Goal: Task Accomplishment & Management: Complete application form

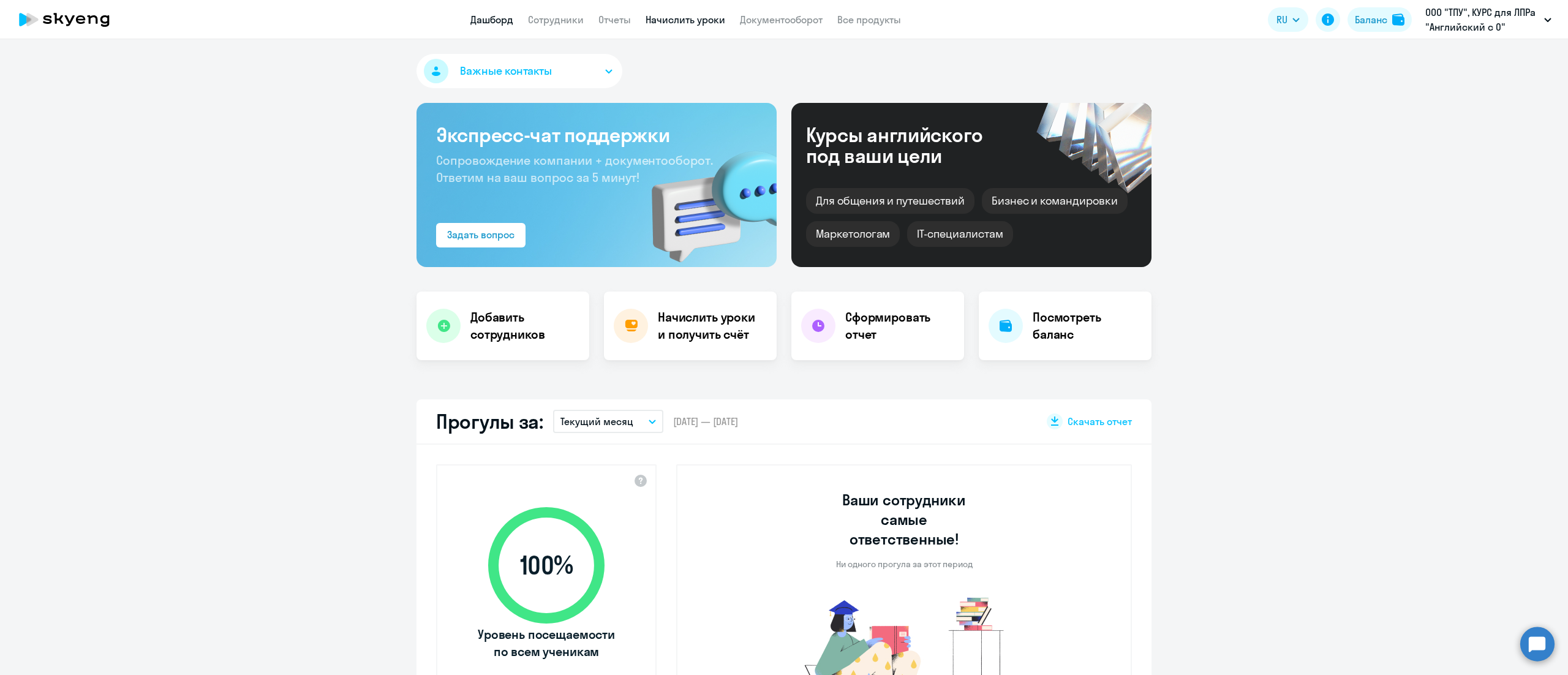
click at [703, 25] on link "Начислить уроки" at bounding box center [684, 19] width 79 height 12
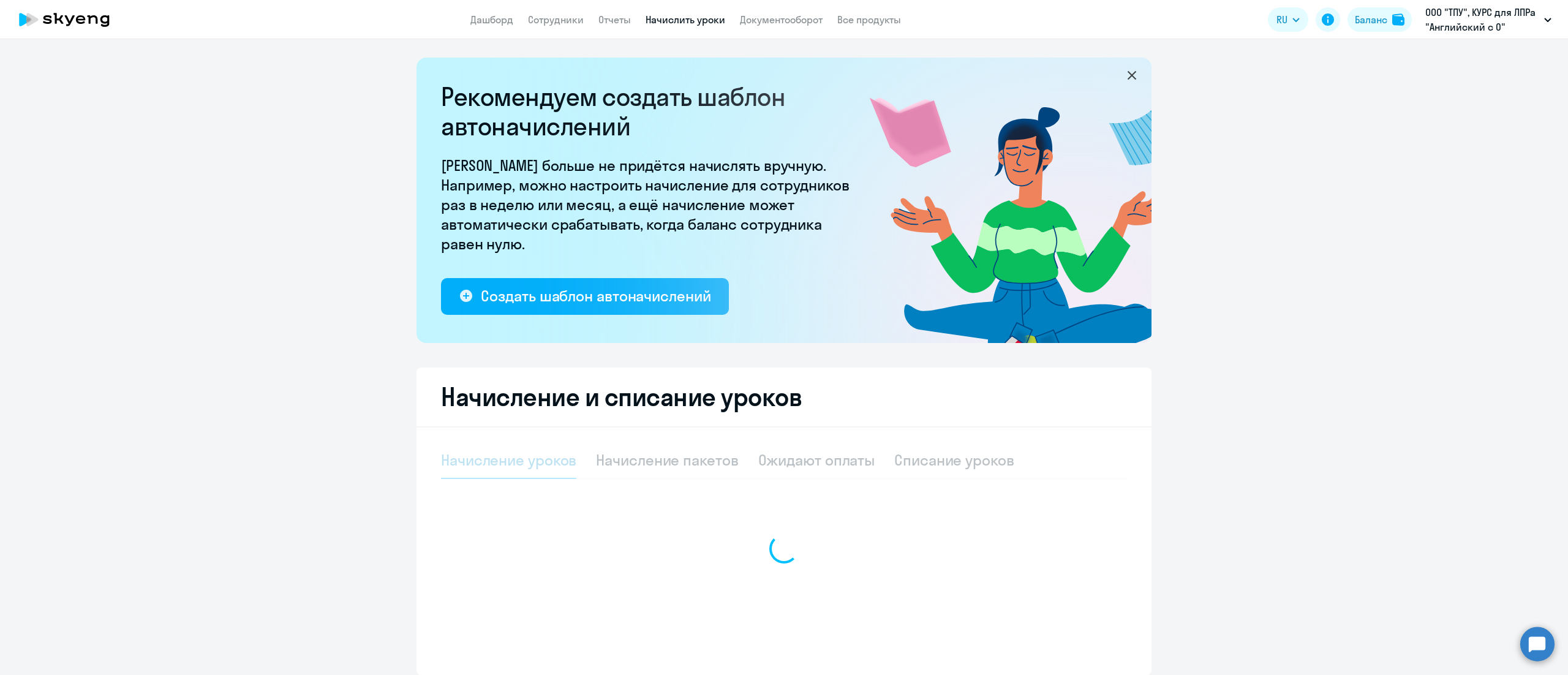
select select "10"
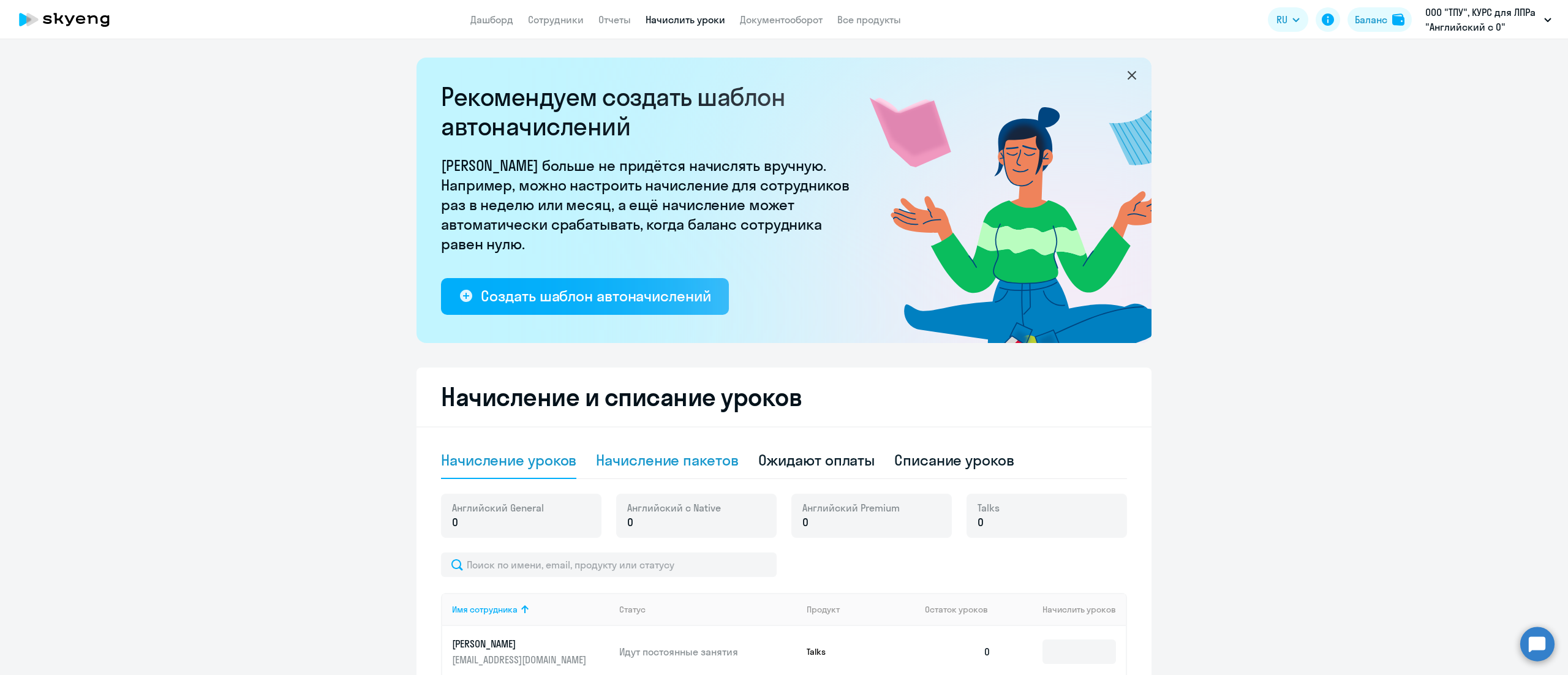
click at [684, 456] on div "Начисление пакетов" at bounding box center [667, 460] width 142 height 19
select select "10"
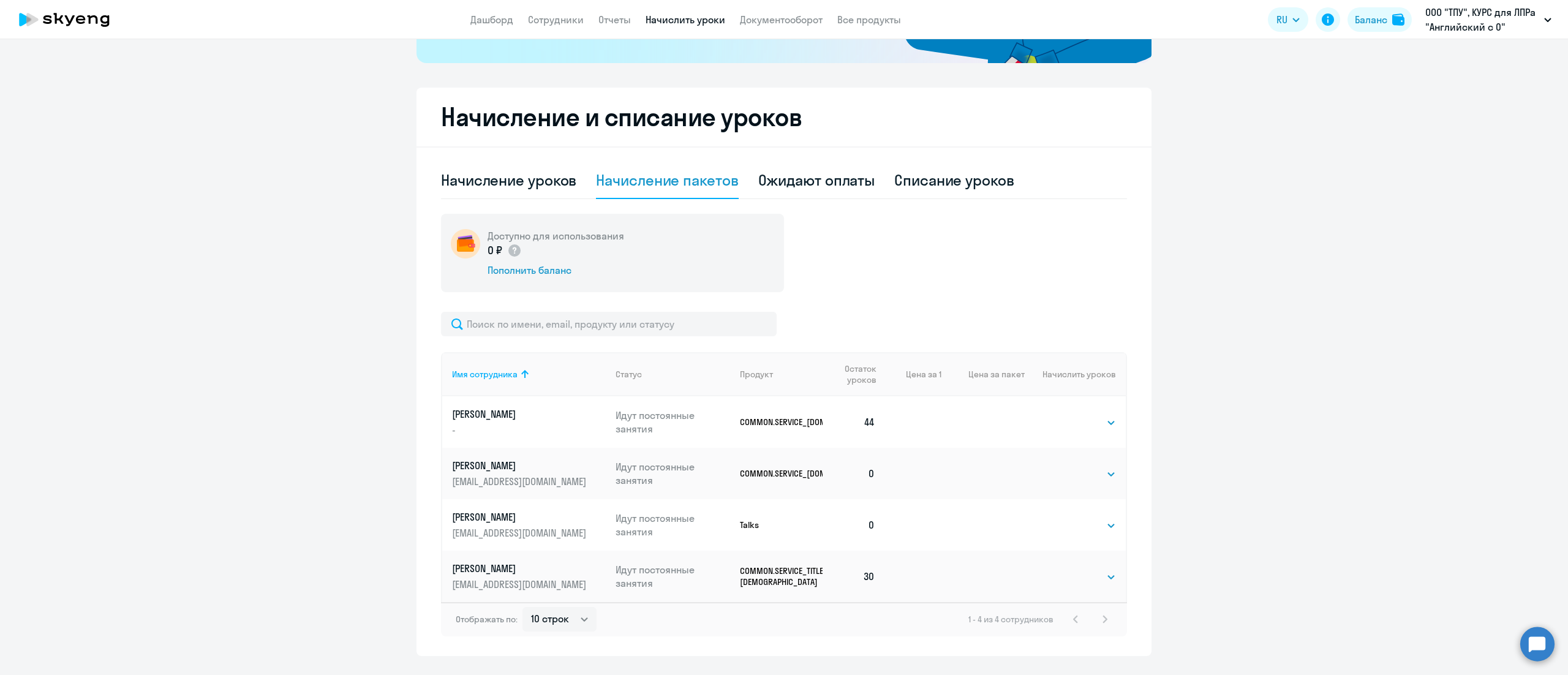
scroll to position [309, 0]
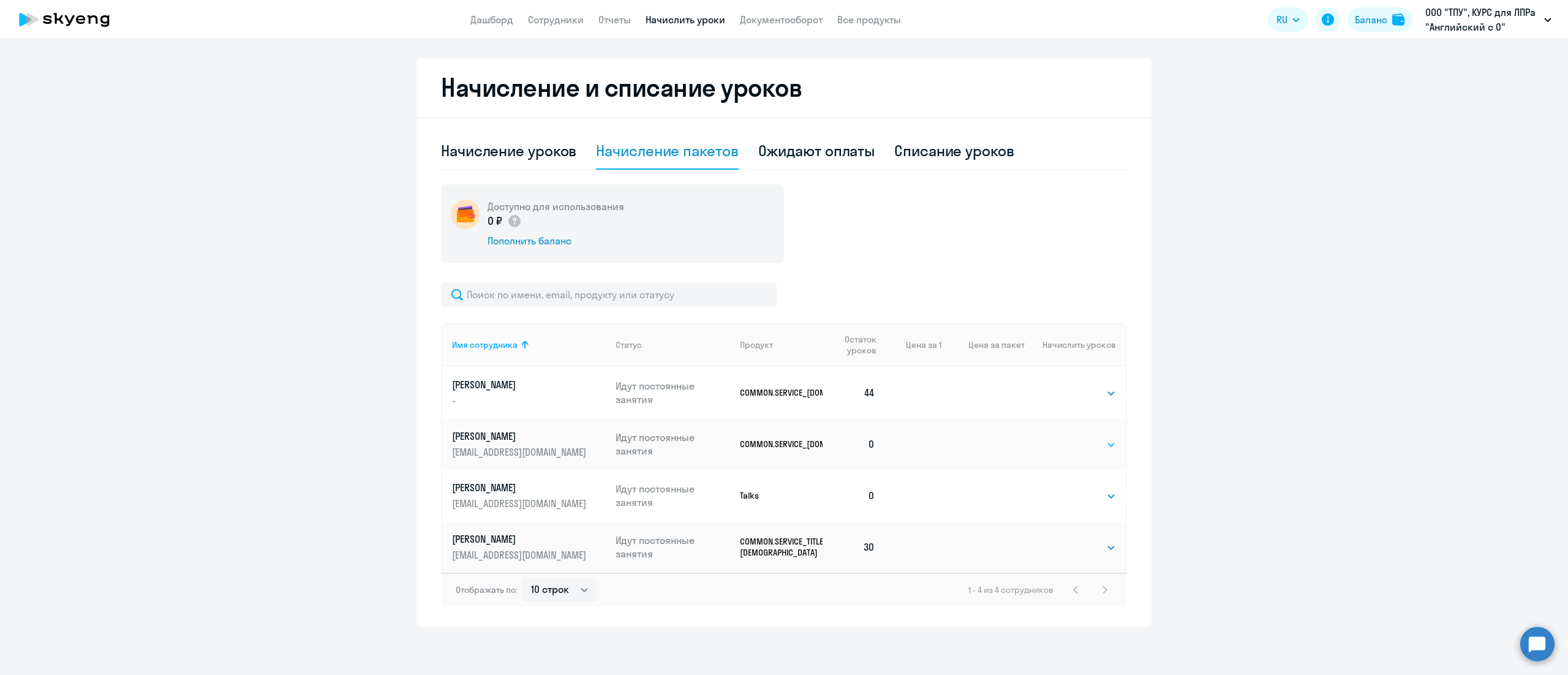
click at [1068, 446] on select "Выбрать 24 36 48 72 96 108 144 192" at bounding box center [1091, 444] width 51 height 15
select select "48"
click at [1066, 437] on select "Выбрать 24 36 48 72 96 108 144 192" at bounding box center [1091, 444] width 51 height 15
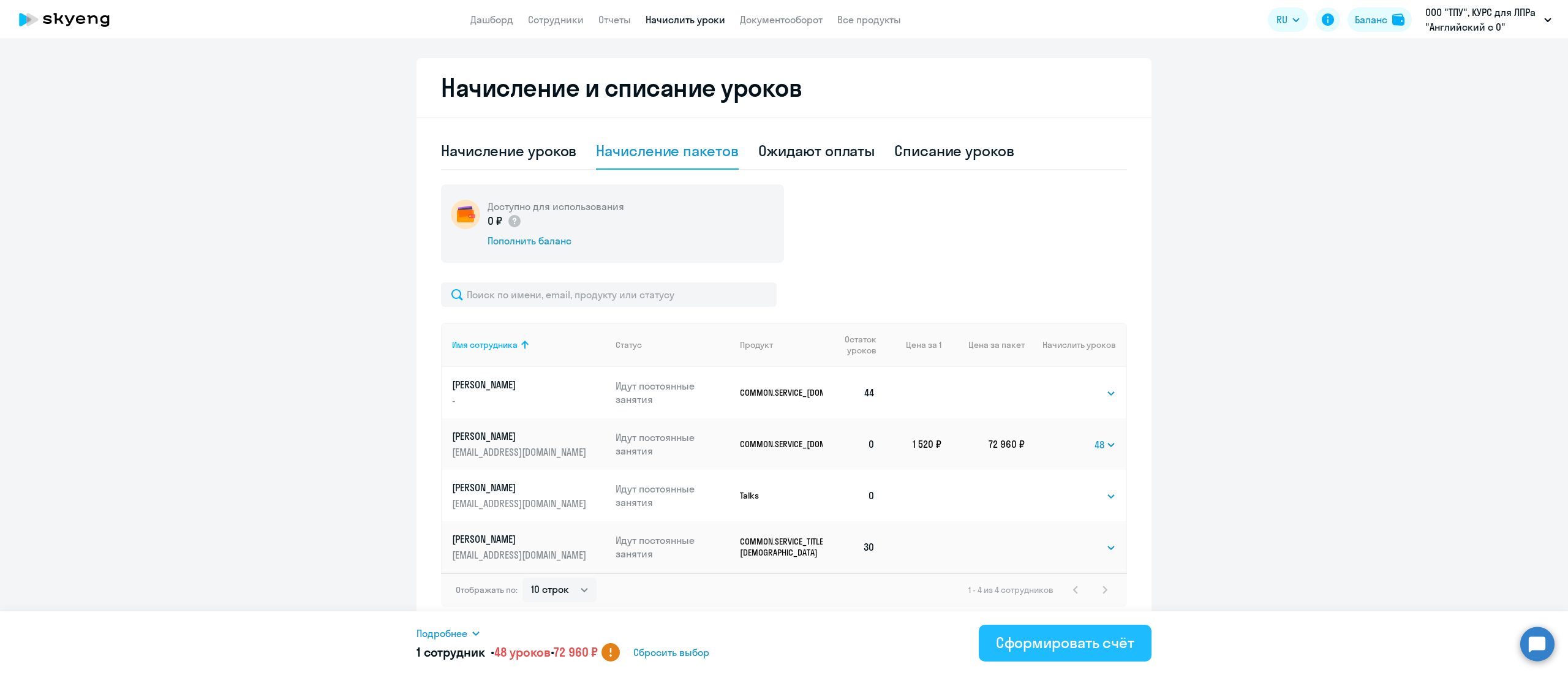
click at [1046, 639] on div "Сформировать счёт" at bounding box center [1065, 643] width 139 height 19
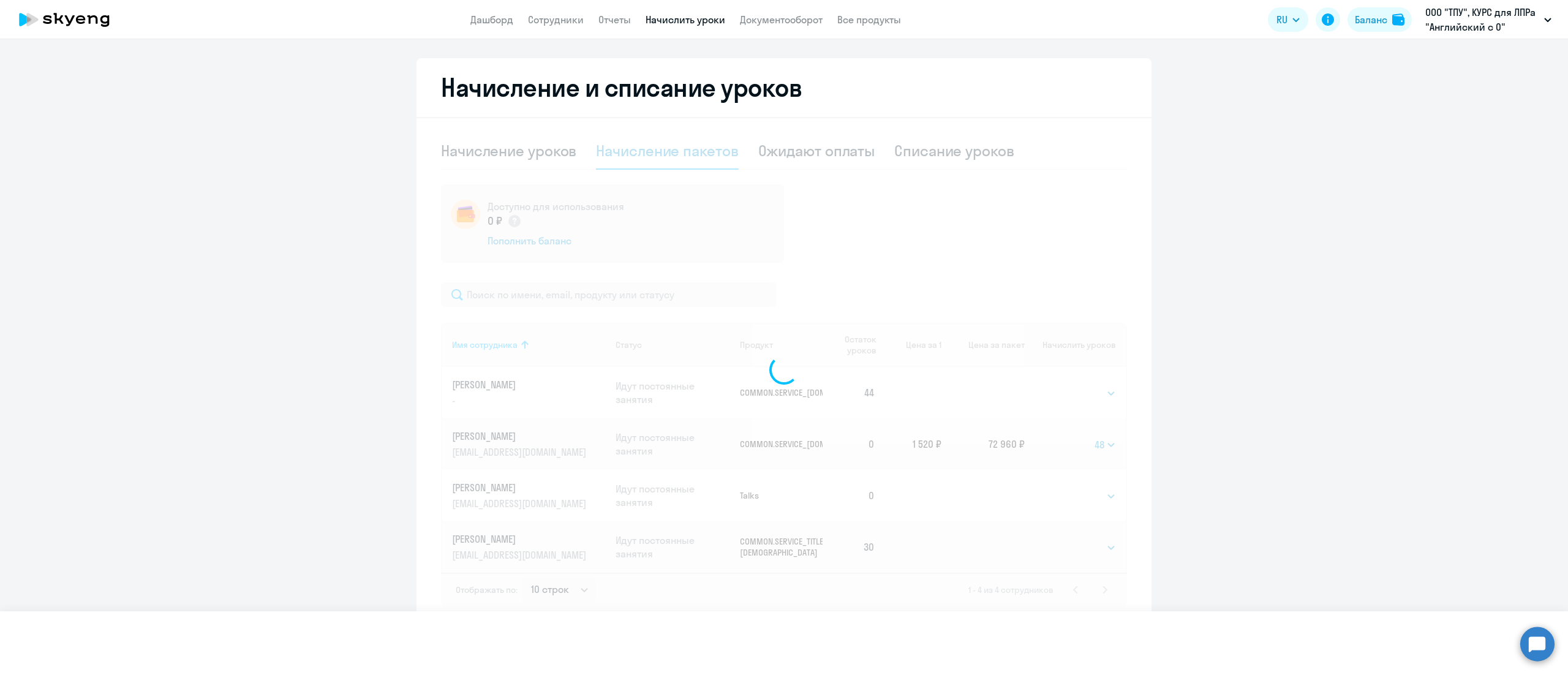
select select
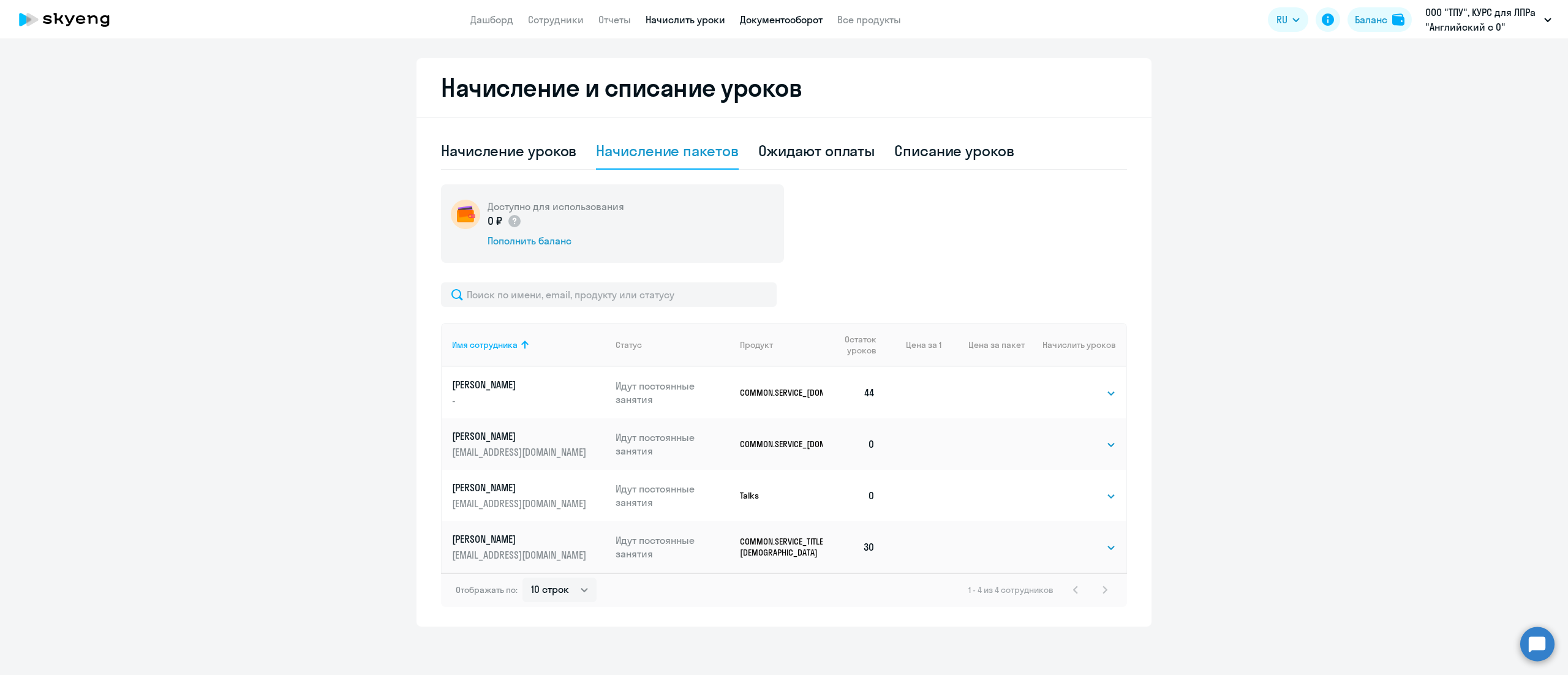
click at [787, 24] on link "Документооборот" at bounding box center [781, 19] width 83 height 12
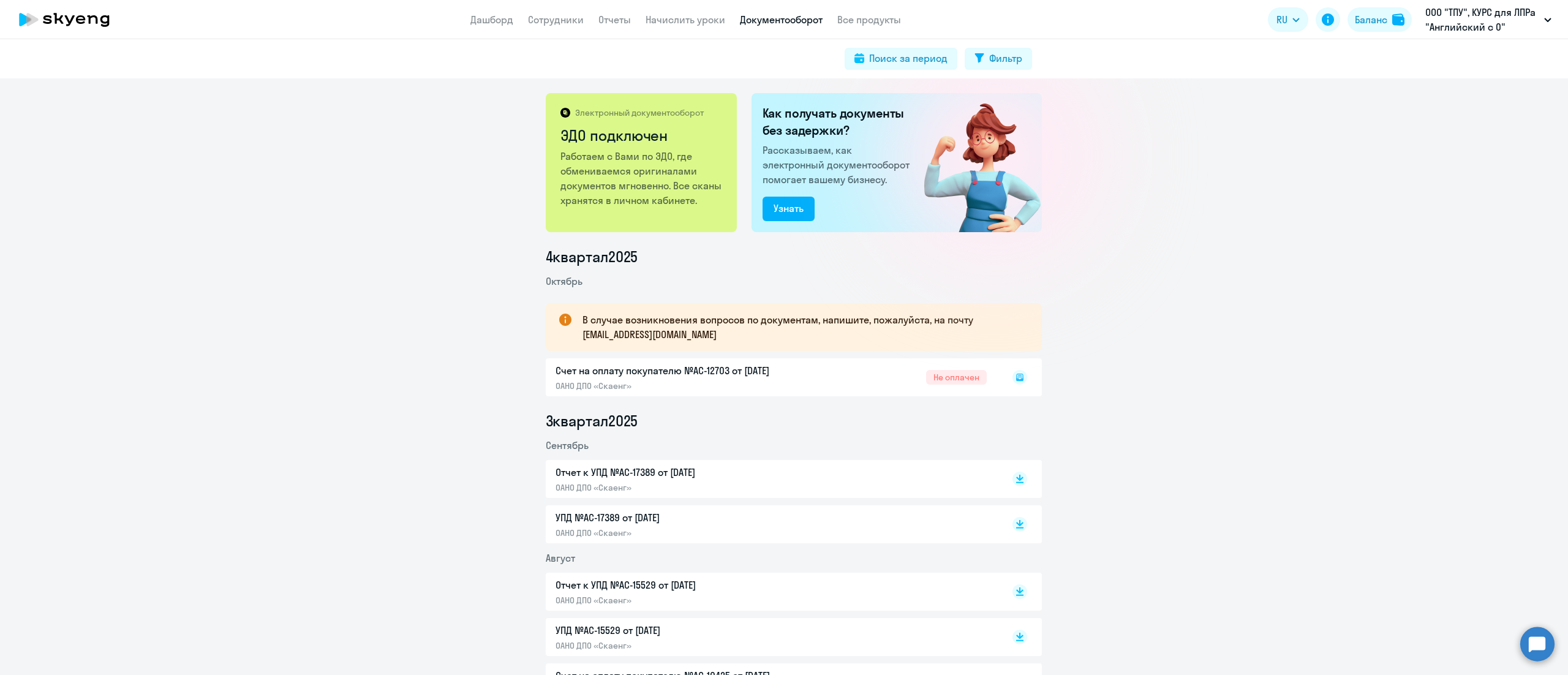
click at [1013, 382] on rect at bounding box center [1020, 377] width 15 height 15
click at [1013, 382] on rect at bounding box center [1020, 377] width 15 height 15
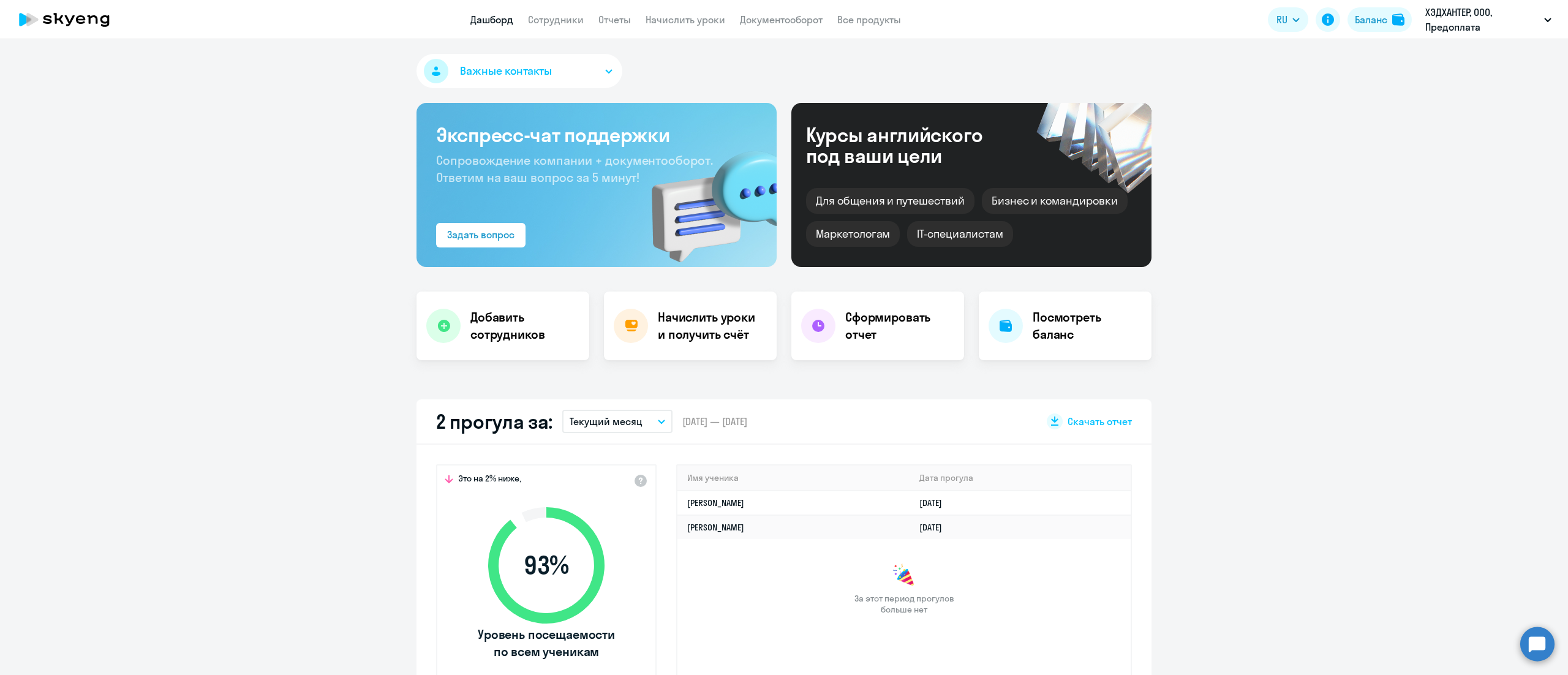
click at [552, 10] on app-header "Дашборд Сотрудники Отчеты Начислить уроки Документооборот Все продукты Дашборд …" at bounding box center [784, 19] width 1568 height 39
click at [550, 18] on link "Сотрудники" at bounding box center [556, 19] width 56 height 12
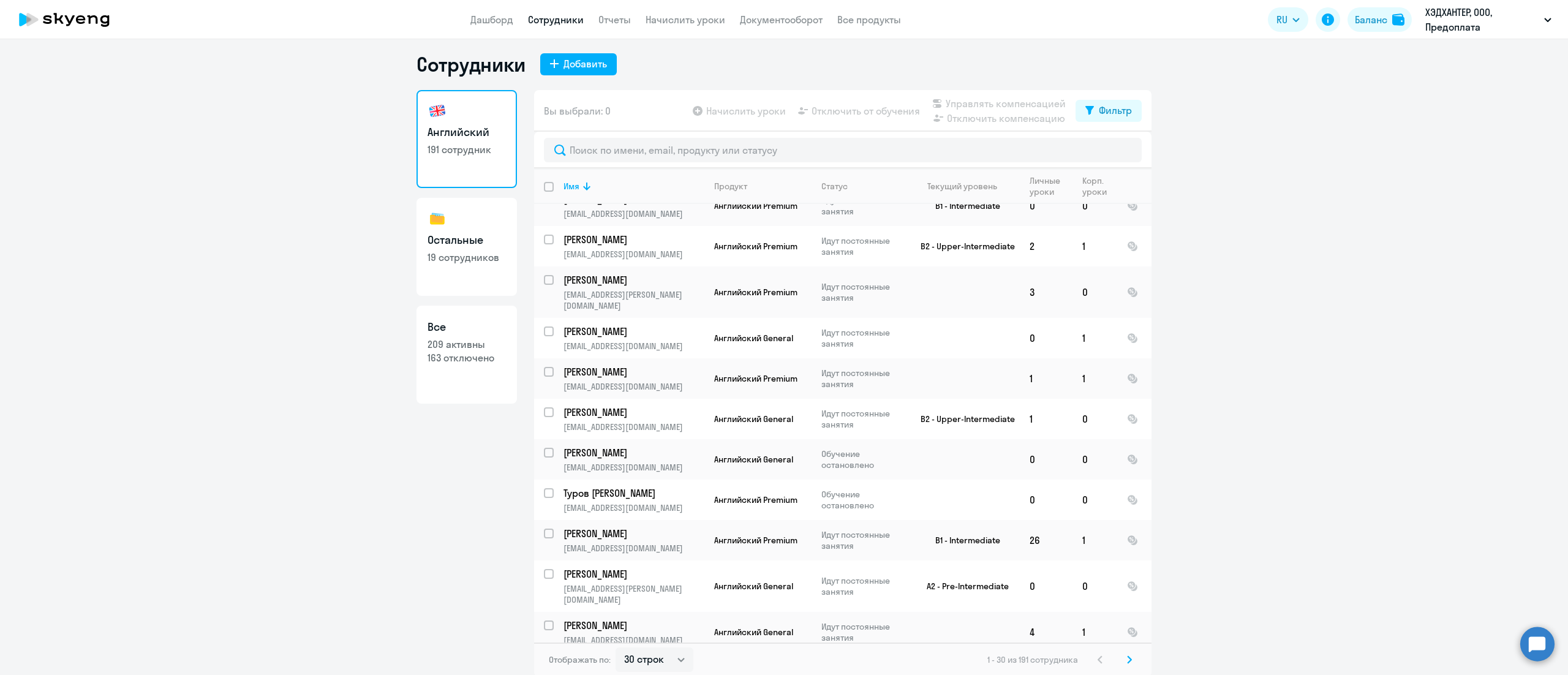
scroll to position [7, 0]
click at [644, 658] on select "30 строк 50 строк 100 строк" at bounding box center [654, 658] width 78 height 24
select select "100"
click at [616, 645] on select "30 строк 50 строк 100 строк" at bounding box center [654, 658] width 78 height 24
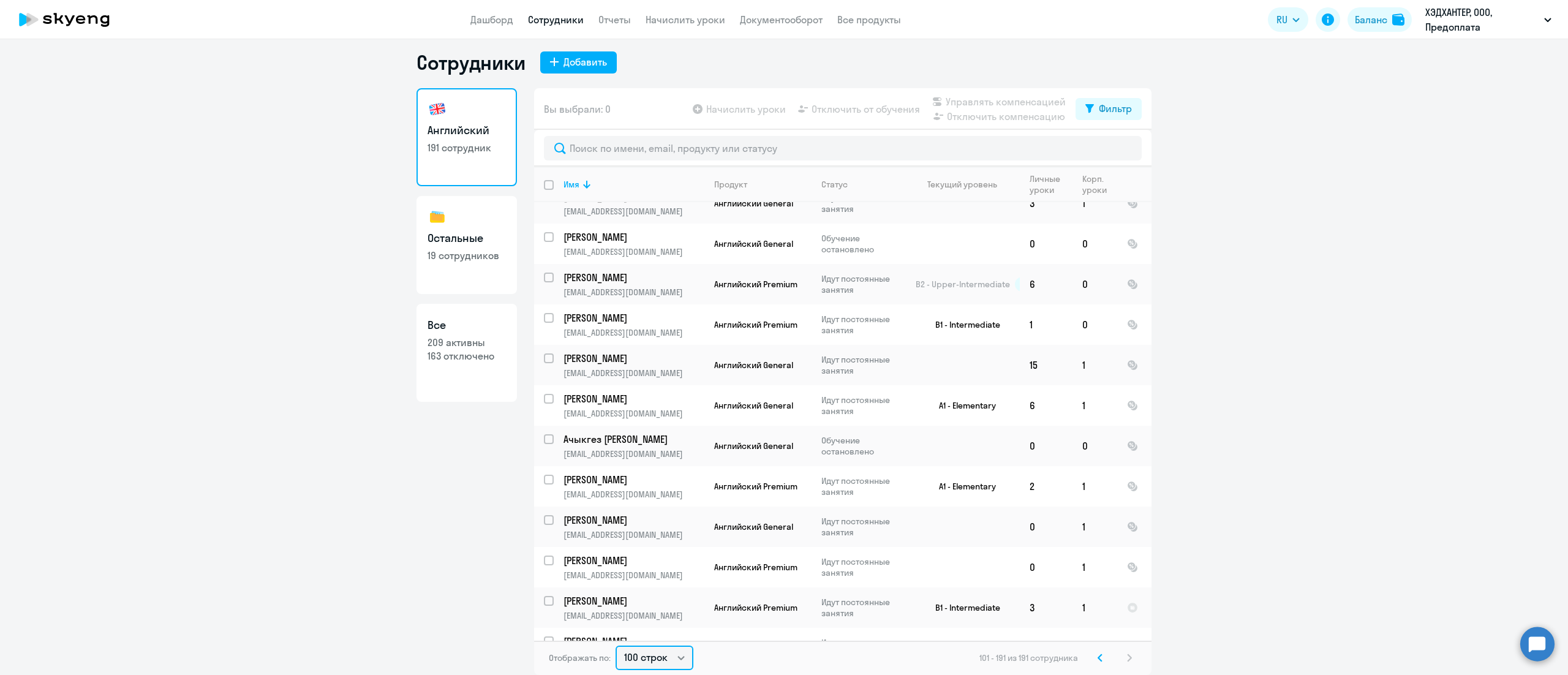
scroll to position [3309, 0]
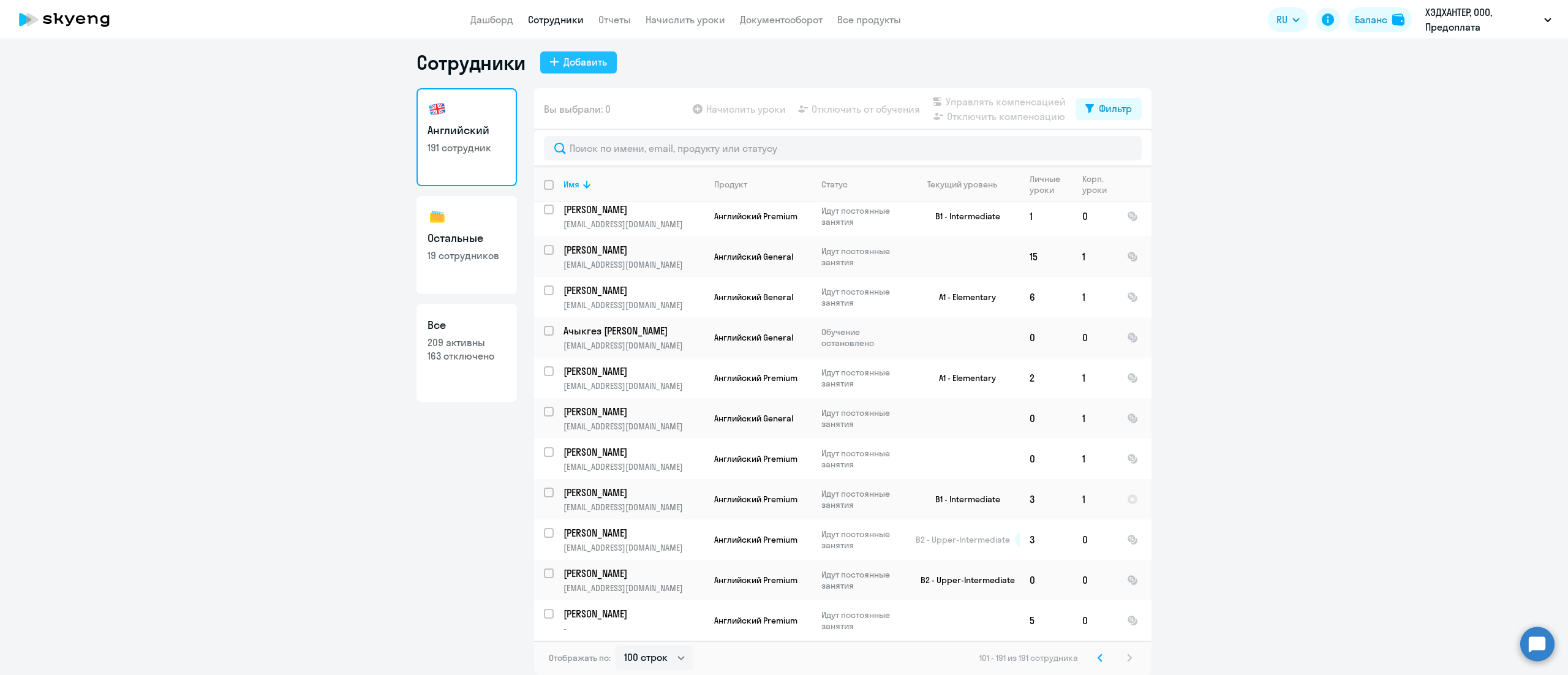
click at [592, 61] on div "Добавить" at bounding box center [585, 61] width 44 height 15
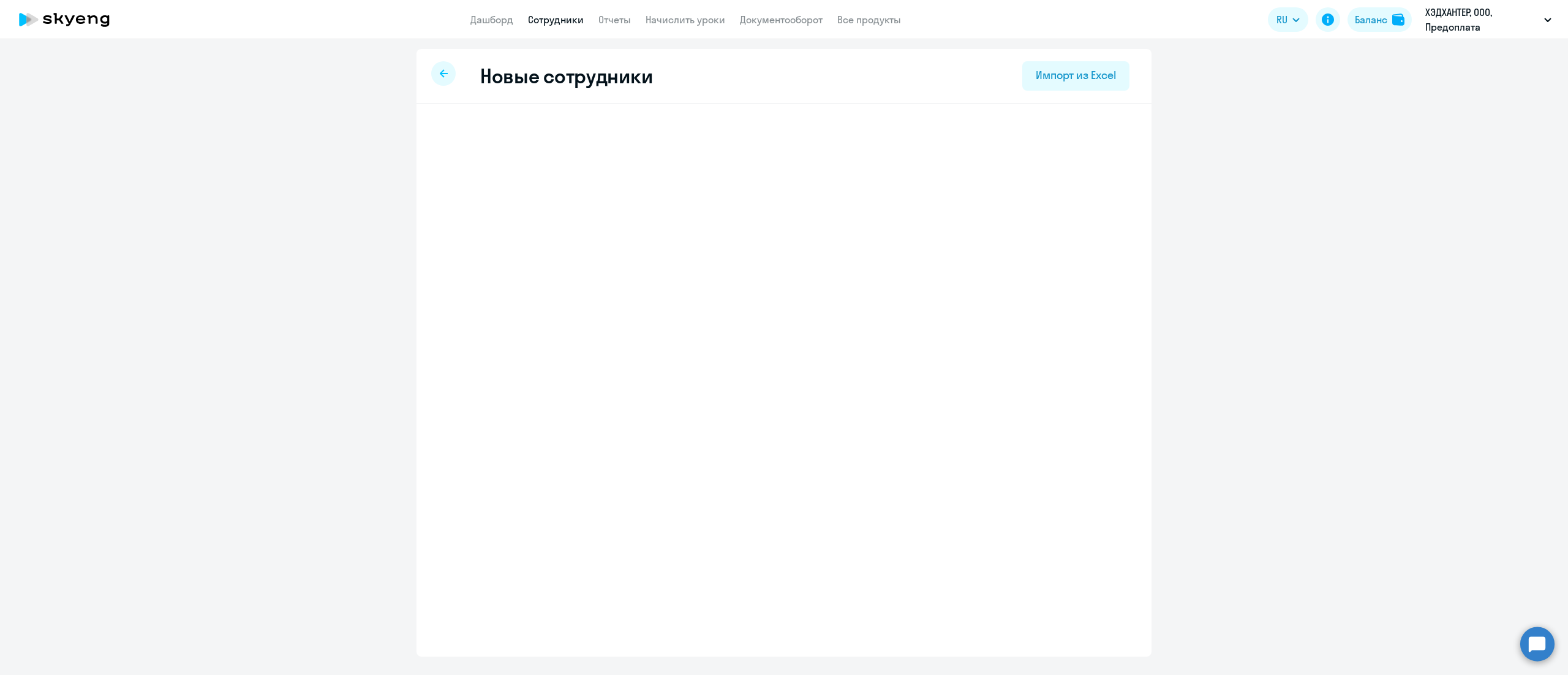
select select "english_adult_not_native_speaker"
select select "3"
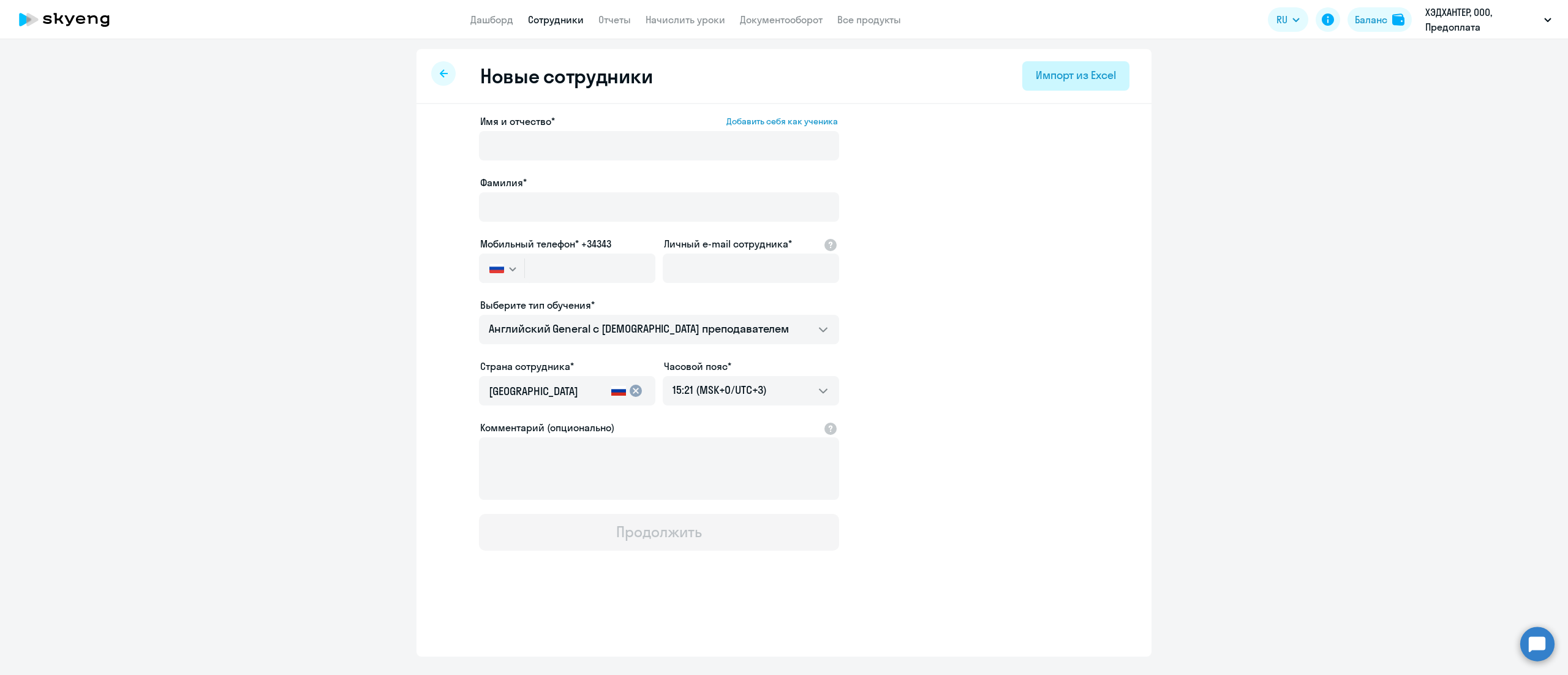
click at [1091, 80] on div "Импорт из Excel" at bounding box center [1076, 75] width 80 height 16
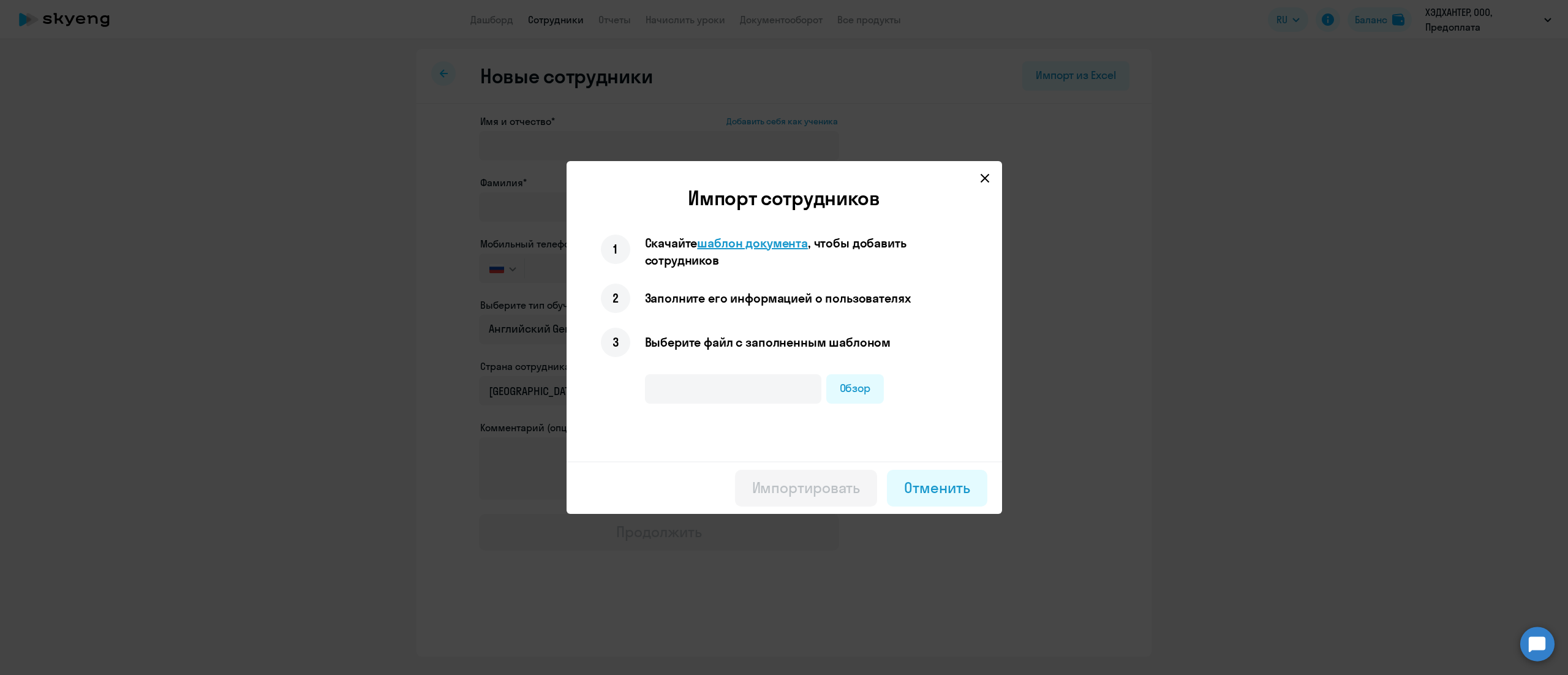
click at [778, 245] on span "шаблон документа" at bounding box center [752, 243] width 111 height 16
click at [850, 383] on label "Обзор" at bounding box center [855, 389] width 58 height 30
click at [0, 0] on input "Обзор" at bounding box center [0, 0] width 0 height 0
type input "Шаблон подключения учеников (1).xlsx"
click at [778, 484] on div "Импортировать" at bounding box center [806, 487] width 108 height 19
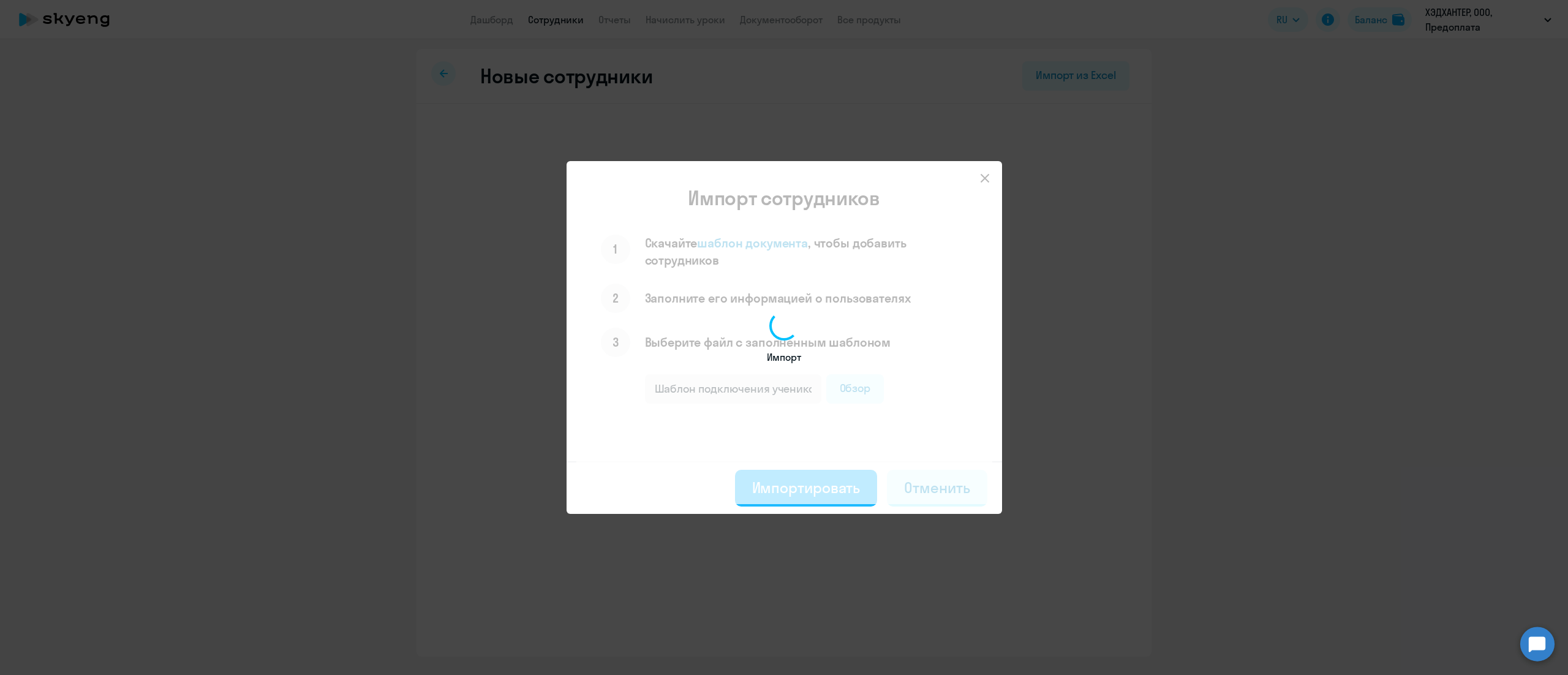
select select "english_adult_not_native_speaker_premium"
select select "3"
select select "english_adult_not_native_speaker_premium"
select select "3"
select select "english_adult_not_native_speaker_premium"
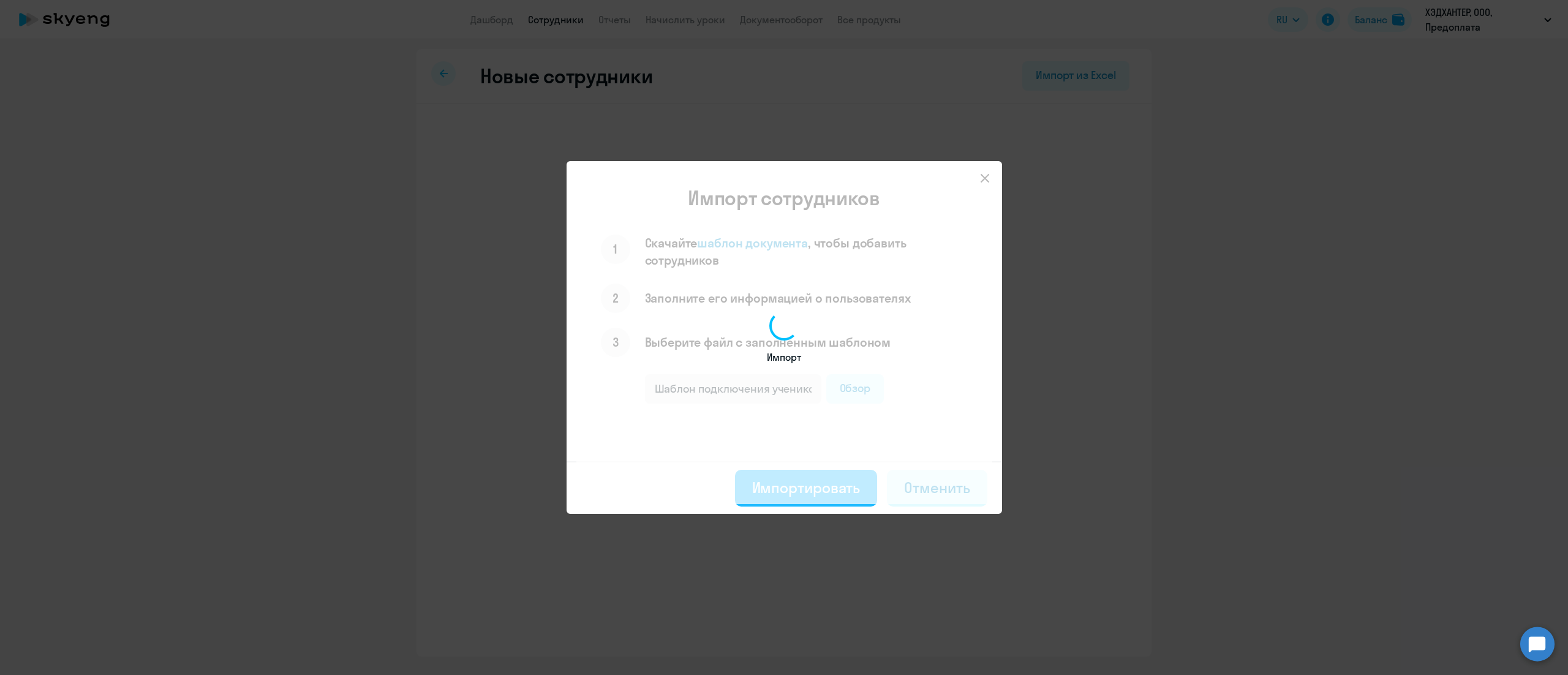
select select "3"
select select "english_adult_not_native_speaker_premium"
select select "3"
select select "english_adult_not_native_speaker_premium"
select select "3"
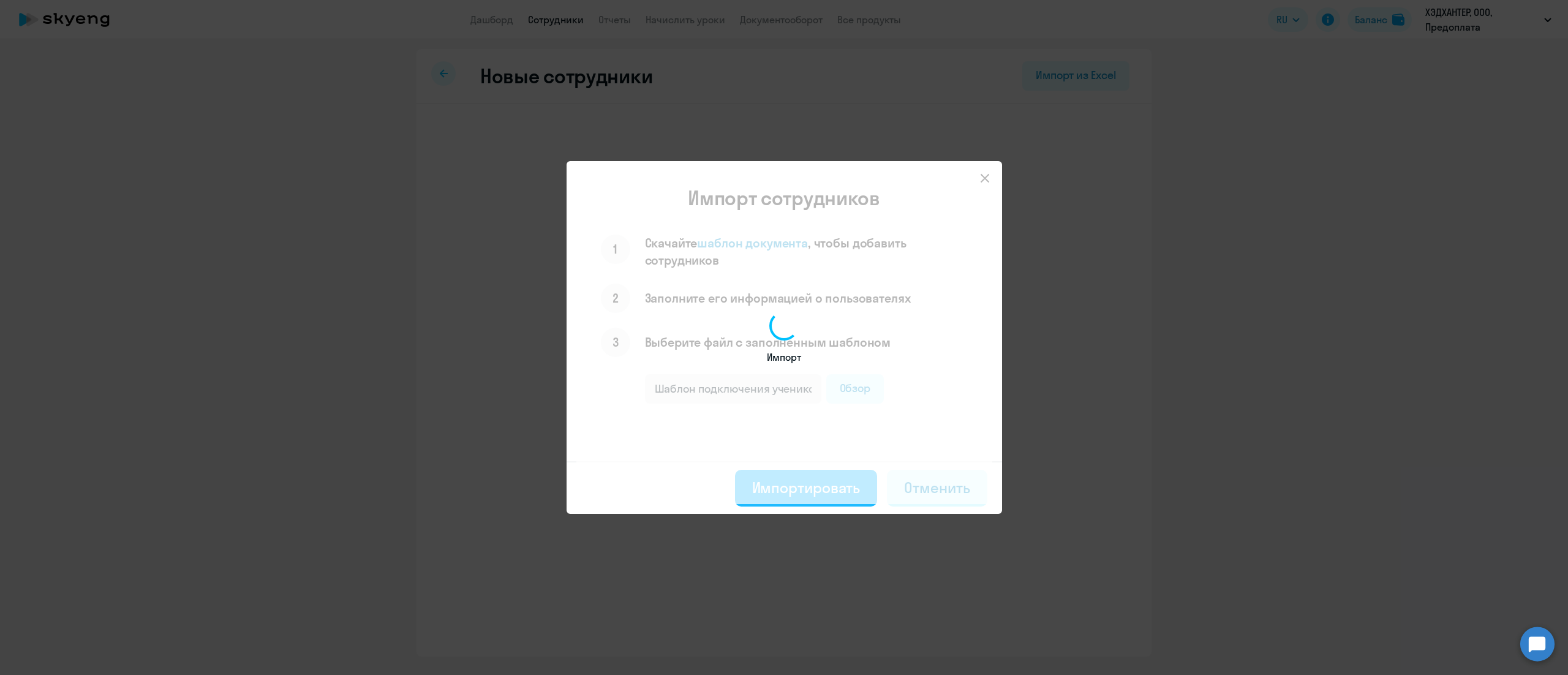
select select "english_adult_not_native_speaker_premium"
select select "3"
select select "english_adult_not_native_speaker_premium"
select select "3"
select select "english_adult_not_native_speaker_premium"
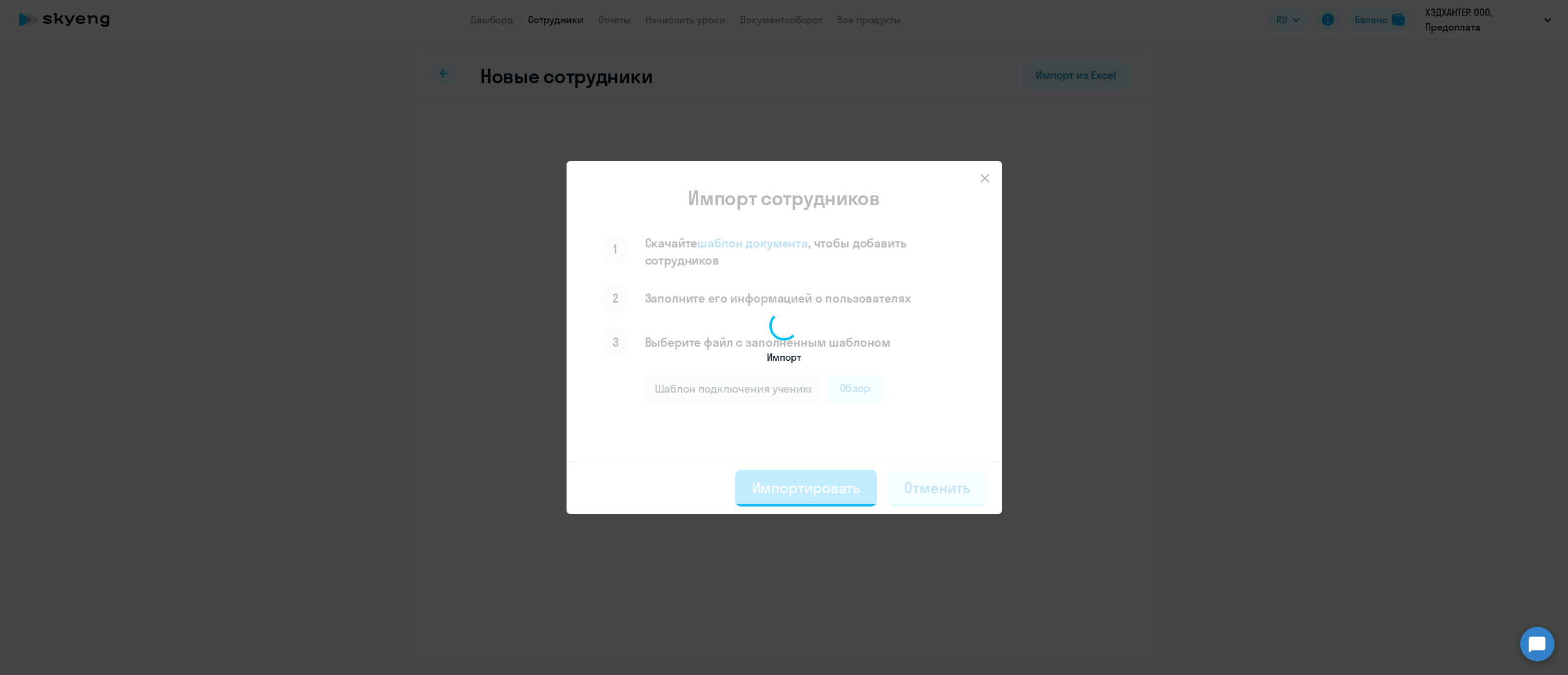
select select "3"
select select "english_adult_not_native_speaker_premium"
select select "3"
select select "english_adult_not_native_speaker_premium"
select select "3"
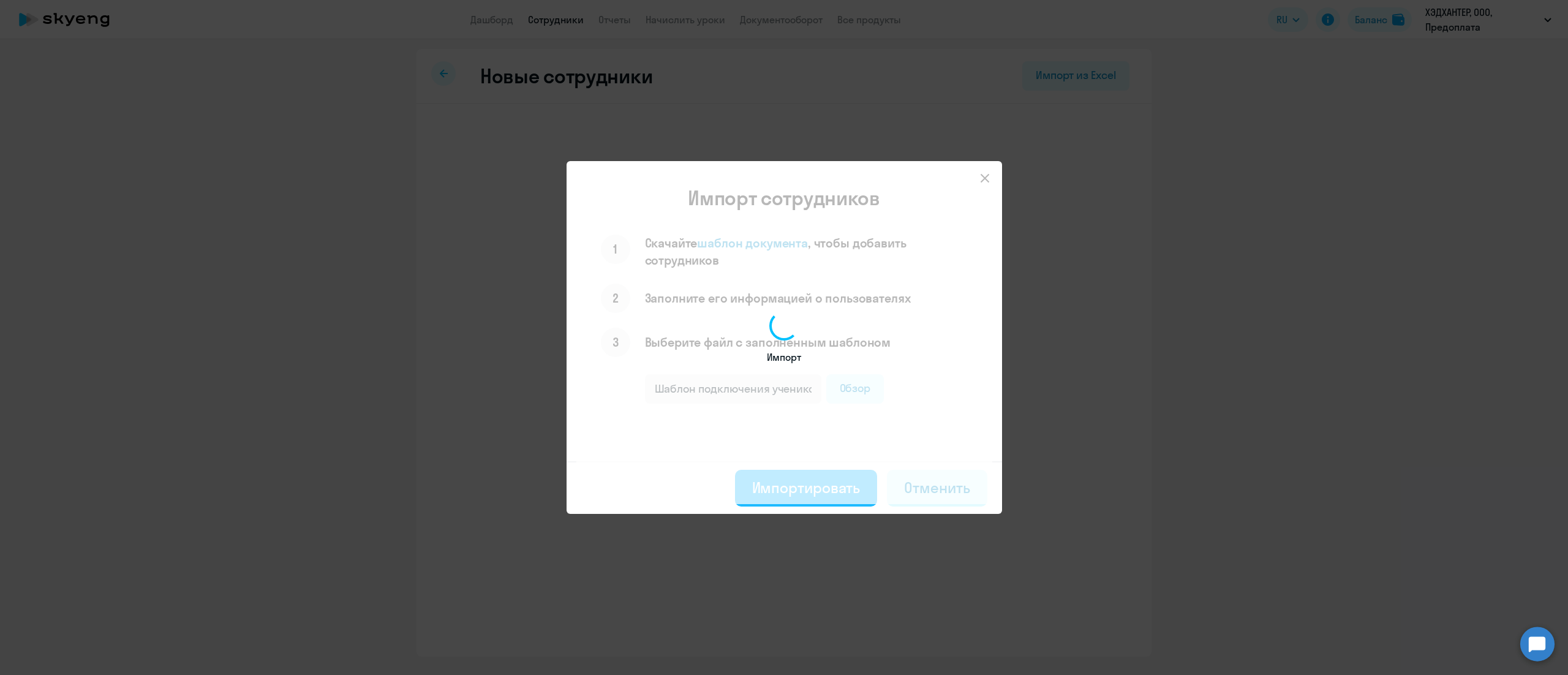
select select "english_adult_not_native_speaker_premium"
select select "3"
select select "english_adult_not_native_speaker_premium"
select select "3"
select select "english_adult_not_native_speaker_premium"
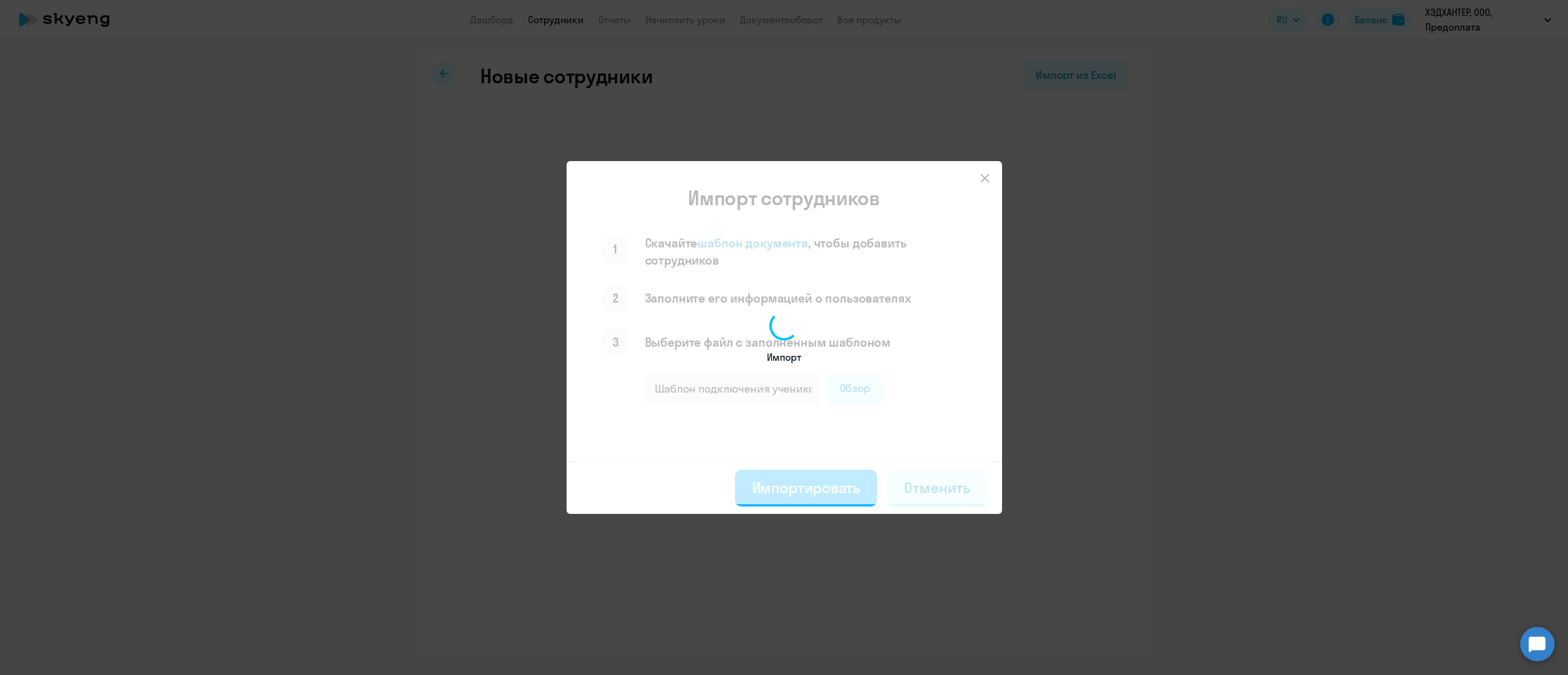
select select "3"
select select "english_adult_not_native_speaker_premium"
select select "3"
select select "english_adult_not_native_speaker_premium"
select select "3"
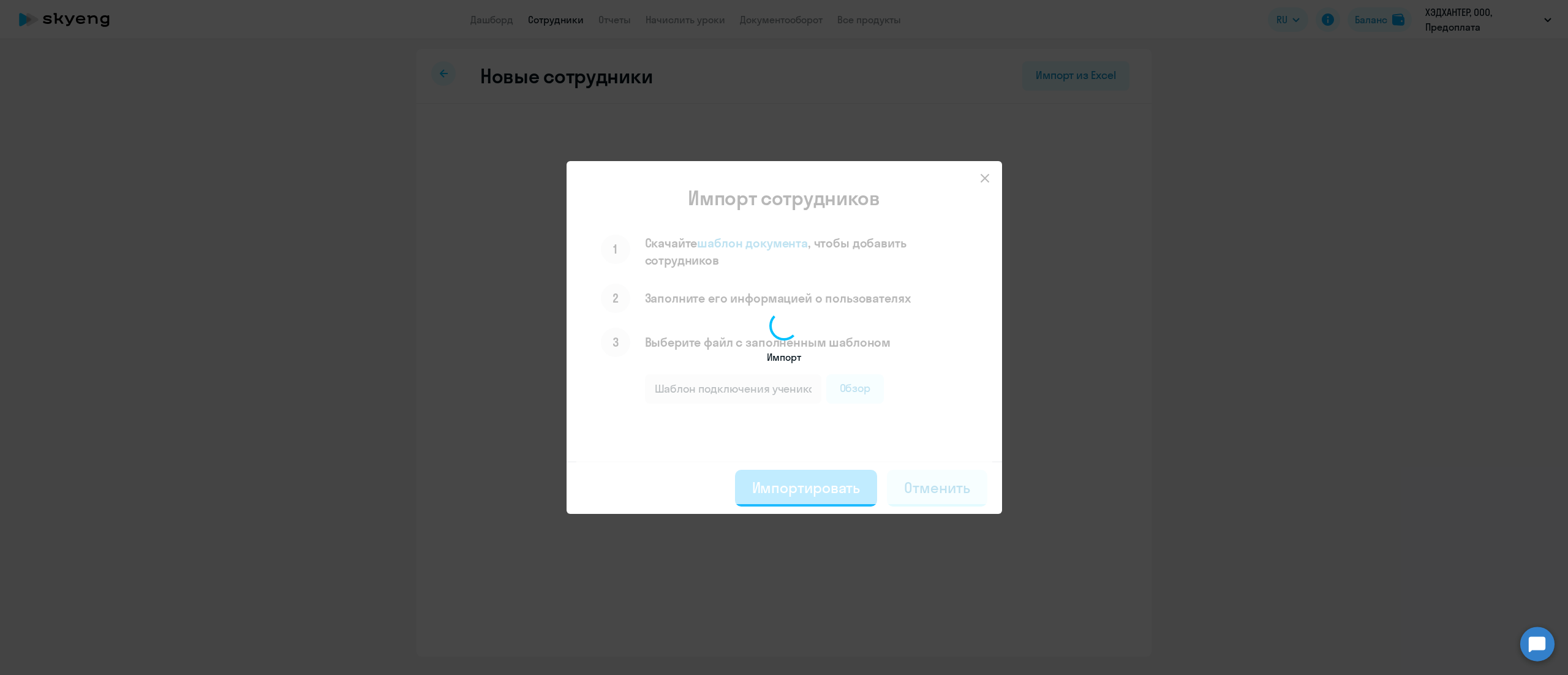
select select "english_adult_not_native_speaker_premium"
select select "3"
select select "english_adult_not_native_speaker_premium"
select select "3"
select select "english_adult_not_native_speaker_premium"
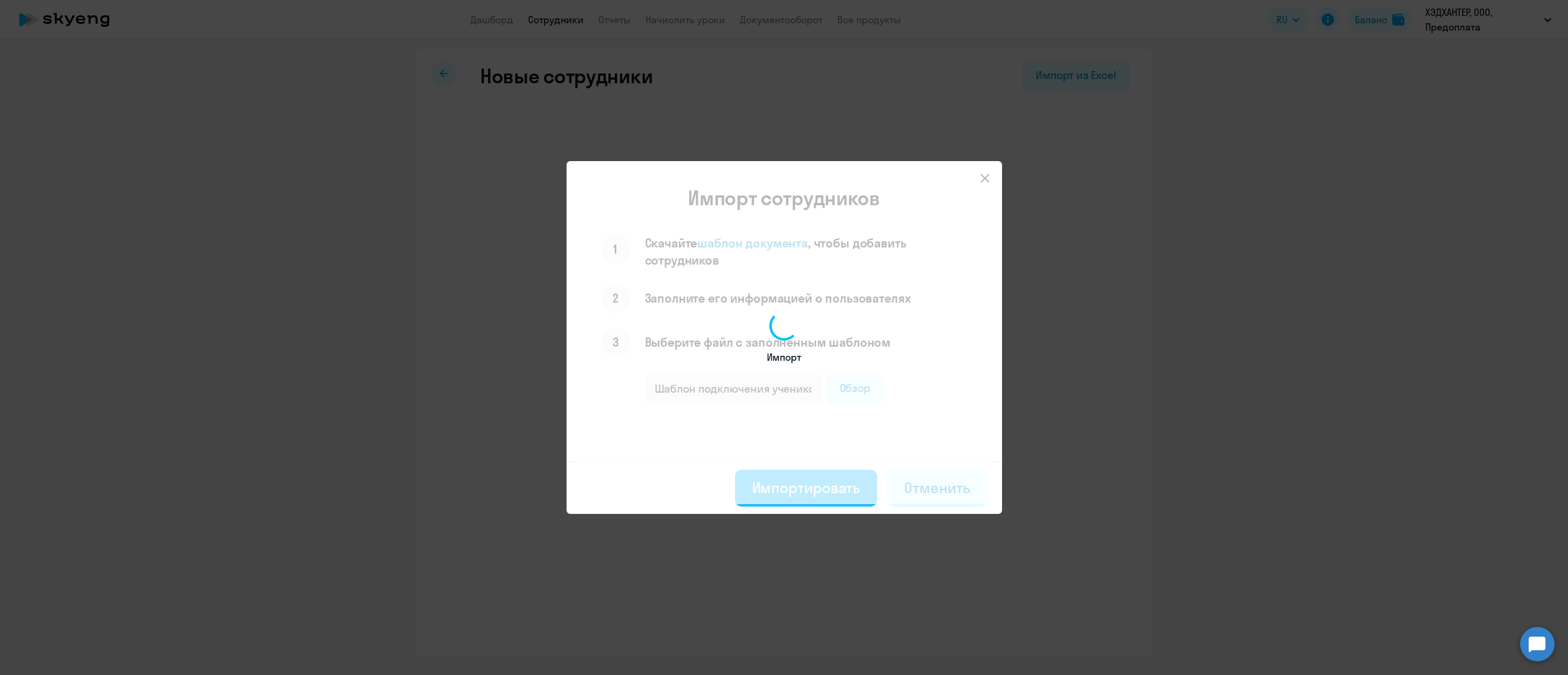
select select "3"
select select "english_adult_not_native_speaker_premium"
select select "3"
select select "english_adult_not_native_speaker_premium"
select select "3"
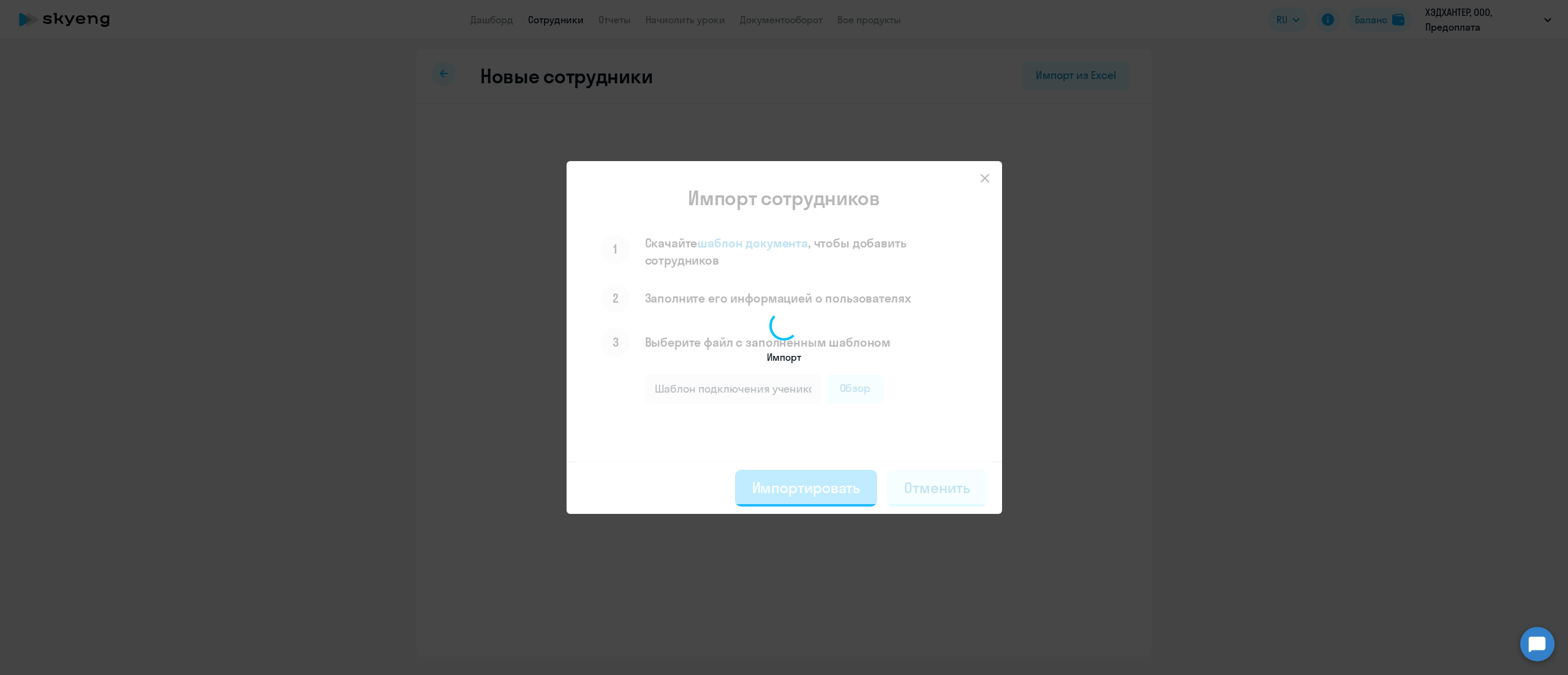
select select "english_adult_not_native_speaker_premium"
select select "3"
select select "english_adult_not_native_speaker_premium"
select select "3"
select select "english_adult_not_native_speaker_premium"
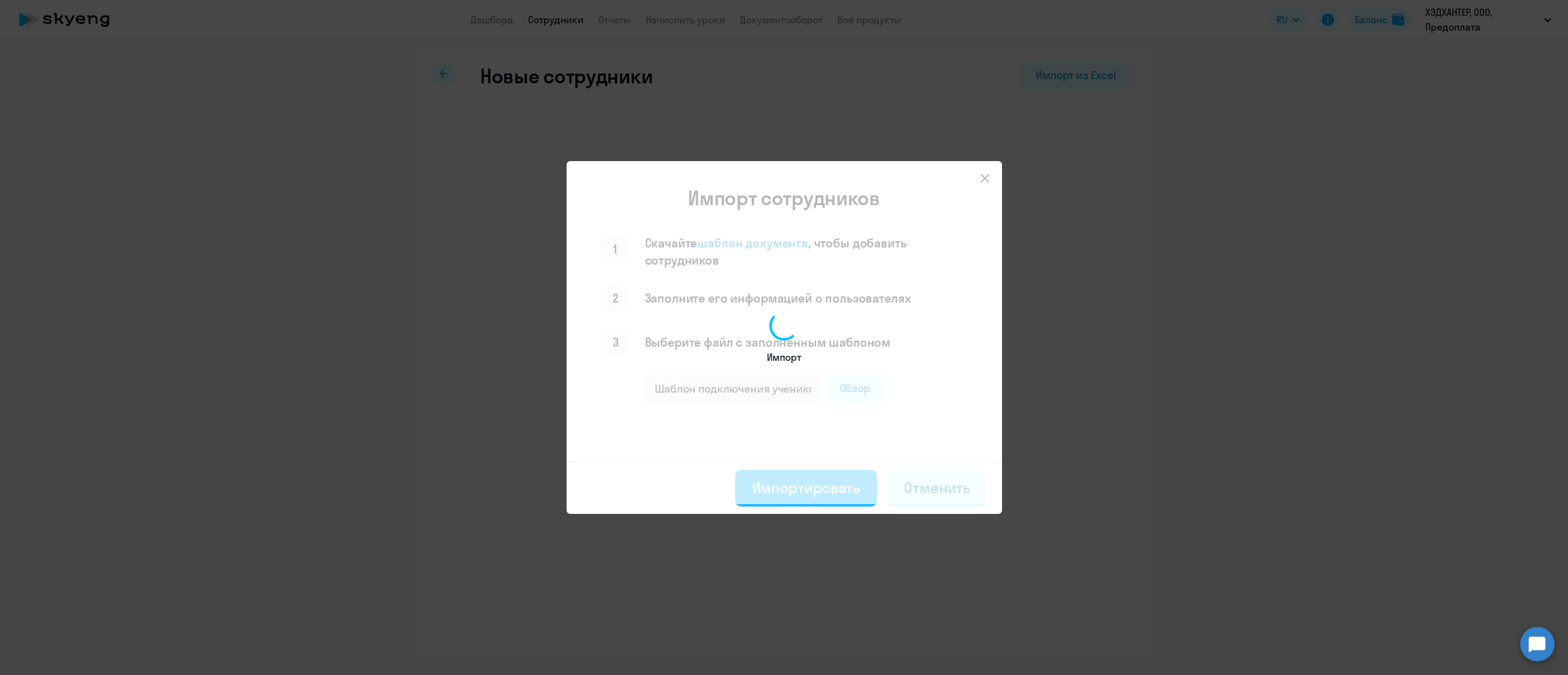
select select "3"
select select "english_adult_not_native_speaker_premium"
select select "3"
select select "english_adult_not_native_speaker_premium"
select select "3"
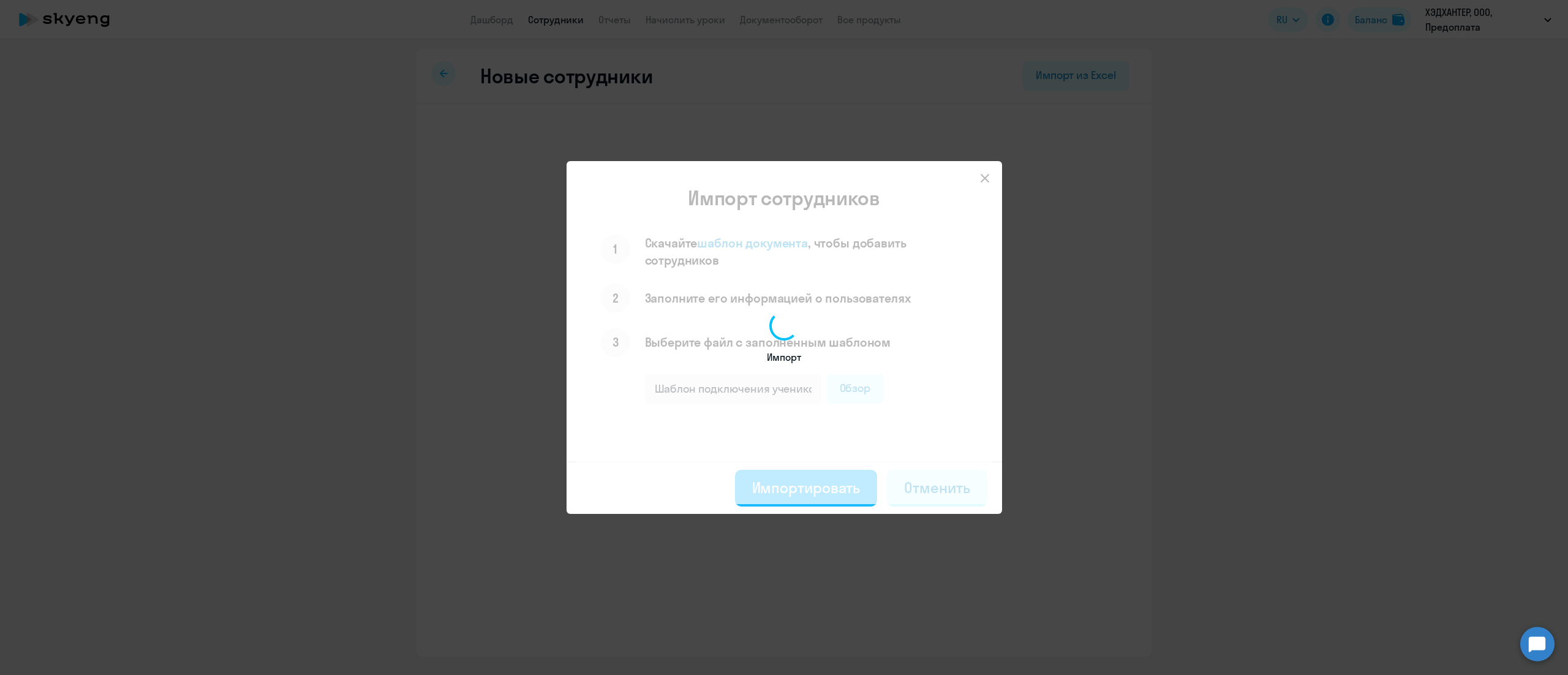
select select "english_adult_not_native_speaker_premium"
select select "3"
select select "english_adult_not_native_speaker_premium"
select select "3"
select select "english_adult_not_native_speaker_premium"
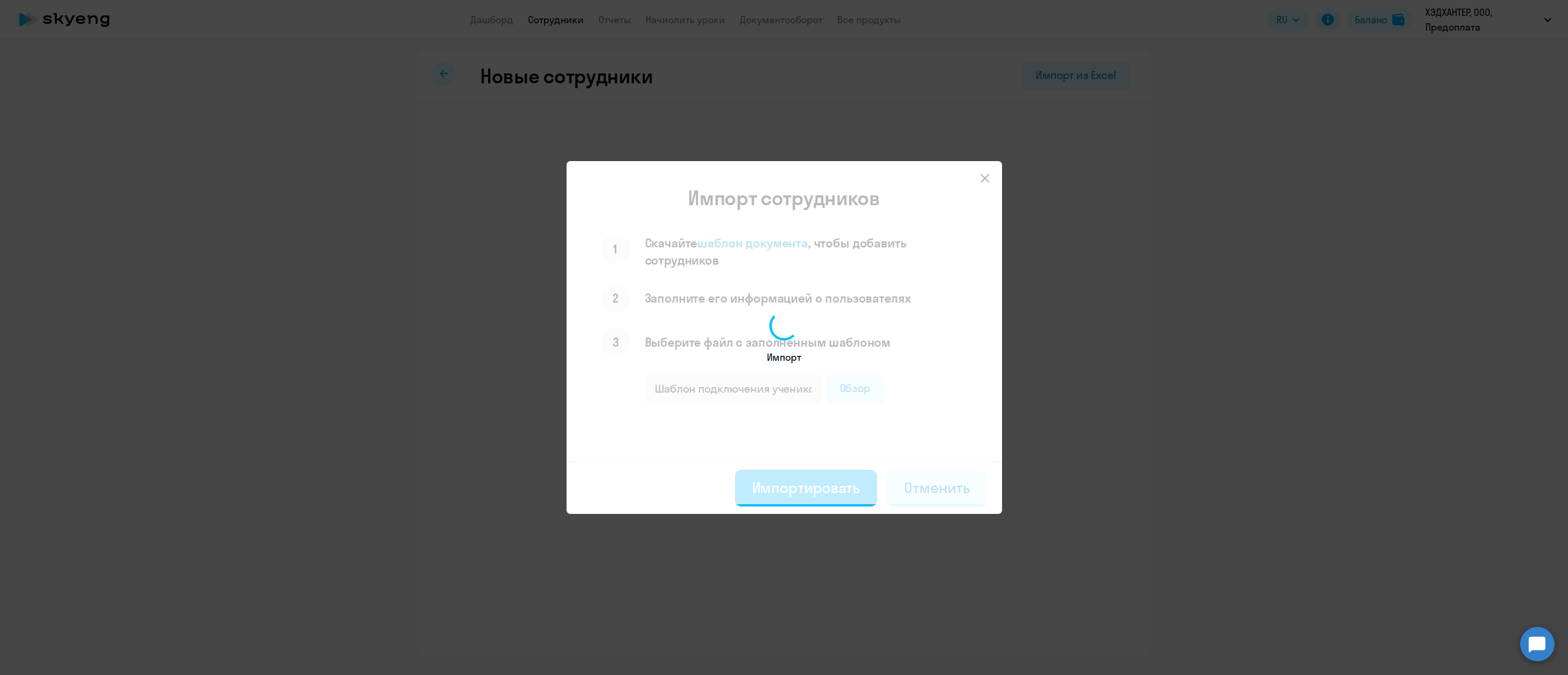
select select "3"
select select "english_adult_not_native_speaker_premium"
select select "3"
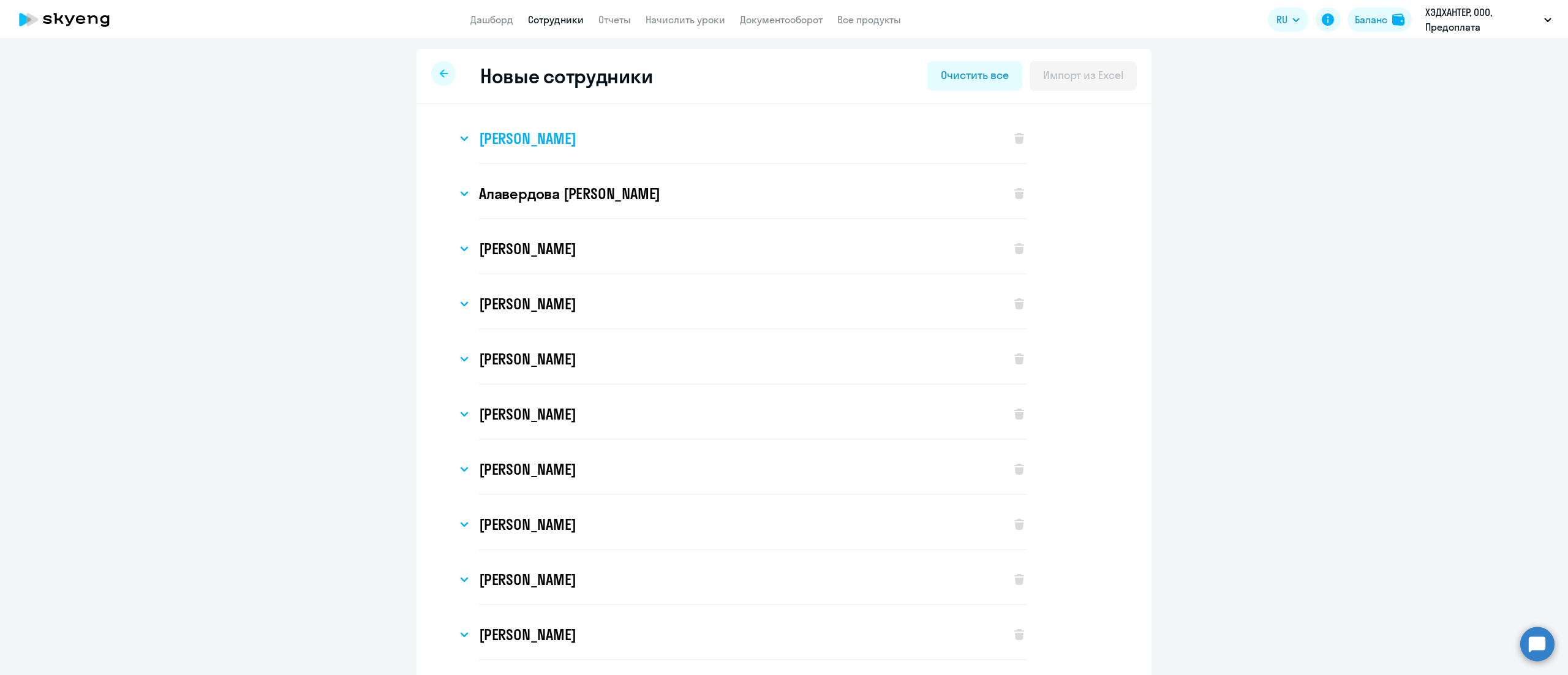
click at [480, 139] on h3 "[PERSON_NAME]" at bounding box center [527, 138] width 97 height 19
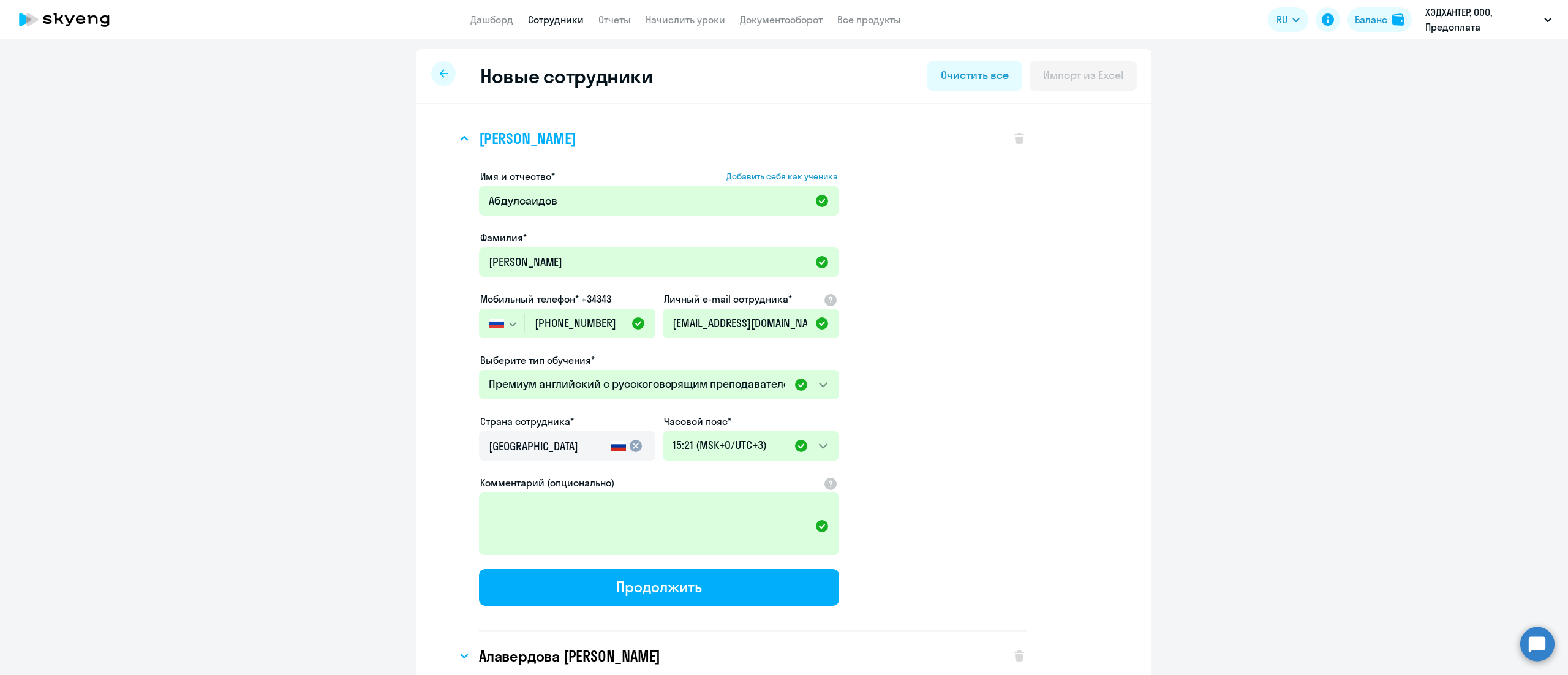
click at [480, 139] on h3 "[PERSON_NAME]" at bounding box center [527, 138] width 97 height 19
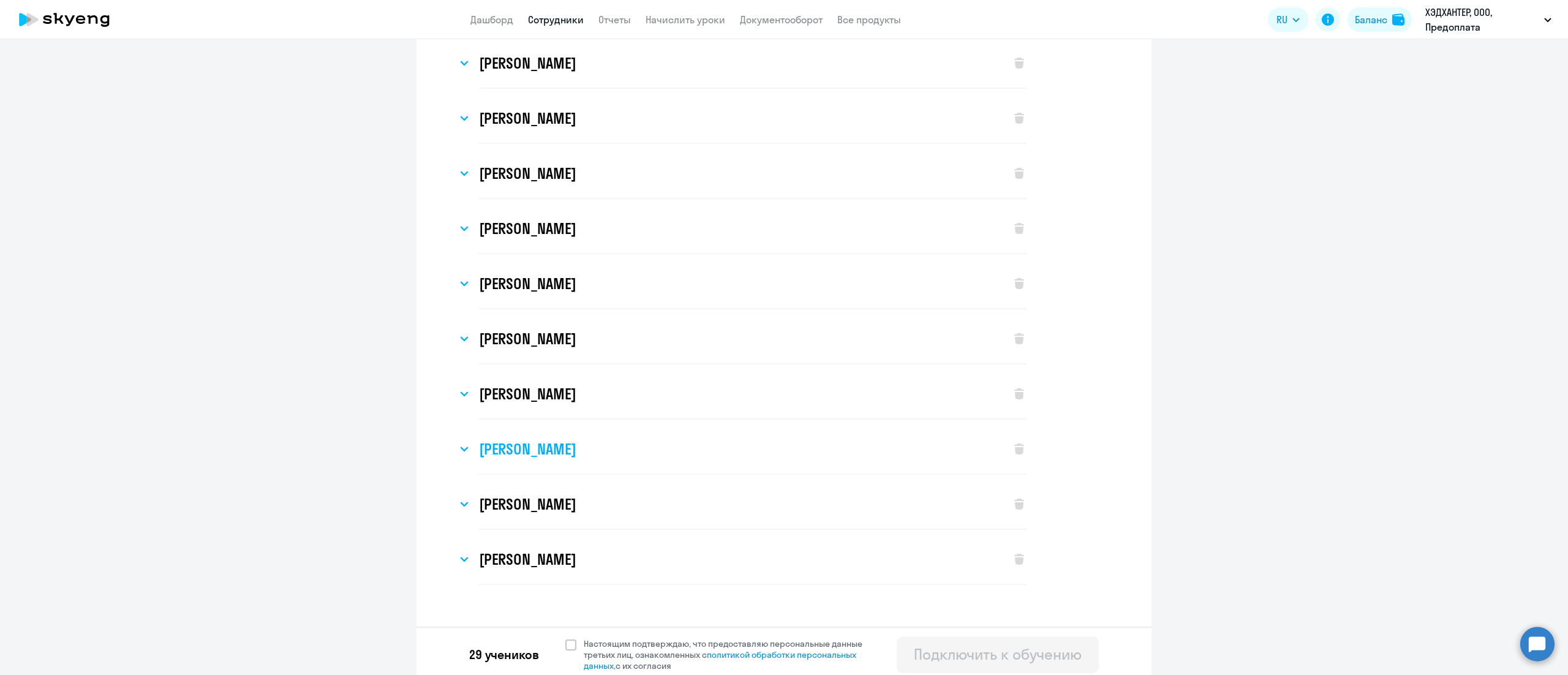
scroll to position [1128, 0]
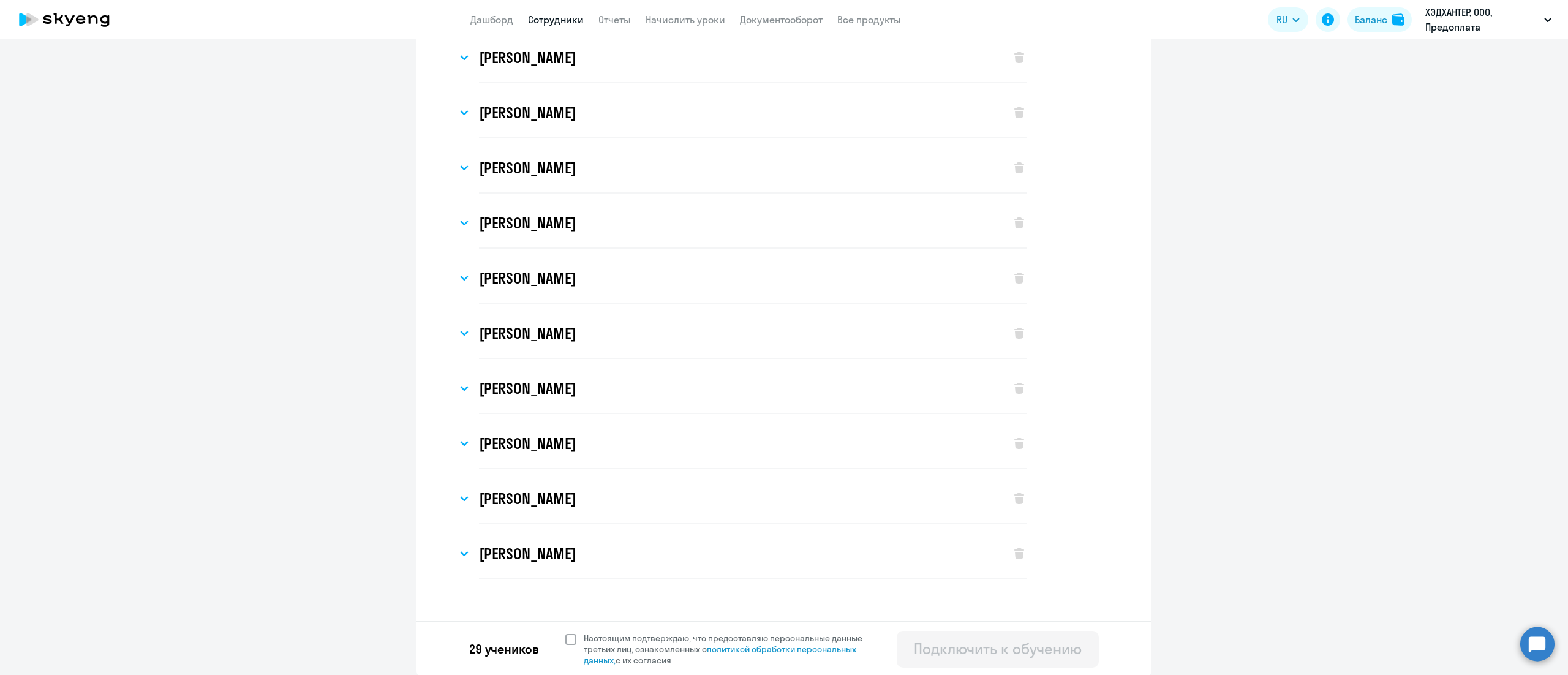
click at [565, 639] on span at bounding box center [570, 639] width 11 height 11
click at [565, 633] on input "Настоящим подтверждаю, что предоставляю персональные данные третьих лиц, ознако…" at bounding box center [565, 632] width 1 height 1
checkbox input "true"
click at [963, 646] on div "Подключить к обучению" at bounding box center [998, 649] width 168 height 19
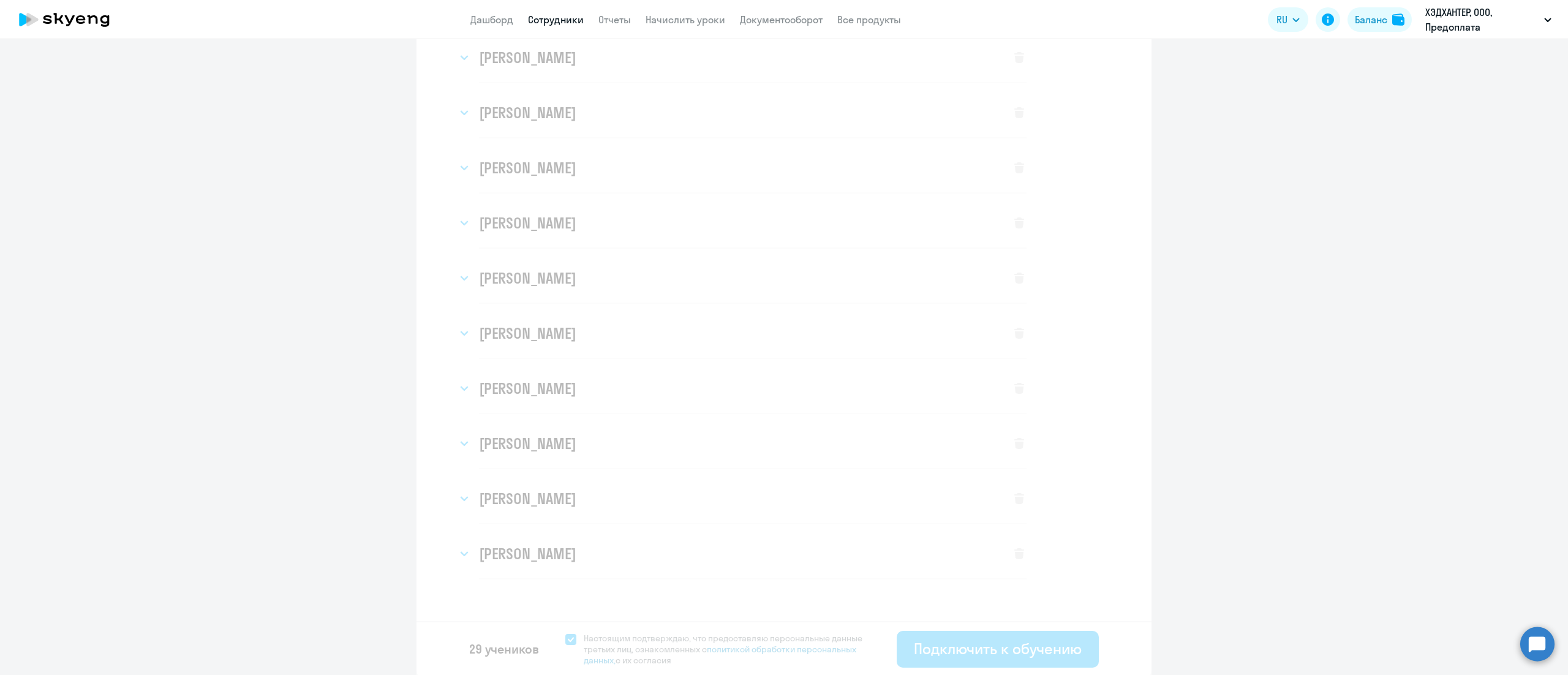
select select "english_adult_not_native_speaker_premium"
select select "3"
select select "english_adult_not_native_speaker_premium"
select select "3"
select select "english_adult_not_native_speaker_premium"
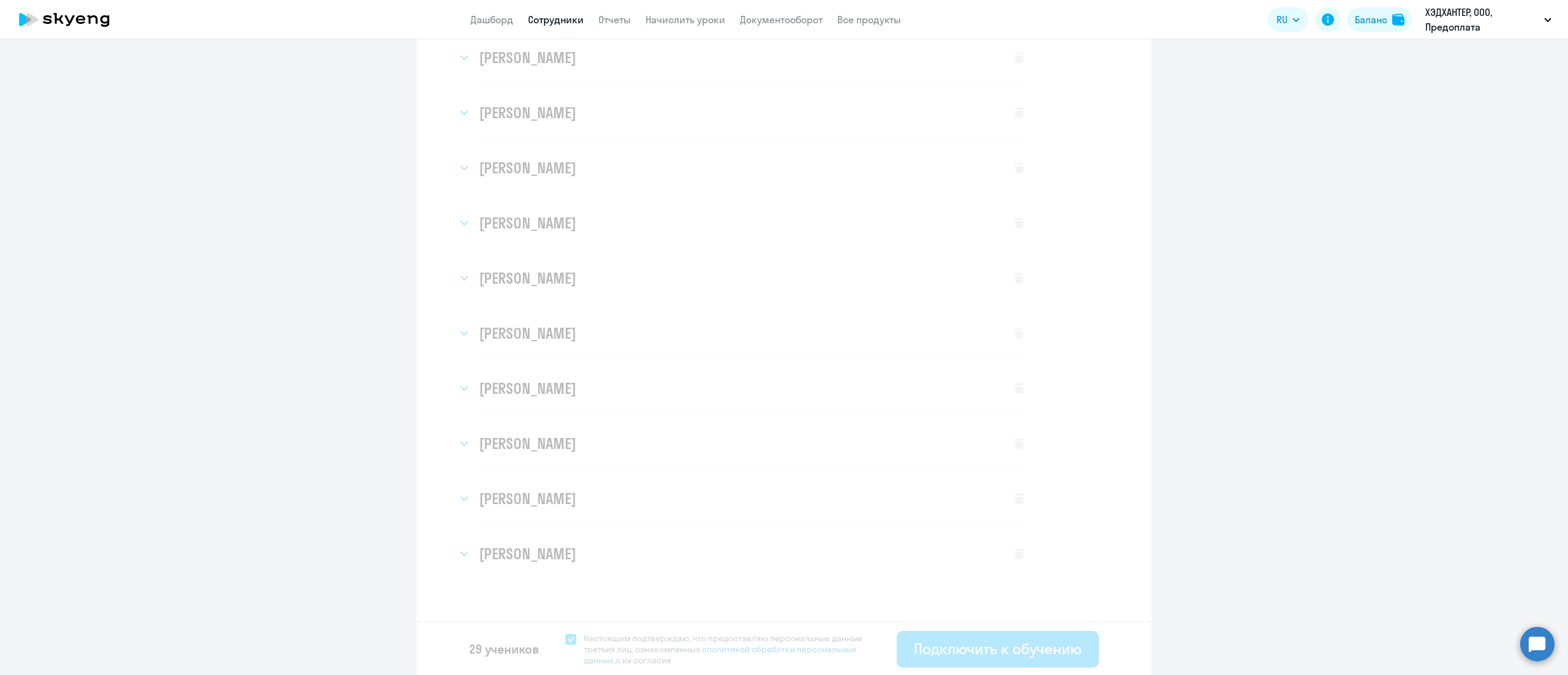
select select "3"
select select "english_adult_not_native_speaker_premium"
select select "3"
select select "english_adult_not_native_speaker_premium"
select select "3"
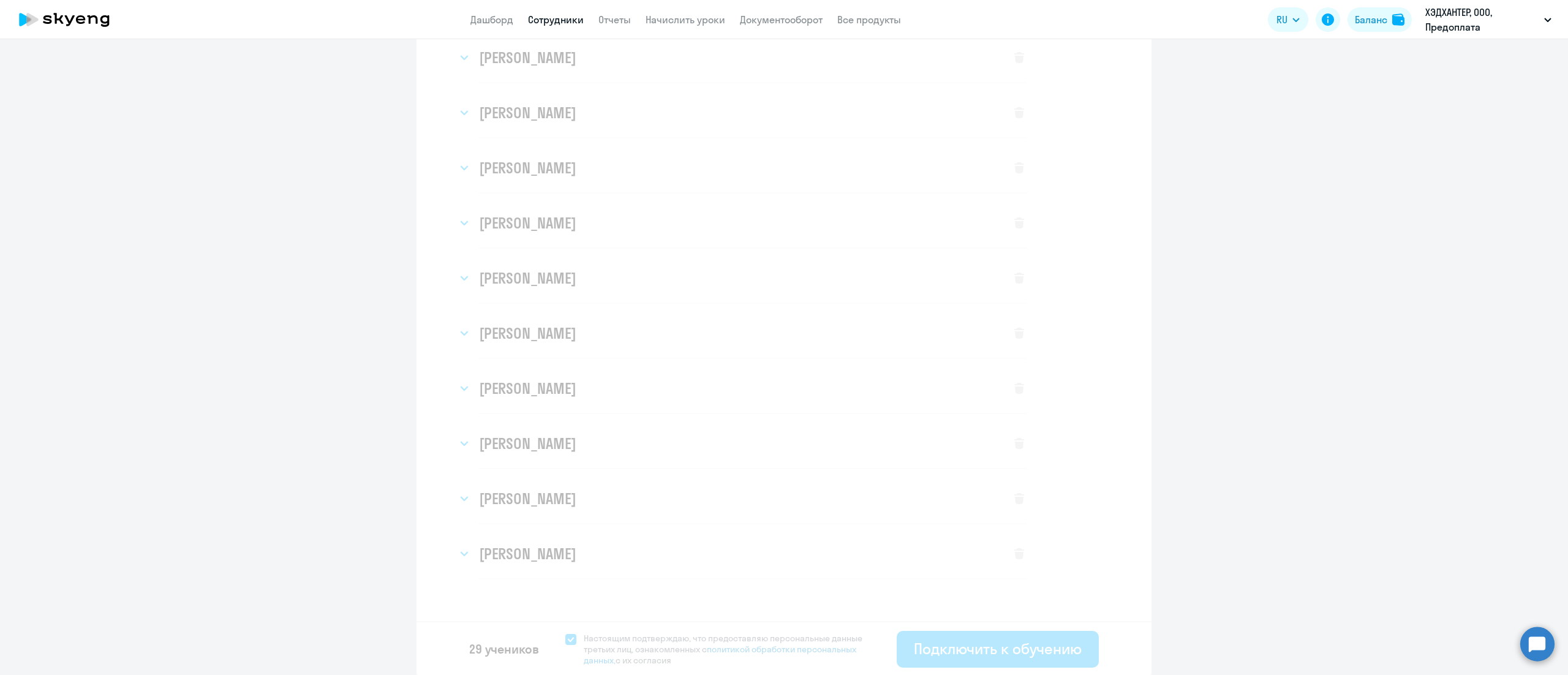
select select "english_adult_not_native_speaker_premium"
select select "3"
select select "english_adult_not_native_speaker_premium"
select select "3"
select select "english_adult_not_native_speaker_premium"
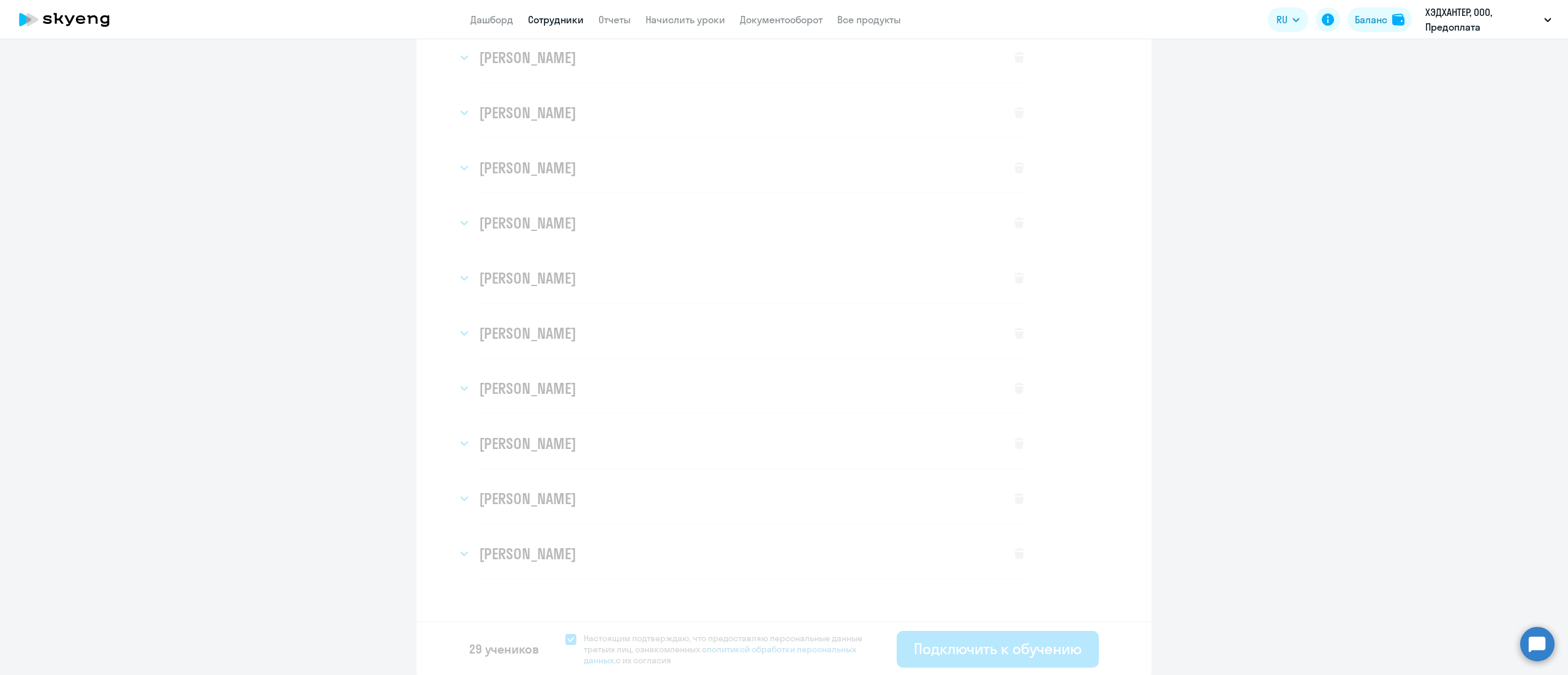
select select "3"
select select "english_adult_not_native_speaker_premium"
select select "3"
select select "english_adult_not_native_speaker_premium"
select select "3"
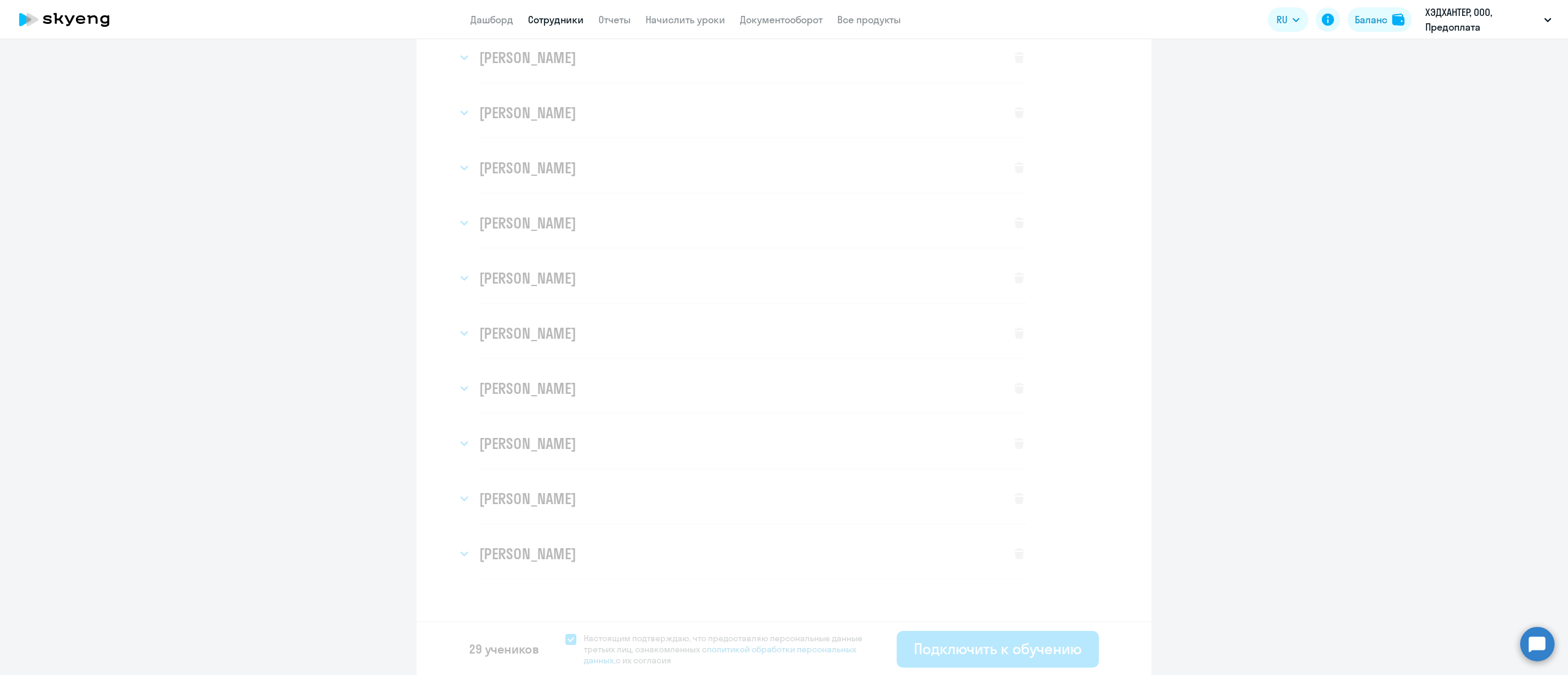
select select "english_adult_not_native_speaker_premium"
select select "3"
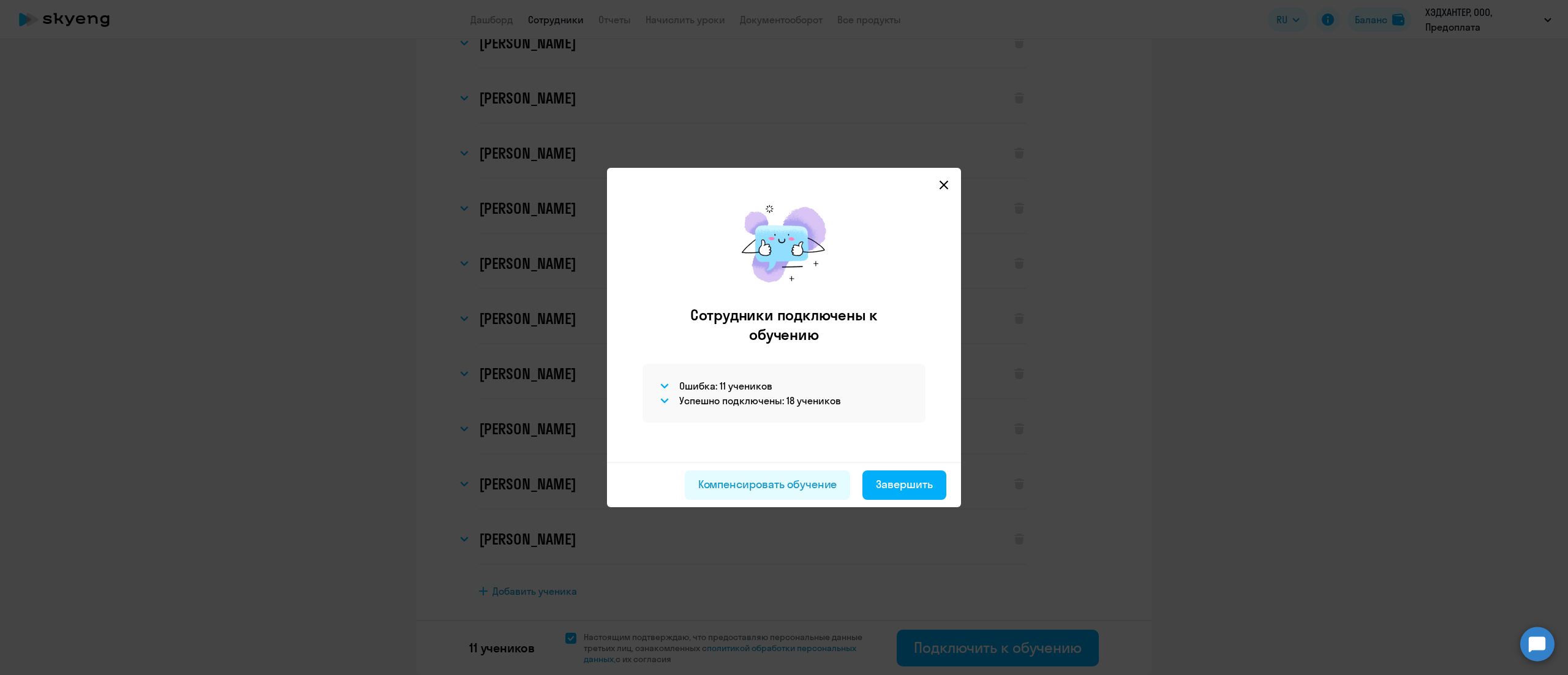
scroll to position [150, 0]
click at [662, 384] on icon at bounding box center [664, 386] width 9 height 5
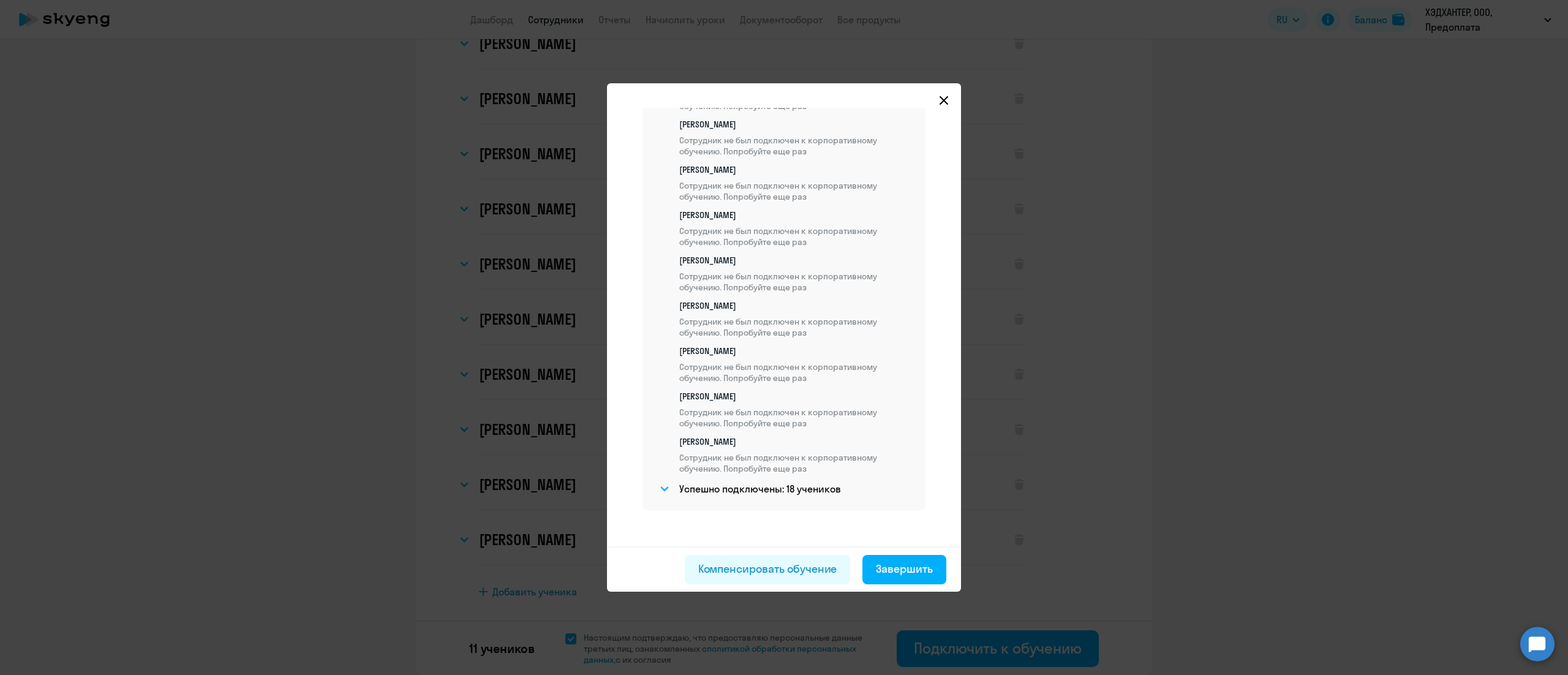
scroll to position [339, 0]
click at [894, 561] on div "Завершить" at bounding box center [904, 569] width 57 height 16
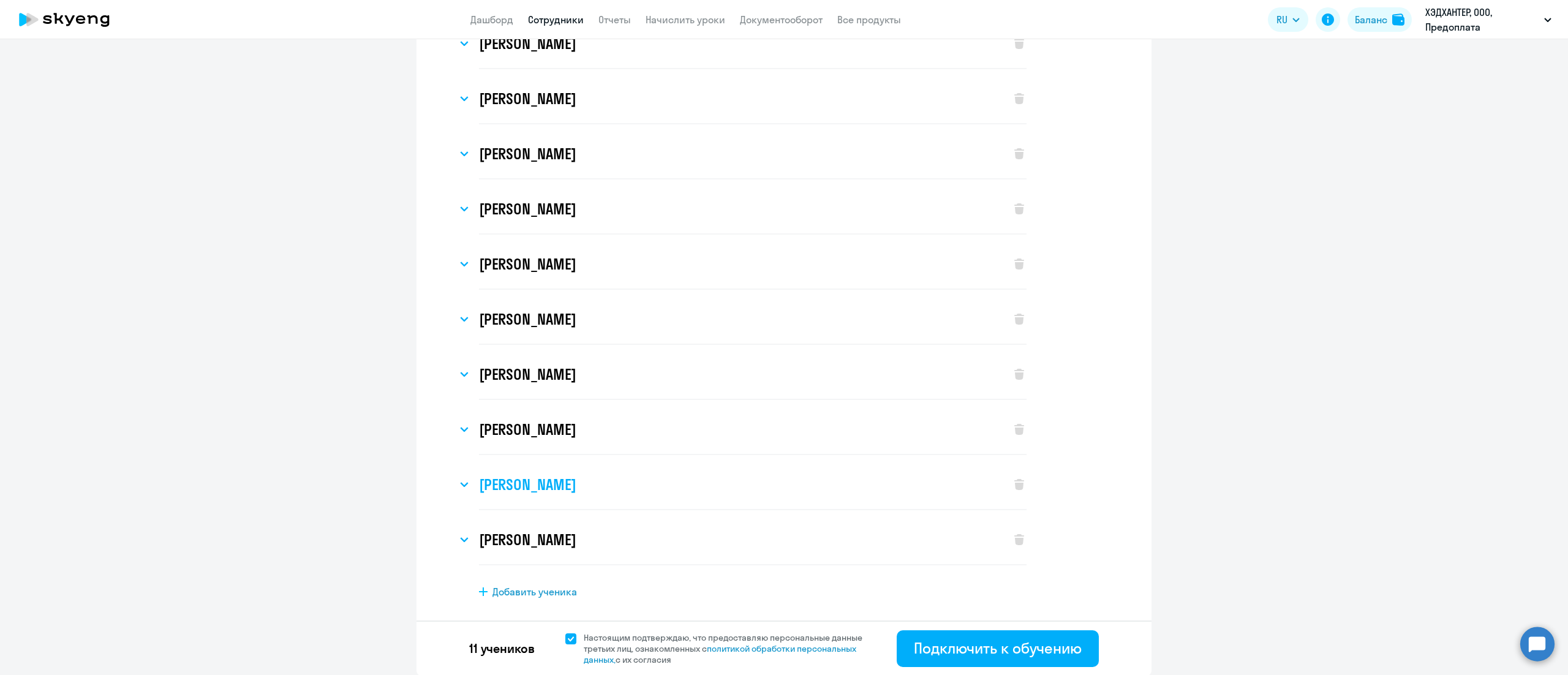
scroll to position [0, 0]
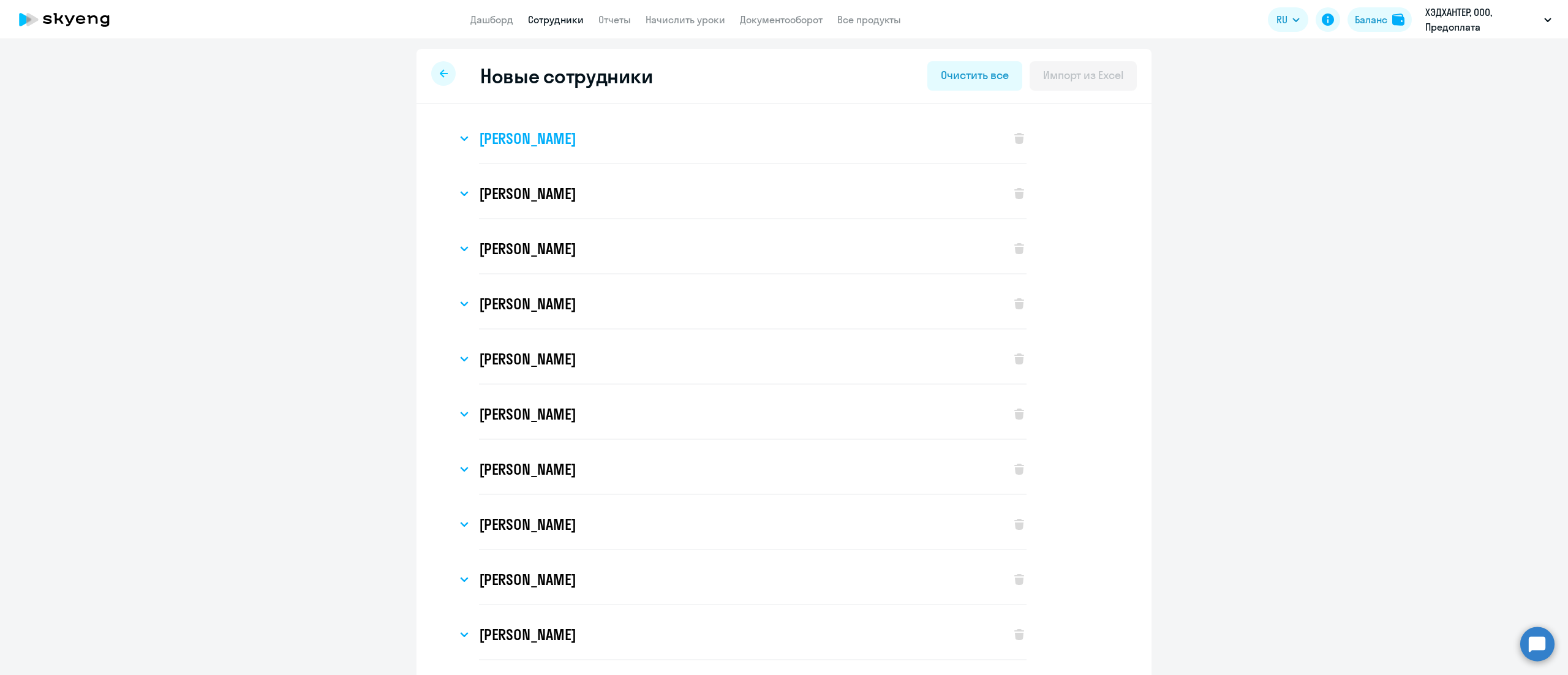
click at [495, 136] on h3 "Козлова Анна" at bounding box center [527, 138] width 97 height 19
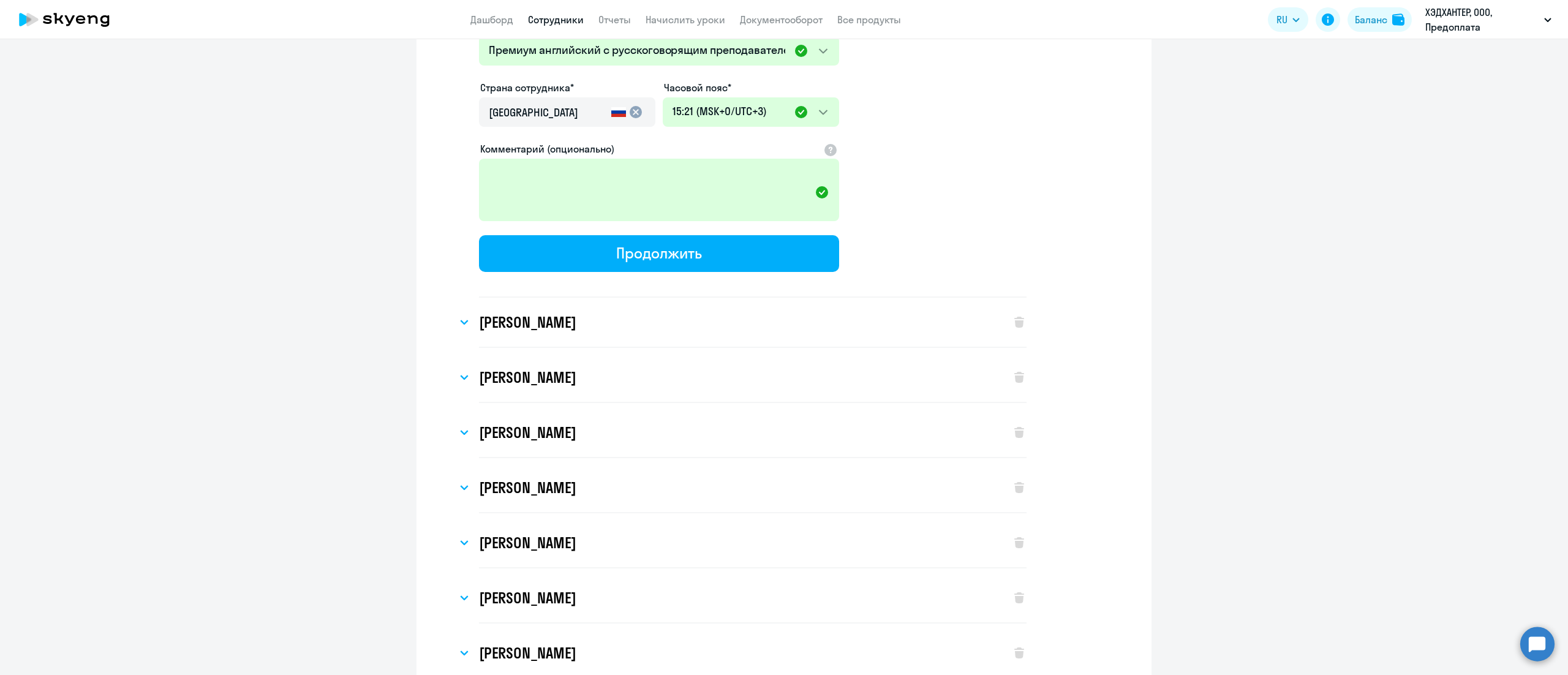
scroll to position [368, 0]
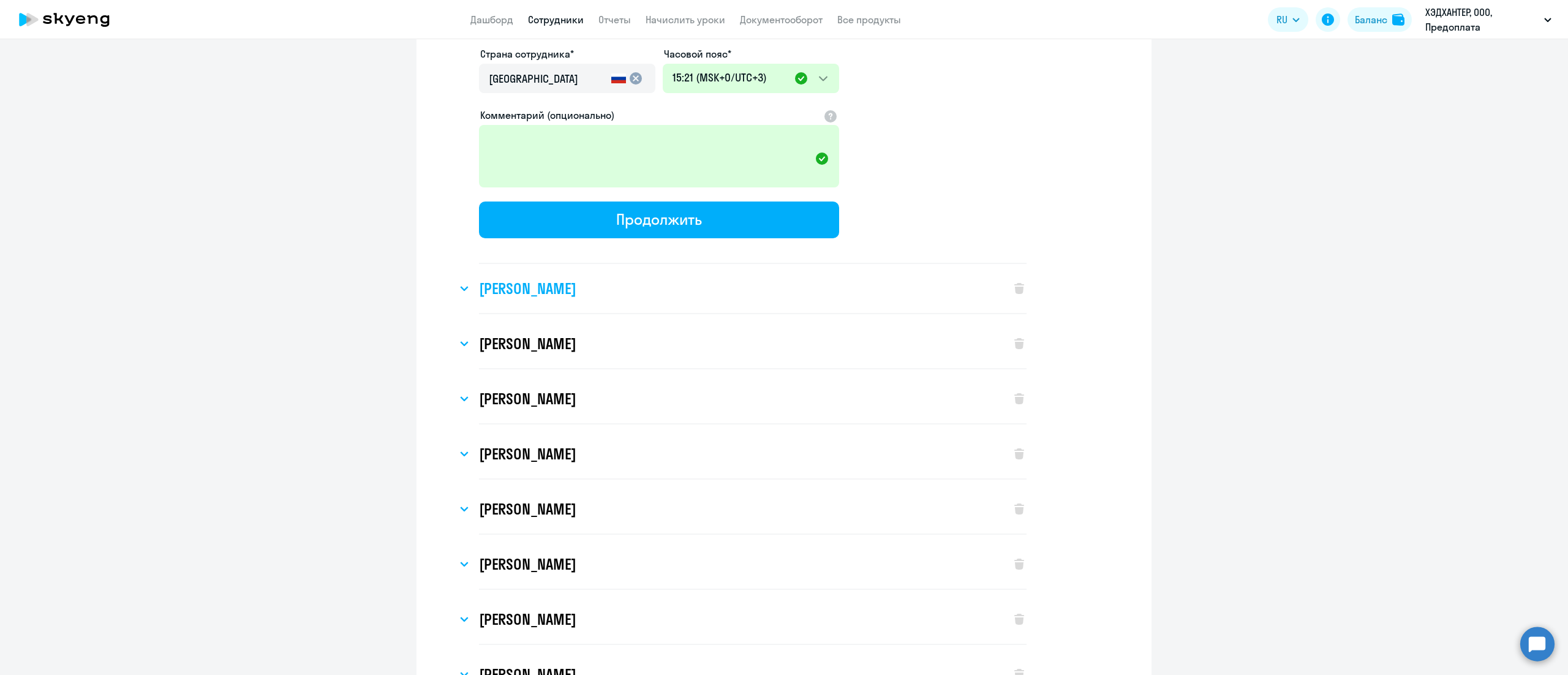
click at [525, 279] on h3 "Кукушкин Артем" at bounding box center [527, 288] width 97 height 19
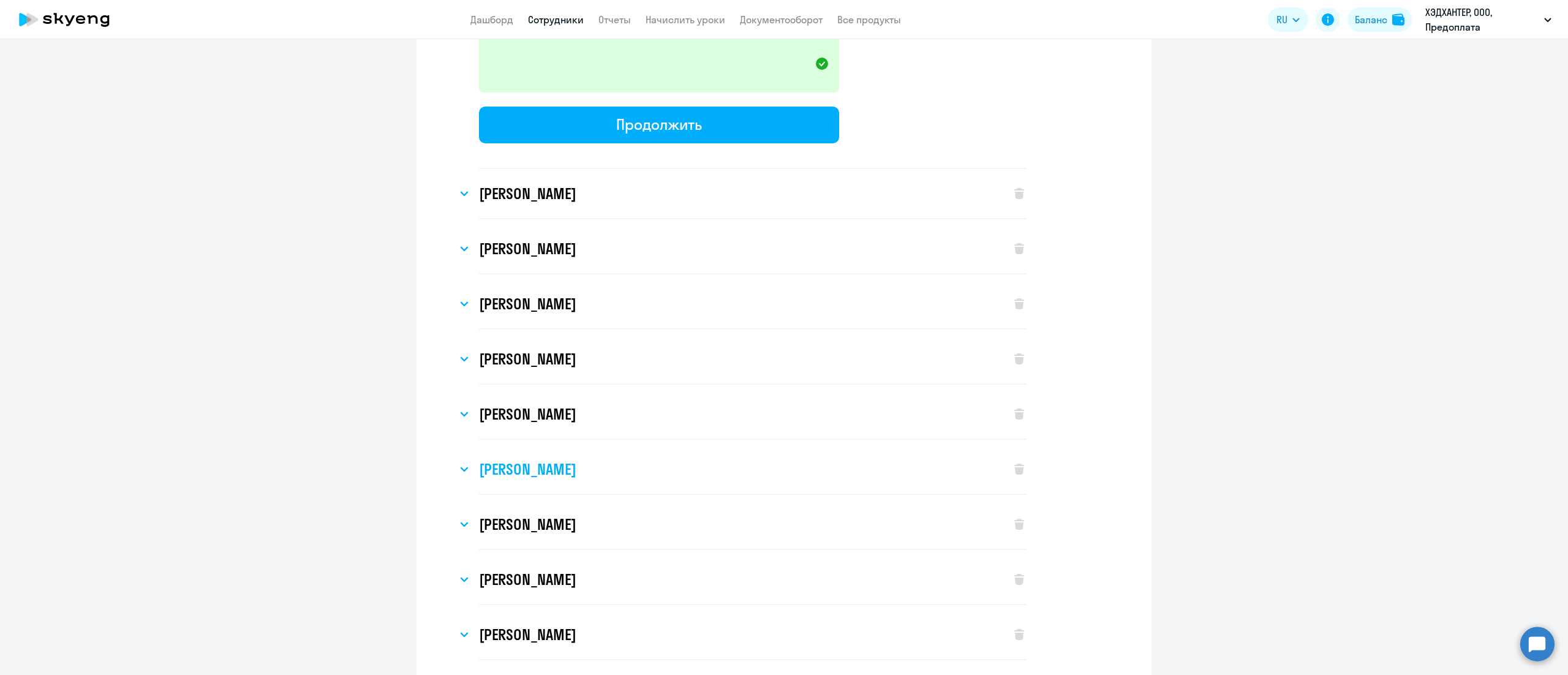
scroll to position [1071, 0]
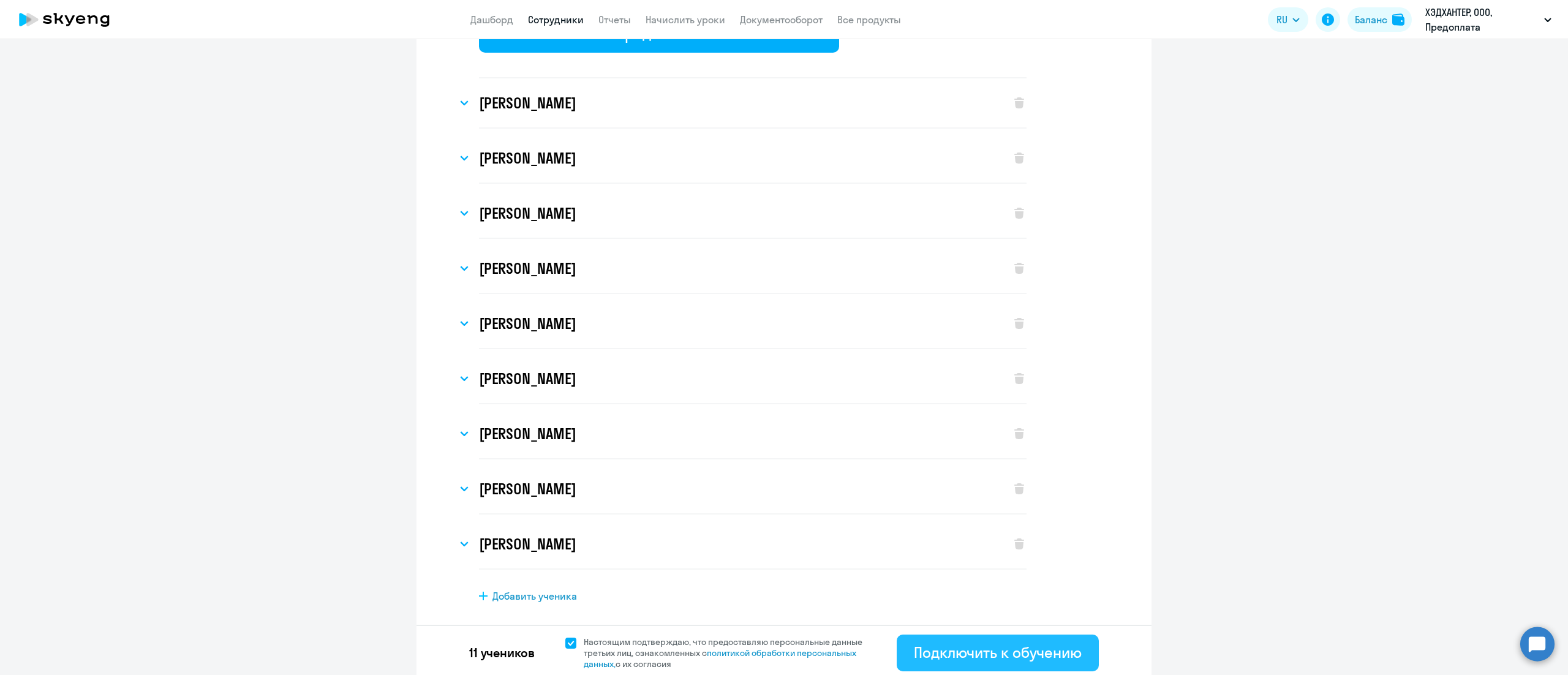
click at [959, 643] on div "Подключить к обучению" at bounding box center [998, 652] width 168 height 19
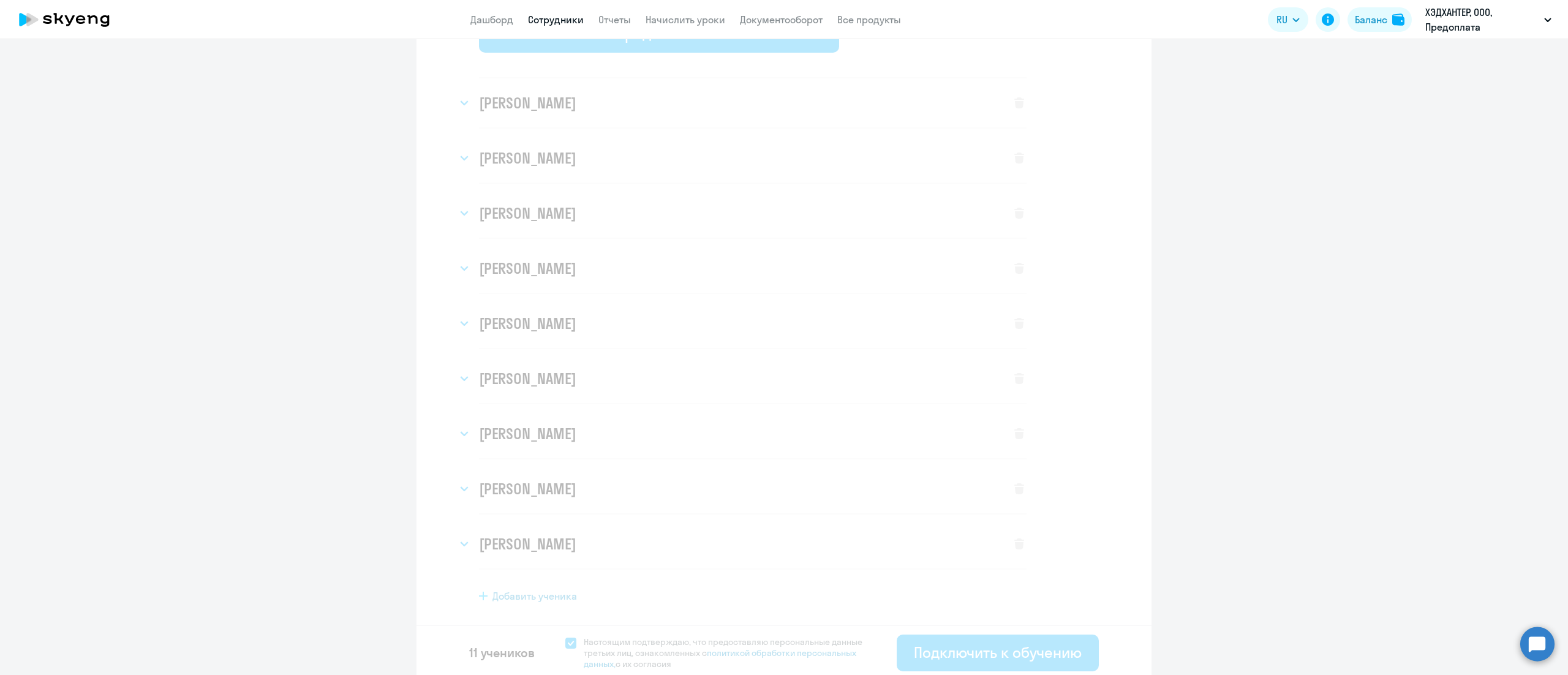
select select "english_adult_not_native_speaker_premium"
select select "3"
select select "english_adult_not_native_speaker_premium"
select select "3"
select select "english_adult_not_native_speaker_premium"
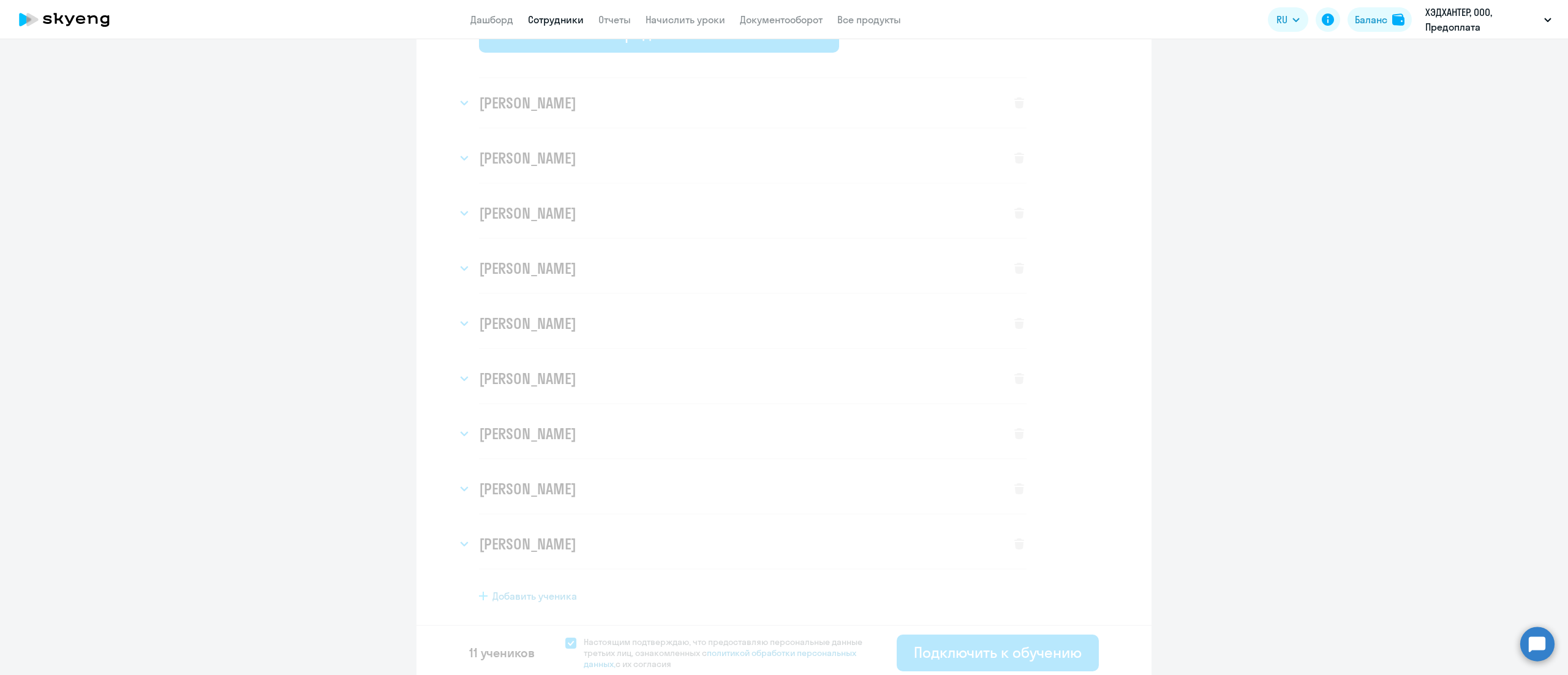
select select "3"
select select "english_adult_not_native_speaker_premium"
select select "3"
select select "english_adult_not_native_speaker_premium"
select select "3"
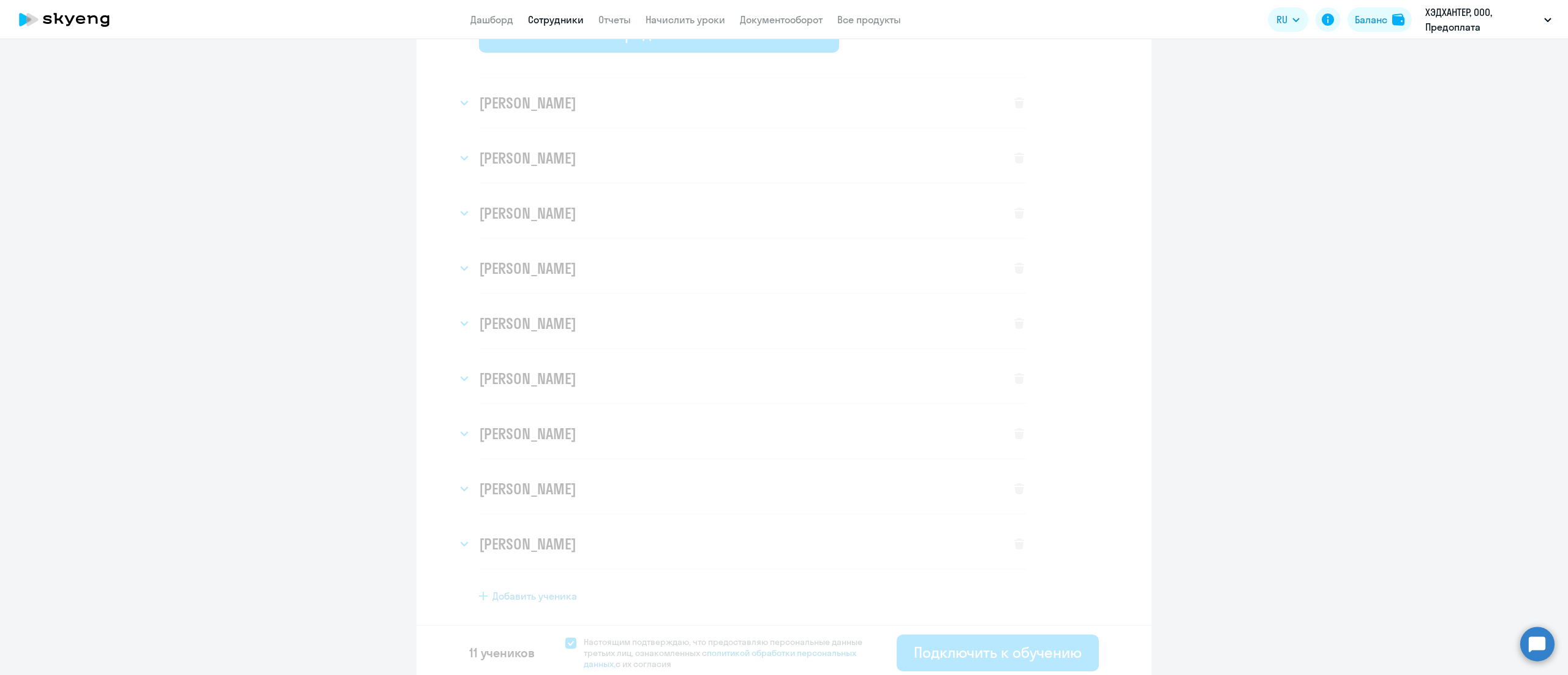
select select "english_adult_not_native_speaker_premium"
select select "3"
select select "english_adult_not_native_speaker_premium"
select select "3"
select select "english_adult_not_native_speaker_premium"
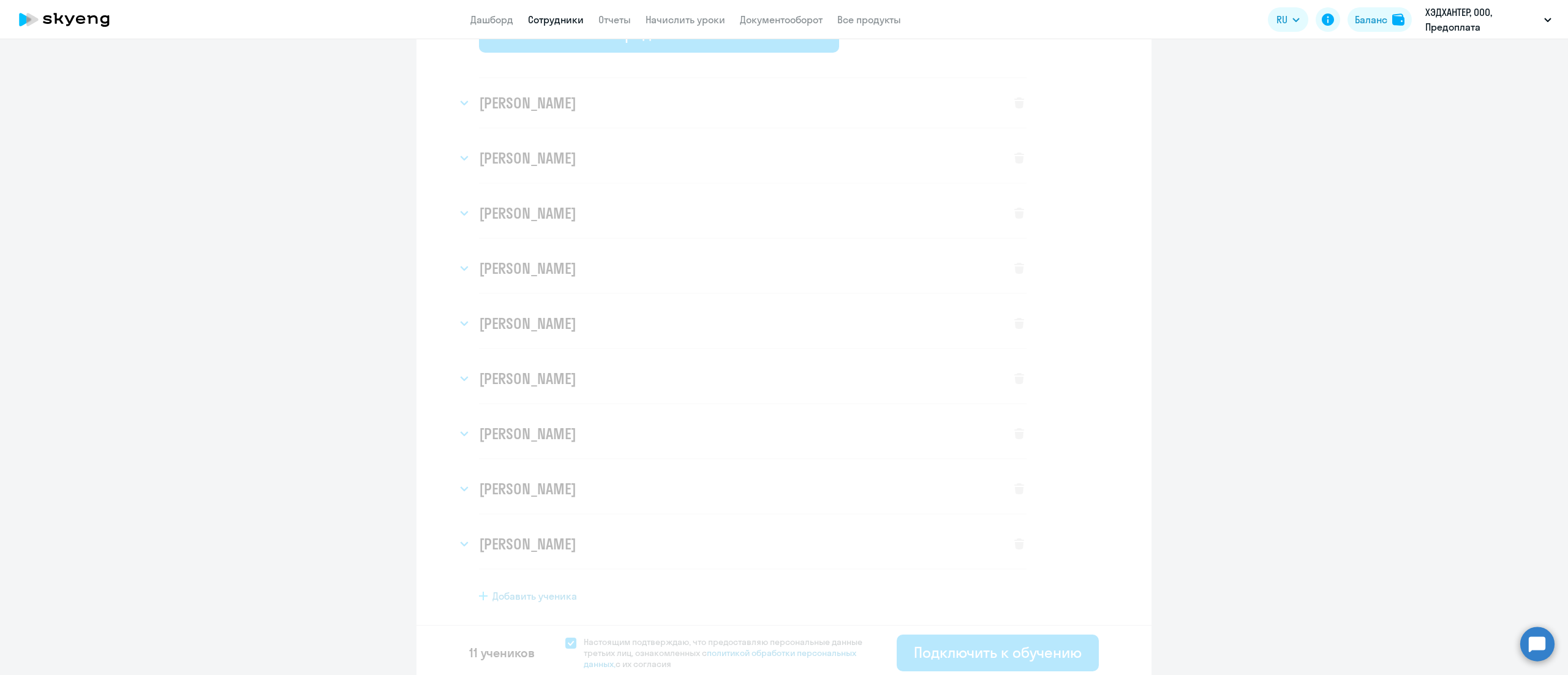
select select "3"
select select "english_adult_not_native_speaker_premium"
select select "3"
select select "english_adult_not_native_speaker_premium"
select select "3"
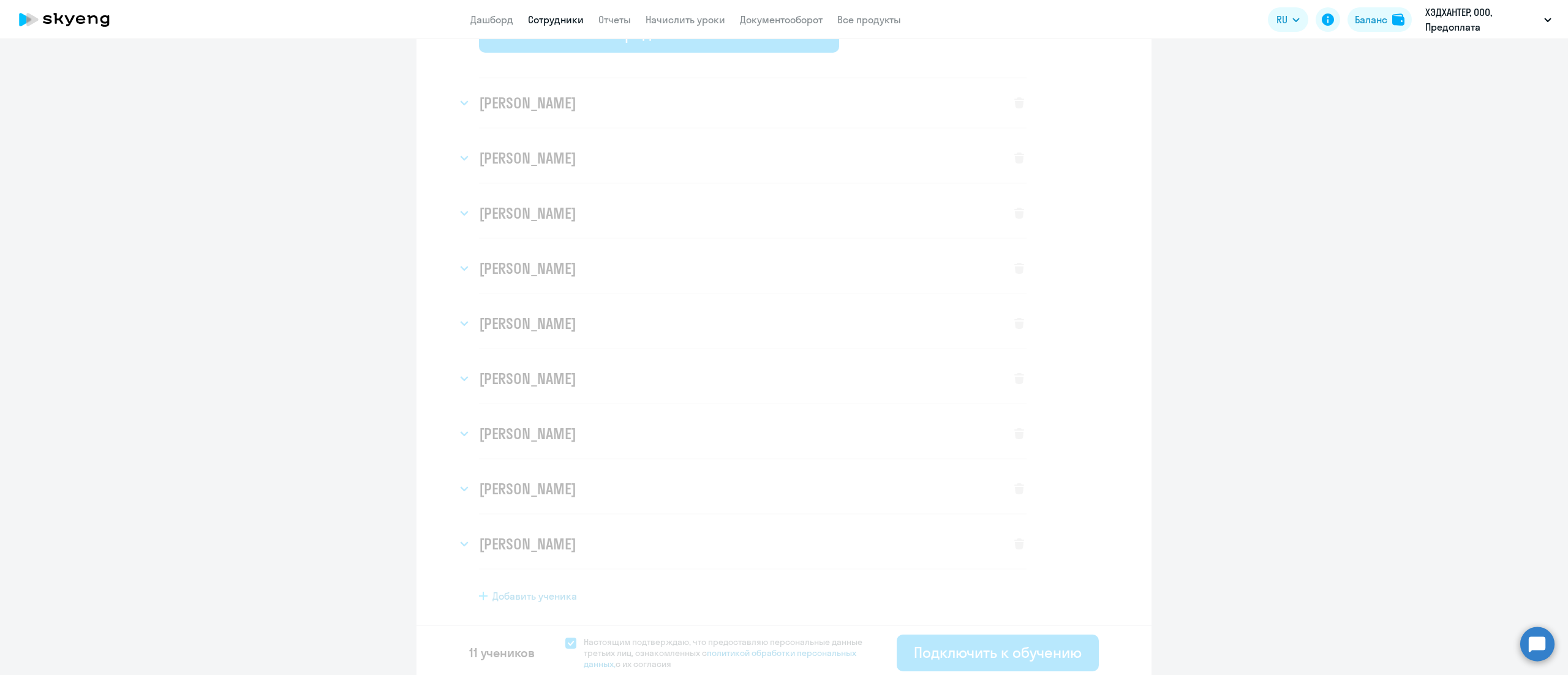
select select "english_adult_not_native_speaker_premium"
select select "3"
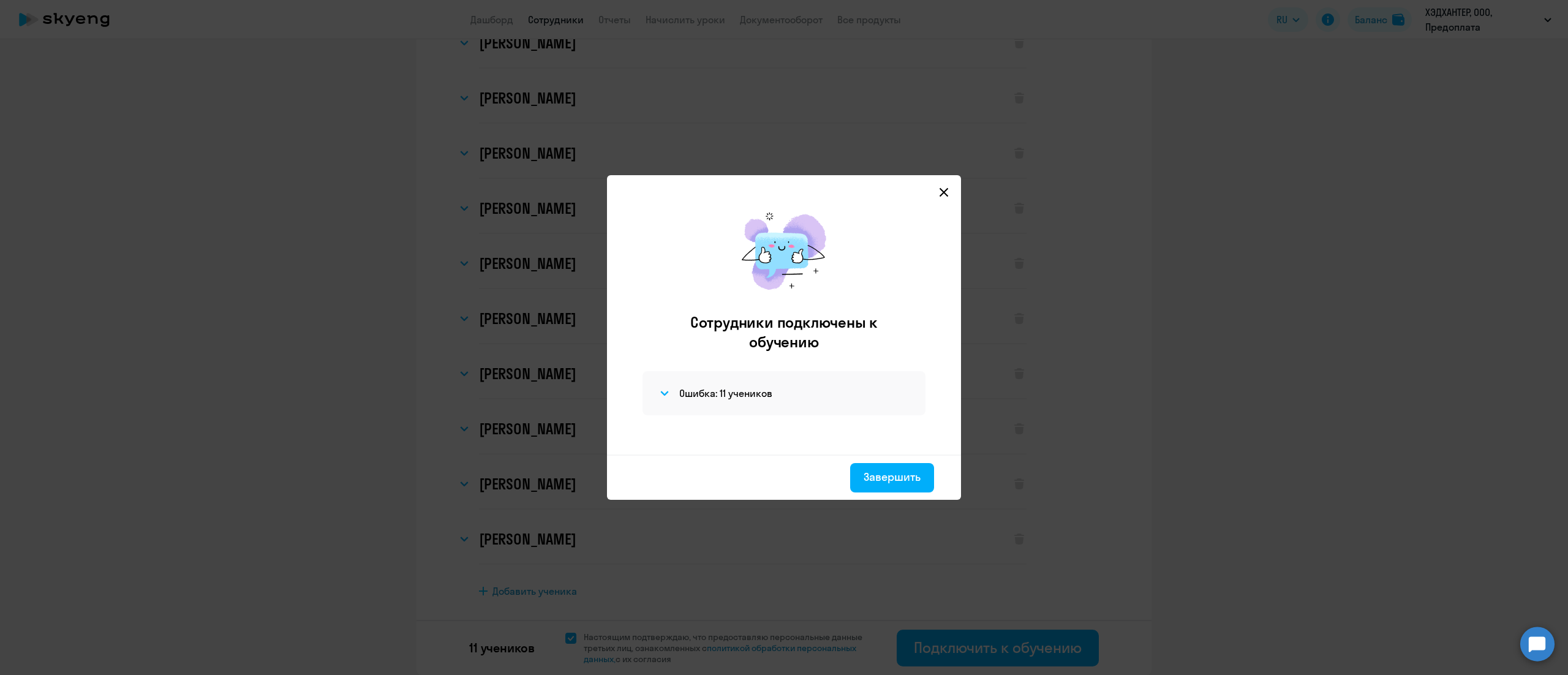
scroll to position [150, 0]
click at [877, 485] on div "Завершить" at bounding box center [891, 477] width 57 height 16
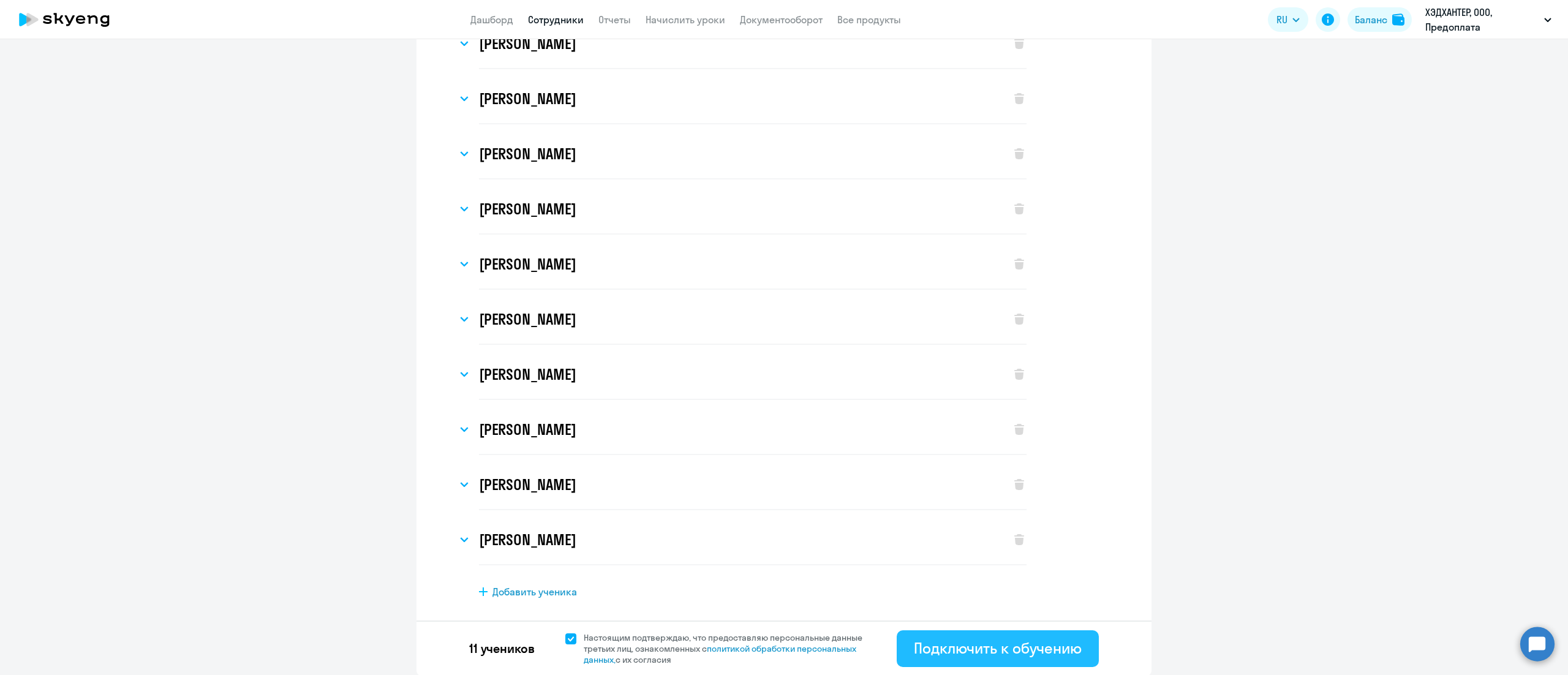
click at [949, 646] on div "Подключить к обучению" at bounding box center [998, 648] width 168 height 19
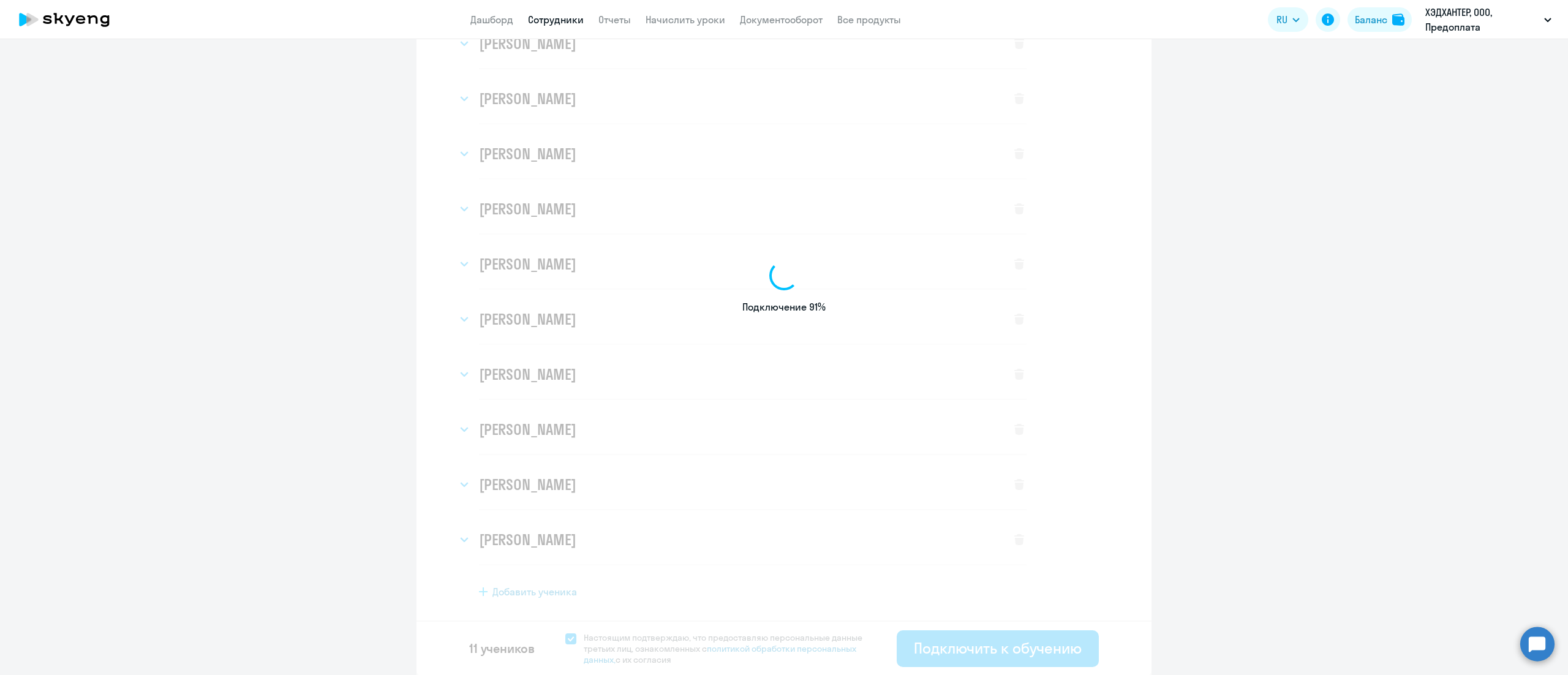
select select "english_adult_not_native_speaker_premium"
select select "3"
select select "english_adult_not_native_speaker_premium"
select select "3"
select select "english_adult_not_native_speaker_premium"
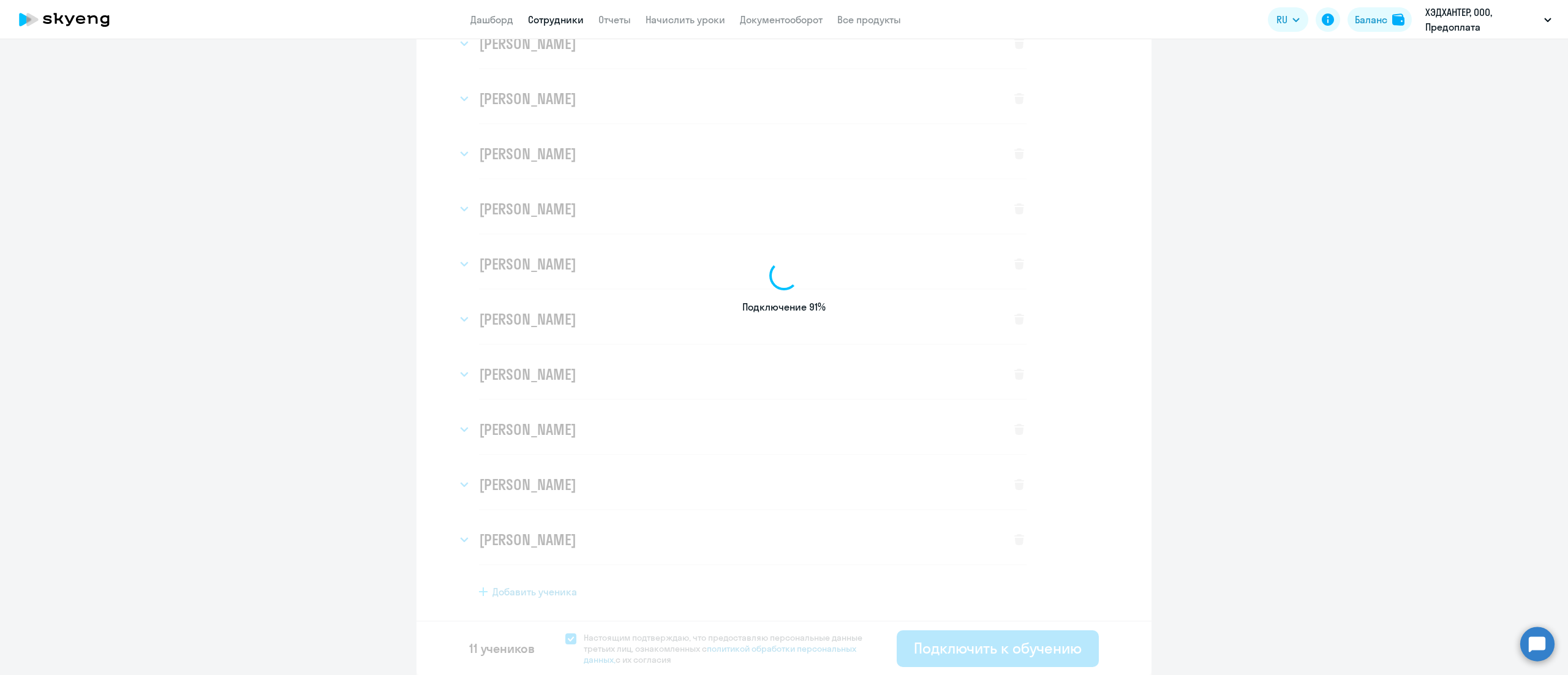
select select "3"
select select "english_adult_not_native_speaker_premium"
select select "3"
select select "english_adult_not_native_speaker_premium"
select select "3"
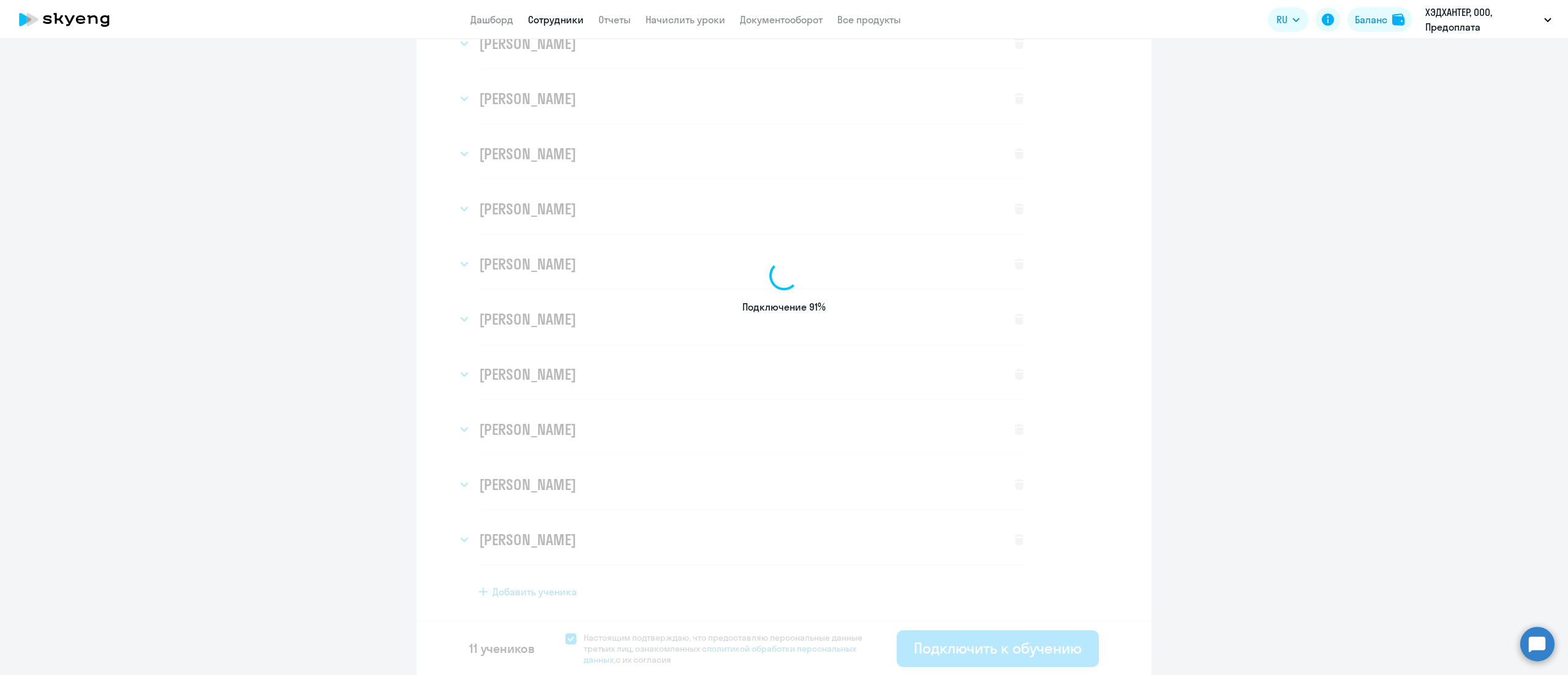
select select "english_adult_not_native_speaker_premium"
select select "3"
select select "english_adult_not_native_speaker_premium"
select select "3"
select select "english_adult_not_native_speaker_premium"
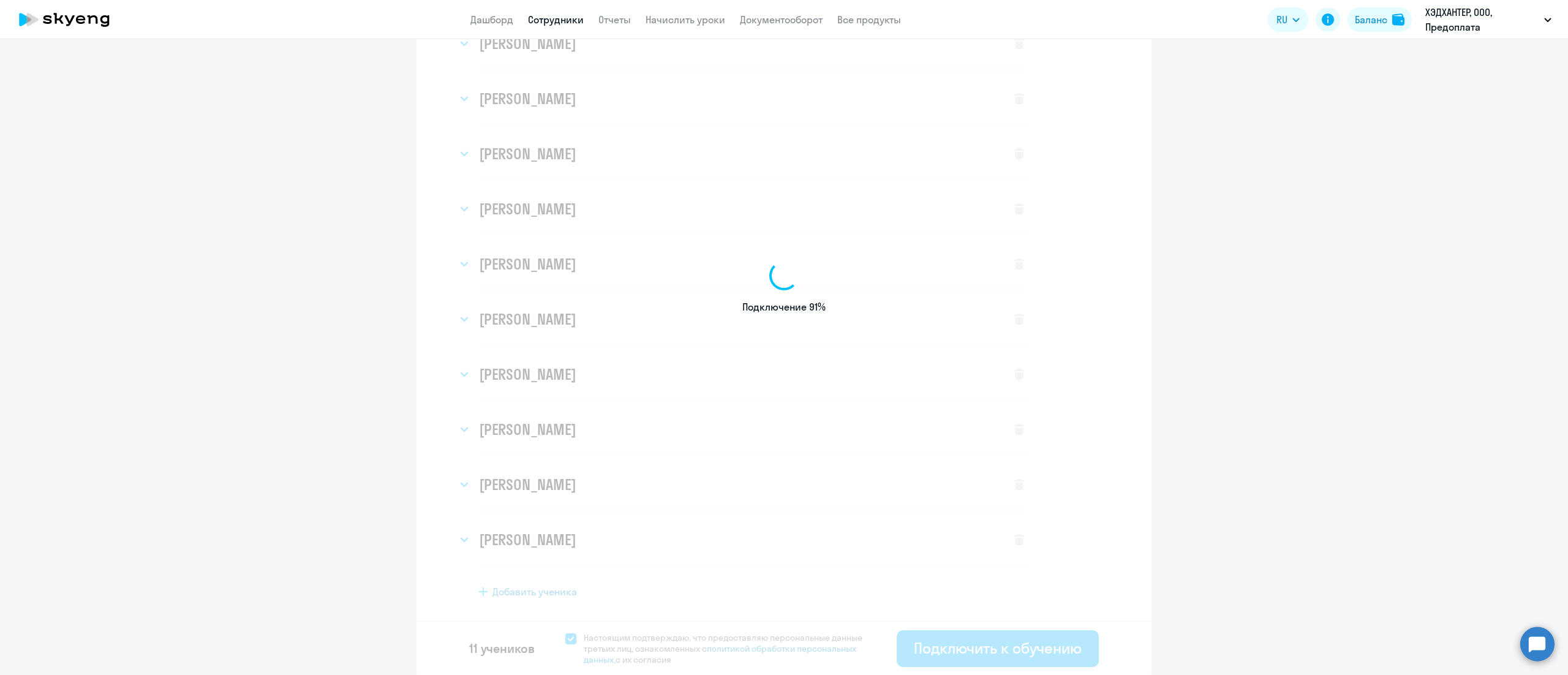
select select "3"
select select "english_adult_not_native_speaker_premium"
select select "3"
select select "english_adult_not_native_speaker_premium"
select select "3"
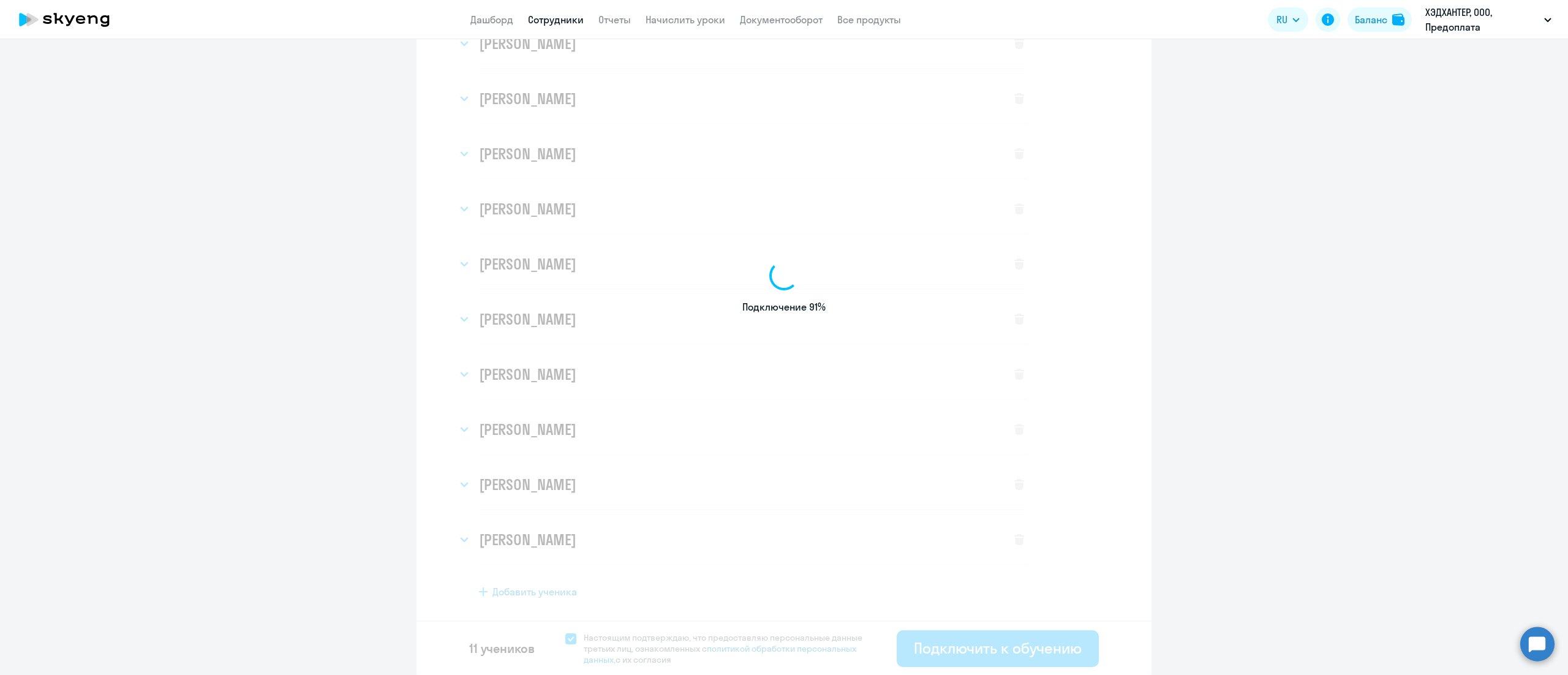
select select "english_adult_not_native_speaker_premium"
select select "3"
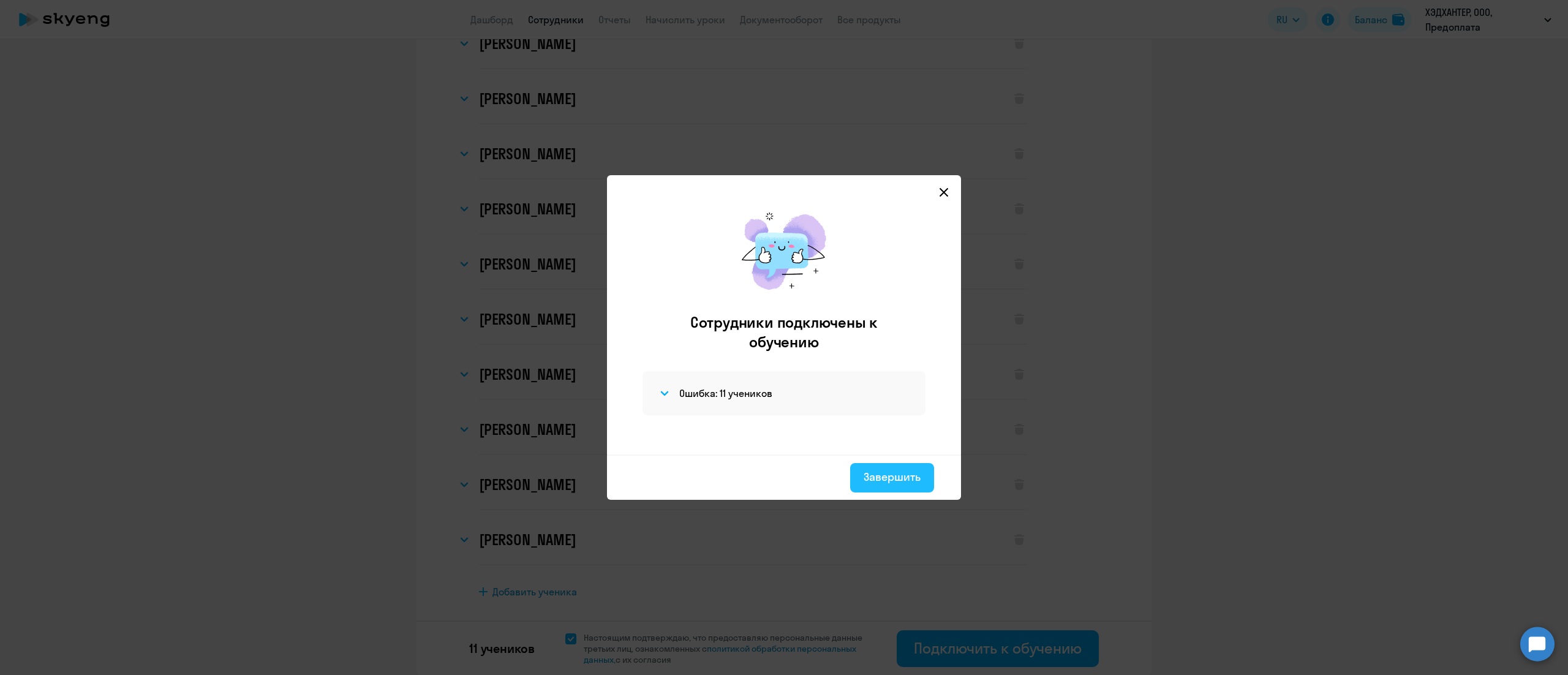
click at [868, 472] on div "Завершить" at bounding box center [891, 477] width 57 height 16
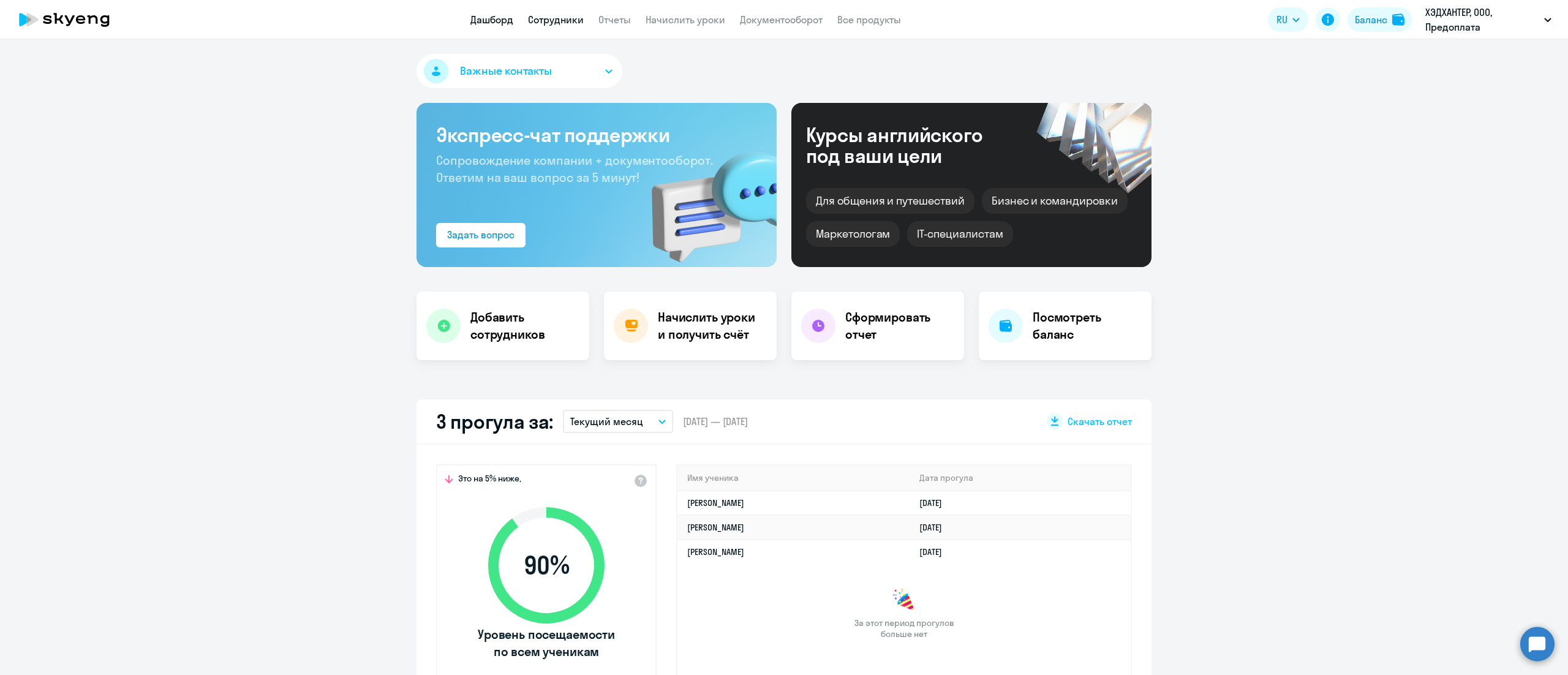
click at [557, 24] on link "Сотрудники" at bounding box center [556, 19] width 56 height 12
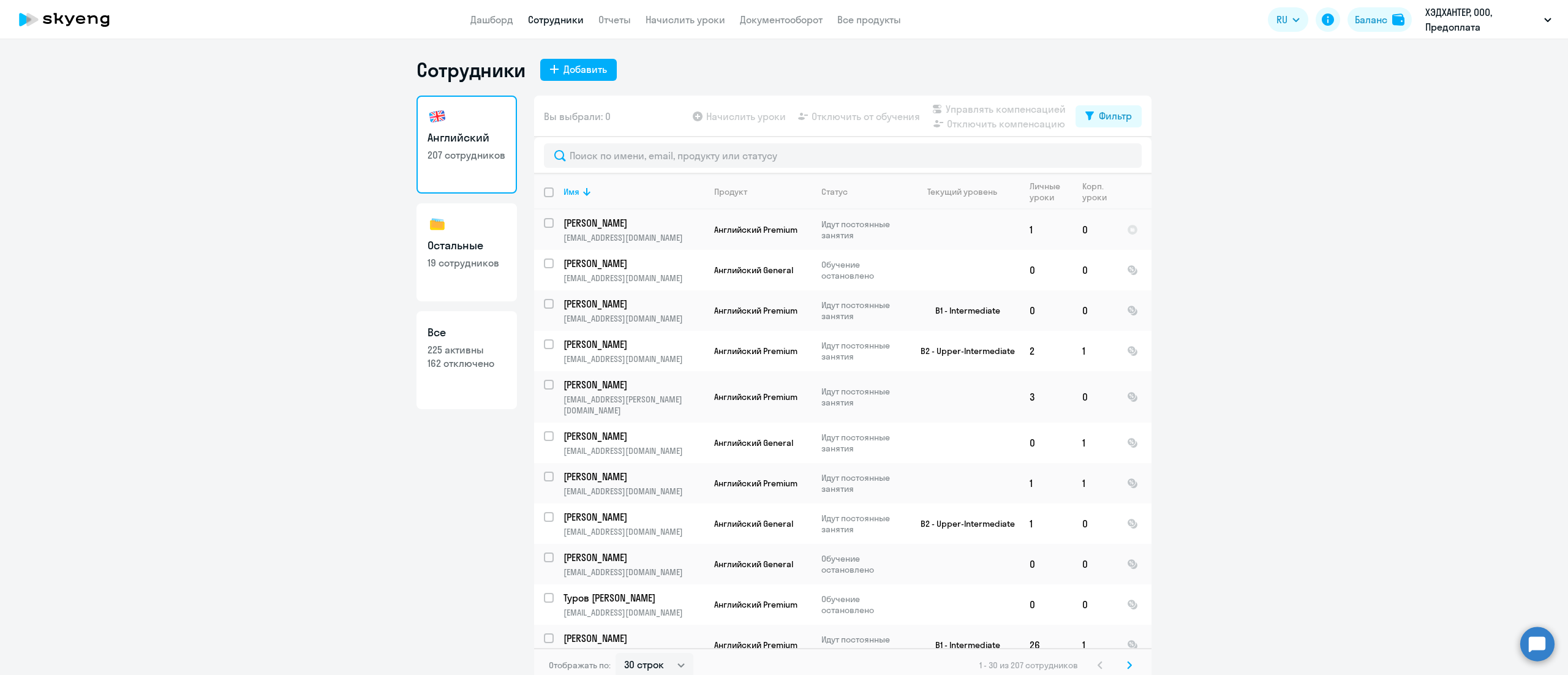
scroll to position [787, 0]
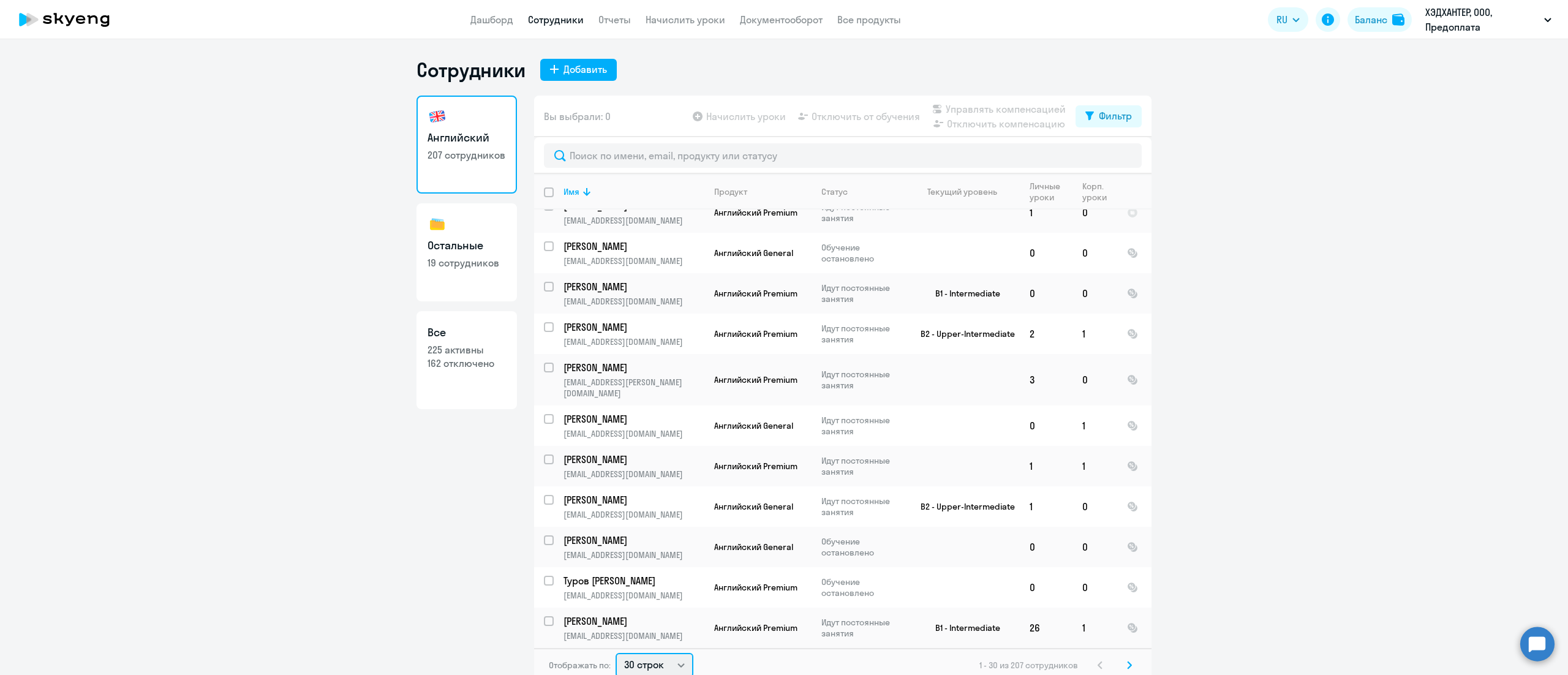
click at [651, 658] on select "30 строк 50 строк 100 строк" at bounding box center [654, 665] width 78 height 24
select select "100"
click at [616, 651] on select "30 строк 50 строк 100 строк" at bounding box center [654, 663] width 78 height 24
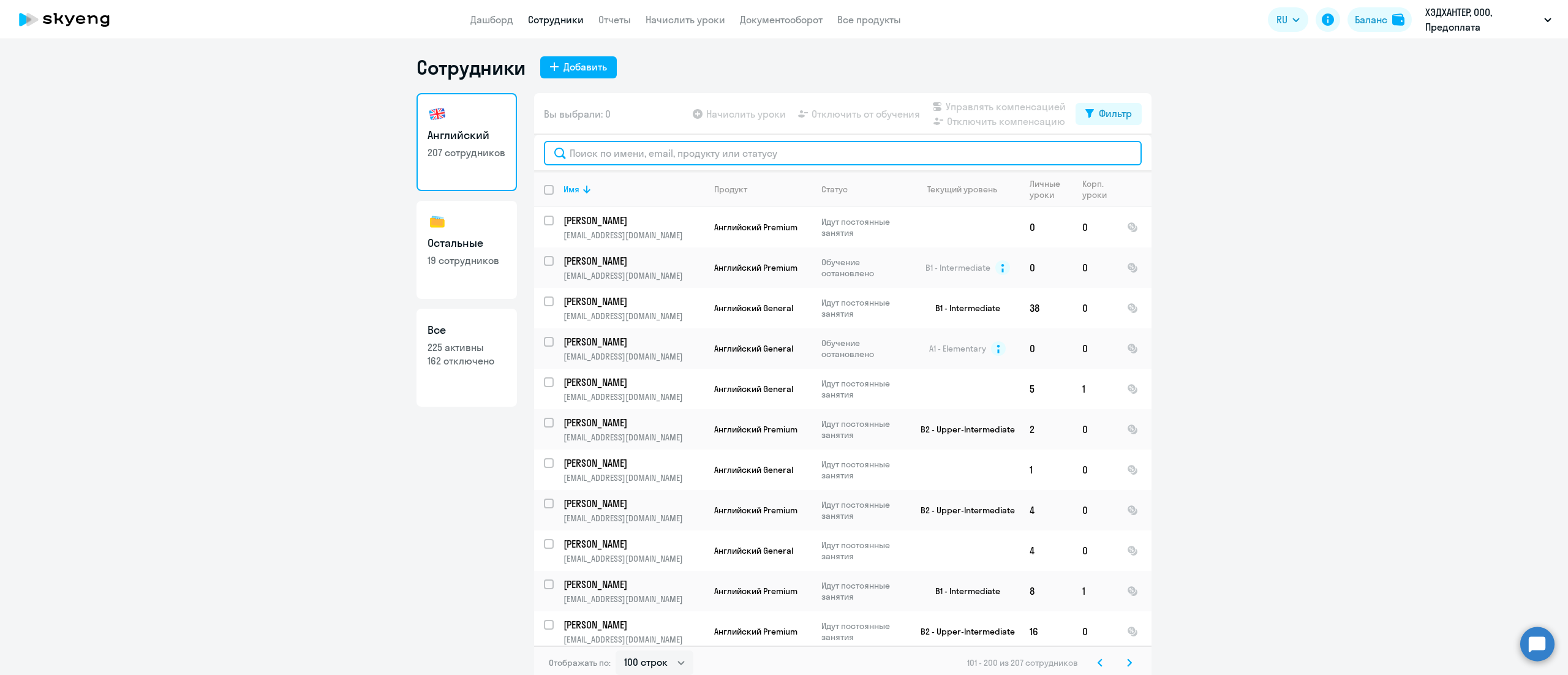
click at [732, 154] on input "text" at bounding box center [842, 153] width 598 height 24
paste input "Абдулсаидов"
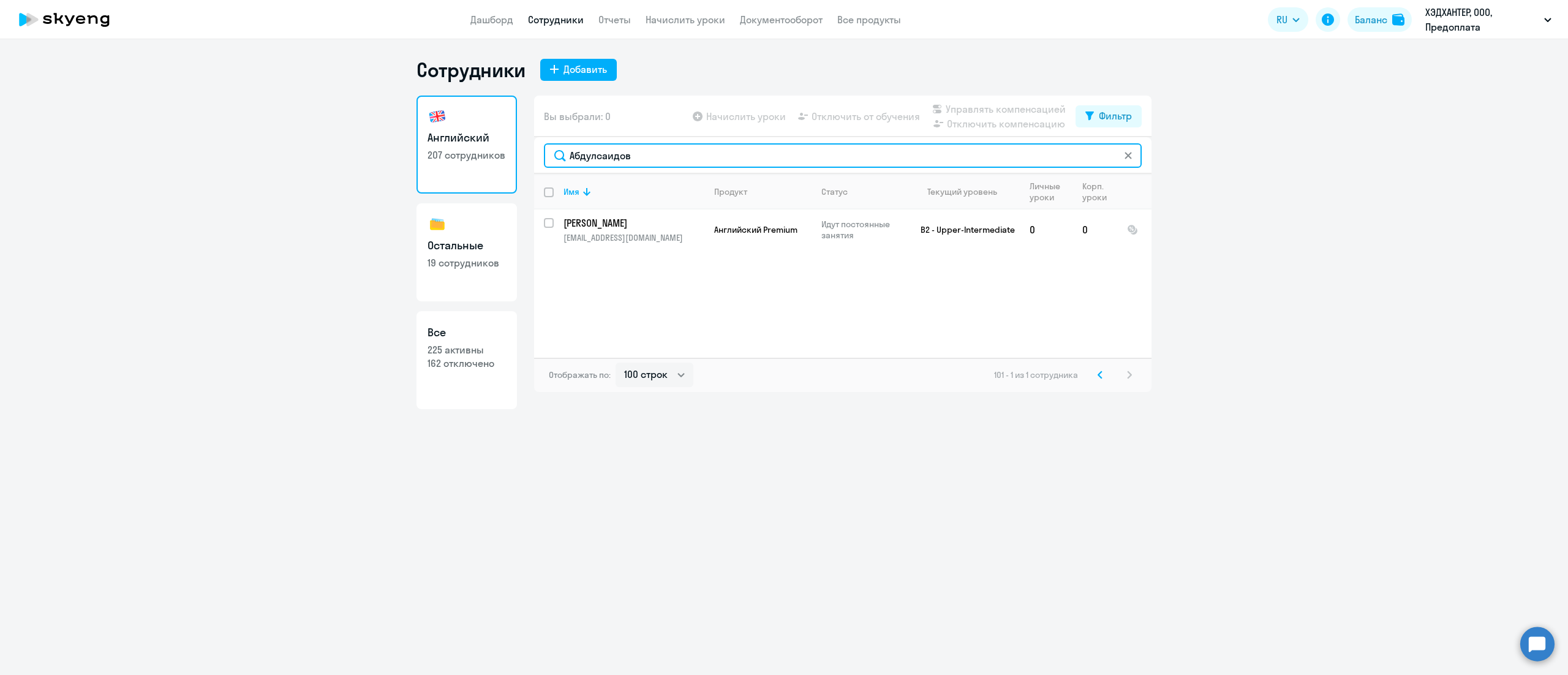
click at [715, 152] on input "Абдулсаидов" at bounding box center [842, 155] width 598 height 24
paste input "авердова"
type input "Алавердова"
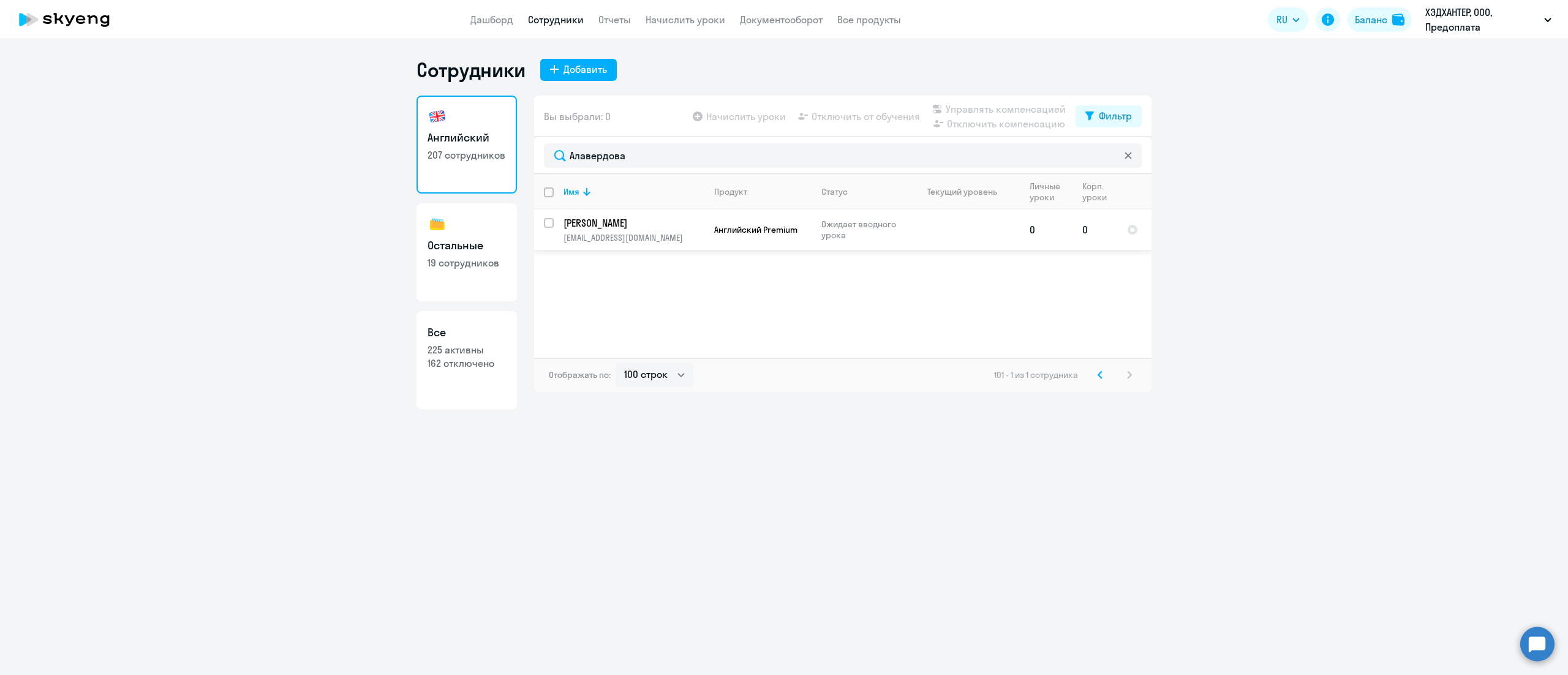
click at [547, 223] on input "select row 42907420" at bounding box center [556, 231] width 24 height 24
checkbox input "true"
click at [955, 107] on span "Управлять компенсацией" at bounding box center [1005, 108] width 120 height 15
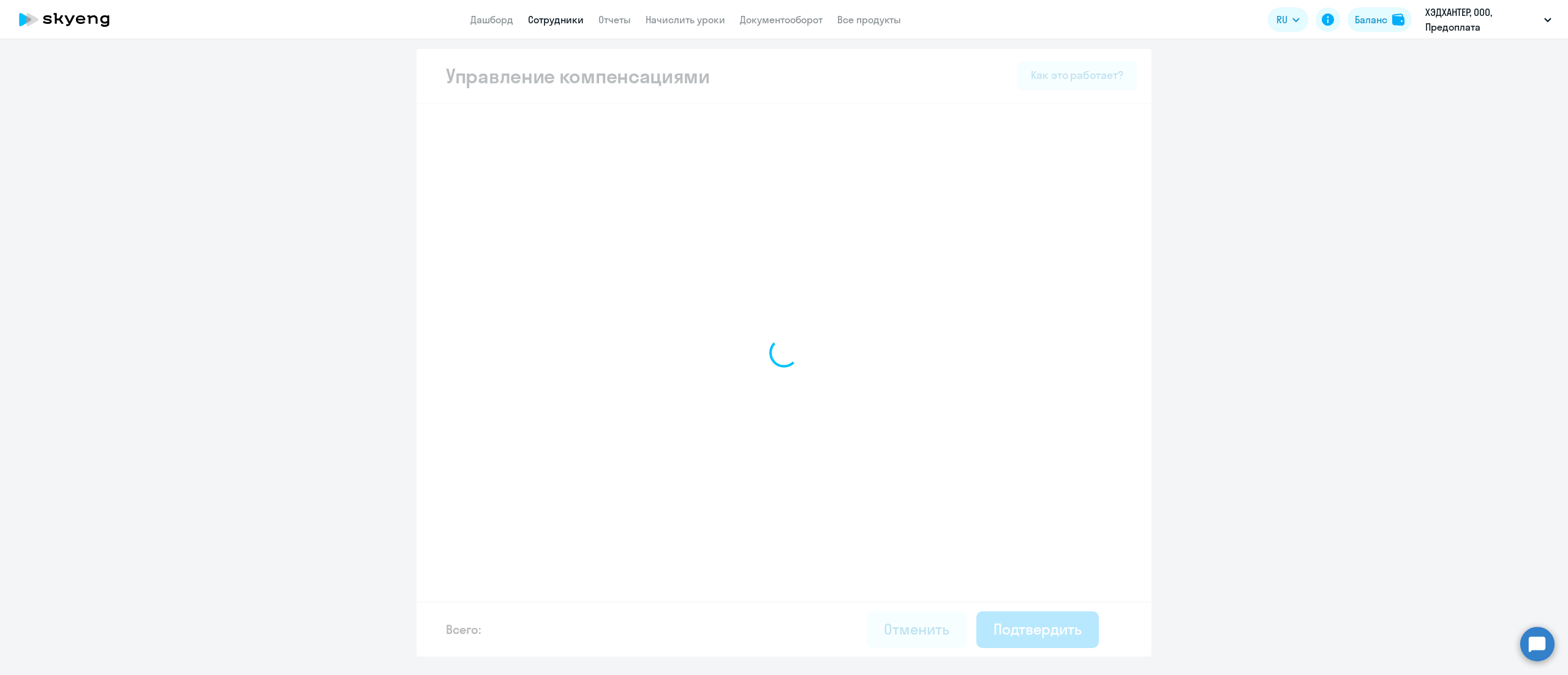
select select "MONTHLY"
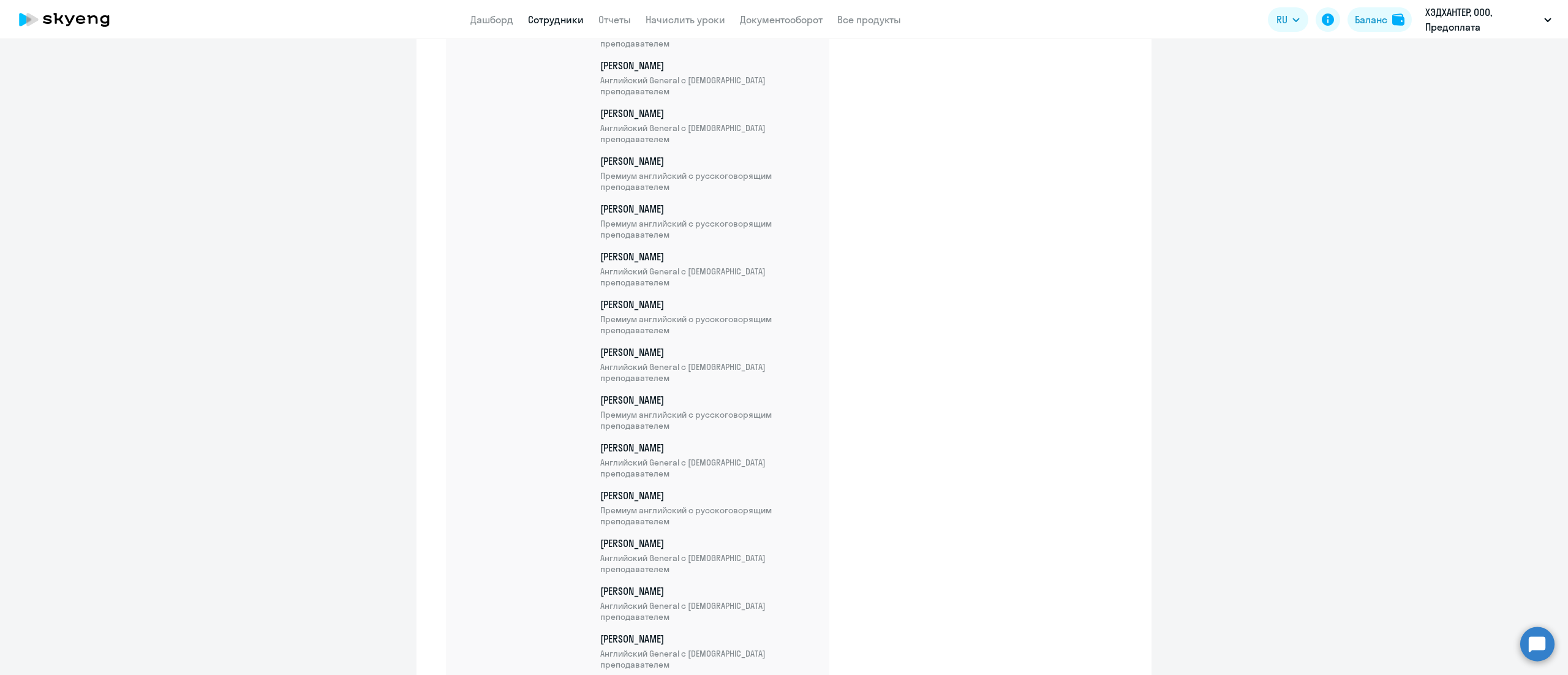
scroll to position [8813, 0]
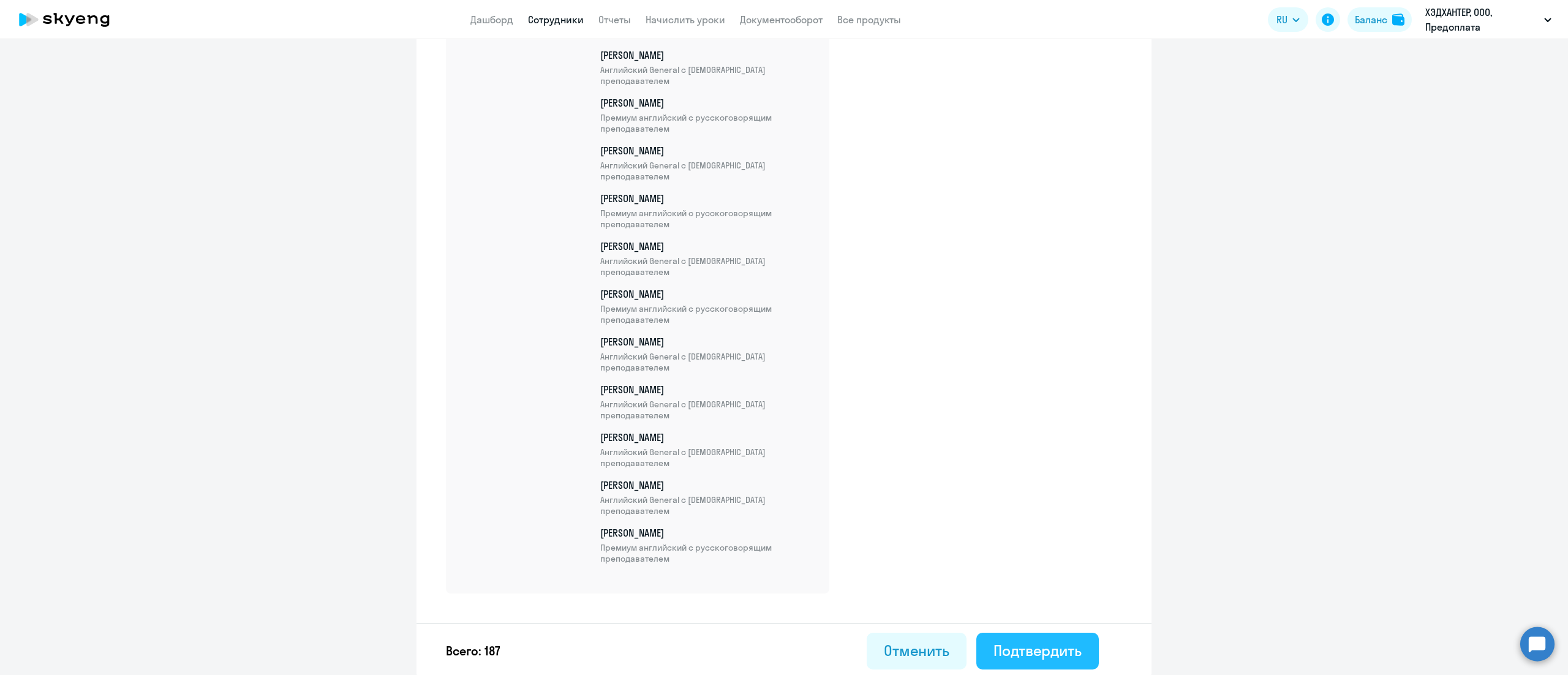
click at [1083, 642] on button "Подтвердить" at bounding box center [1037, 651] width 122 height 37
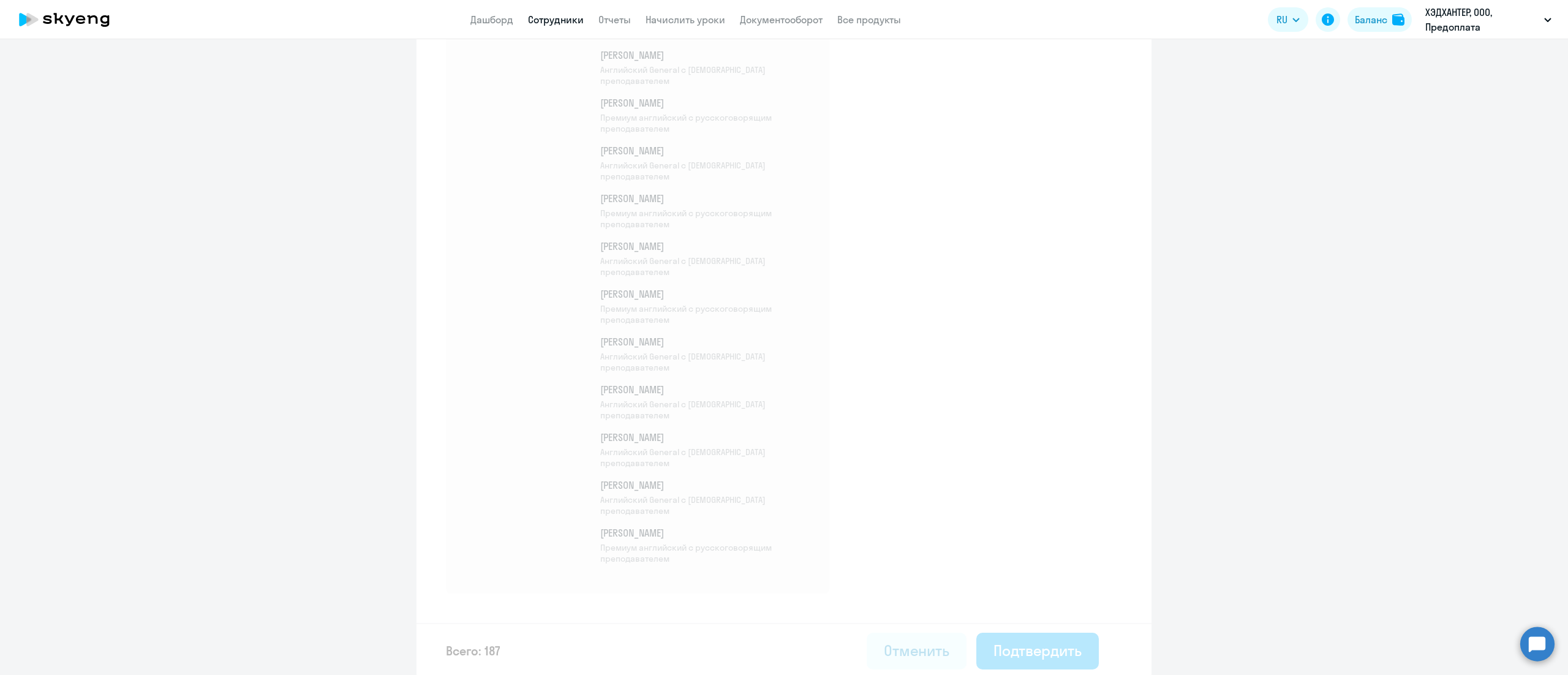
select select "30"
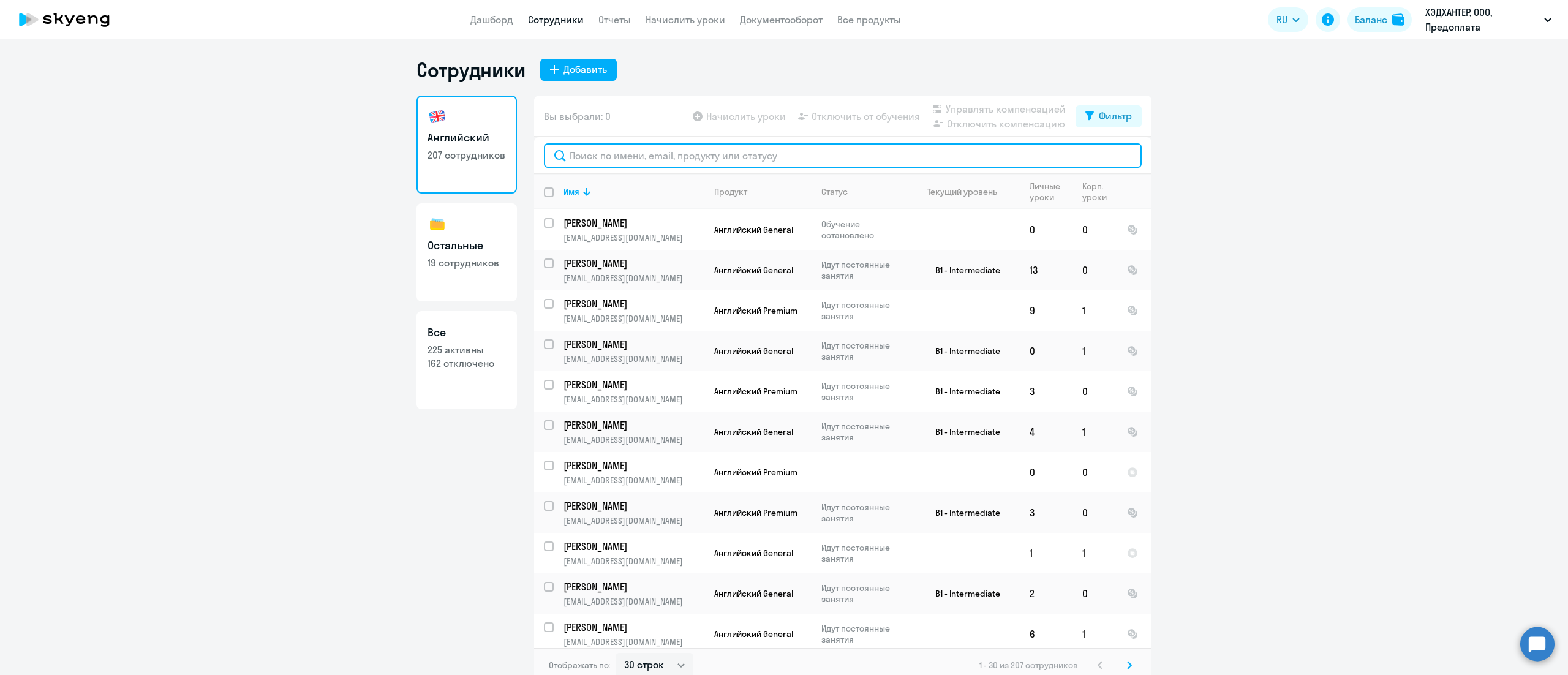
click at [706, 161] on input "text" at bounding box center [842, 155] width 598 height 24
paste input "Горст"
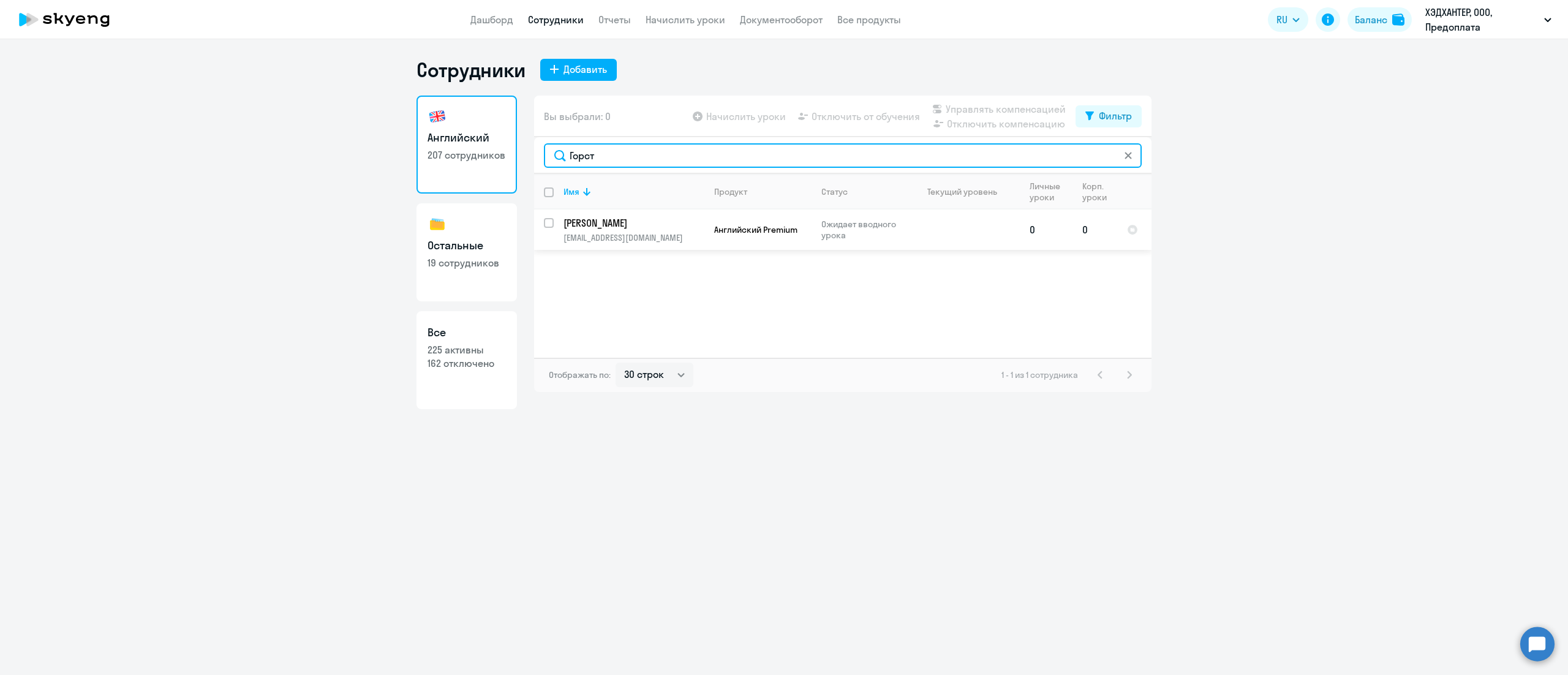
type input "Горст"
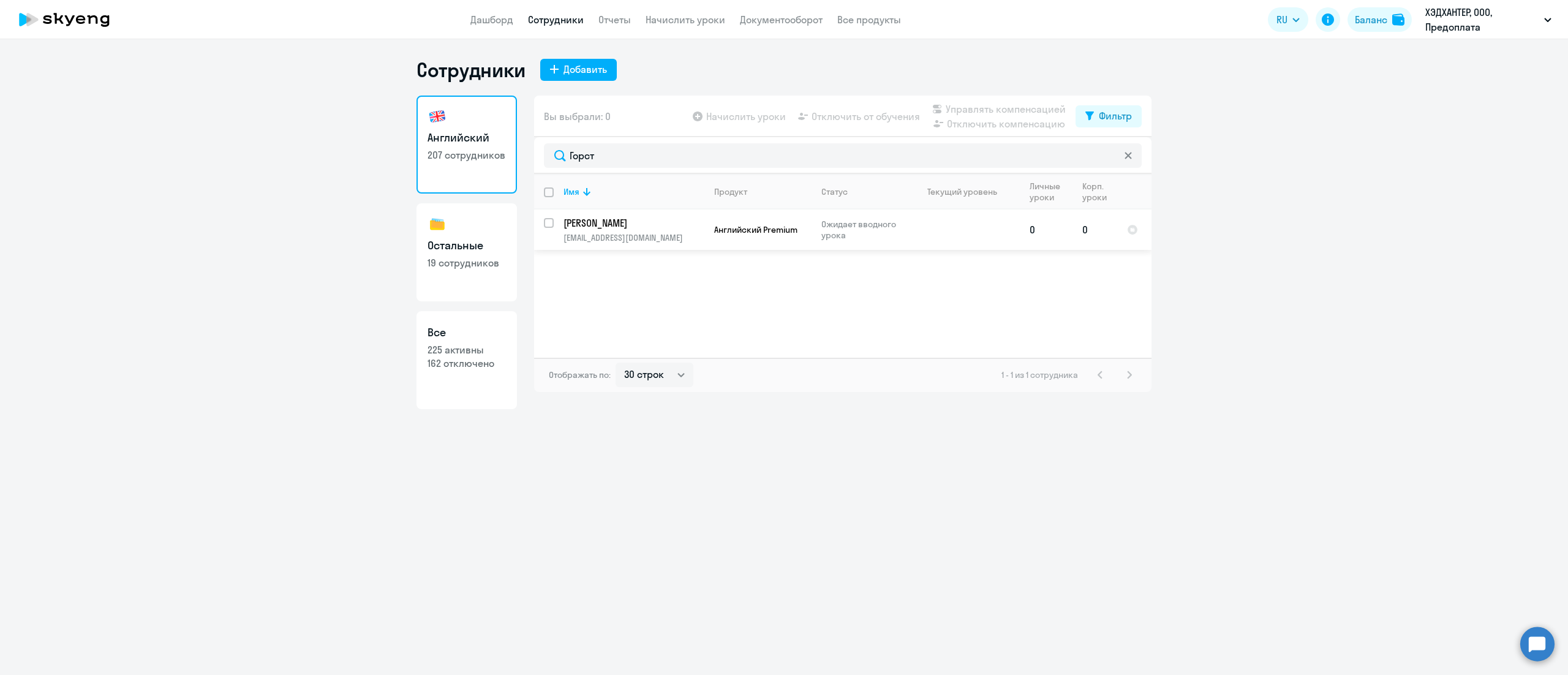
click at [551, 223] on input "select row 42907421" at bounding box center [556, 231] width 24 height 24
checkbox input "true"
click at [1019, 109] on span "Управлять компенсацией" at bounding box center [1005, 108] width 120 height 15
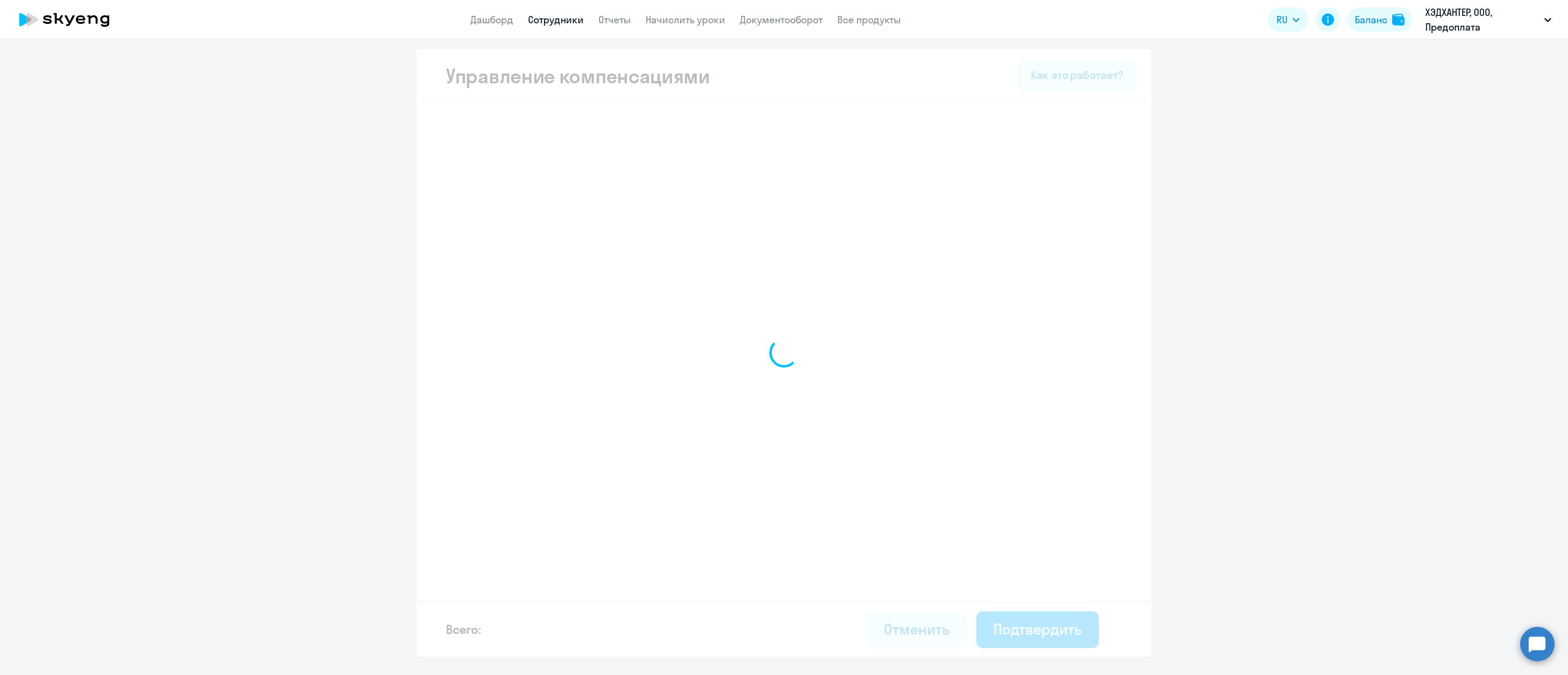
select select "MONTHLY"
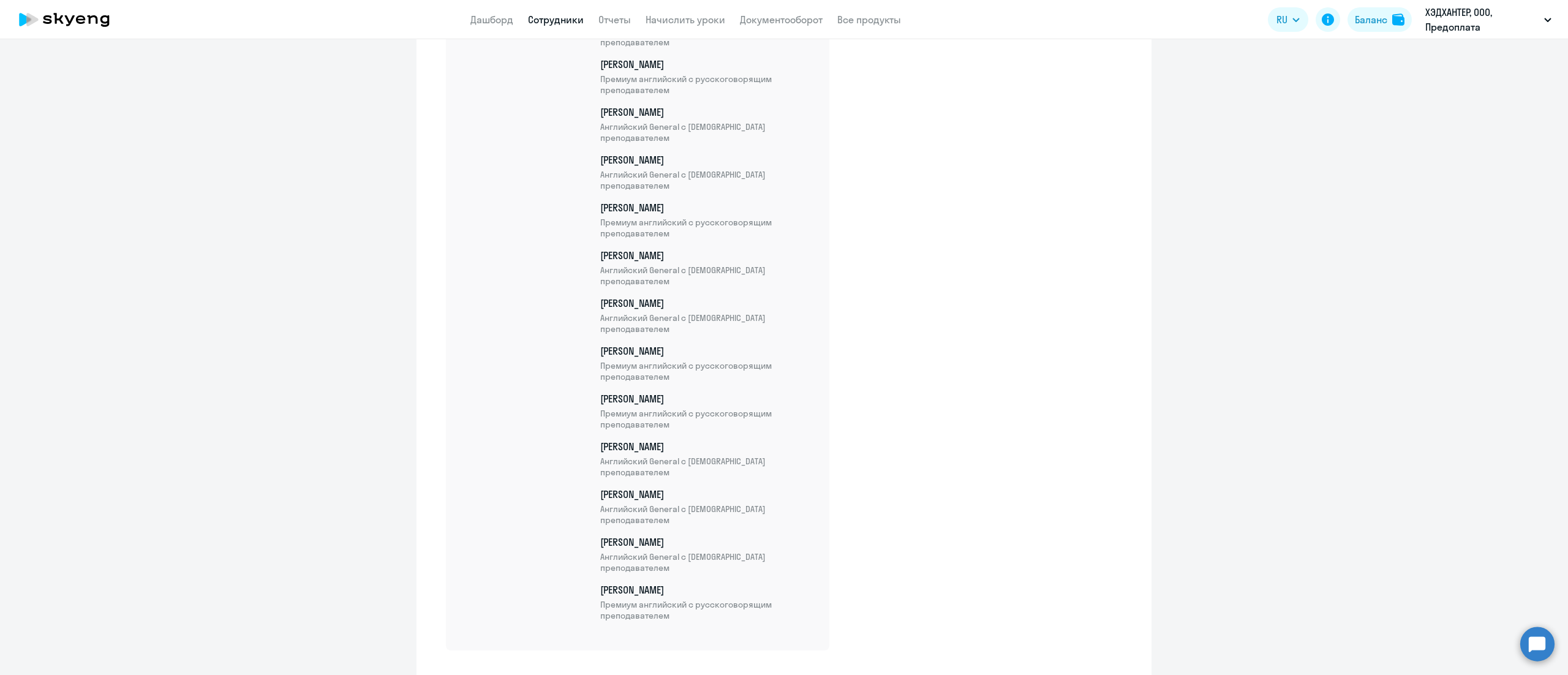
scroll to position [8862, 0]
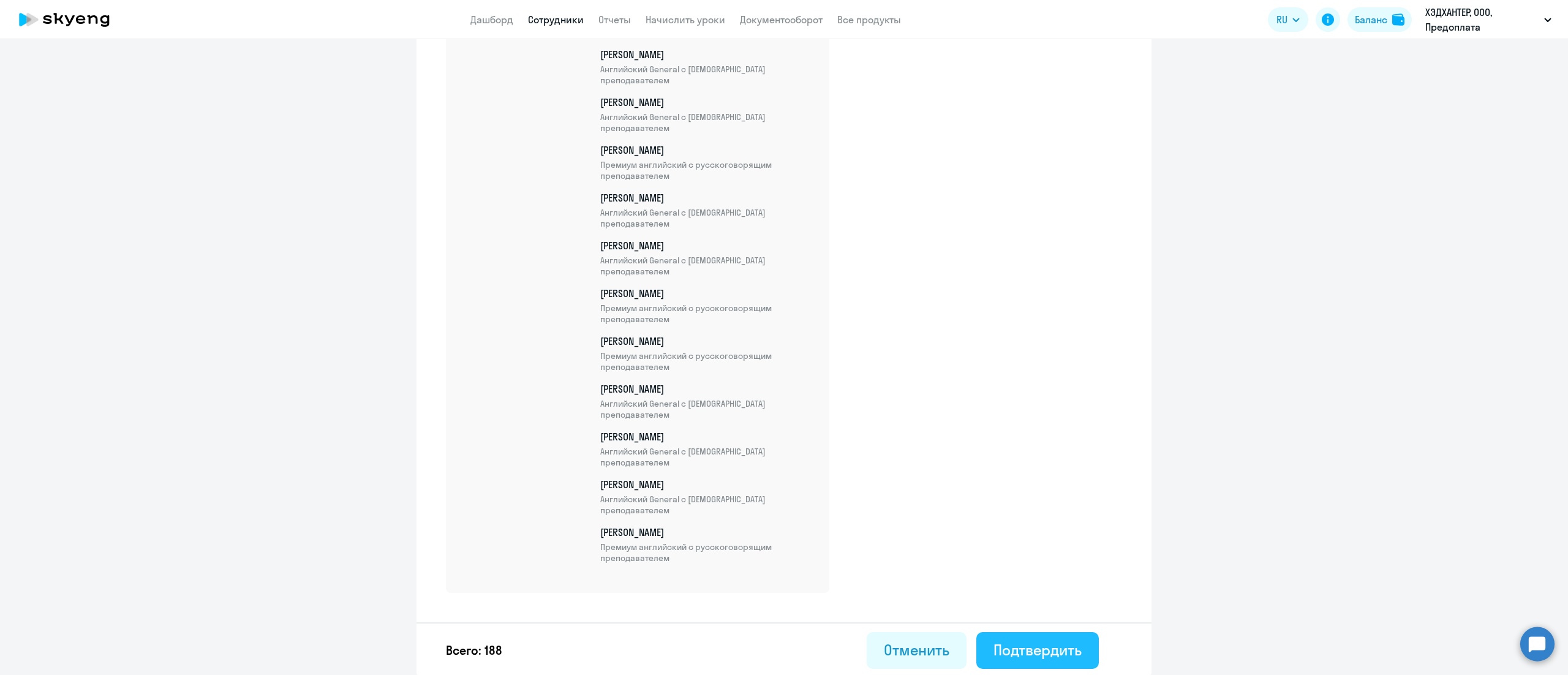
click at [1036, 647] on div "Подтвердить" at bounding box center [1037, 650] width 88 height 19
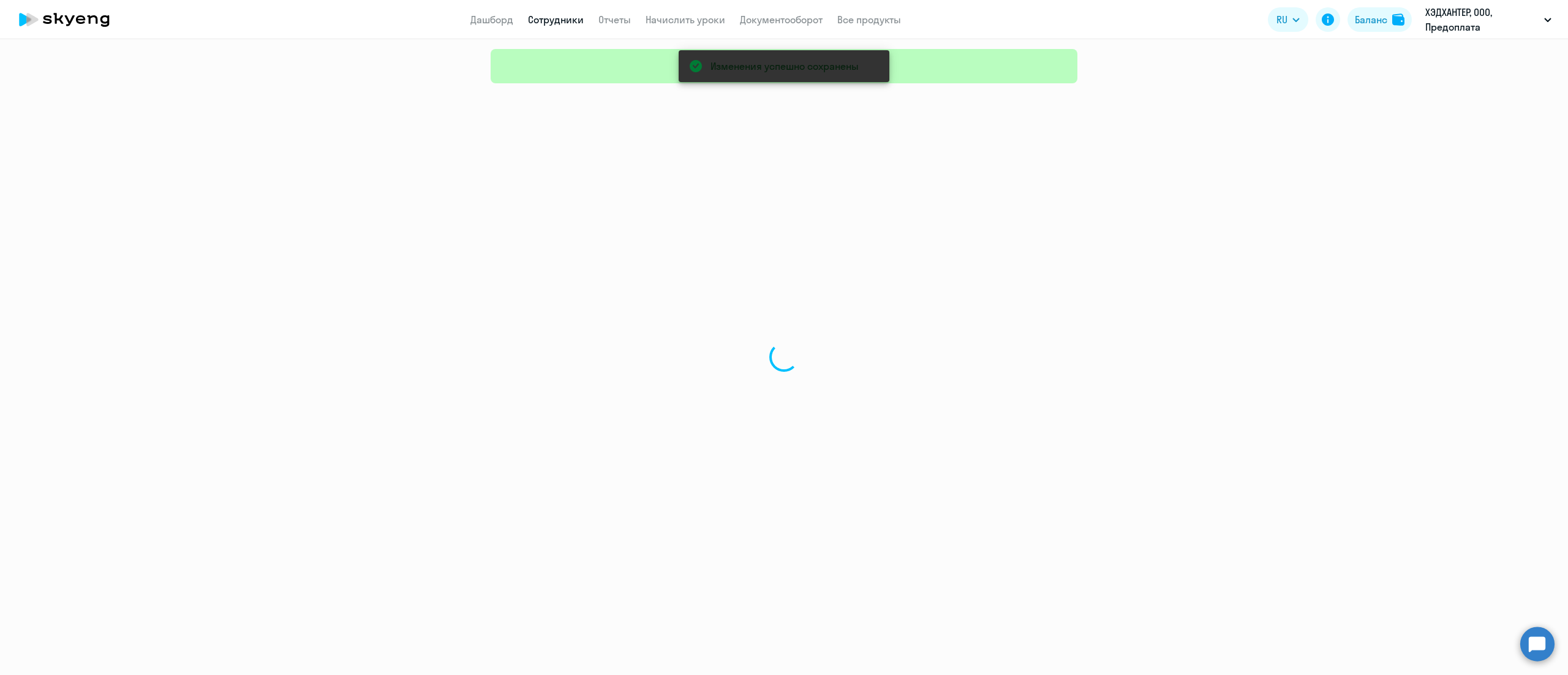
select select "30"
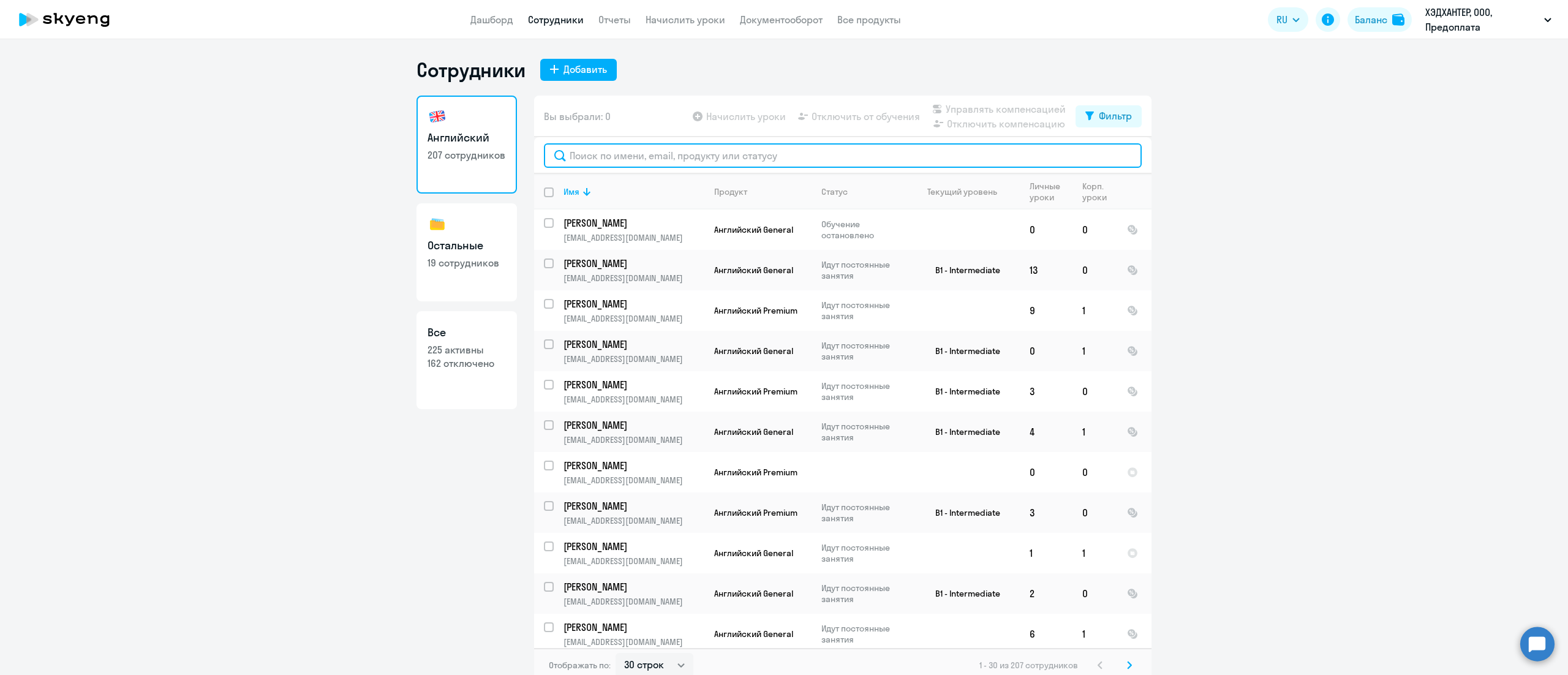
click at [638, 155] on input "text" at bounding box center [842, 155] width 598 height 24
paste input "Давришян"
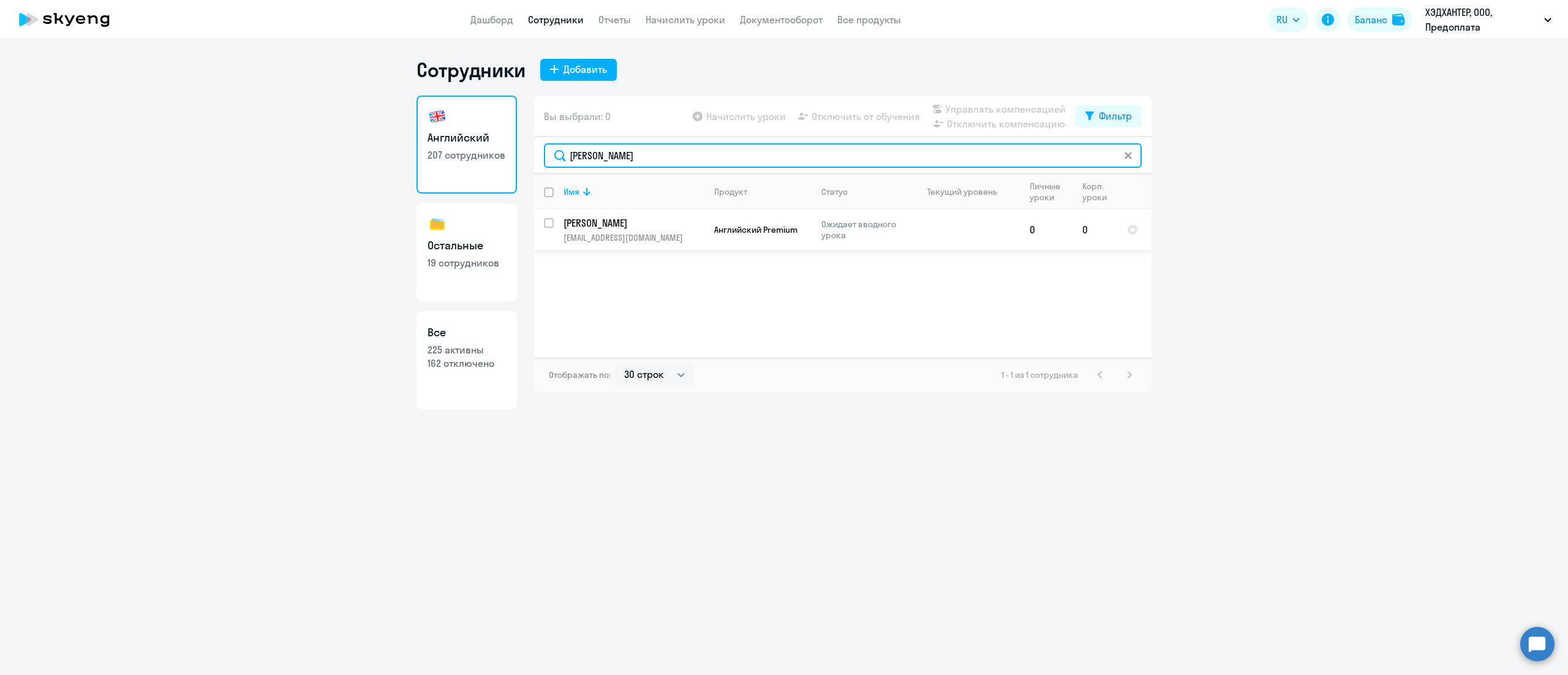
type input "Давришян"
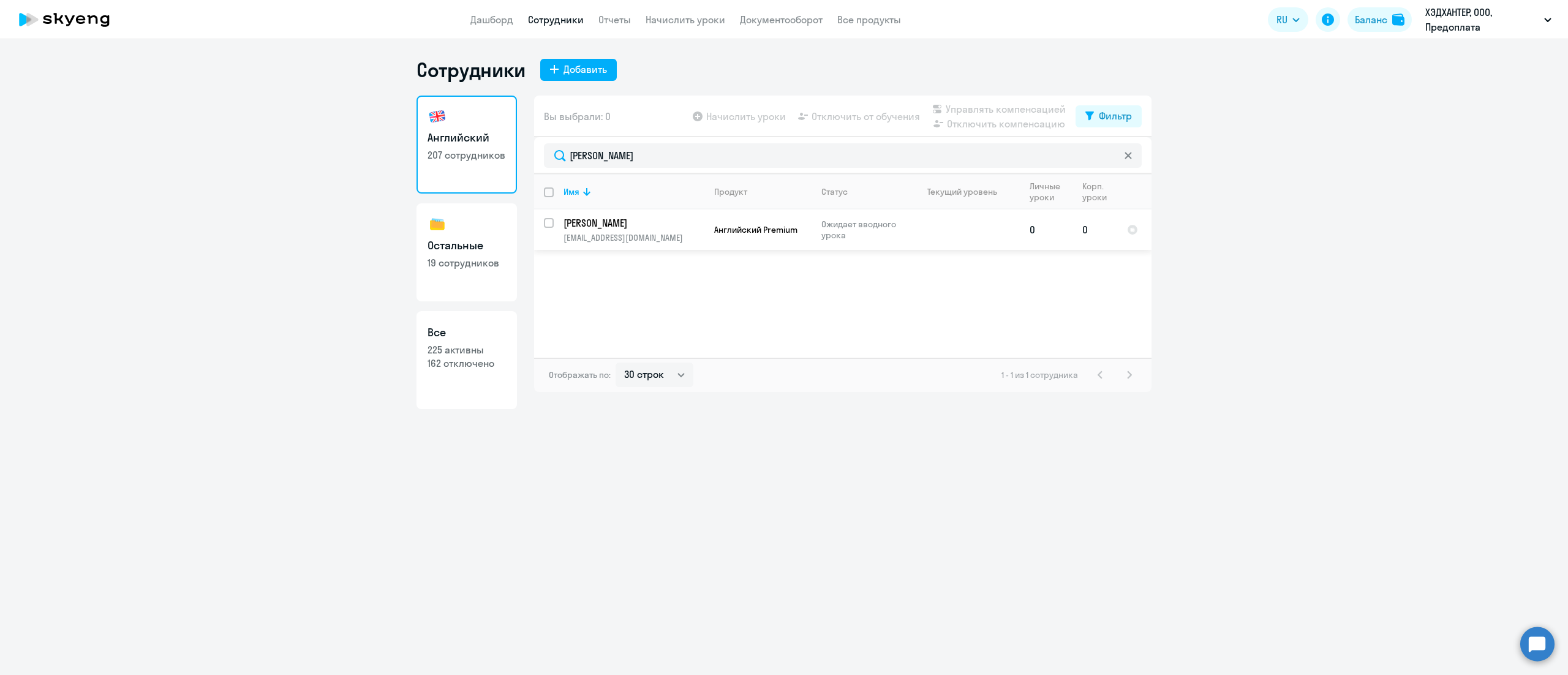
click at [551, 224] on input "select row 42907422" at bounding box center [556, 231] width 24 height 24
checkbox input "true"
click at [980, 106] on span "Управлять компенсацией" at bounding box center [1005, 108] width 120 height 15
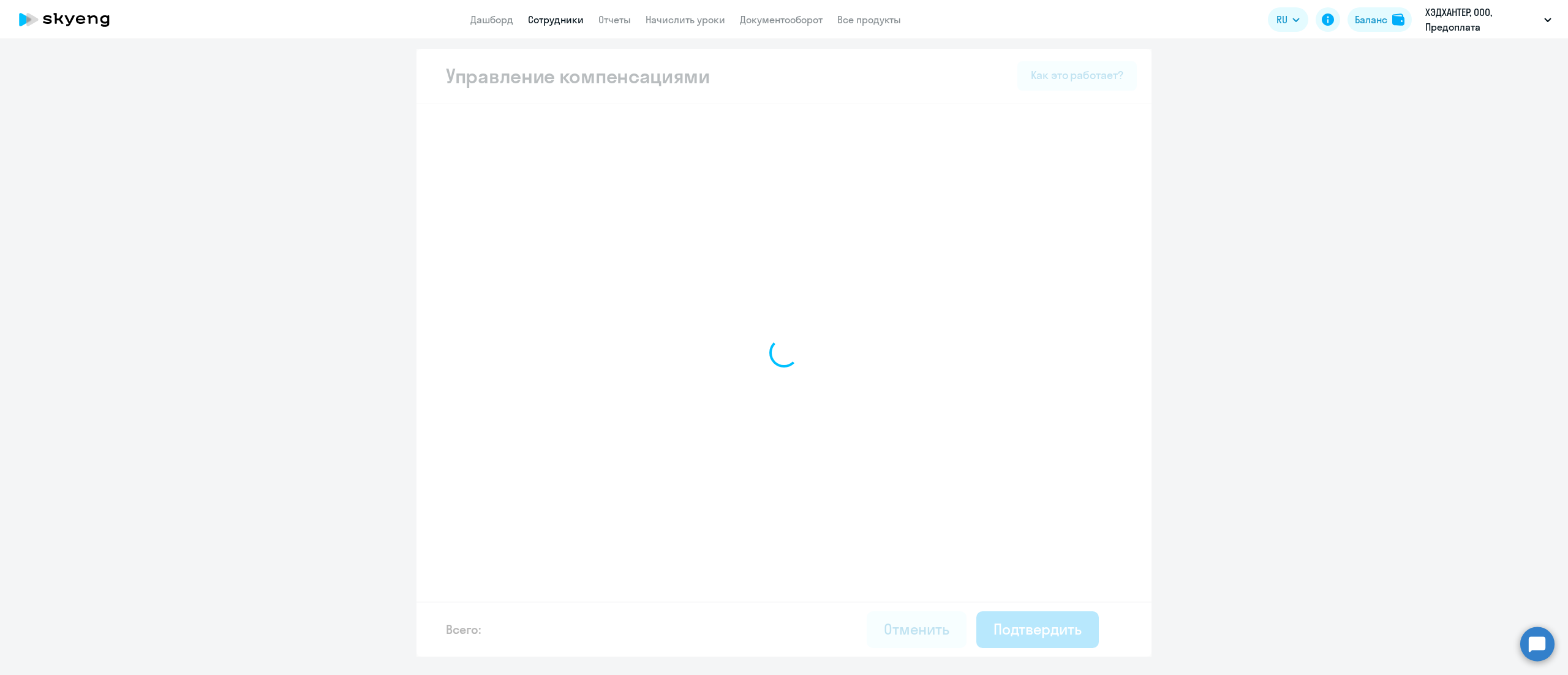
select select "MONTHLY"
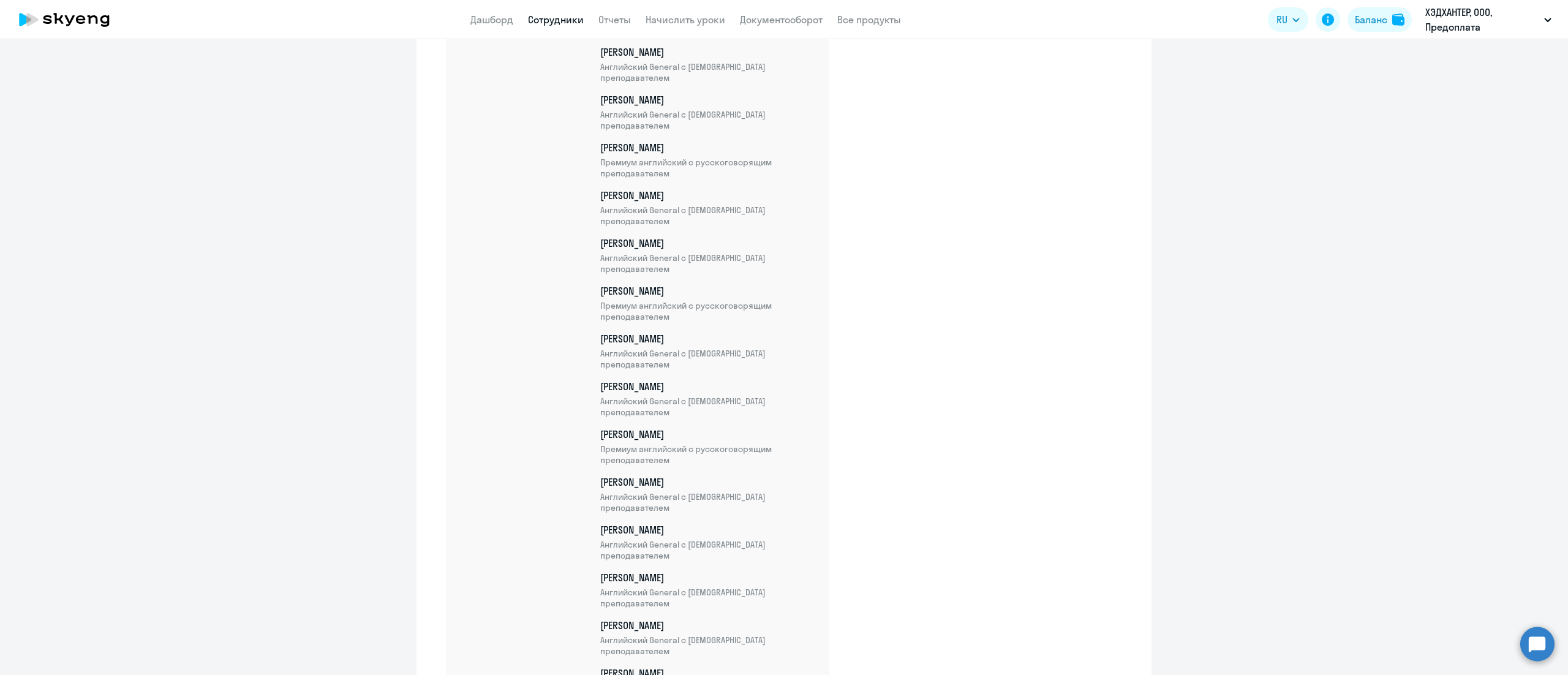
scroll to position [8909, 0]
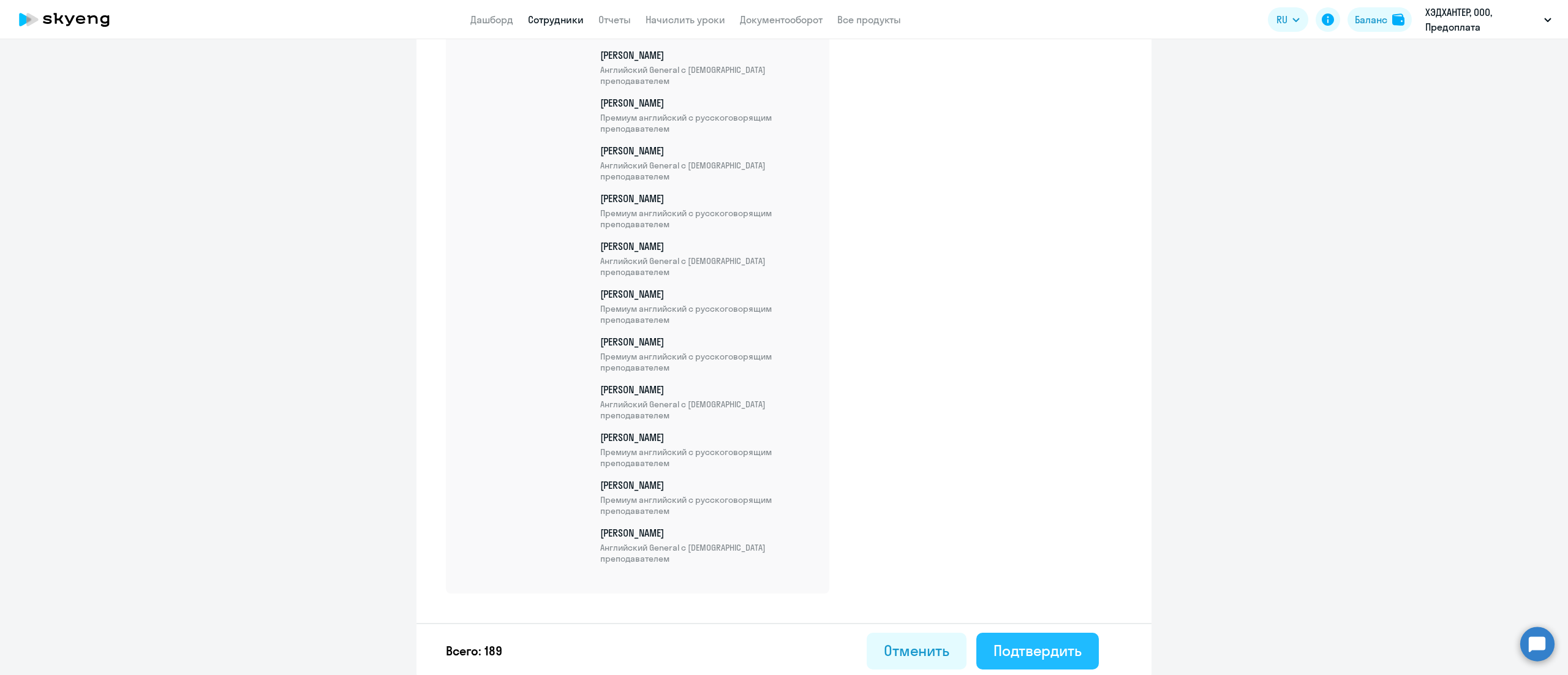
click at [1014, 641] on div "Подтвердить" at bounding box center [1037, 651] width 88 height 19
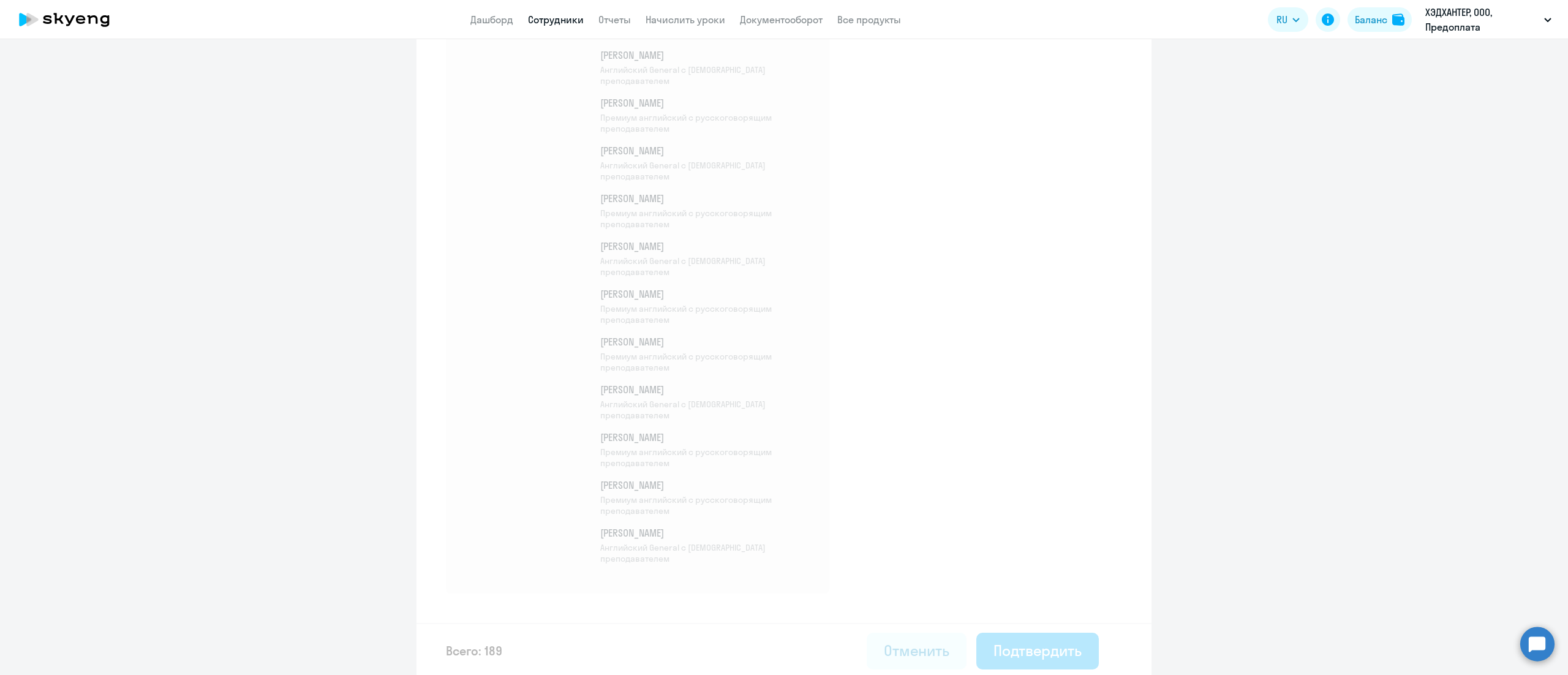
select select "30"
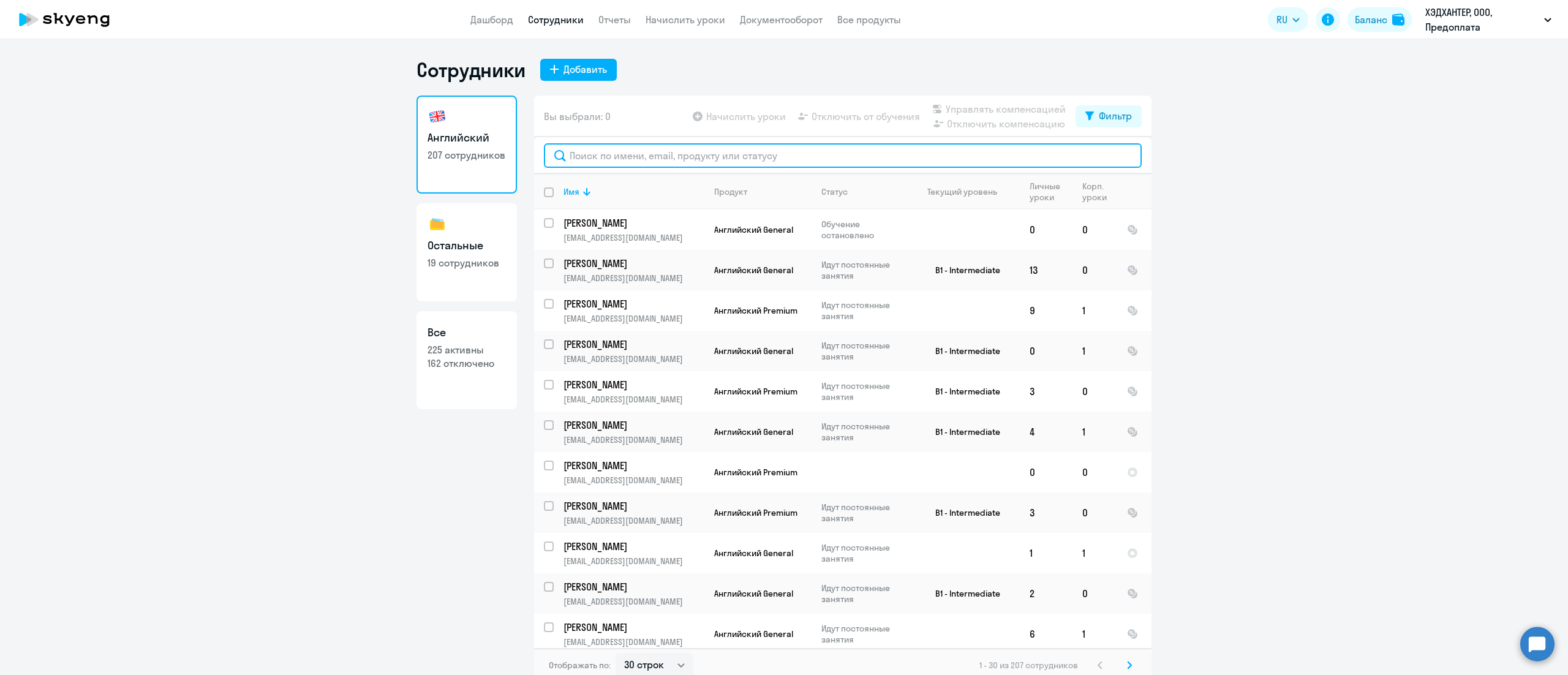
click at [742, 151] on input "text" at bounding box center [842, 155] width 598 height 24
paste input "Зеленский"
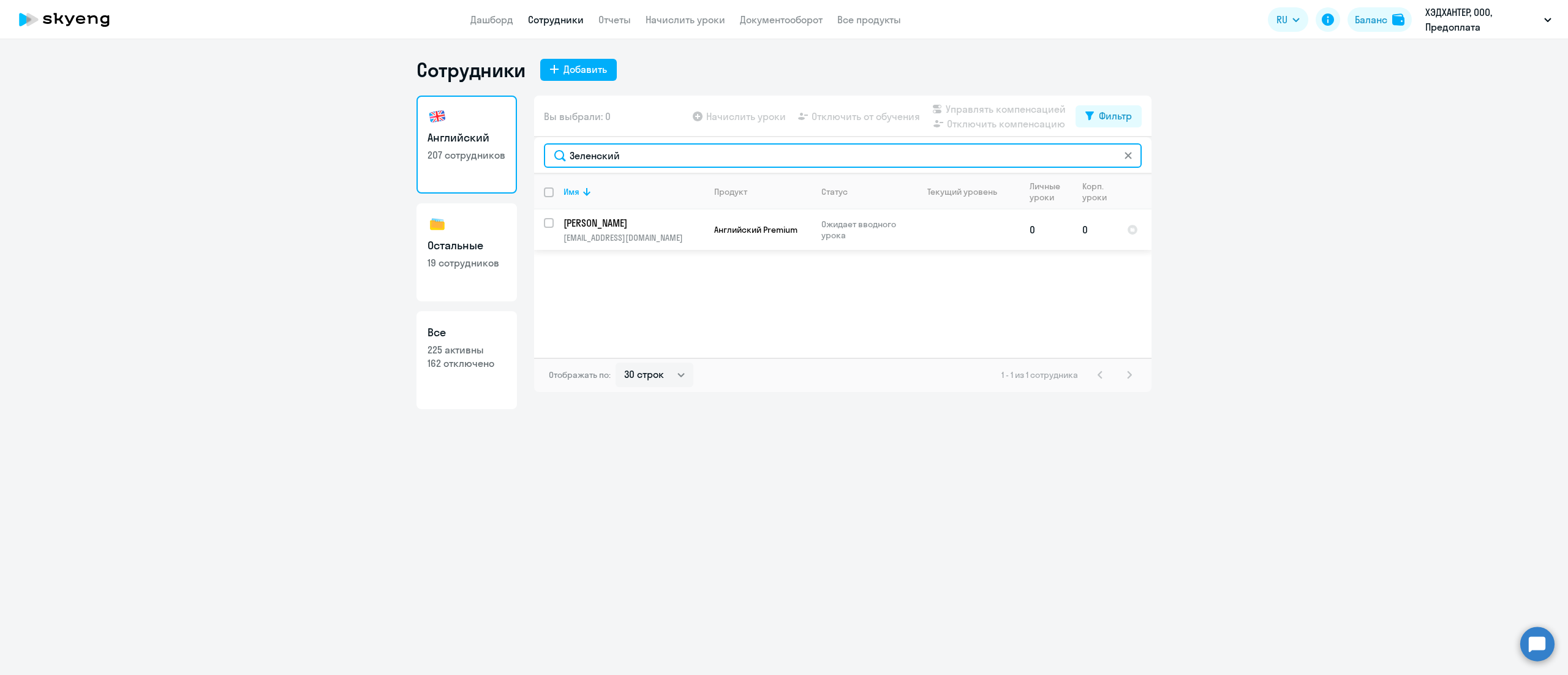
type input "Зеленский"
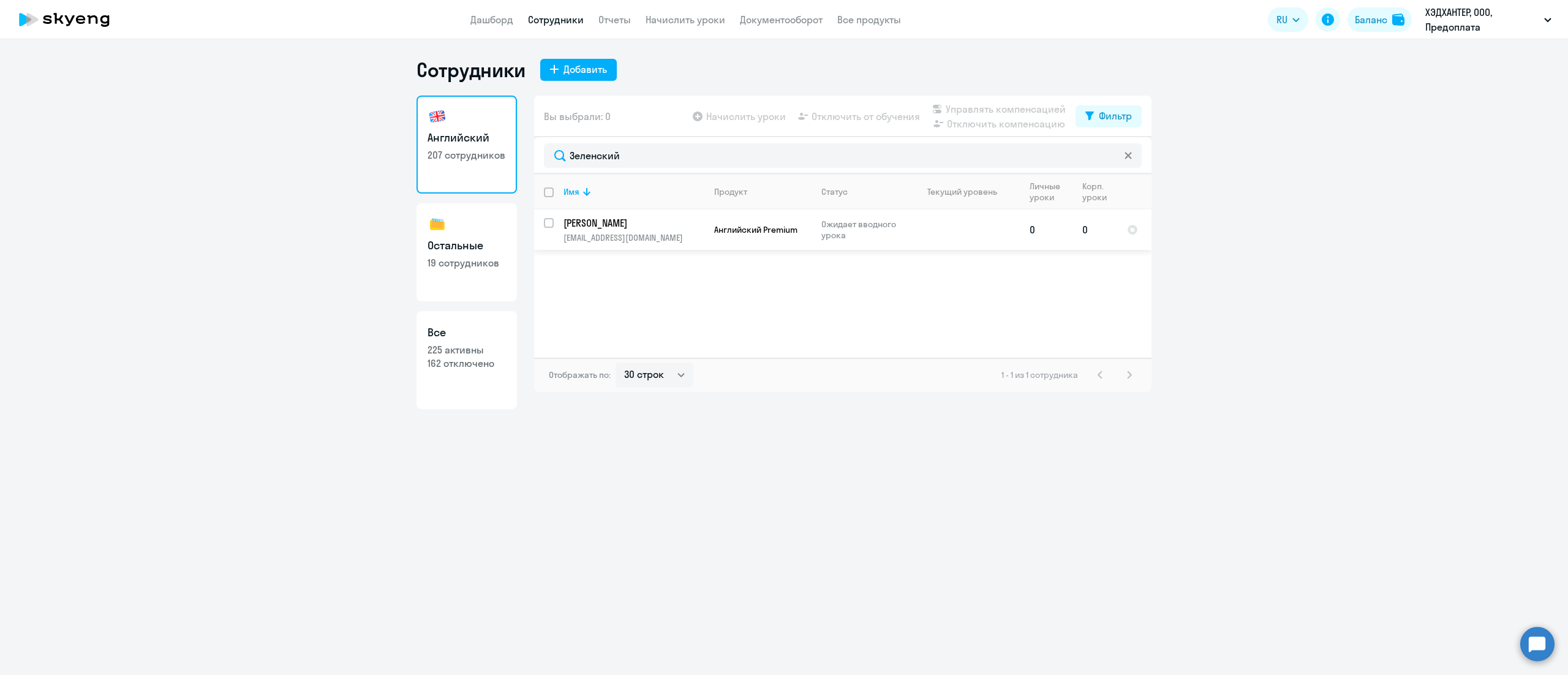
click at [550, 227] on input "select row 42907423" at bounding box center [556, 231] width 24 height 24
checkbox input "true"
click at [988, 112] on span "Управлять компенсацией" at bounding box center [1005, 108] width 120 height 15
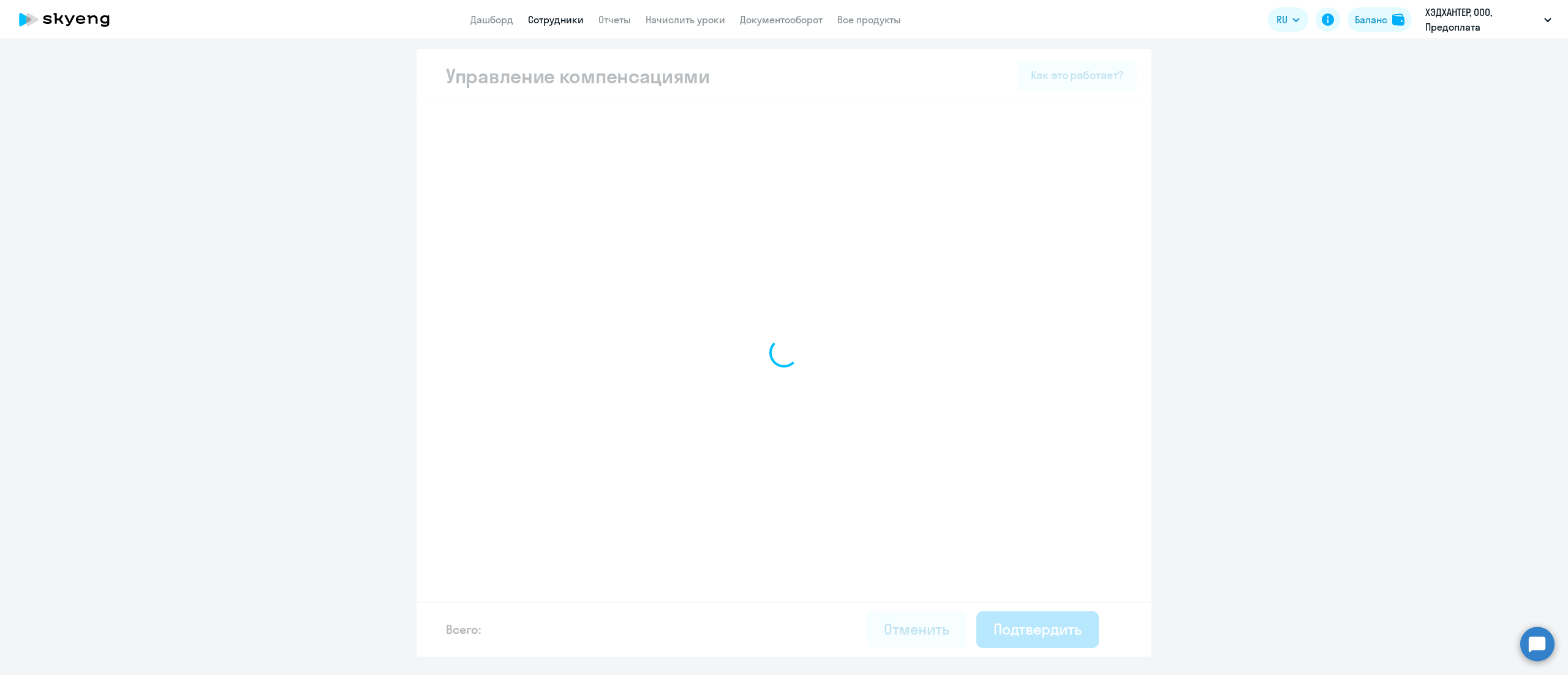
select select "MONTHLY"
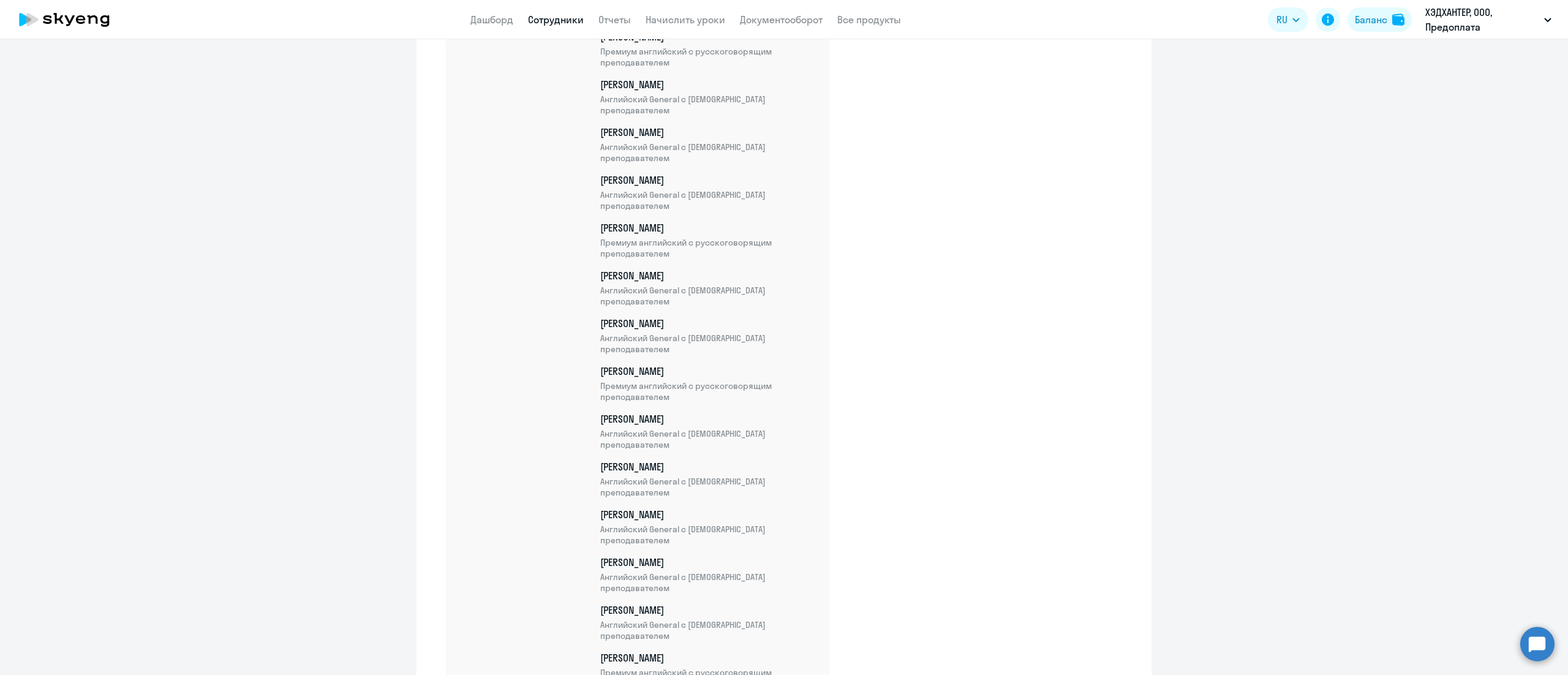
scroll to position [8958, 0]
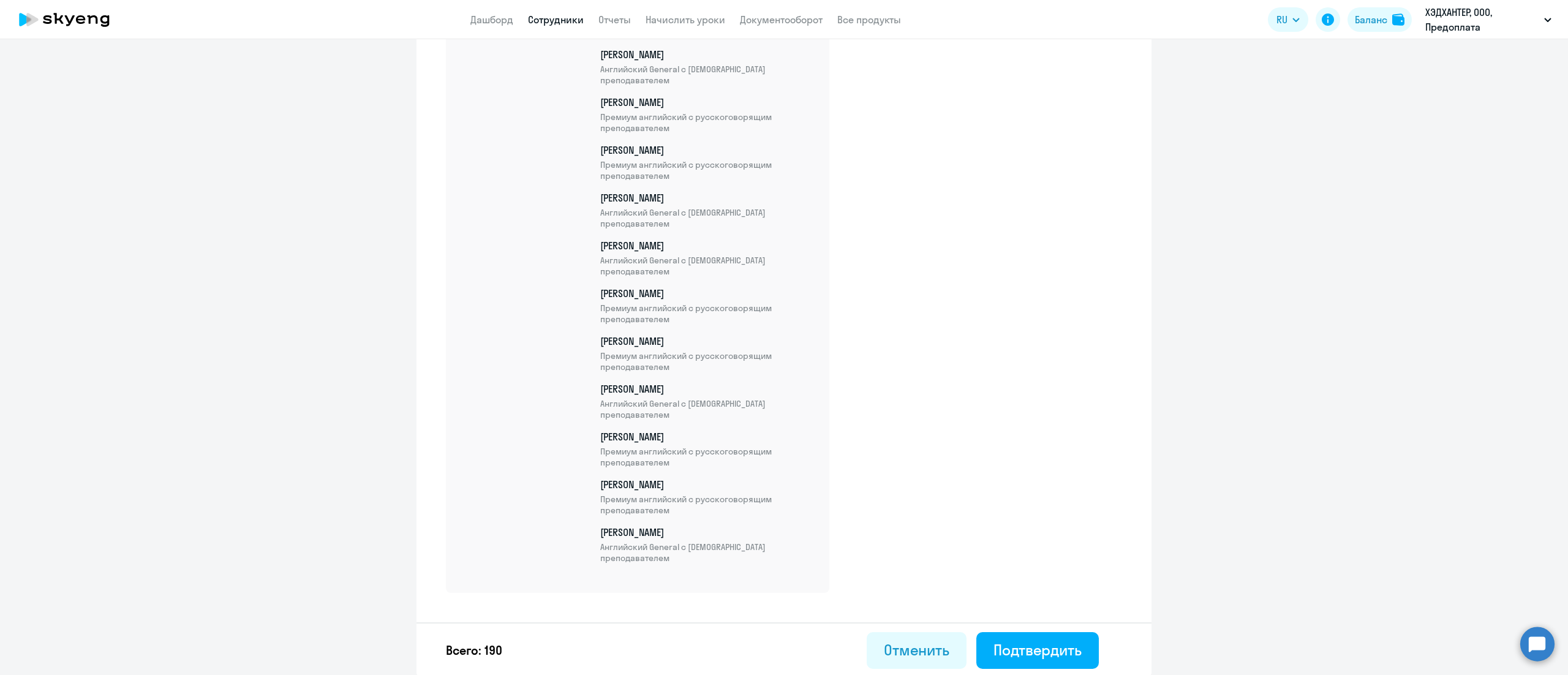
click at [1040, 627] on div "Всего: 190 Отменить Подтвердить" at bounding box center [784, 650] width 735 height 55
click at [1035, 642] on div "Подтвердить" at bounding box center [1037, 650] width 88 height 19
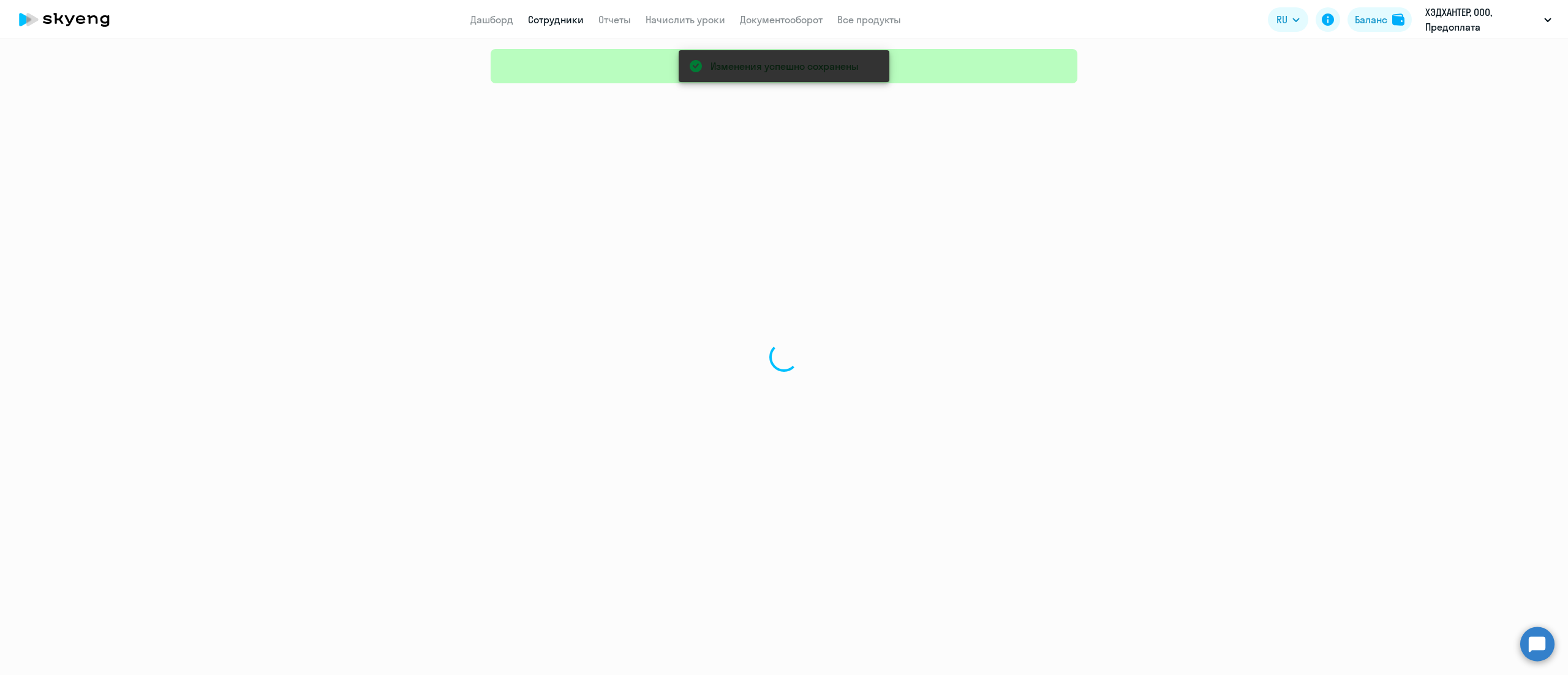
select select "30"
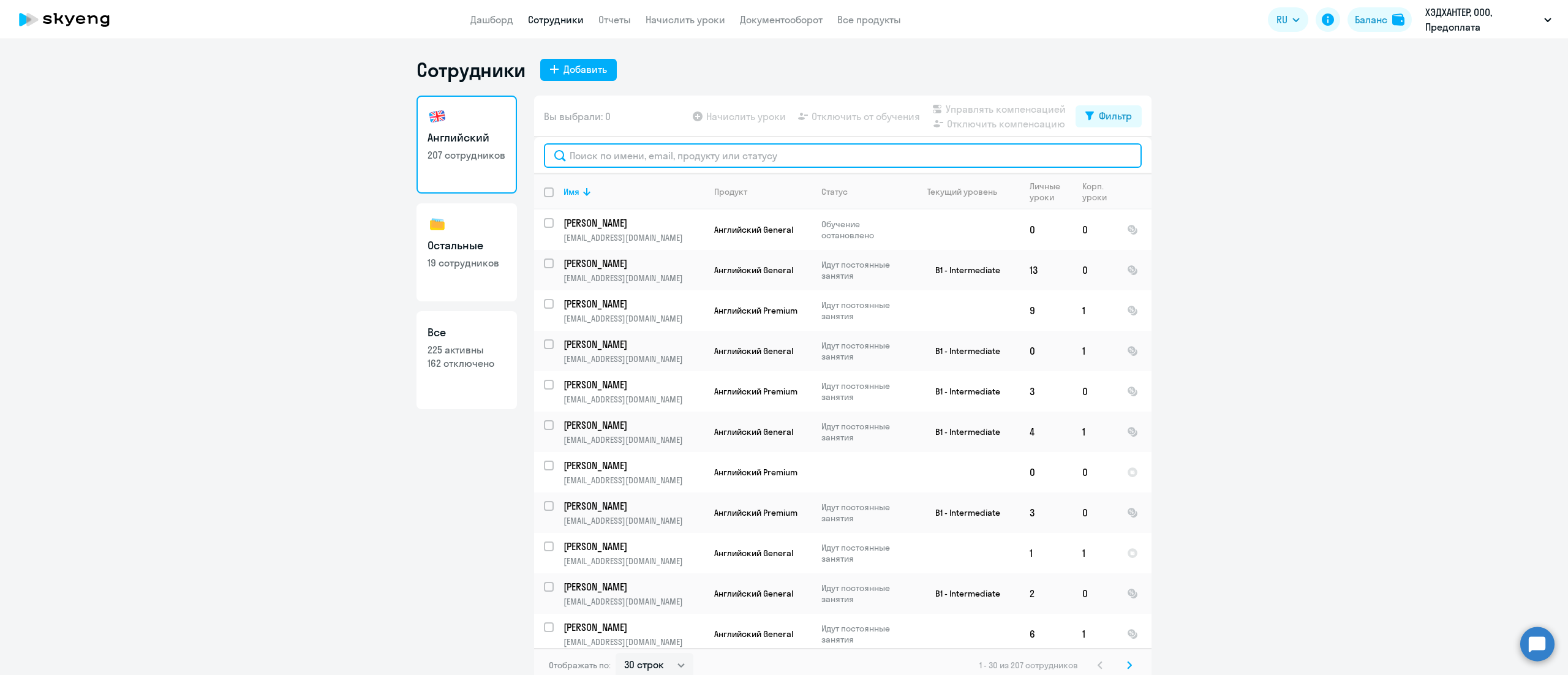
click at [654, 156] on input "text" at bounding box center [842, 155] width 598 height 24
paste input "Илюхина"
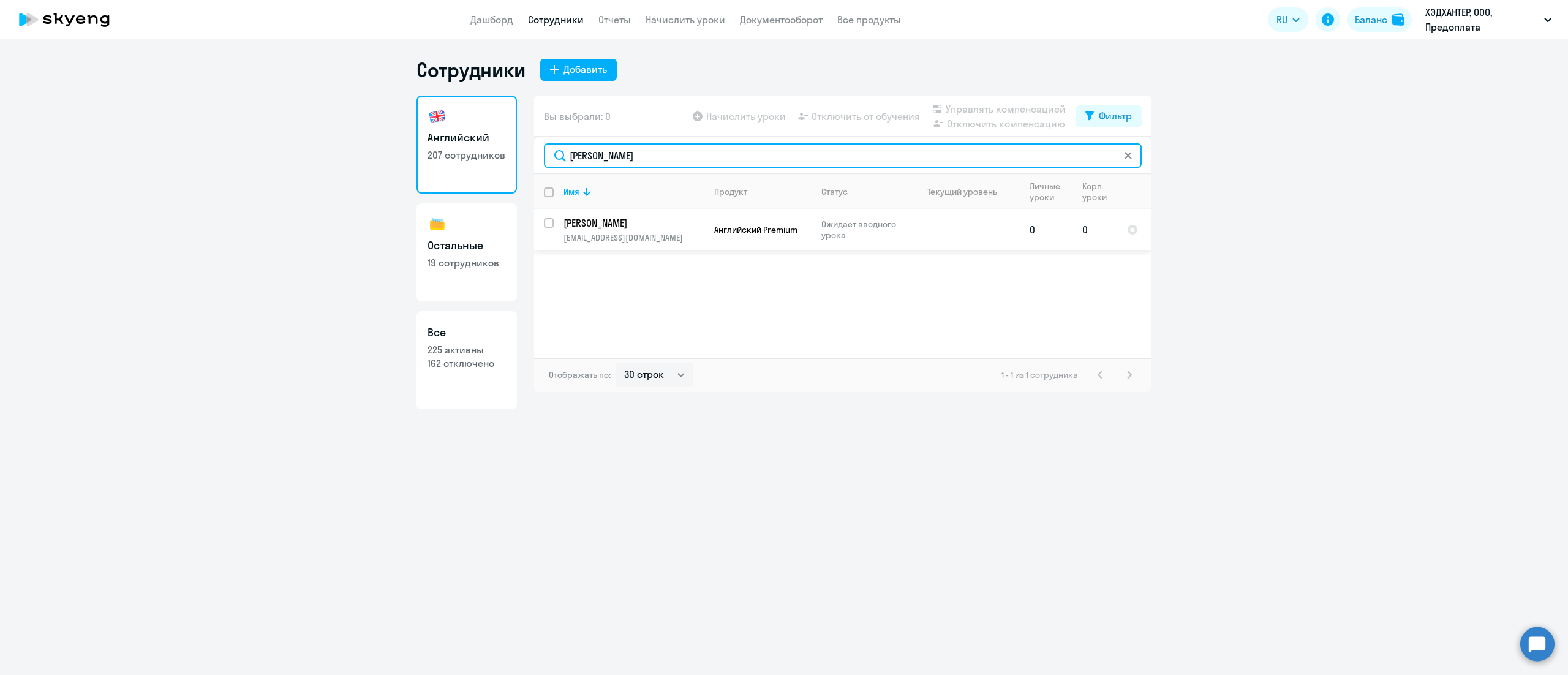
type input "Илюхина"
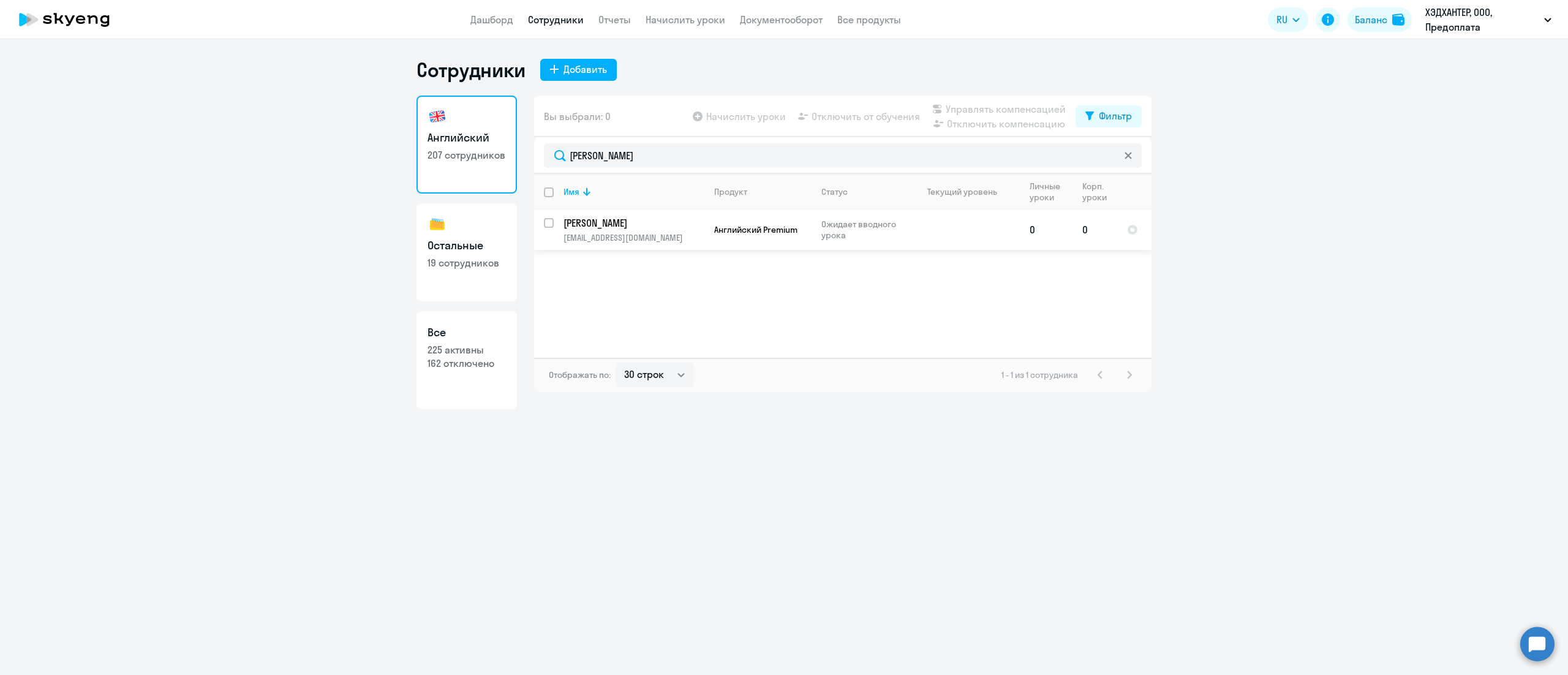
click at [551, 223] on input "select row 42907424" at bounding box center [556, 231] width 24 height 24
checkbox input "true"
click at [1013, 112] on span "Управлять компенсацией" at bounding box center [1005, 108] width 120 height 15
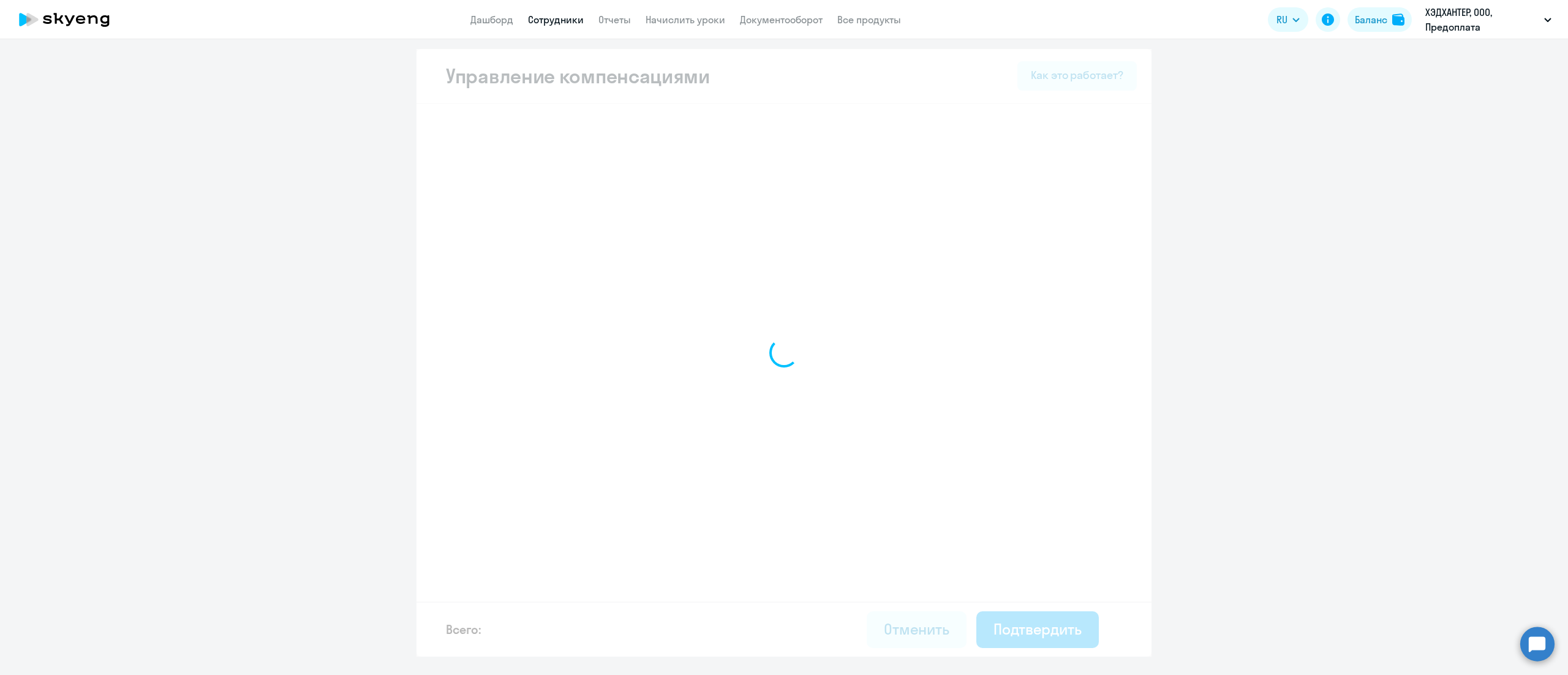
select select "MONTHLY"
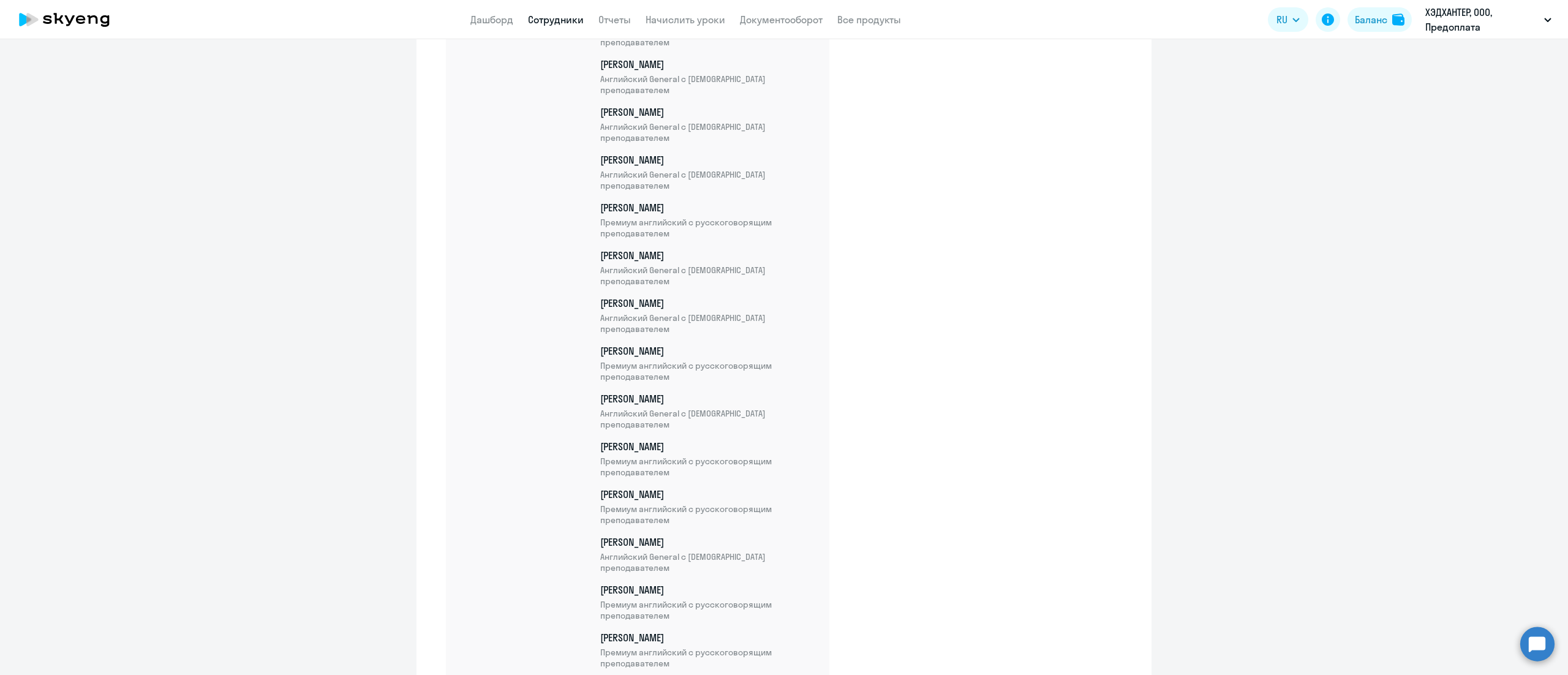
scroll to position [9005, 0]
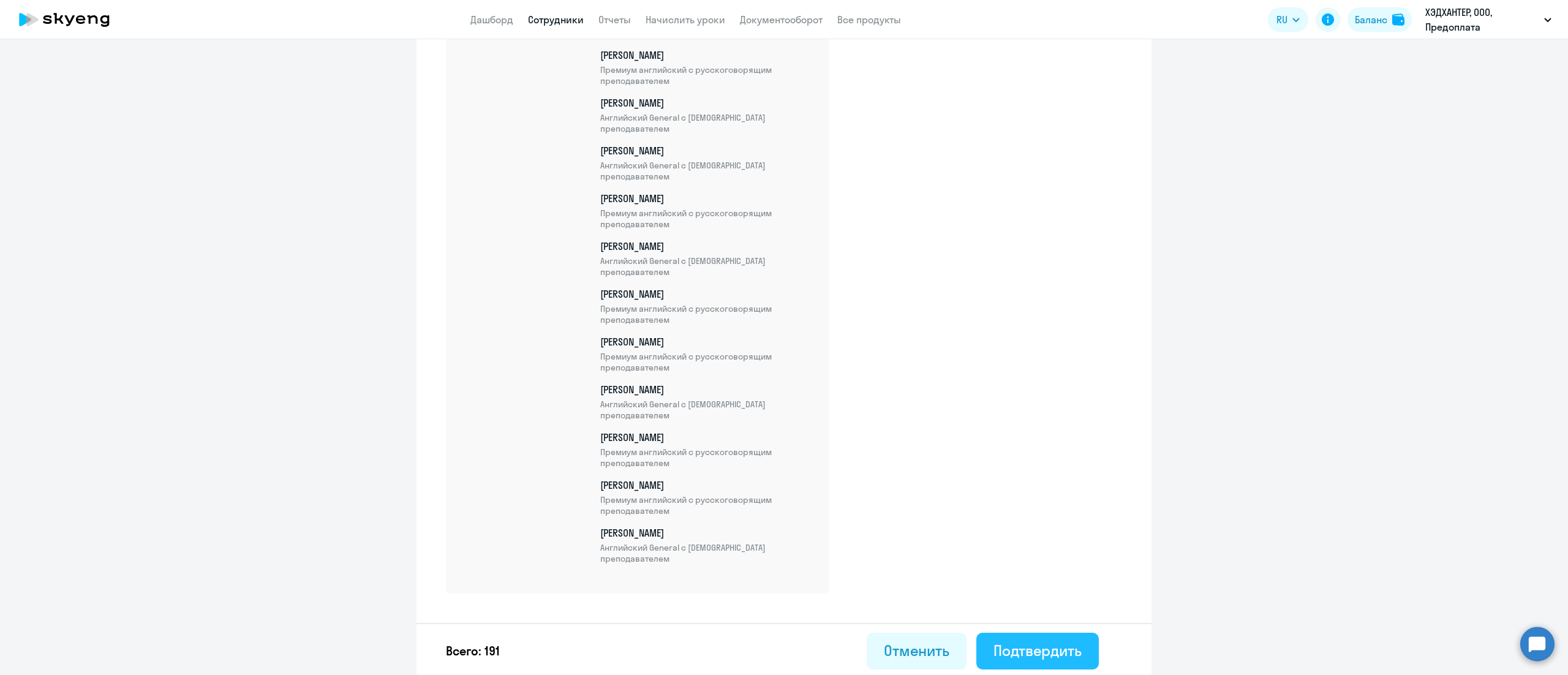
click at [1014, 637] on button "Подтвердить" at bounding box center [1037, 651] width 122 height 37
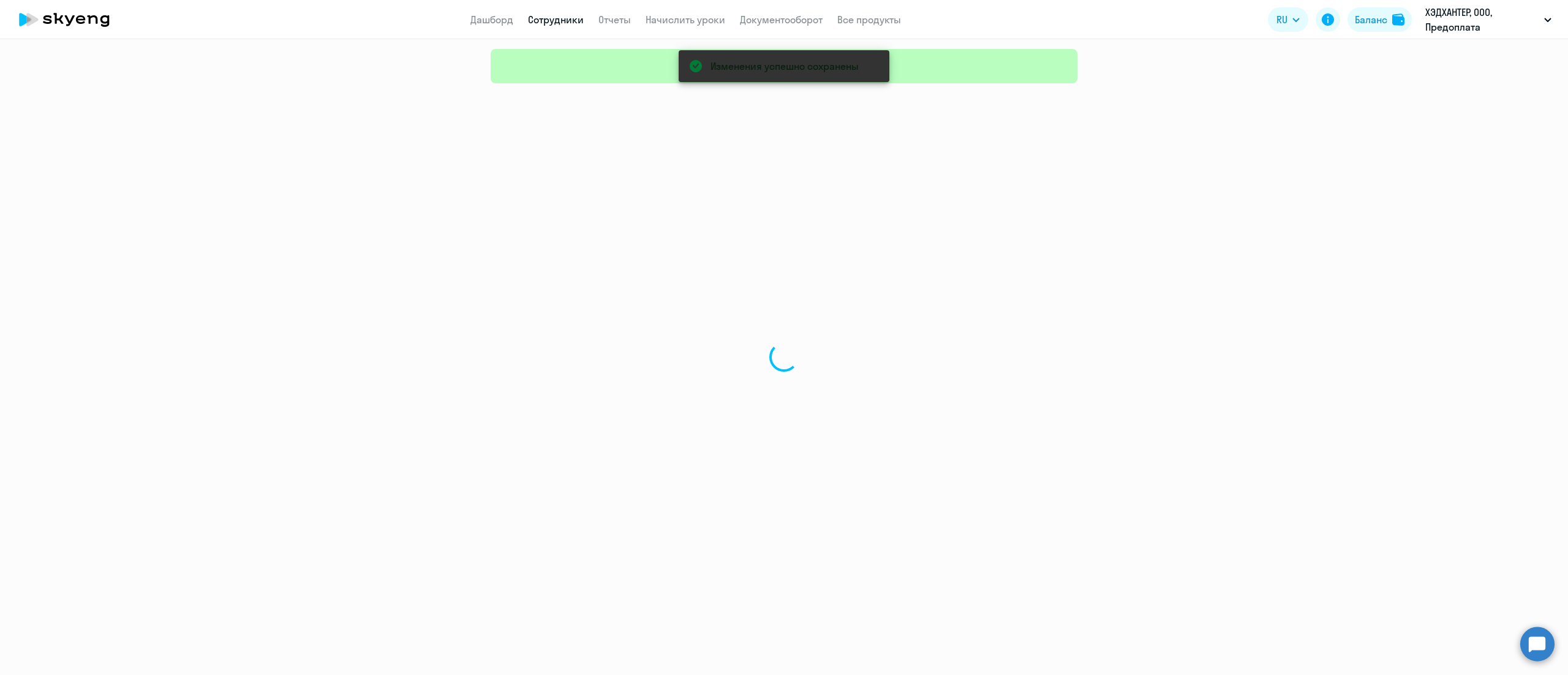
select select "30"
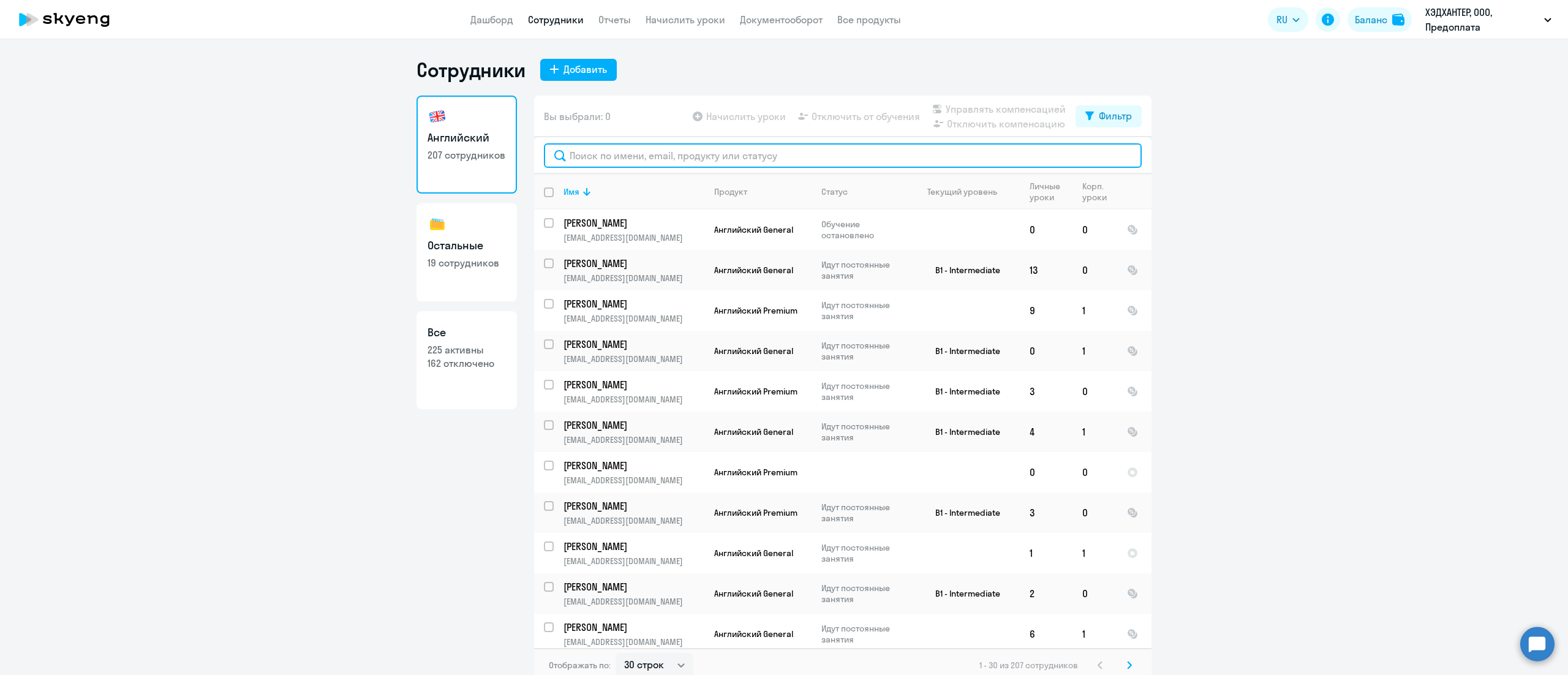
click at [753, 157] on input "text" at bounding box center [842, 155] width 598 height 24
paste input "Какушев"
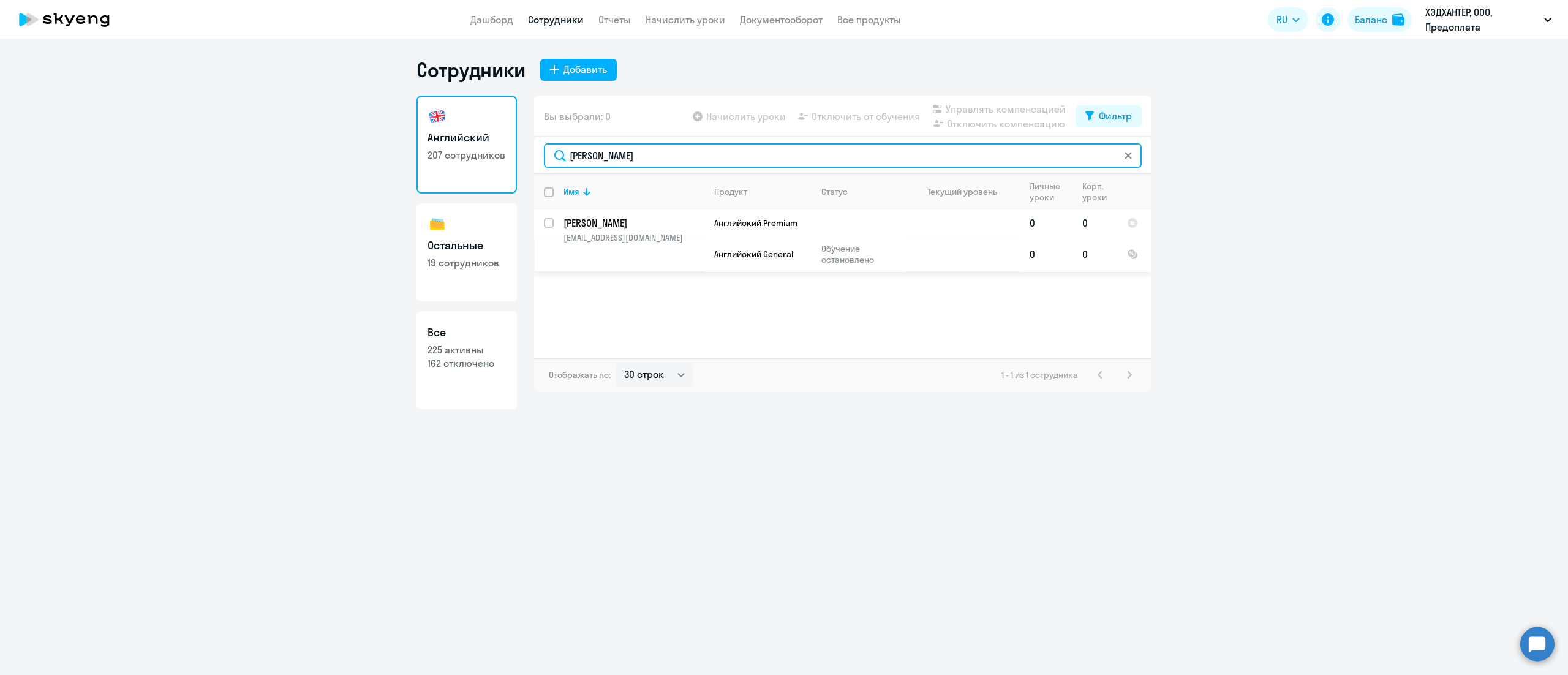
type input "Какушев"
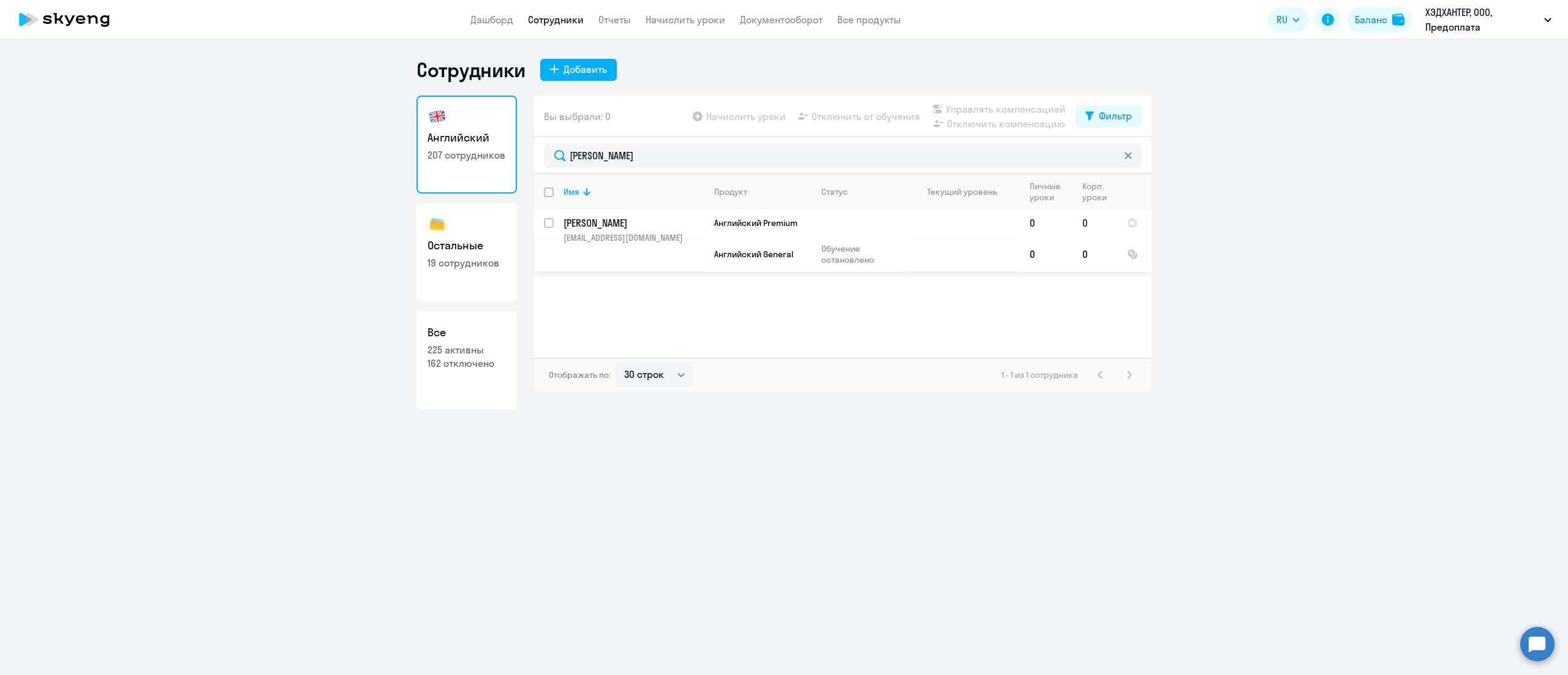
click at [547, 223] on input "select row 42023428" at bounding box center [556, 231] width 24 height 24
checkbox input "true"
click at [972, 107] on span "Управлять компенсацией" at bounding box center [1005, 108] width 120 height 15
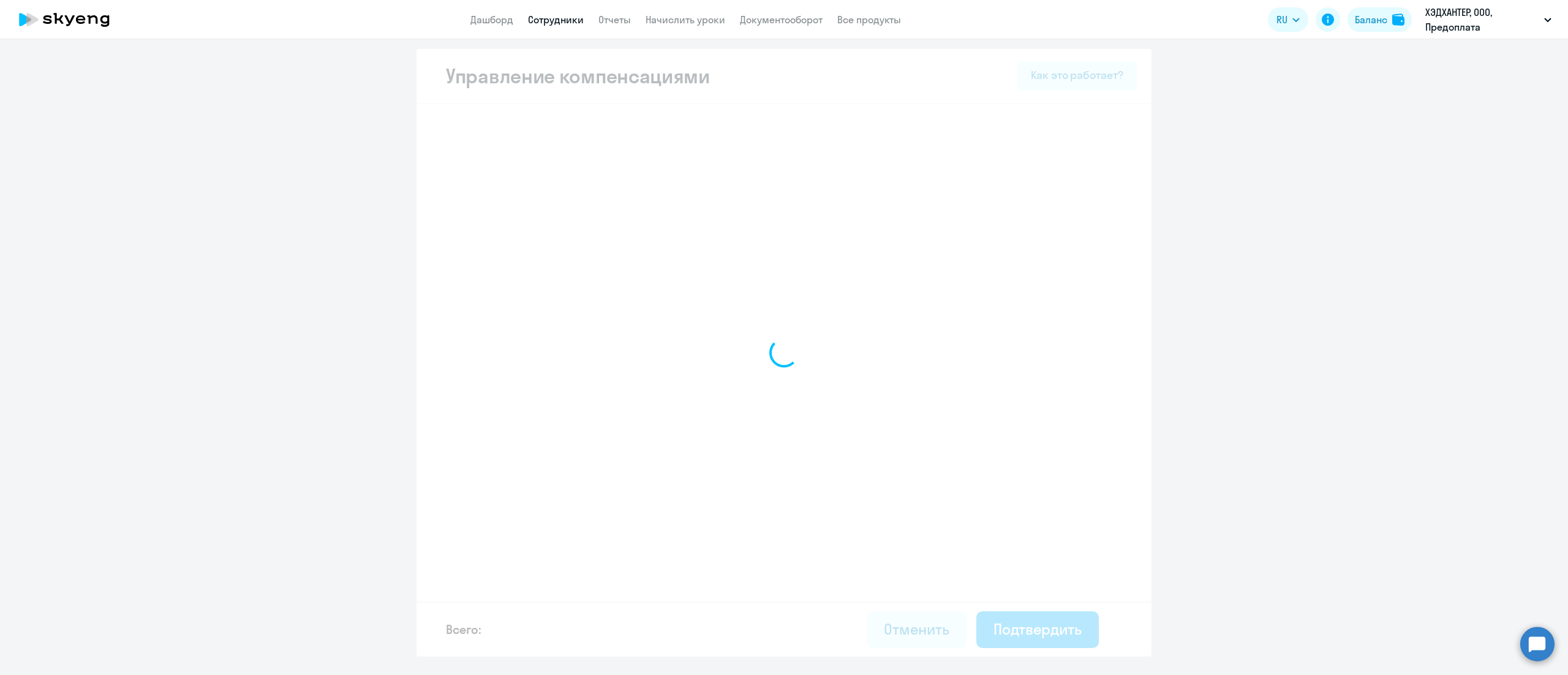
select select "MONTHLY"
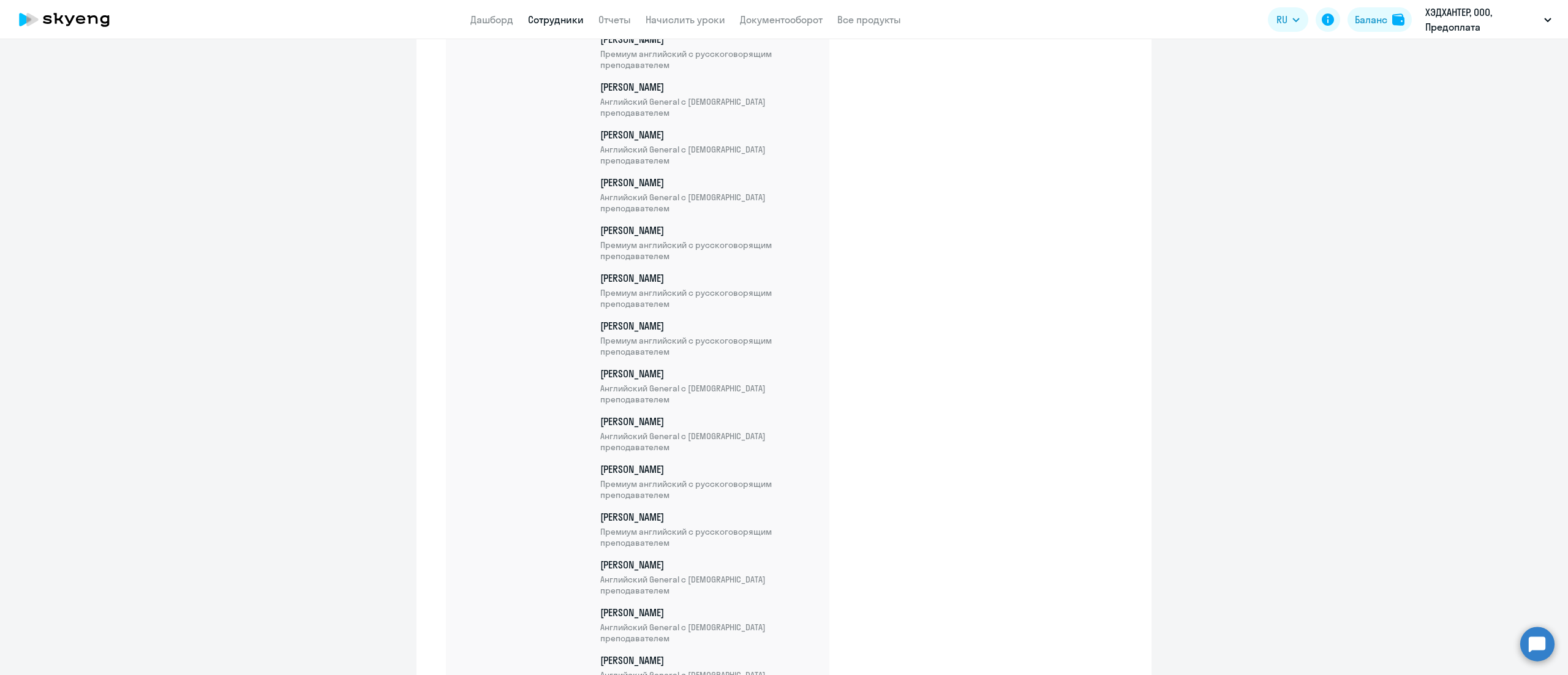
scroll to position [9093, 0]
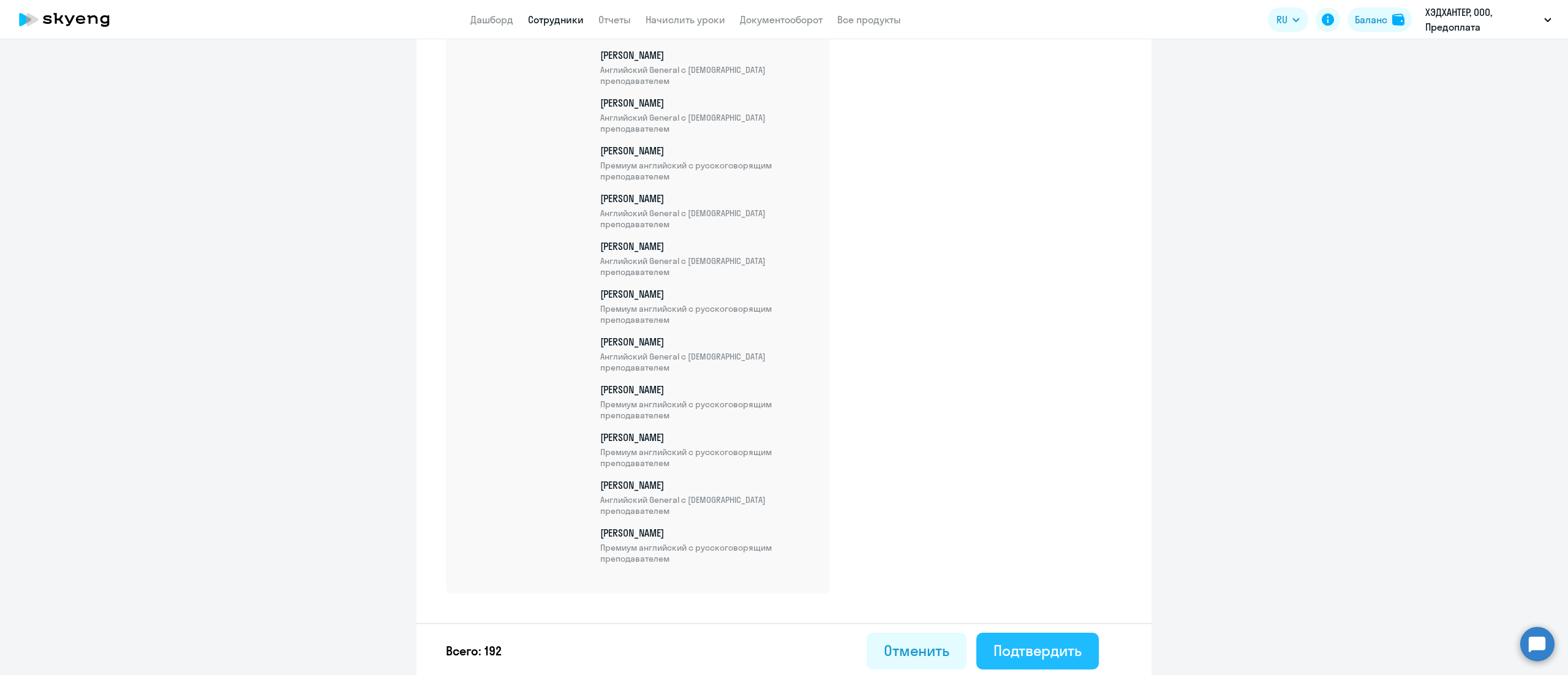
click at [1069, 644] on div "Подтвердить" at bounding box center [1037, 651] width 88 height 19
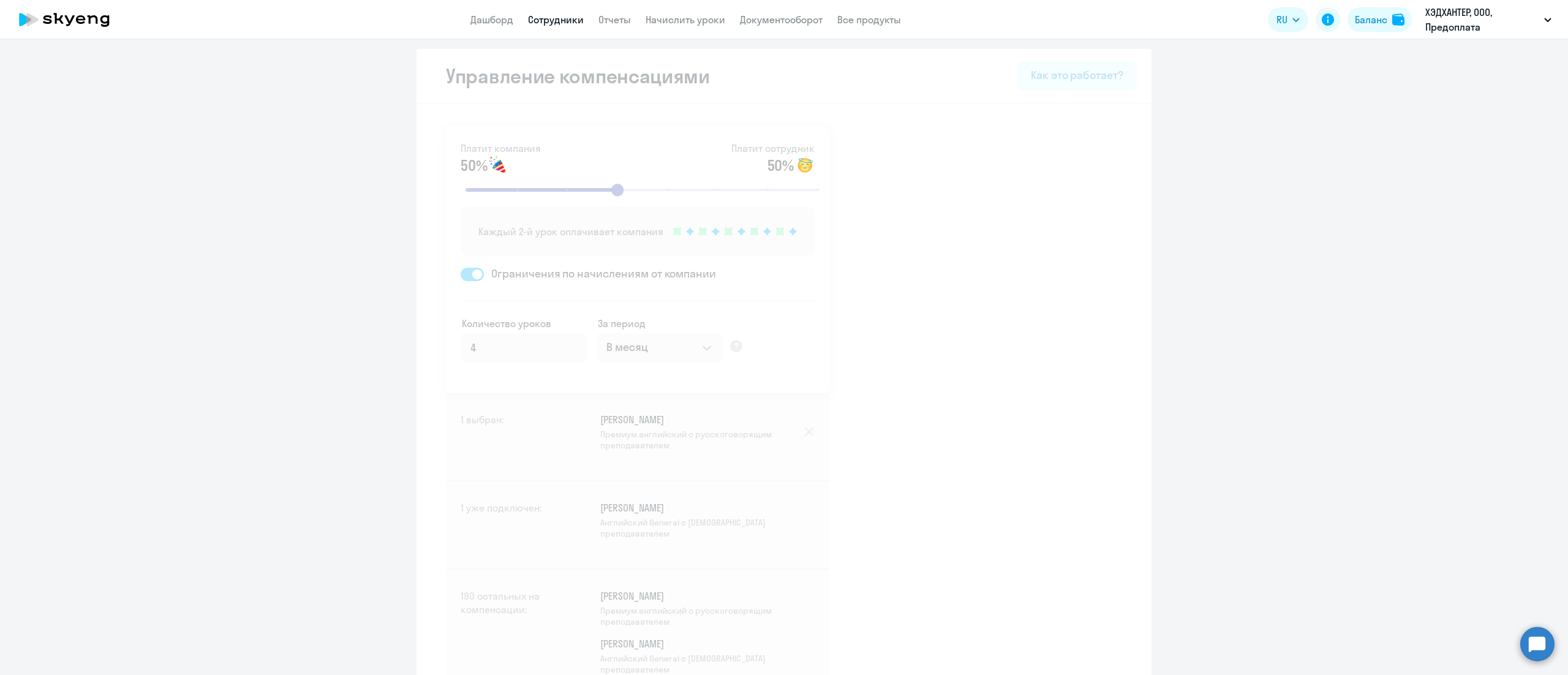
select select "30"
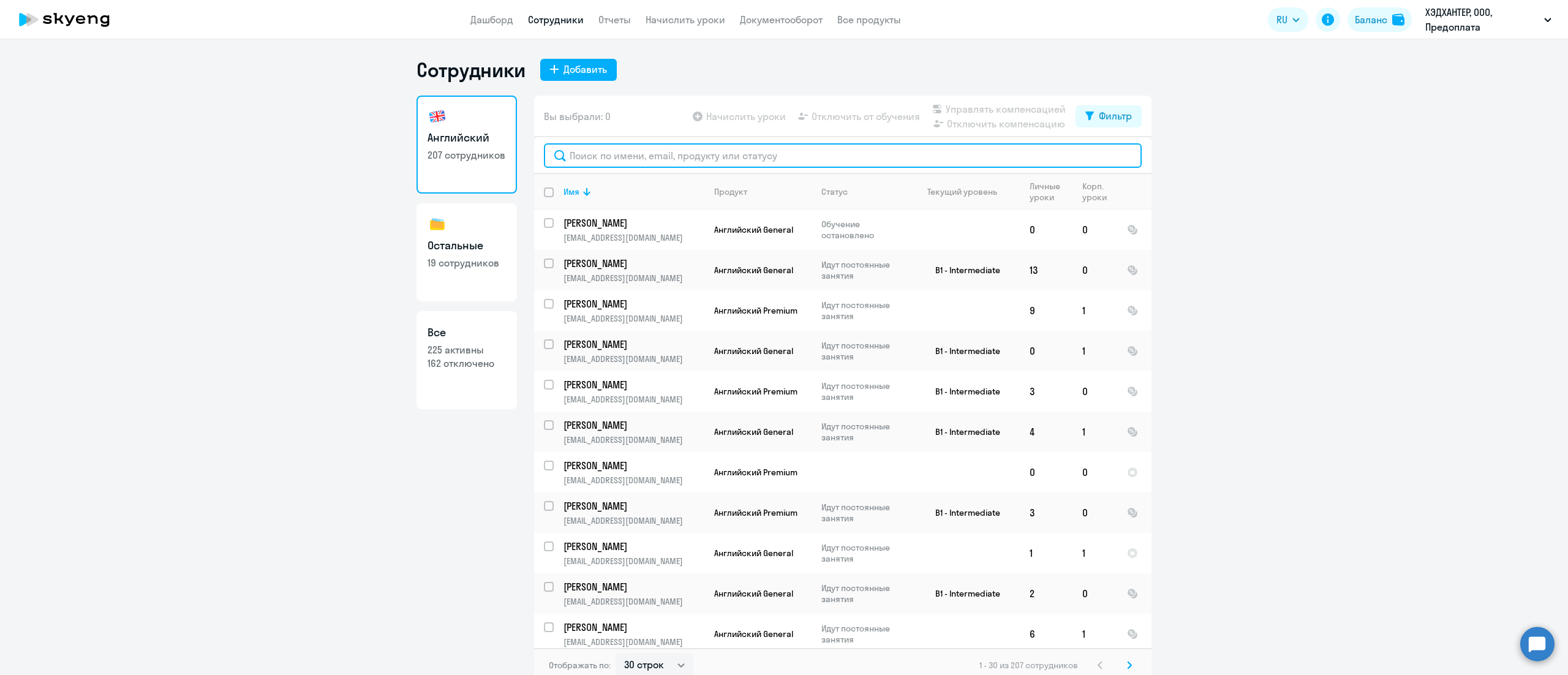
click at [684, 145] on input "text" at bounding box center [842, 155] width 598 height 24
paste input "Какушев"
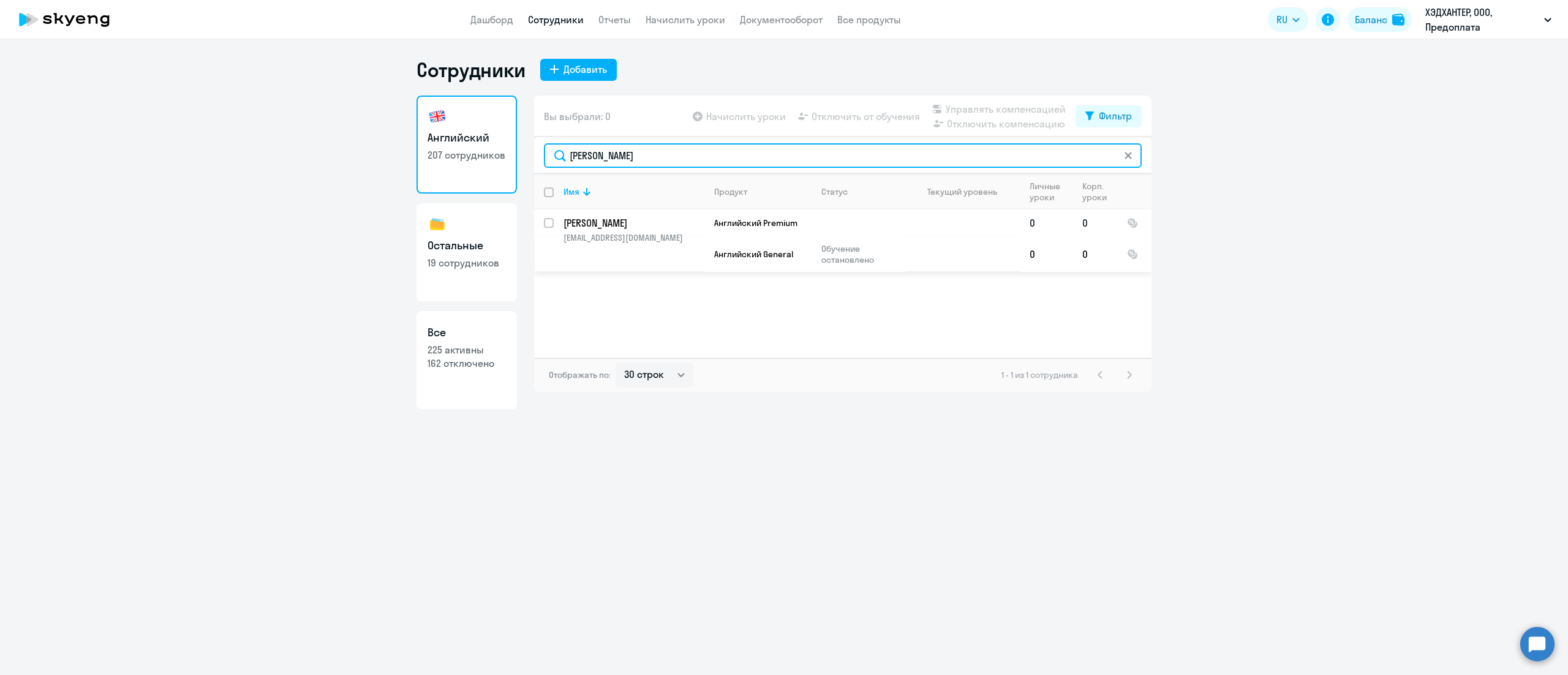
type input "Какушев"
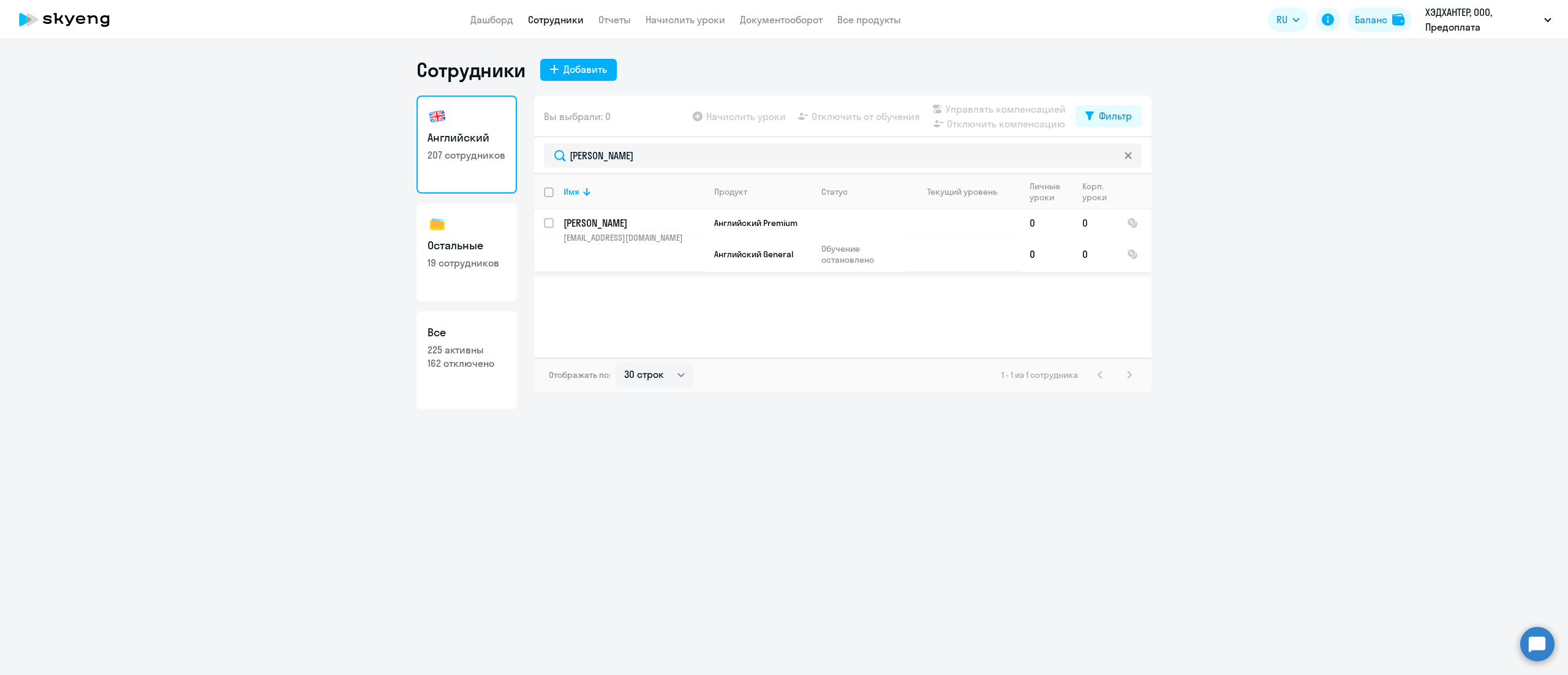
click at [549, 224] on input "select row 42023428" at bounding box center [556, 231] width 24 height 24
click at [1003, 127] on span "Отключить компенсацию" at bounding box center [1005, 123] width 118 height 15
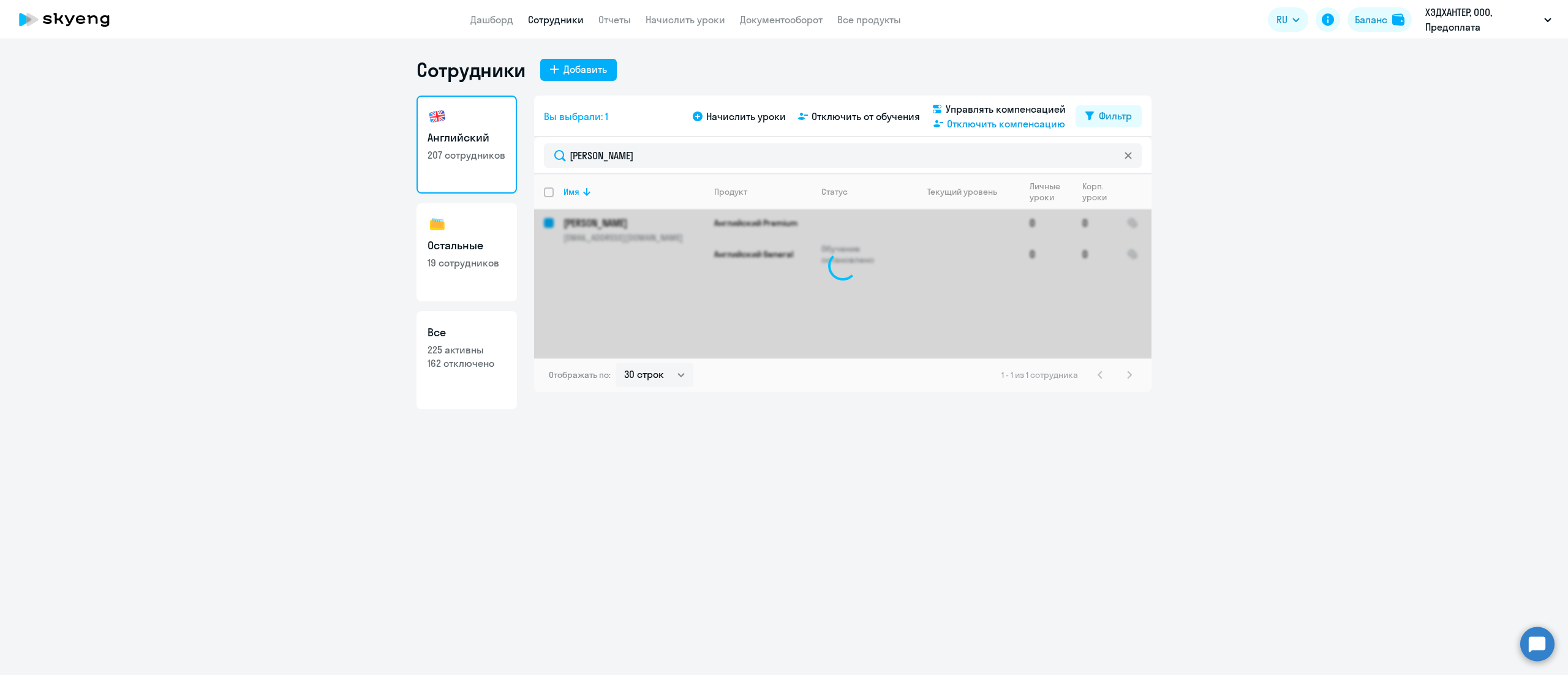
checkbox input "false"
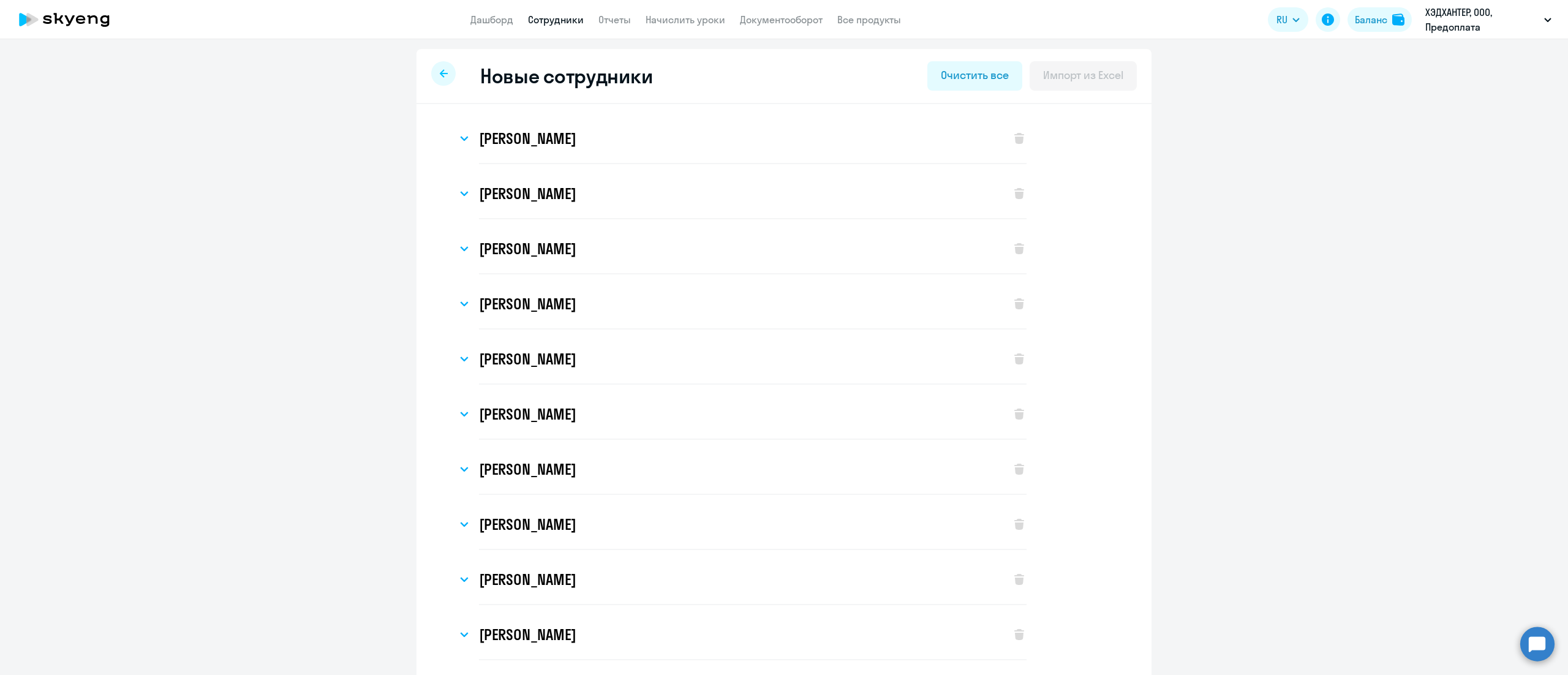
select select "english_adult_not_native_speaker_premium"
select select "3"
select select "english_adult_not_native_speaker_premium"
select select "3"
select select "english_adult_not_native_speaker_premium"
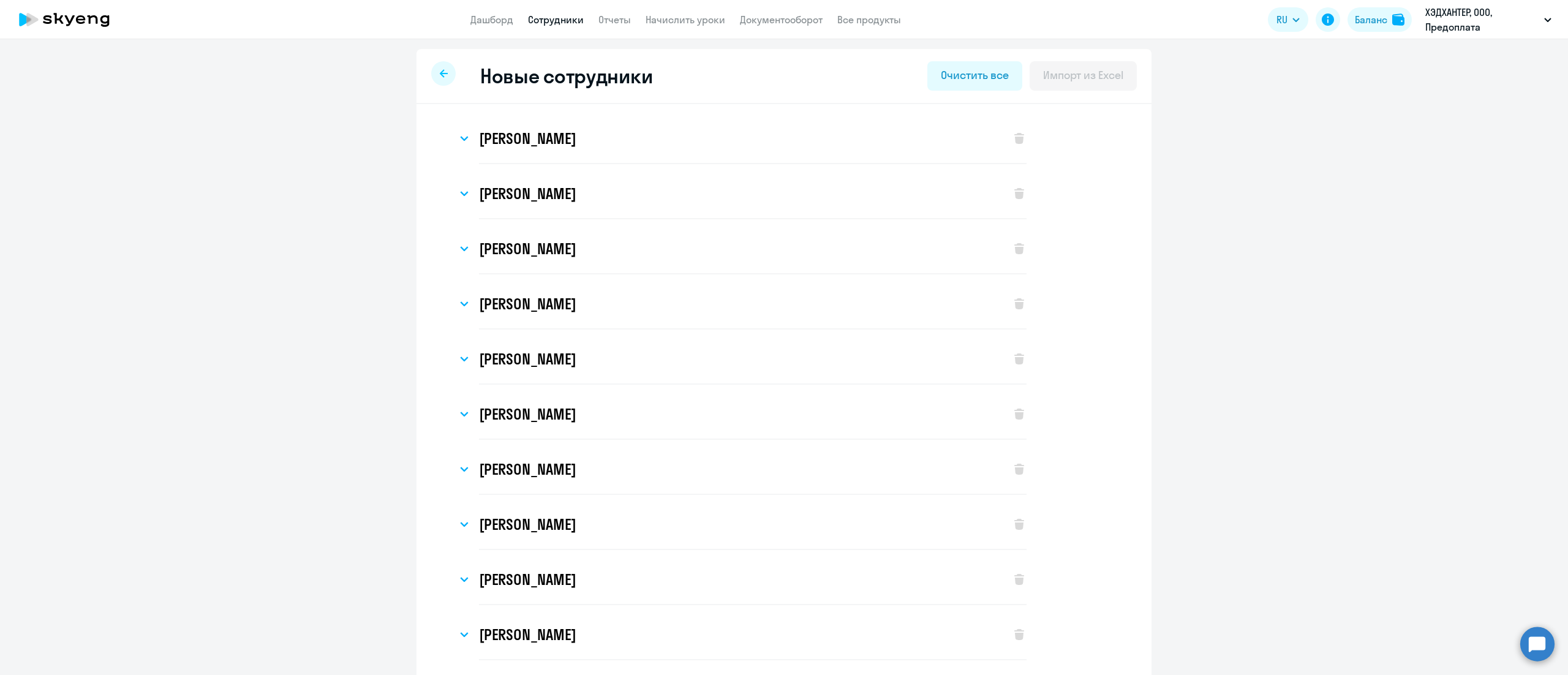
select select "3"
select select "english_adult_not_native_speaker_premium"
select select "3"
select select "english_adult_not_native_speaker_premium"
select select "3"
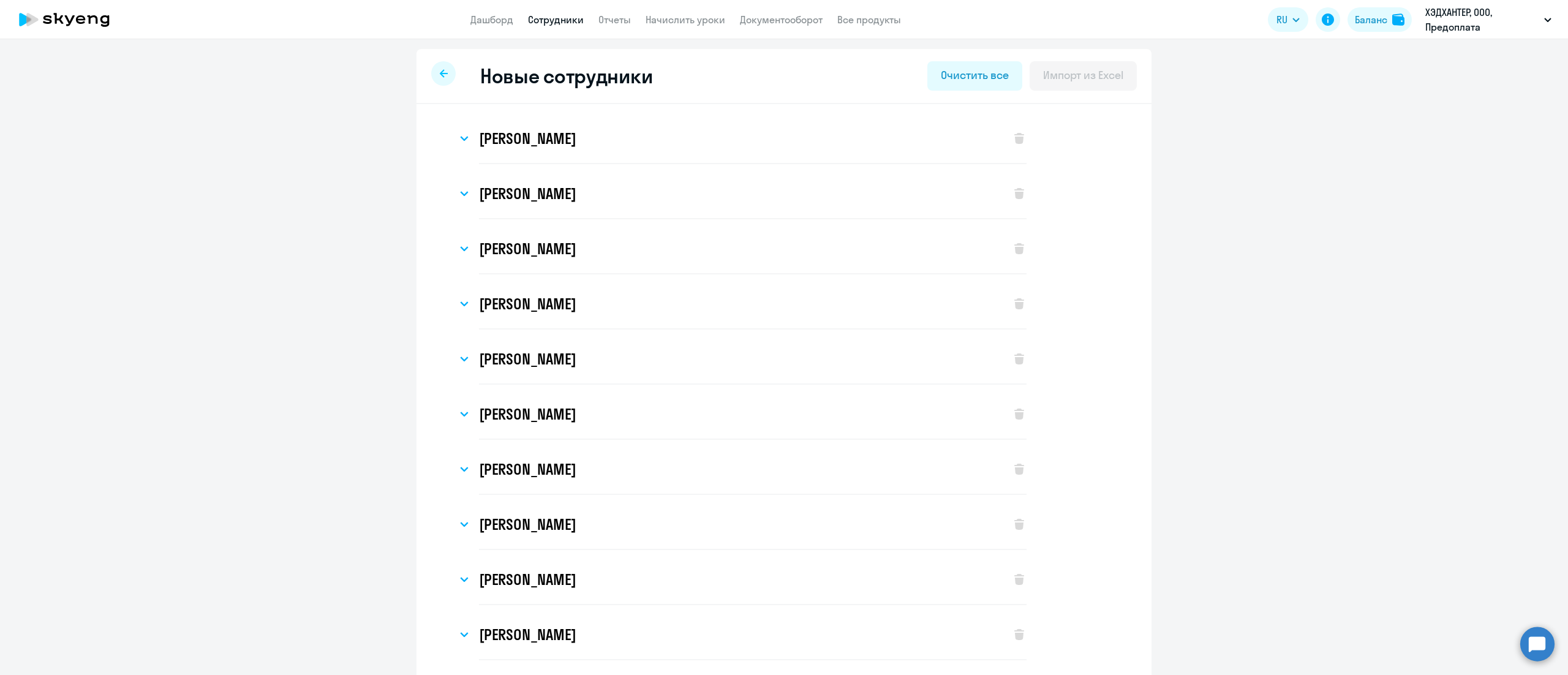
select select "english_adult_not_native_speaker_premium"
select select "3"
select select "english_adult_not_native_speaker_premium"
select select "3"
select select "english_adult_not_native_speaker_premium"
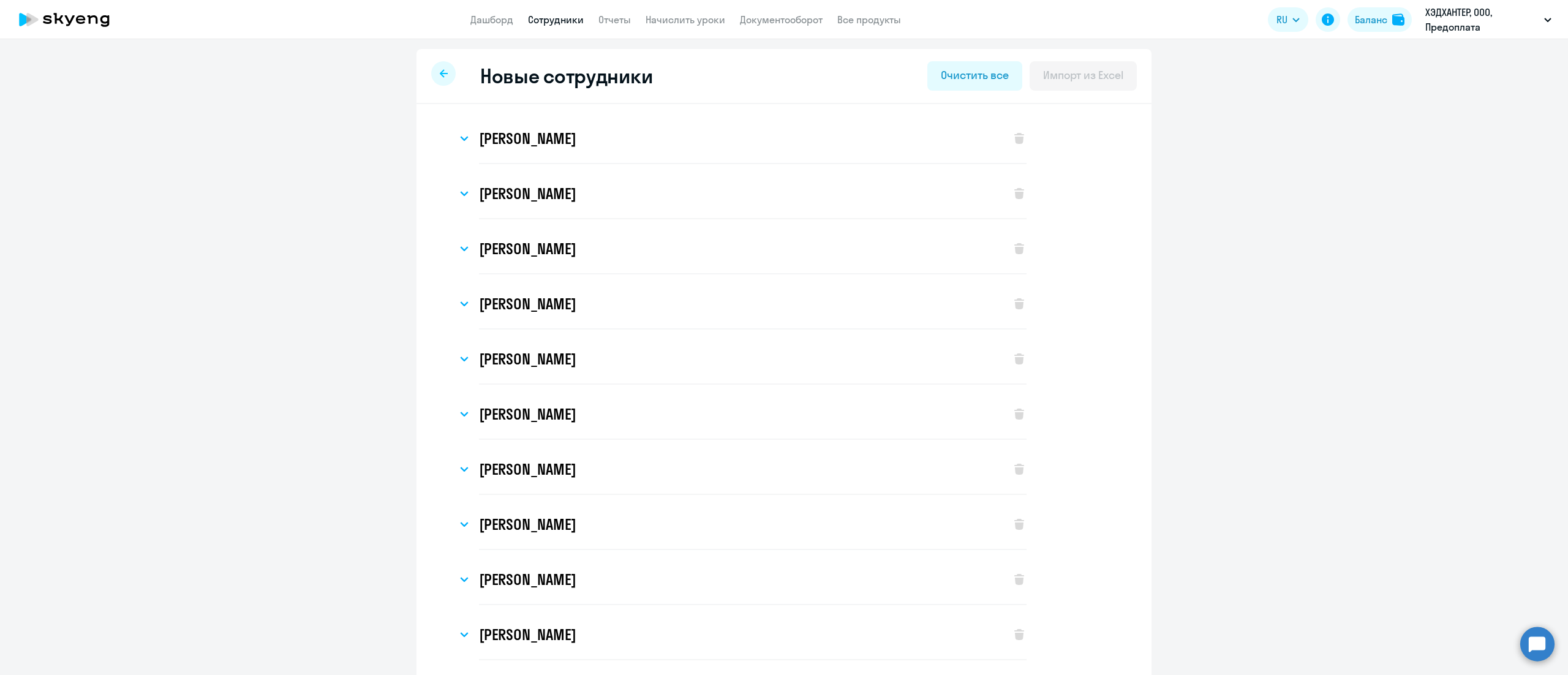
select select "3"
select select "english_adult_not_native_speaker_premium"
select select "3"
select select "english_adult_not_native_speaker_premium"
select select "3"
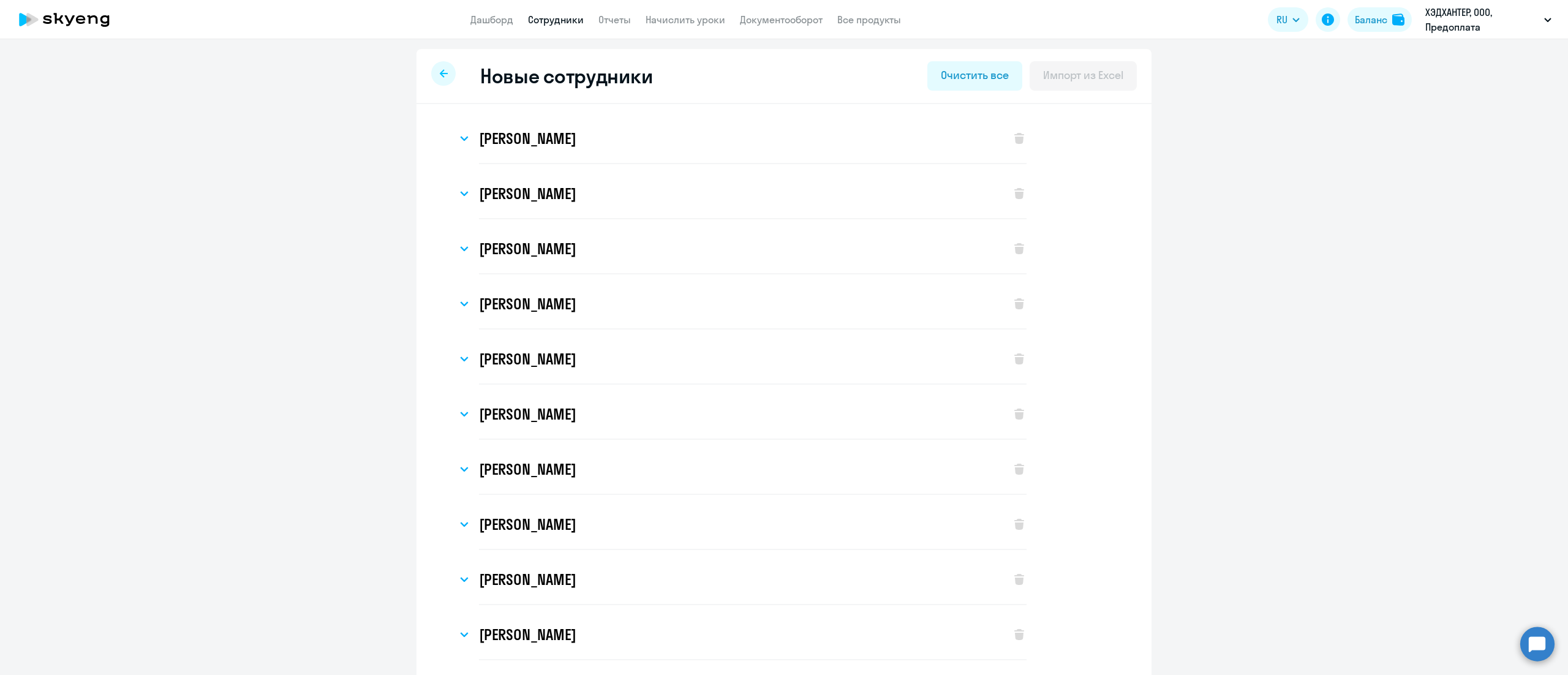
select select "english_adult_not_native_speaker_premium"
select select "3"
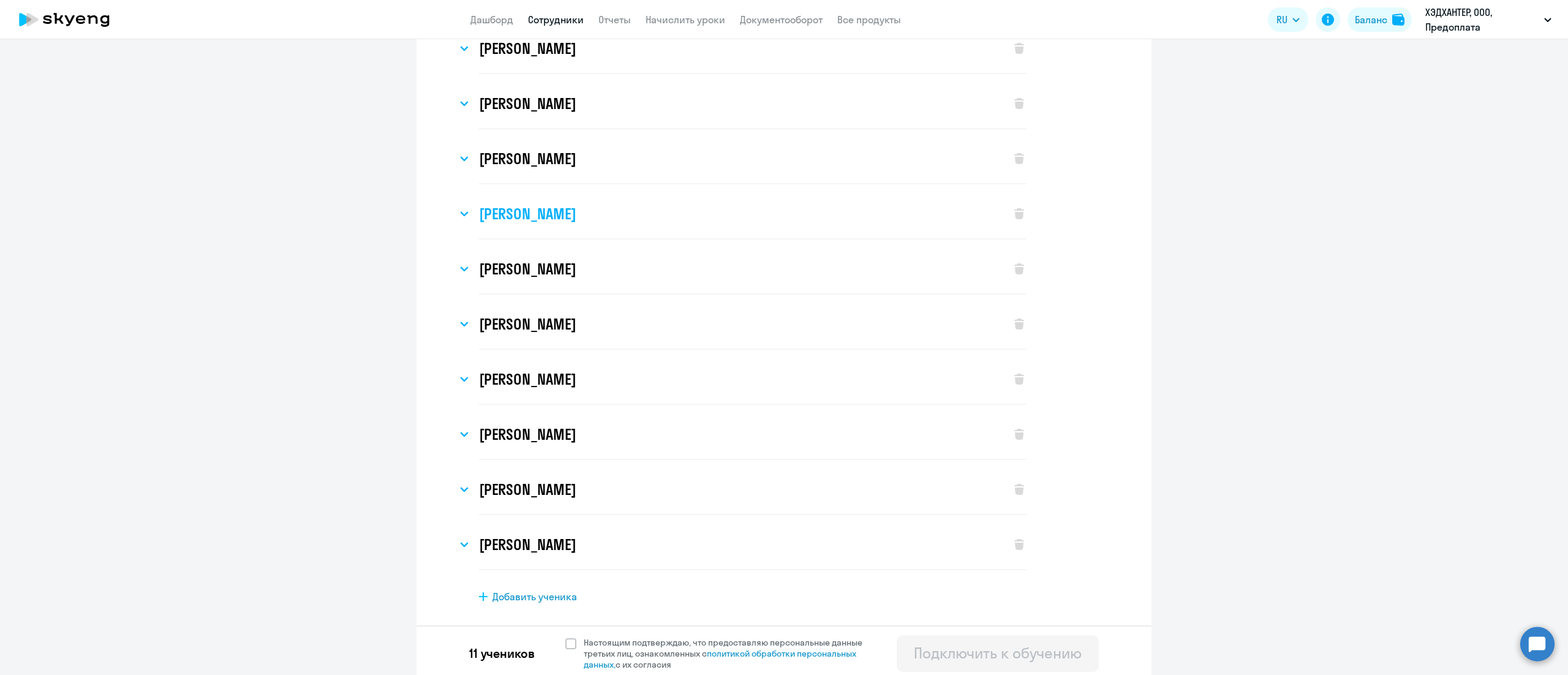
scroll to position [150, 0]
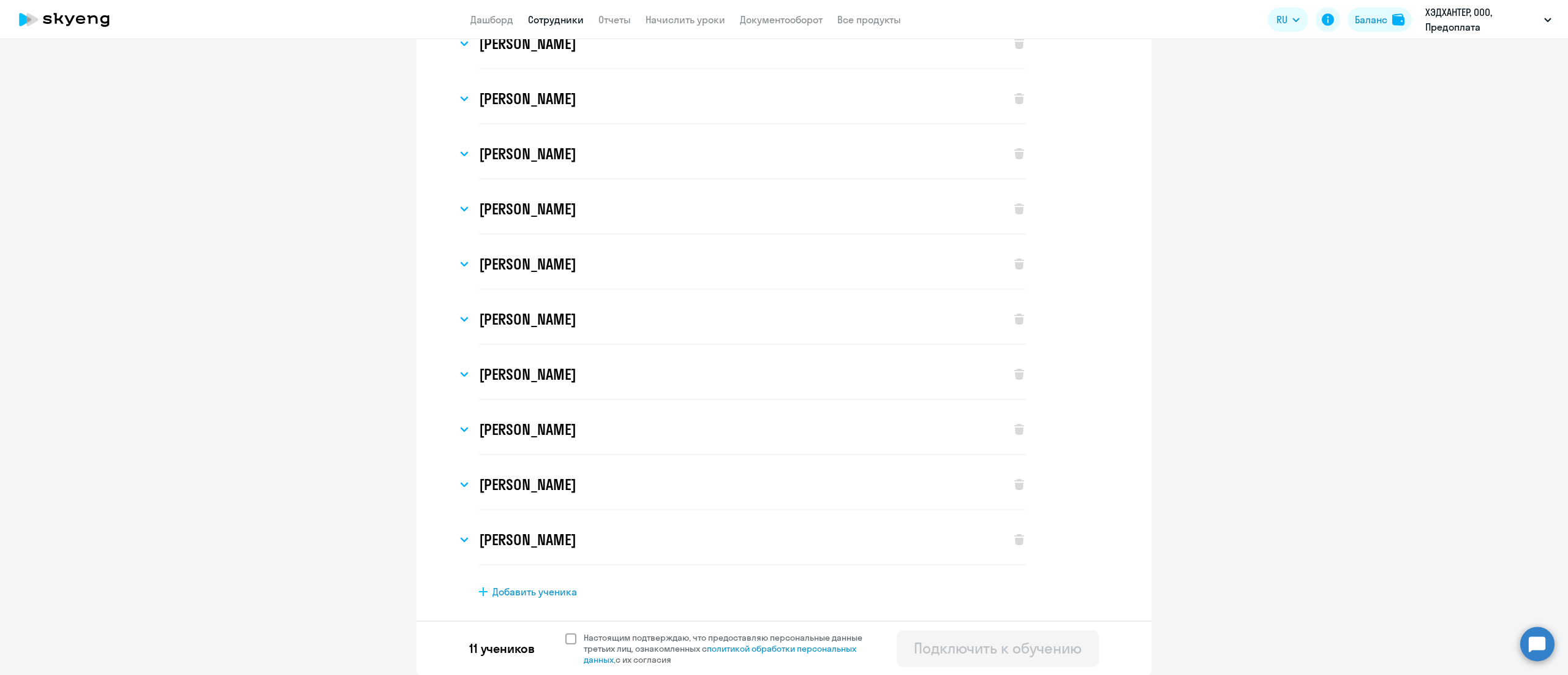
click at [565, 639] on span at bounding box center [570, 638] width 11 height 11
click at [565, 632] on input "Настоящим подтверждаю, что предоставляю персональные данные третьих лиц, ознако…" at bounding box center [565, 631] width 1 height 1
checkbox input "true"
click at [968, 654] on div "Подключить к обучению" at bounding box center [998, 648] width 168 height 19
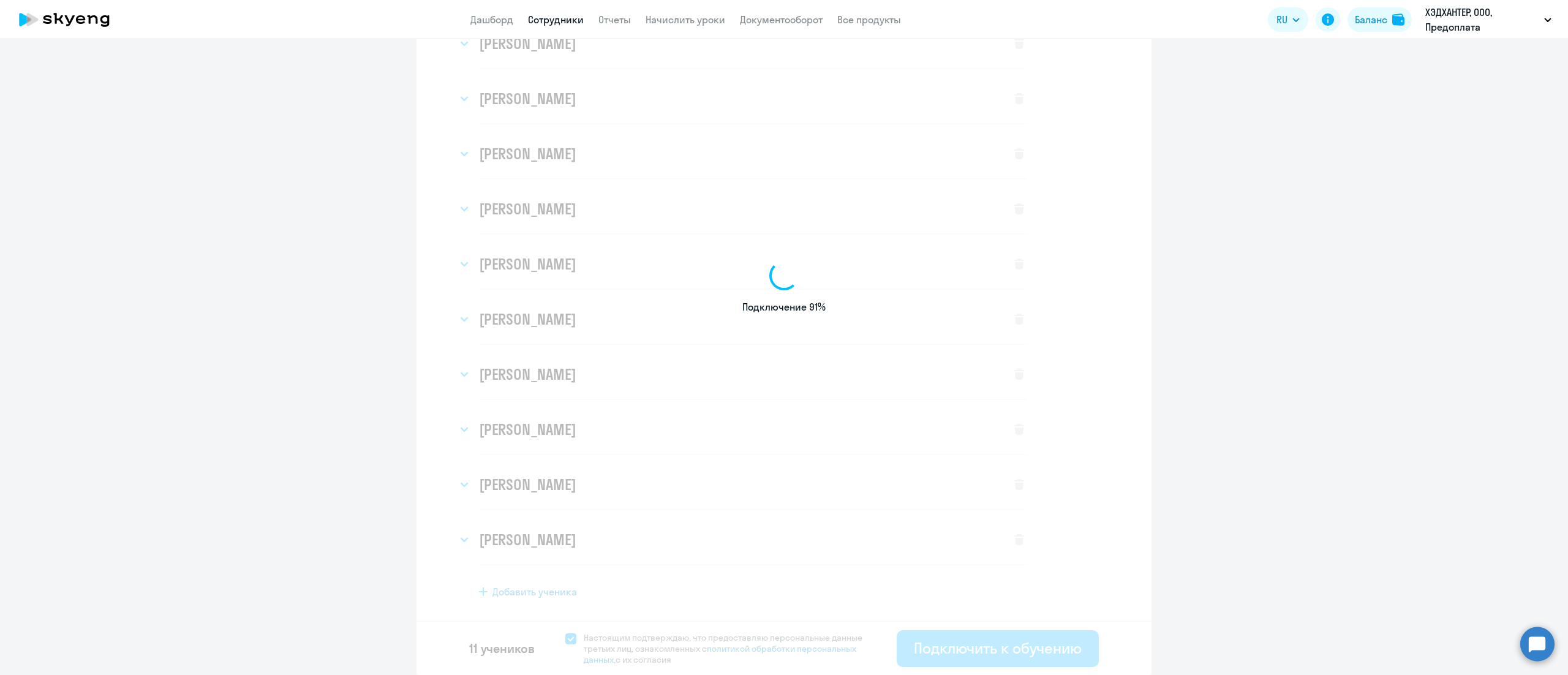
select select "english_adult_not_native_speaker_premium"
select select "3"
select select "english_adult_not_native_speaker_premium"
select select "3"
select select "english_adult_not_native_speaker_premium"
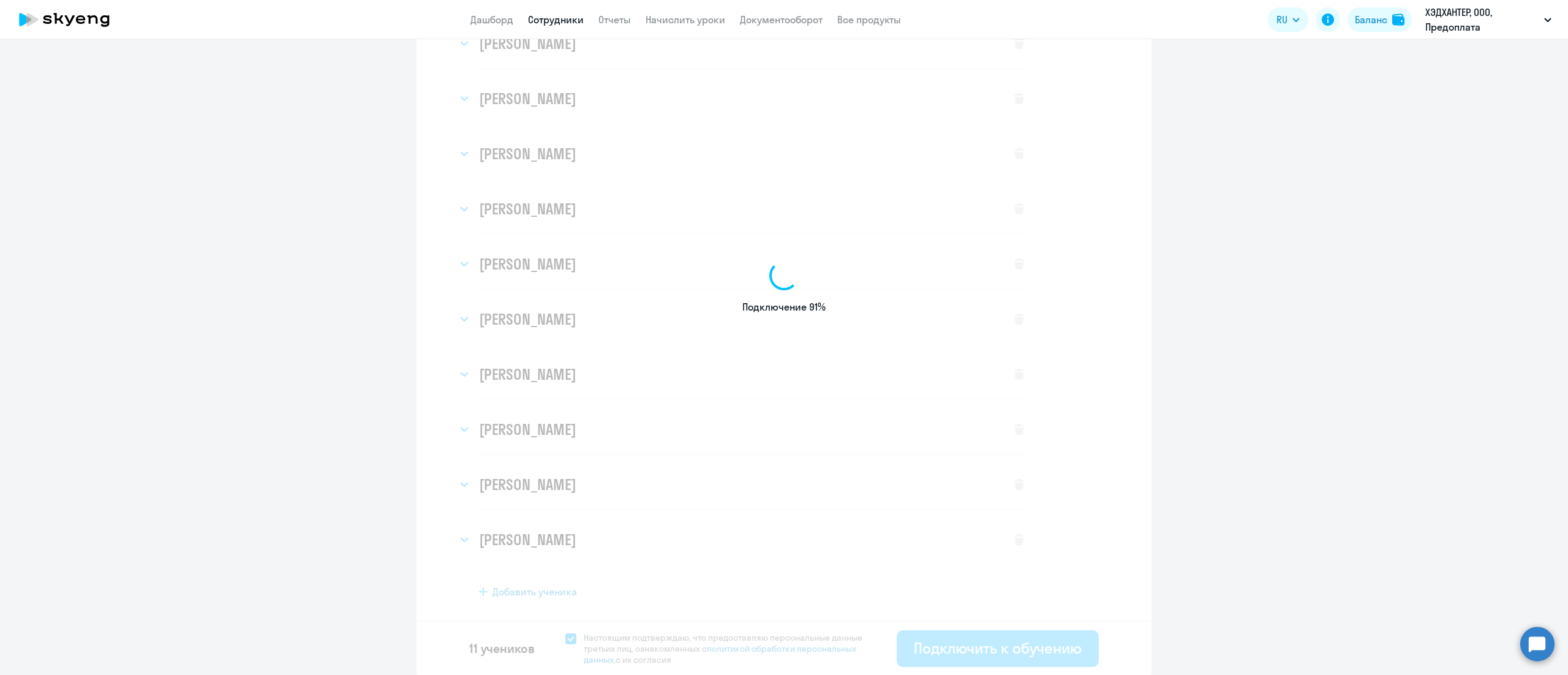
select select "3"
select select "english_adult_not_native_speaker_premium"
select select "3"
select select "english_adult_not_native_speaker_premium"
select select "3"
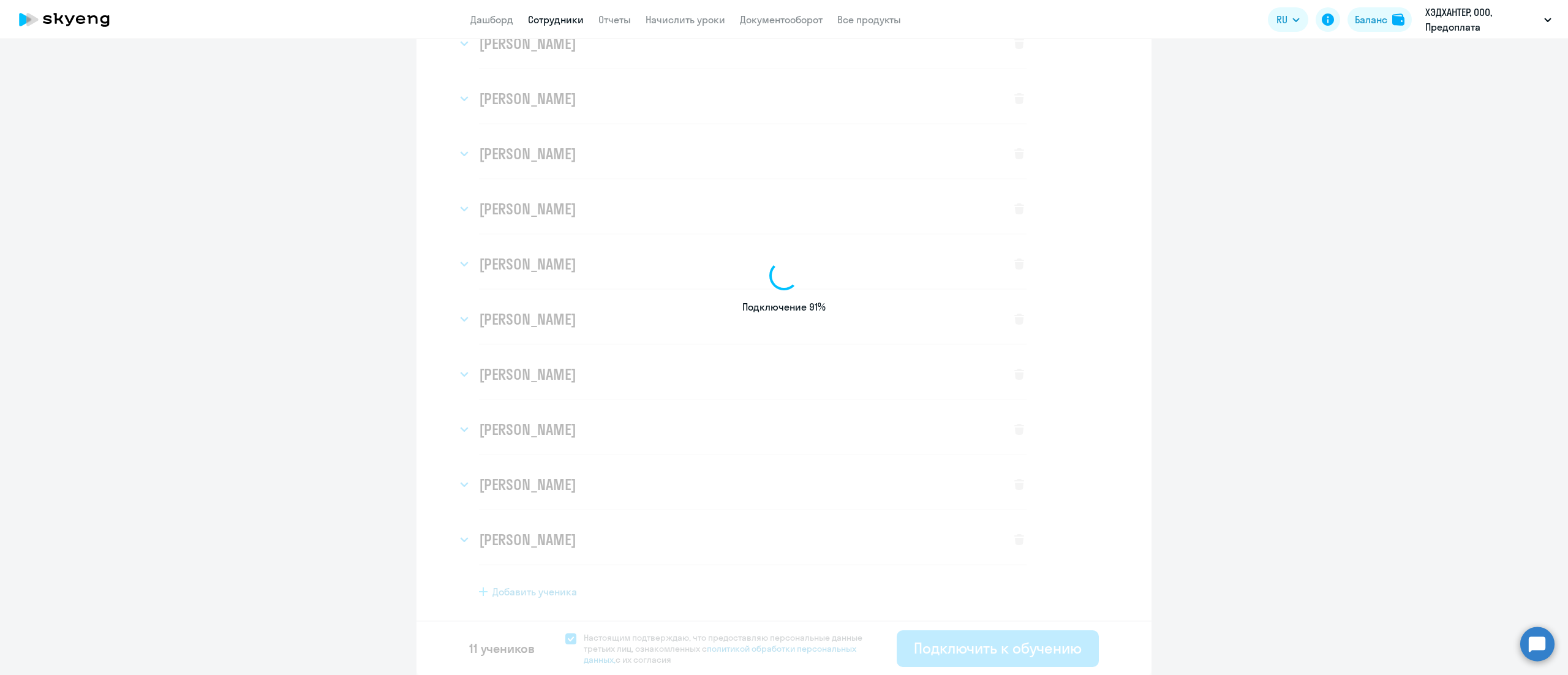
select select "english_adult_not_native_speaker_premium"
select select "3"
select select "english_adult_not_native_speaker_premium"
select select "3"
select select "english_adult_not_native_speaker_premium"
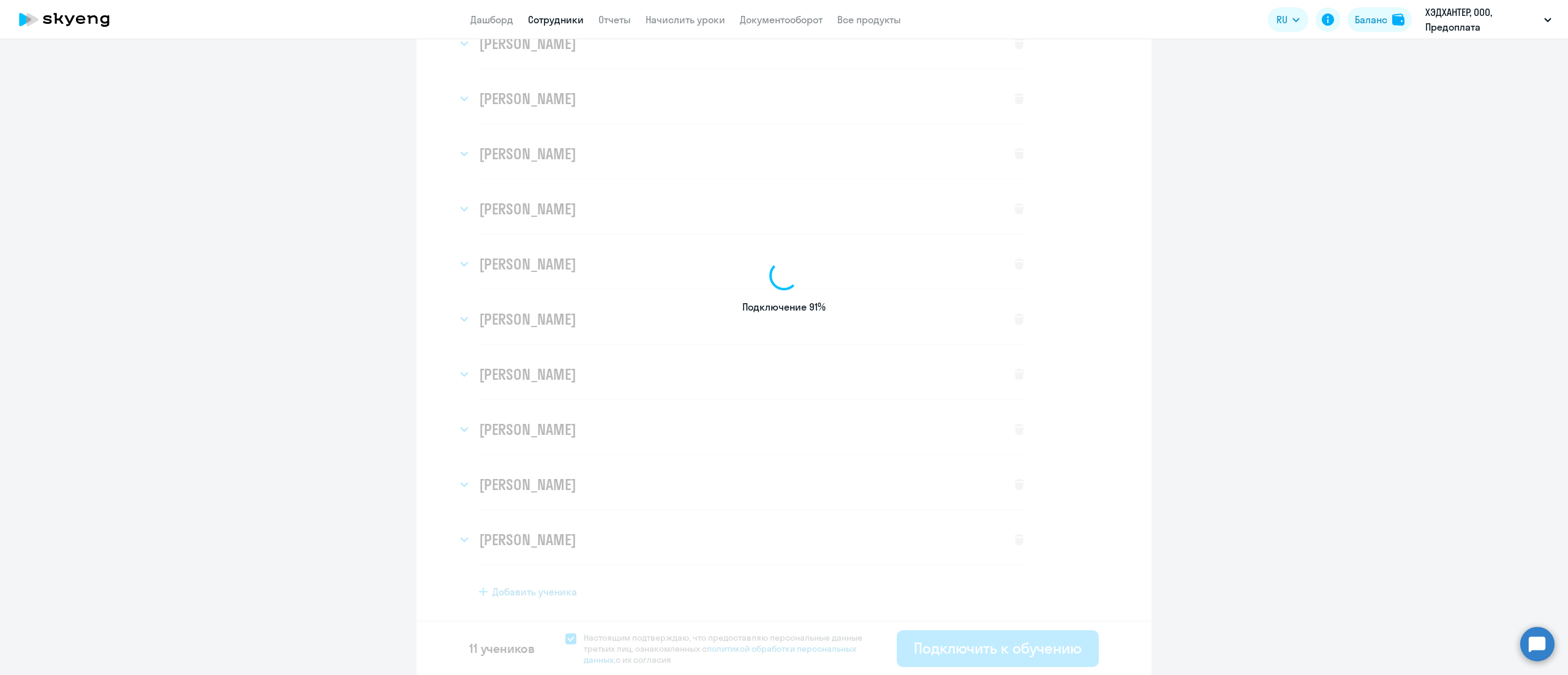
select select "3"
select select "english_adult_not_native_speaker_premium"
select select "3"
select select "english_adult_not_native_speaker_premium"
select select "3"
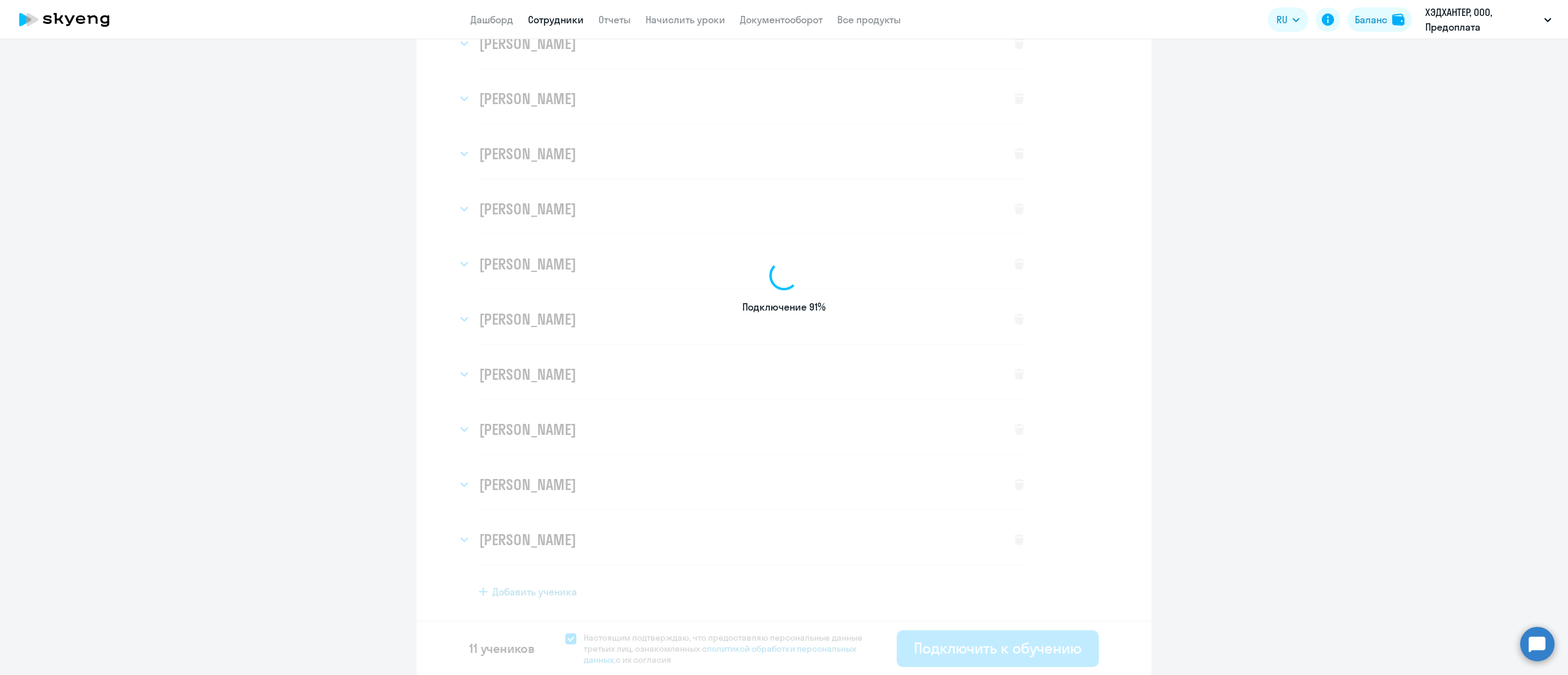
select select "english_adult_not_native_speaker_premium"
select select "3"
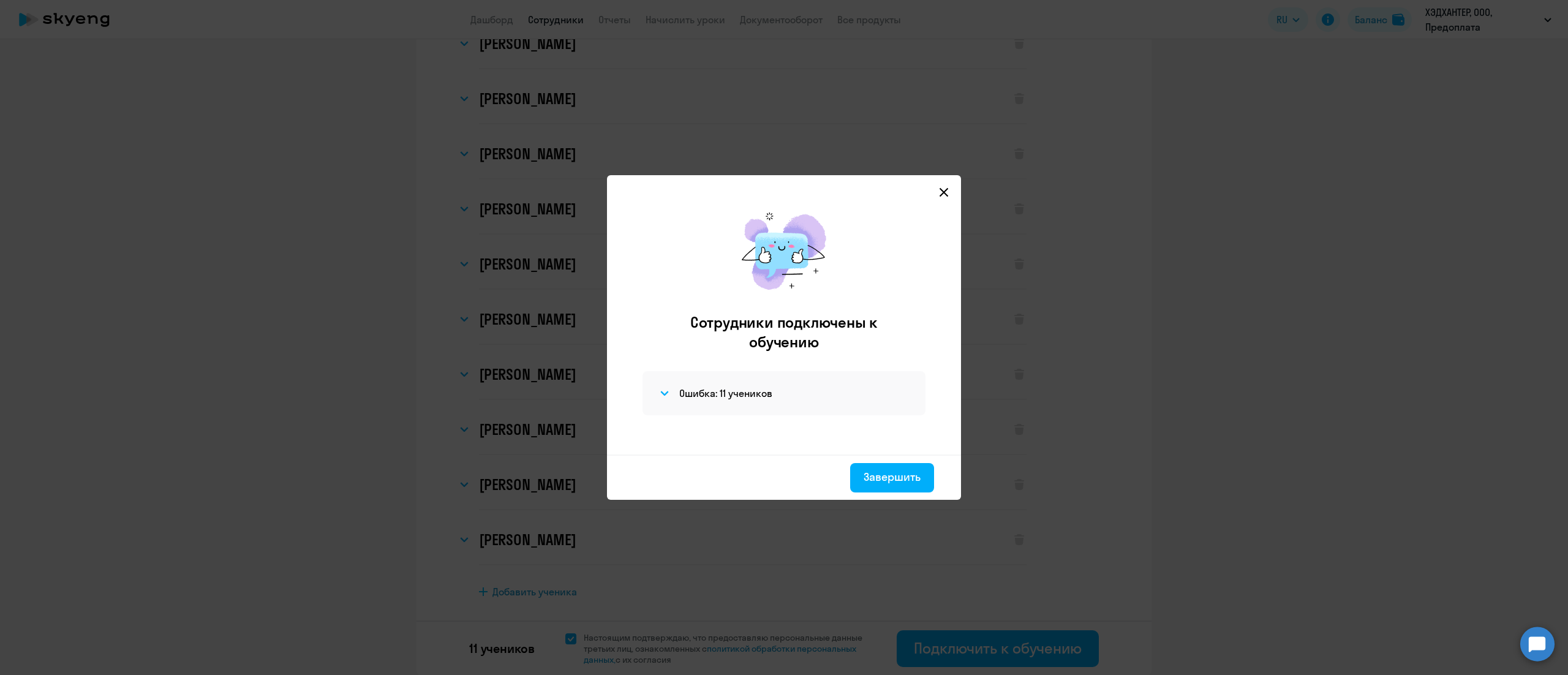
click at [939, 186] on svg-icon at bounding box center [944, 192] width 15 height 15
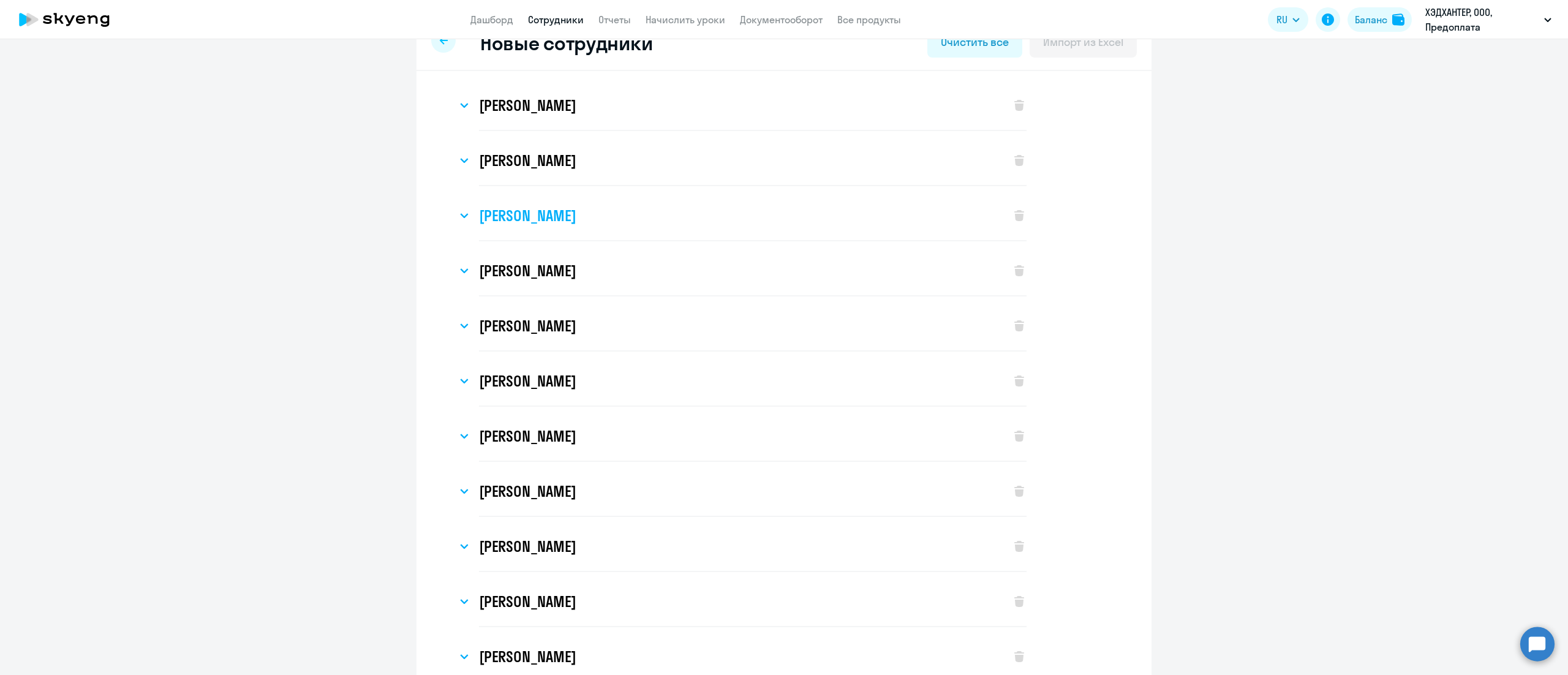
scroll to position [0, 0]
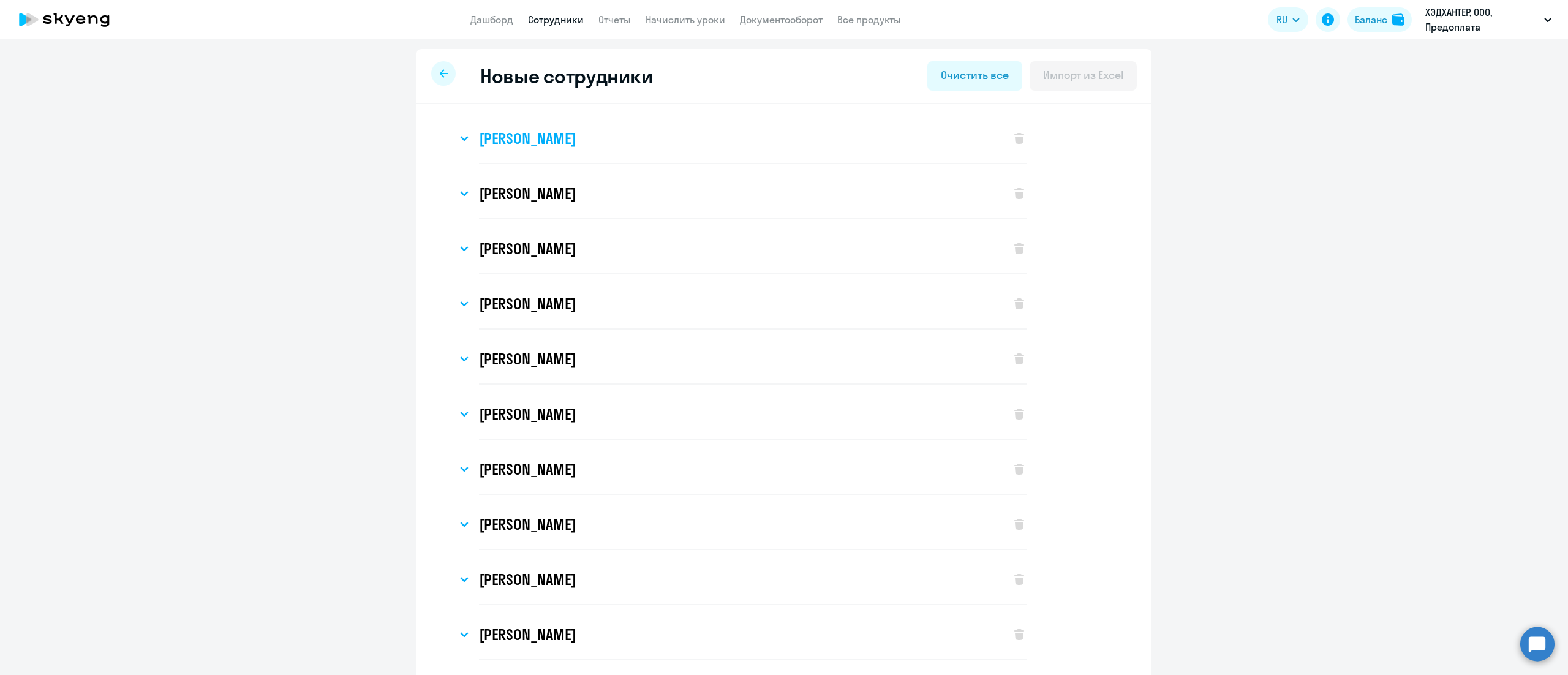
click at [779, 151] on div "[PERSON_NAME]" at bounding box center [727, 138] width 541 height 49
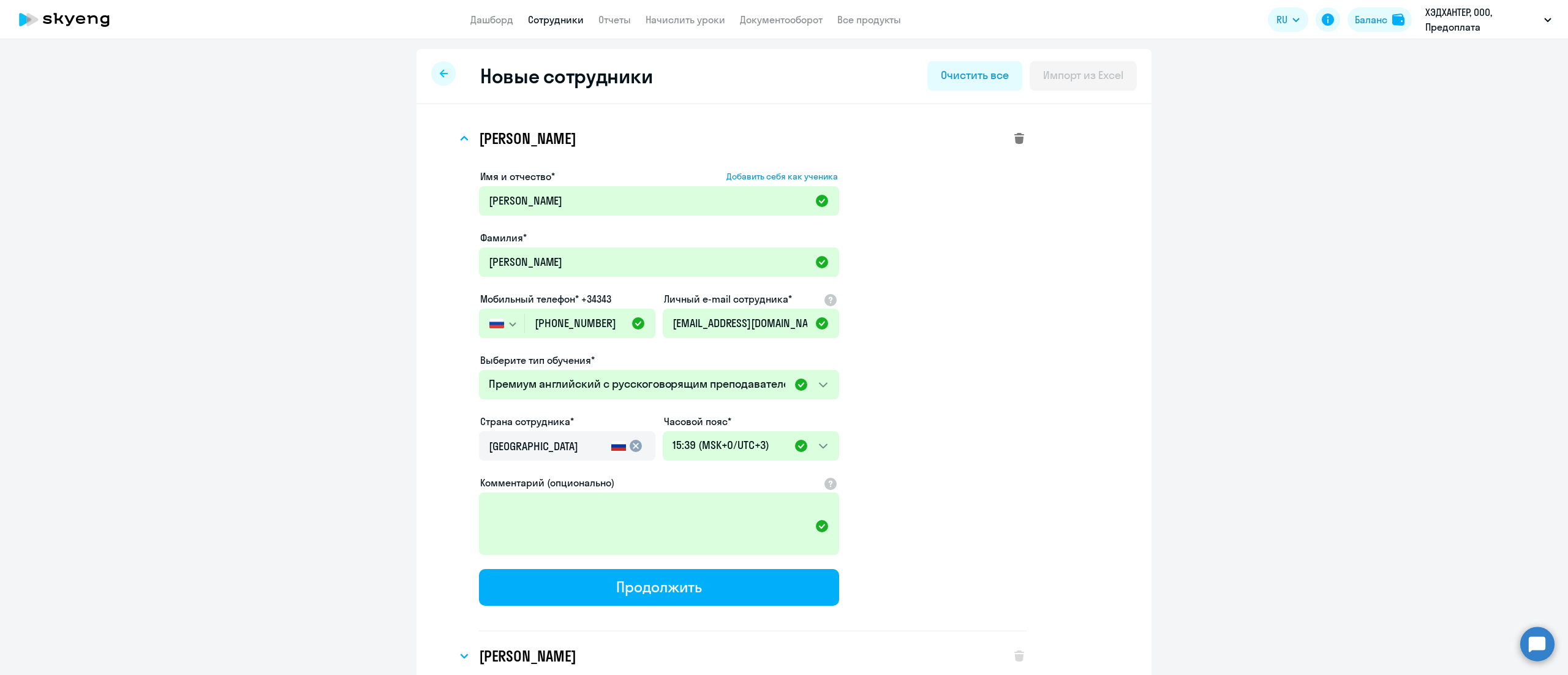
click at [1014, 136] on icon at bounding box center [1019, 138] width 10 height 11
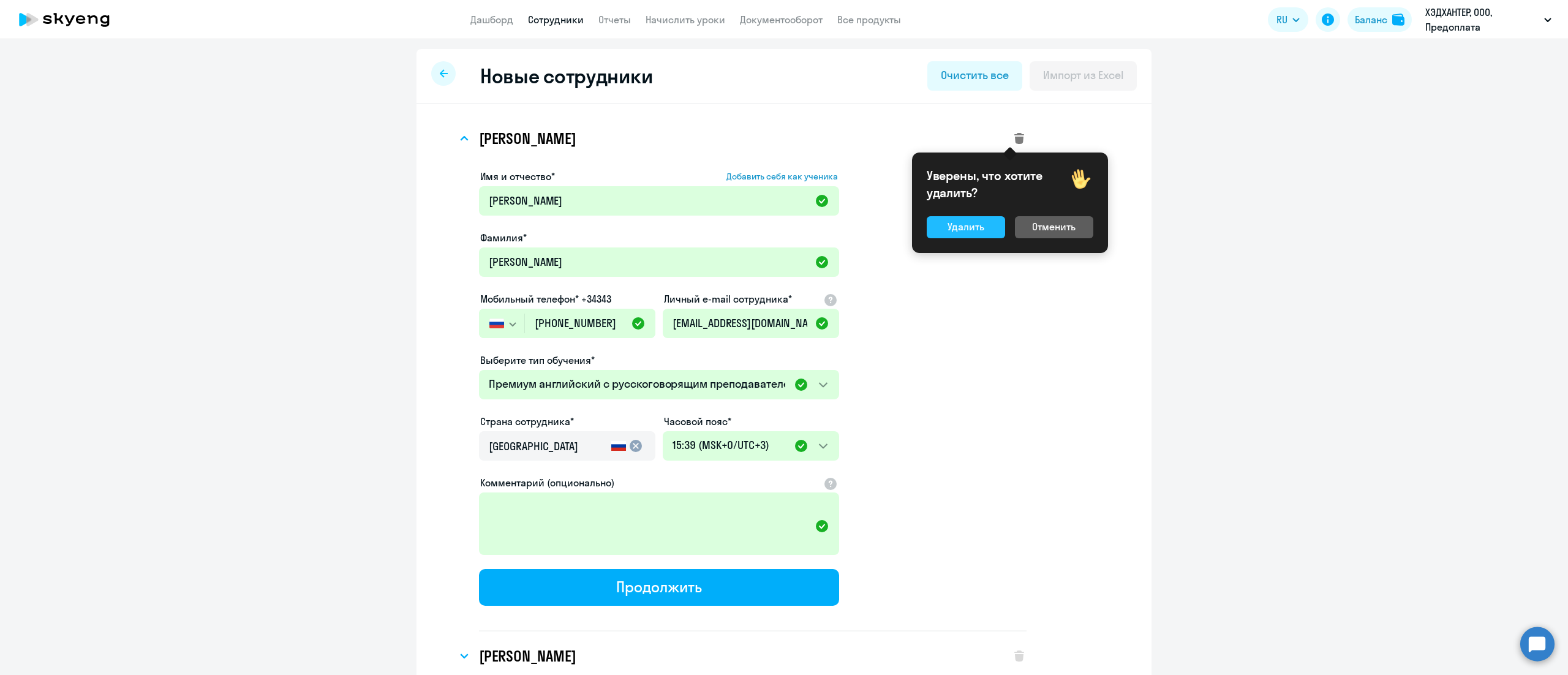
click at [986, 224] on button "Удалить" at bounding box center [966, 227] width 79 height 22
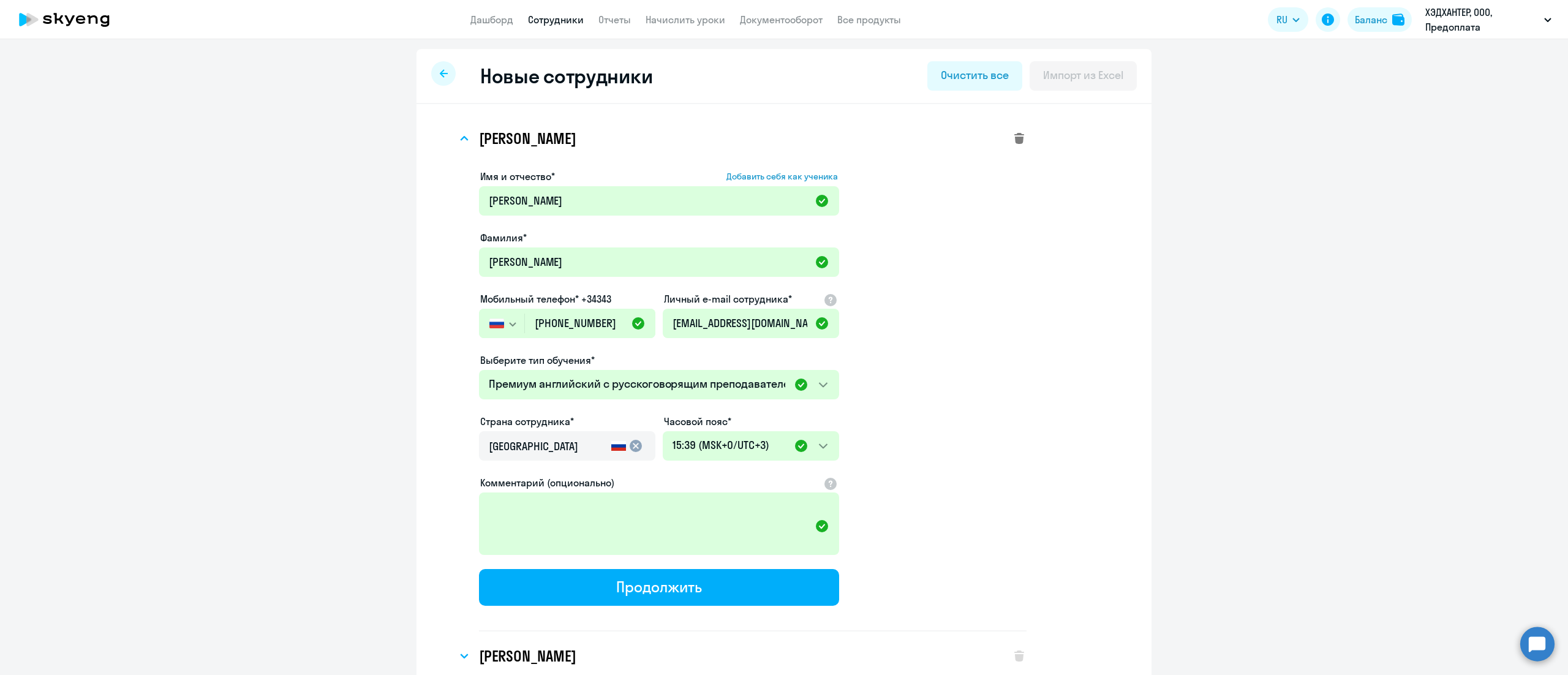
select select "english_adult_not_native_speaker_premium"
select select "3"
select select "english_adult_not_native_speaker_premium"
select select "3"
select select "english_adult_not_native_speaker_premium"
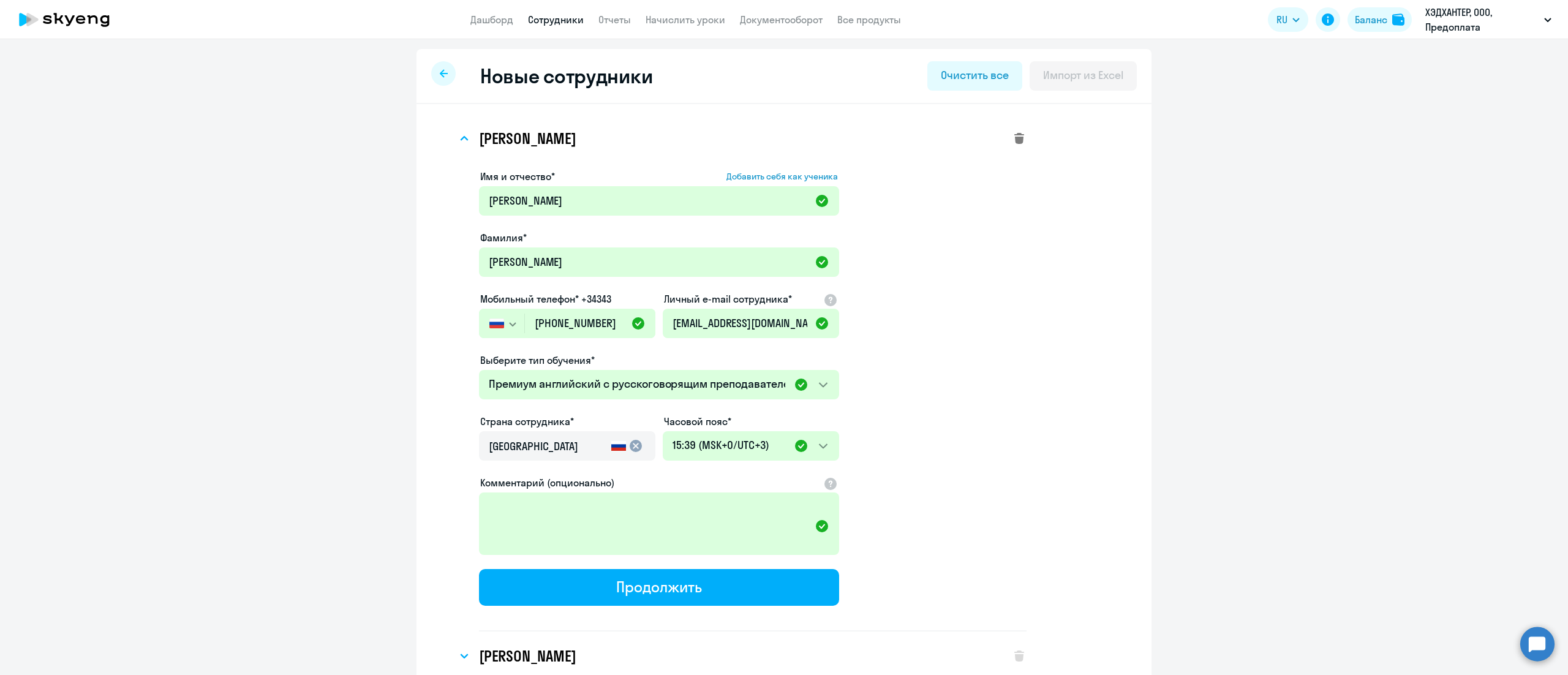
select select "3"
select select "english_adult_not_native_speaker_premium"
select select "3"
select select "english_adult_not_native_speaker_premium"
select select "3"
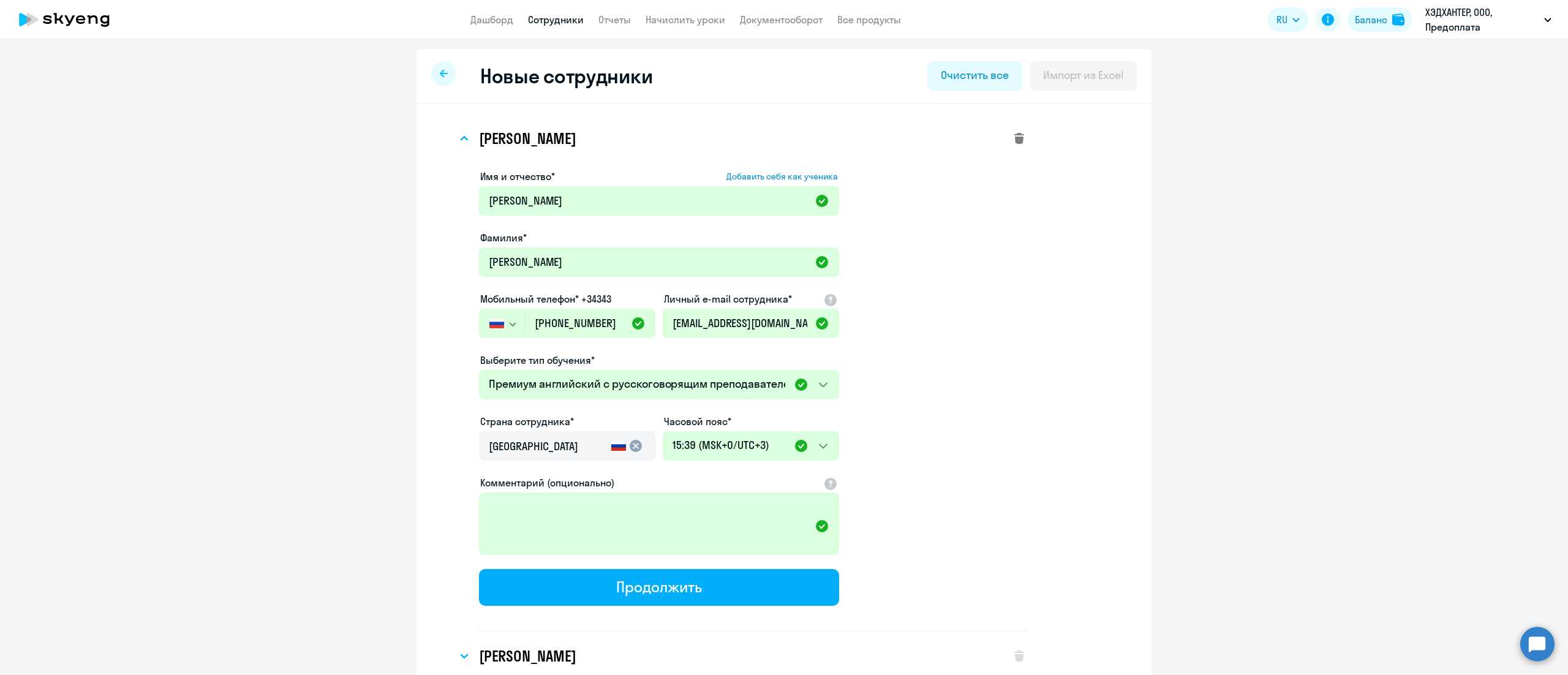
select select "english_adult_not_native_speaker_premium"
select select "3"
select select "english_adult_not_native_speaker_premium"
select select "3"
select select "english_adult_not_native_speaker_premium"
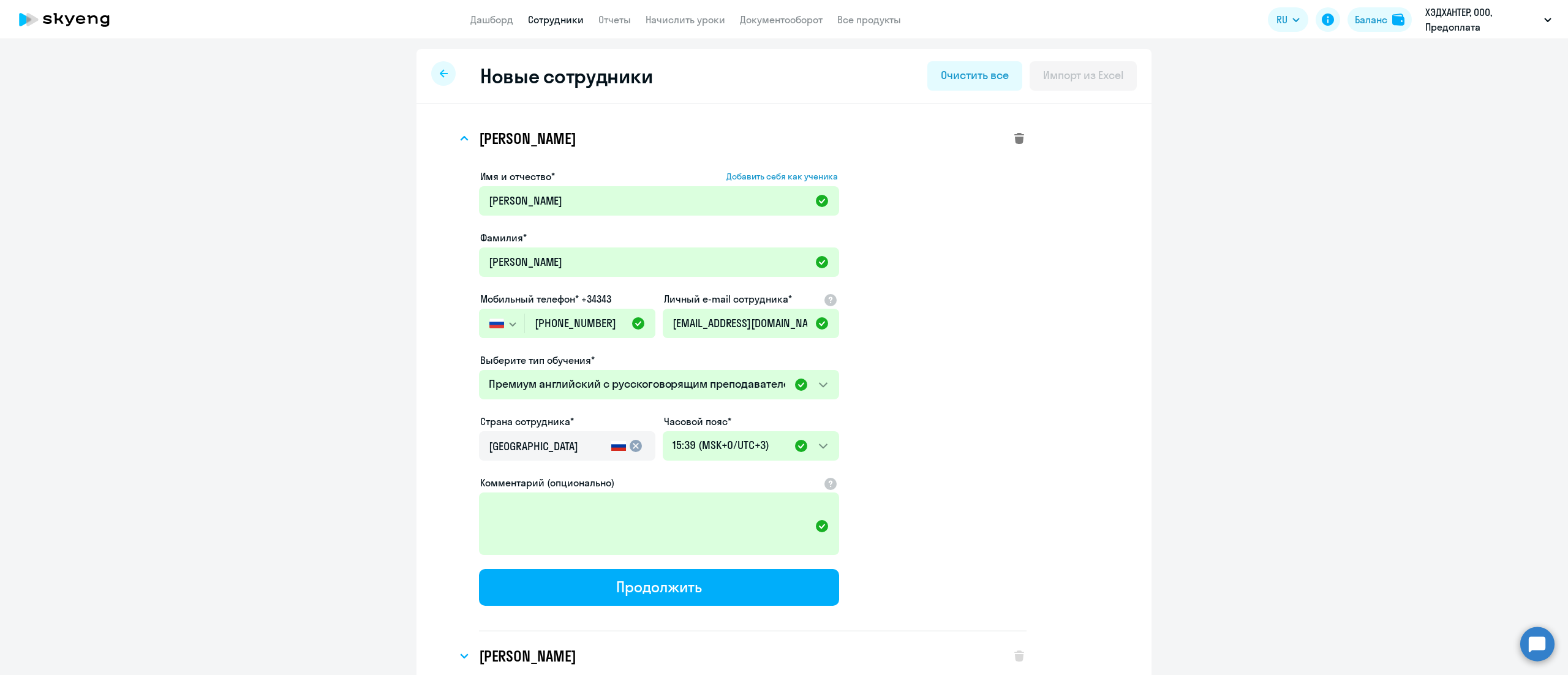
select select "3"
select select "english_adult_not_native_speaker_premium"
select select "3"
select select "english_adult_not_native_speaker_premium"
select select "3"
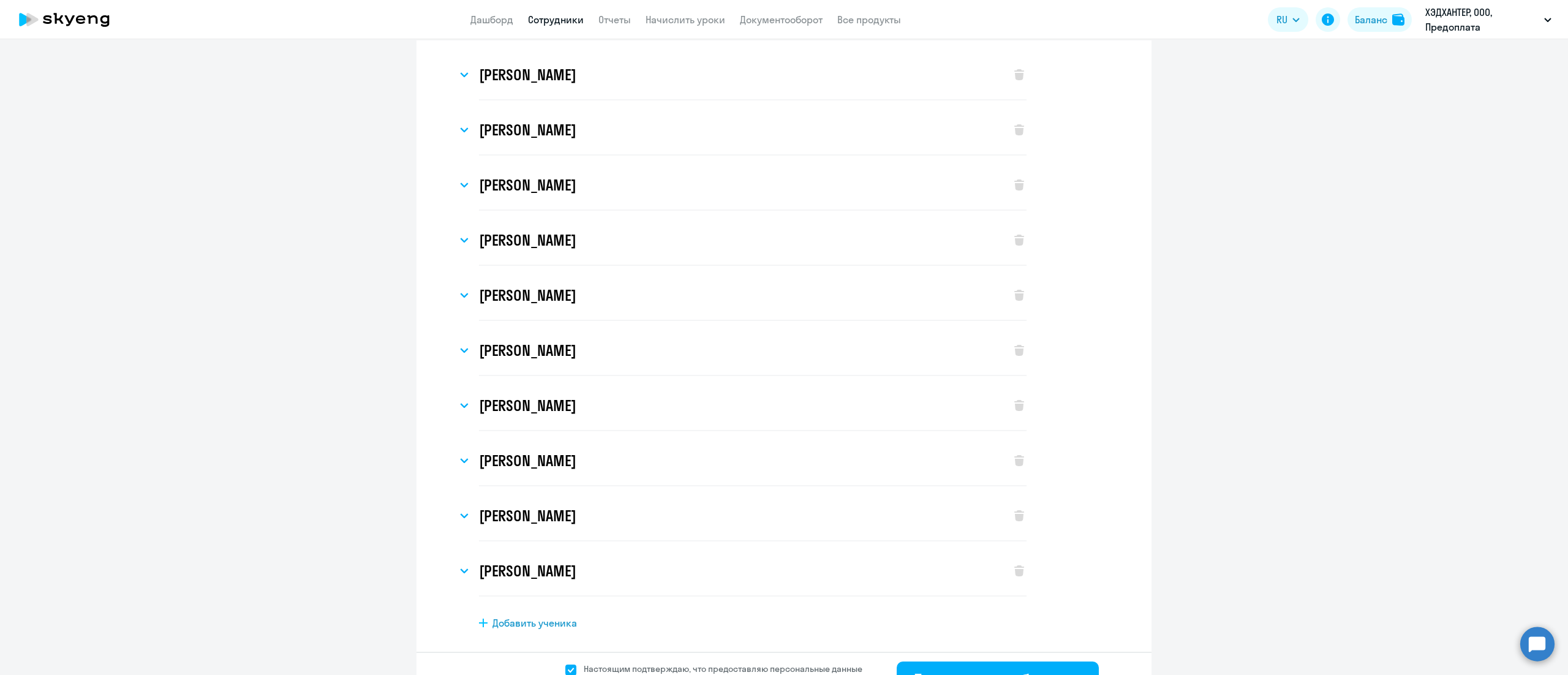
scroll to position [94, 0]
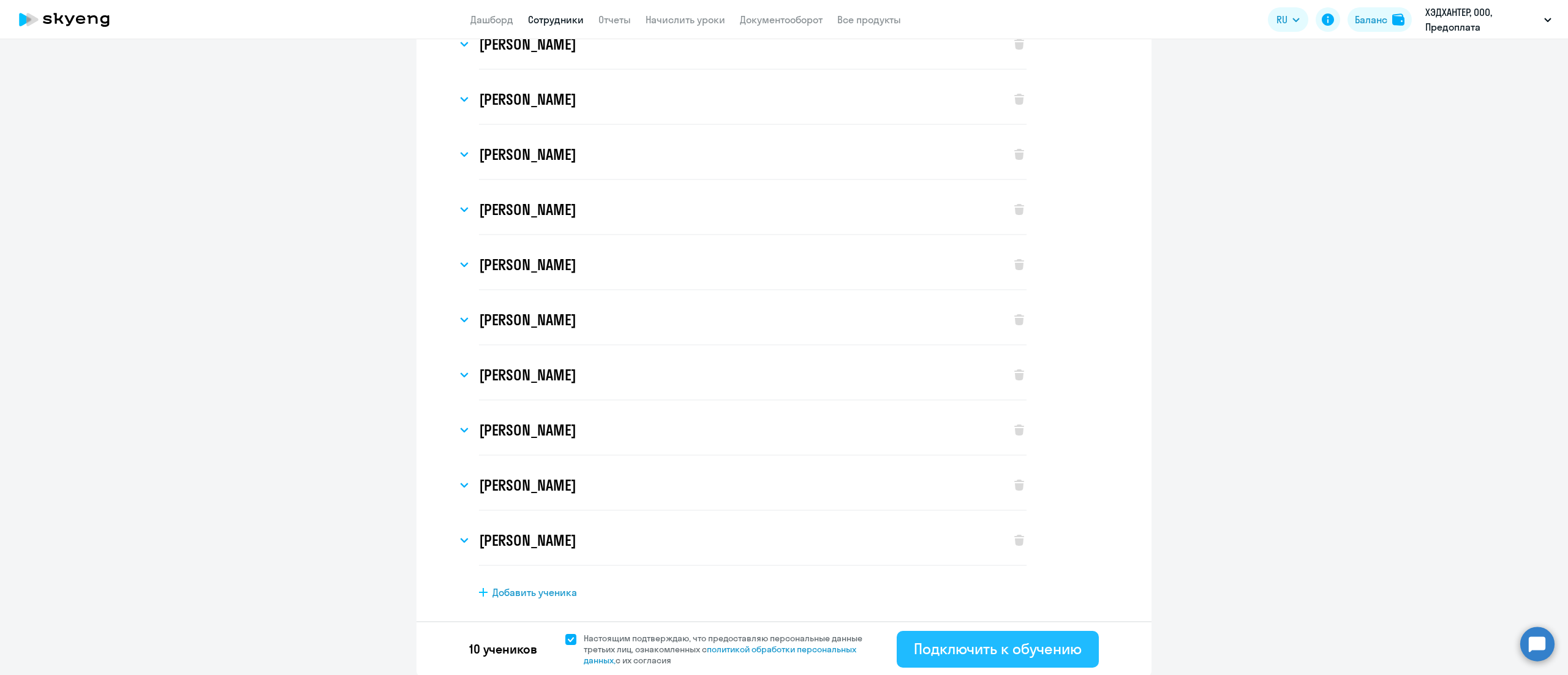
click at [1010, 650] on div "Подключить к обучению" at bounding box center [998, 649] width 168 height 19
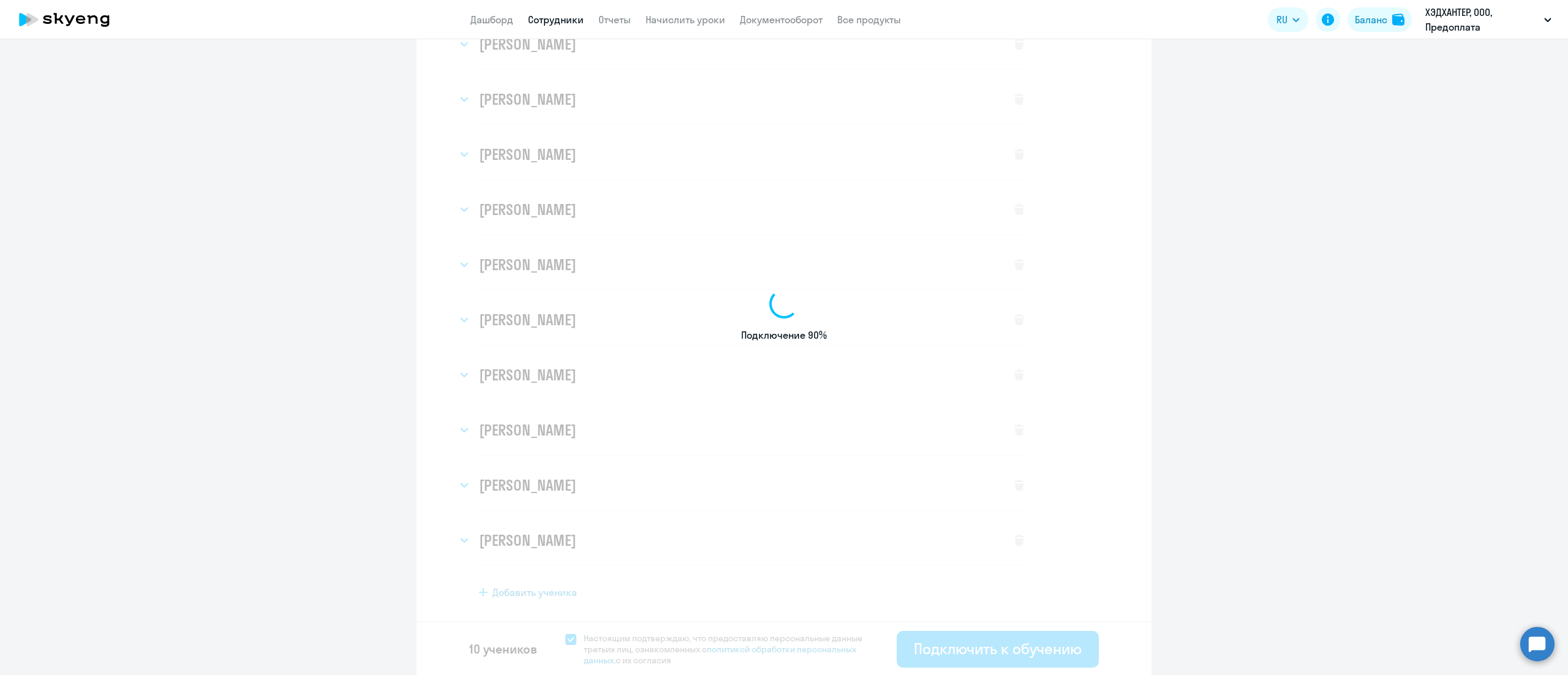
select select "english_adult_not_native_speaker_premium"
select select "3"
select select "english_adult_not_native_speaker_premium"
select select "3"
select select "english_adult_not_native_speaker_premium"
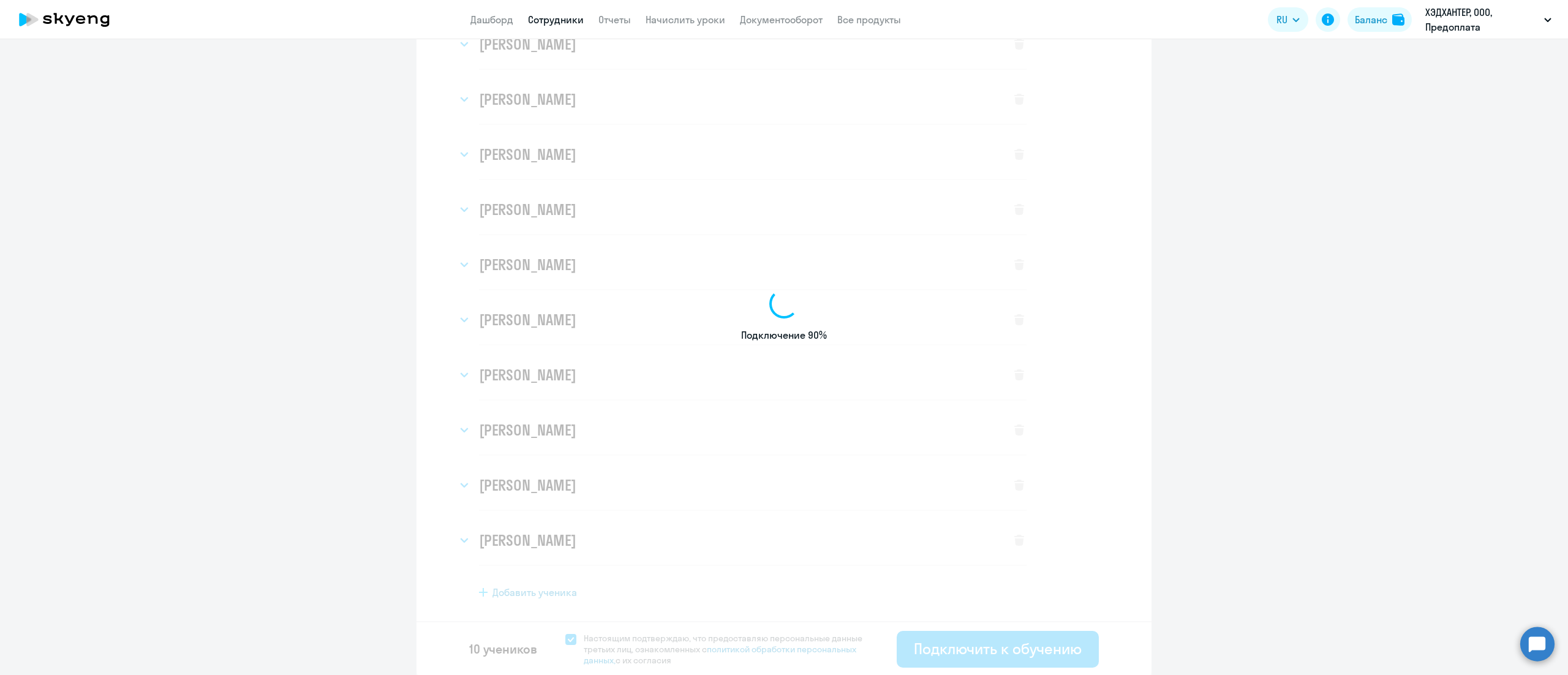
select select "3"
select select "english_adult_not_native_speaker_premium"
select select "3"
select select "english_adult_not_native_speaker_premium"
select select "3"
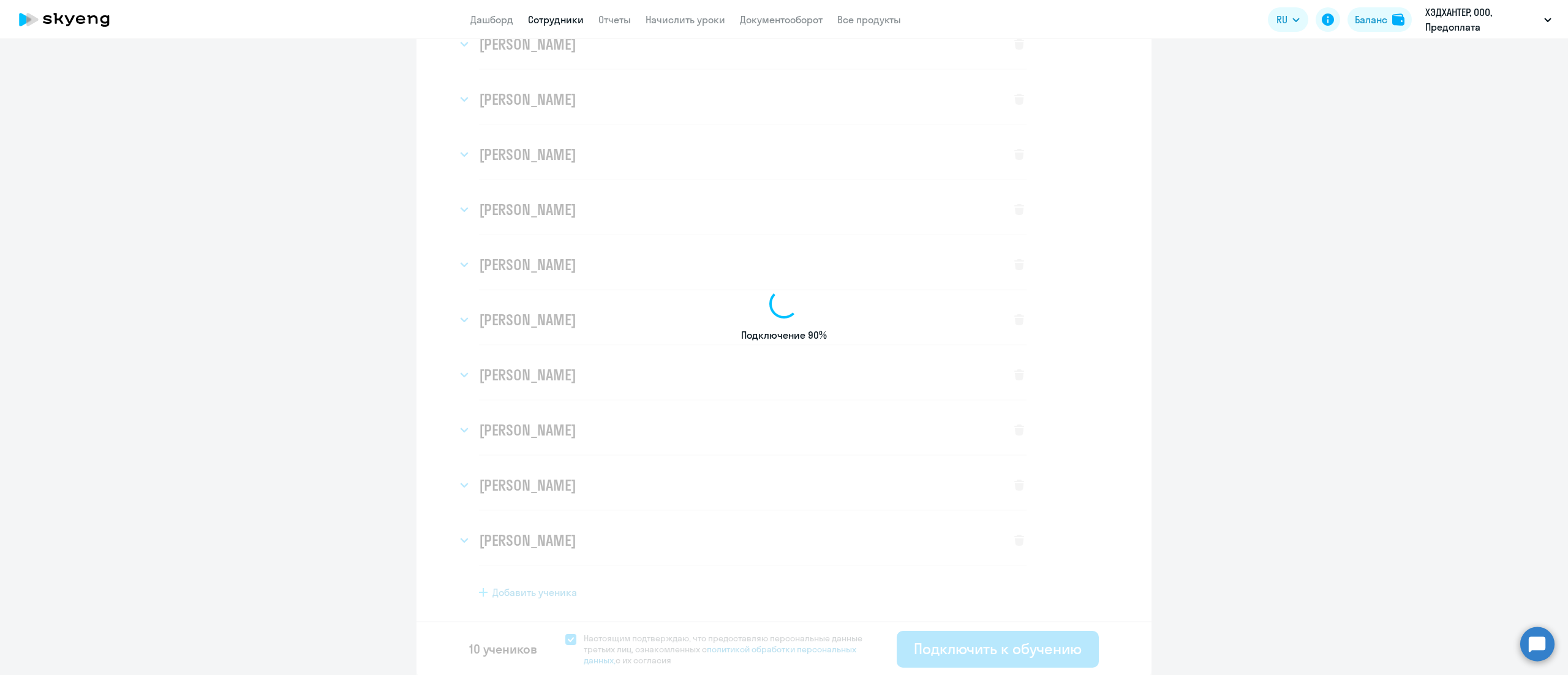
select select "english_adult_not_native_speaker_premium"
select select "3"
select select "english_adult_not_native_speaker_premium"
select select "3"
select select "english_adult_not_native_speaker_premium"
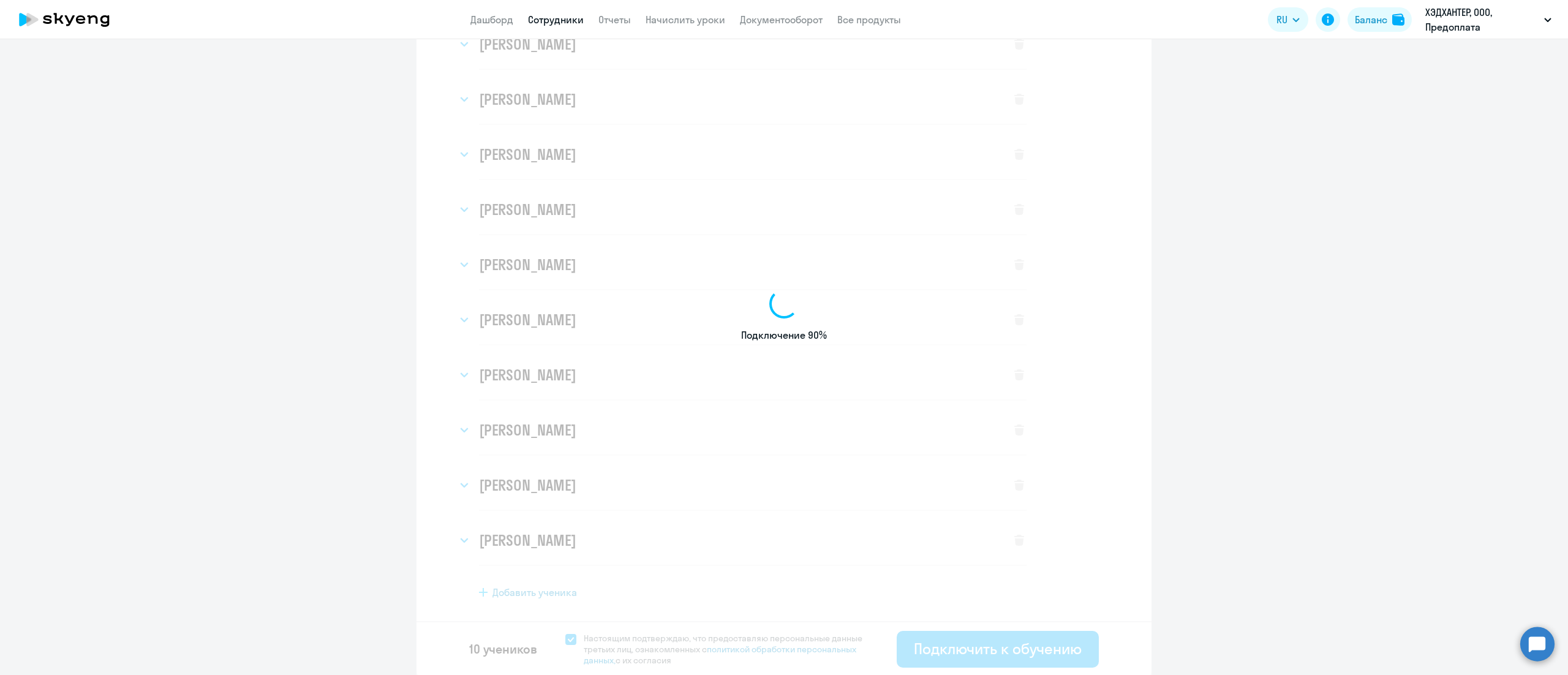
select select "3"
select select "english_adult_not_native_speaker_premium"
select select "3"
select select "english_adult_not_native_speaker_premium"
select select "3"
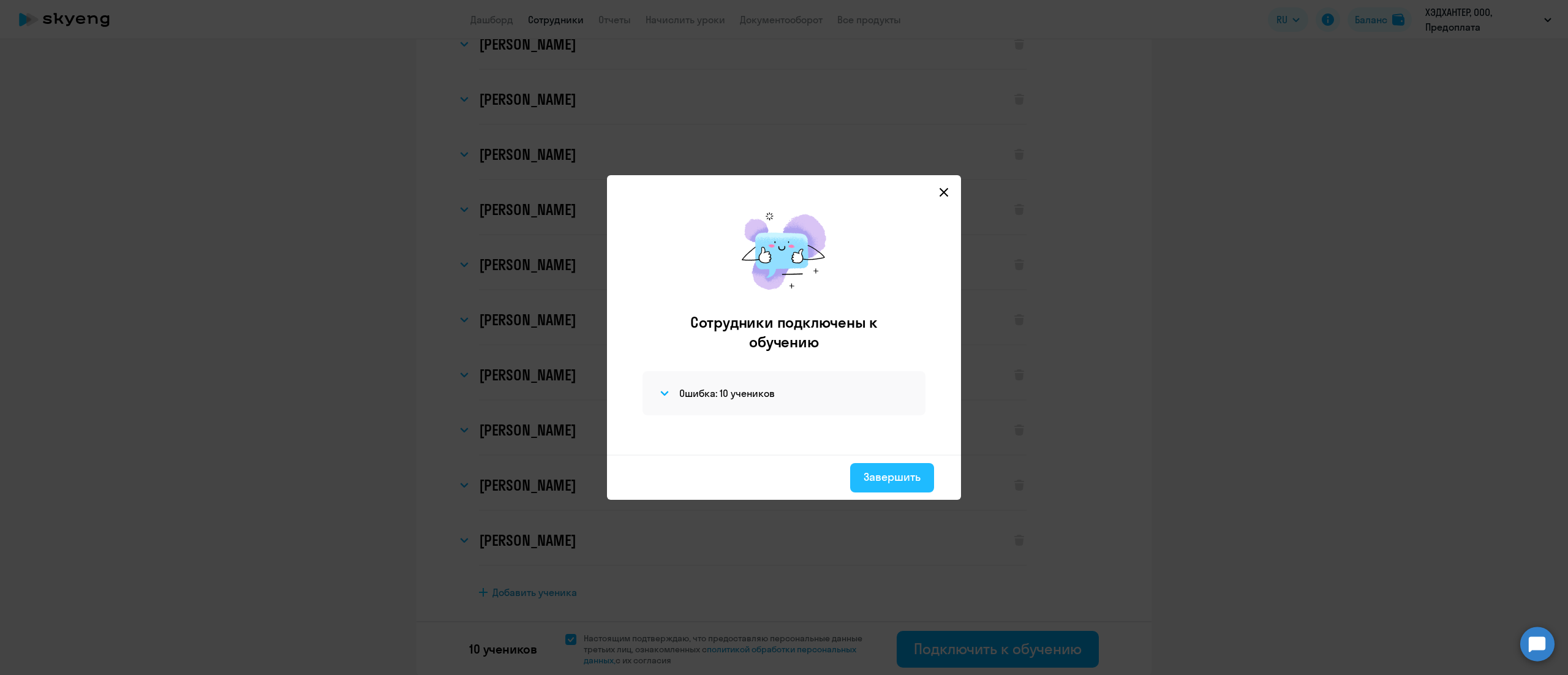
click at [878, 479] on div "Завершить" at bounding box center [891, 477] width 57 height 16
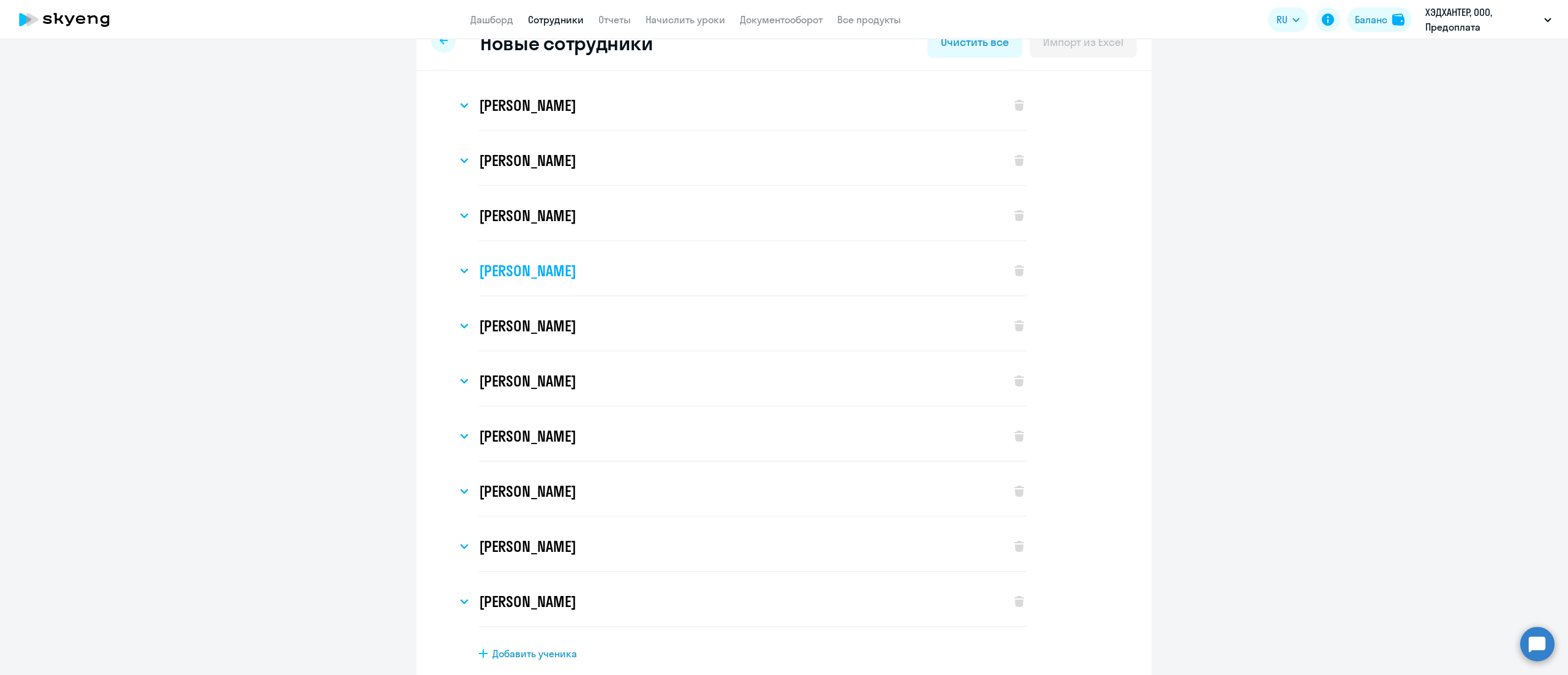
scroll to position [0, 0]
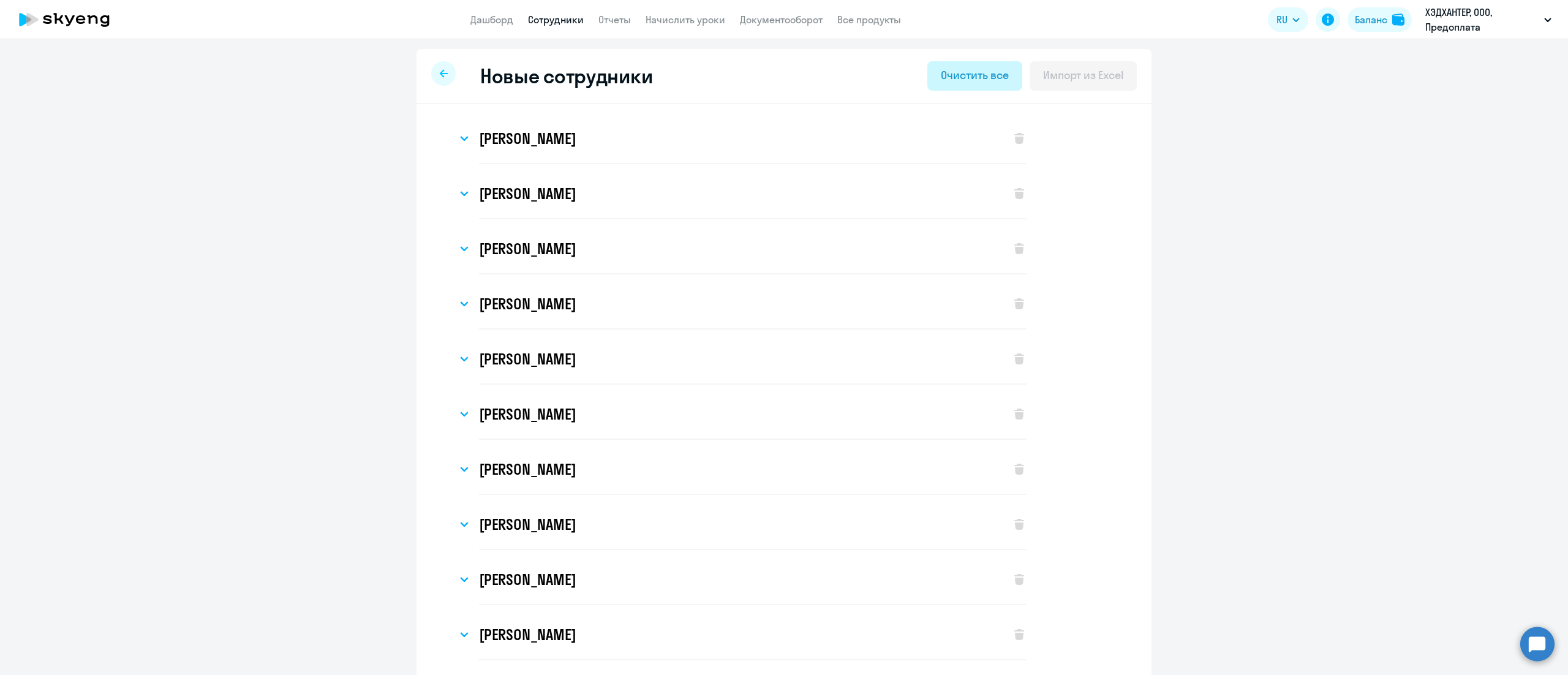
click at [944, 79] on div "Очистить все" at bounding box center [973, 75] width 67 height 16
select select "english_adult_not_native_speaker"
select select "3"
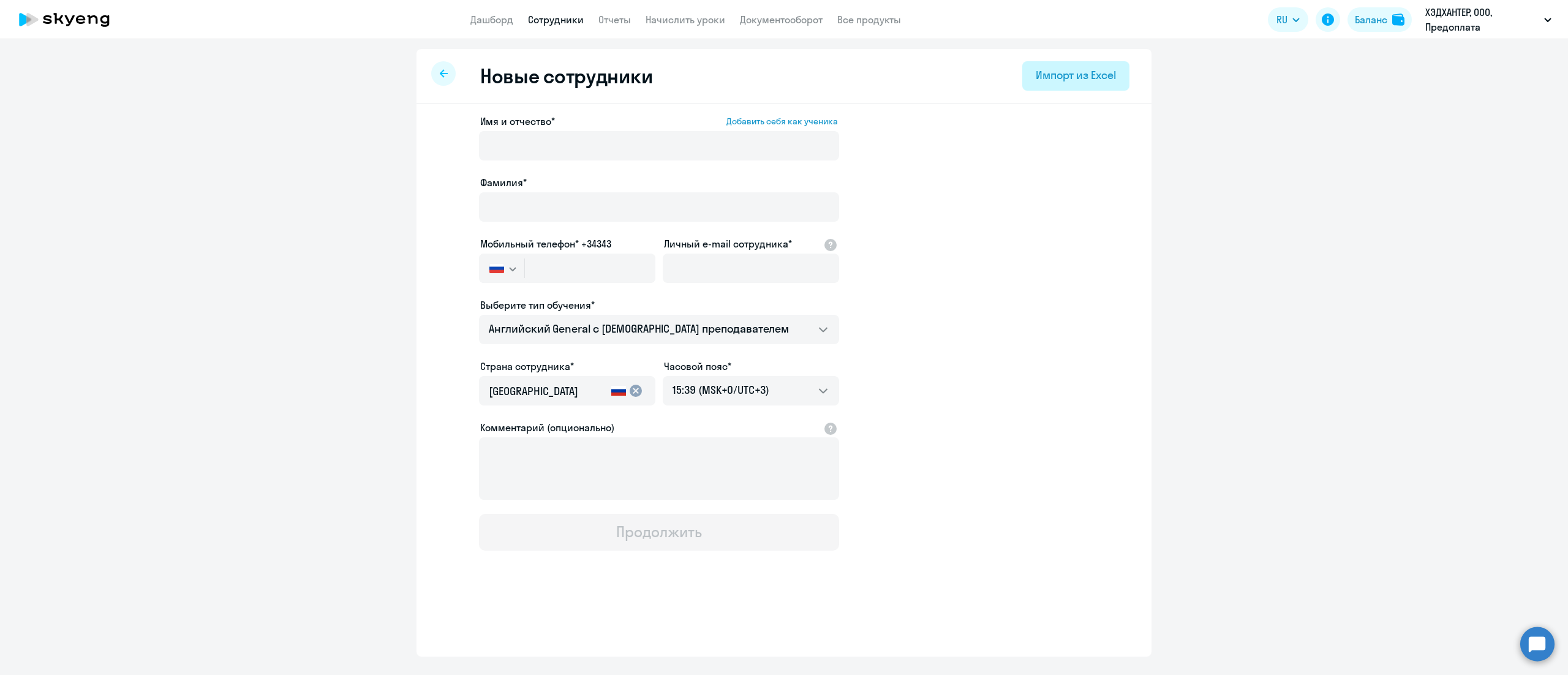
click at [1046, 73] on div "Импорт из Excel" at bounding box center [1076, 75] width 80 height 16
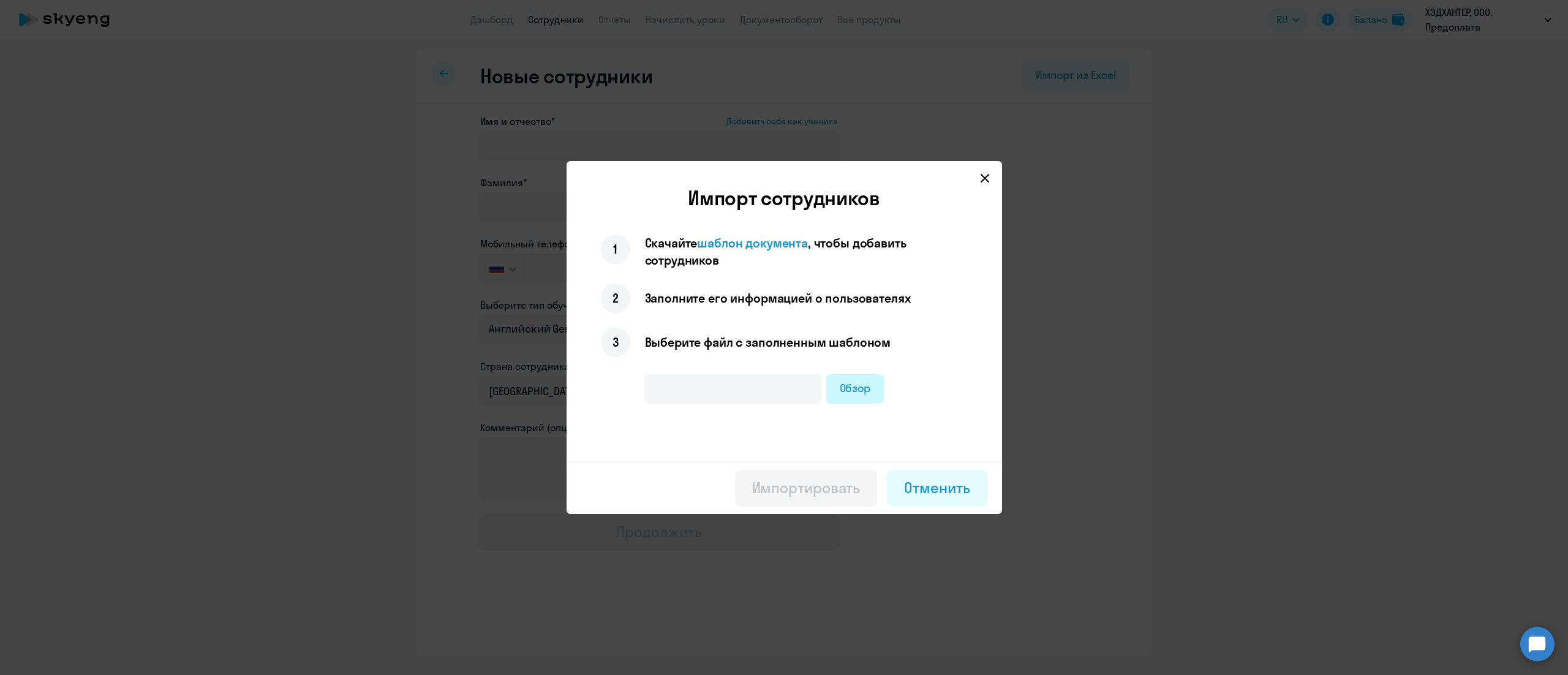
click at [846, 389] on label "Обзор" at bounding box center [855, 389] width 58 height 30
click at [0, 0] on input "Обзор" at bounding box center [0, 0] width 0 height 0
type input "Шаблон подключения учеников (2).xlsx"
click at [755, 483] on div "Импортировать" at bounding box center [806, 487] width 108 height 19
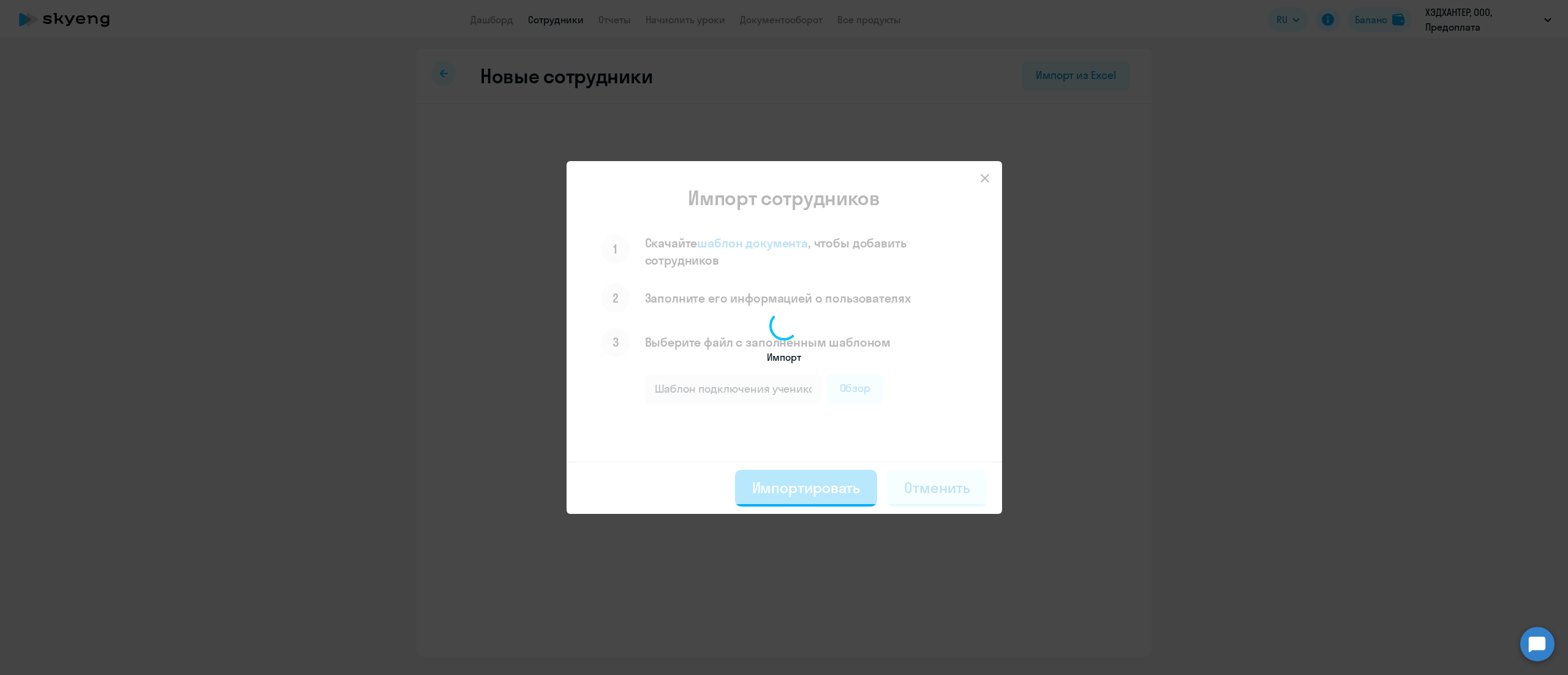
select select "english_adult_not_native_speaker"
select select "3"
select select "english_adult_not_native_speaker"
select select "3"
select select "english_adult_not_native_speaker"
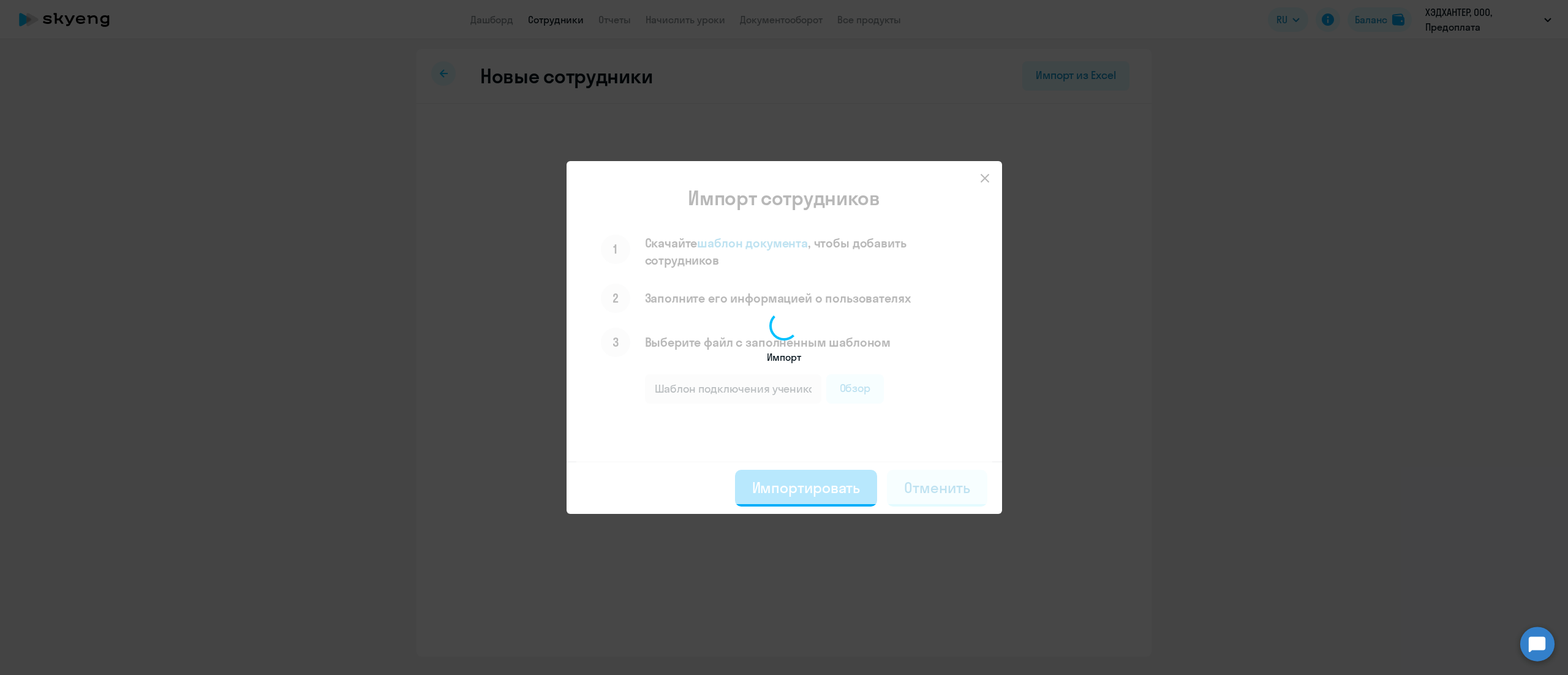
select select "3"
select select "english_adult_not_native_speaker"
select select "3"
select select "english_adult_not_native_speaker"
select select "3"
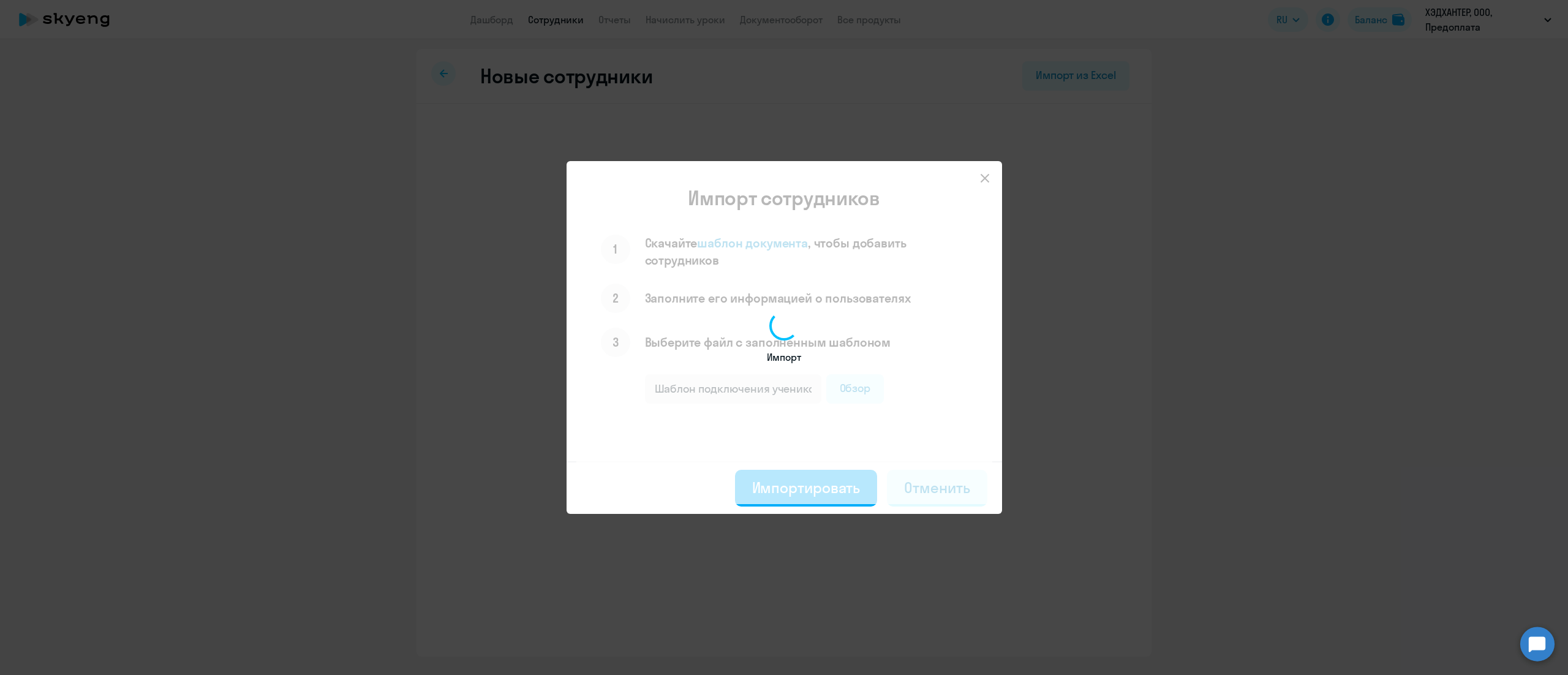
select select "english_adult_not_native_speaker"
select select "3"
select select "english_adult_not_native_speaker"
select select "3"
select select "english_adult_not_native_speaker"
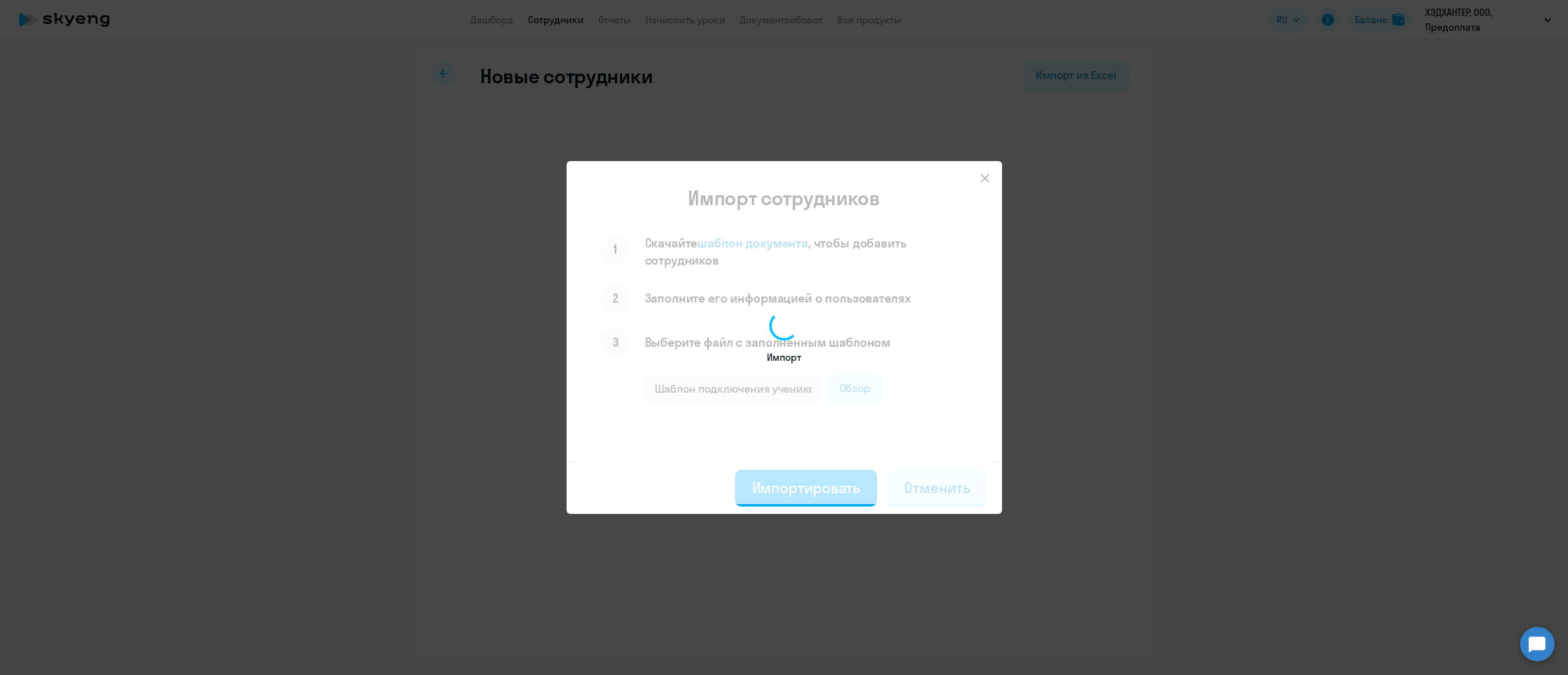
select select "3"
select select "english_adult_not_native_speaker"
select select "3"
select select "english_adult_not_native_speaker"
select select "3"
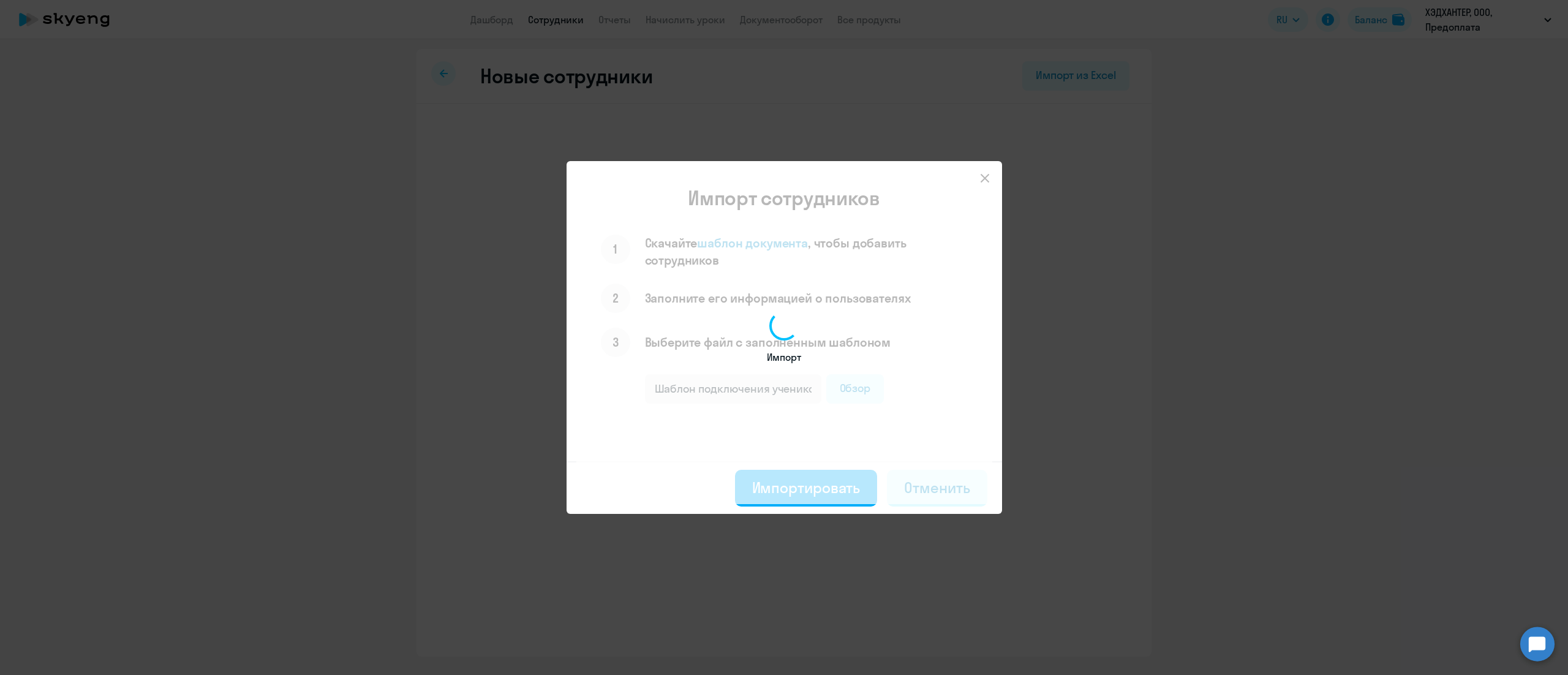
select select "english_adult_not_native_speaker"
select select "3"
select select "english_adult_not_native_speaker"
select select "3"
select select "english_adult_not_native_speaker"
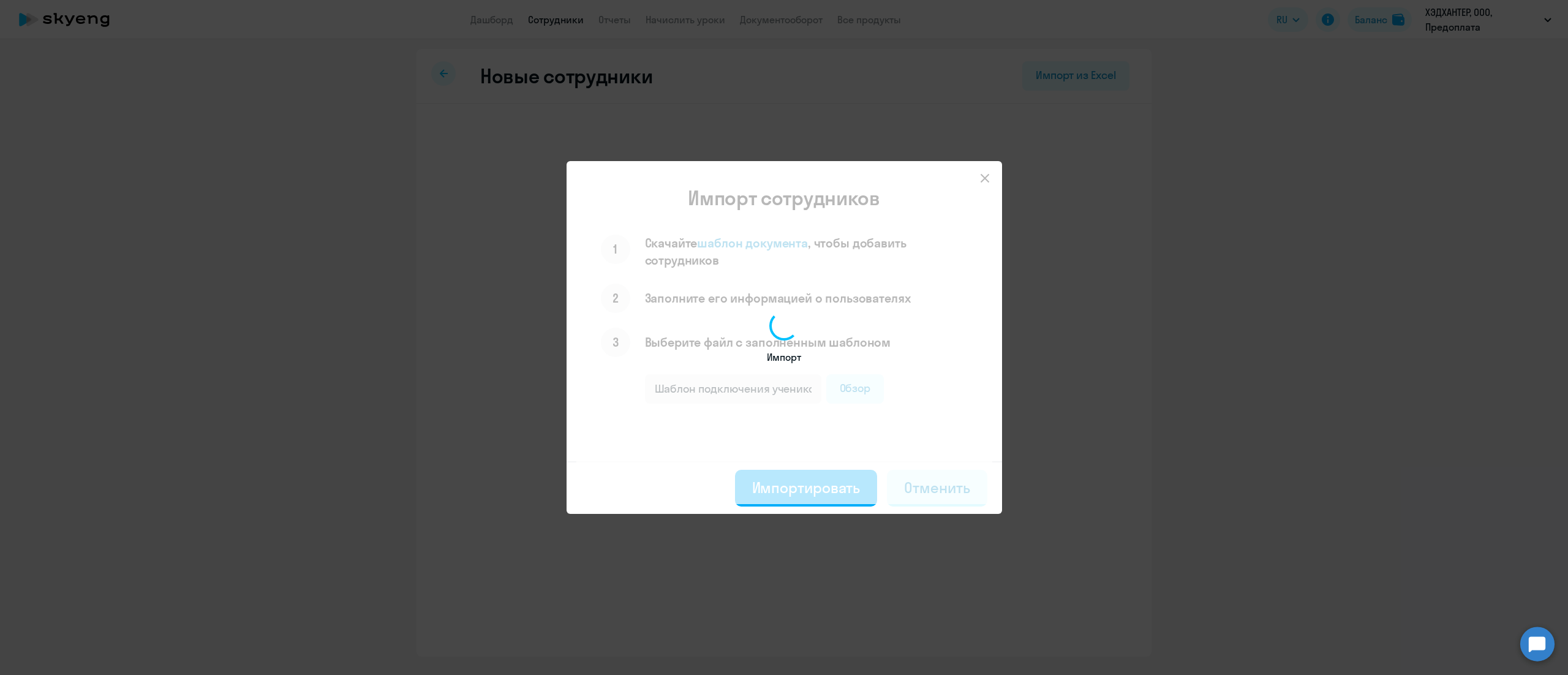
select select "3"
select select "english_adult_not_native_speaker"
select select "3"
select select "english_adult_not_native_speaker"
select select "3"
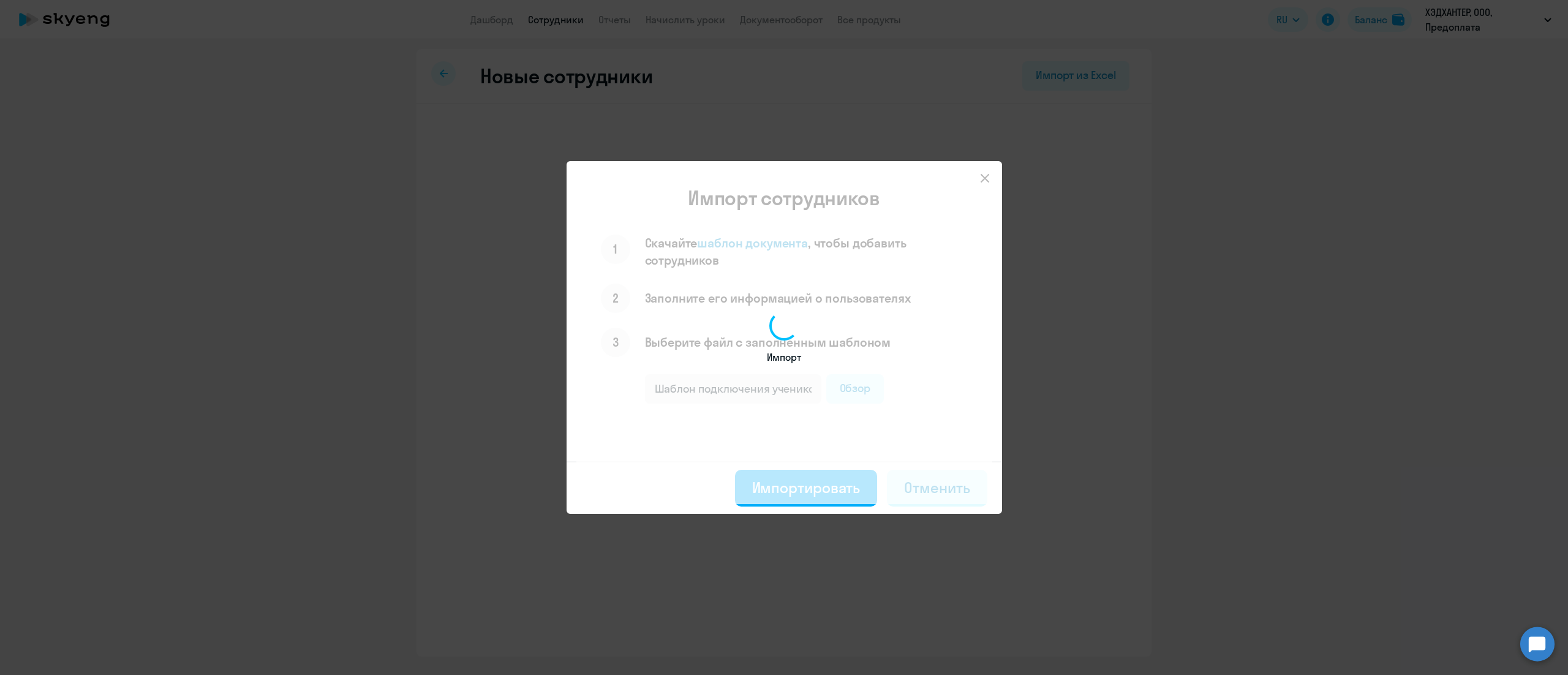
select select "english_adult_not_native_speaker"
select select "3"
select select "english_adult_not_native_speaker"
select select "3"
select select "english_adult_not_native_speaker"
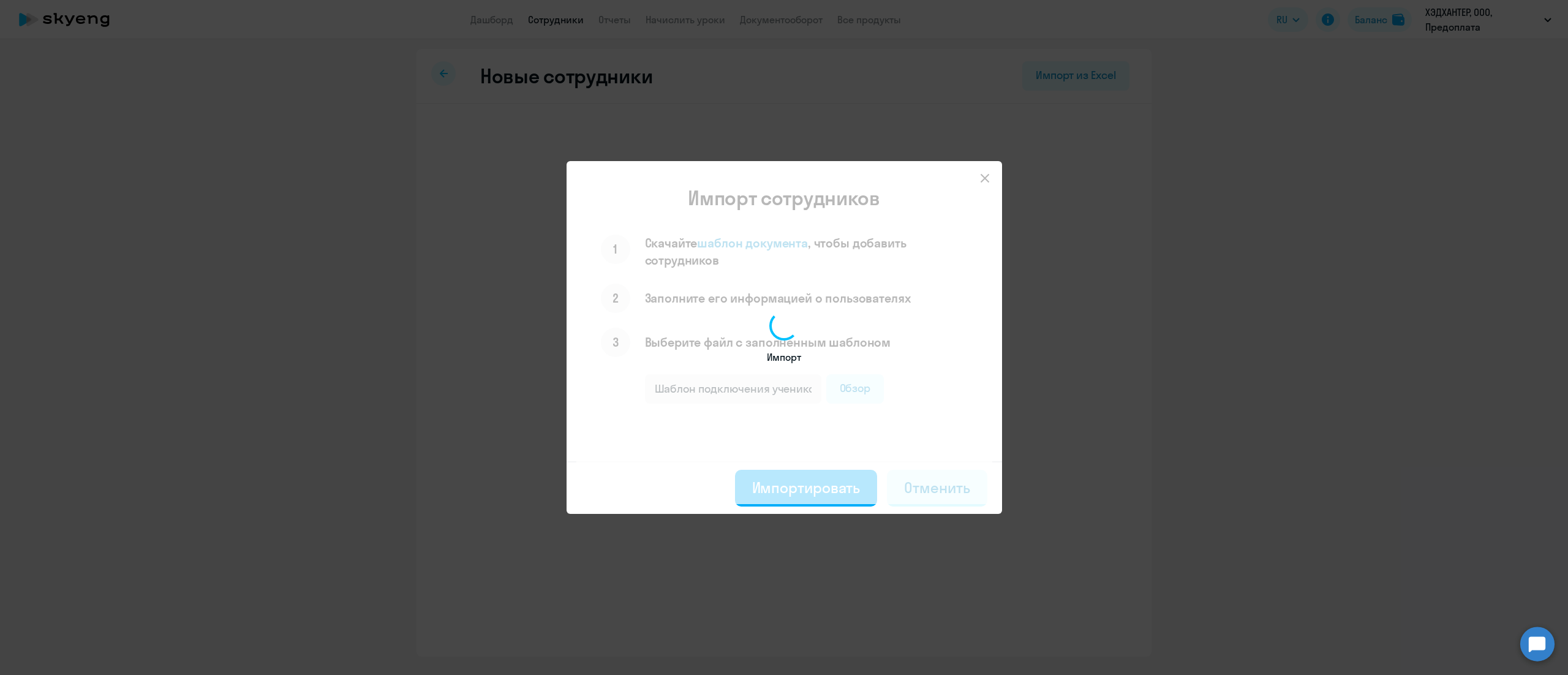
select select "3"
select select "english_adult_not_native_speaker"
select select "3"
select select "english_adult_not_native_speaker"
select select "3"
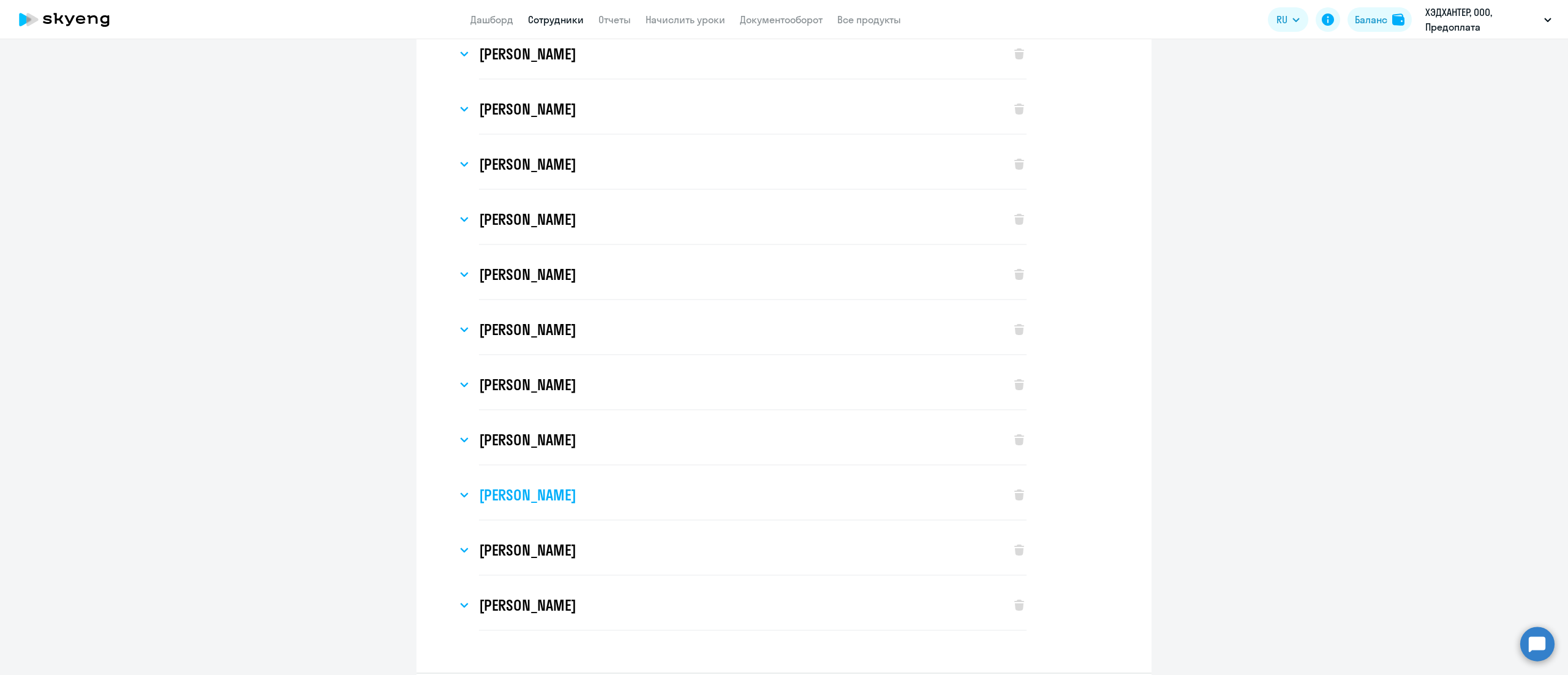
scroll to position [633, 0]
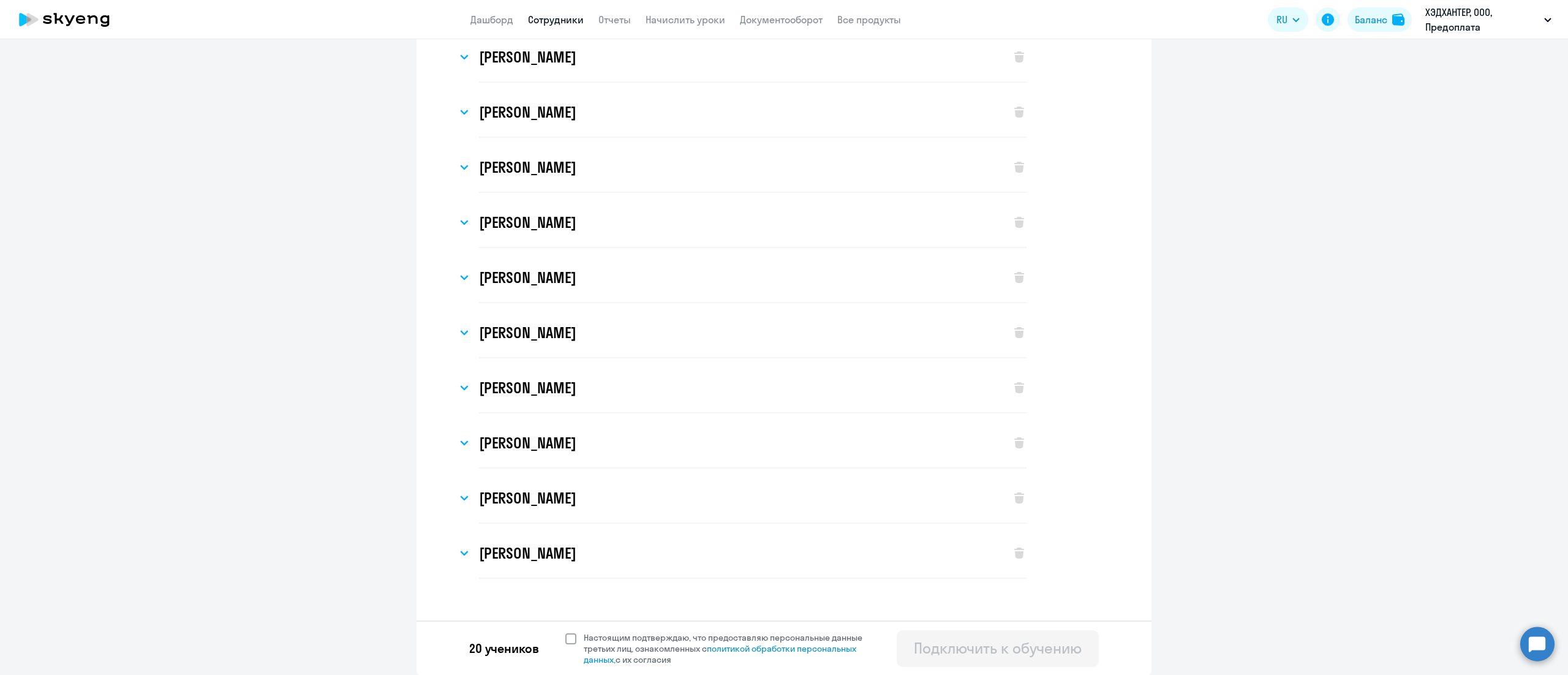
click at [565, 639] on span at bounding box center [570, 638] width 11 height 11
click at [565, 632] on input "Настоящим подтверждаю, что предоставляю персональные данные третьих лиц, ознако…" at bounding box center [565, 631] width 1 height 1
checkbox input "true"
click at [953, 644] on div "Подключить к обучению" at bounding box center [998, 648] width 168 height 19
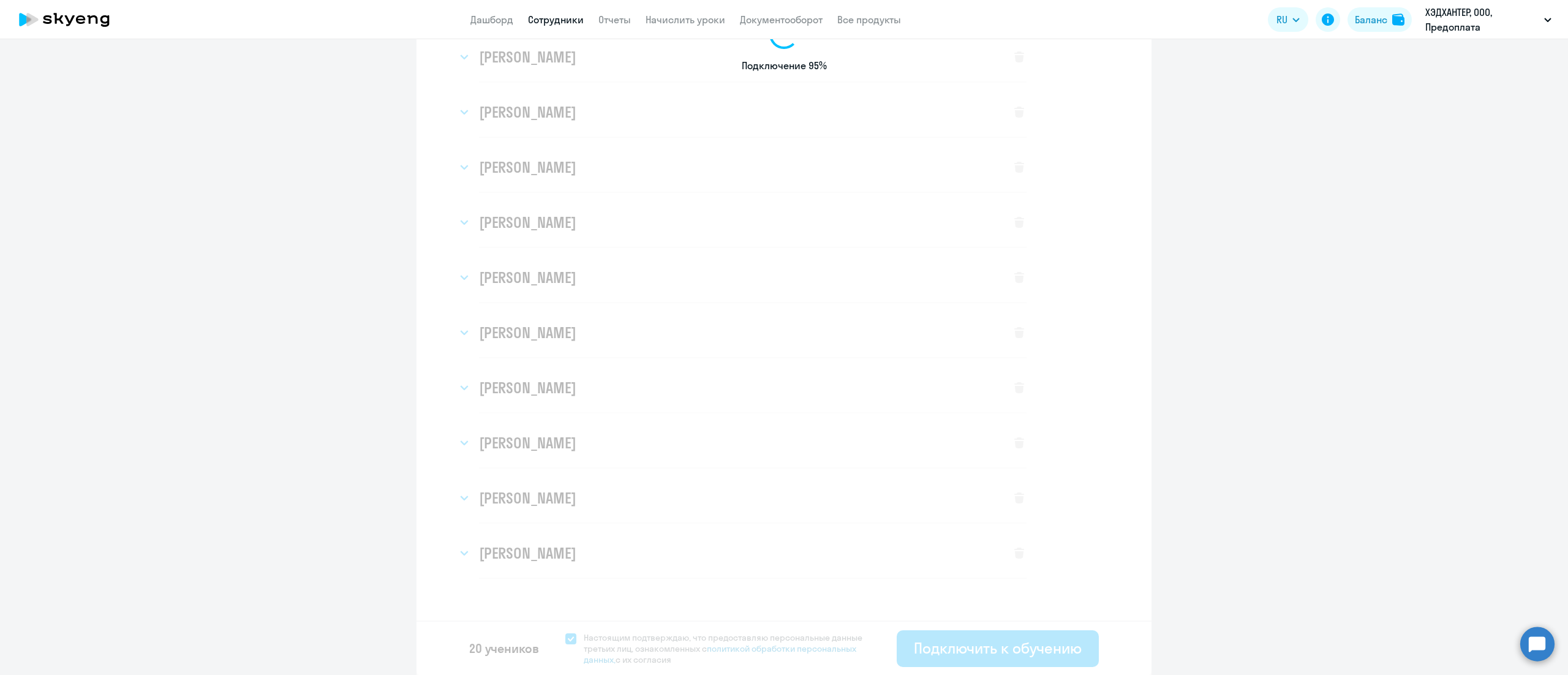
select select "english_adult_not_native_speaker"
select select "3"
select select "english_adult_not_native_speaker"
select select "3"
select select "english_adult_not_native_speaker"
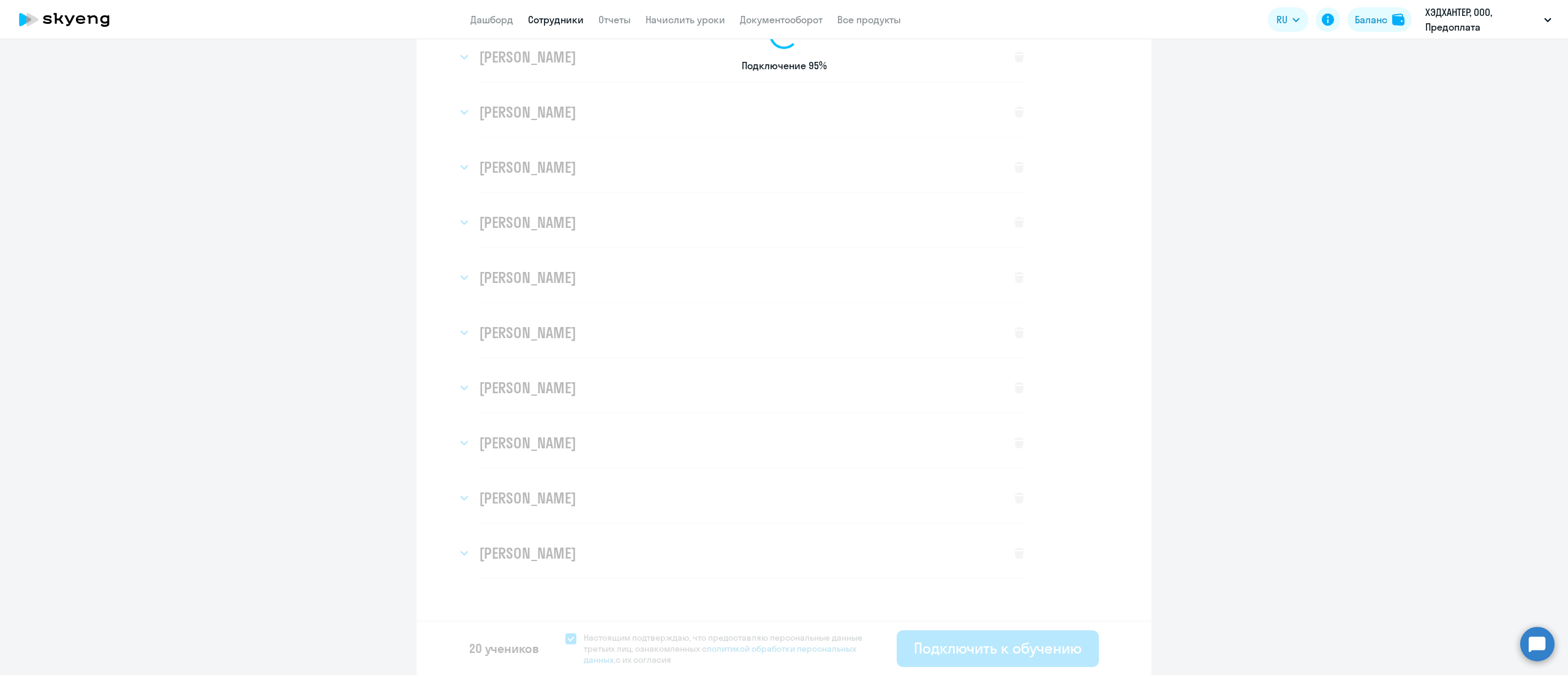
select select "3"
select select "english_adult_not_native_speaker"
select select "3"
select select "english_adult_not_native_speaker"
select select "3"
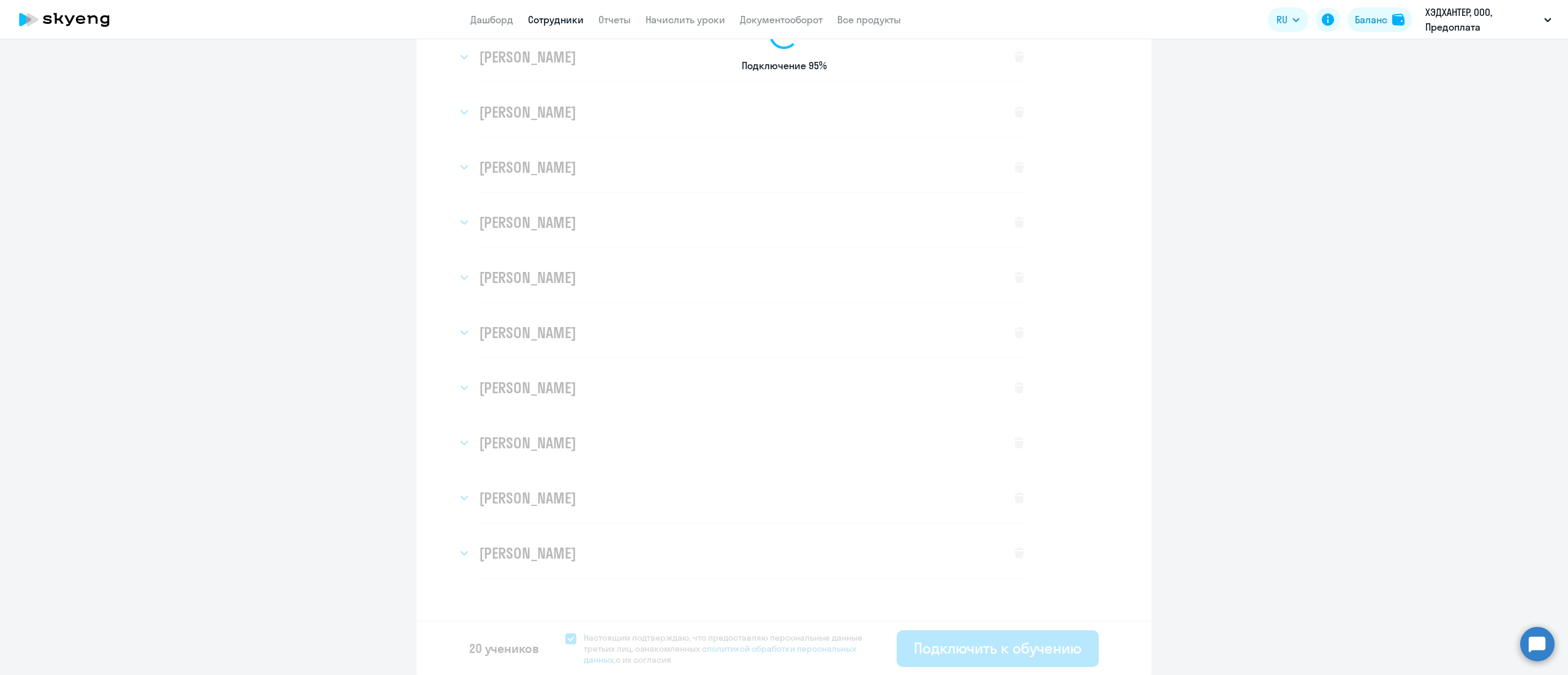
select select "english_adult_not_native_speaker"
select select "3"
select select "english_adult_not_native_speaker"
select select "3"
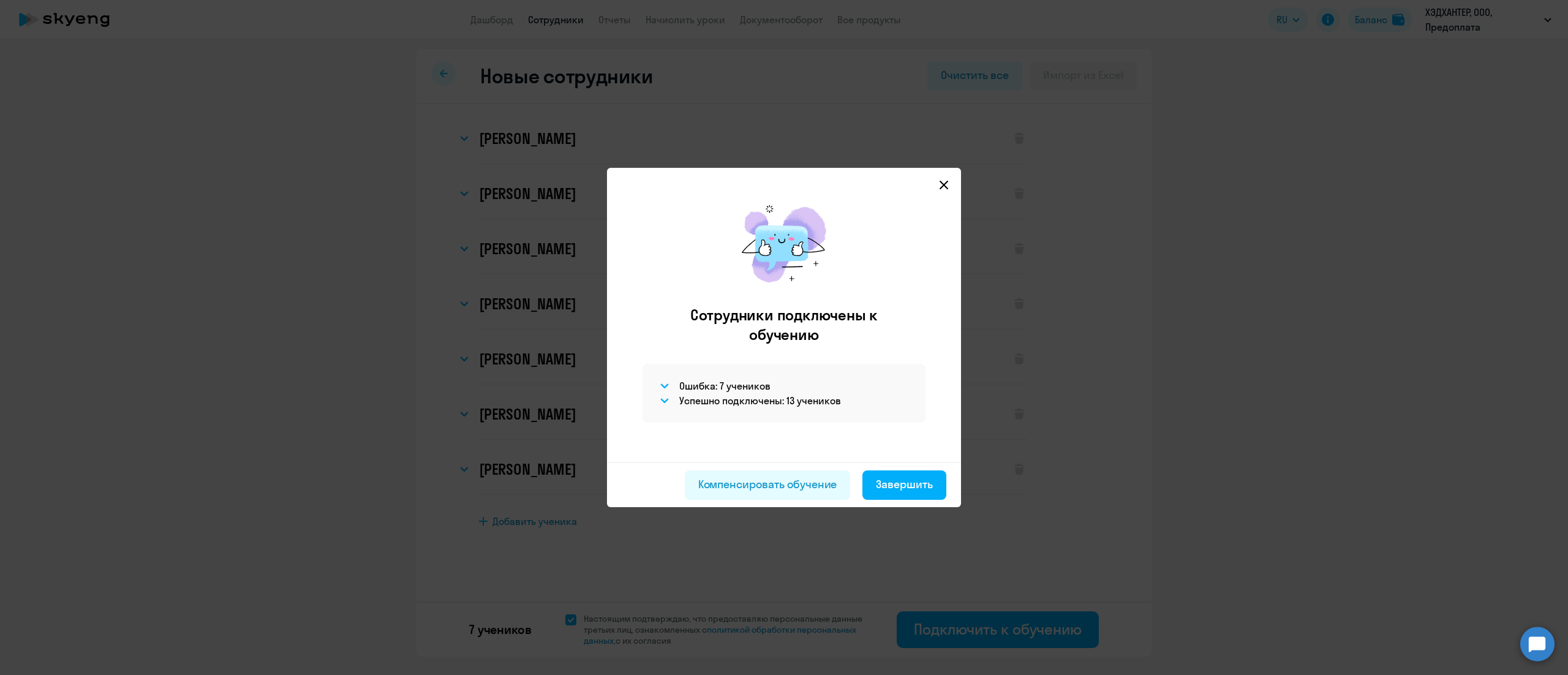
scroll to position [0, 0]
click at [671, 405] on svg-icon at bounding box center [664, 400] width 15 height 15
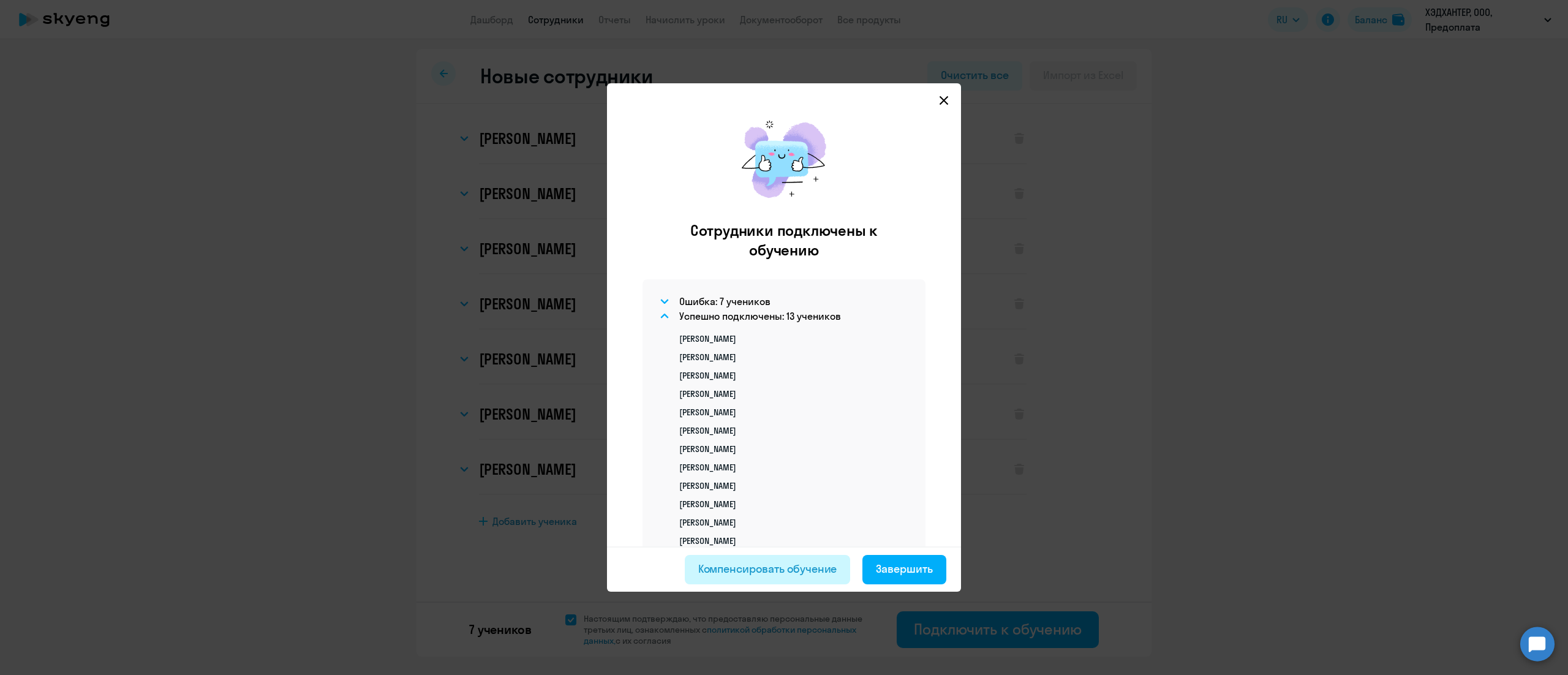
click at [801, 568] on div "Компенсировать обучение" at bounding box center [767, 569] width 139 height 16
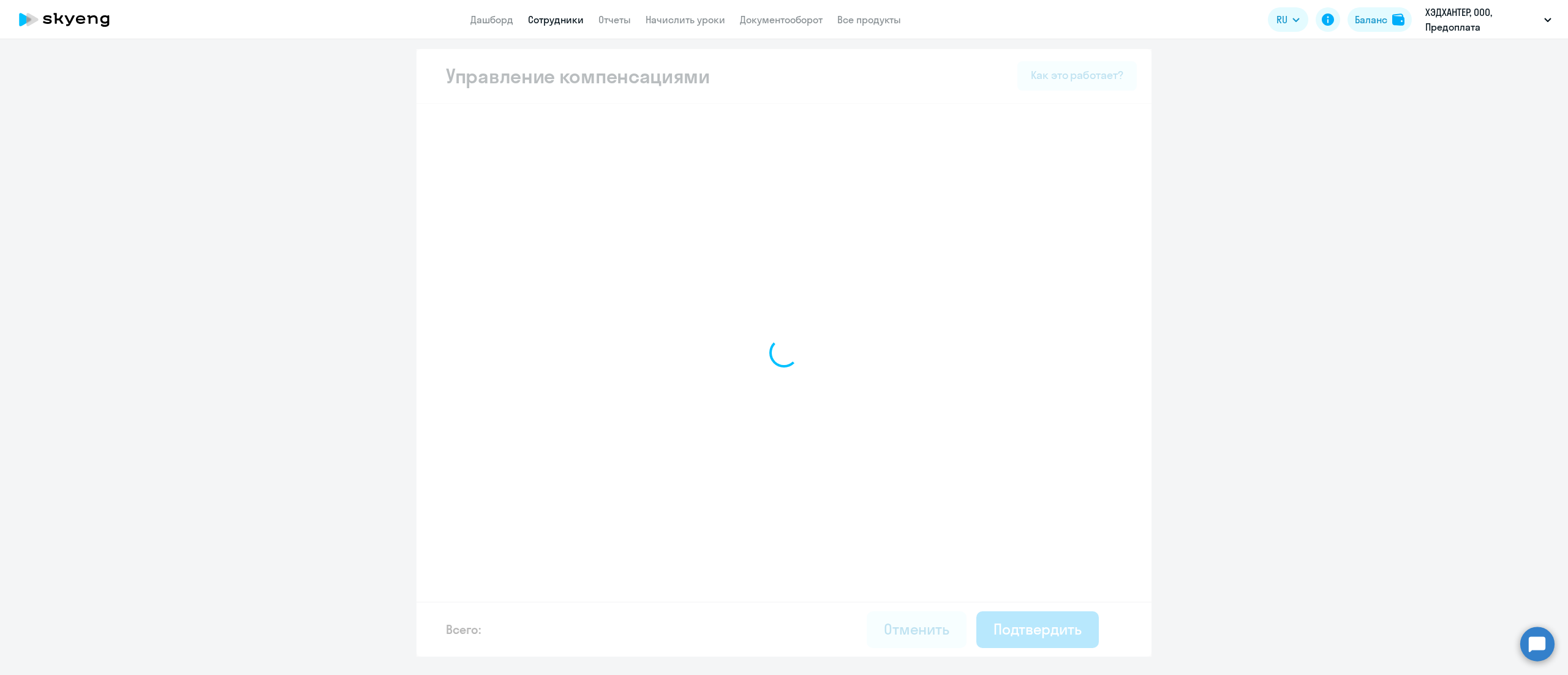
select select "MONTHLY"
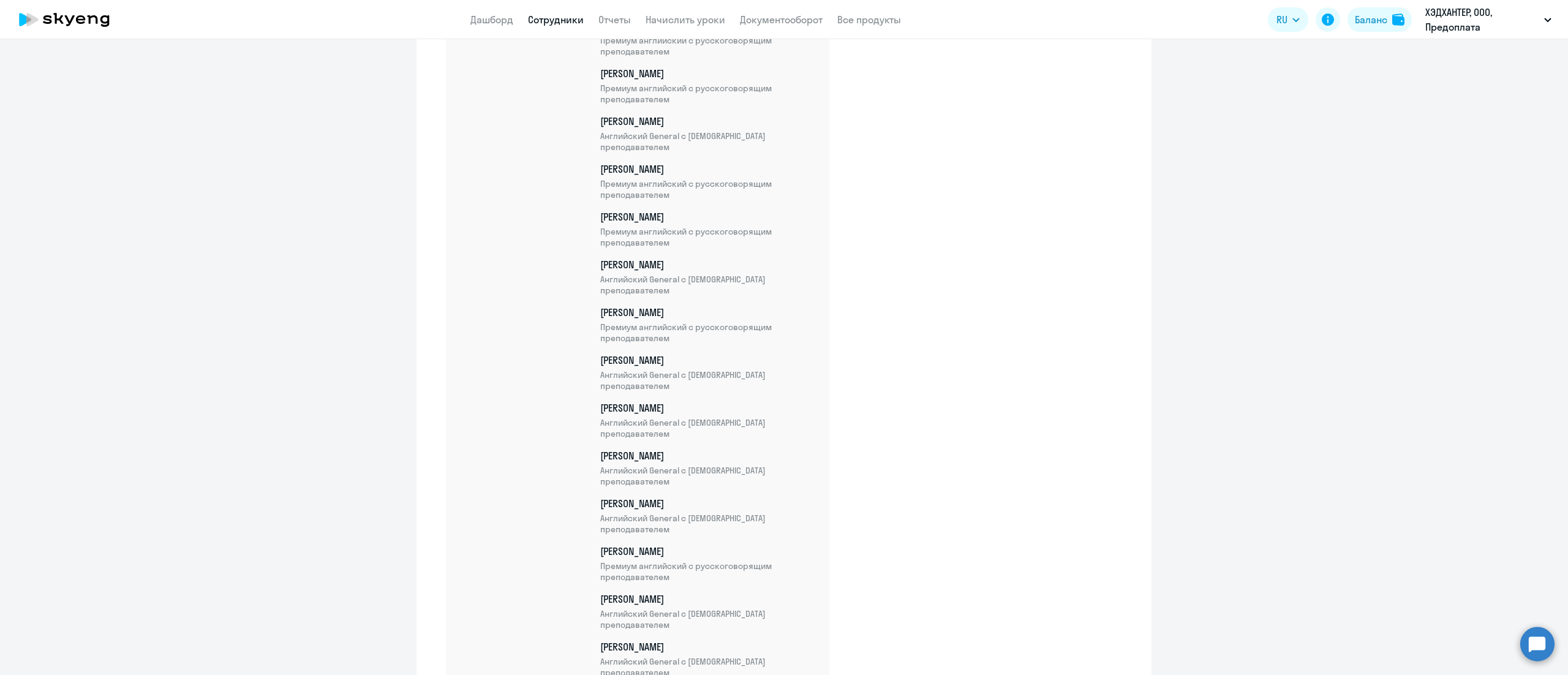
scroll to position [10725, 0]
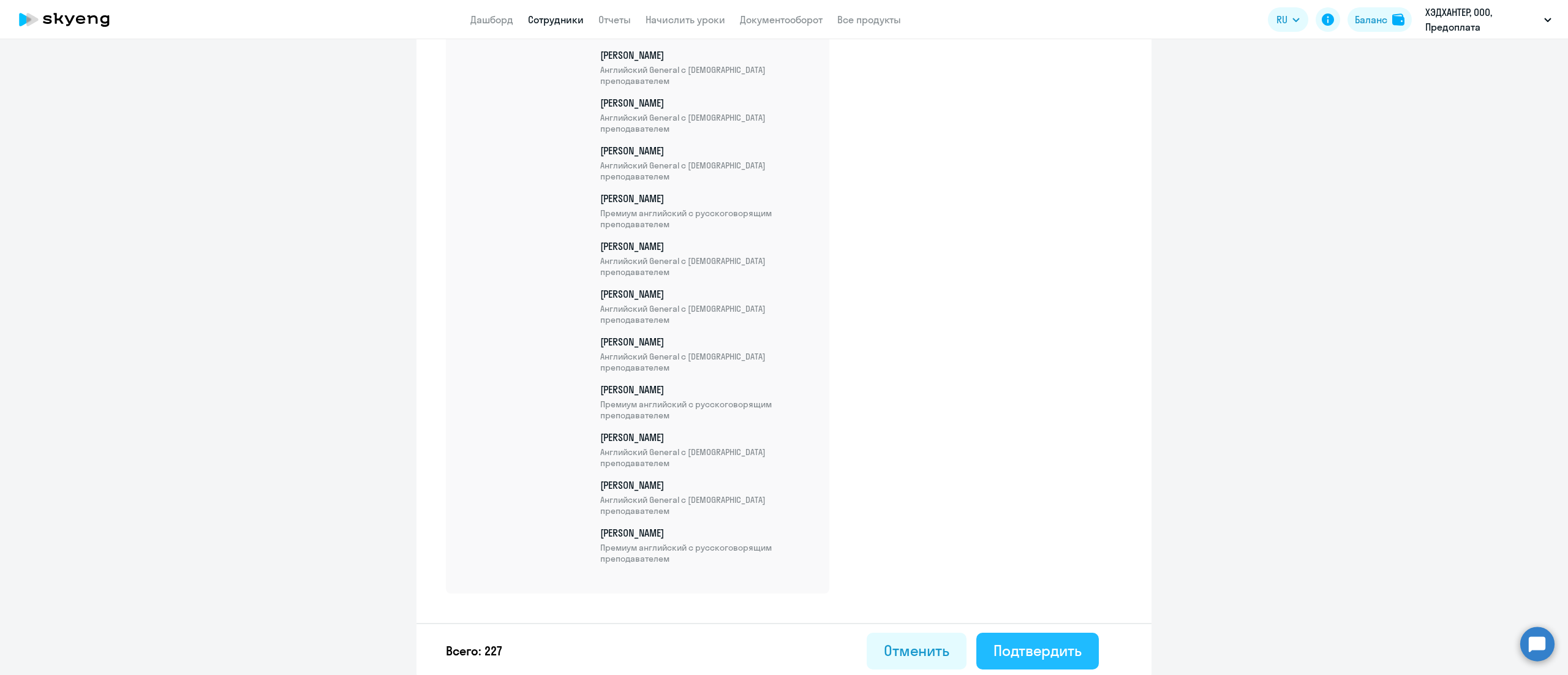
click at [1025, 651] on div "Подтвердить" at bounding box center [1037, 651] width 88 height 19
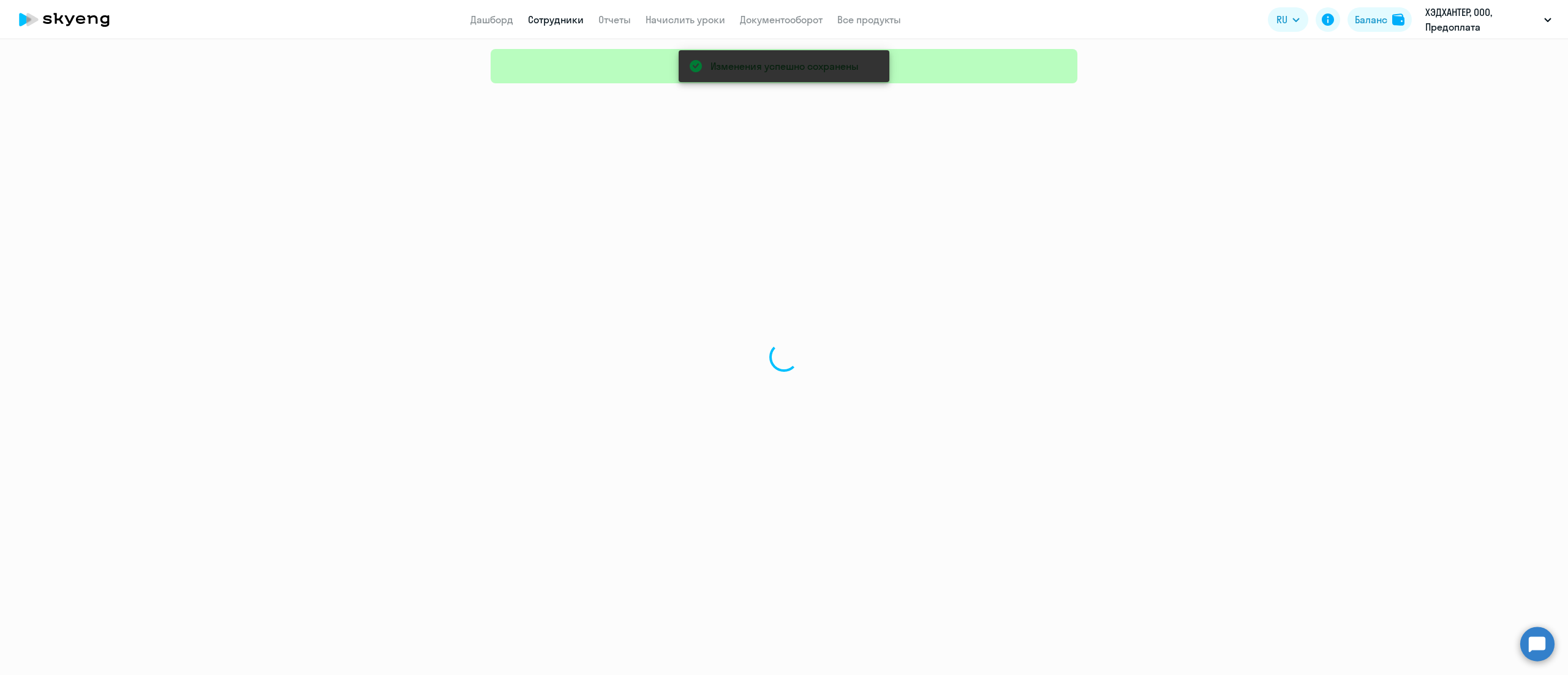
select select "30"
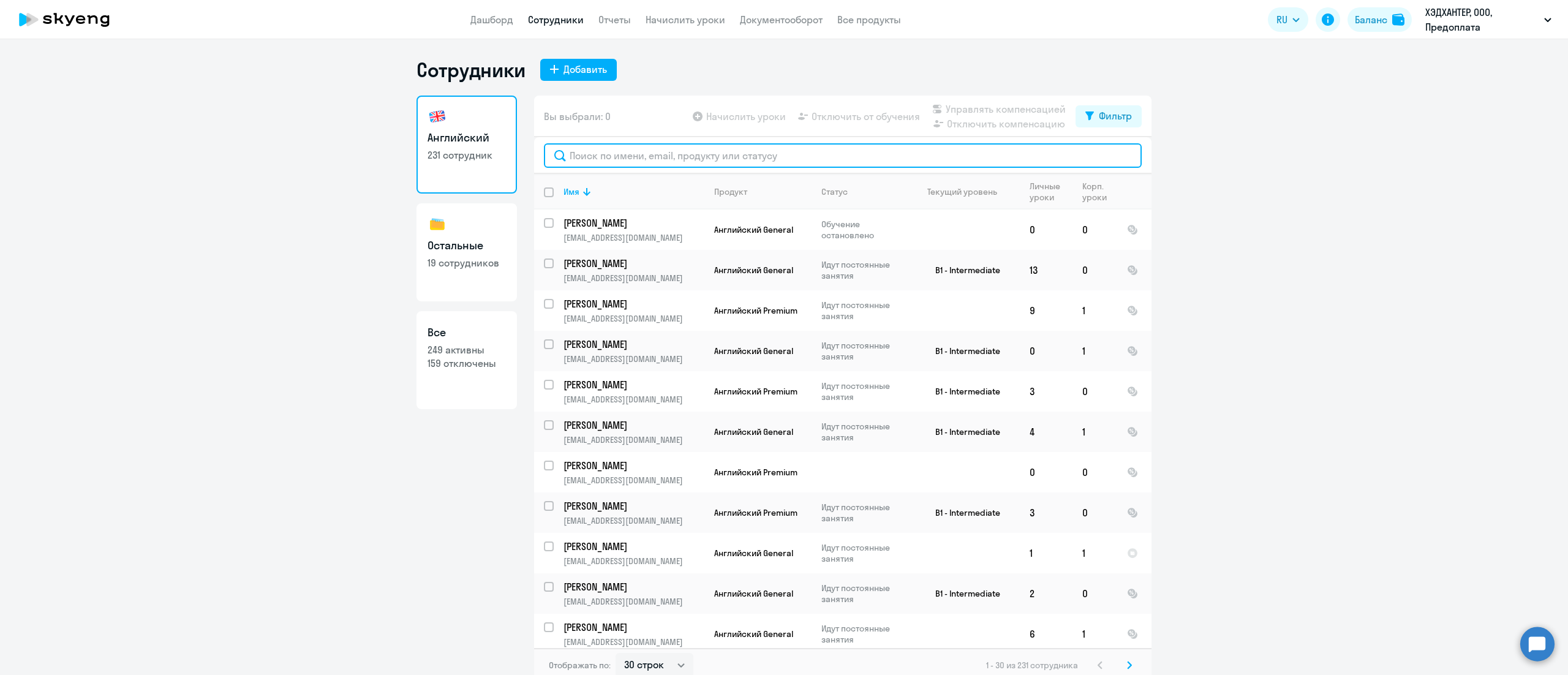
click at [660, 147] on input "text" at bounding box center [842, 155] width 598 height 24
paste input "Дергач"
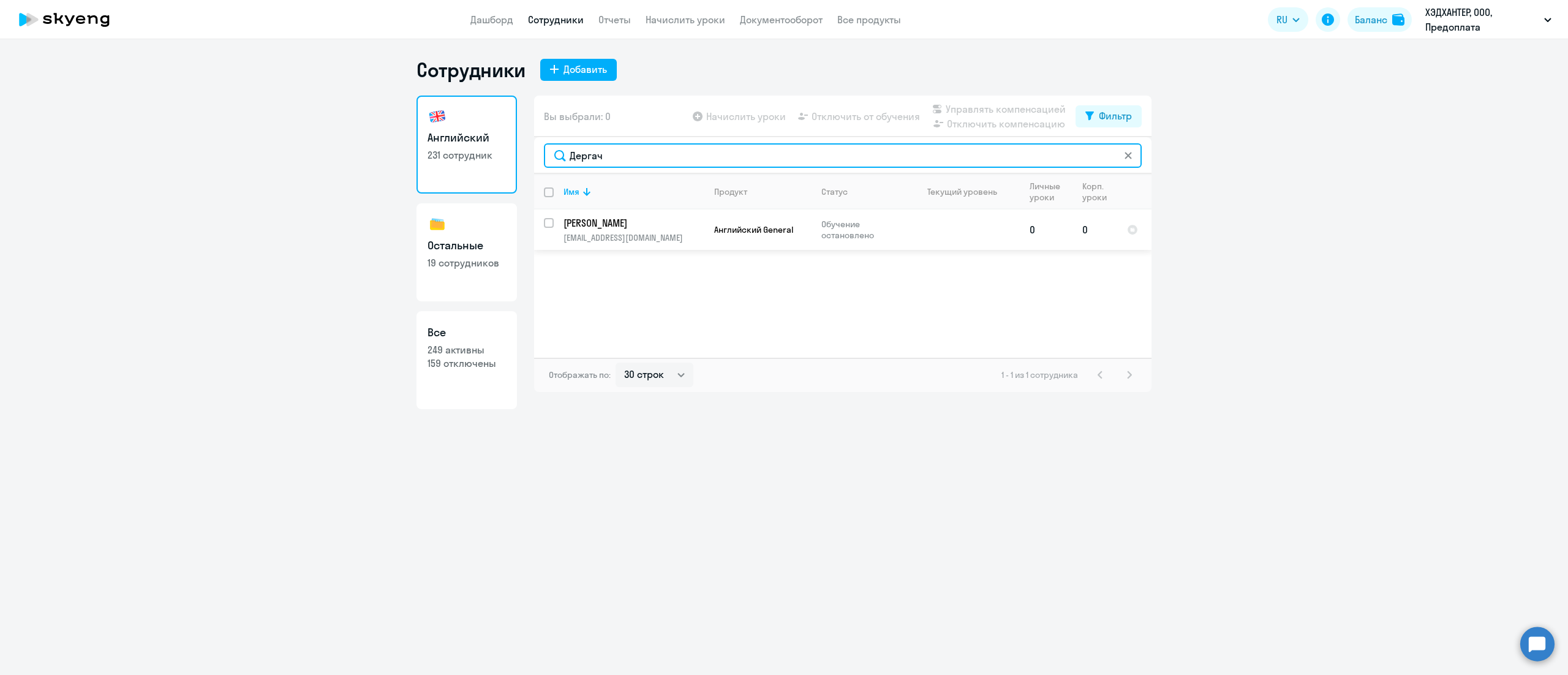
type input "Дергач"
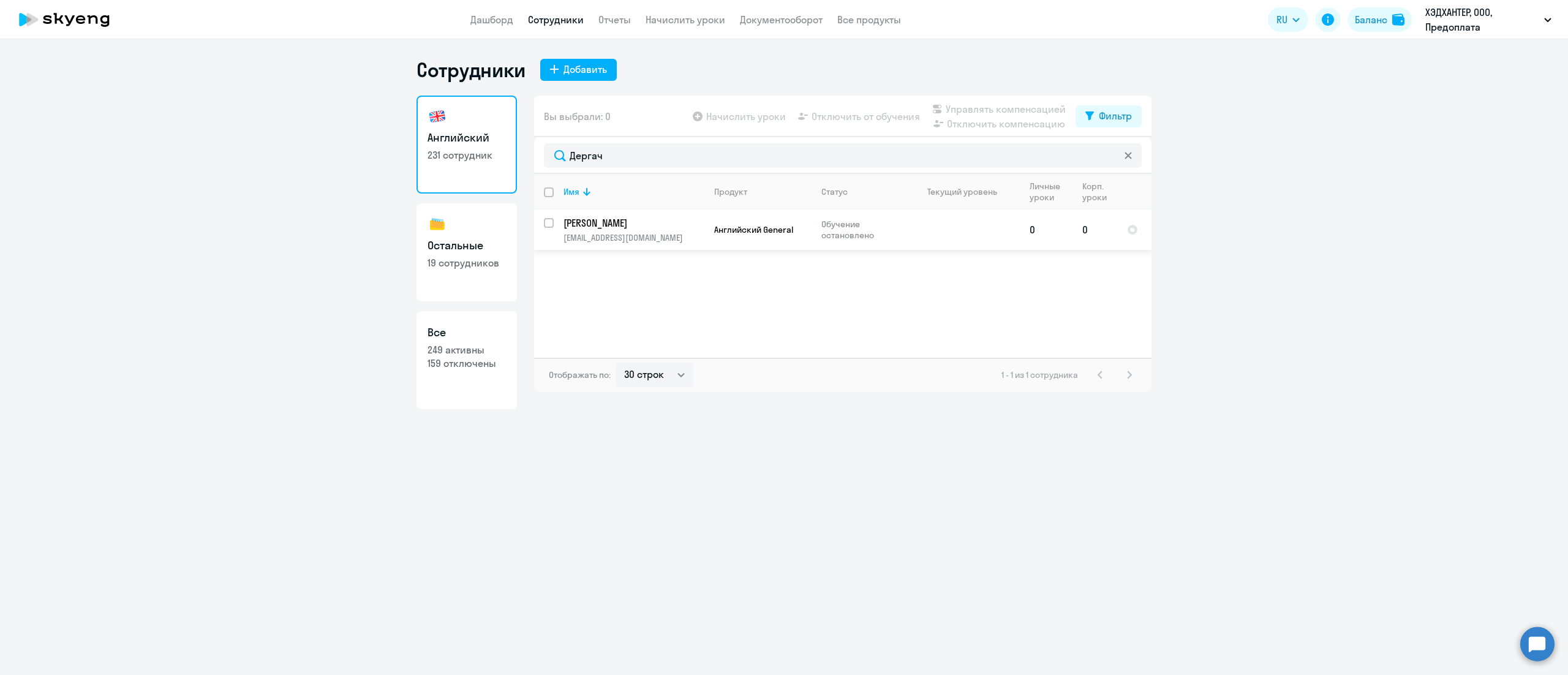
click at [550, 223] on input "select row 10343100" at bounding box center [556, 231] width 24 height 24
checkbox input "true"
click at [1010, 112] on span "Управлять компенсацией" at bounding box center [1005, 108] width 120 height 15
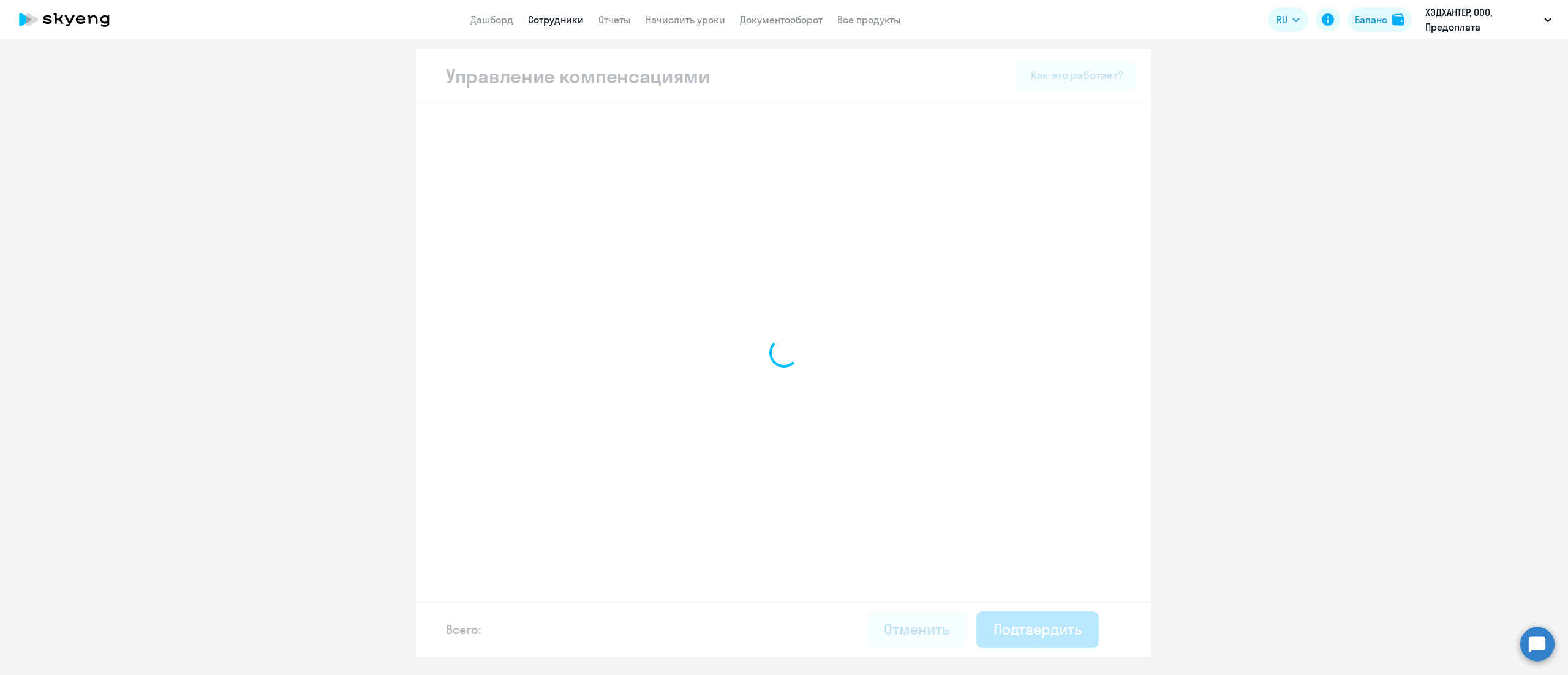
select select "MONTHLY"
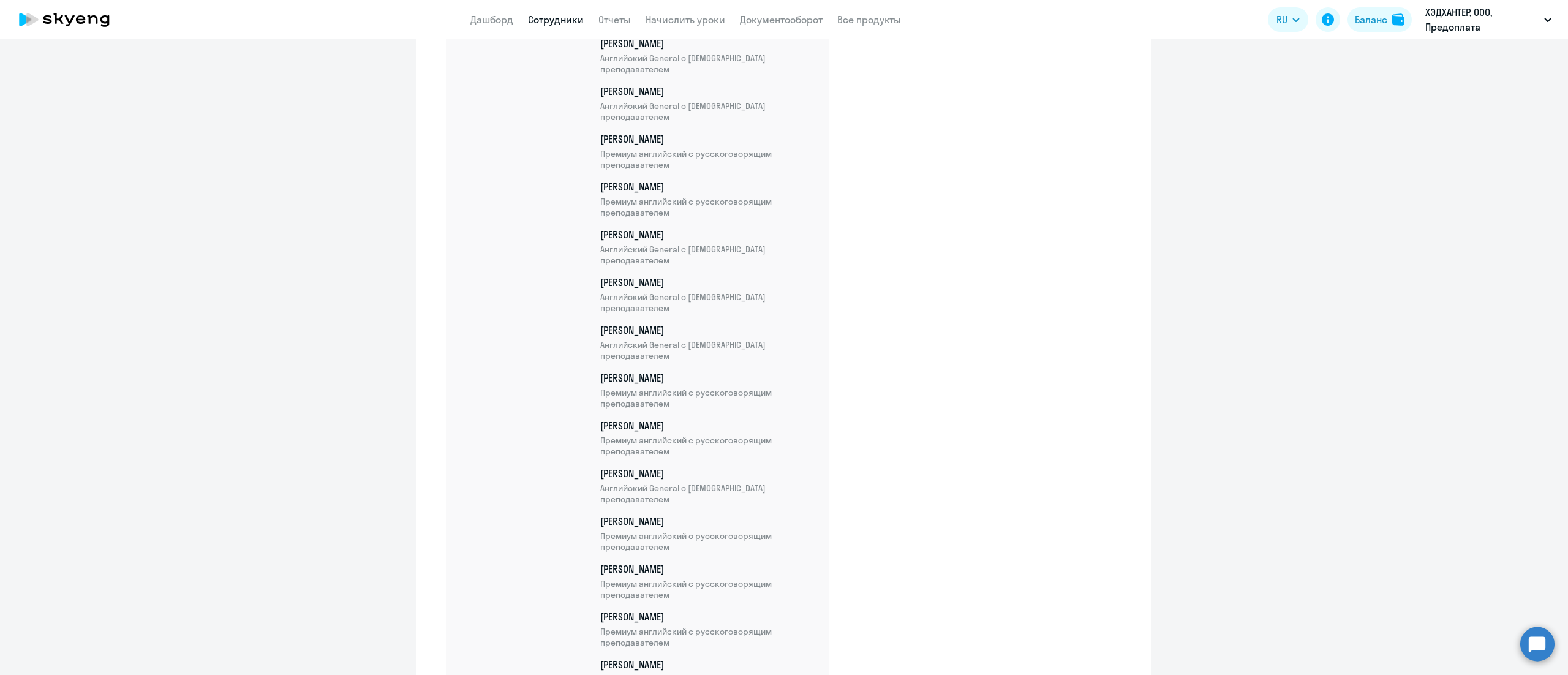
scroll to position [10773, 0]
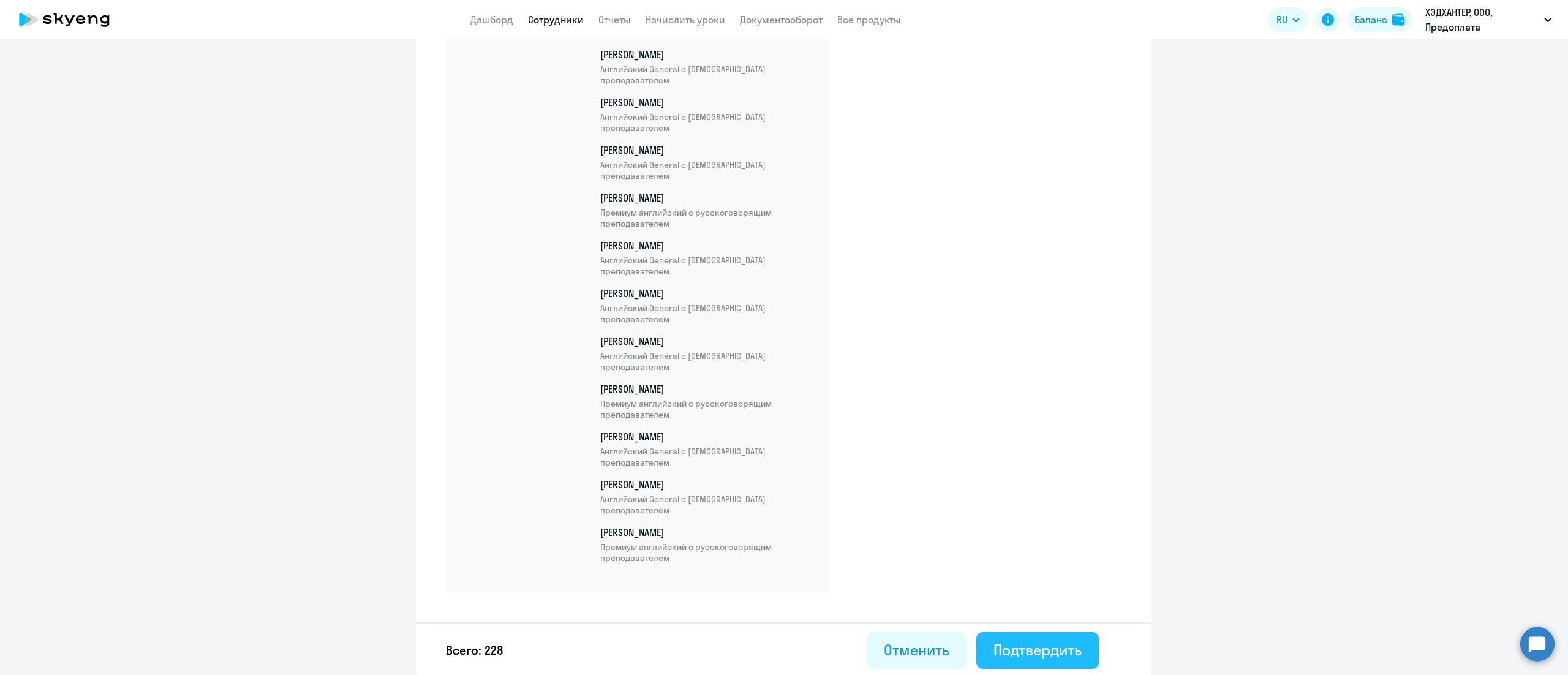
click at [1051, 645] on div "Подтвердить" at bounding box center [1037, 650] width 88 height 19
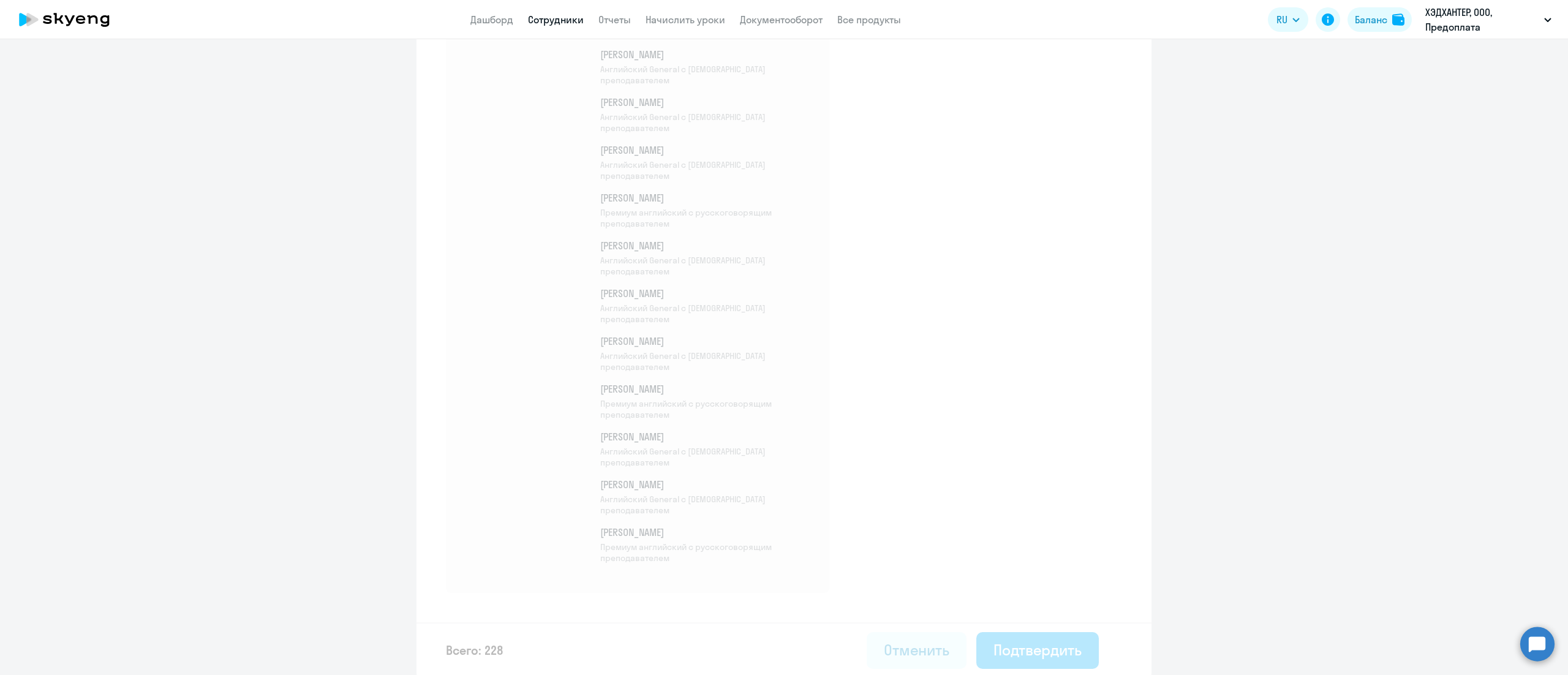
select select "30"
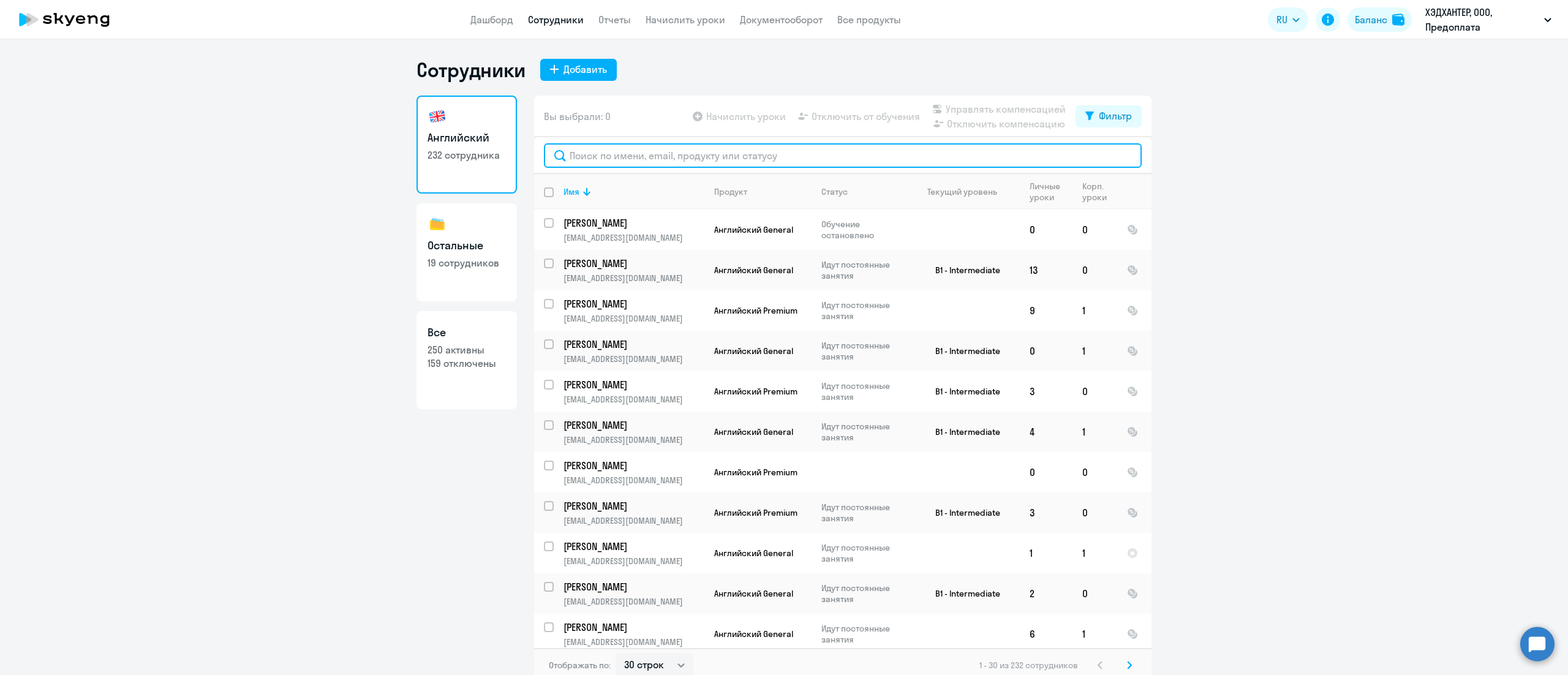
click at [814, 163] on input "text" at bounding box center [842, 155] width 598 height 24
paste input "Исмаилова"
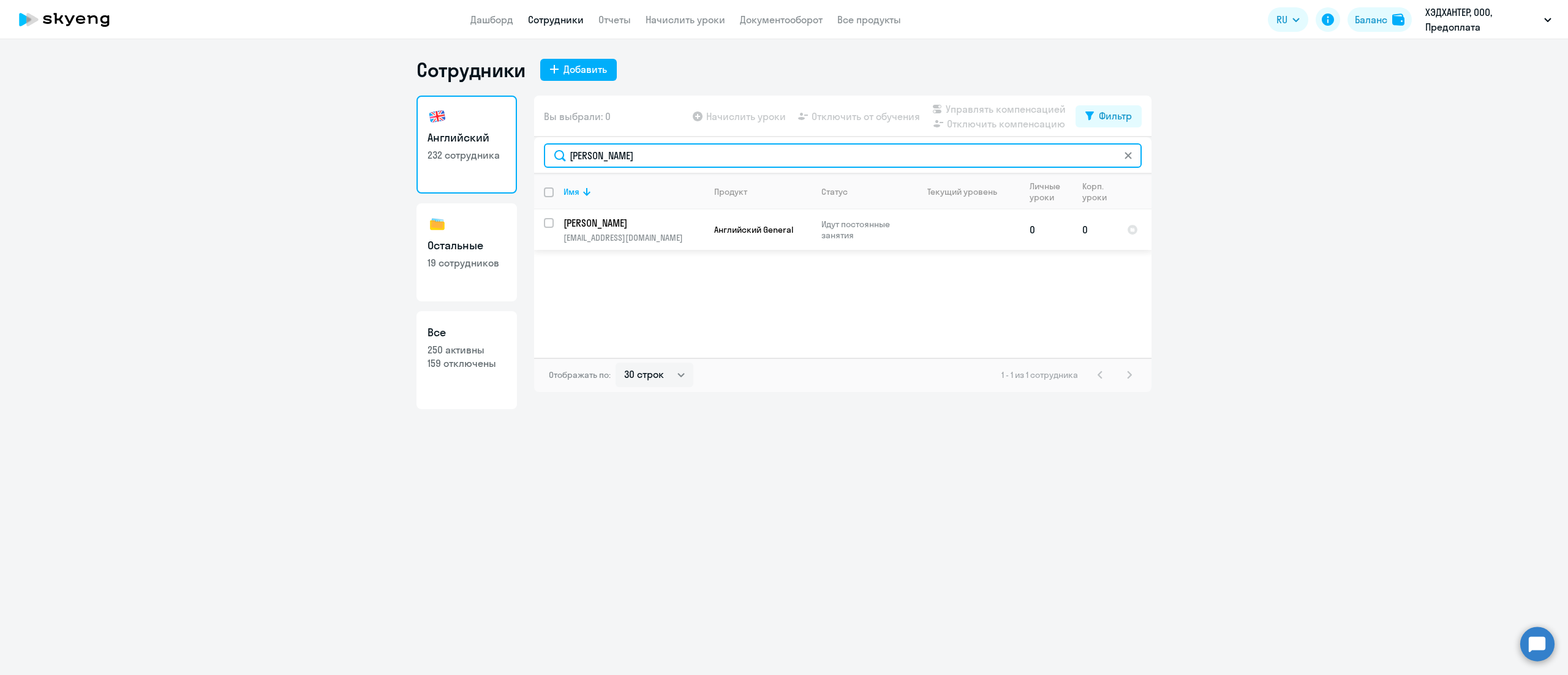
type input "Исмаилова"
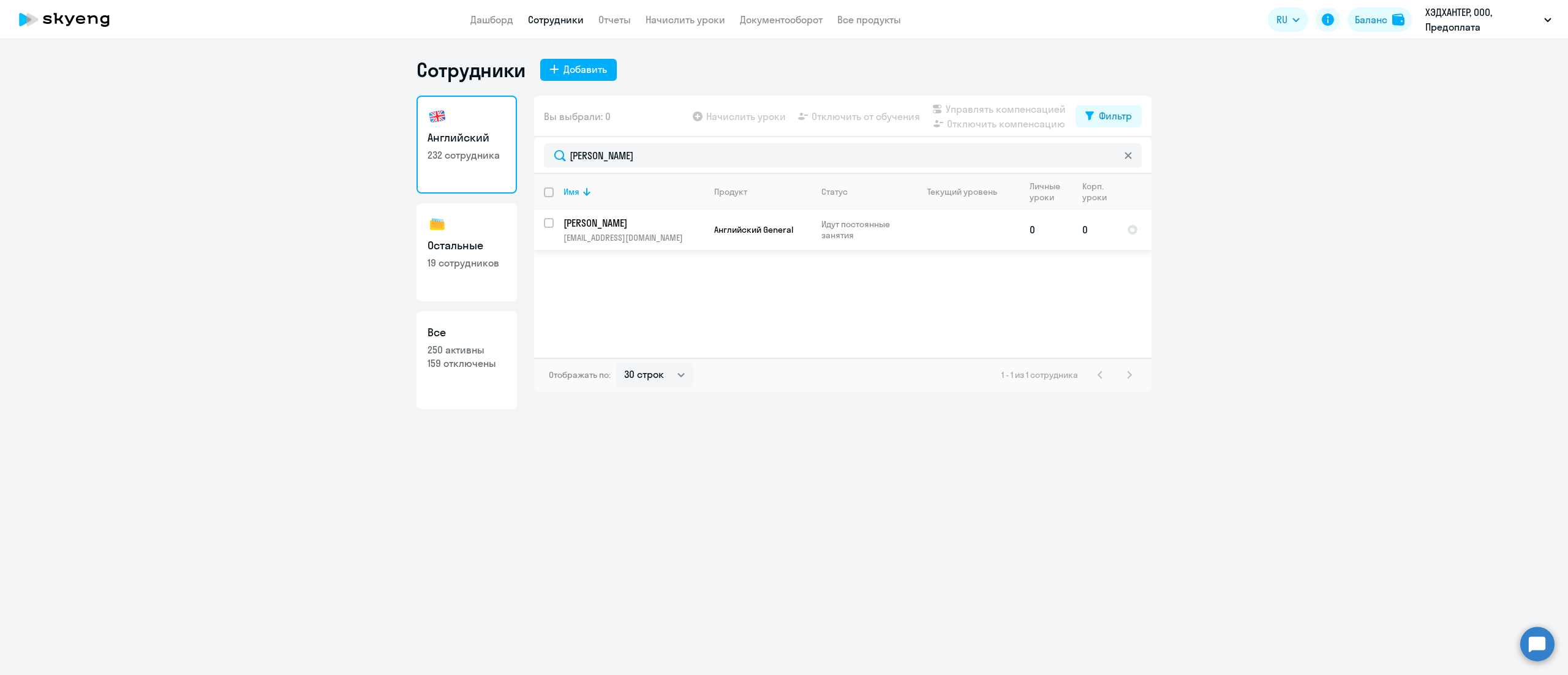
click at [549, 223] on input "select row 4311419" at bounding box center [556, 231] width 24 height 24
checkbox input "true"
click at [980, 112] on span "Управлять компенсацией" at bounding box center [1005, 108] width 120 height 15
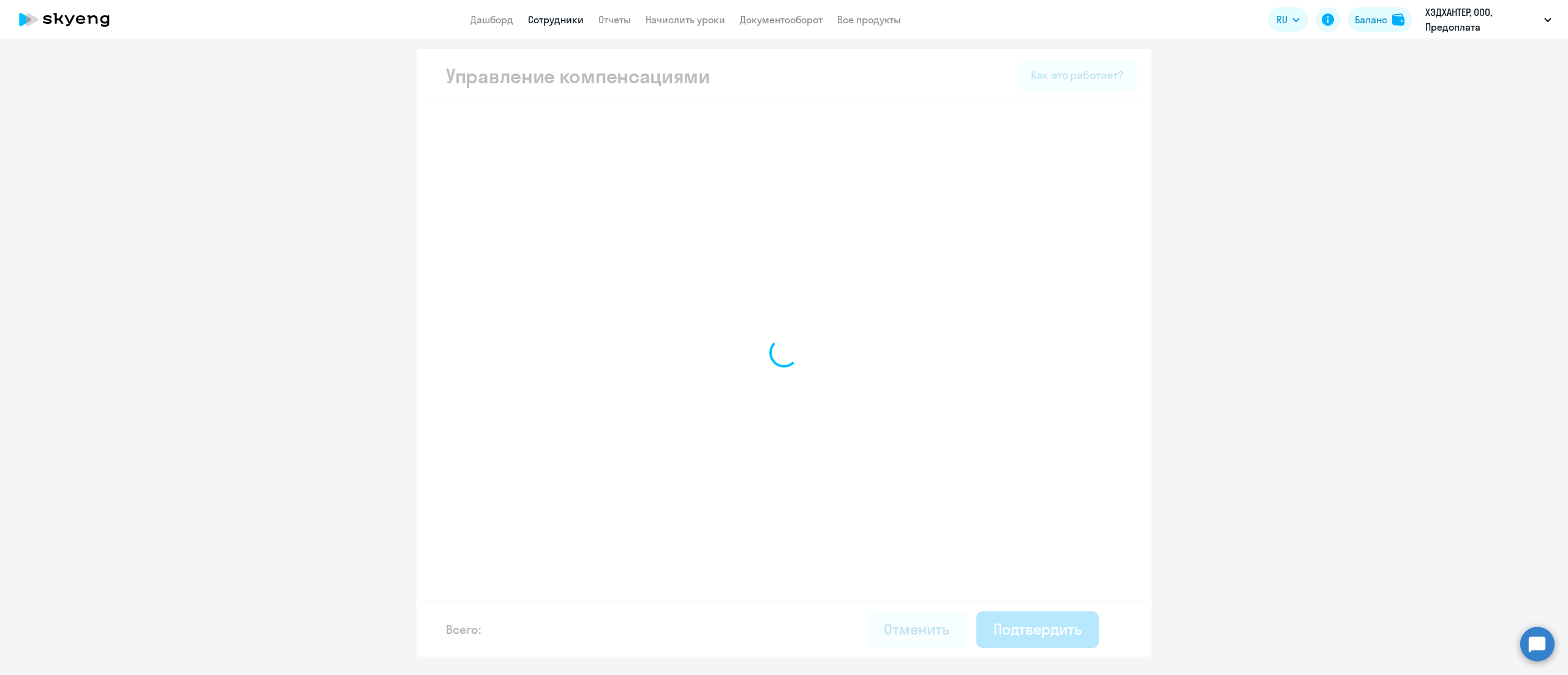
select select "MONTHLY"
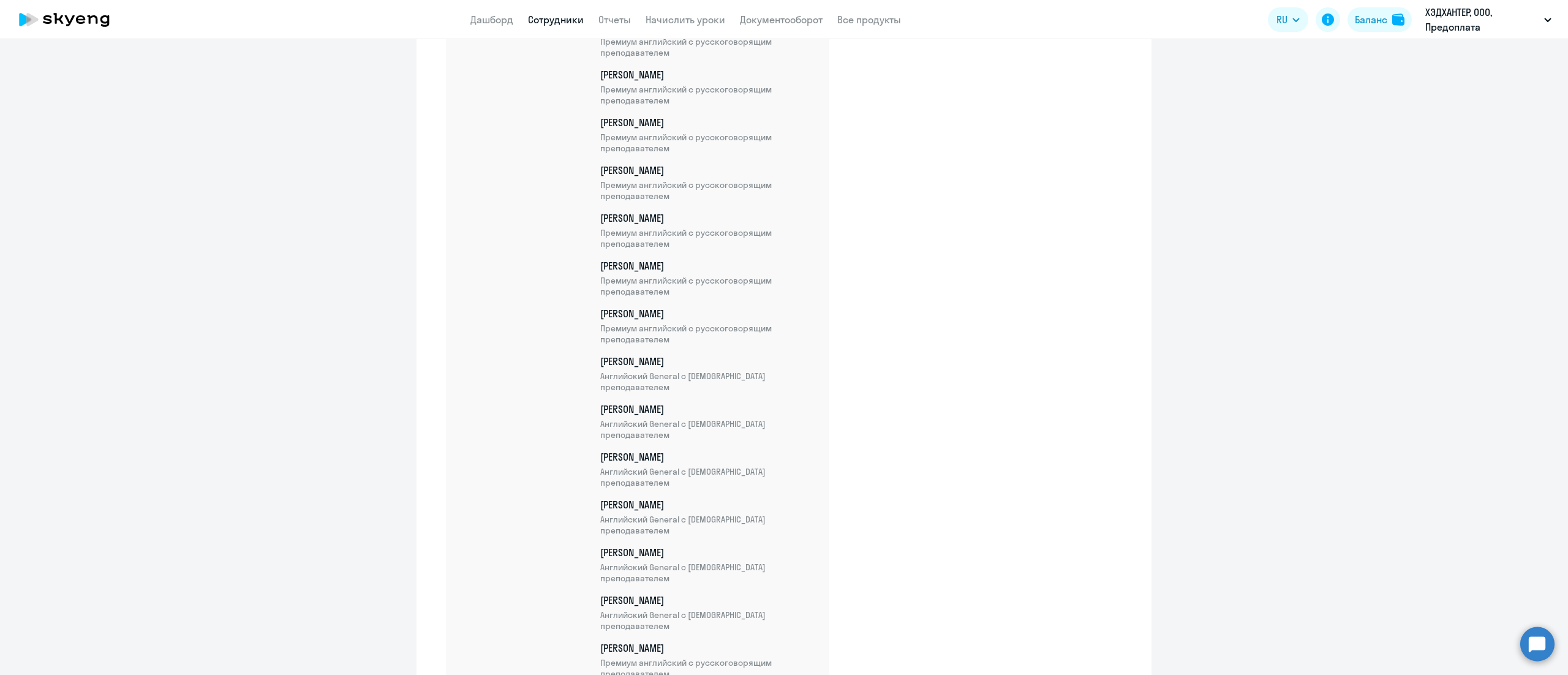
scroll to position [10820, 0]
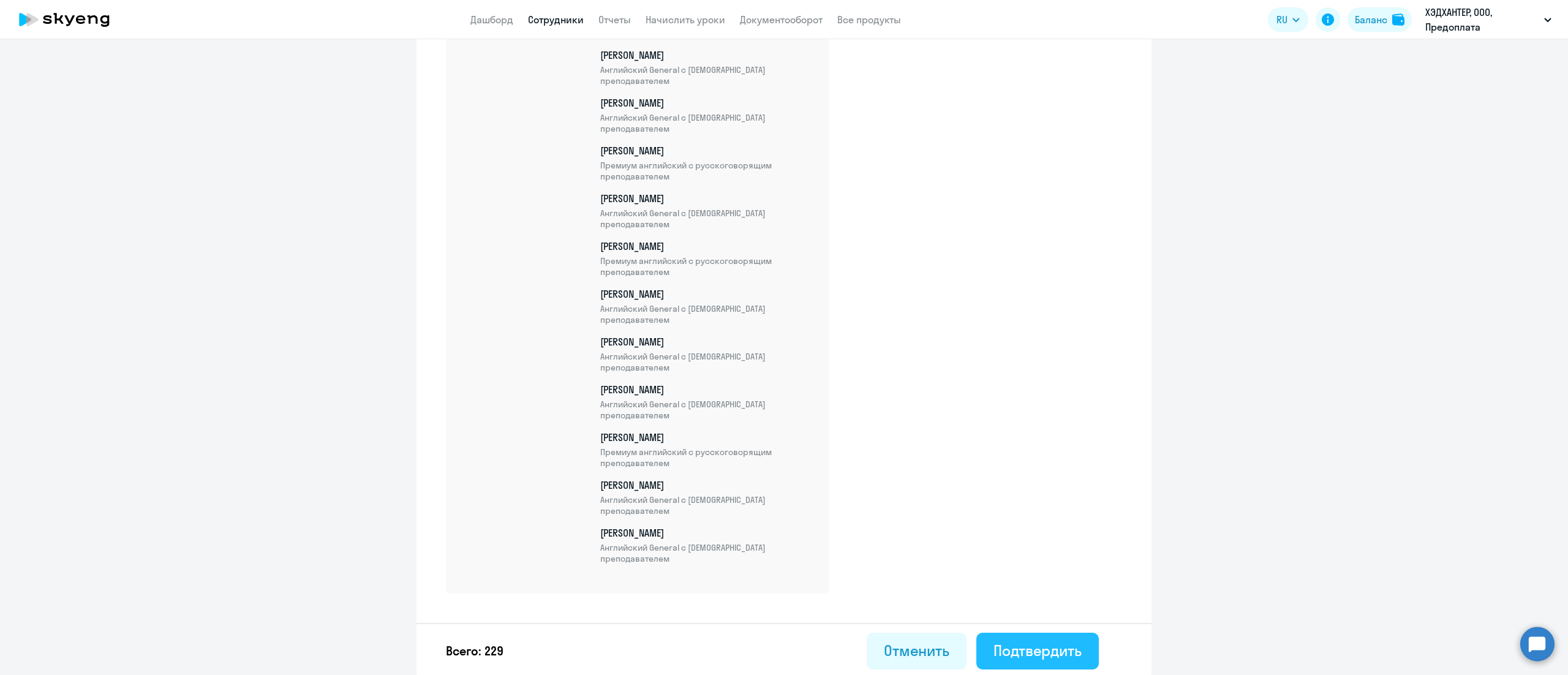
click at [1025, 654] on div "Подтвердить" at bounding box center [1037, 651] width 88 height 19
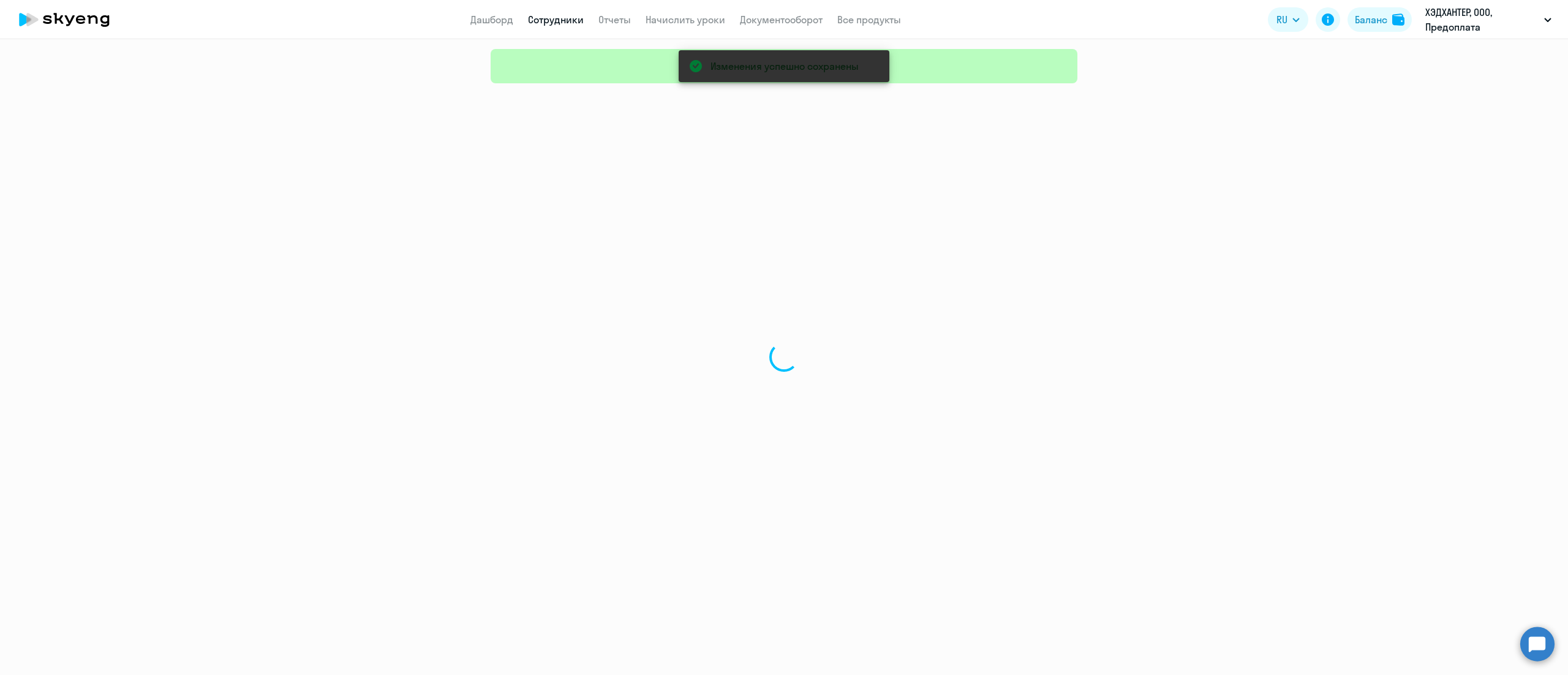
select select "30"
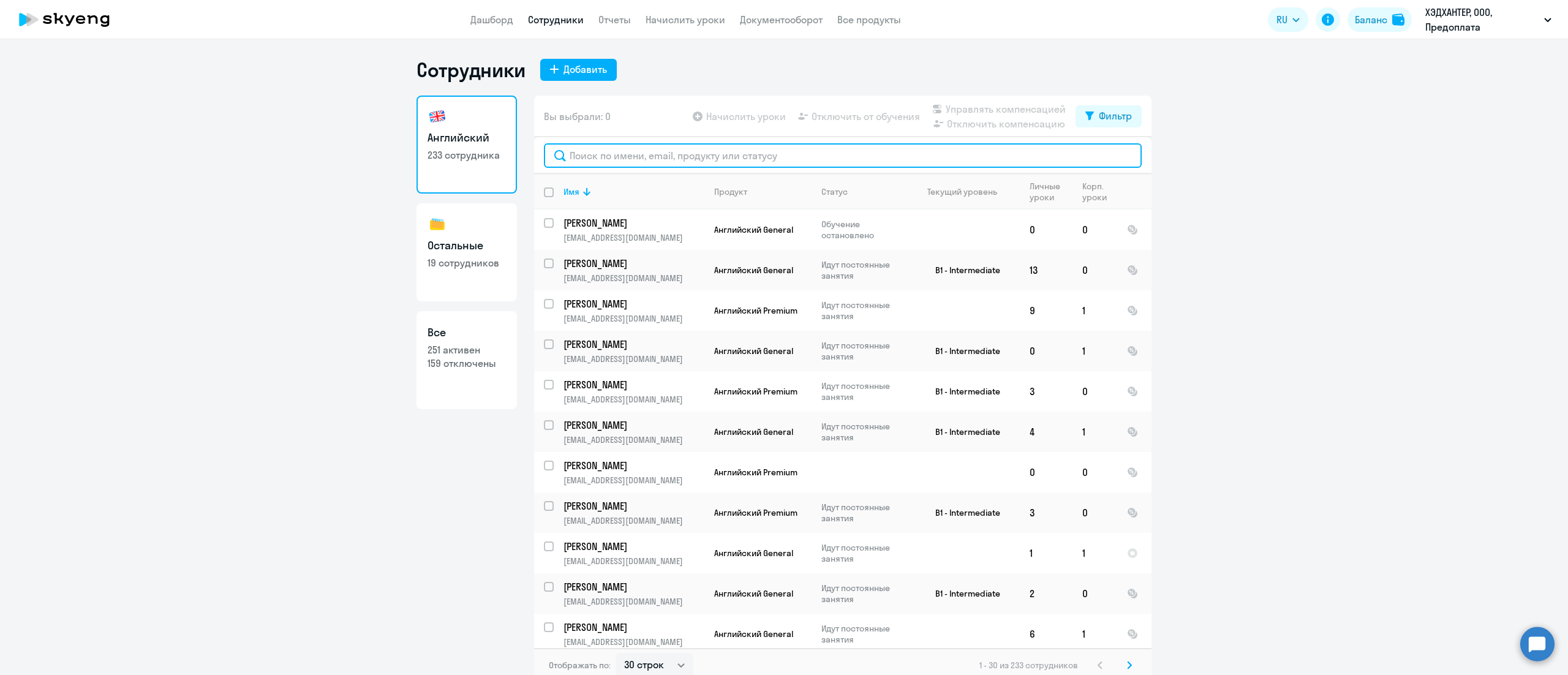
click at [750, 162] on input "text" at bounding box center [842, 155] width 598 height 24
paste input "Кулай"
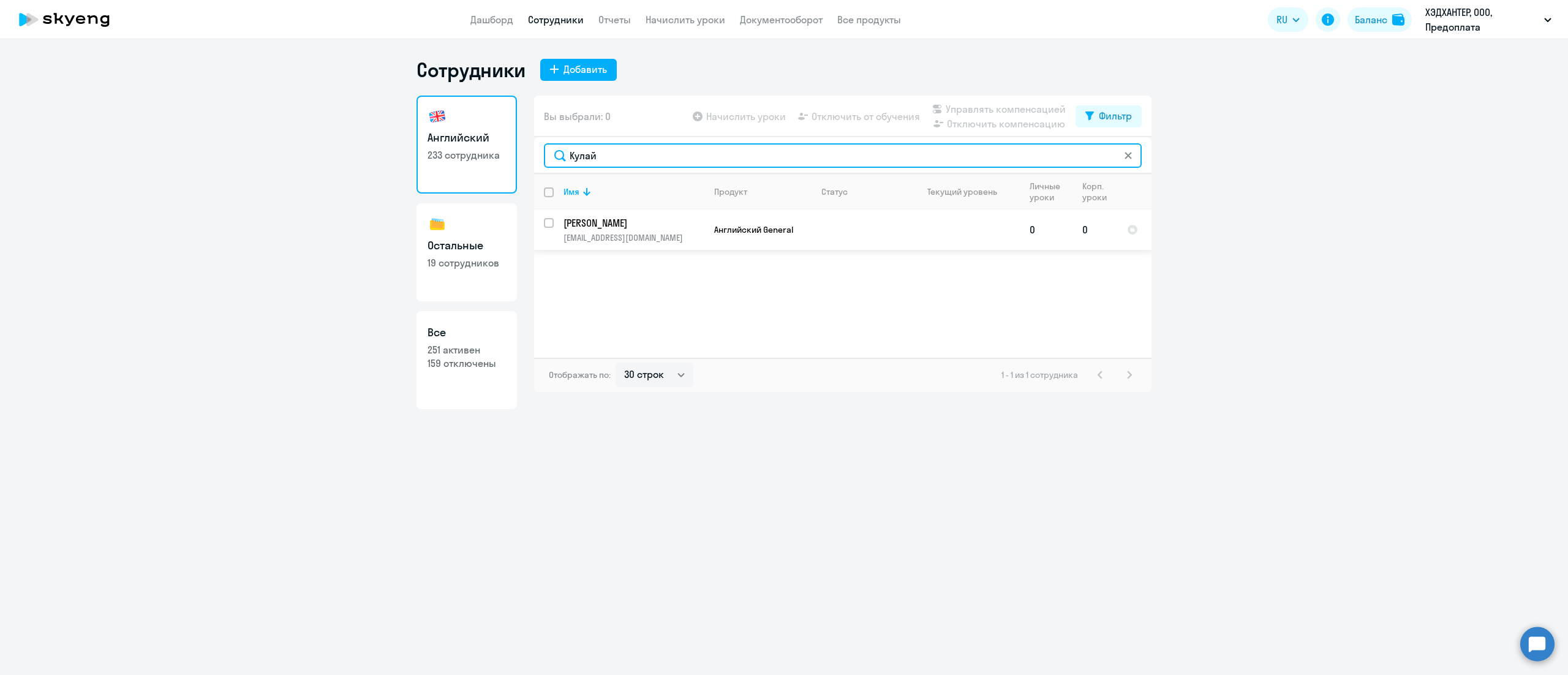
type input "Кулай"
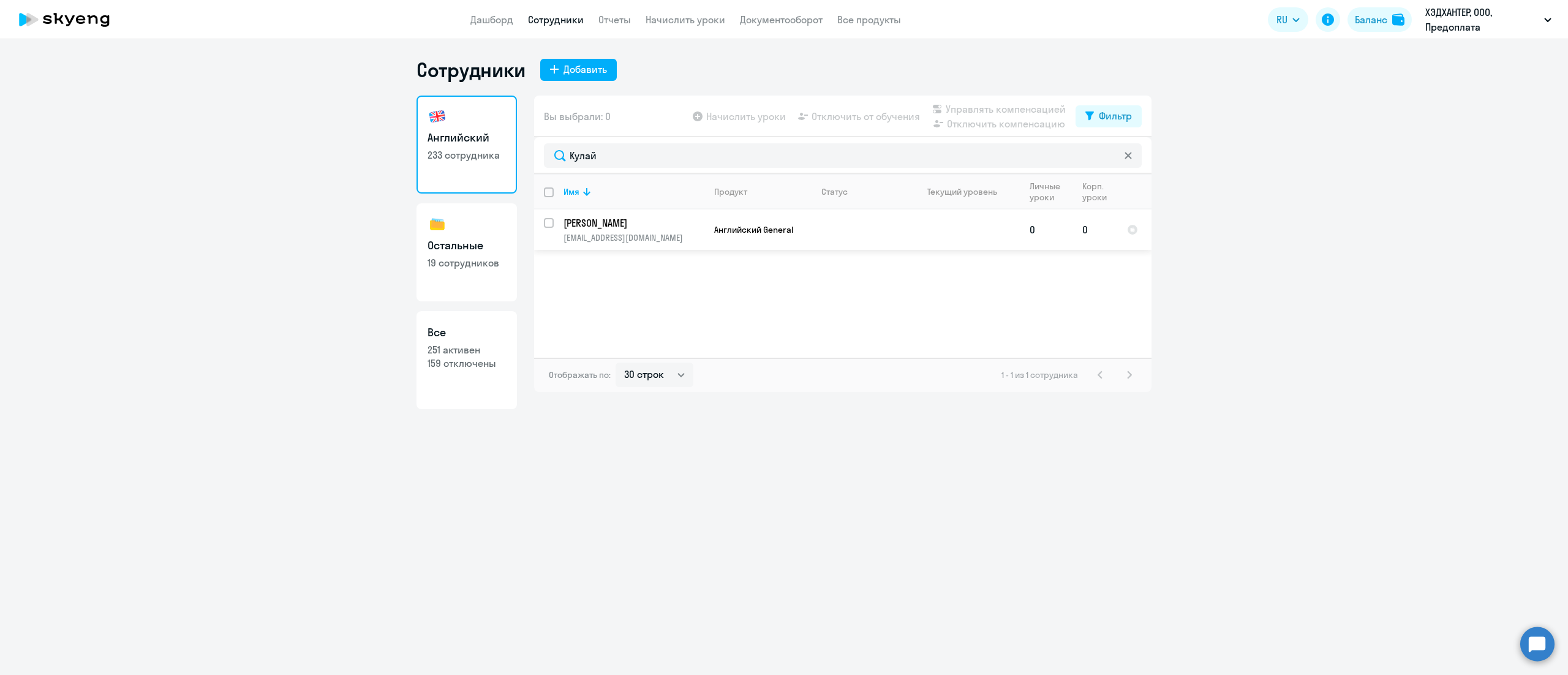
click at [549, 225] on input "select row 39546491" at bounding box center [556, 231] width 24 height 24
checkbox input "true"
click at [1049, 109] on span "Управлять компенсацией" at bounding box center [1005, 108] width 120 height 15
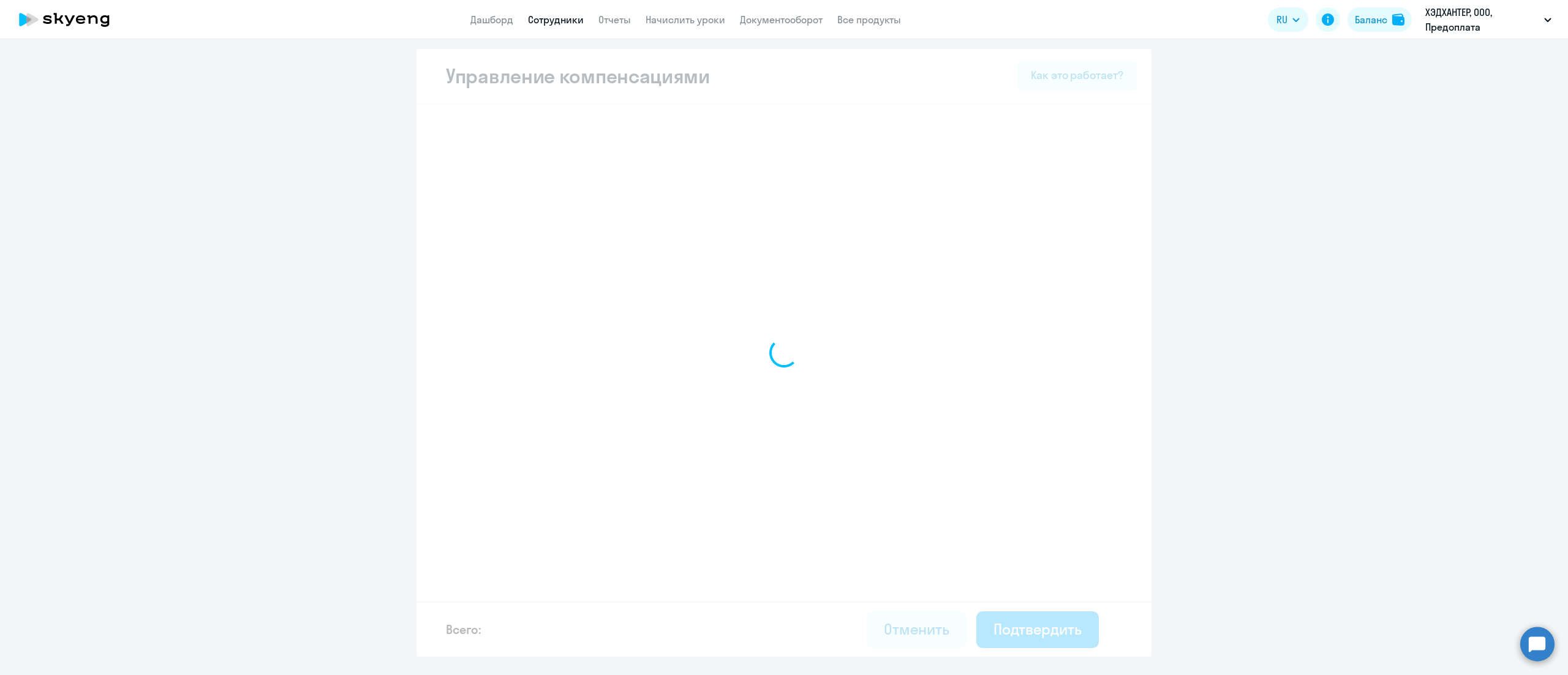
select select "MONTHLY"
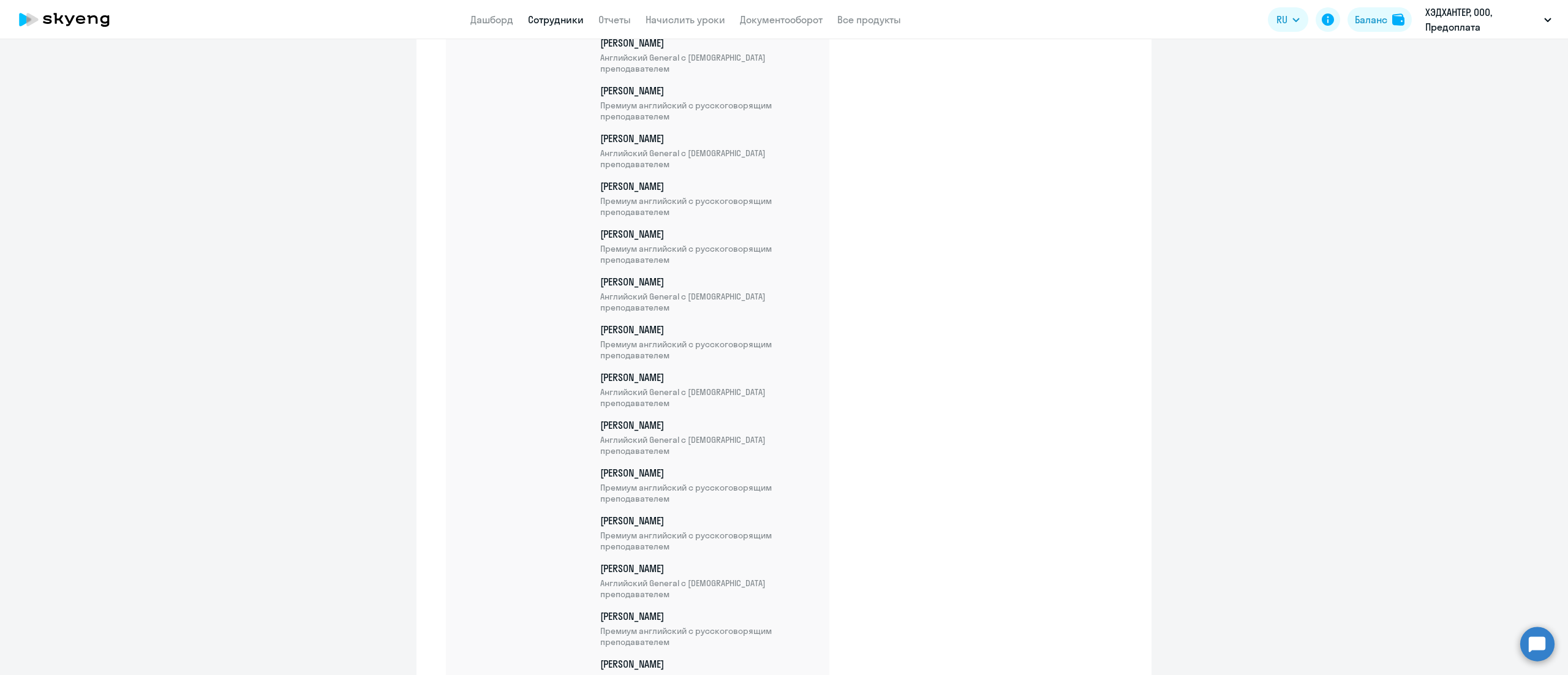
scroll to position [10869, 0]
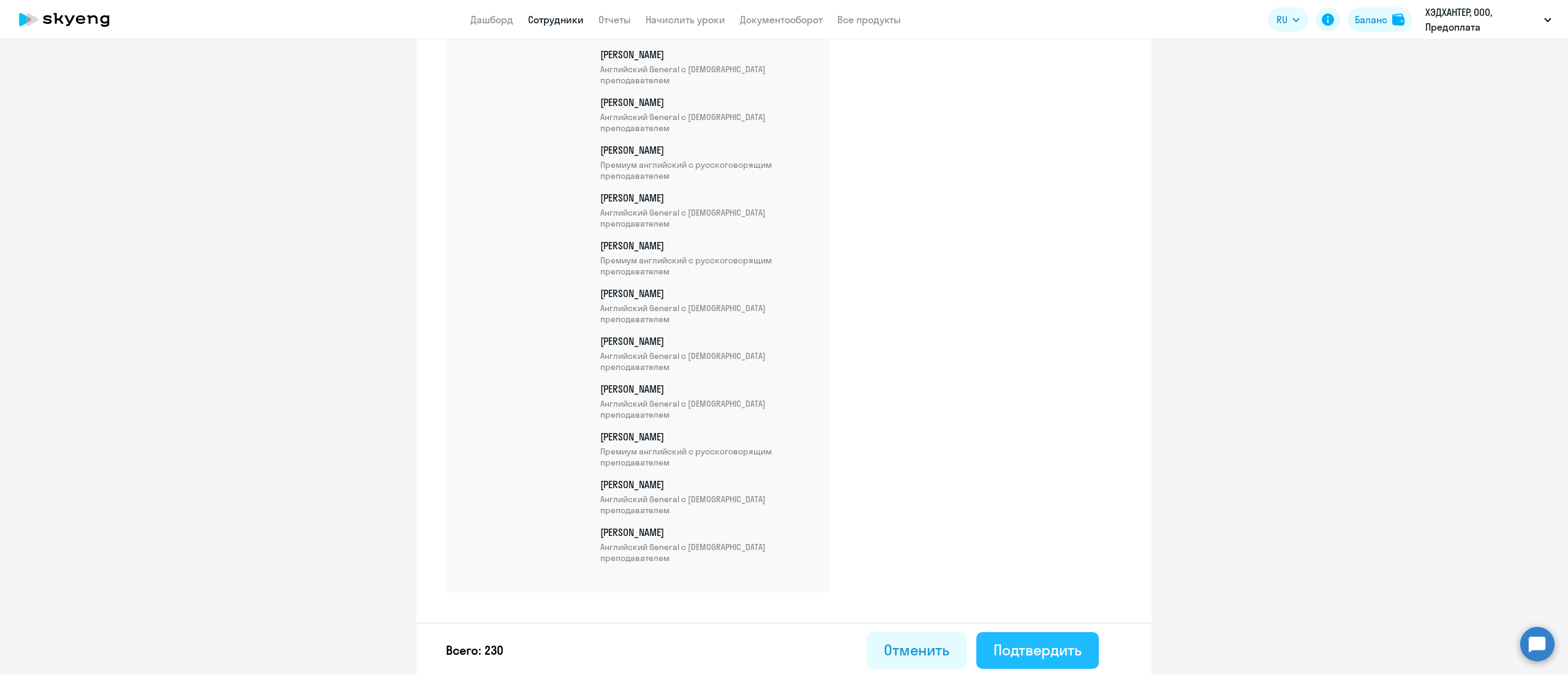
click at [1061, 641] on div "Подтвердить" at bounding box center [1037, 650] width 88 height 19
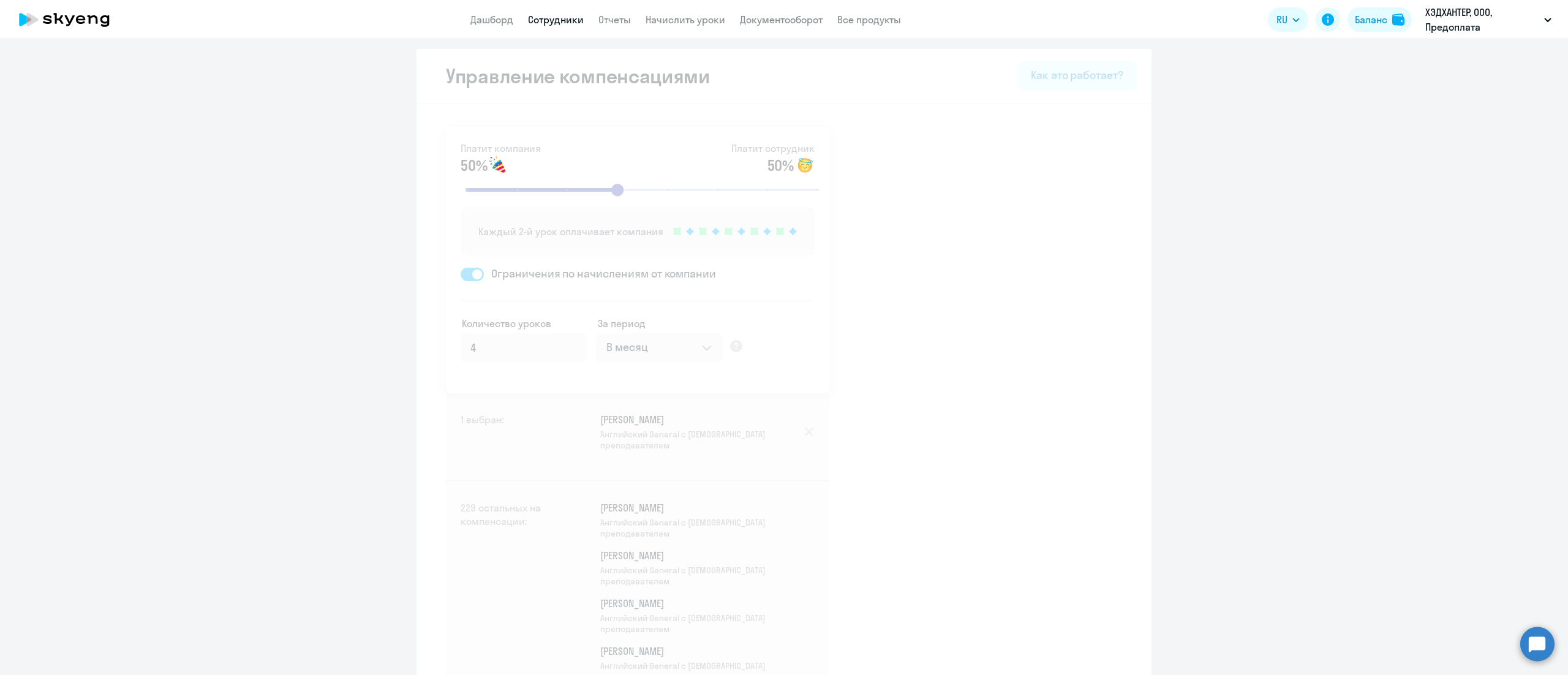
select select "30"
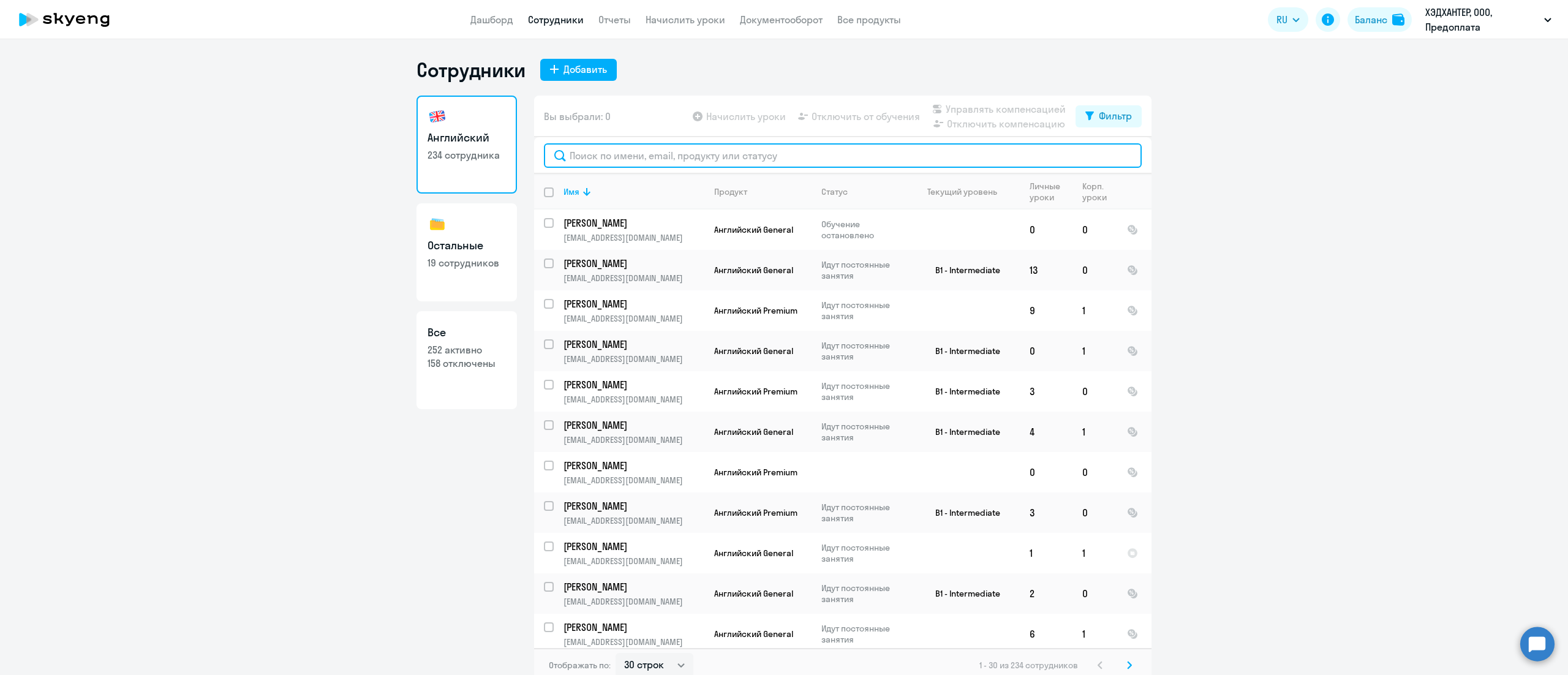
click at [808, 163] on input "text" at bounding box center [842, 155] width 598 height 24
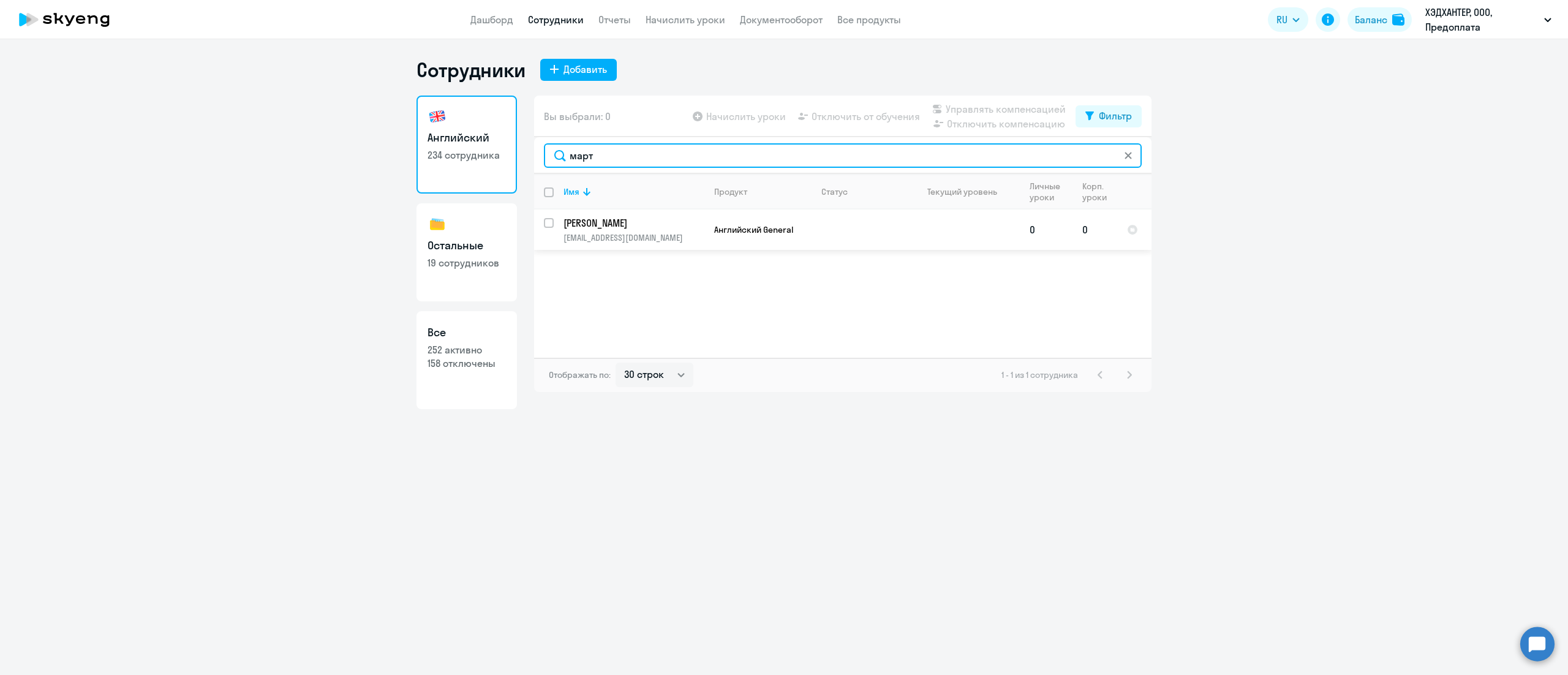
type input "март"
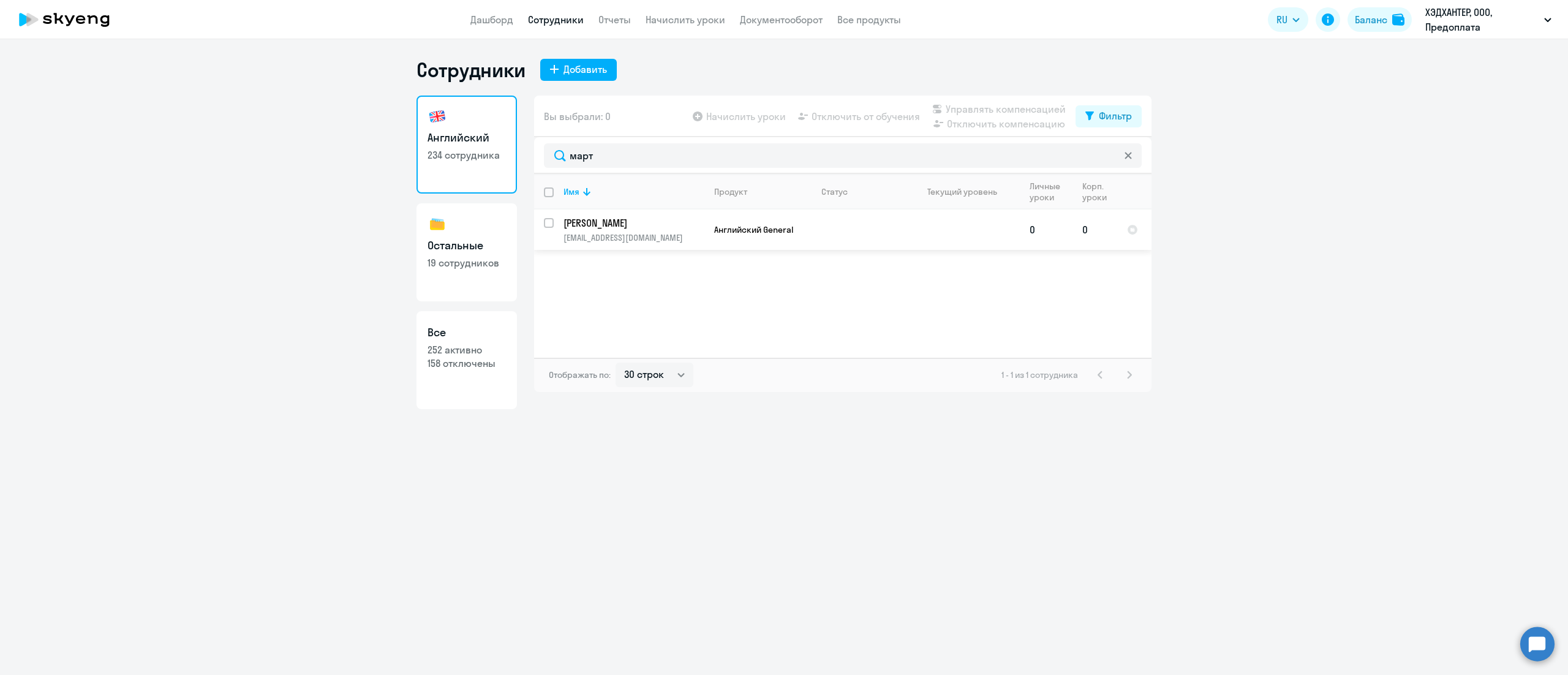
click at [553, 223] on input "select row 14868177" at bounding box center [556, 231] width 24 height 24
checkbox input "true"
click at [998, 113] on span "Управлять компенсацией" at bounding box center [1005, 108] width 120 height 15
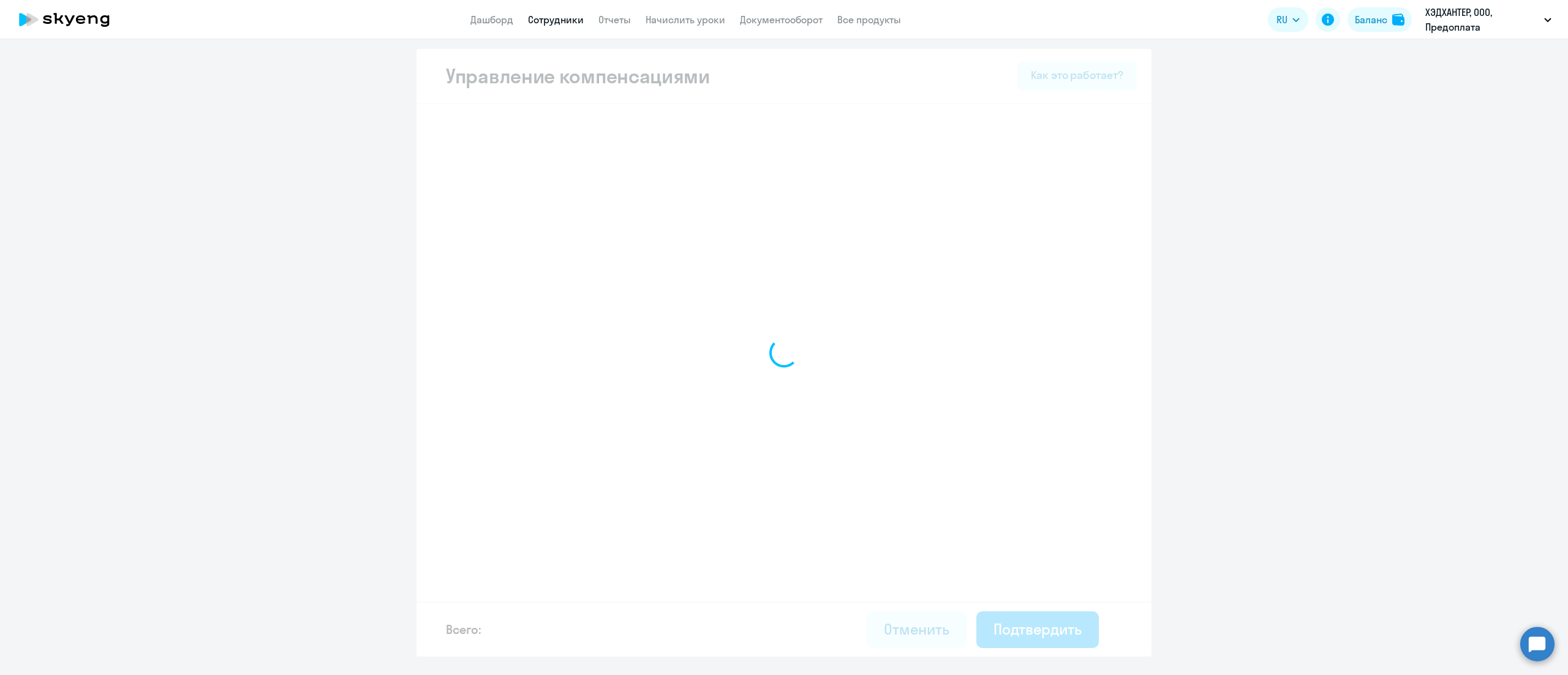
select select "MONTHLY"
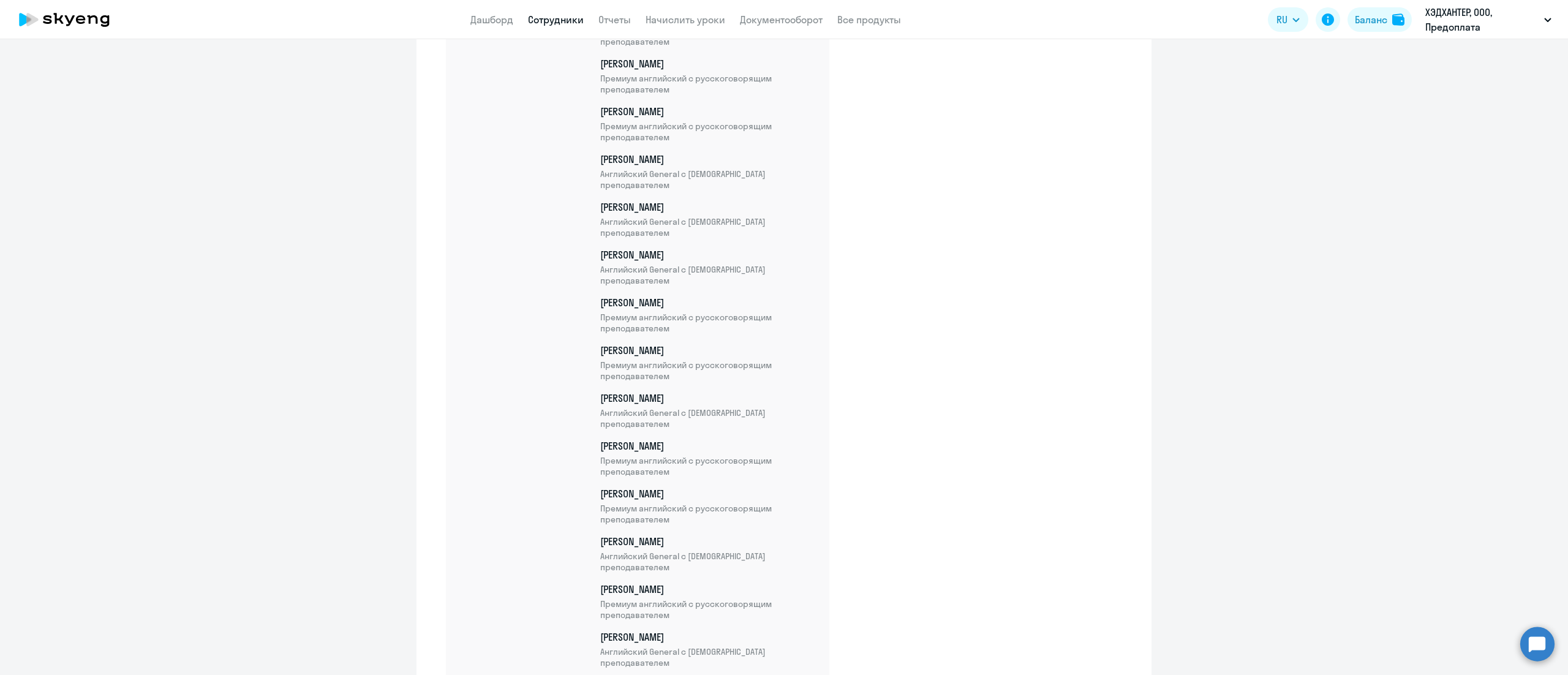
scroll to position [10916, 0]
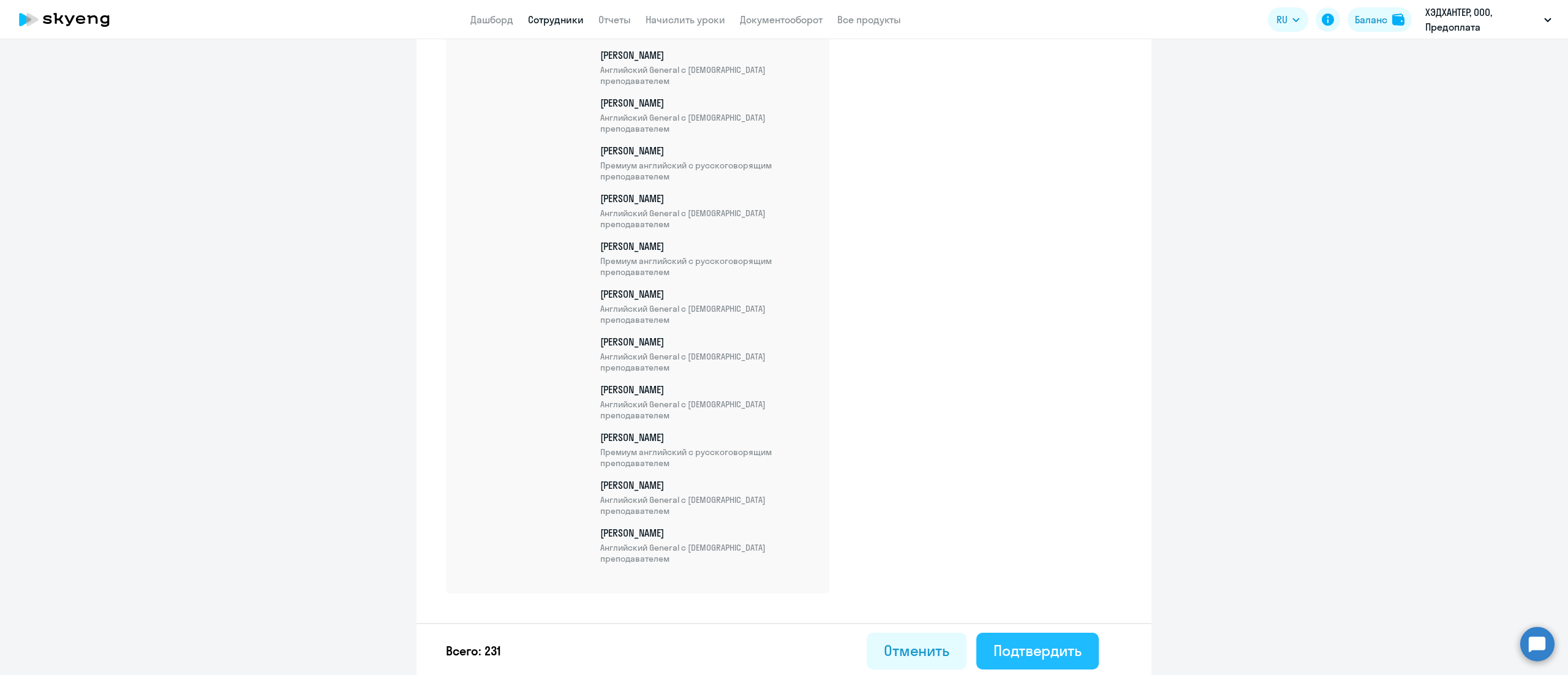
click at [1033, 637] on button "Подтвердить" at bounding box center [1037, 651] width 122 height 37
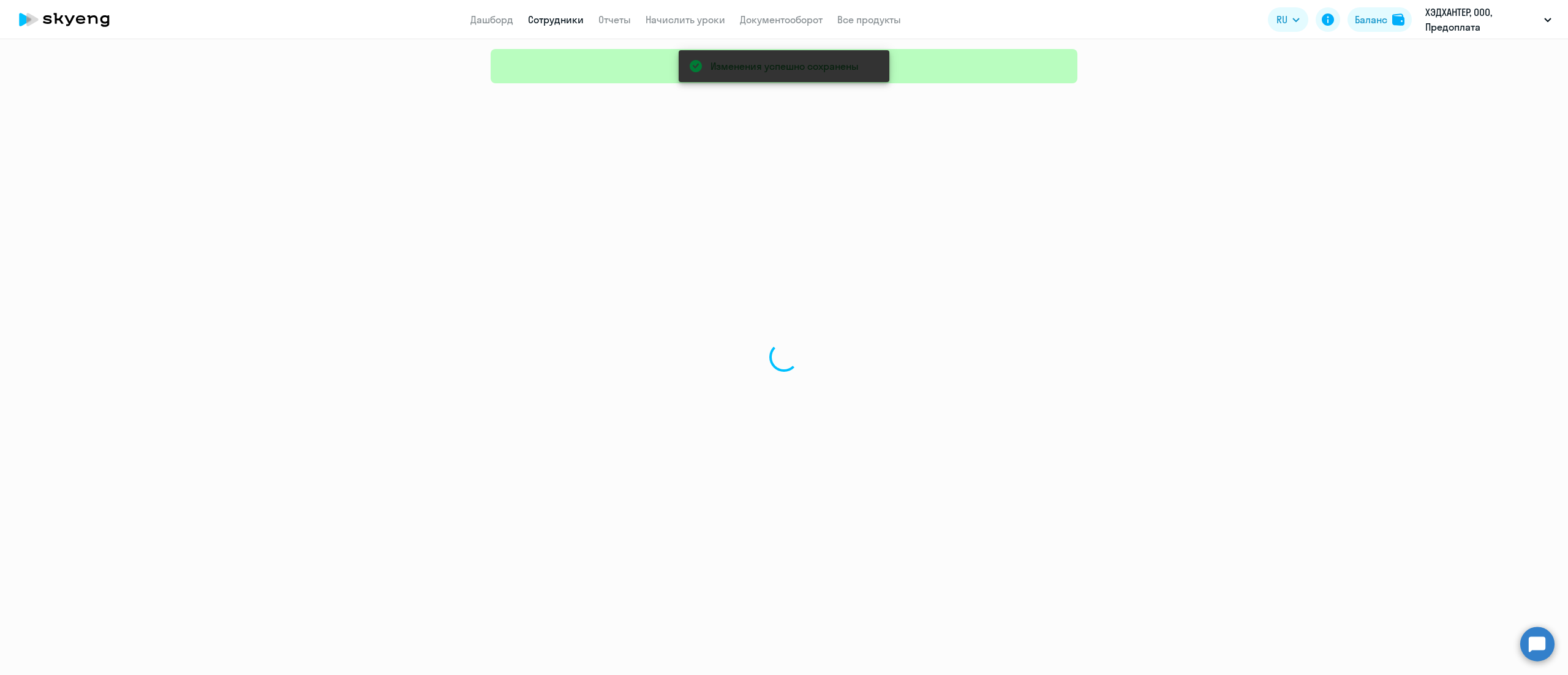
select select "30"
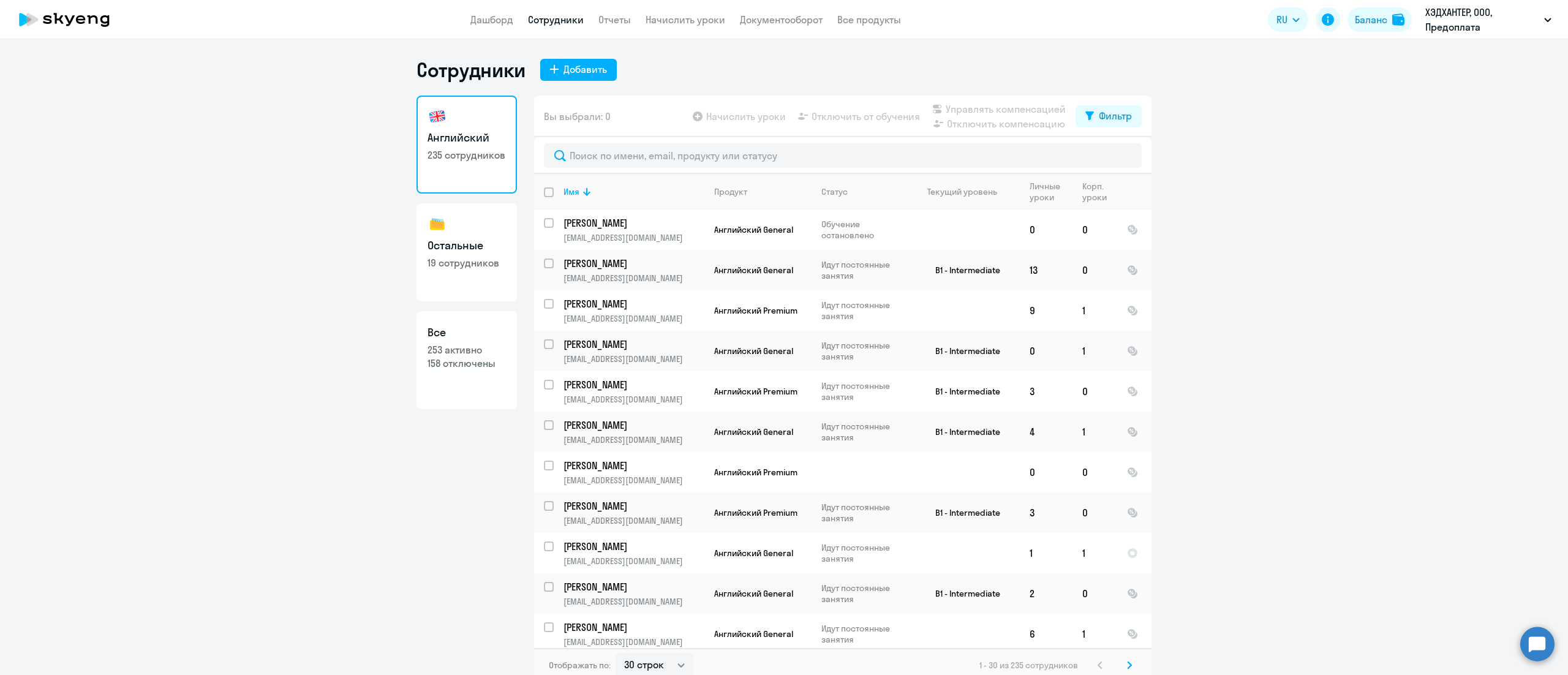
click at [716, 141] on div at bounding box center [842, 155] width 617 height 37
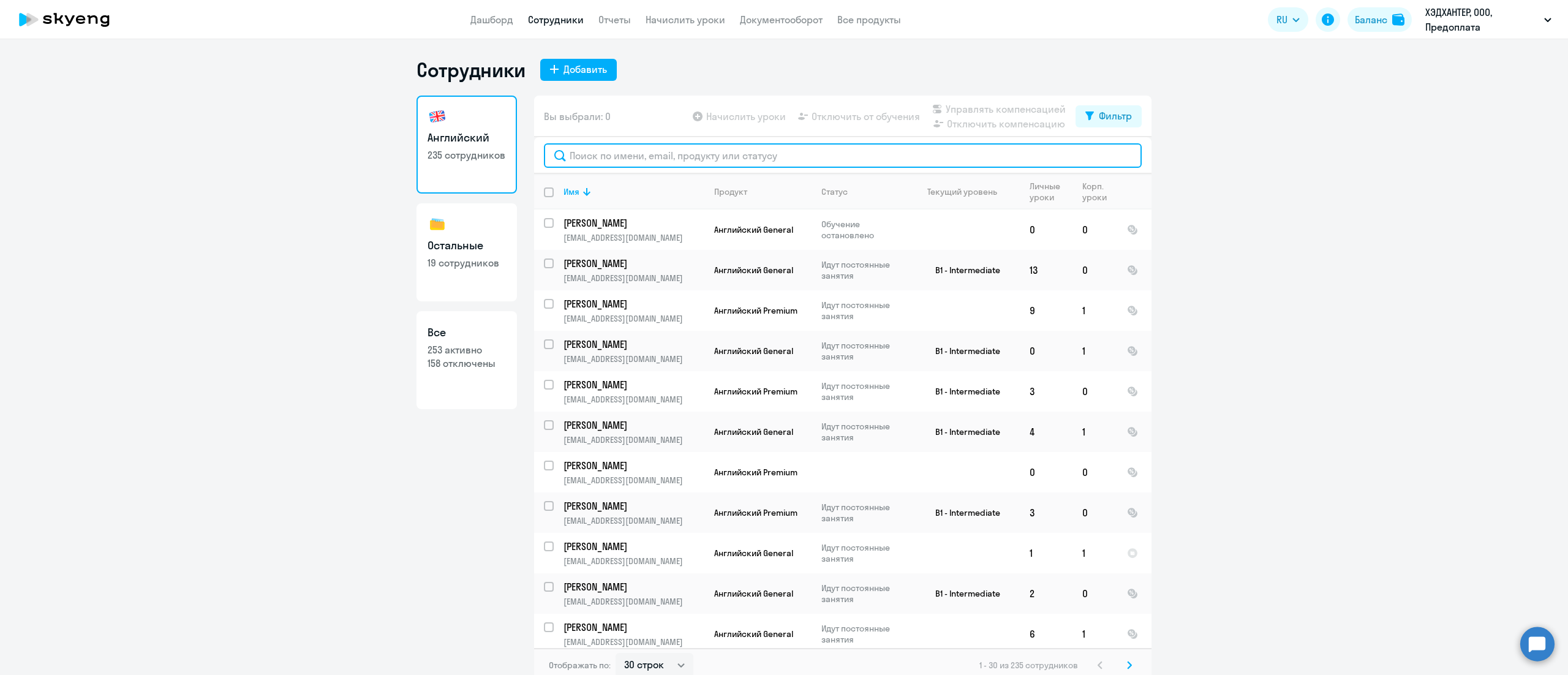
click at [706, 155] on input "text" at bounding box center [842, 155] width 598 height 24
paste input "Орлова"
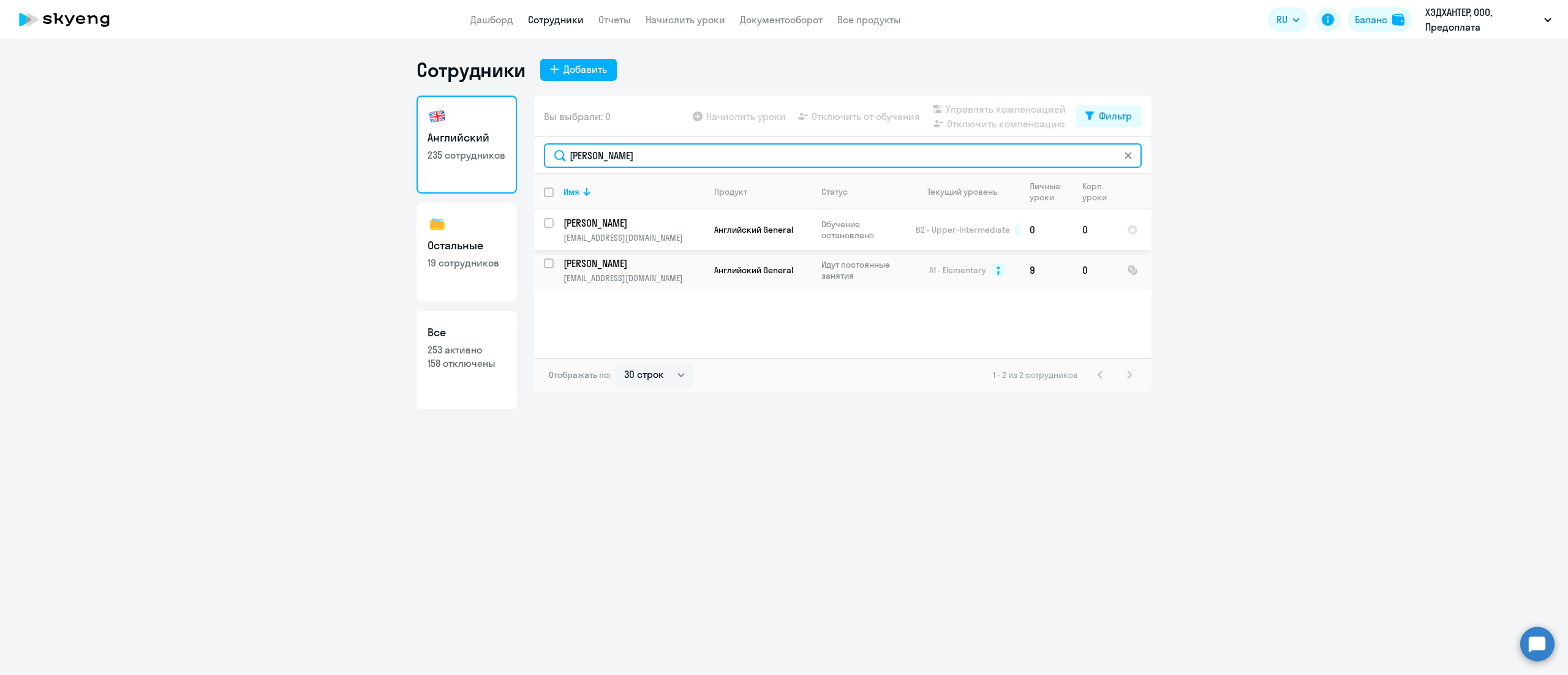
type input "Орлова"
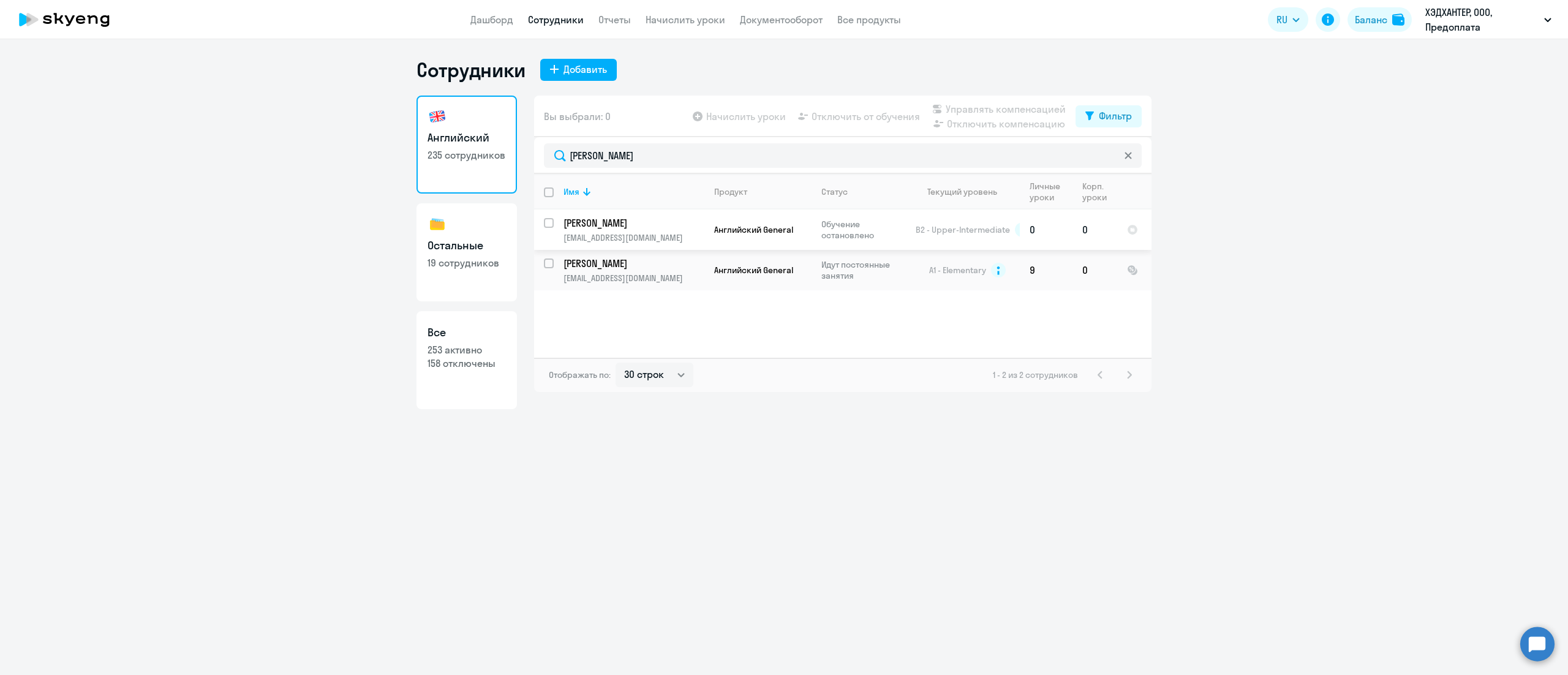
click at [550, 222] on input "select row 396418" at bounding box center [556, 231] width 24 height 24
checkbox input "true"
click at [1021, 107] on span "Управлять компенсацией" at bounding box center [1005, 108] width 120 height 15
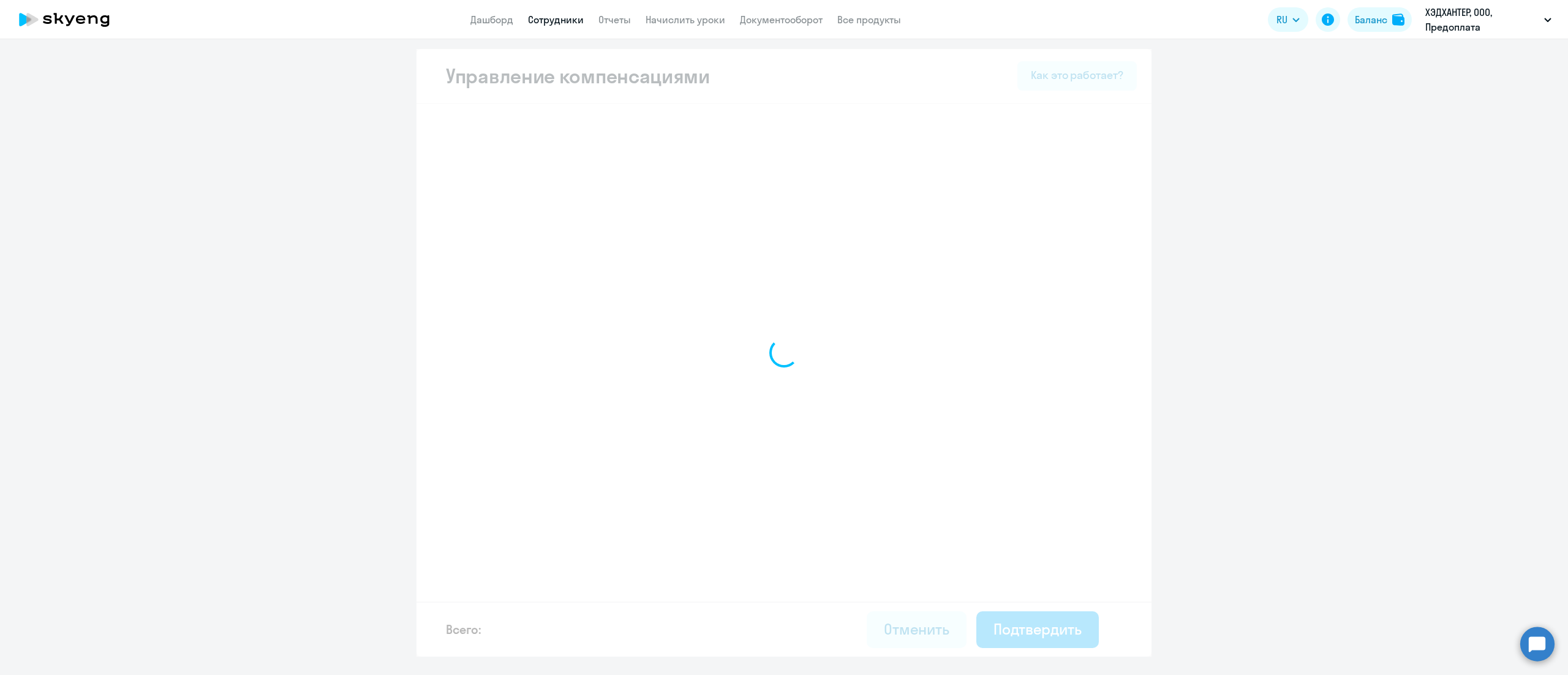
select select "MONTHLY"
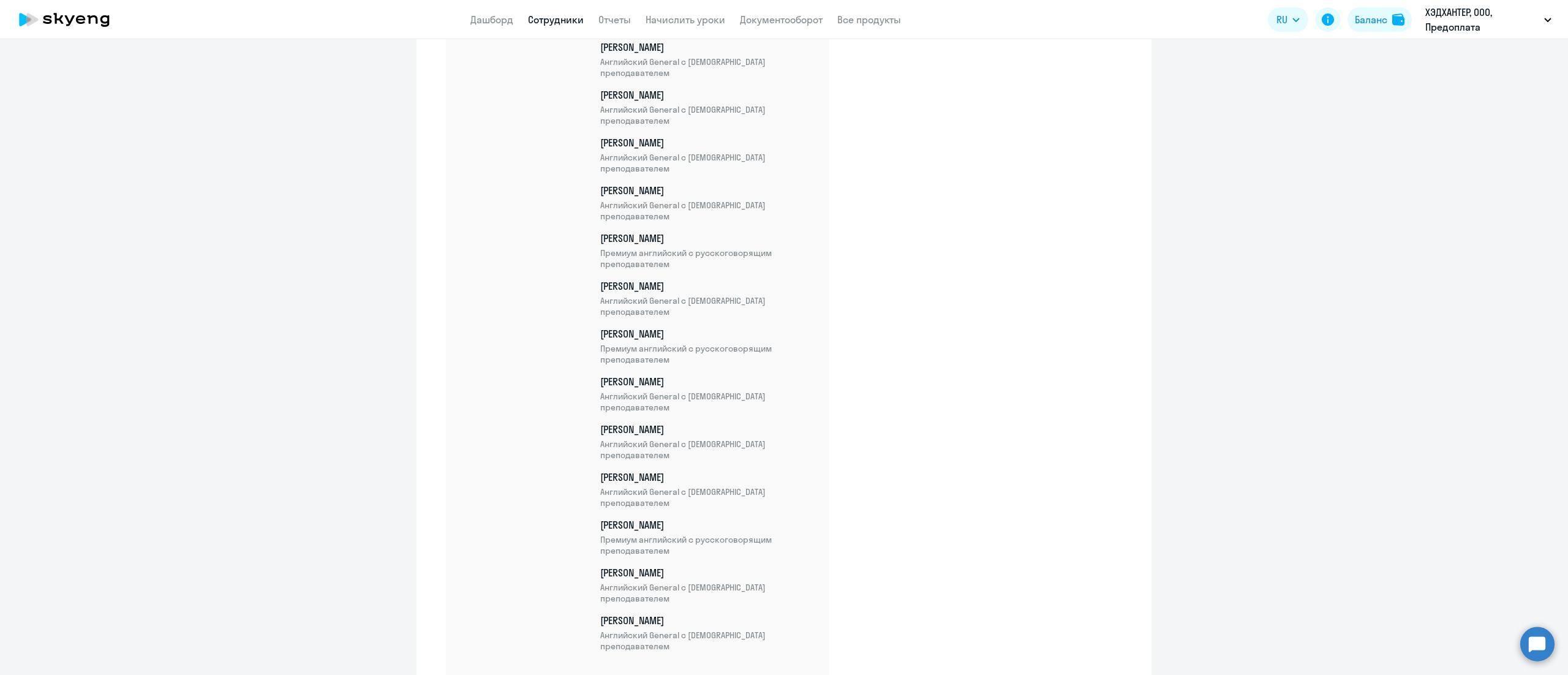
scroll to position [10964, 0]
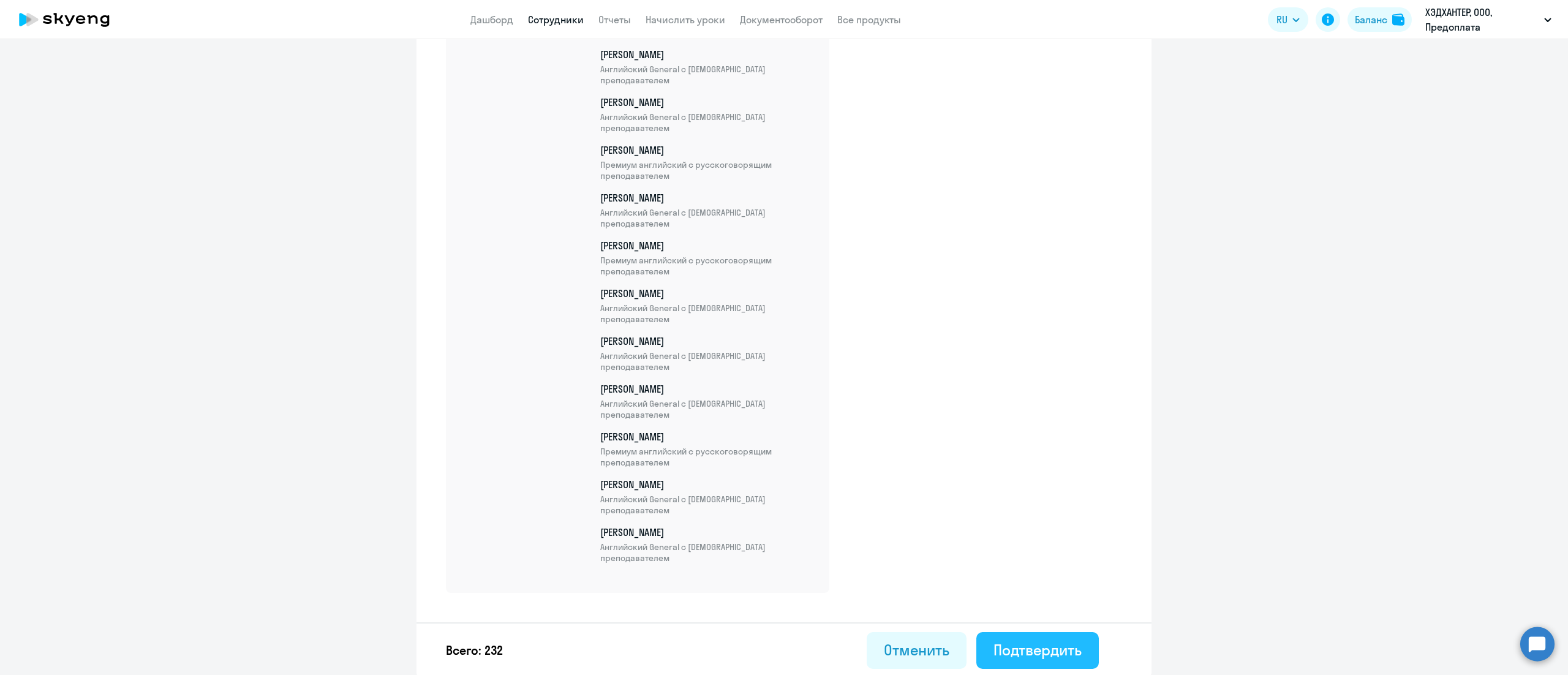
click at [1024, 649] on div "Подтвердить" at bounding box center [1037, 650] width 88 height 19
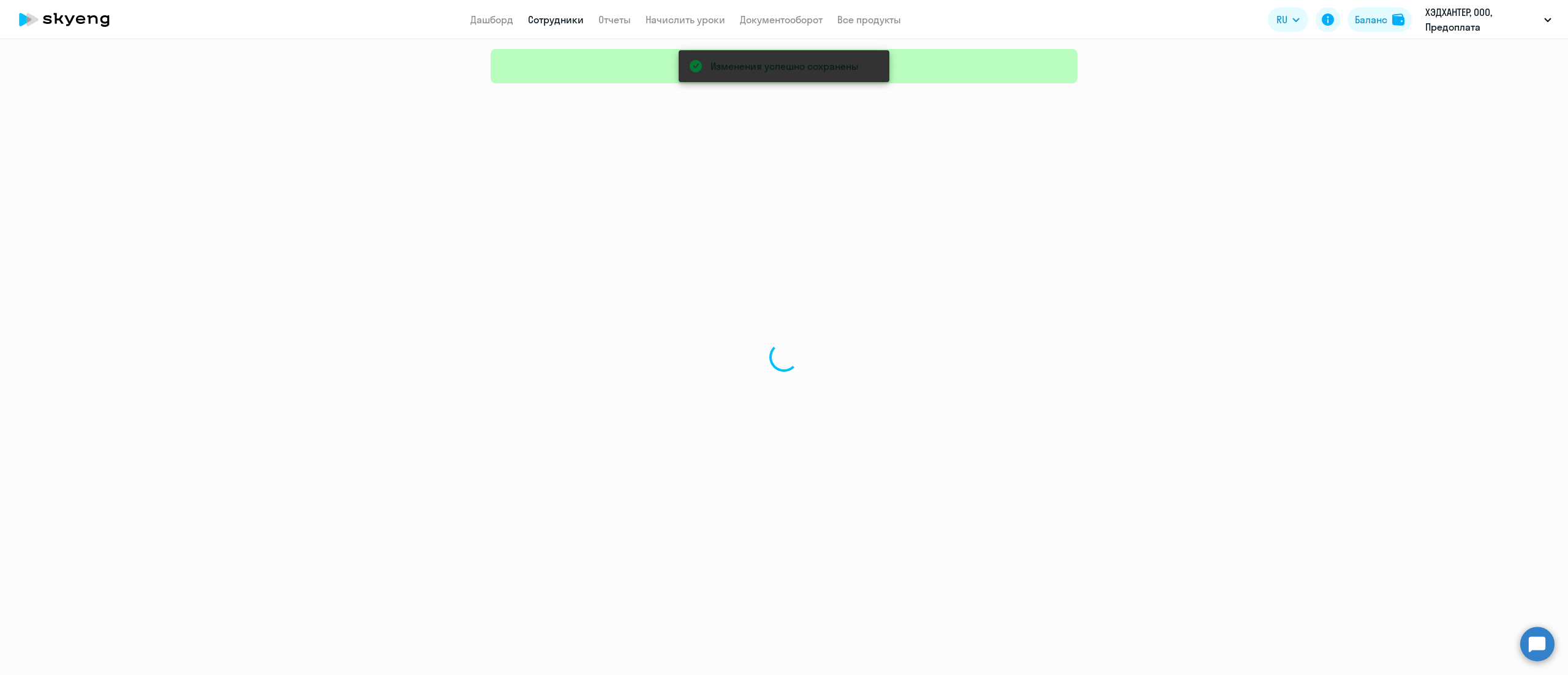
select select "30"
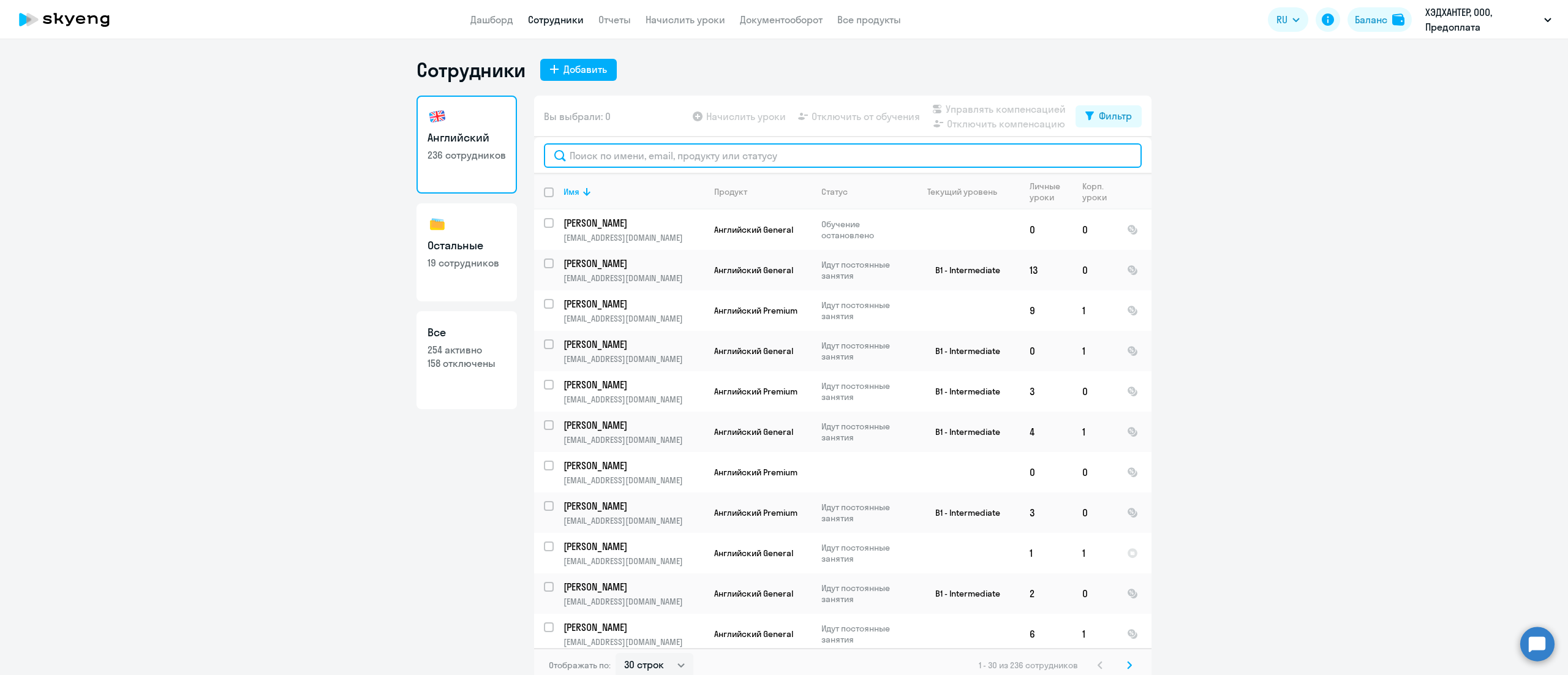
click at [719, 151] on input "text" at bounding box center [842, 155] width 598 height 24
paste input "Черняева"
type input "Черняева"
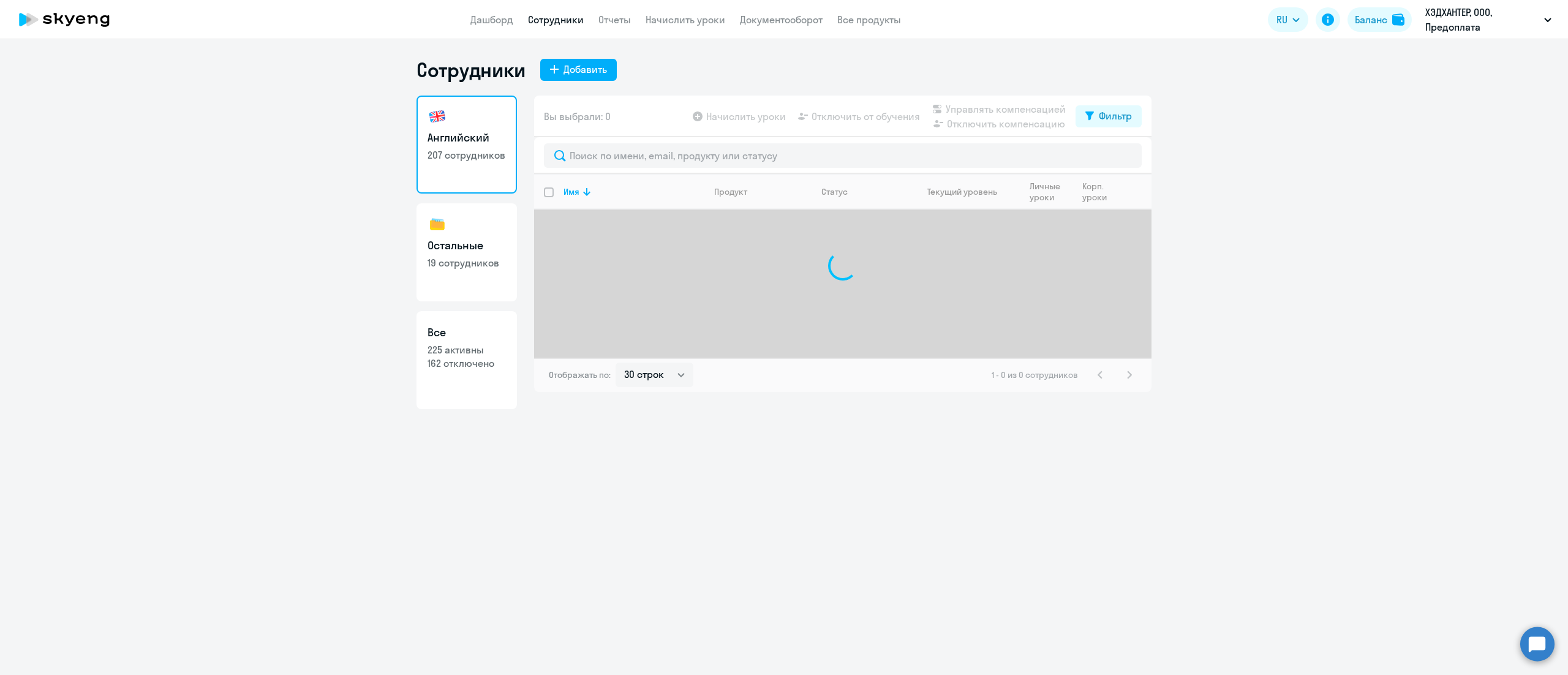
select select "30"
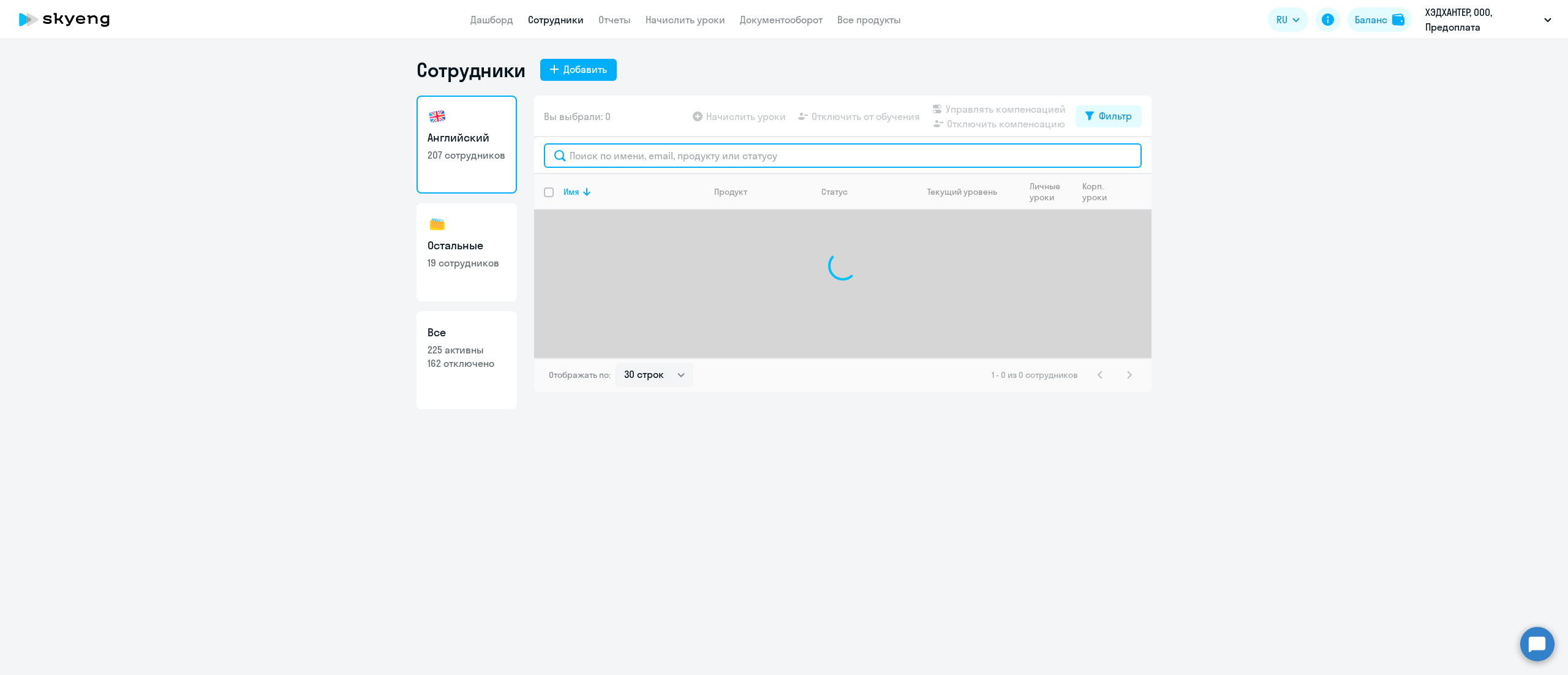
drag, startPoint x: 0, startPoint y: 0, endPoint x: 706, endPoint y: 163, distance: 724.6
click at [706, 163] on input "text" at bounding box center [842, 155] width 598 height 24
paste input "[PERSON_NAME]"
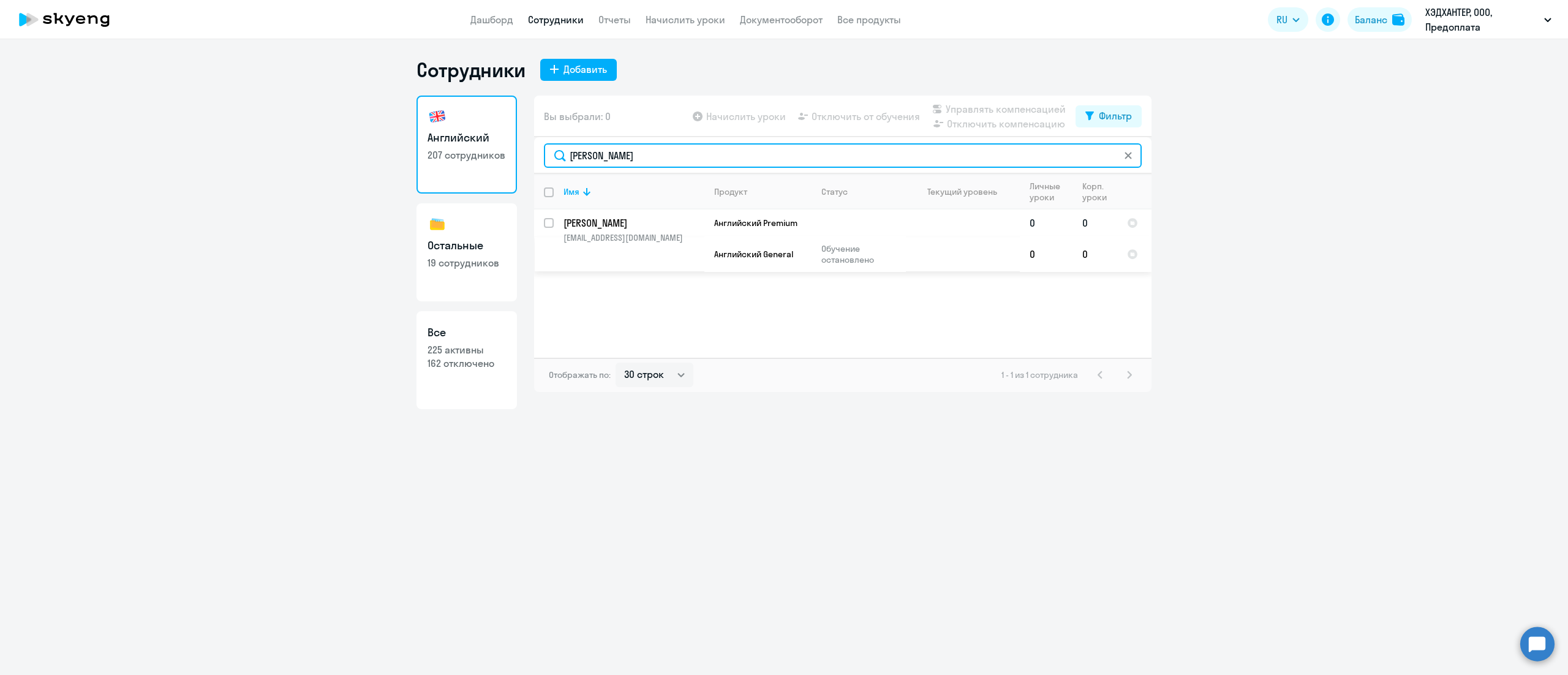
type input "[PERSON_NAME]"
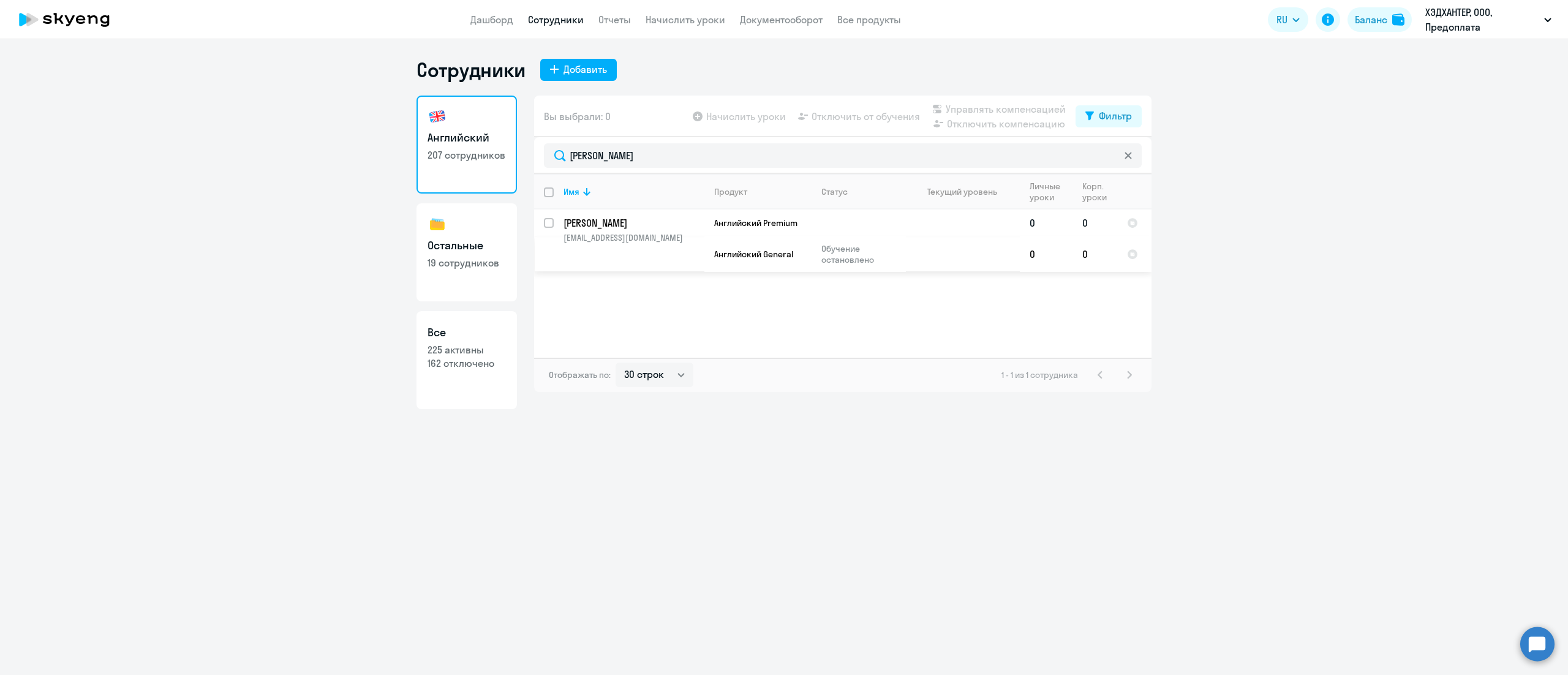
click at [547, 222] on input "select row 42023428" at bounding box center [556, 231] width 24 height 24
checkbox input "true"
click at [980, 112] on span "Управлять компенсацией" at bounding box center [1005, 108] width 120 height 15
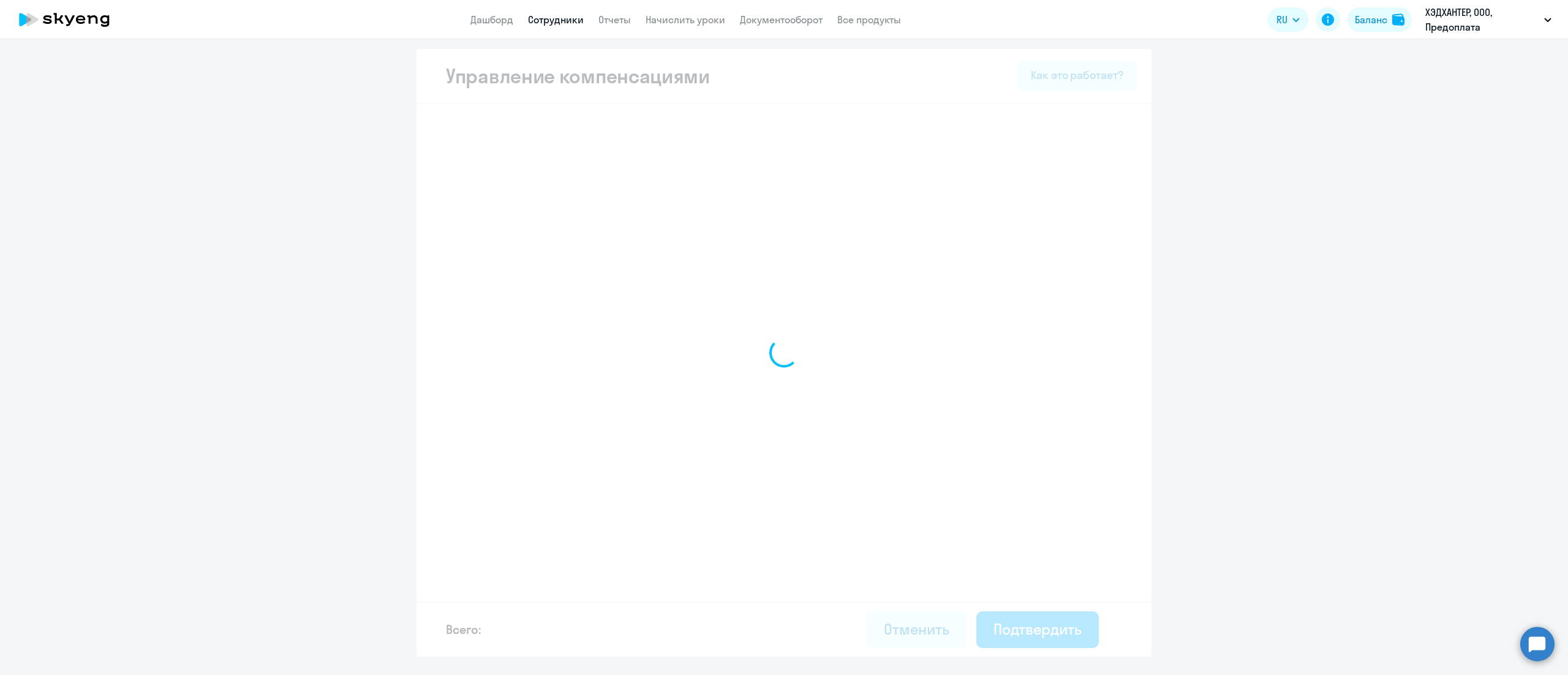
select select "MONTHLY"
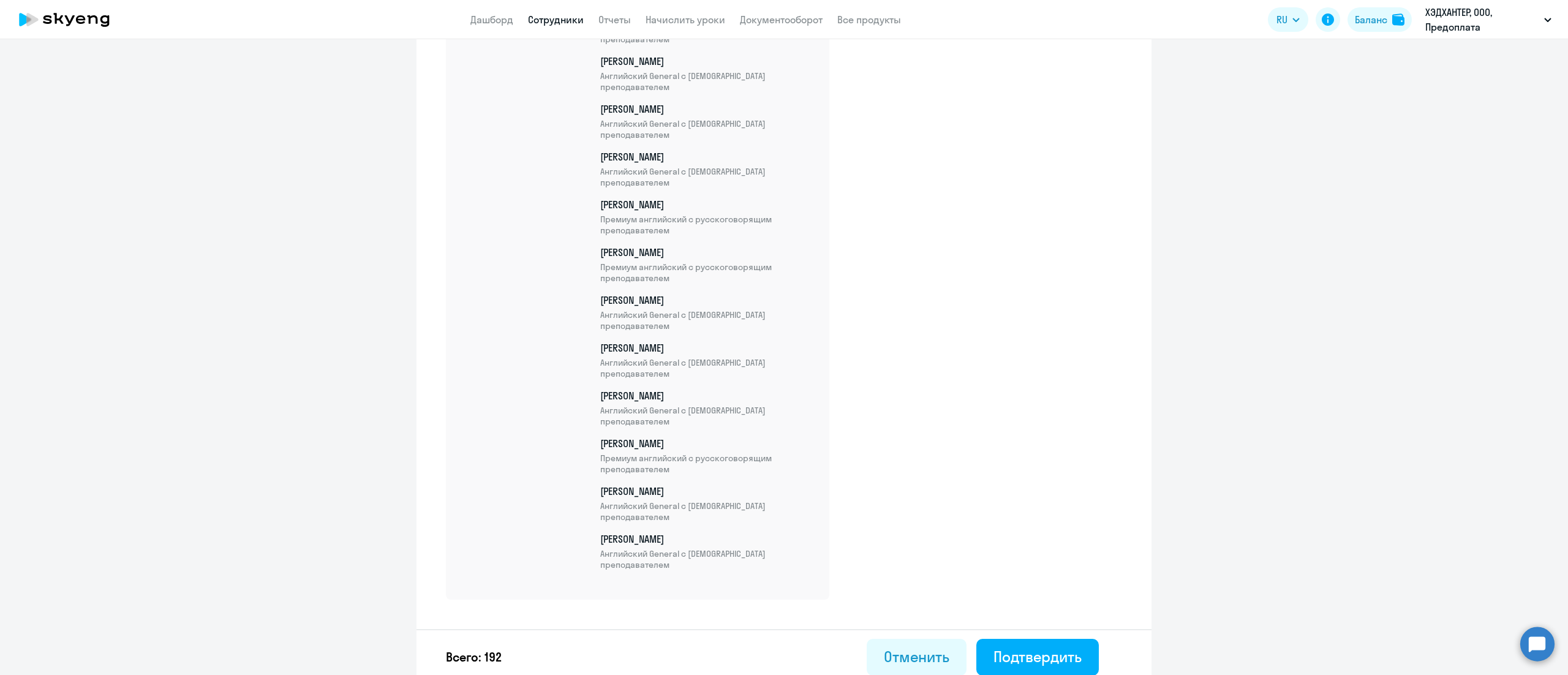
scroll to position [9054, 0]
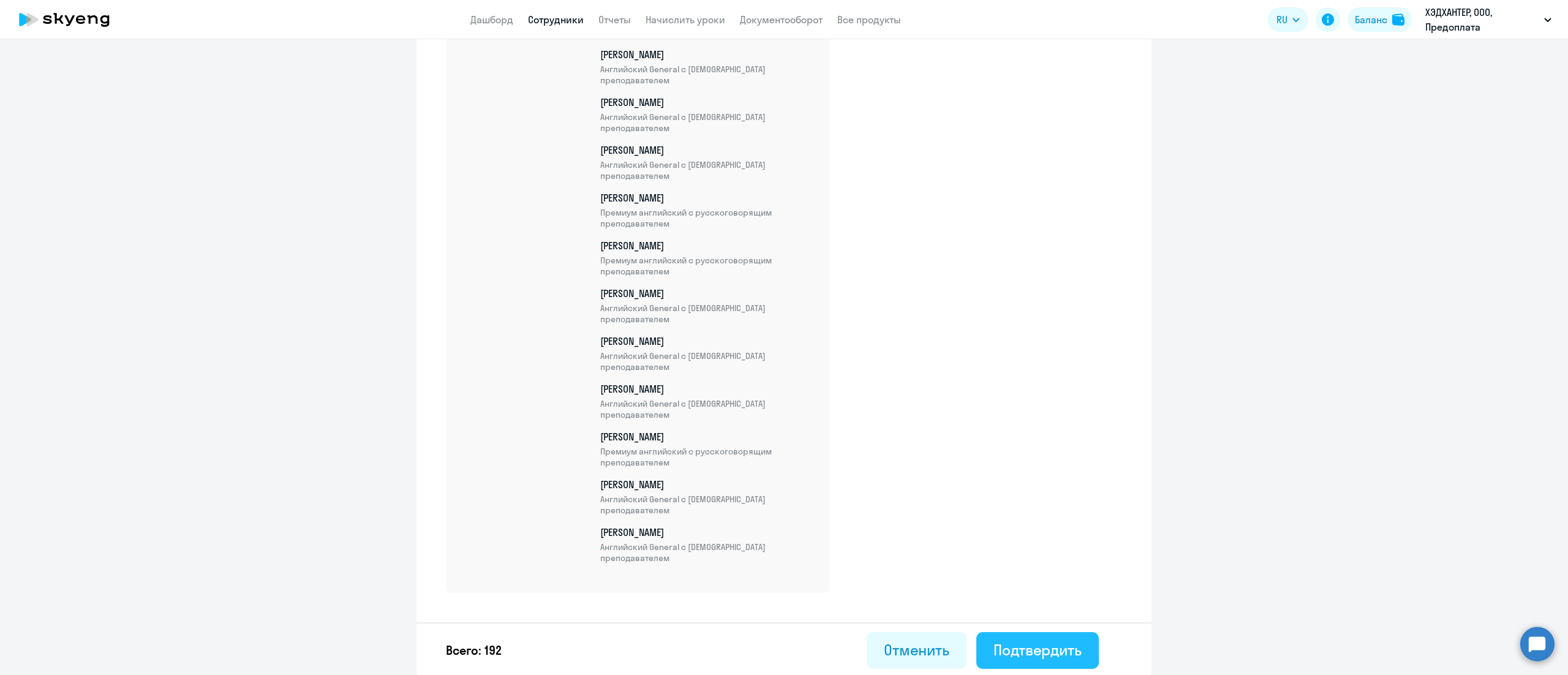
click at [1035, 644] on div "Подтвердить" at bounding box center [1037, 650] width 88 height 19
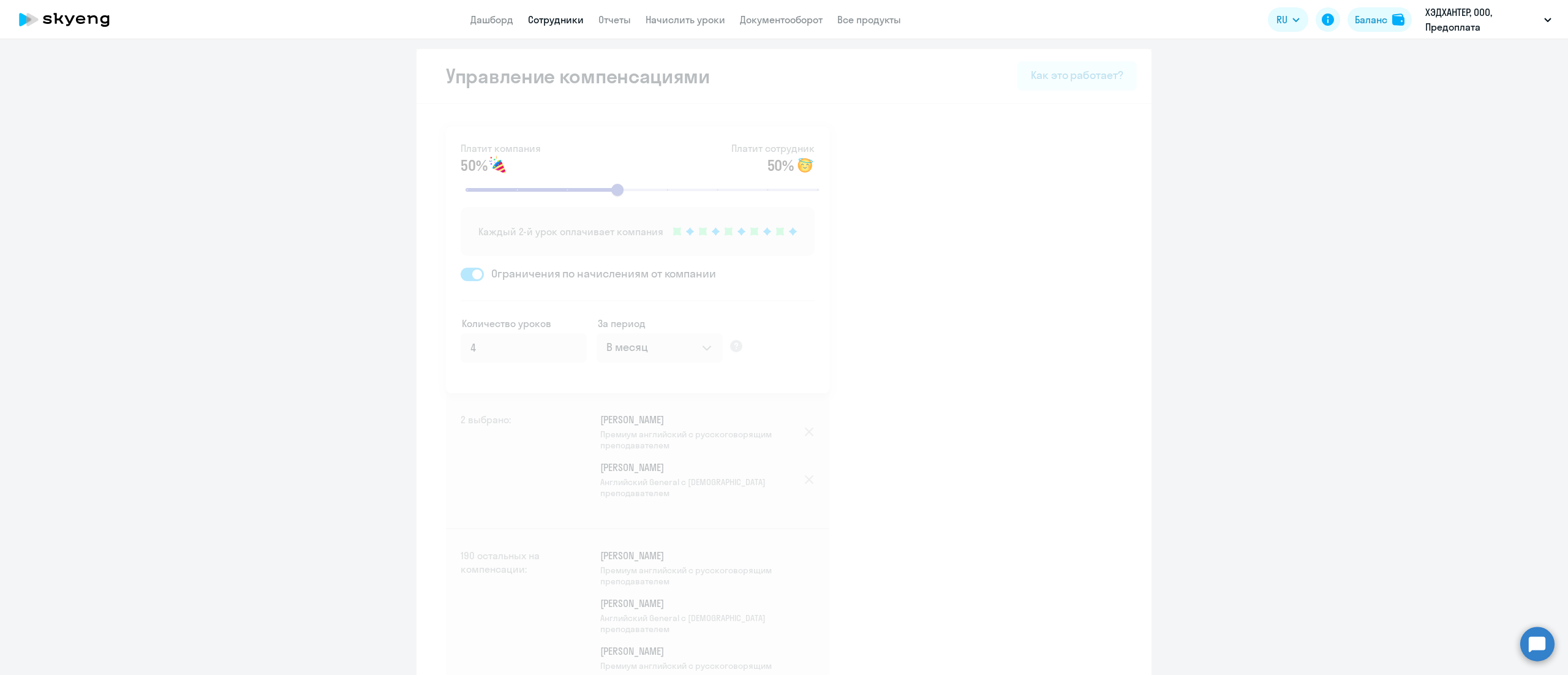
select select "30"
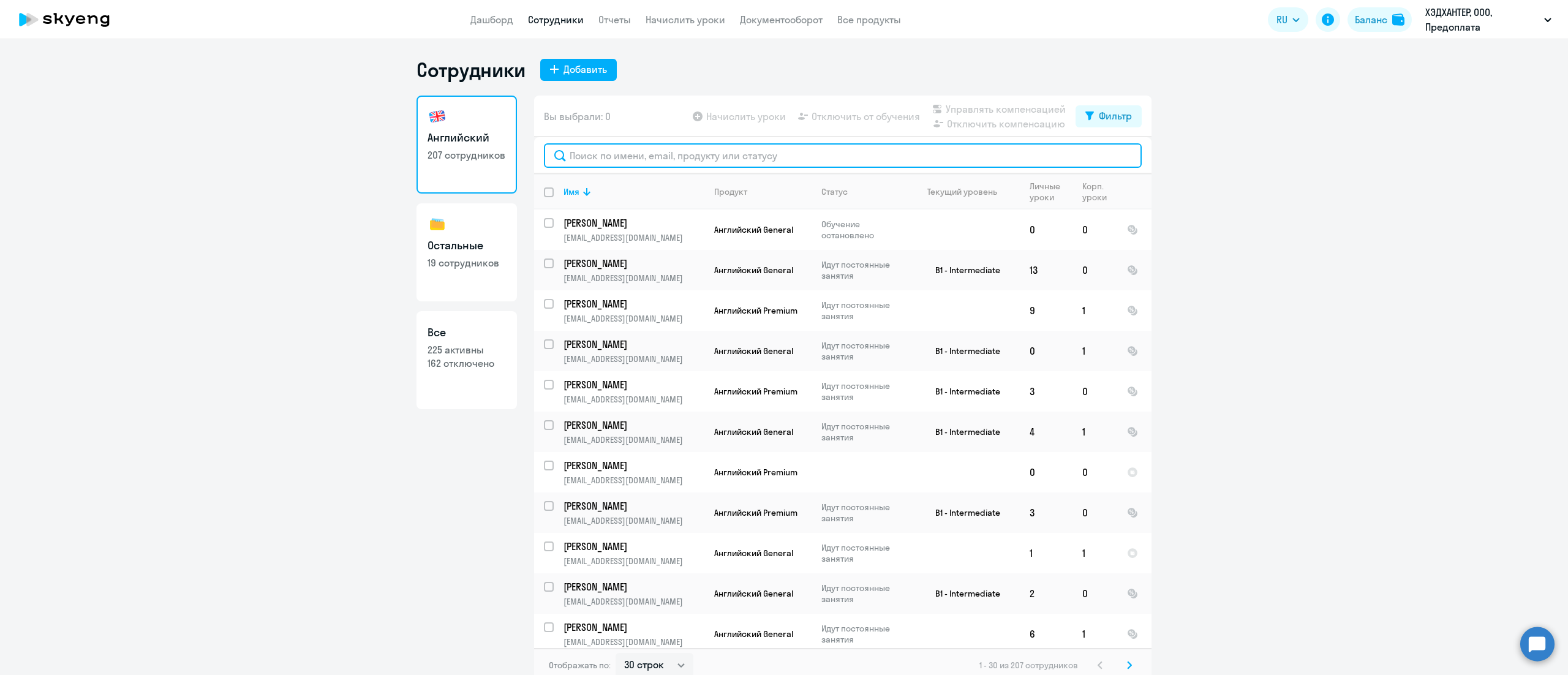
click at [730, 162] on input "text" at bounding box center [842, 155] width 598 height 24
paste input "Какушев"
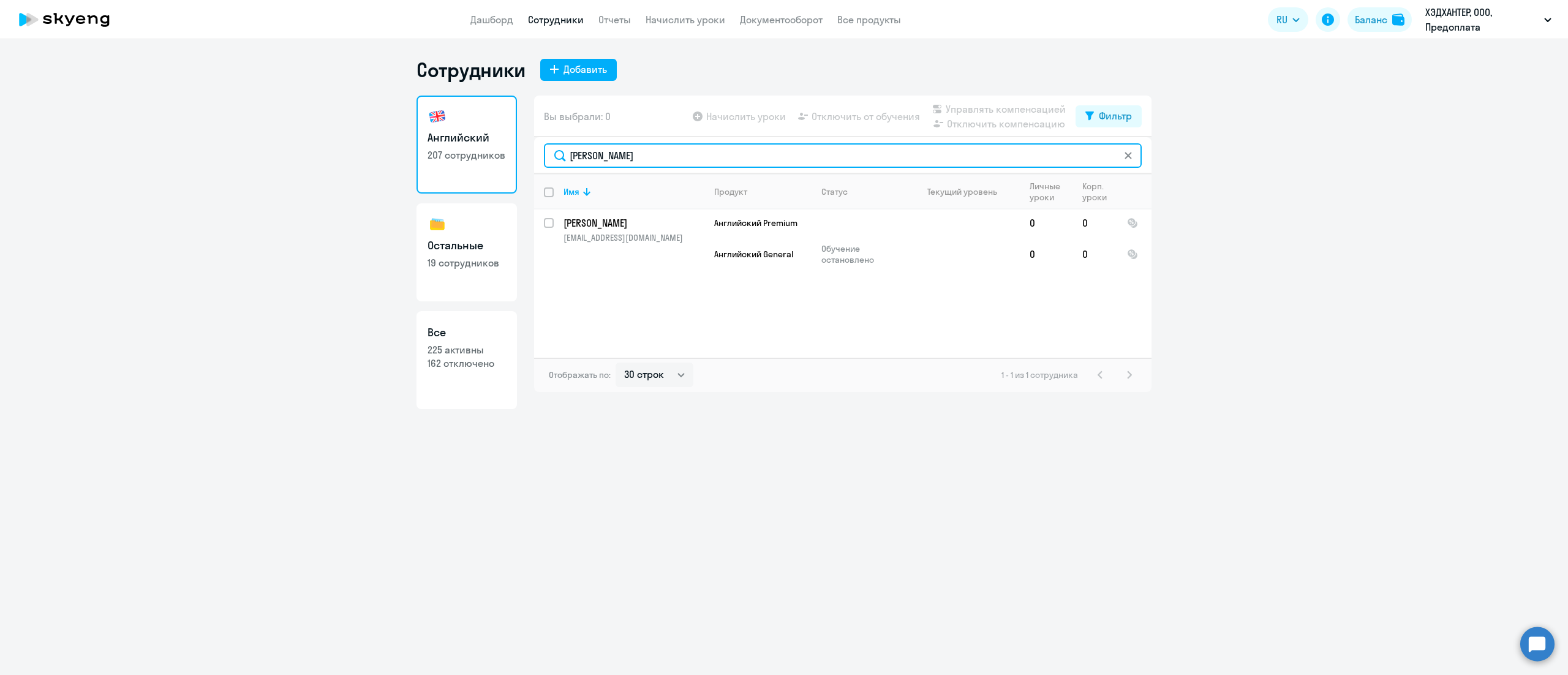
click at [794, 146] on input "Какушев" at bounding box center [842, 155] width 598 height 24
paste input "раж"
type input "Каражев"
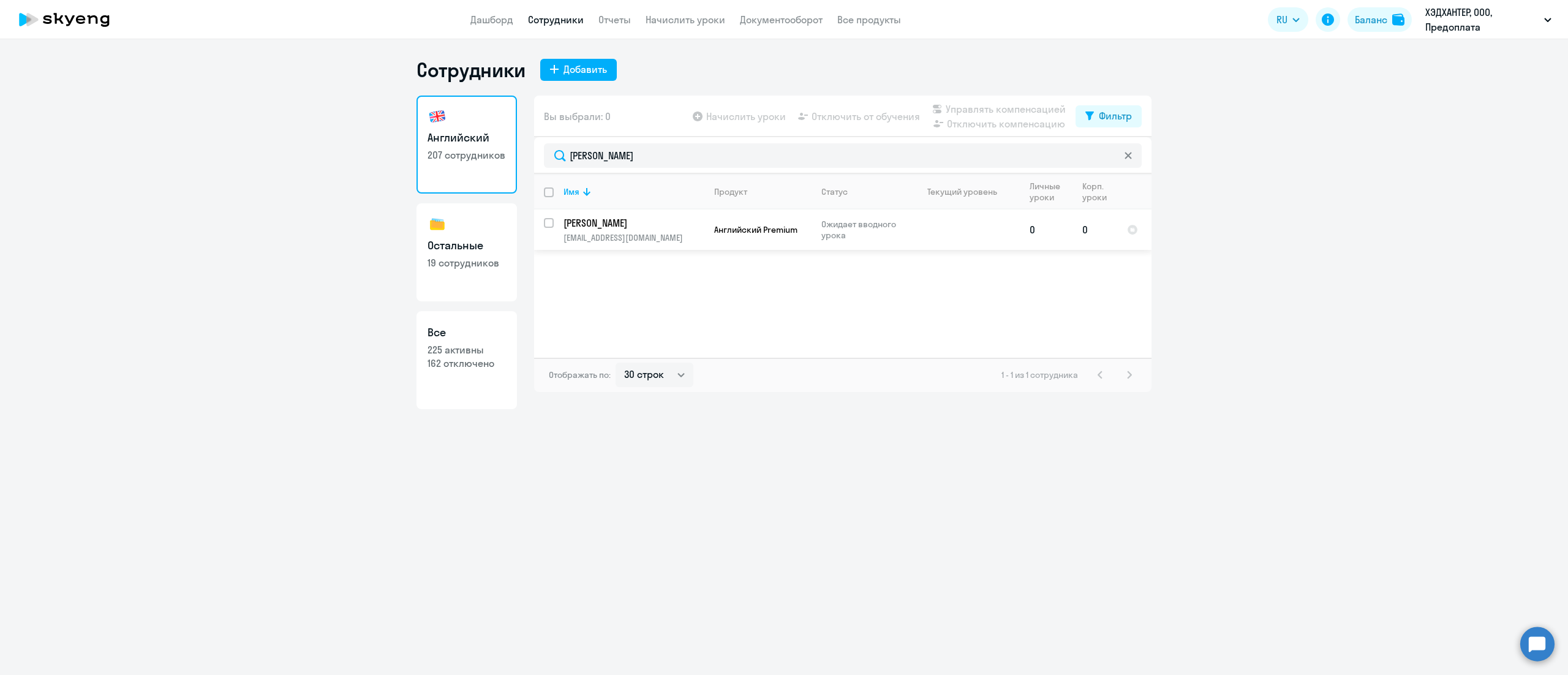
click at [550, 223] on input "select row 42907425" at bounding box center [556, 231] width 24 height 24
checkbox input "true"
click at [995, 112] on span "Управлять компенсацией" at bounding box center [1005, 108] width 120 height 15
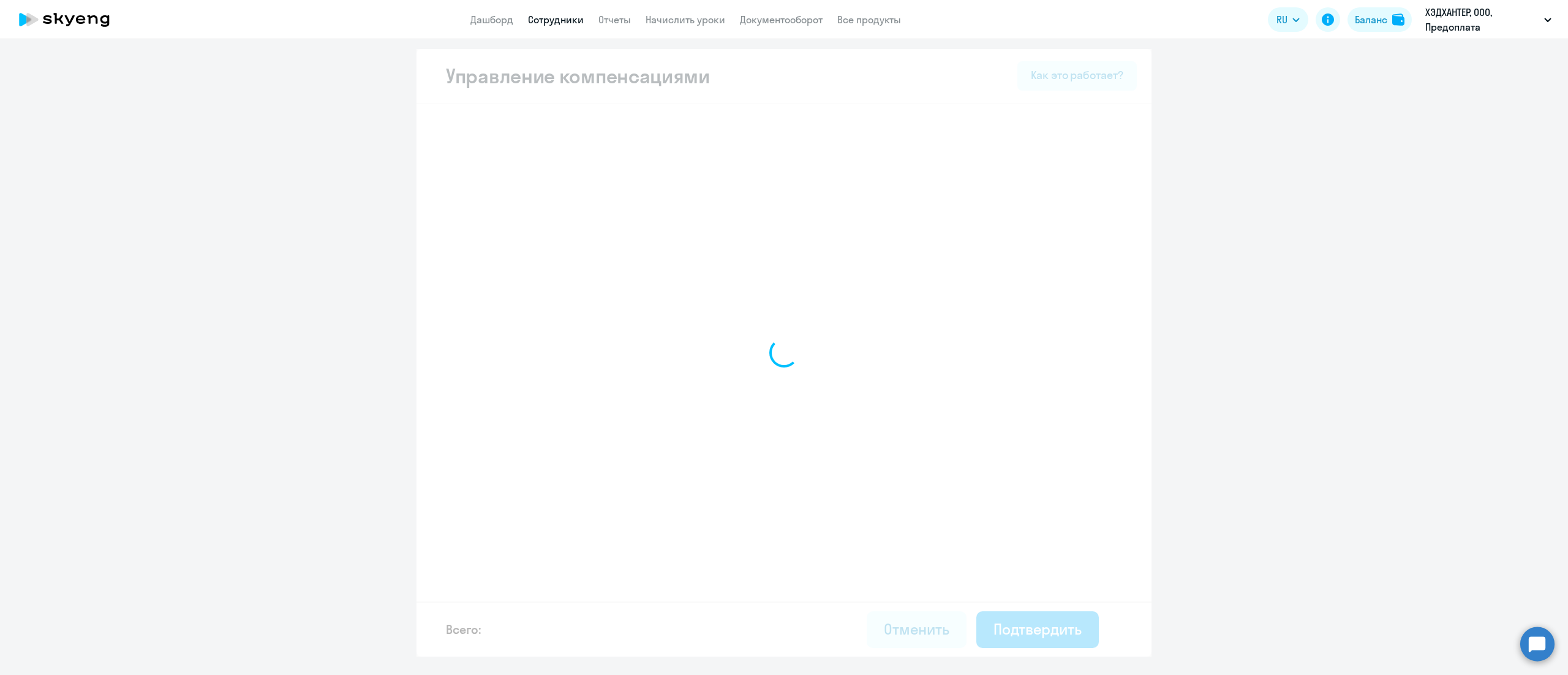
select select "MONTHLY"
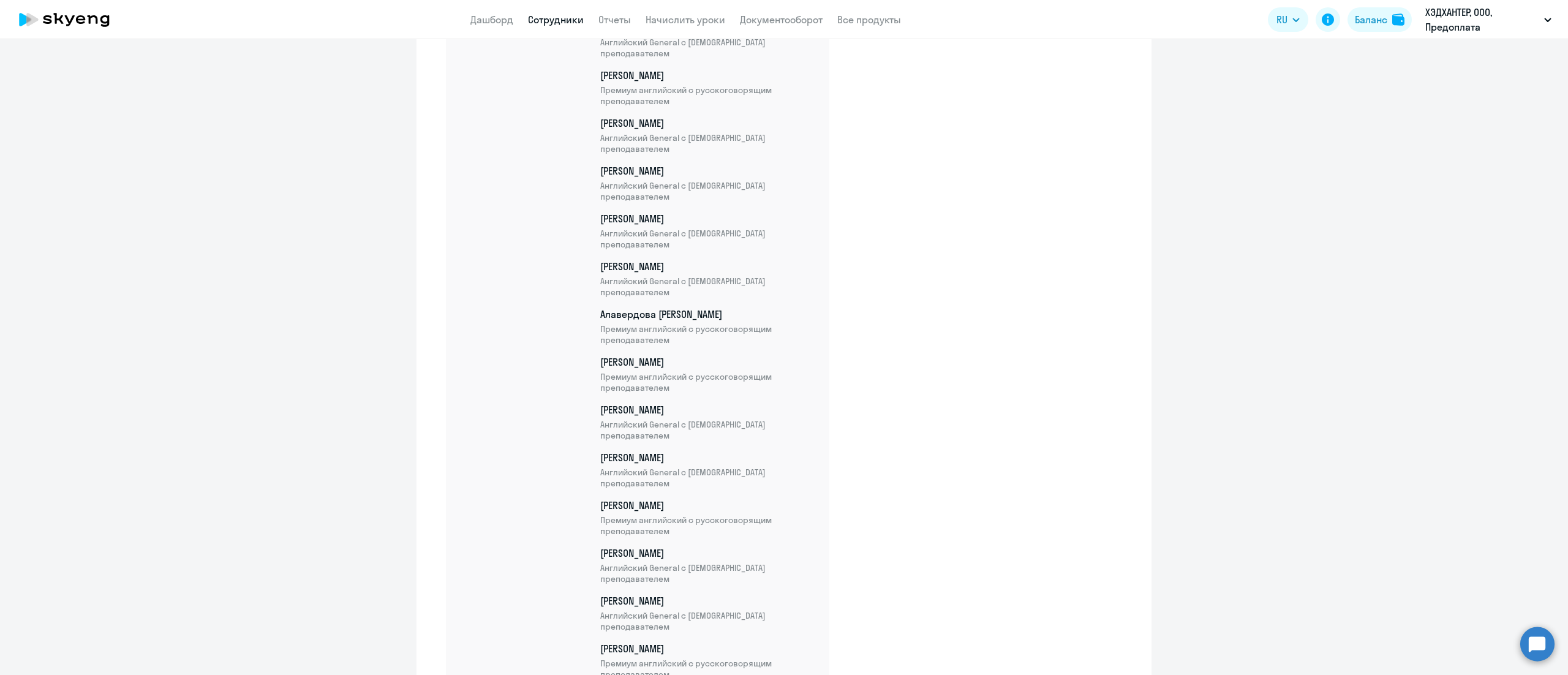
scroll to position [9101, 0]
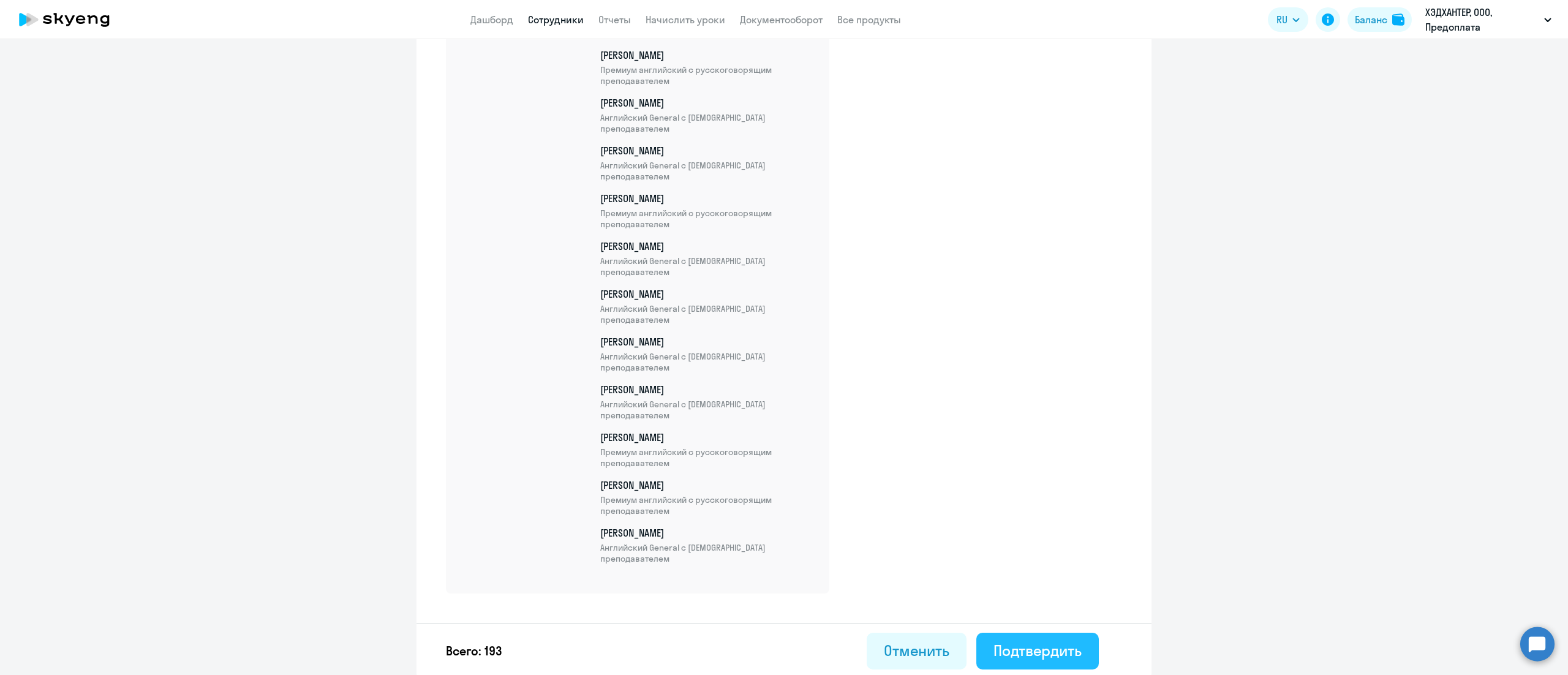
click at [1051, 649] on div "Подтвердить" at bounding box center [1037, 651] width 88 height 19
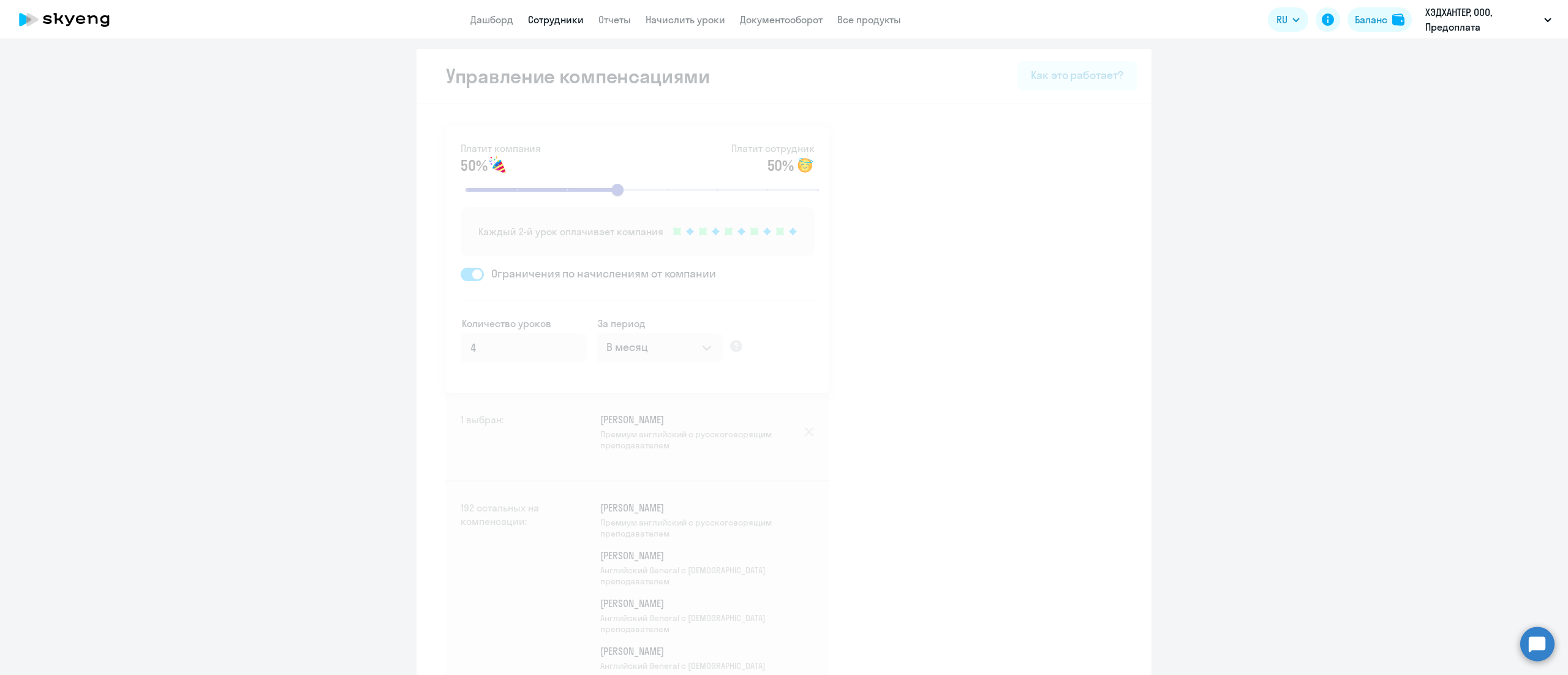
select select "30"
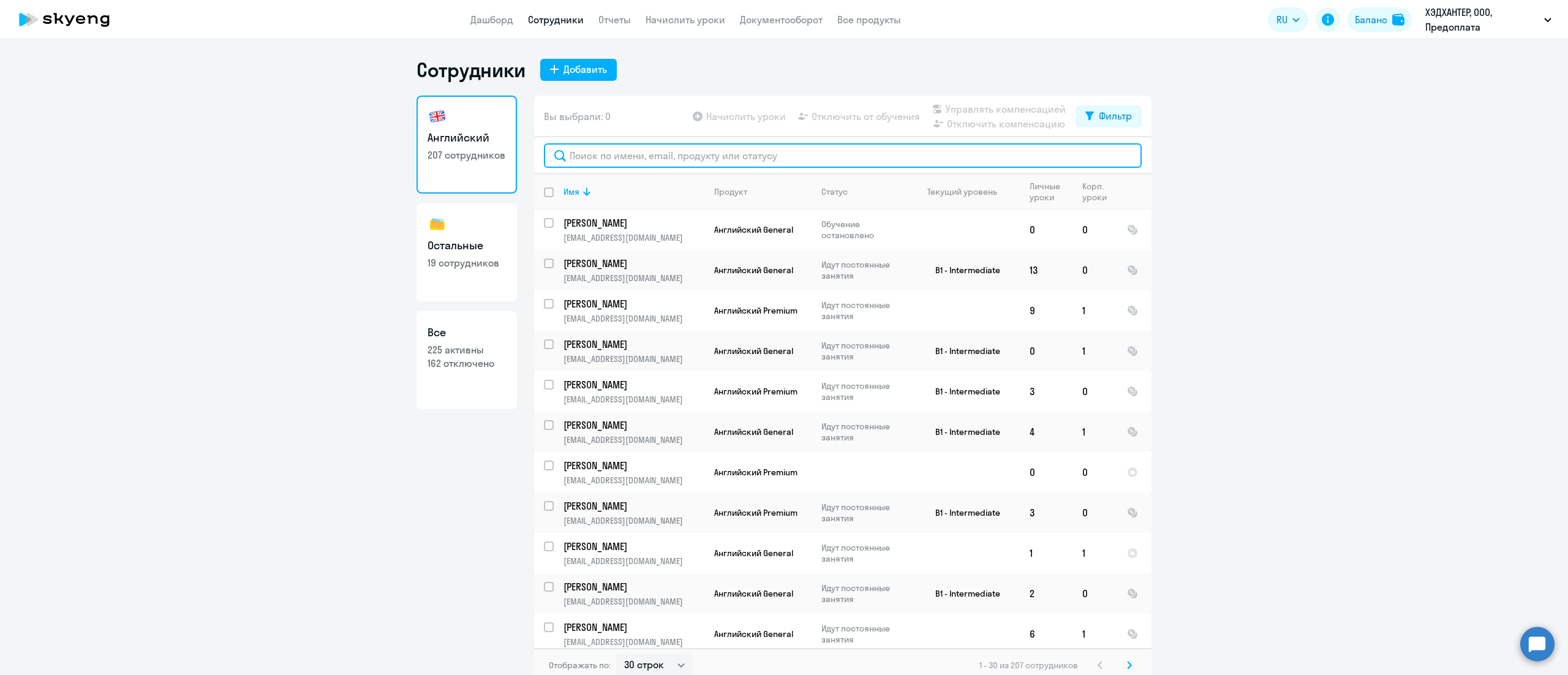
click at [704, 155] on input "text" at bounding box center [842, 155] width 598 height 24
paste input "[PERSON_NAME]"
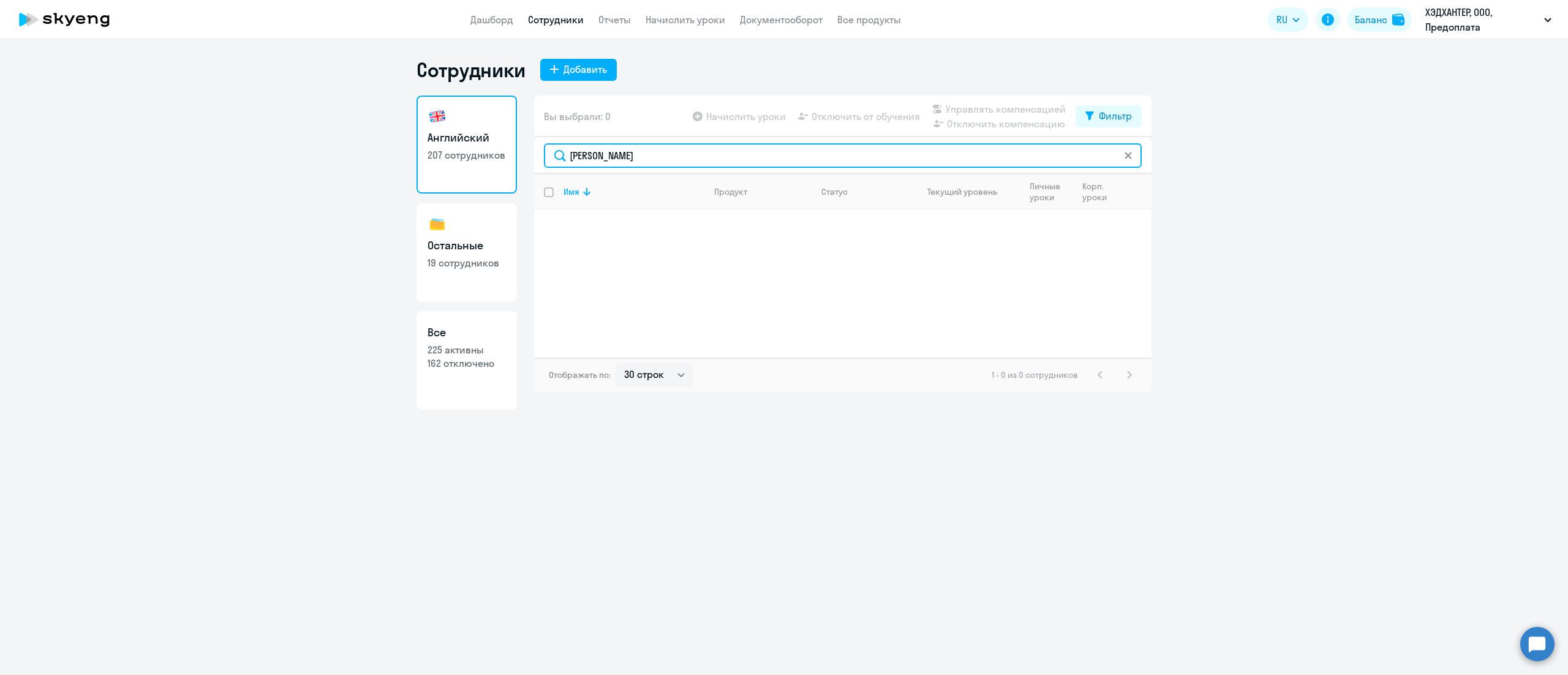
click at [620, 155] on input "[PERSON_NAME]" at bounding box center [842, 155] width 598 height 24
paste input "рае"
type input "Краева"
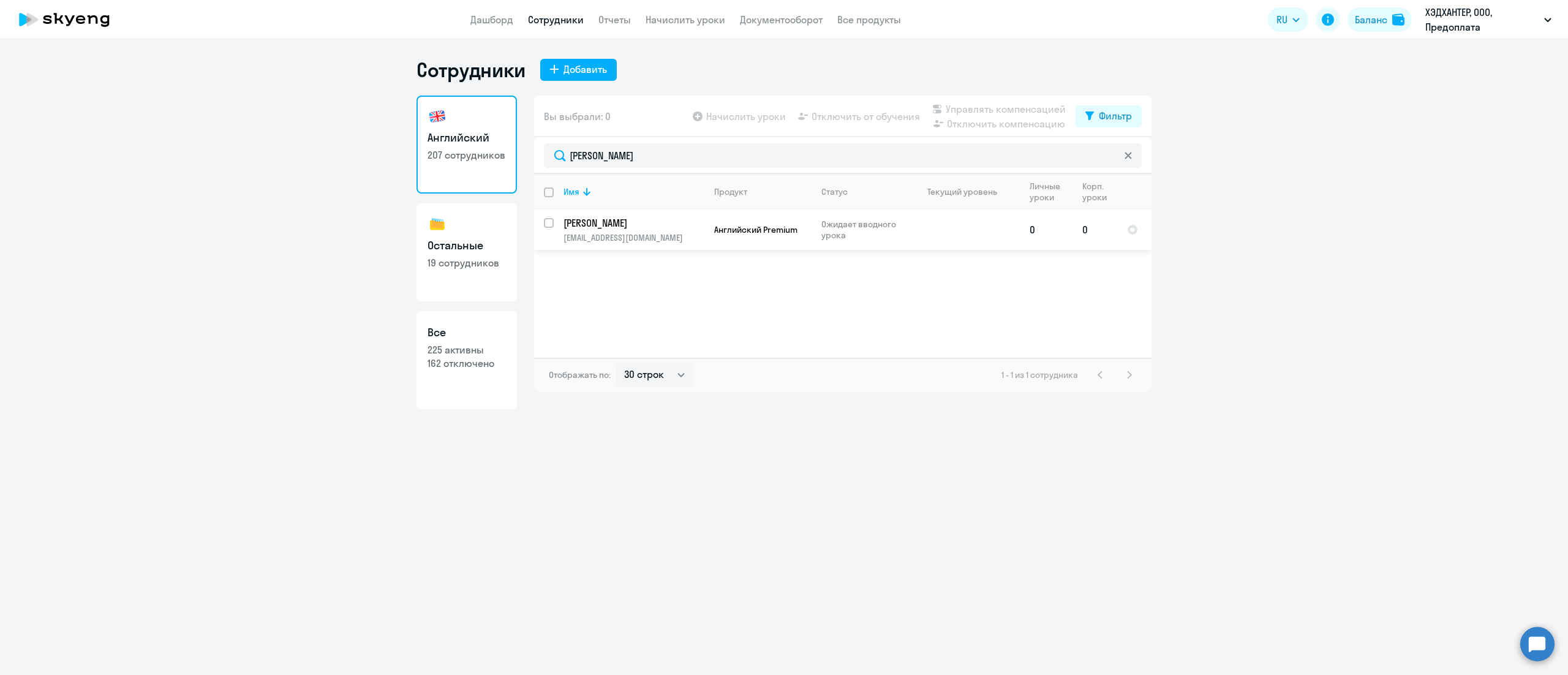
click at [547, 220] on input "select row 42907426" at bounding box center [556, 231] width 24 height 24
checkbox input "true"
click at [948, 107] on span "Управлять компенсацией" at bounding box center [1005, 108] width 120 height 15
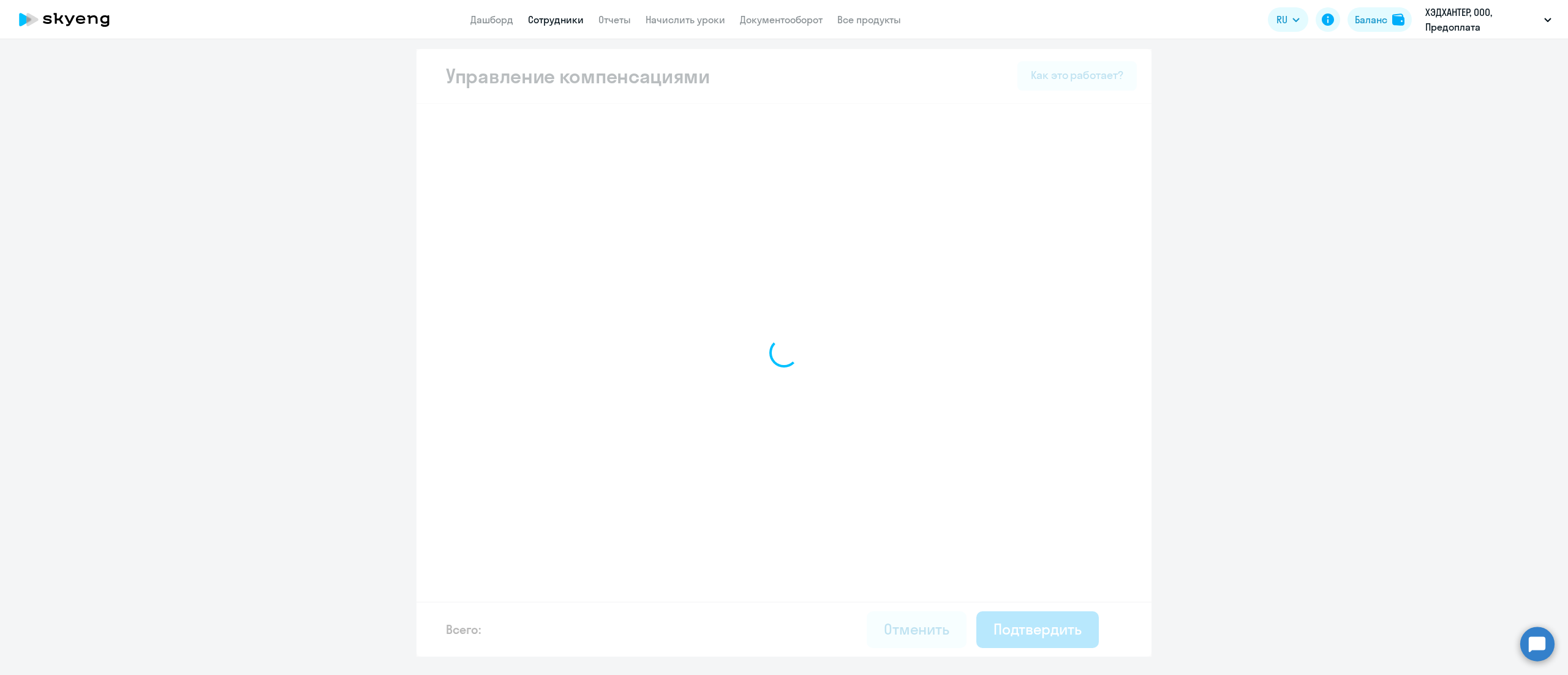
select select "MONTHLY"
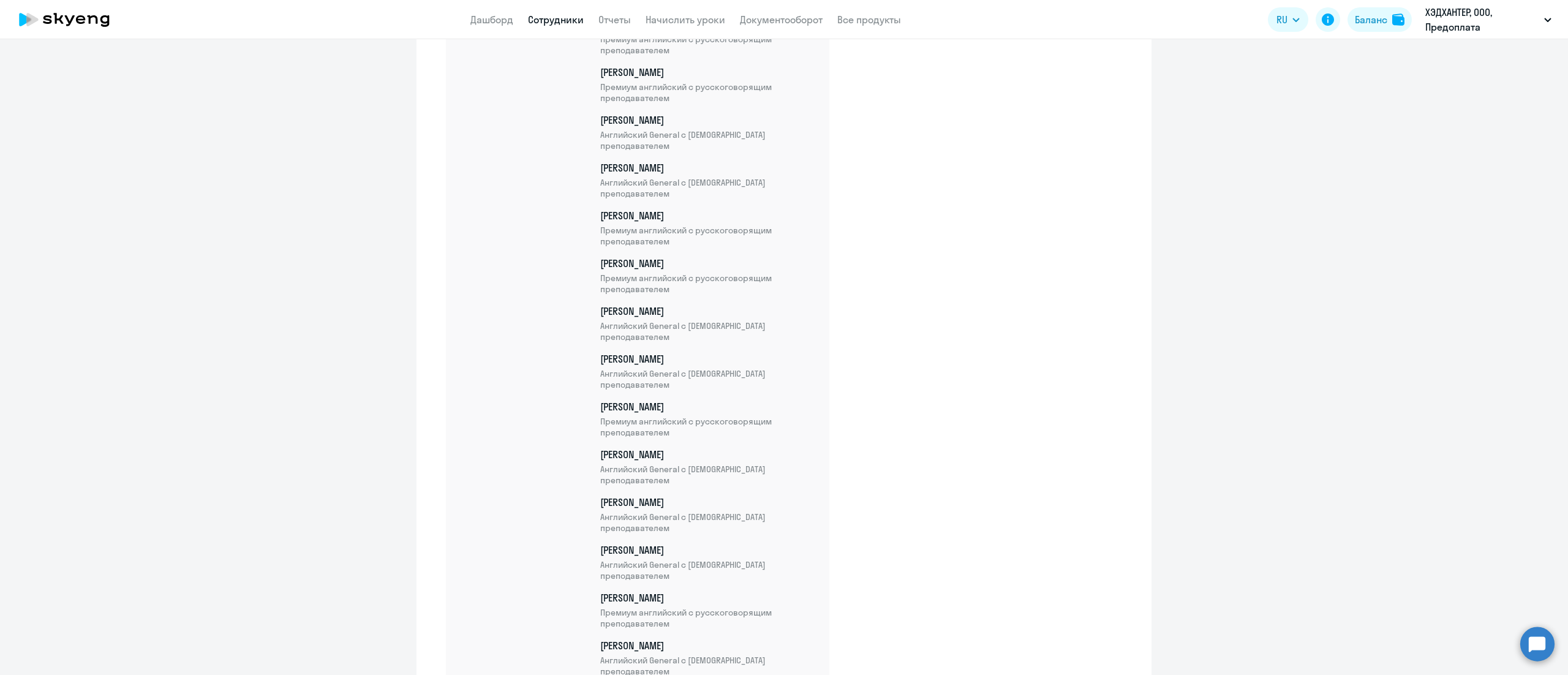
scroll to position [9149, 0]
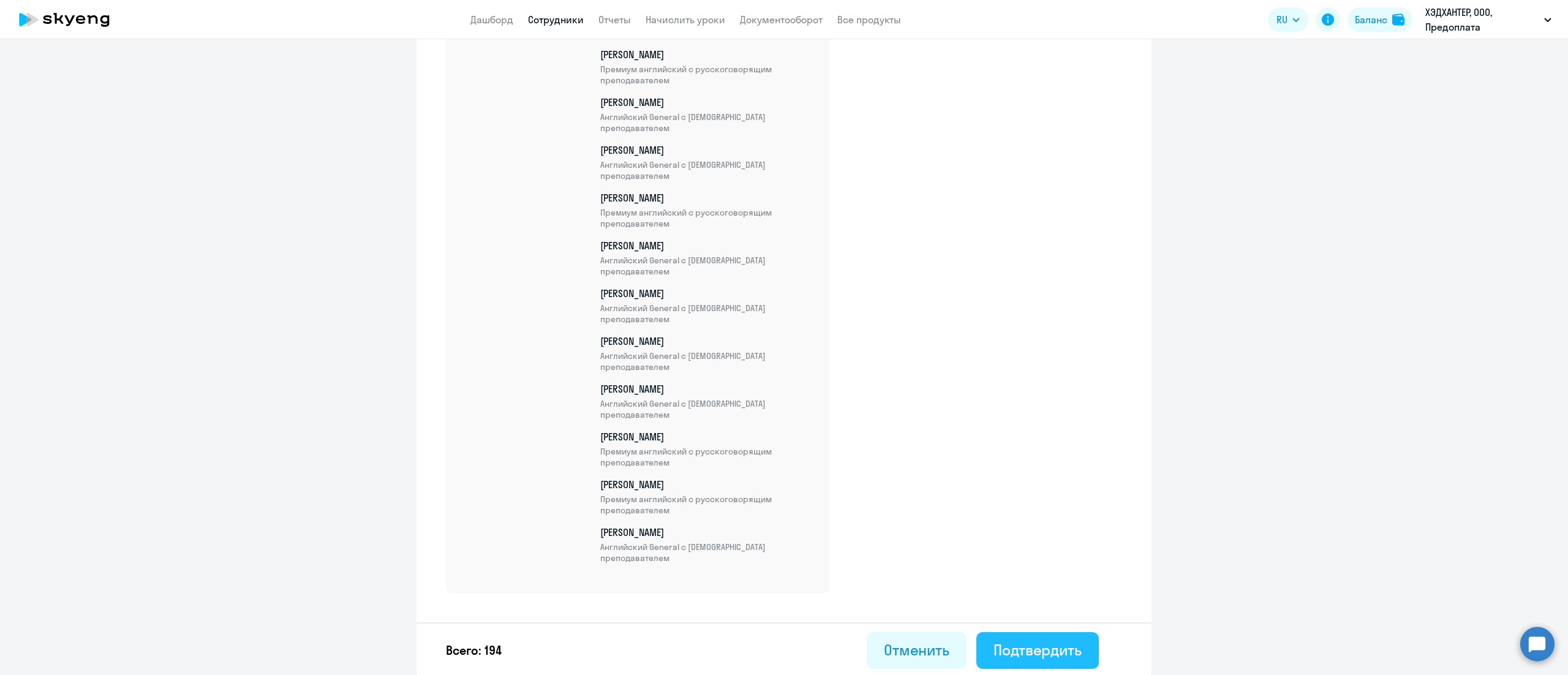
click at [1064, 651] on div "Подтвердить" at bounding box center [1037, 650] width 88 height 19
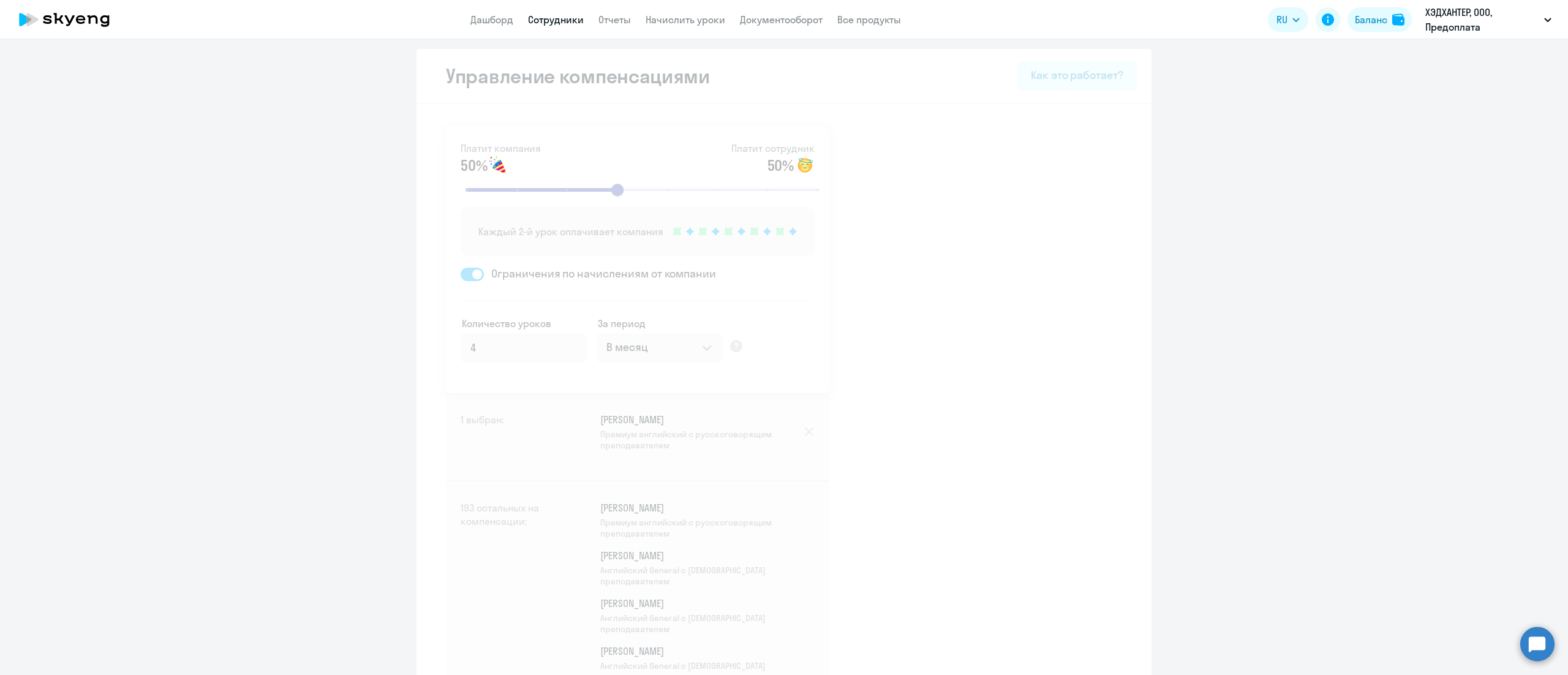
select select "30"
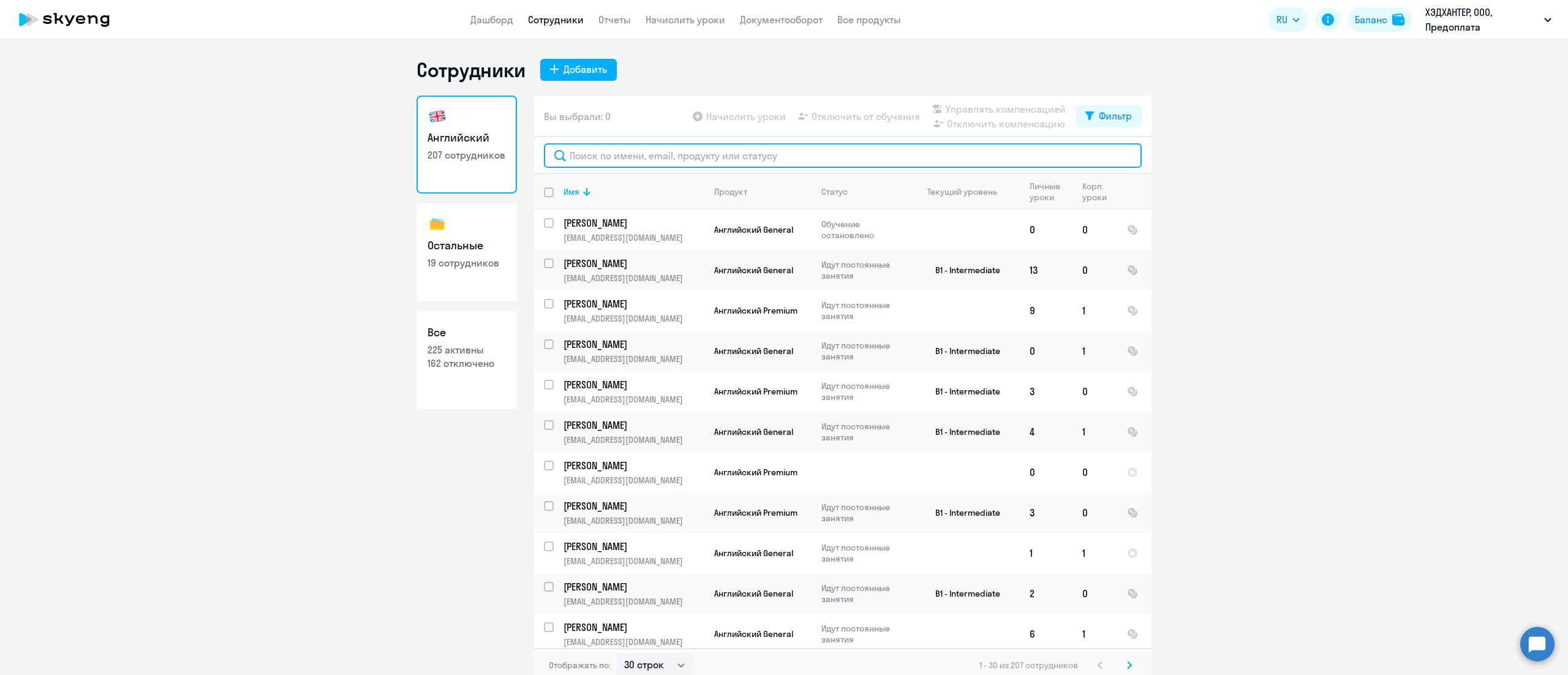
click at [735, 143] on input "text" at bounding box center [842, 155] width 598 height 24
paste input "Ращепкина"
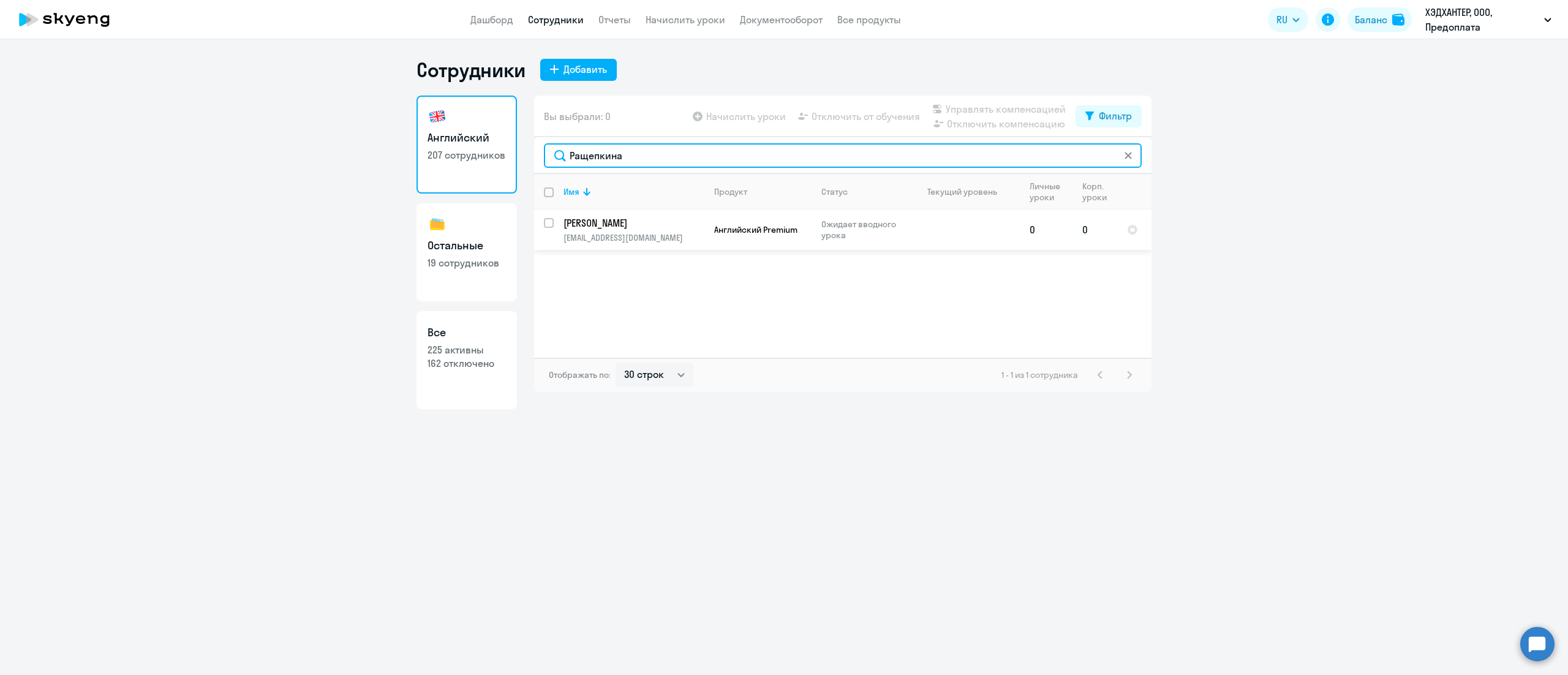
type input "Ращепкина"
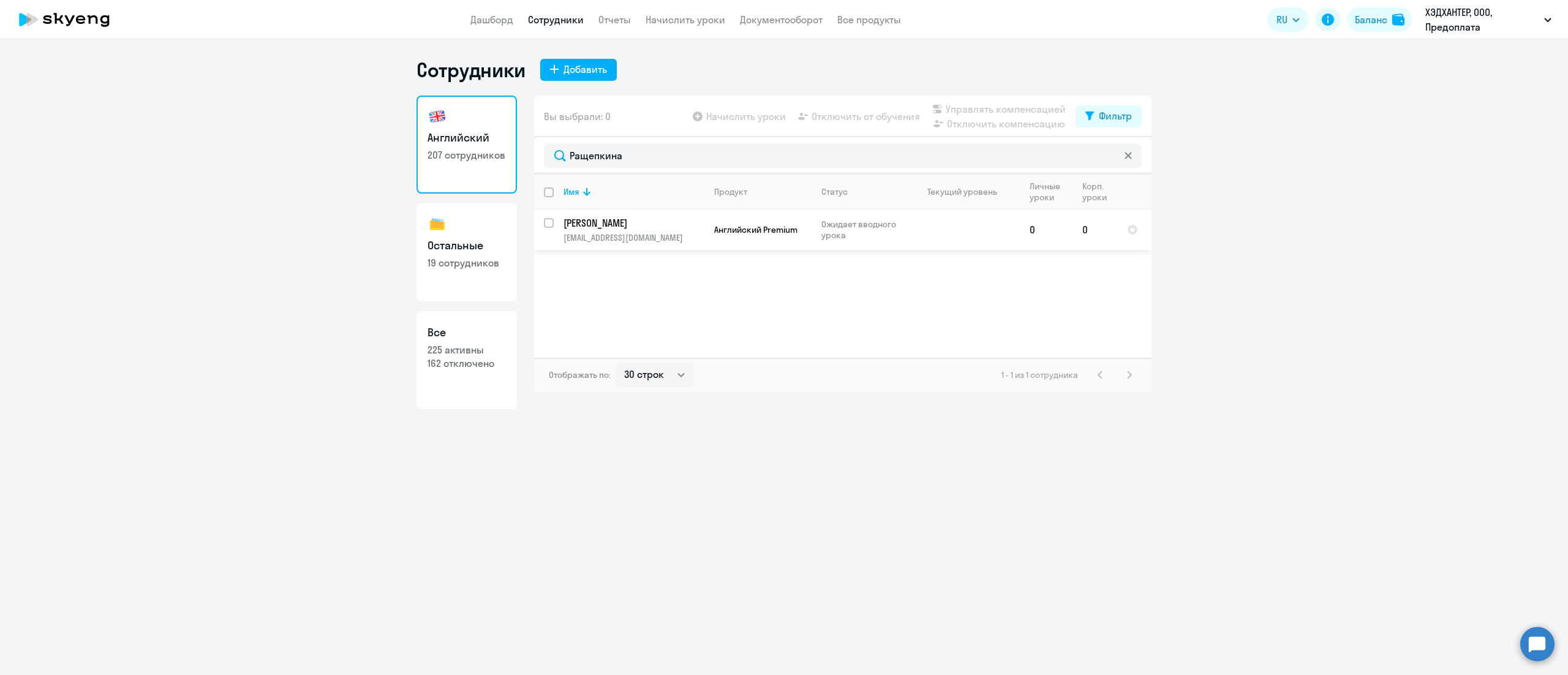
click at [547, 224] on input "select row 42907428" at bounding box center [556, 231] width 24 height 24
checkbox input "true"
click at [1002, 103] on span "Управлять компенсацией" at bounding box center [1005, 108] width 120 height 15
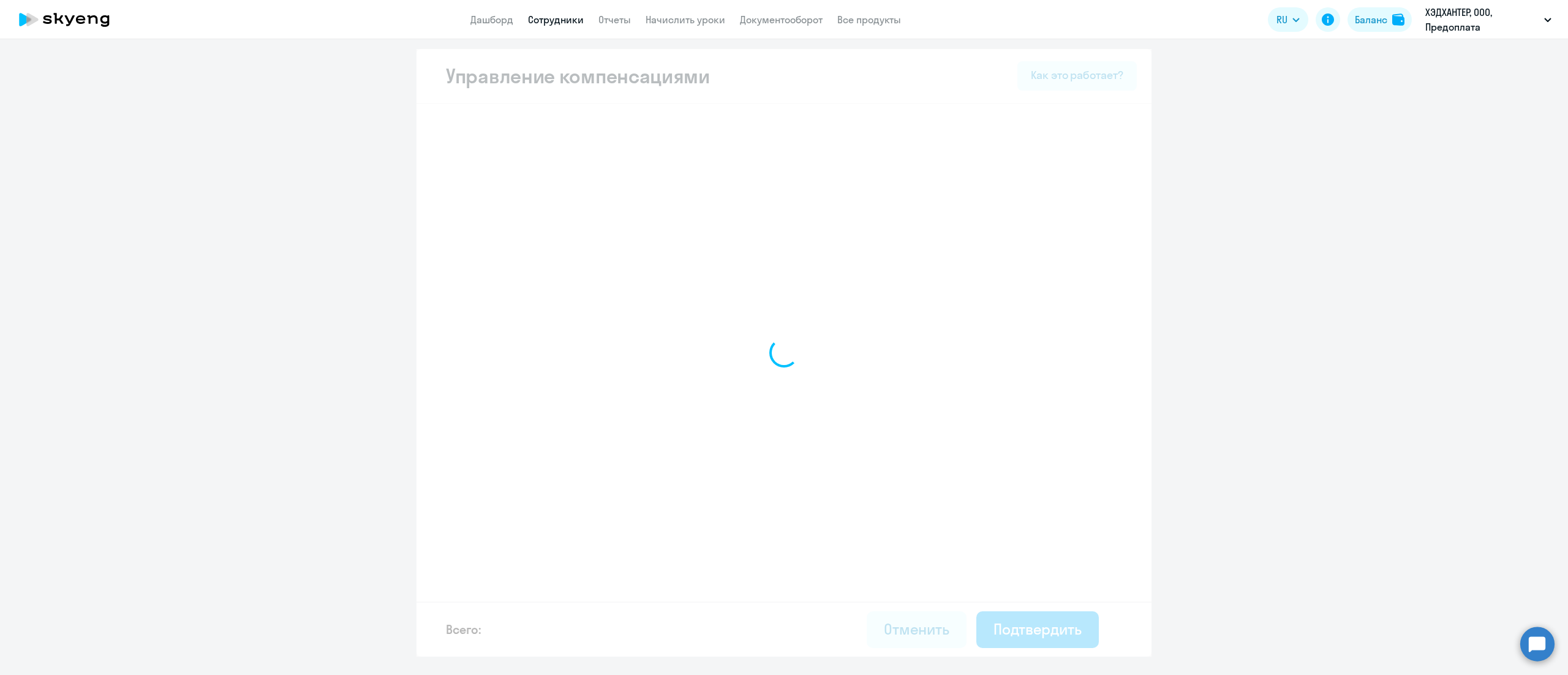
select select "MONTHLY"
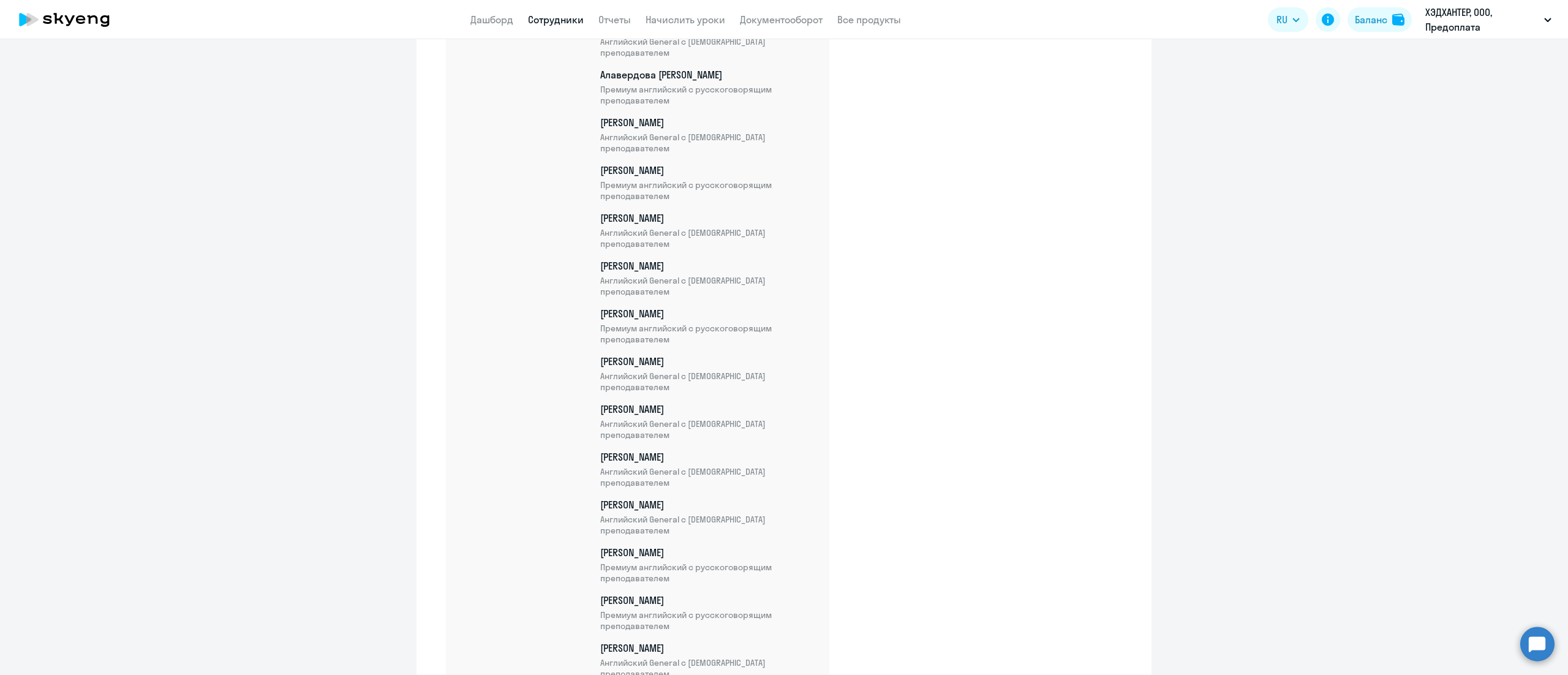
scroll to position [9196, 0]
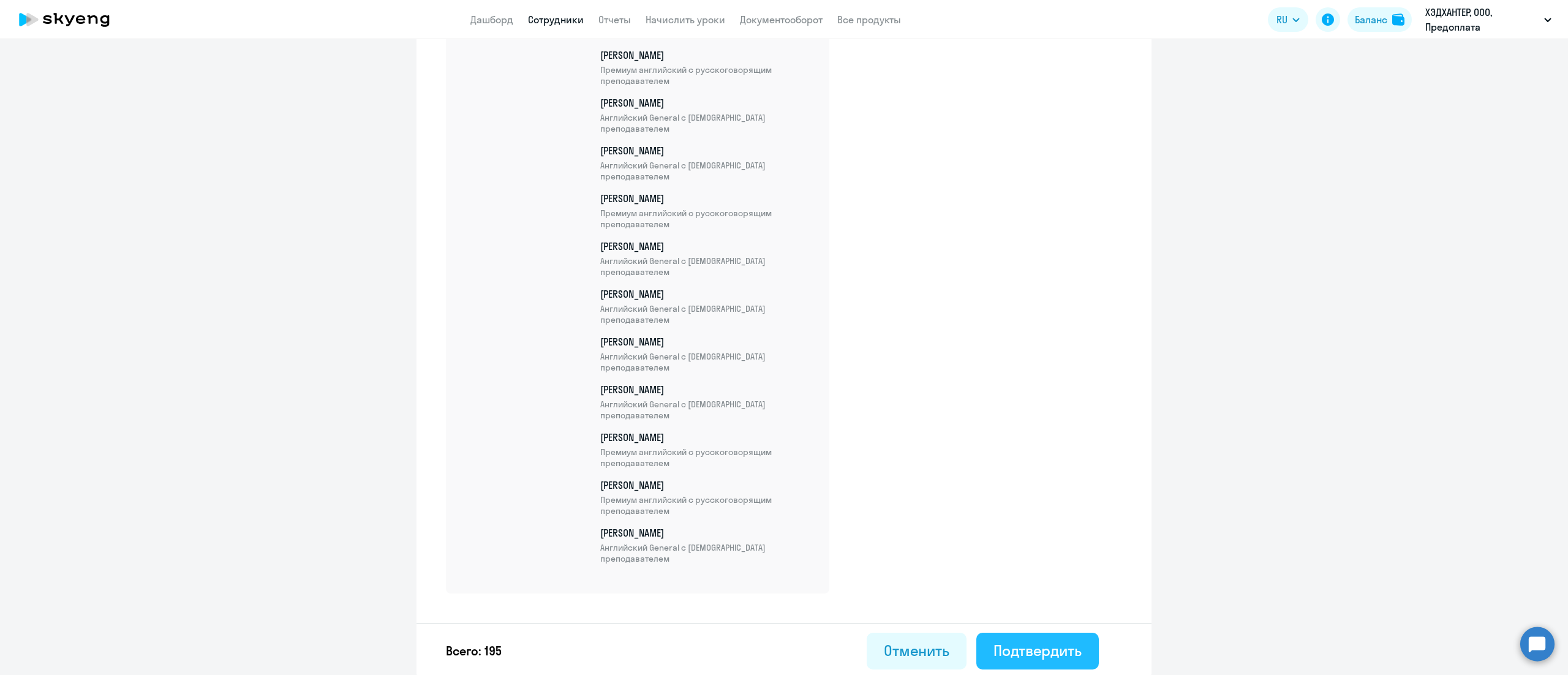
click at [1066, 634] on button "Подтвердить" at bounding box center [1037, 651] width 122 height 37
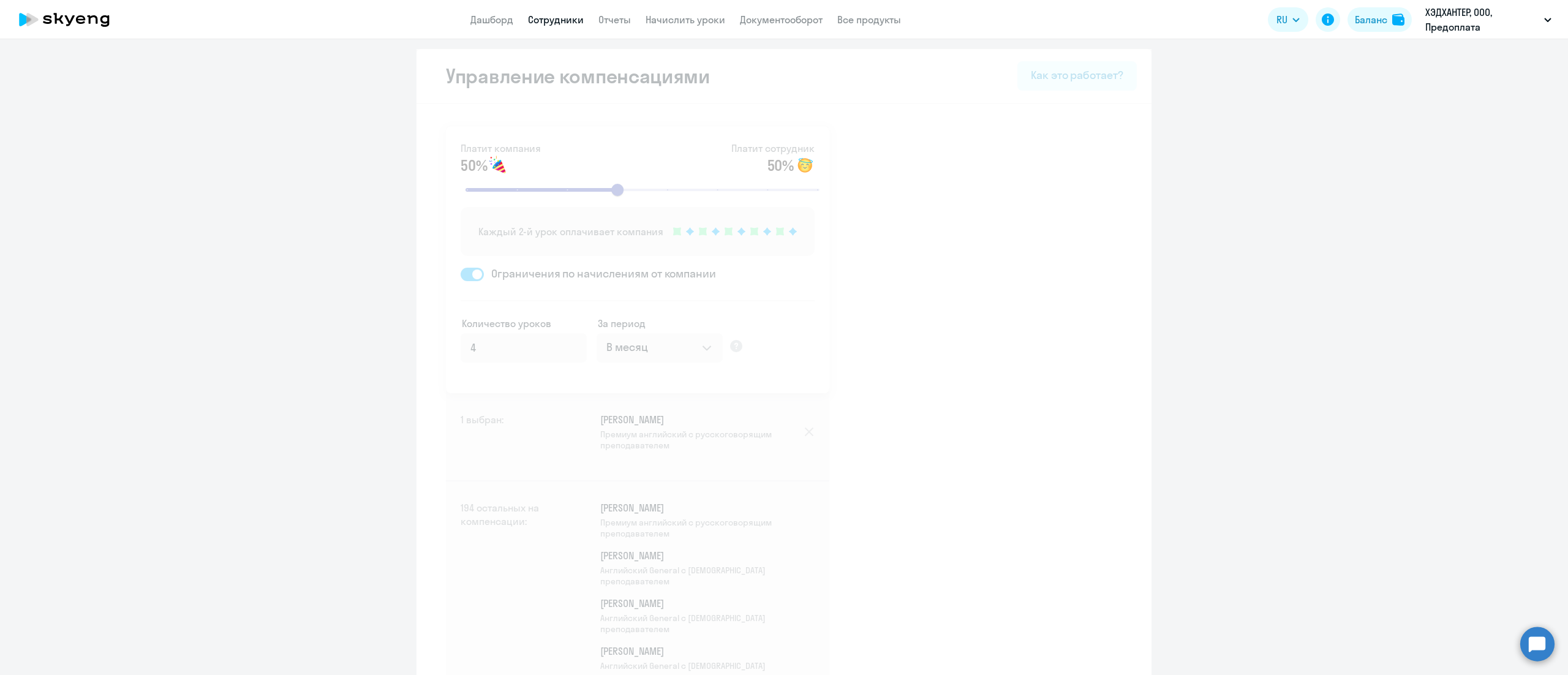
select select "30"
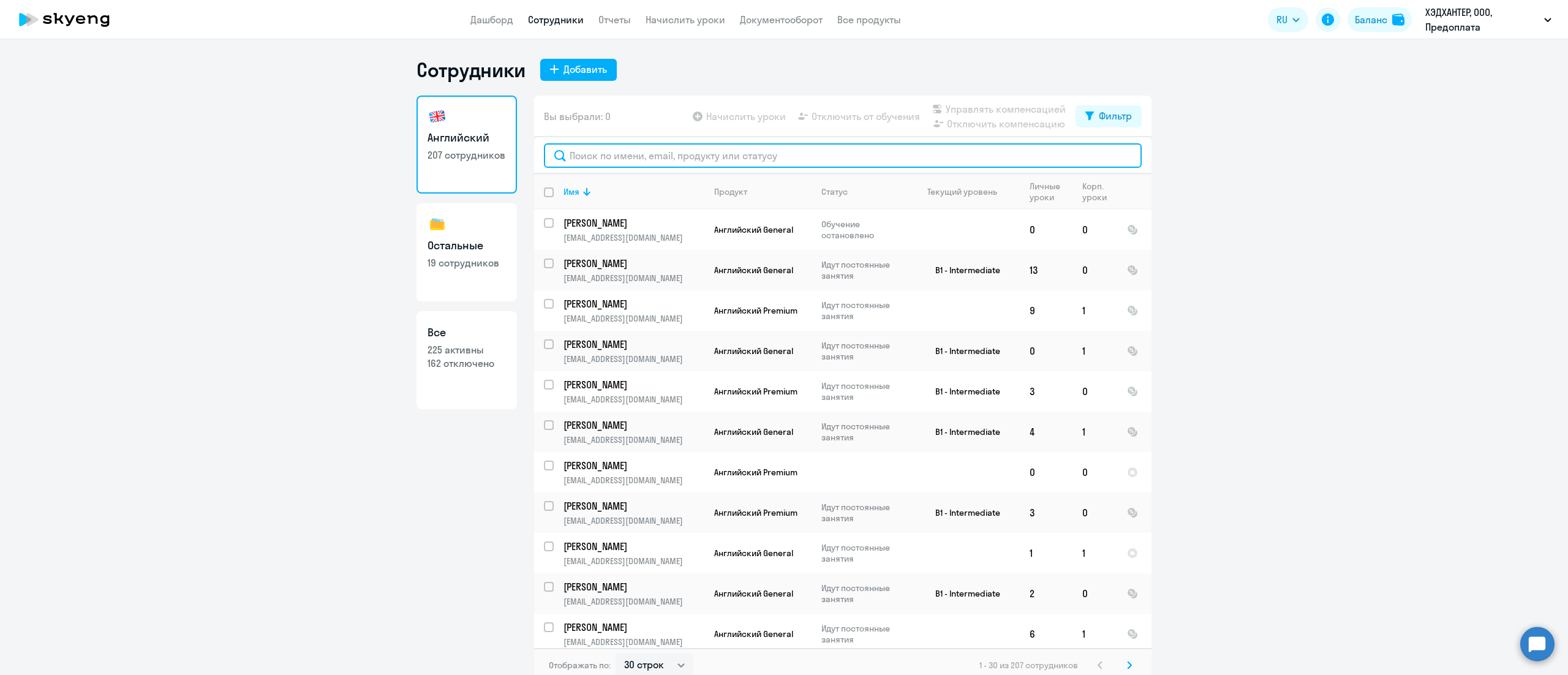
click at [715, 162] on input "text" at bounding box center [842, 155] width 598 height 24
paste input "Русскин"
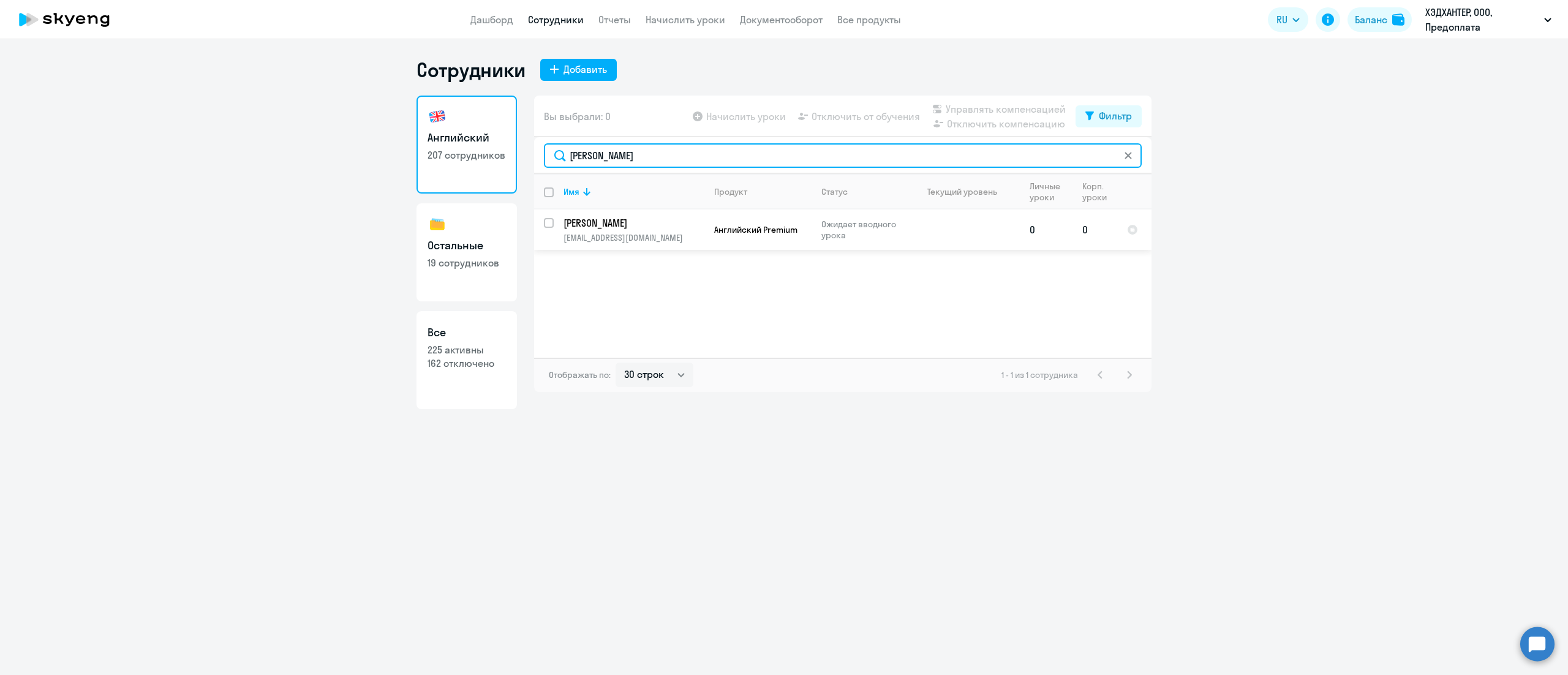
type input "Русскин"
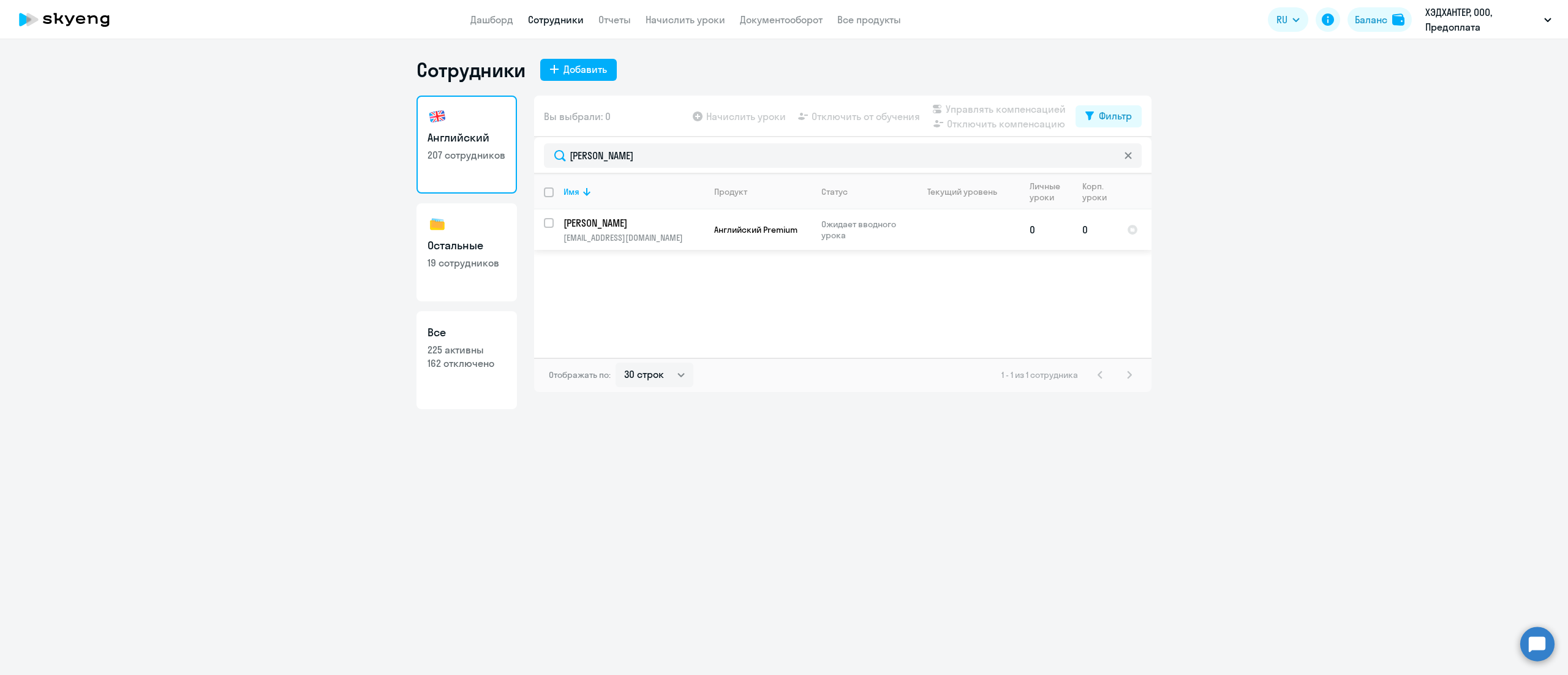
click at [547, 223] on input "select row 42907429" at bounding box center [556, 231] width 24 height 24
checkbox input "true"
click at [978, 110] on span "Управлять компенсацией" at bounding box center [1005, 108] width 120 height 15
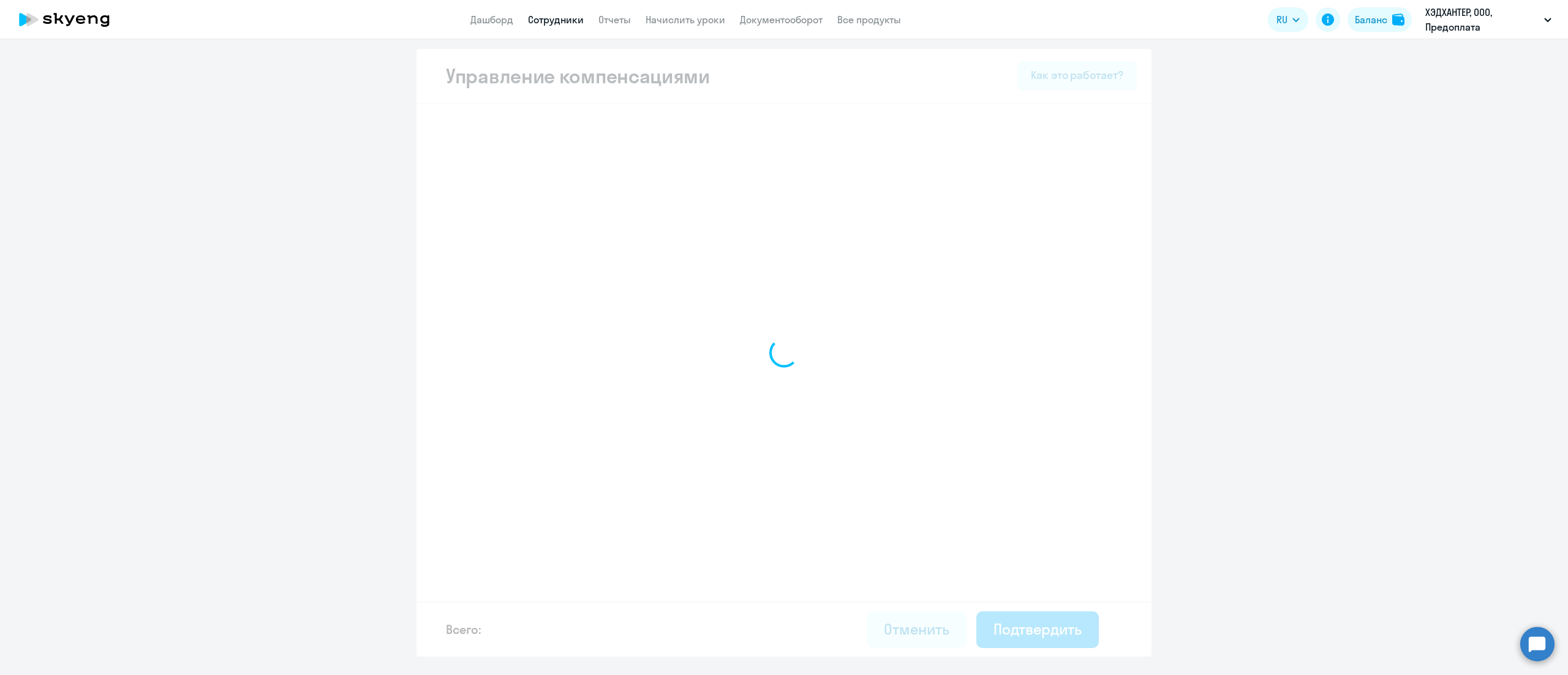
select select "MONTHLY"
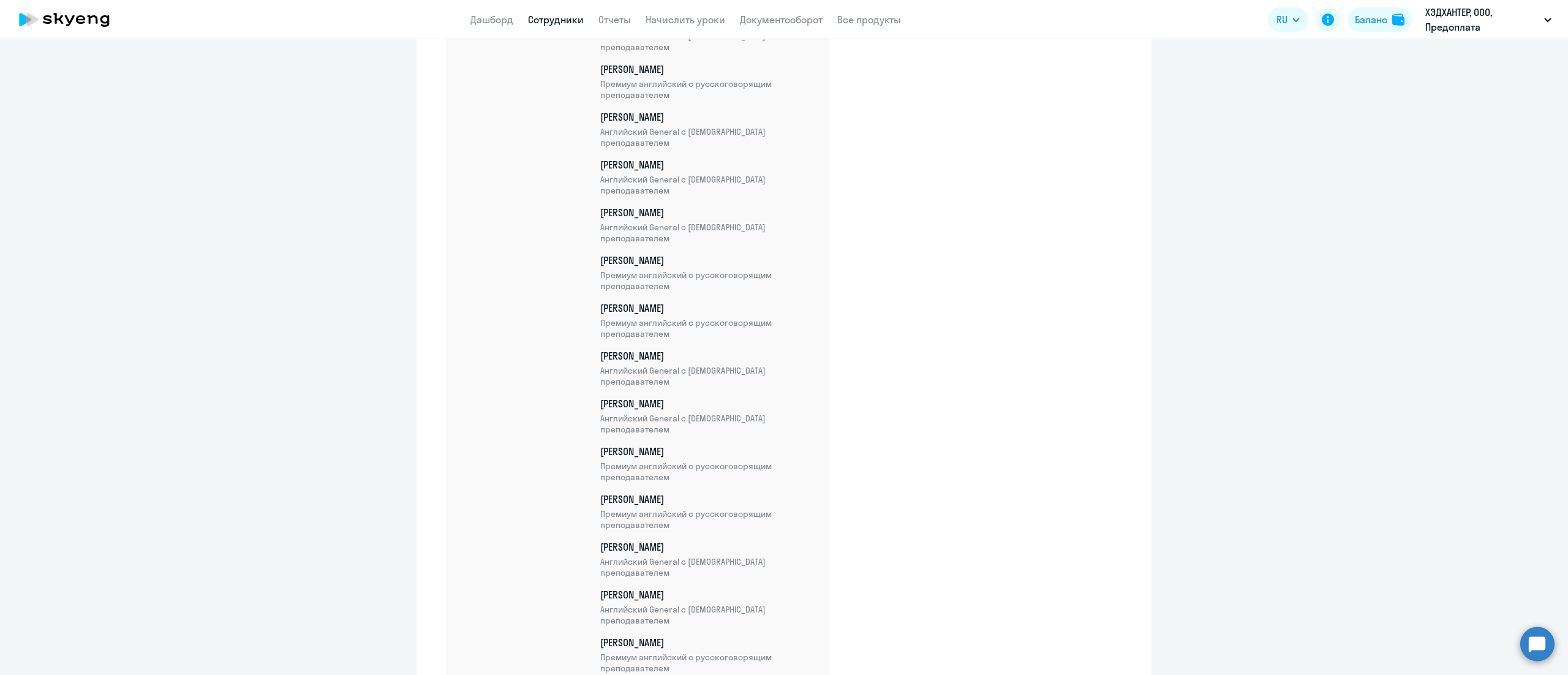
scroll to position [9244, 0]
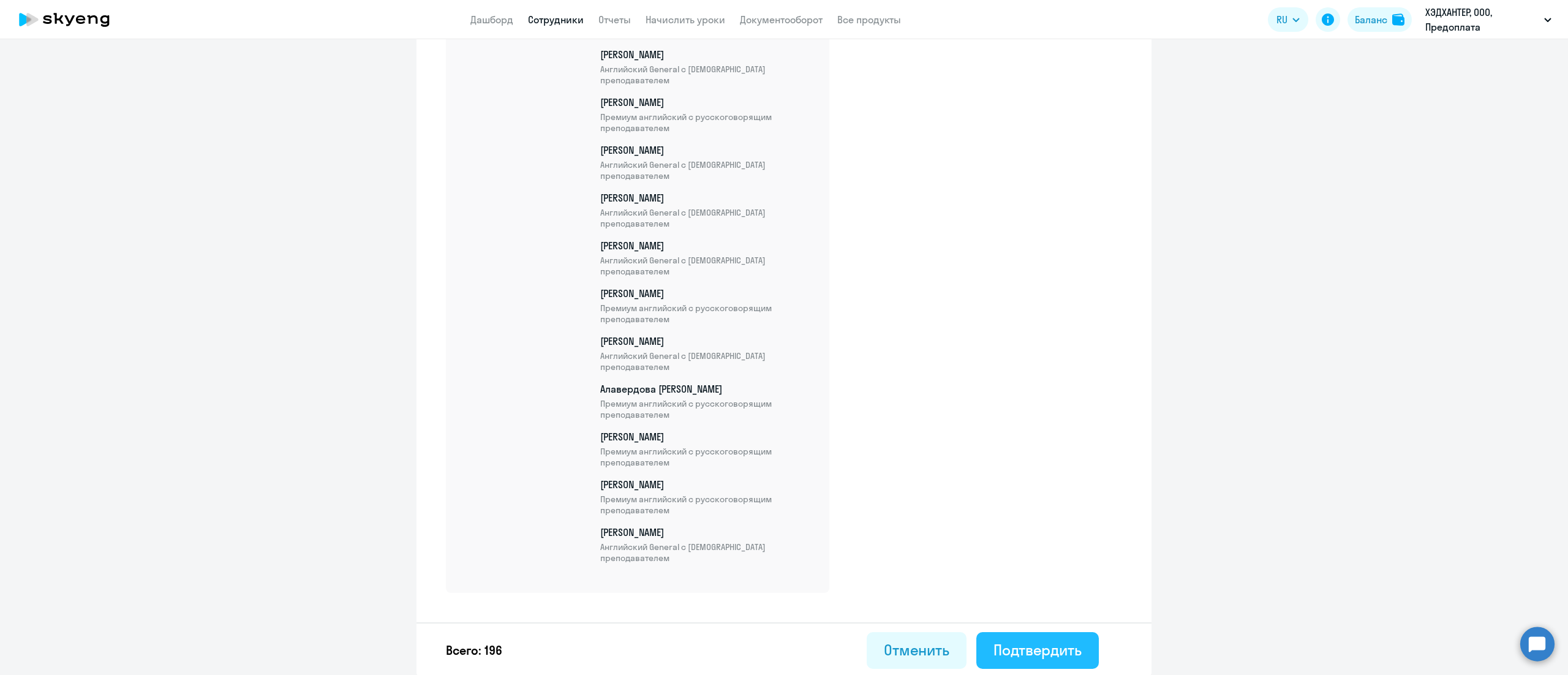
click at [1076, 637] on button "Подтвердить" at bounding box center [1037, 651] width 122 height 37
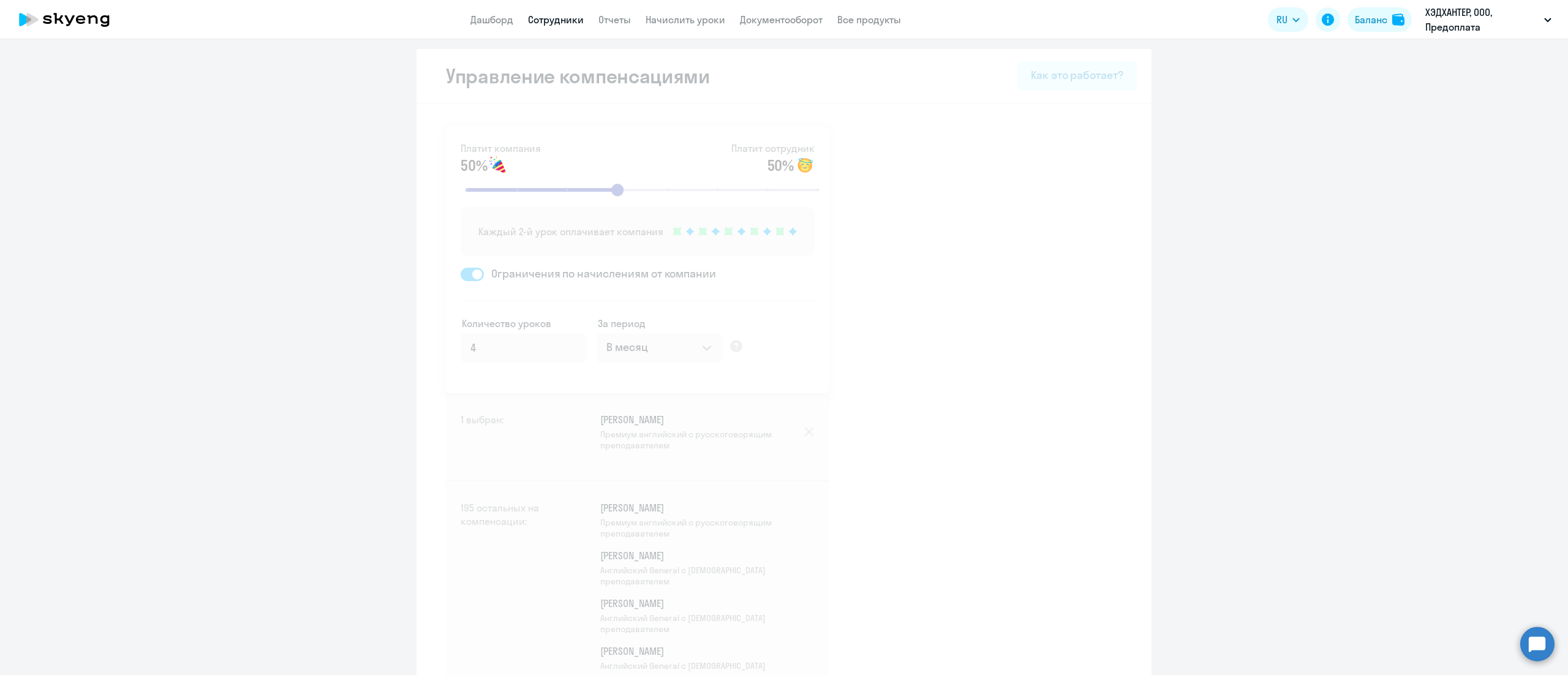
select select "30"
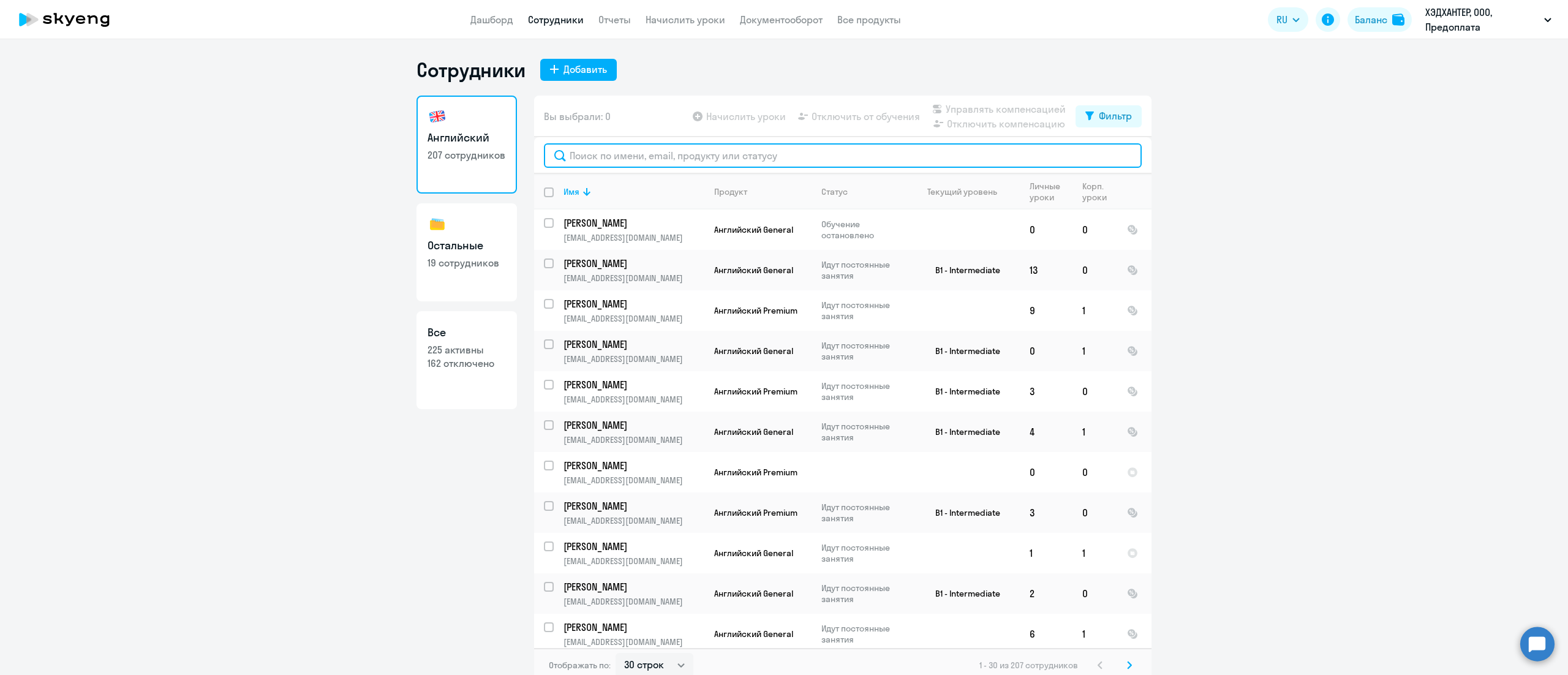
click at [664, 155] on input "text" at bounding box center [842, 155] width 598 height 24
paste input "Краева"
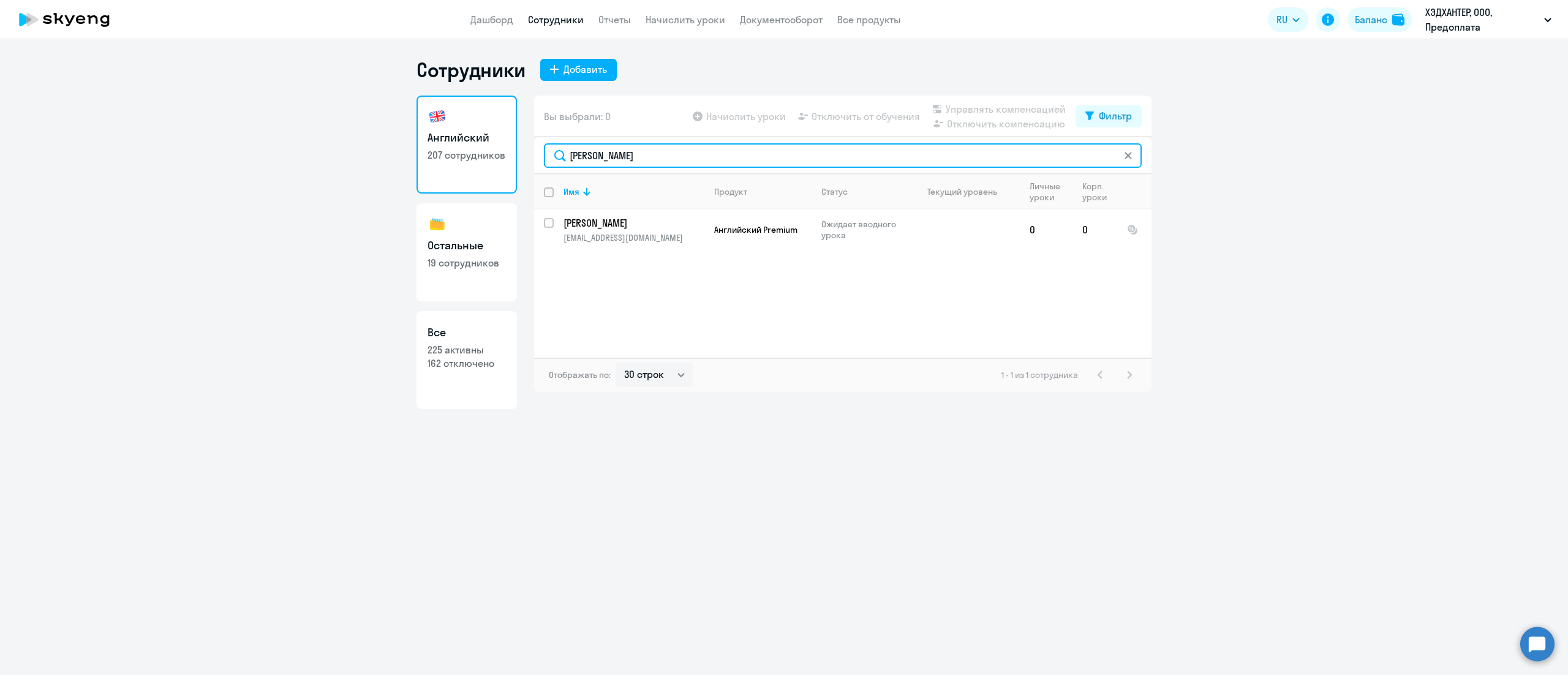
click at [821, 159] on input "Краева" at bounding box center [842, 155] width 598 height 24
paste input "урко"
type input "Суркова"
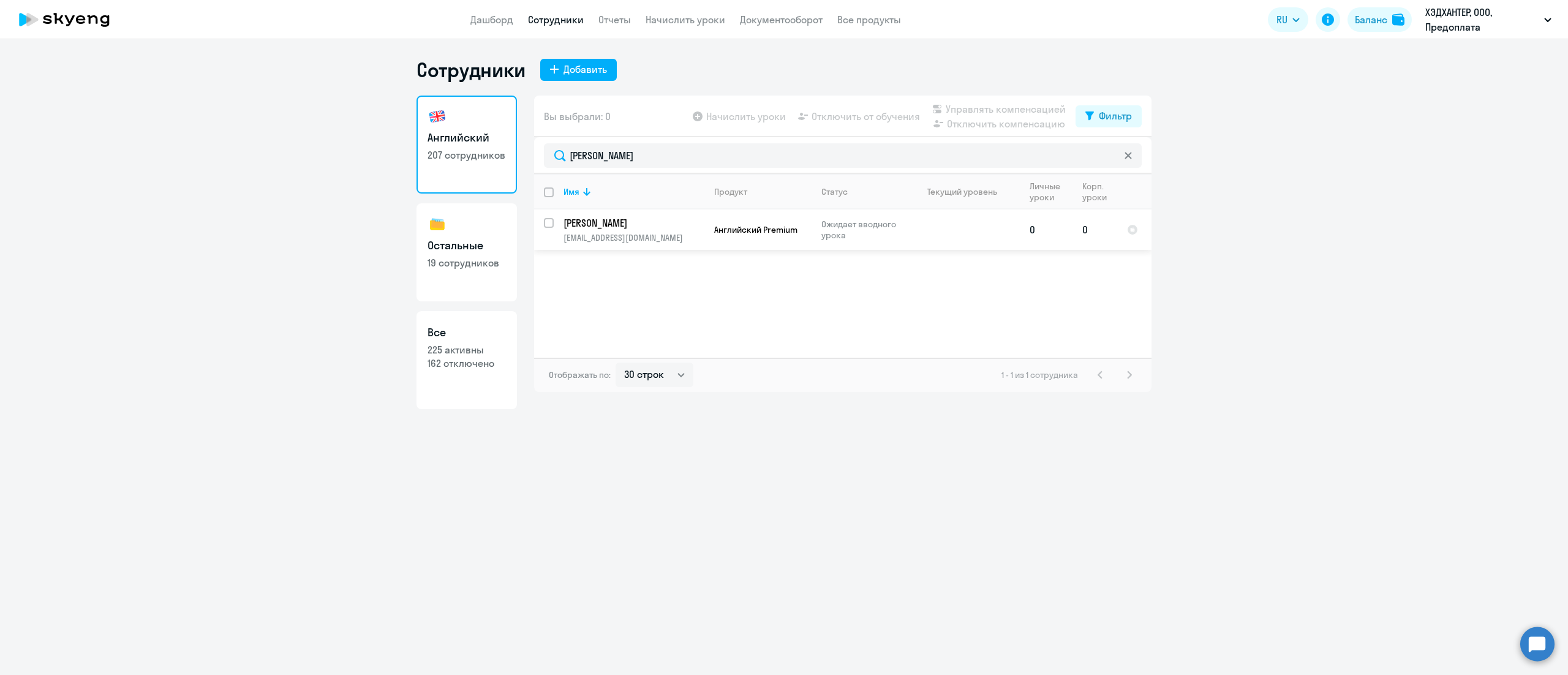
click at [551, 224] on input "select row 42907430" at bounding box center [556, 231] width 24 height 24
checkbox input "true"
click at [1036, 110] on span "Управлять компенсацией" at bounding box center [1005, 108] width 120 height 15
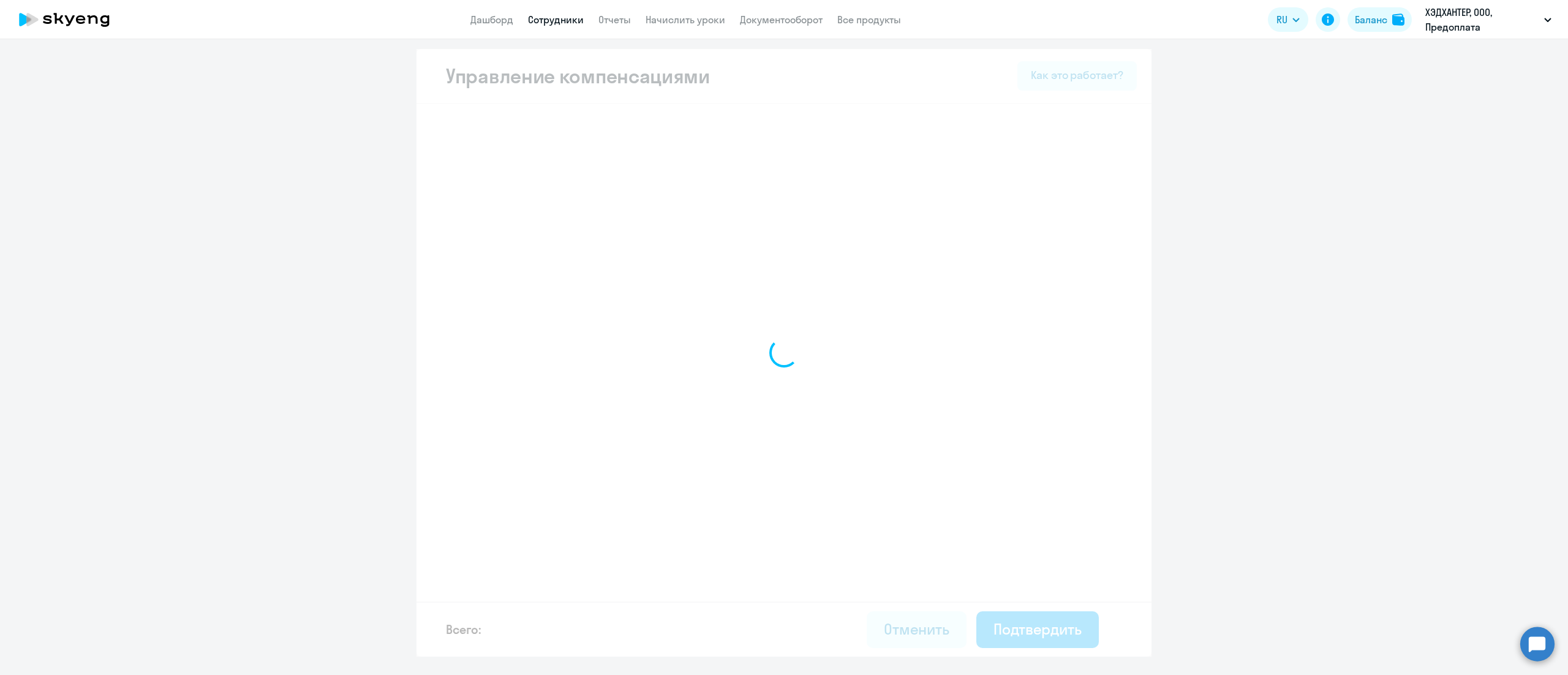
select select "MONTHLY"
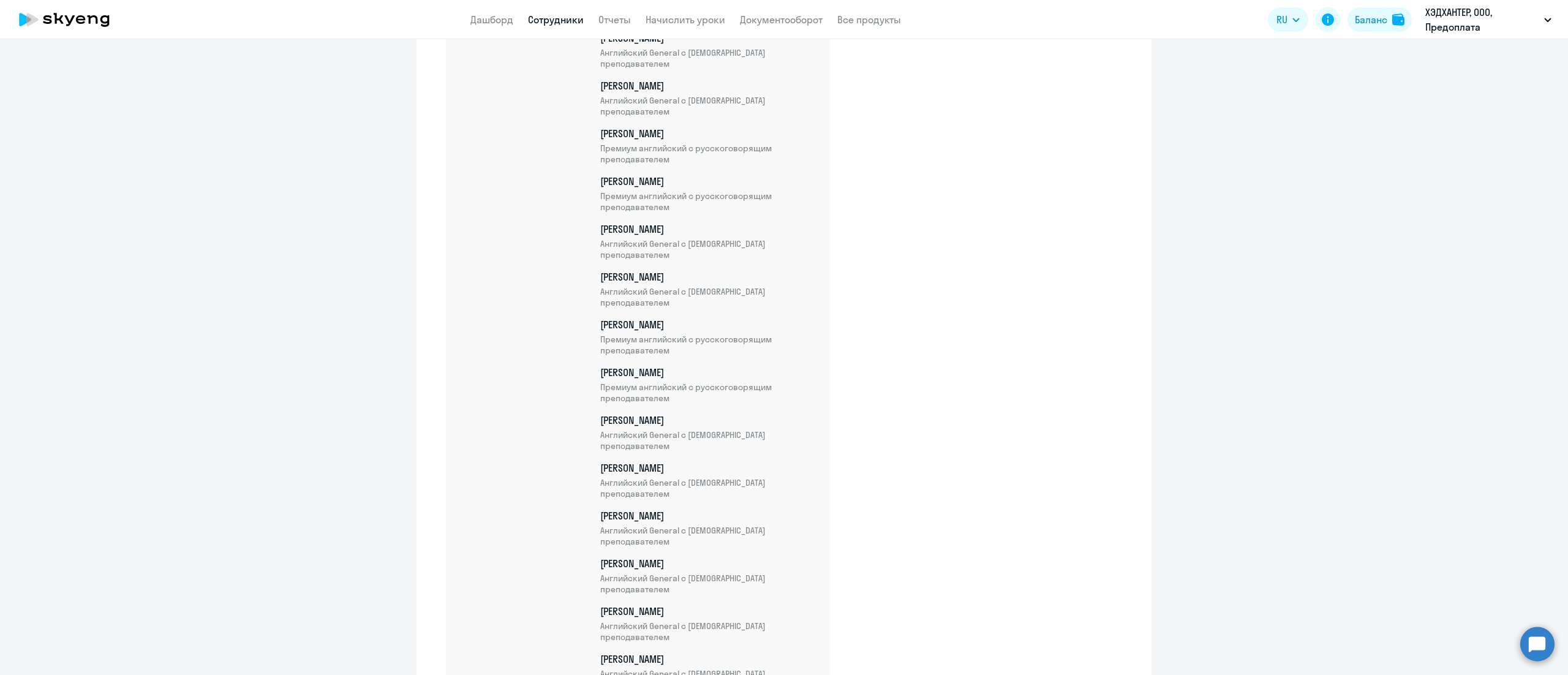
scroll to position [9291, 0]
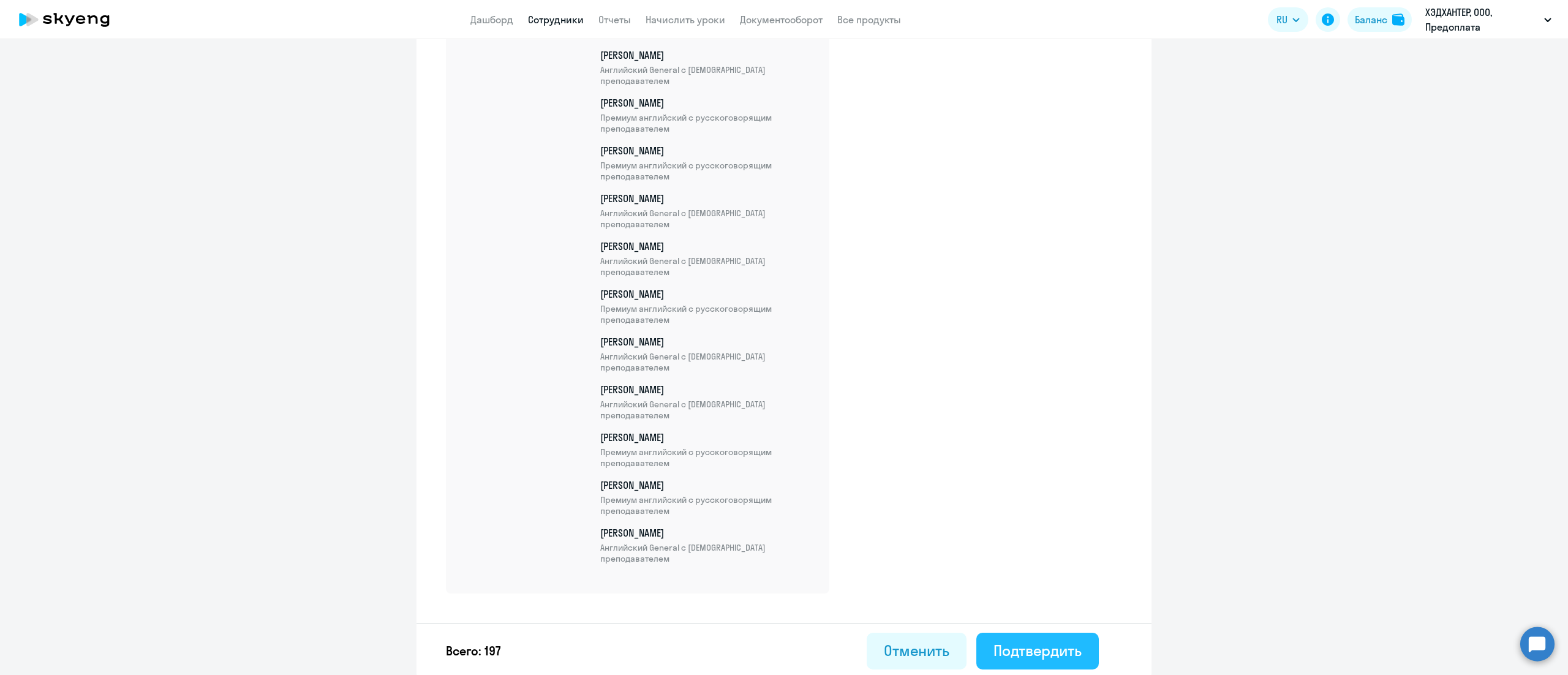
click at [1019, 636] on button "Подтвердить" at bounding box center [1037, 651] width 122 height 37
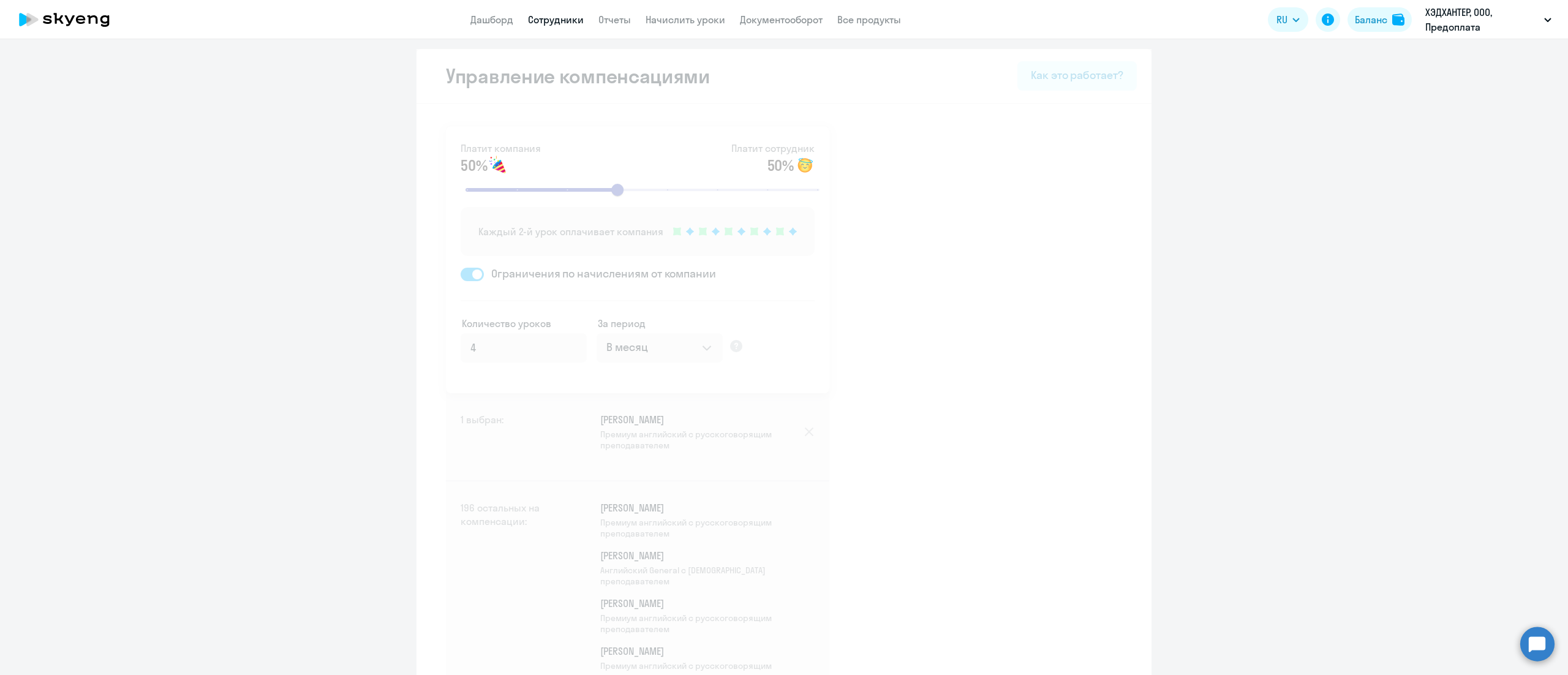
select select "30"
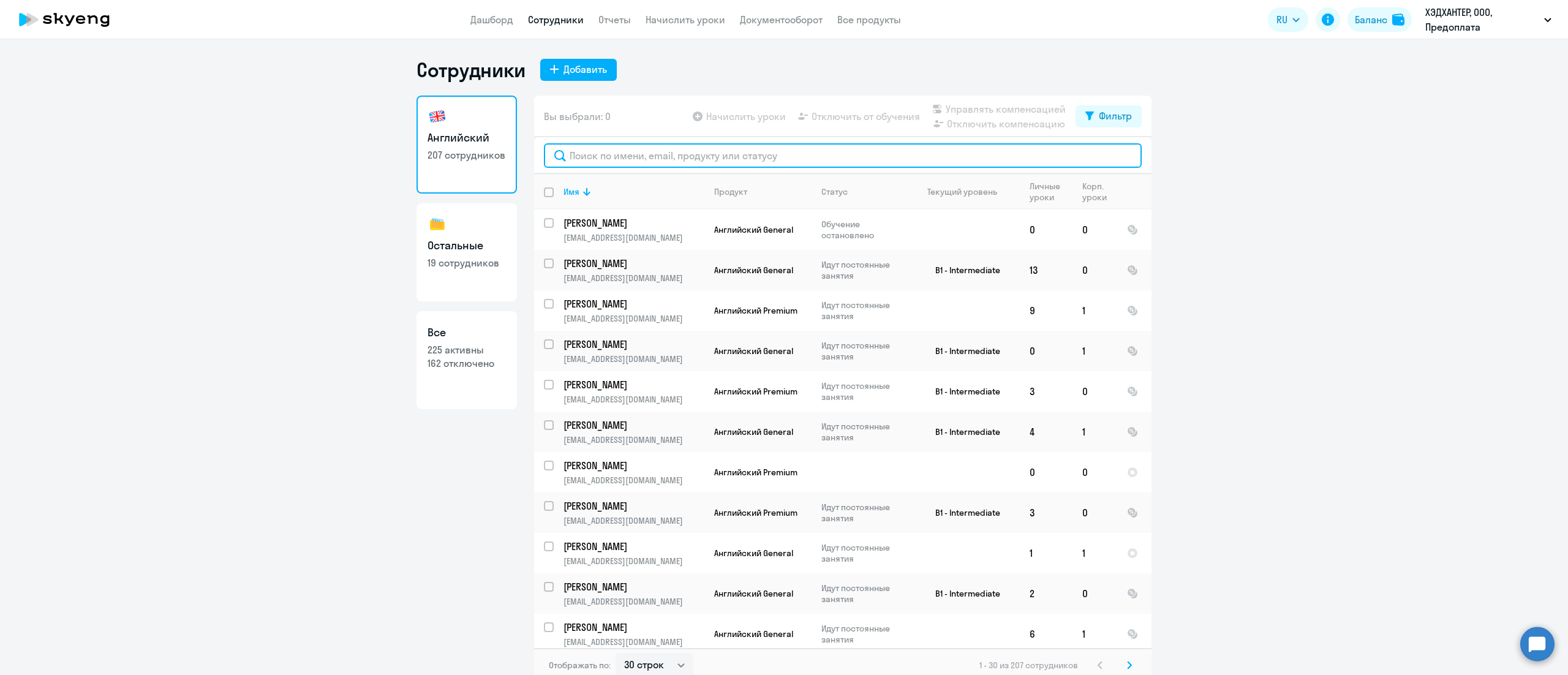
click at [586, 154] on input "text" at bounding box center [842, 155] width 598 height 24
paste input "Сухова"
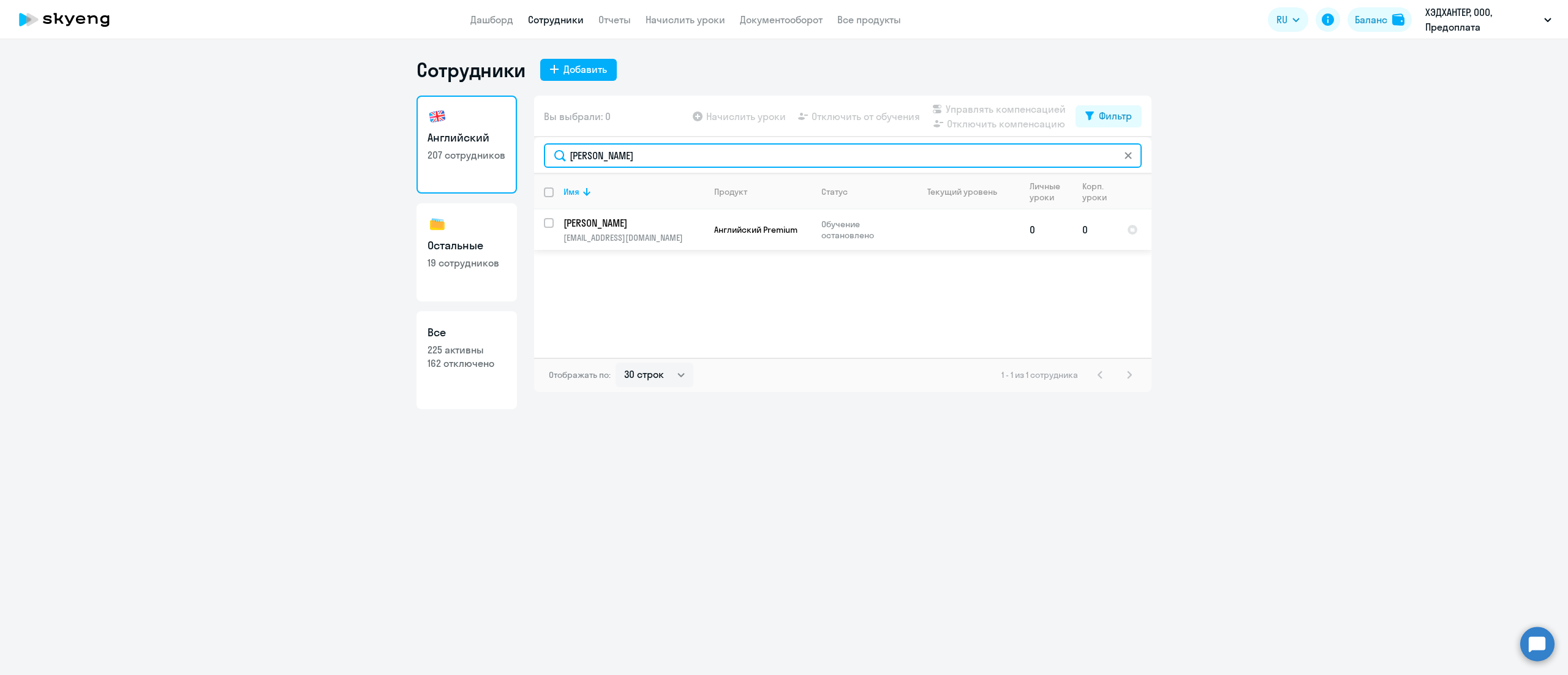
type input "Сухова"
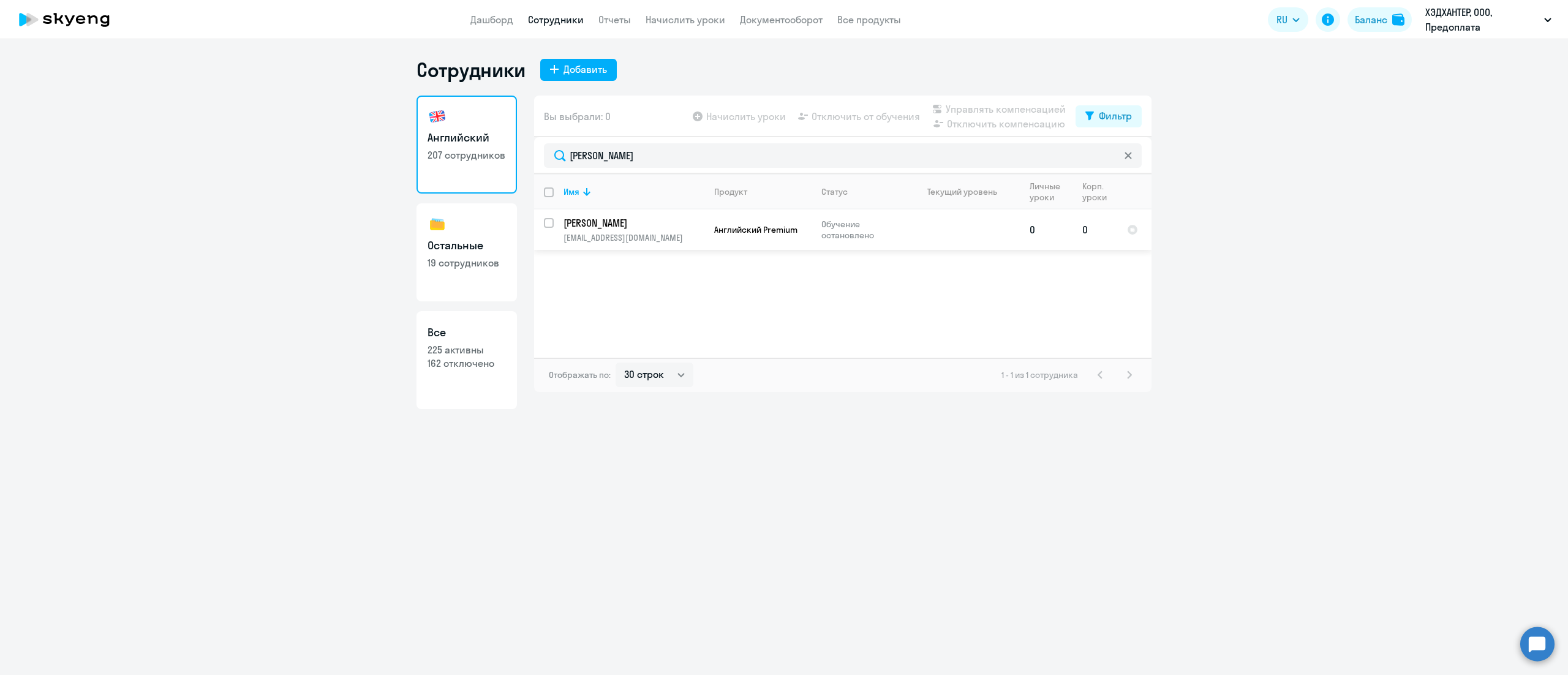
click at [549, 224] on input "select row 42330858" at bounding box center [556, 231] width 24 height 24
checkbox input "true"
click at [1015, 112] on span "Управлять компенсацией" at bounding box center [1005, 108] width 120 height 15
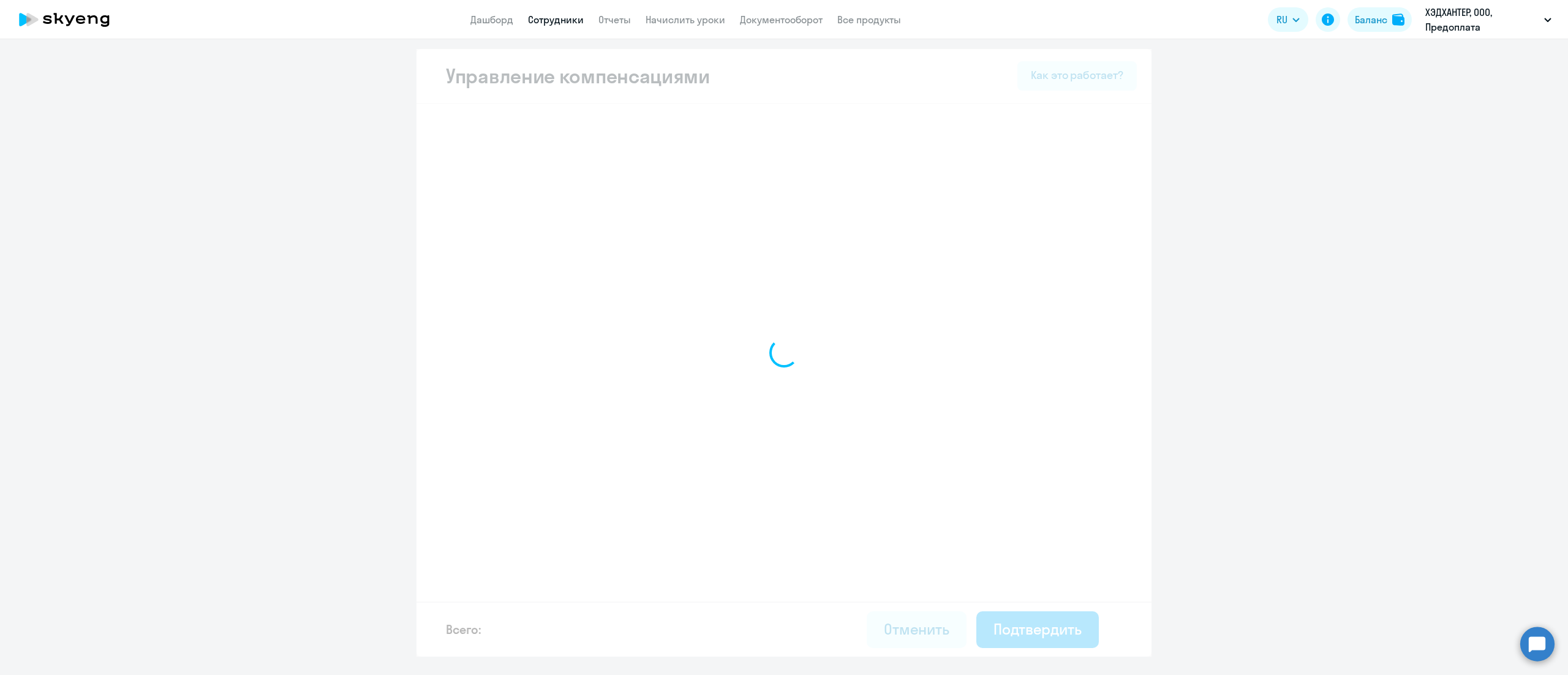
select select "MONTHLY"
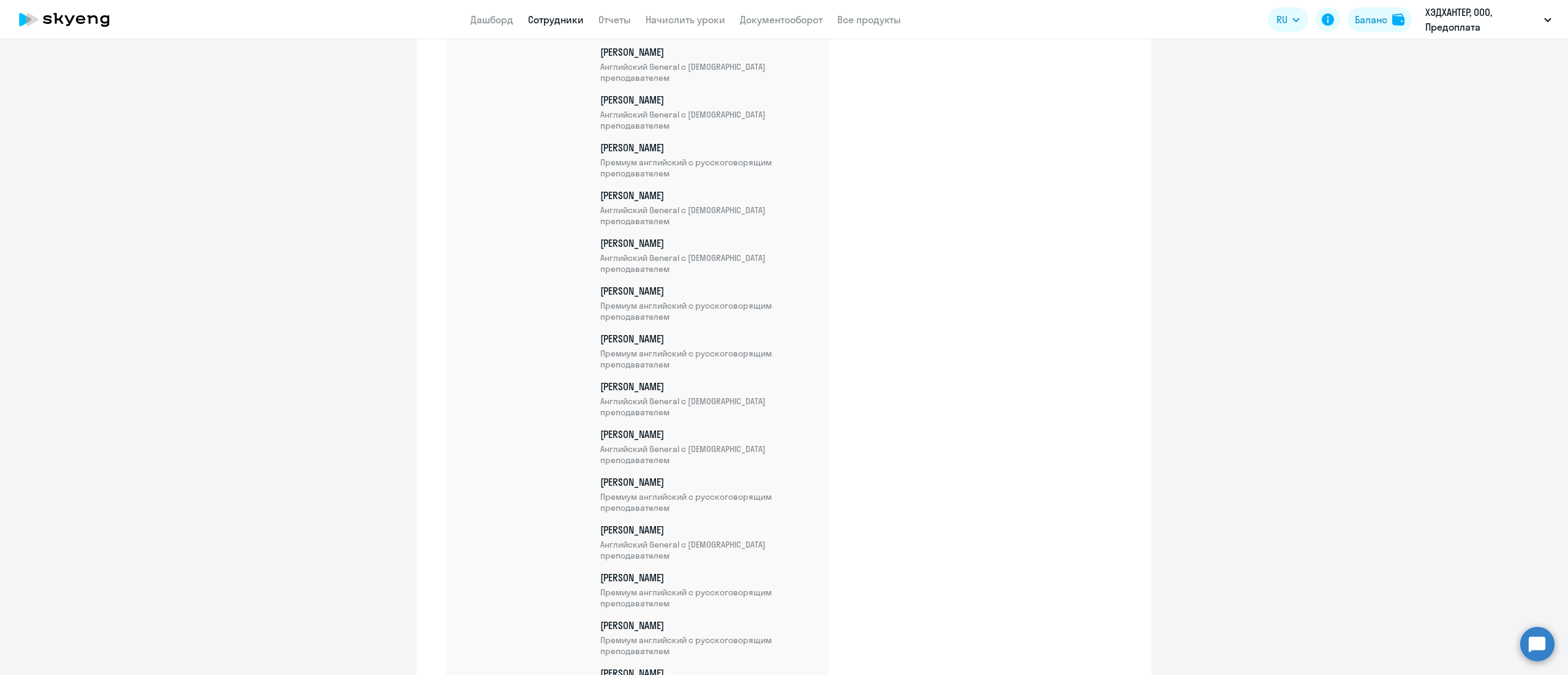
scroll to position [9340, 0]
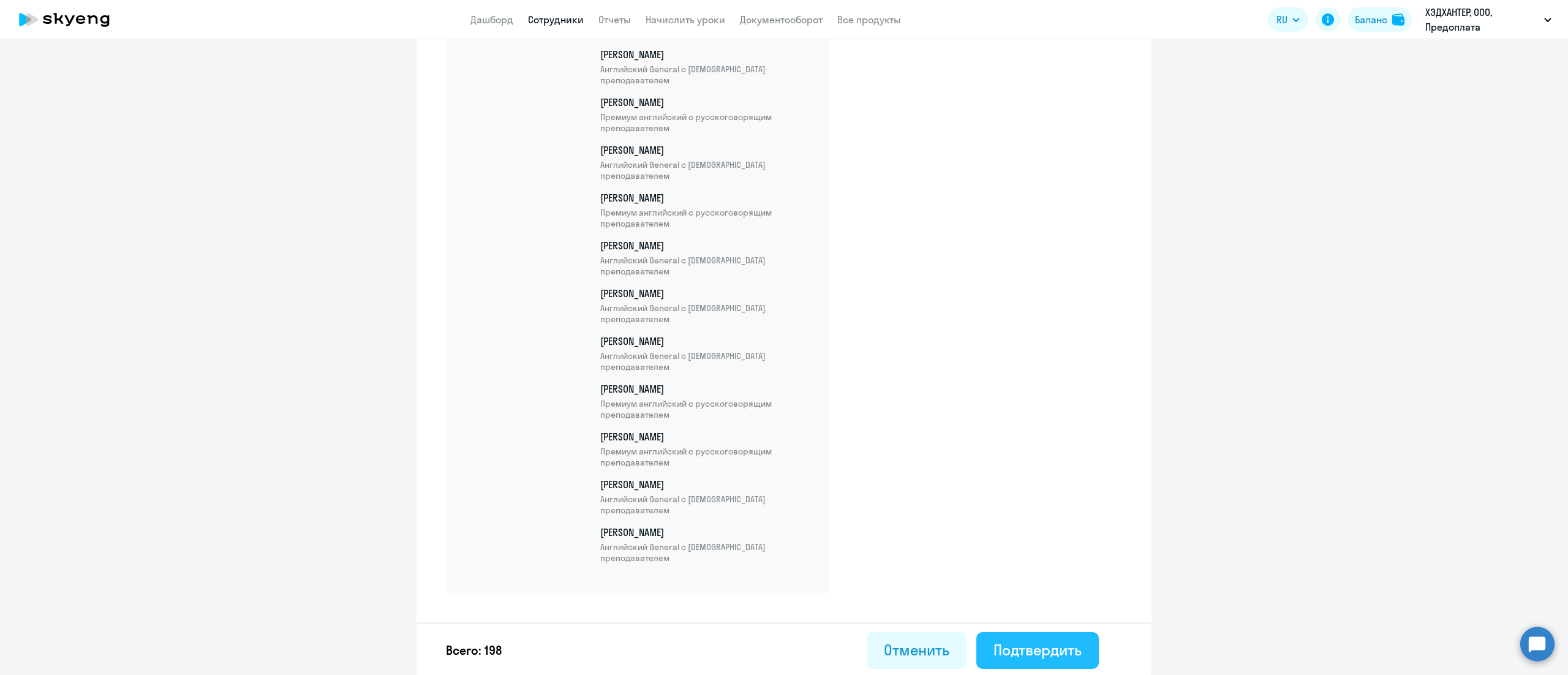
click at [1036, 642] on div "Подтвердить" at bounding box center [1037, 650] width 88 height 19
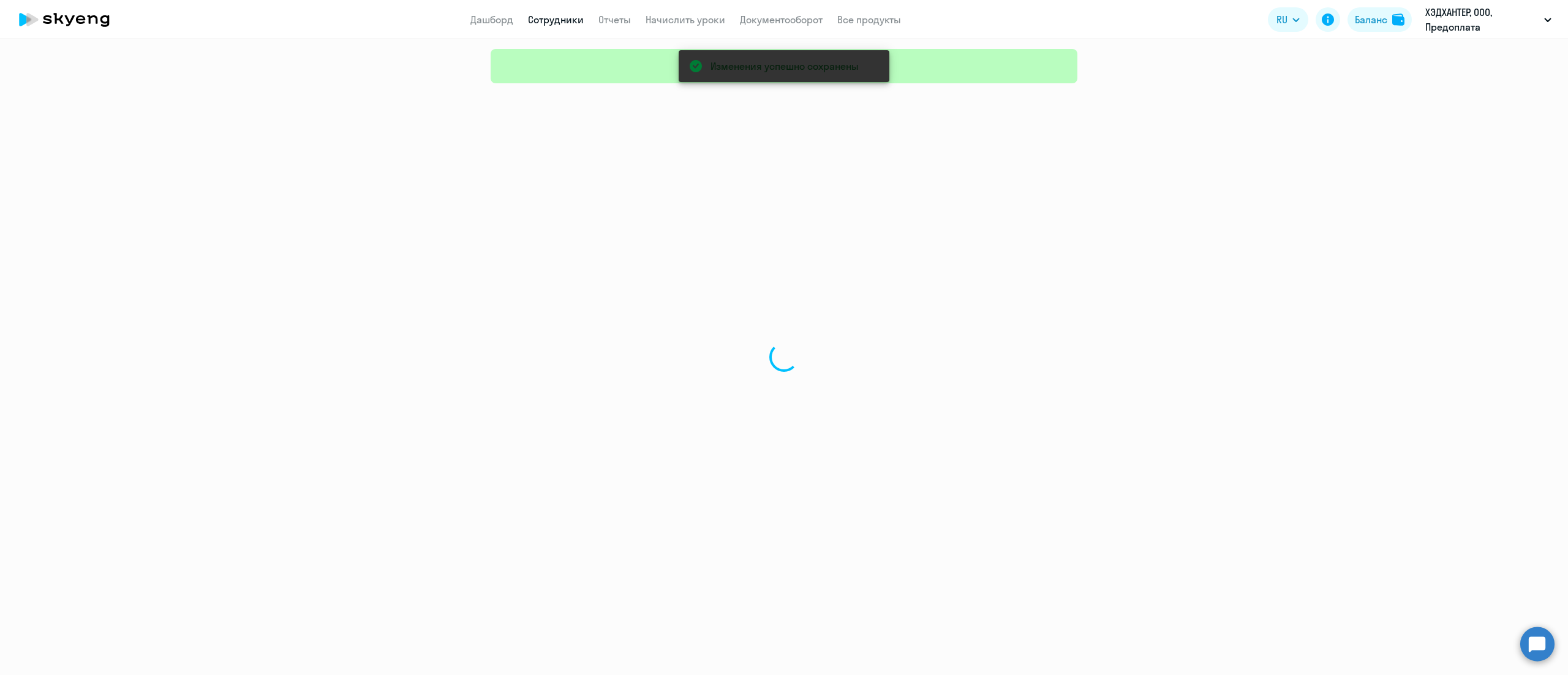
select select "30"
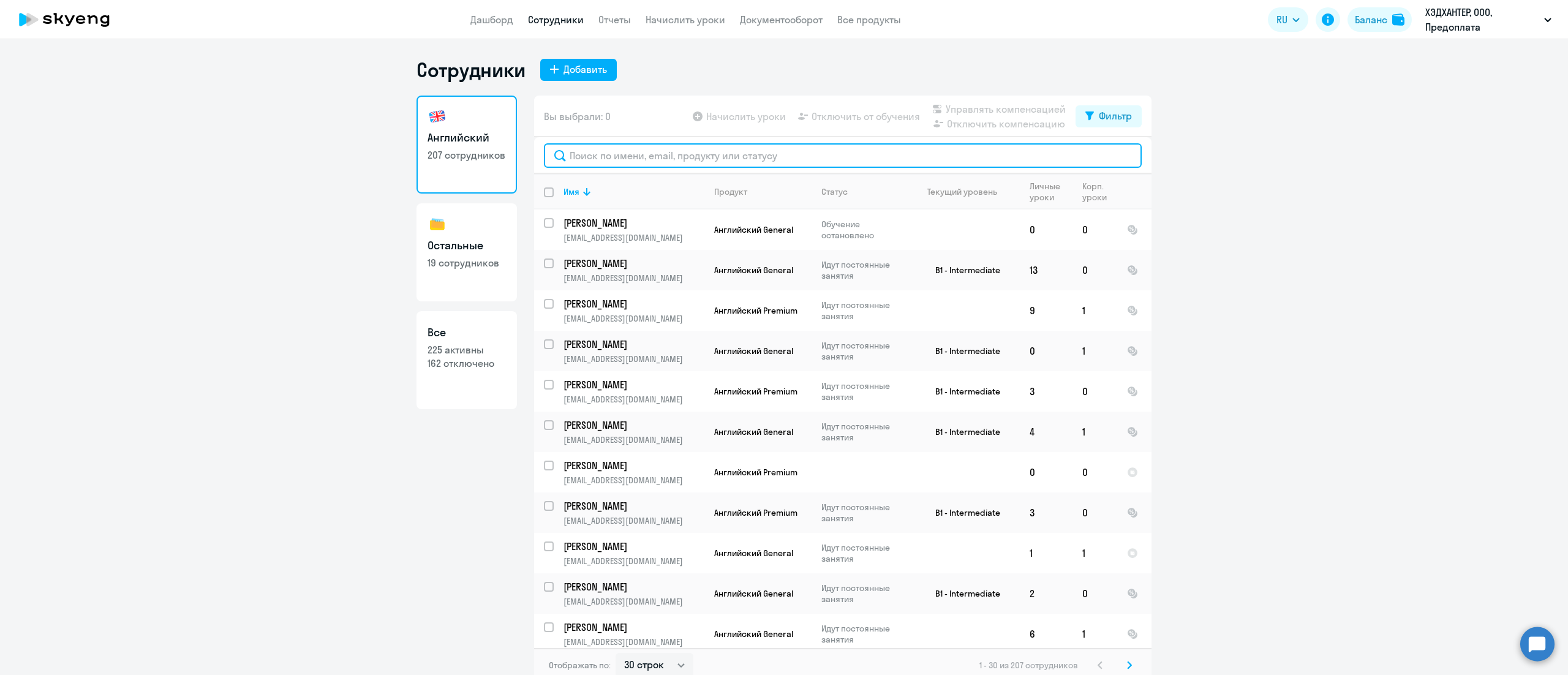
click at [670, 153] on input "text" at bounding box center [842, 155] width 598 height 24
paste input "Таланцева"
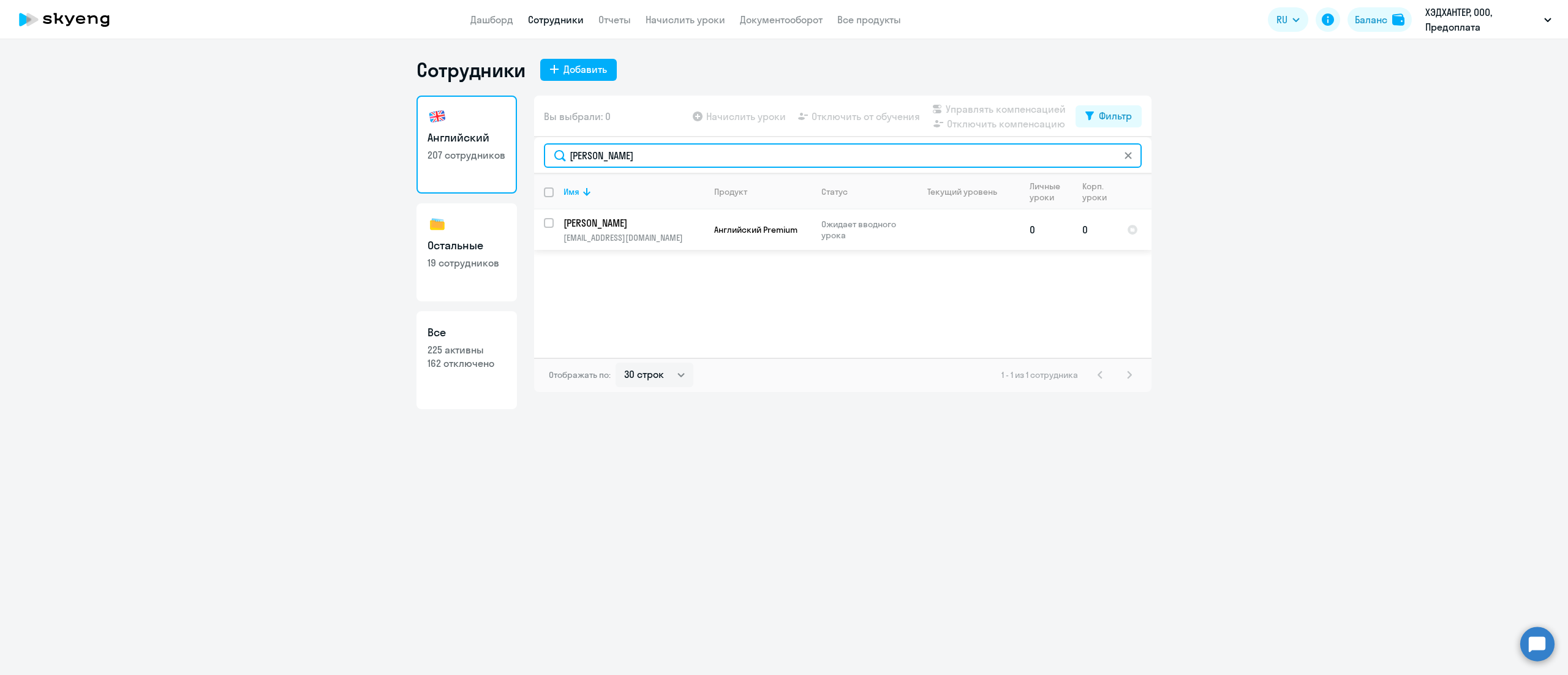
type input "Таланцева"
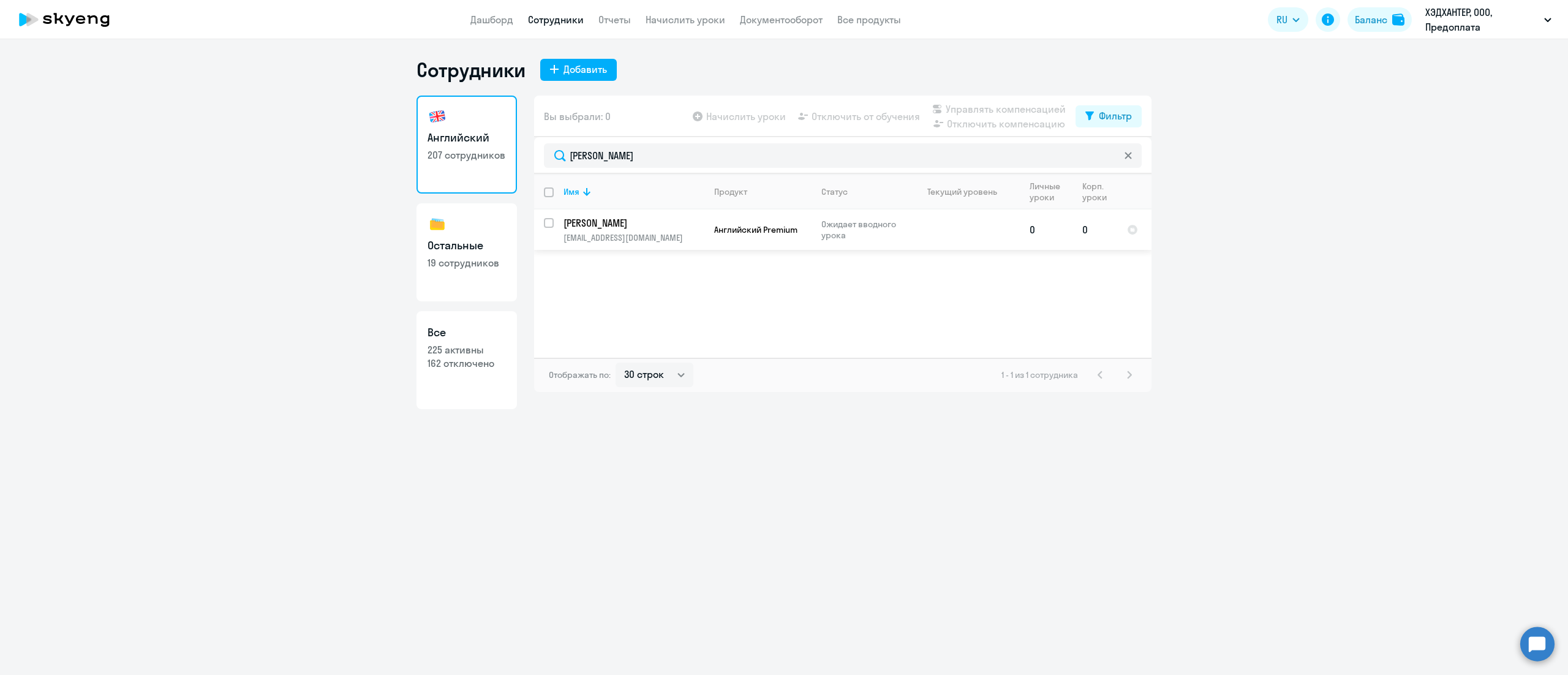
click at [549, 223] on input "select row 42907431" at bounding box center [556, 231] width 24 height 24
checkbox input "true"
click at [975, 110] on span "Управлять компенсацией" at bounding box center [1005, 108] width 120 height 15
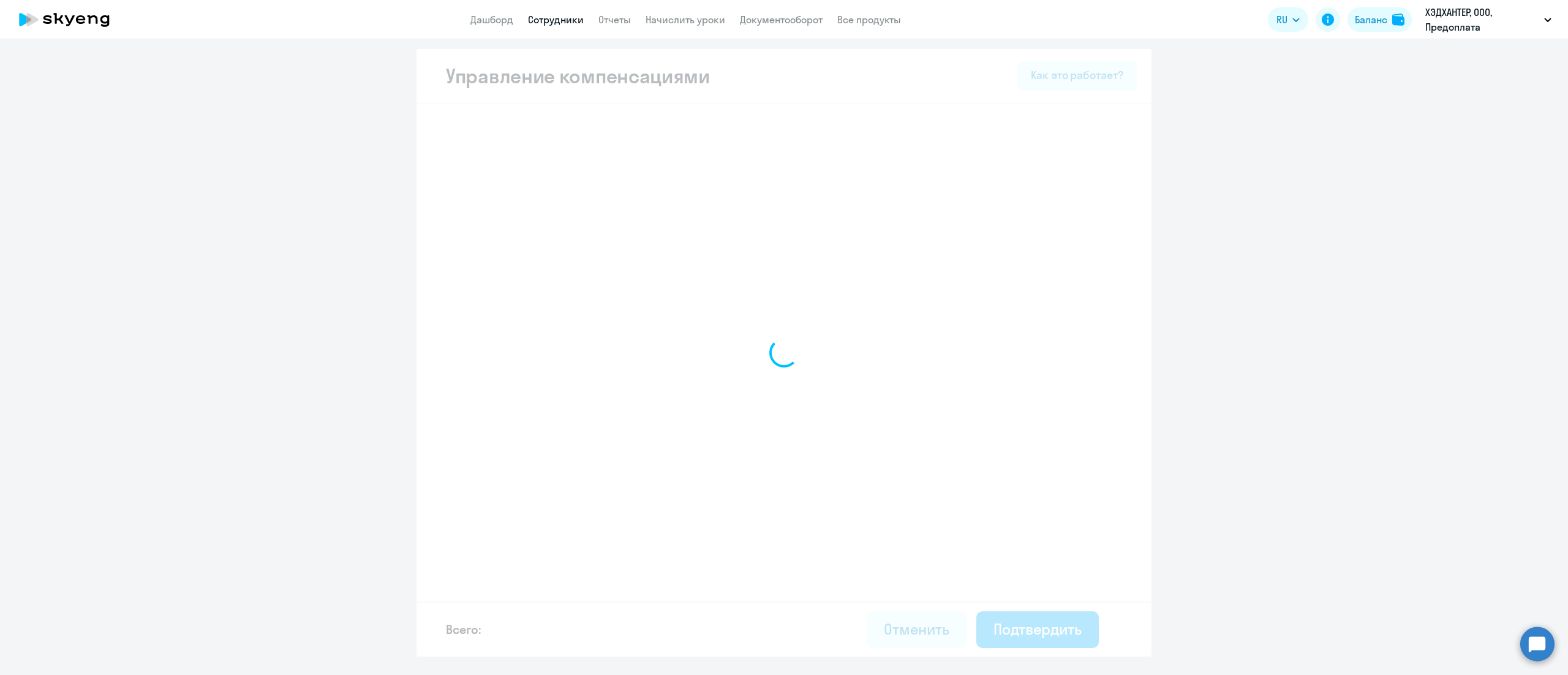
select select "MONTHLY"
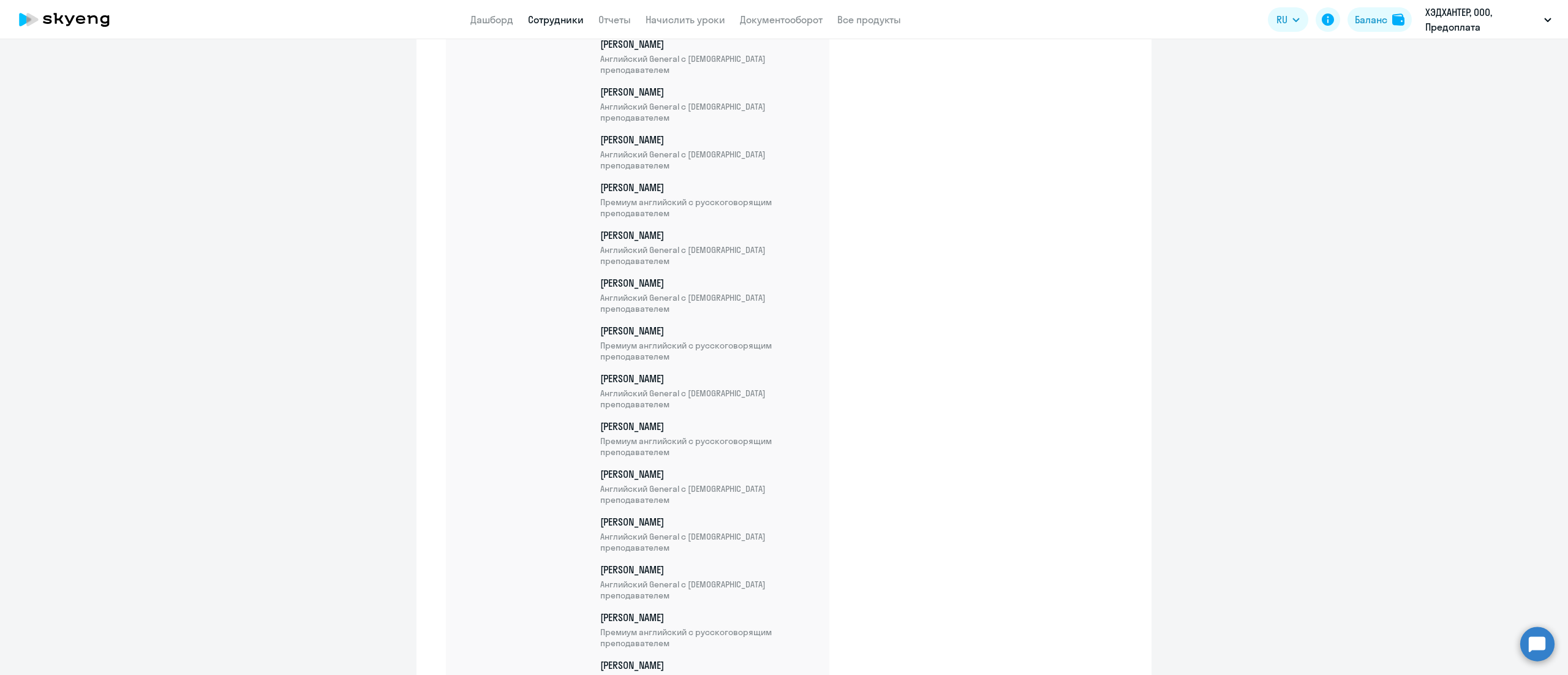
scroll to position [9387, 0]
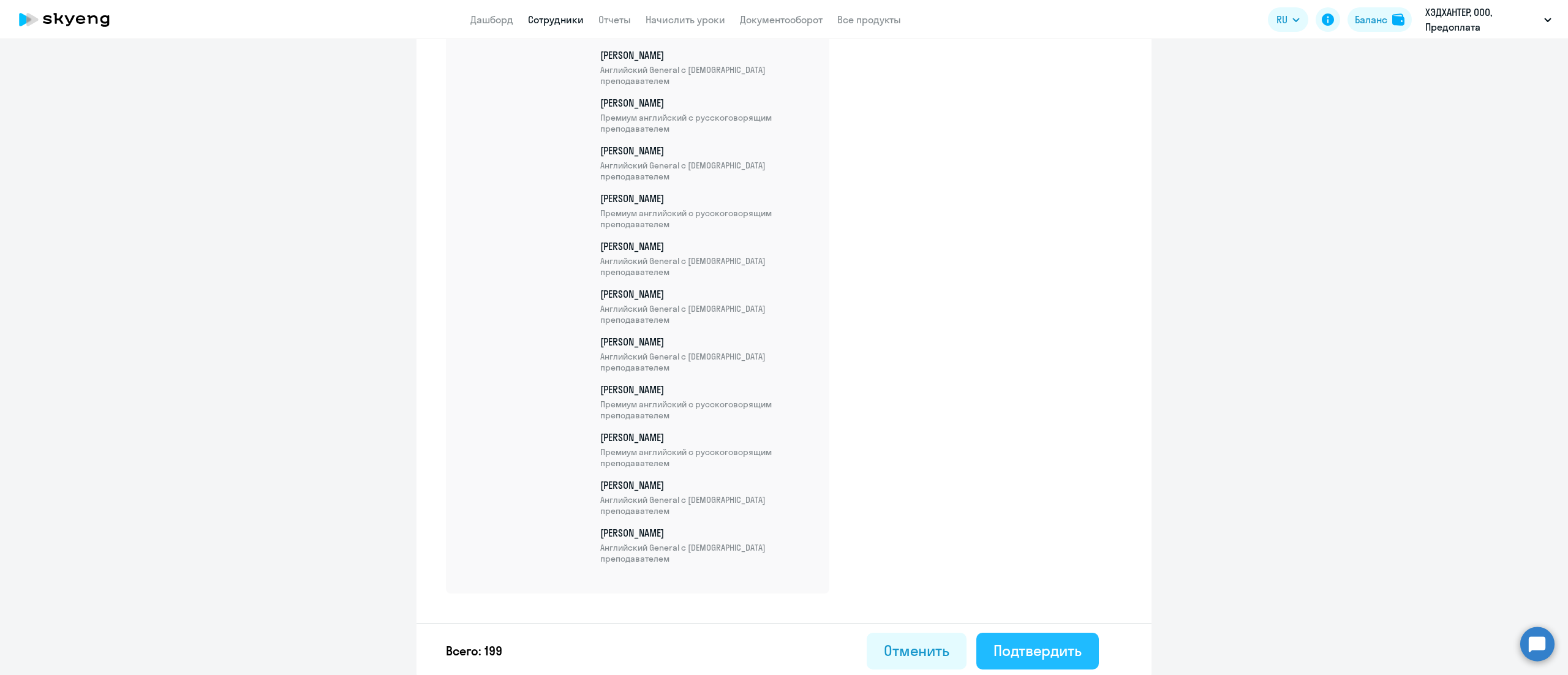
click at [1058, 641] on div "Подтвердить" at bounding box center [1037, 651] width 88 height 19
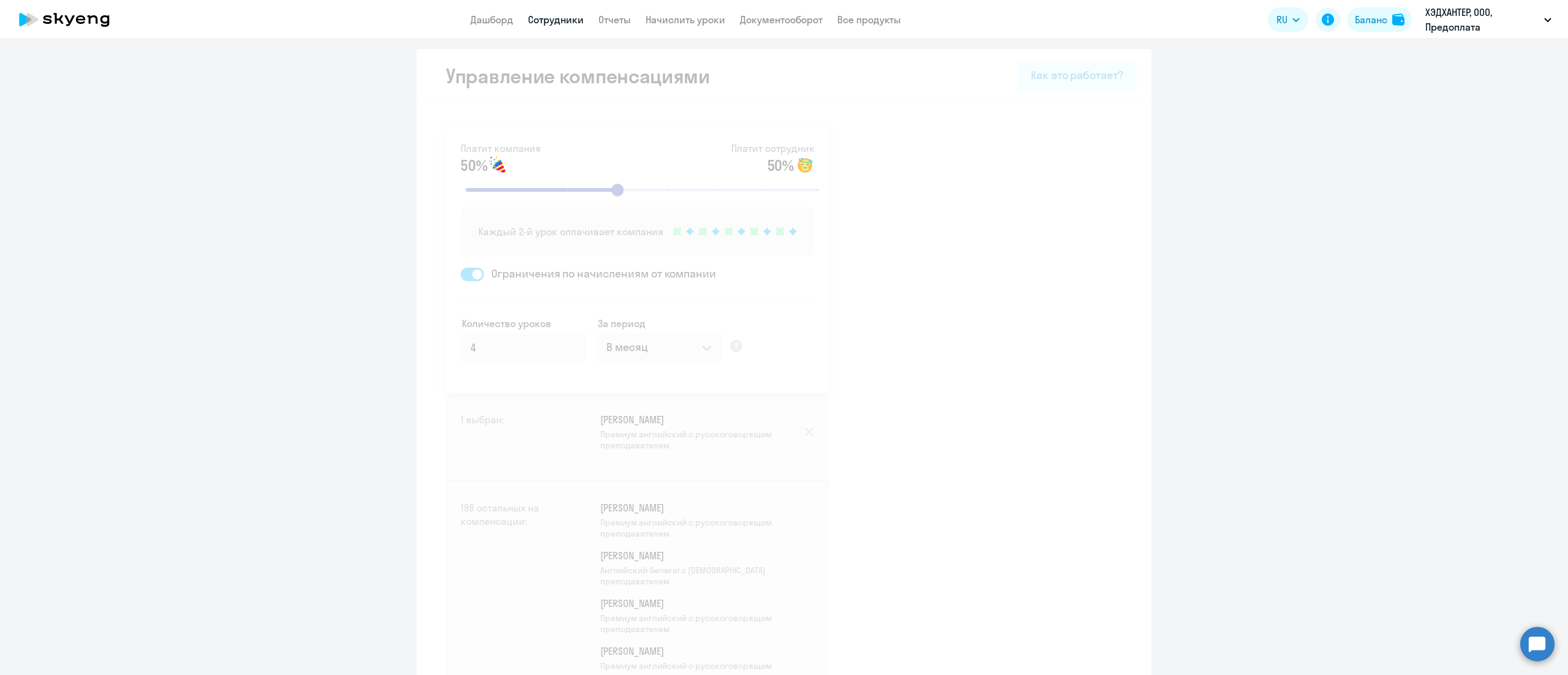
select select "30"
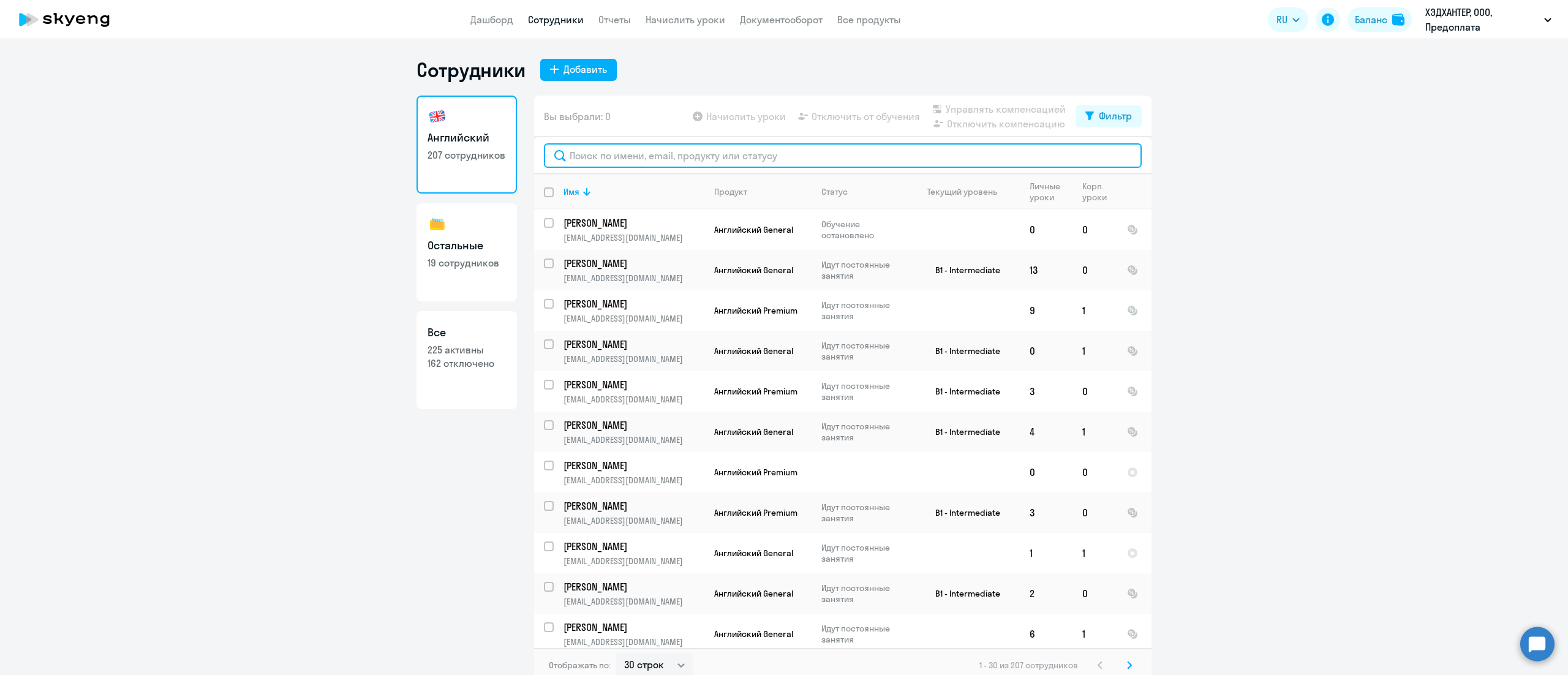
click at [580, 151] on input "text" at bounding box center [842, 155] width 598 height 24
paste input "Хисамутдинов"
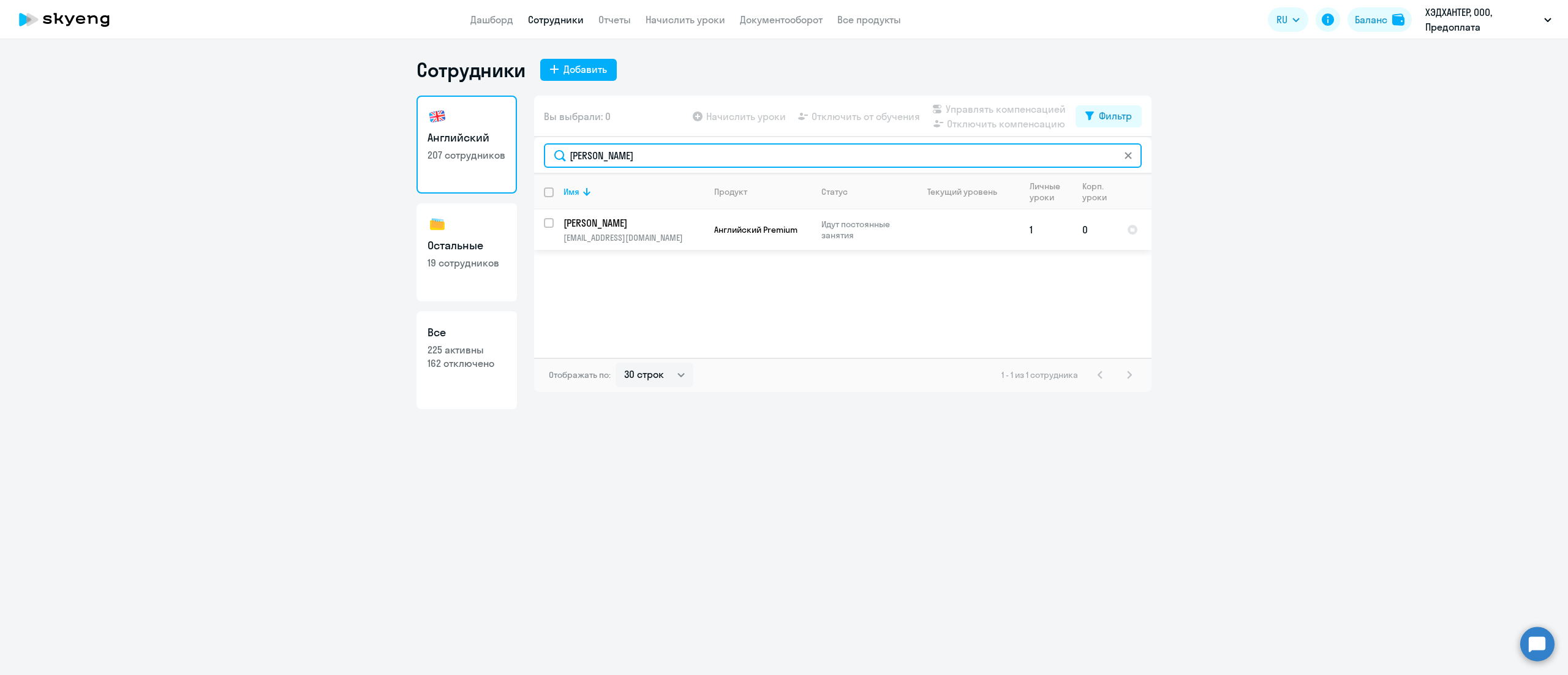
type input "Хисамутдинов"
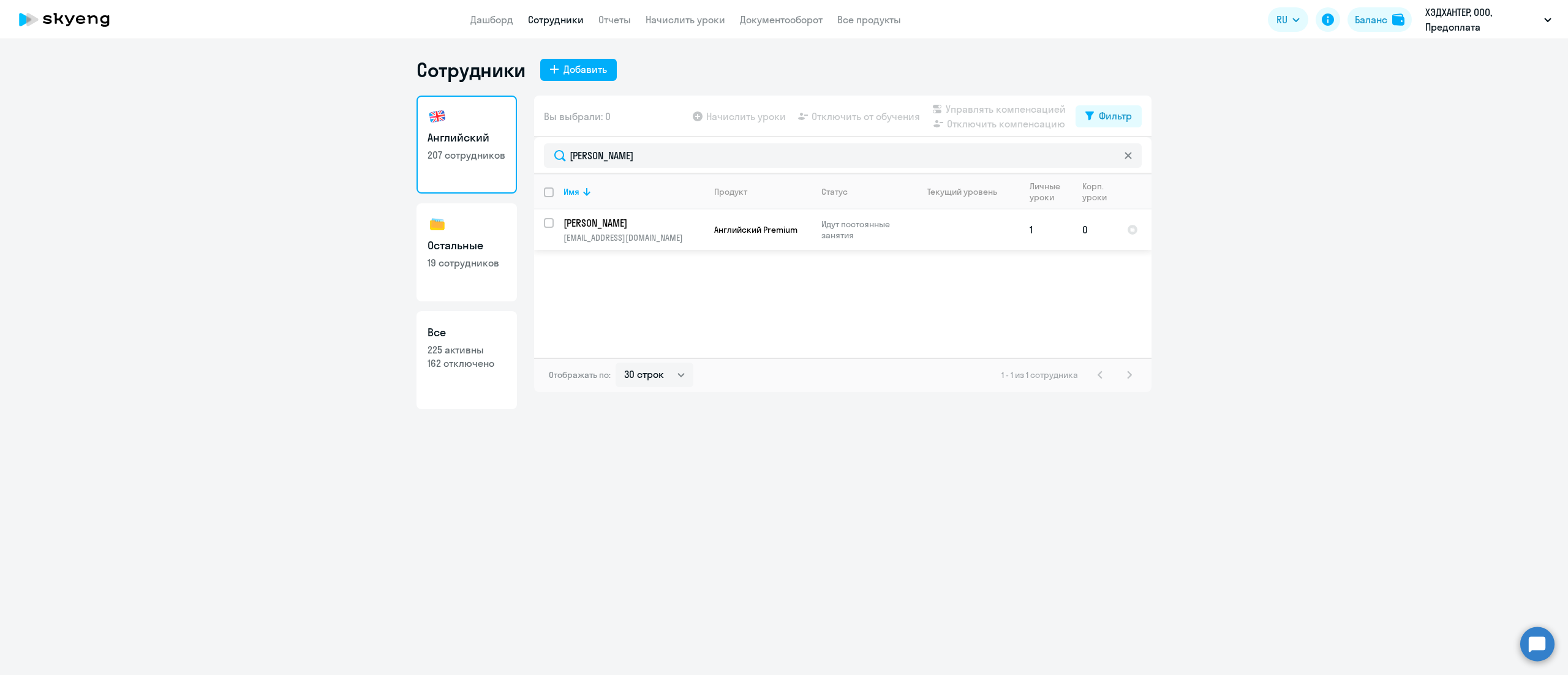
click at [550, 224] on input "select row 39546929" at bounding box center [556, 231] width 24 height 24
checkbox input "true"
click at [963, 102] on span "Управлять компенсацией" at bounding box center [1005, 108] width 120 height 15
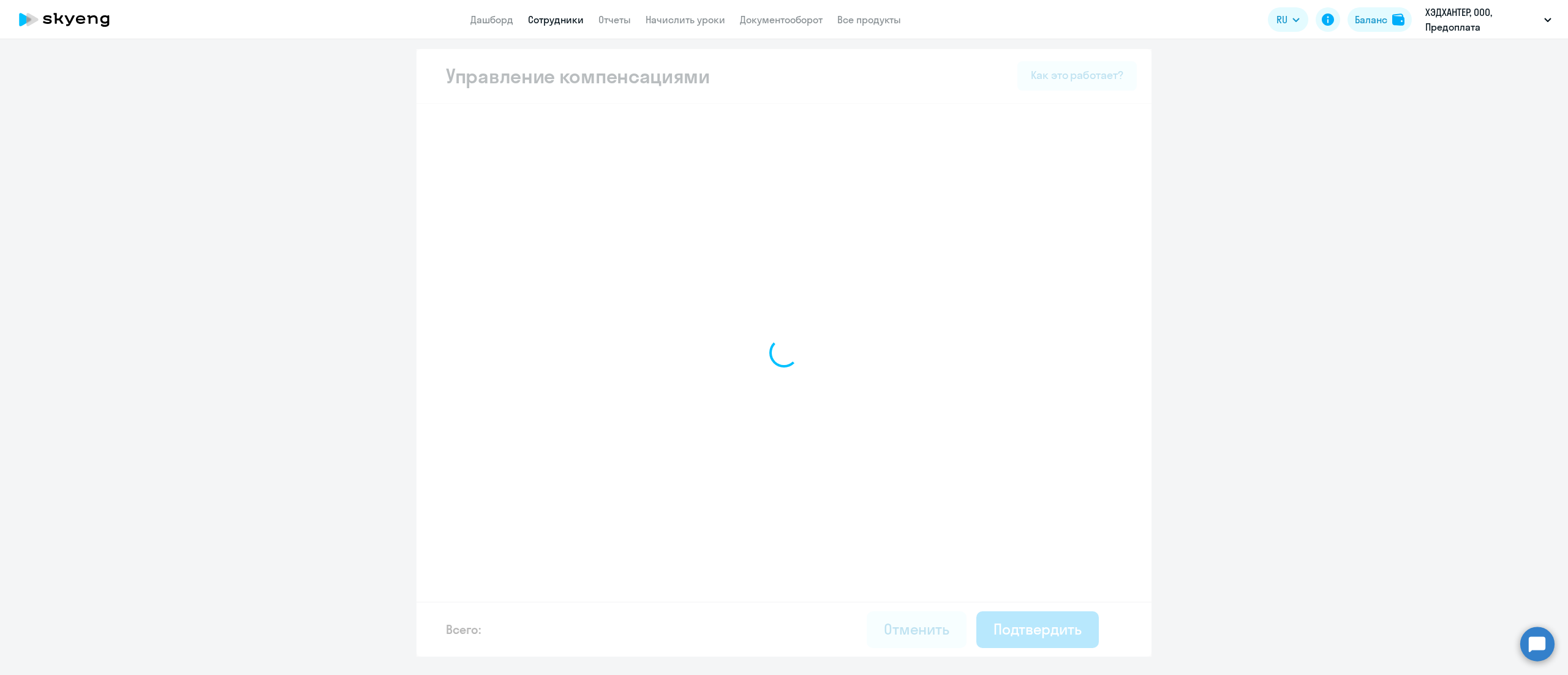
select select "MONTHLY"
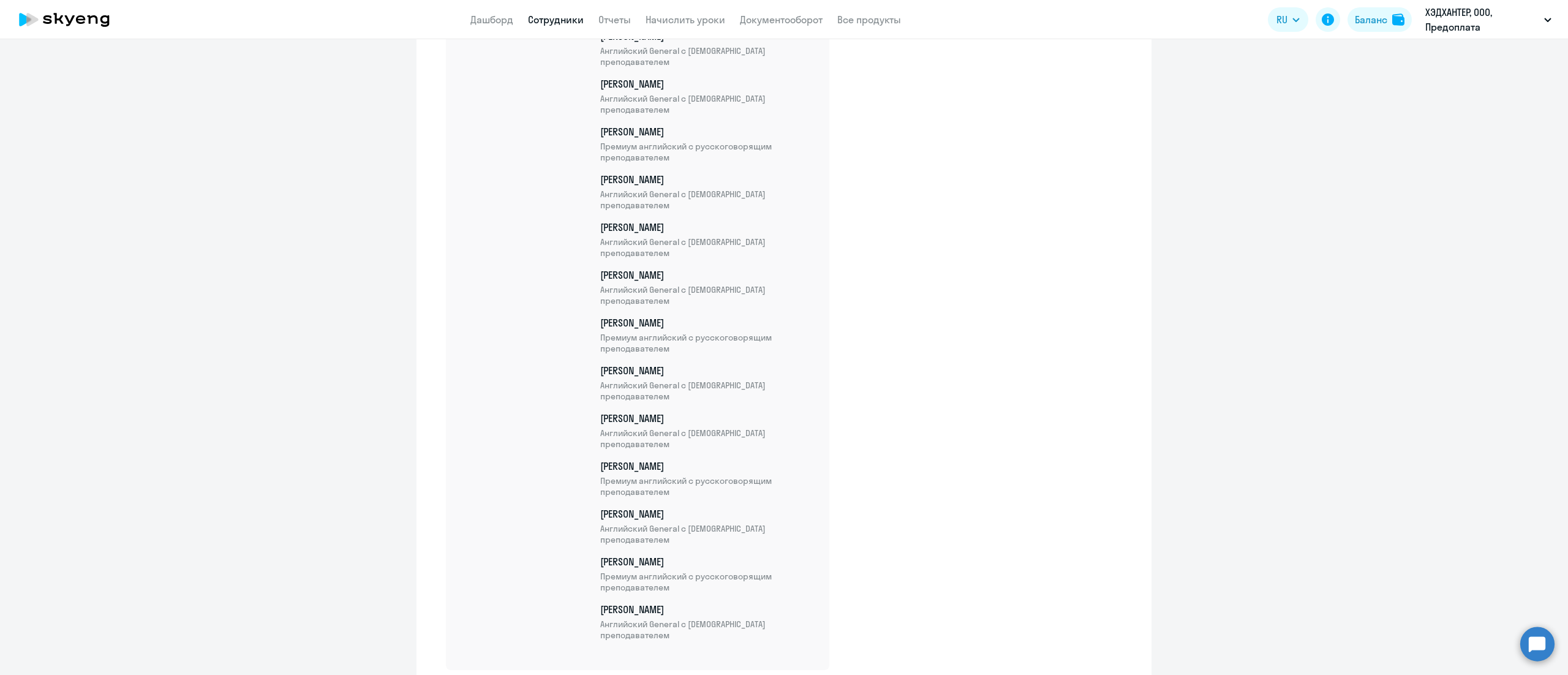
scroll to position [9435, 0]
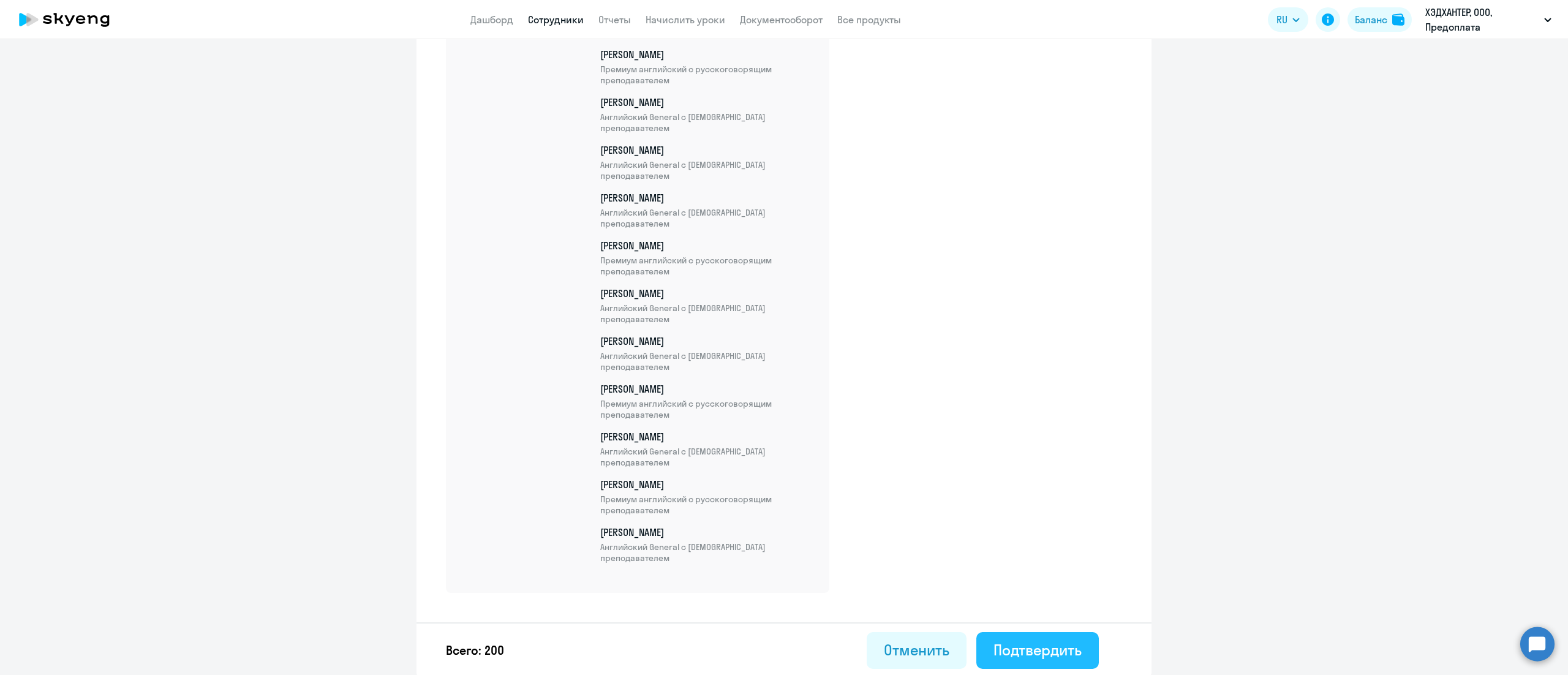
click at [1010, 632] on button "Подтвердить" at bounding box center [1037, 651] width 122 height 37
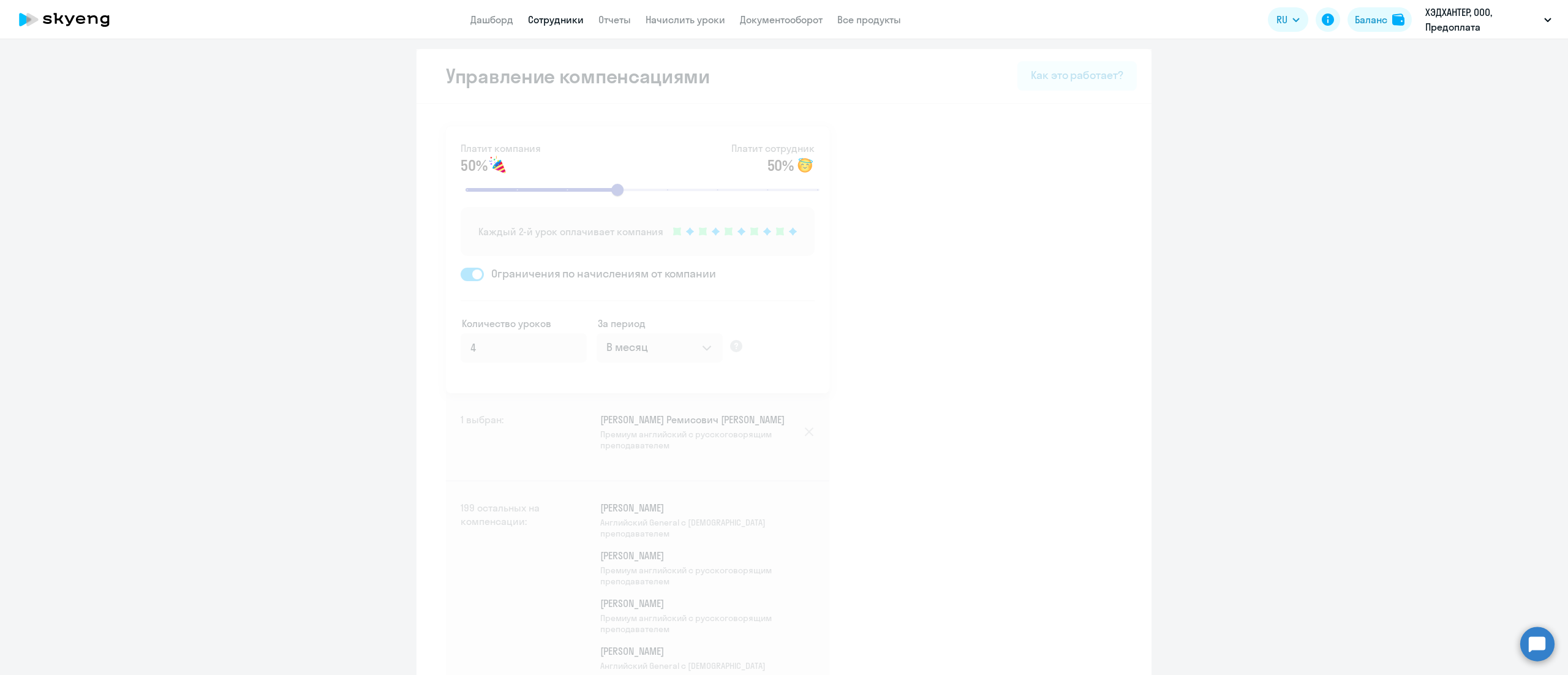
select select "30"
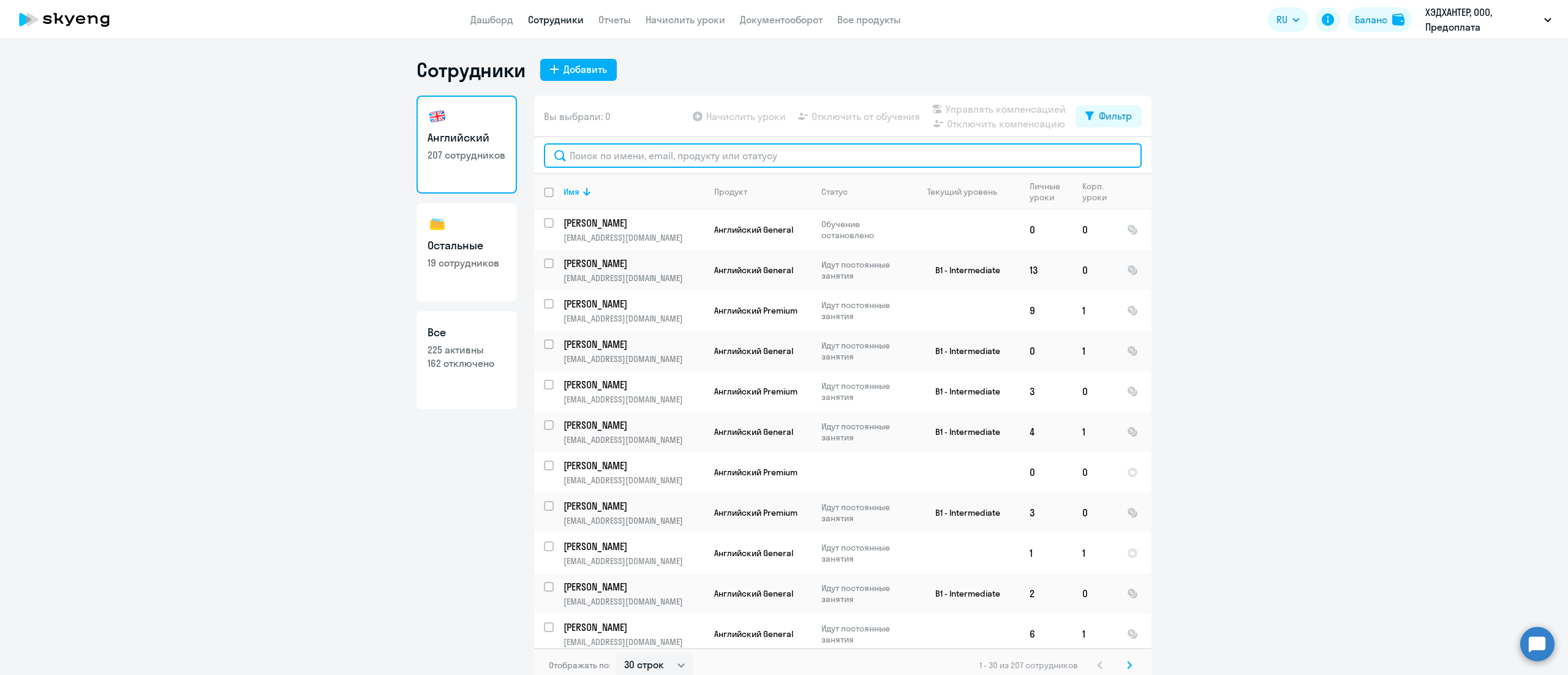
click at [602, 148] on input "text" at bounding box center [842, 155] width 598 height 24
paste input "Чернышев"
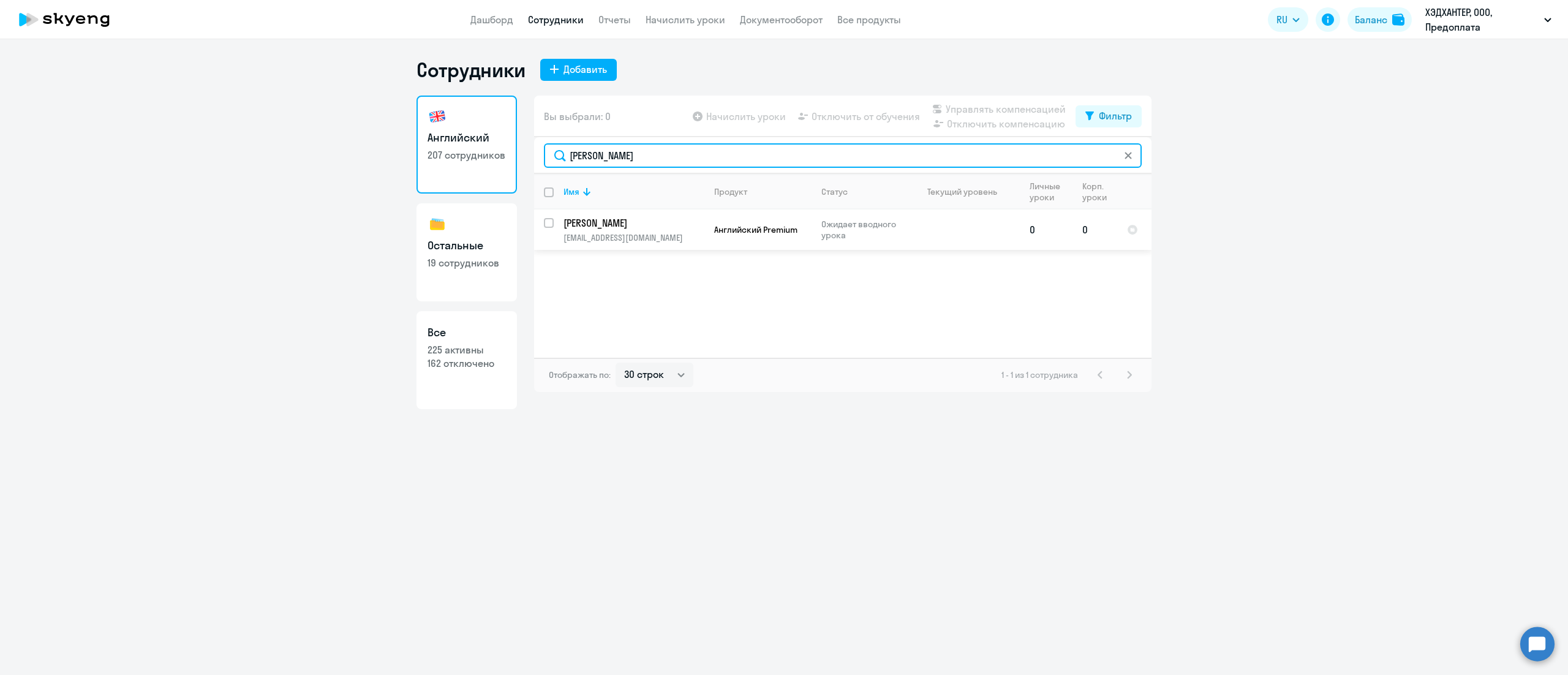
type input "Чернышев"
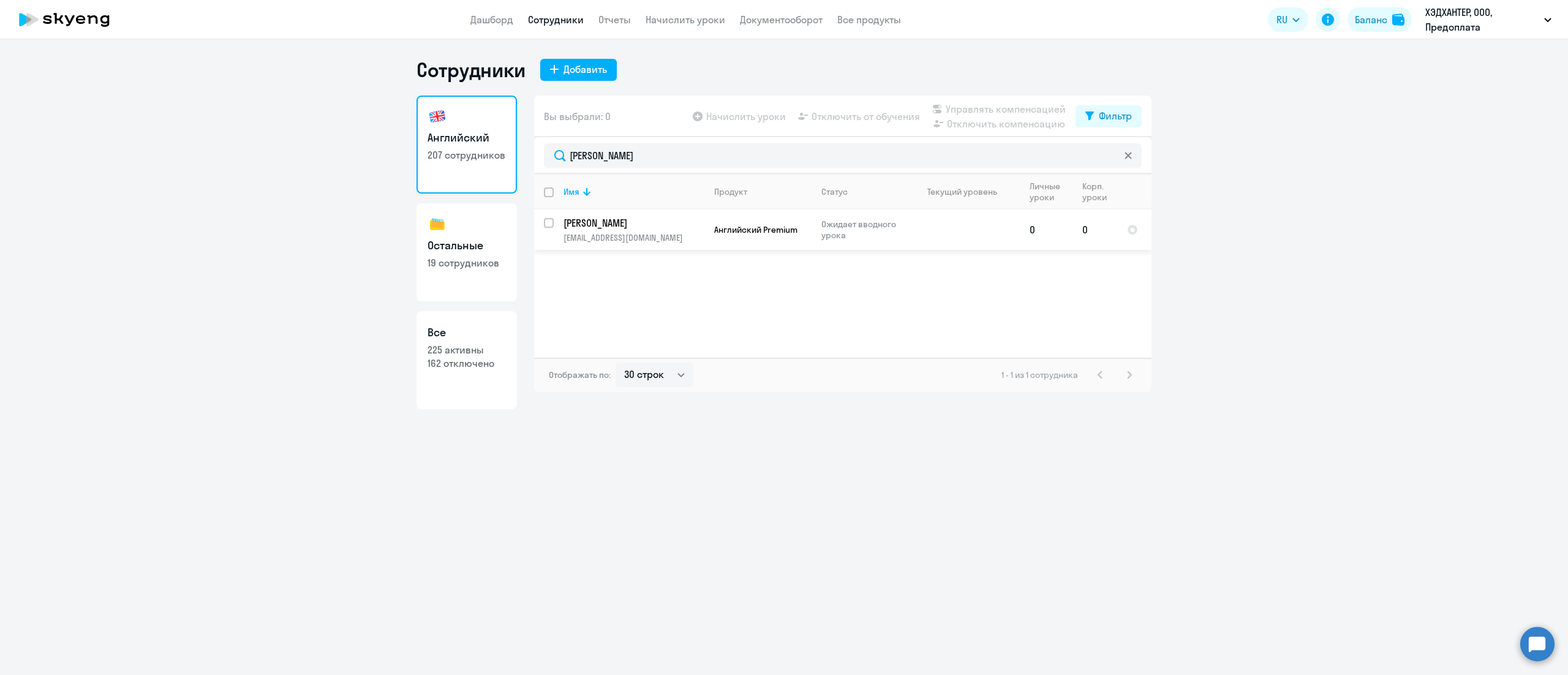
click at [551, 223] on input "select row 42907432" at bounding box center [556, 231] width 24 height 24
checkbox input "true"
click at [997, 112] on span "Управлять компенсацией" at bounding box center [1005, 108] width 120 height 15
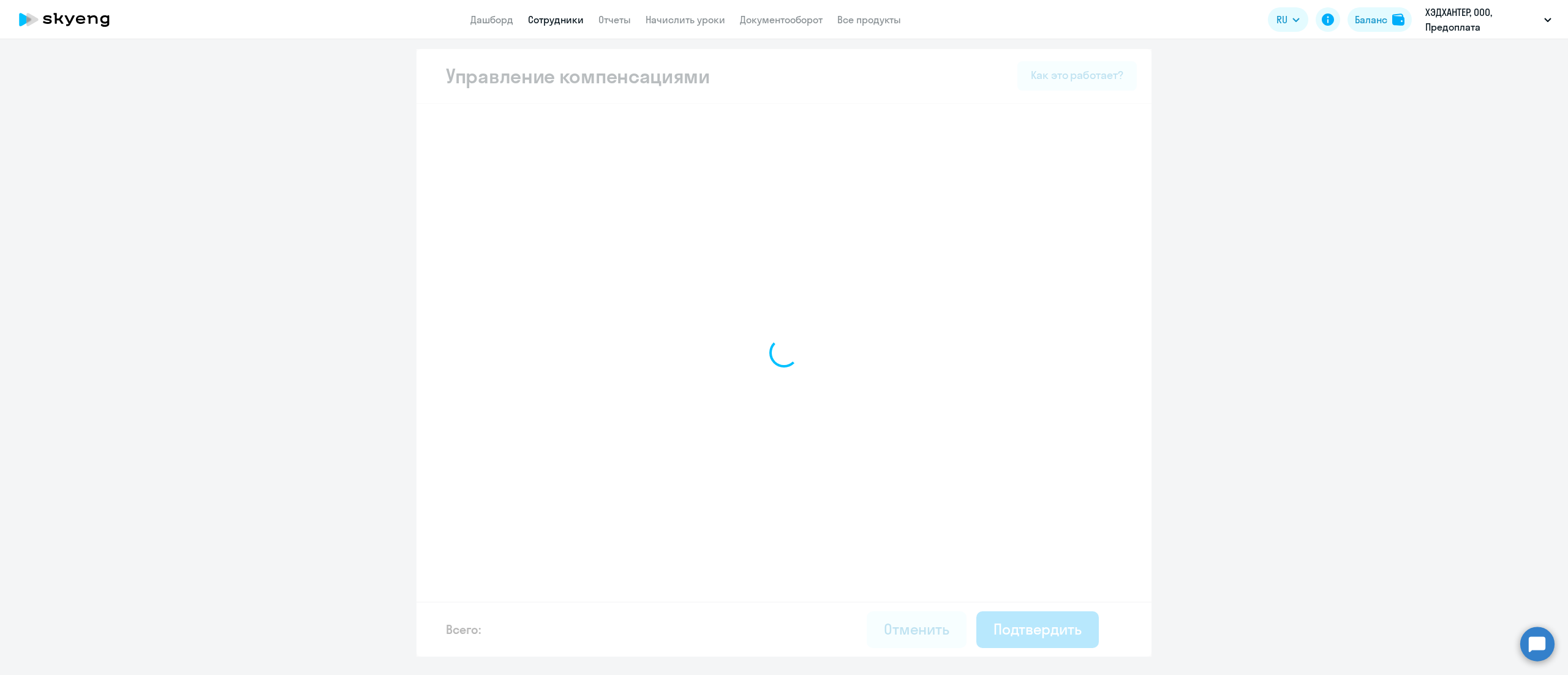
select select "MONTHLY"
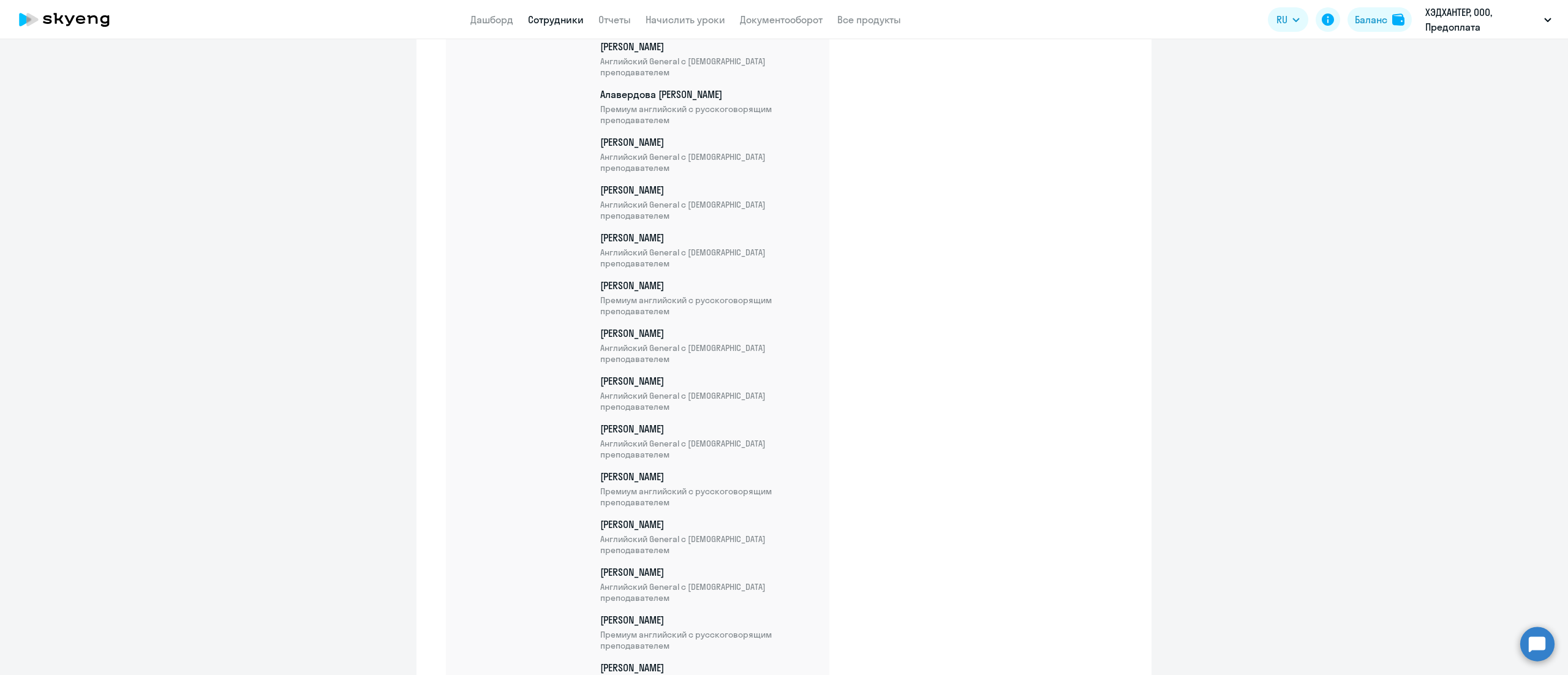
scroll to position [9482, 0]
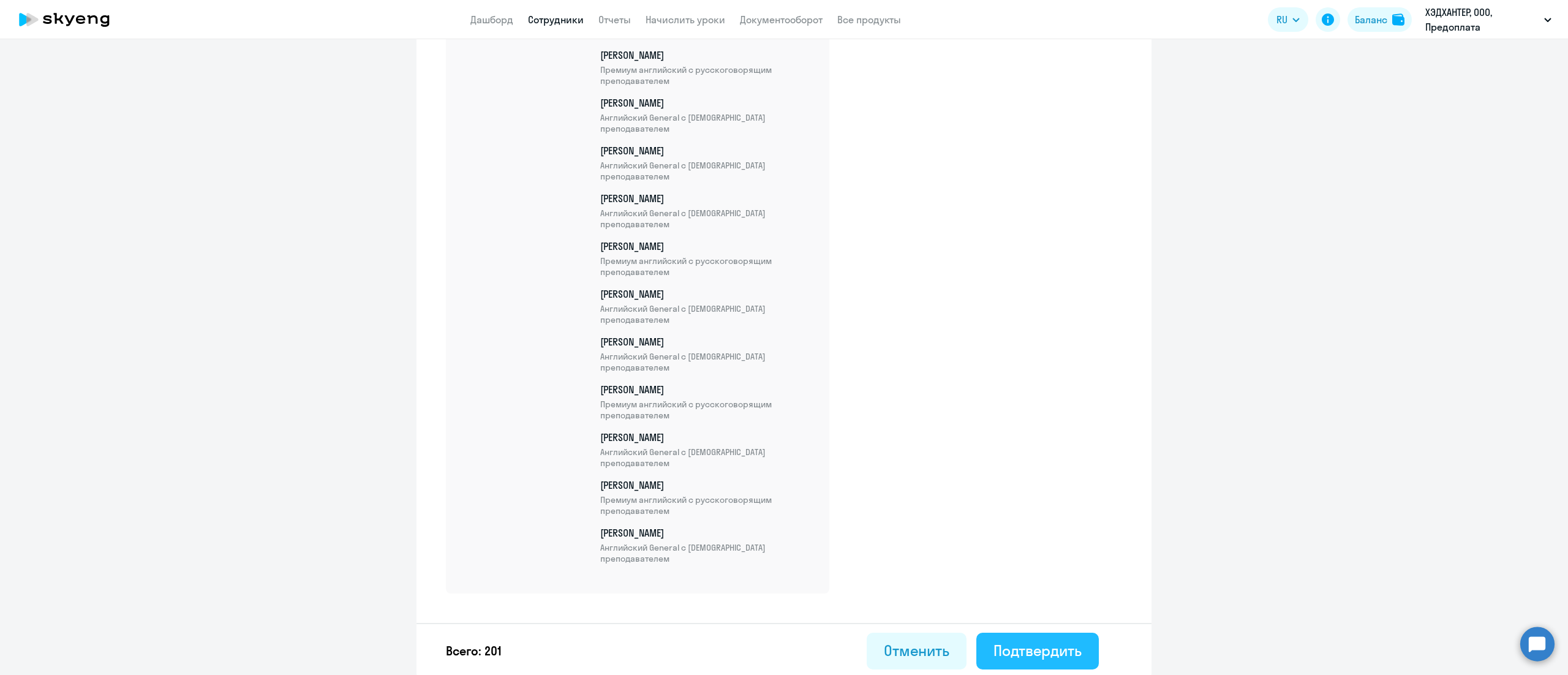
click at [1076, 639] on button "Подтвердить" at bounding box center [1037, 651] width 122 height 37
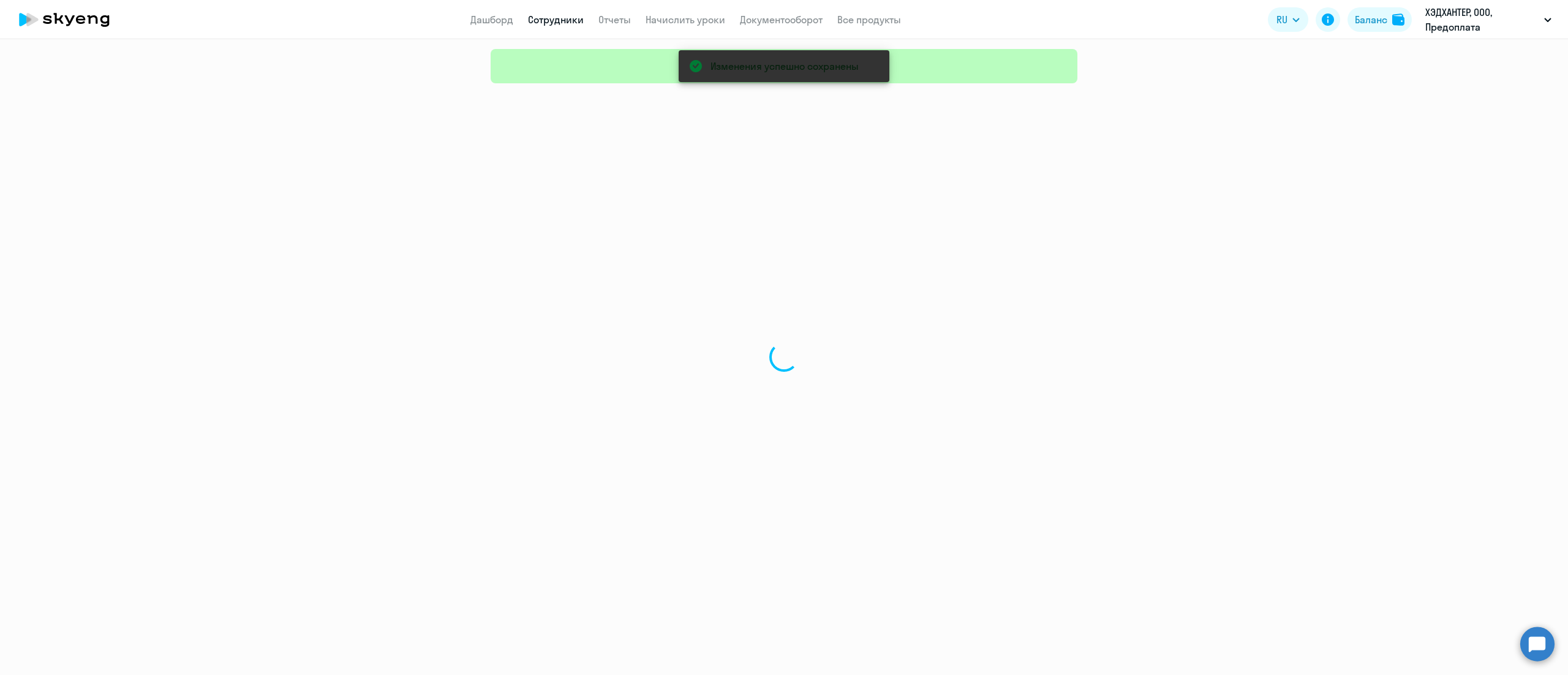
select select "30"
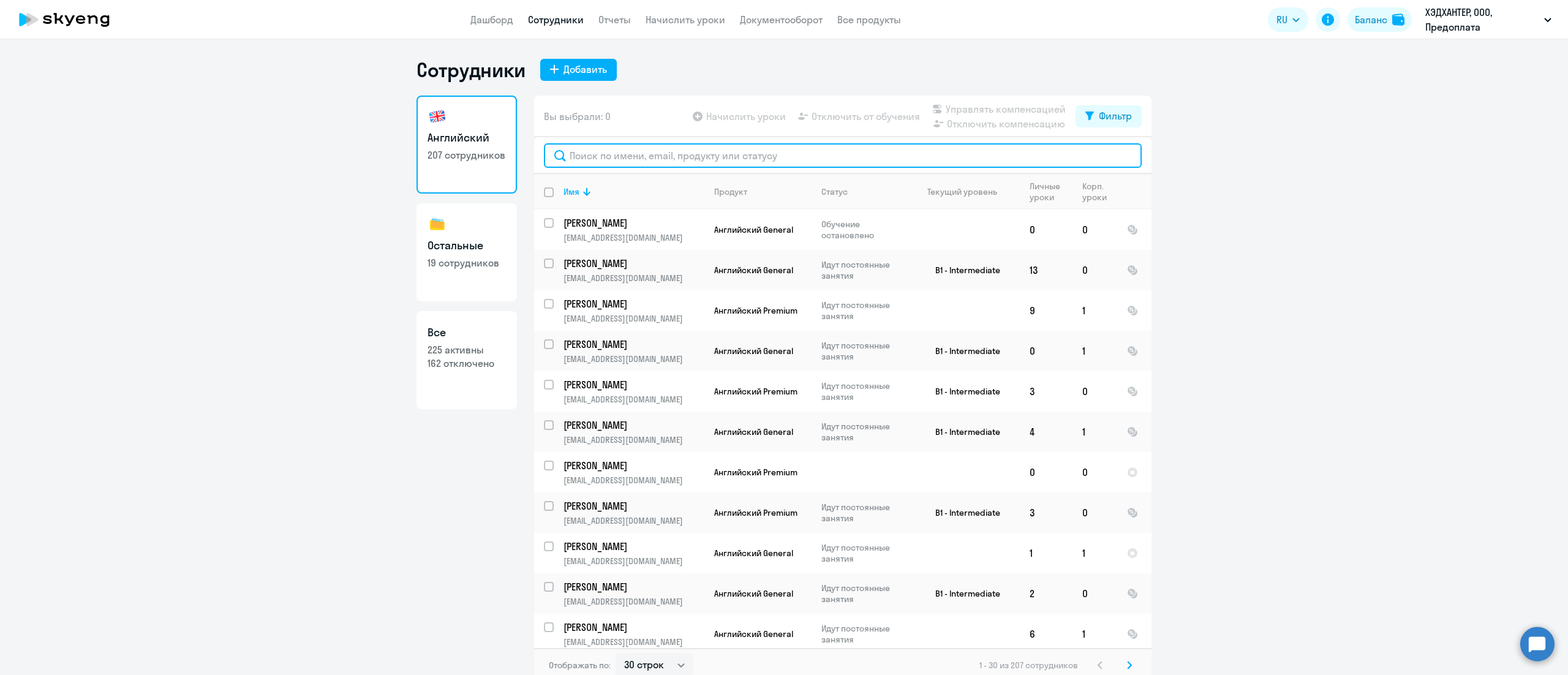
click at [645, 153] on input "text" at bounding box center [842, 155] width 598 height 24
paste input "Шимф"
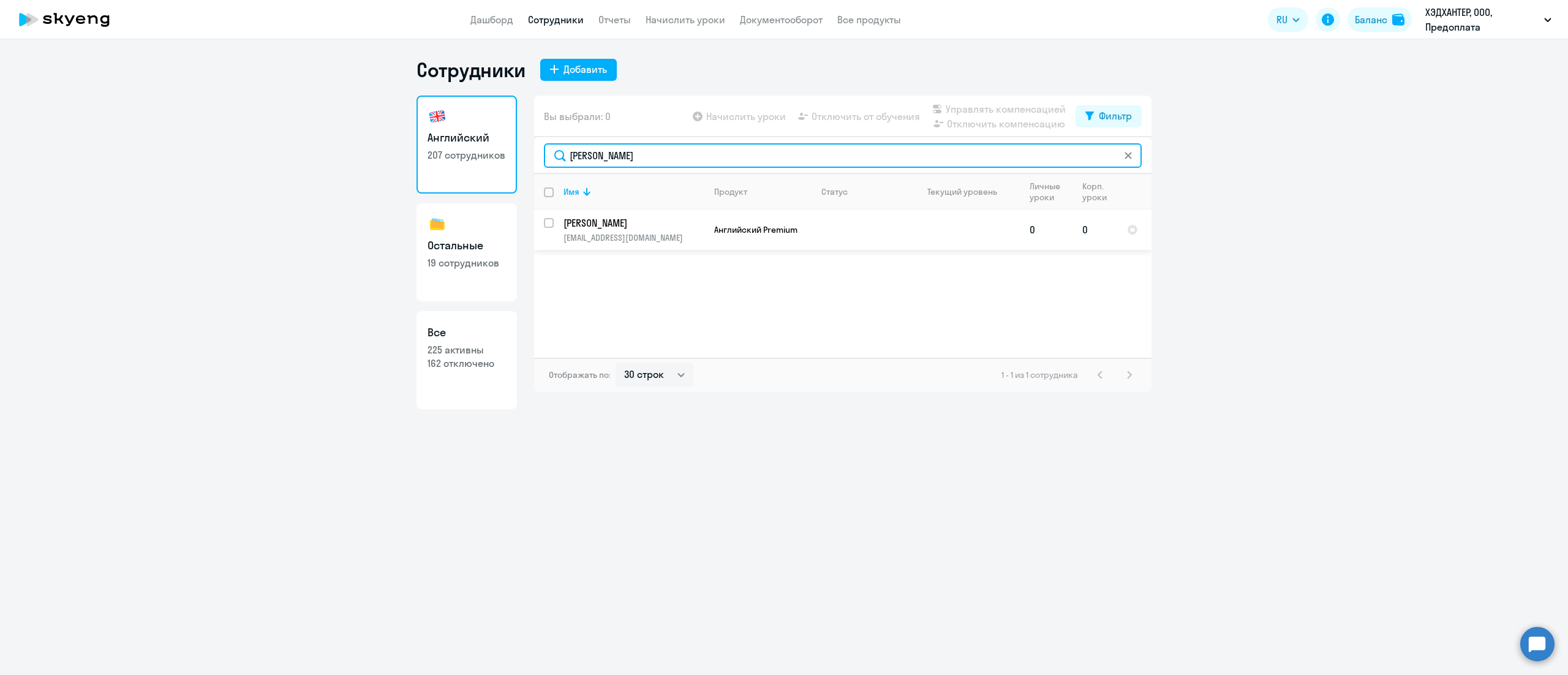
type input "Шимф"
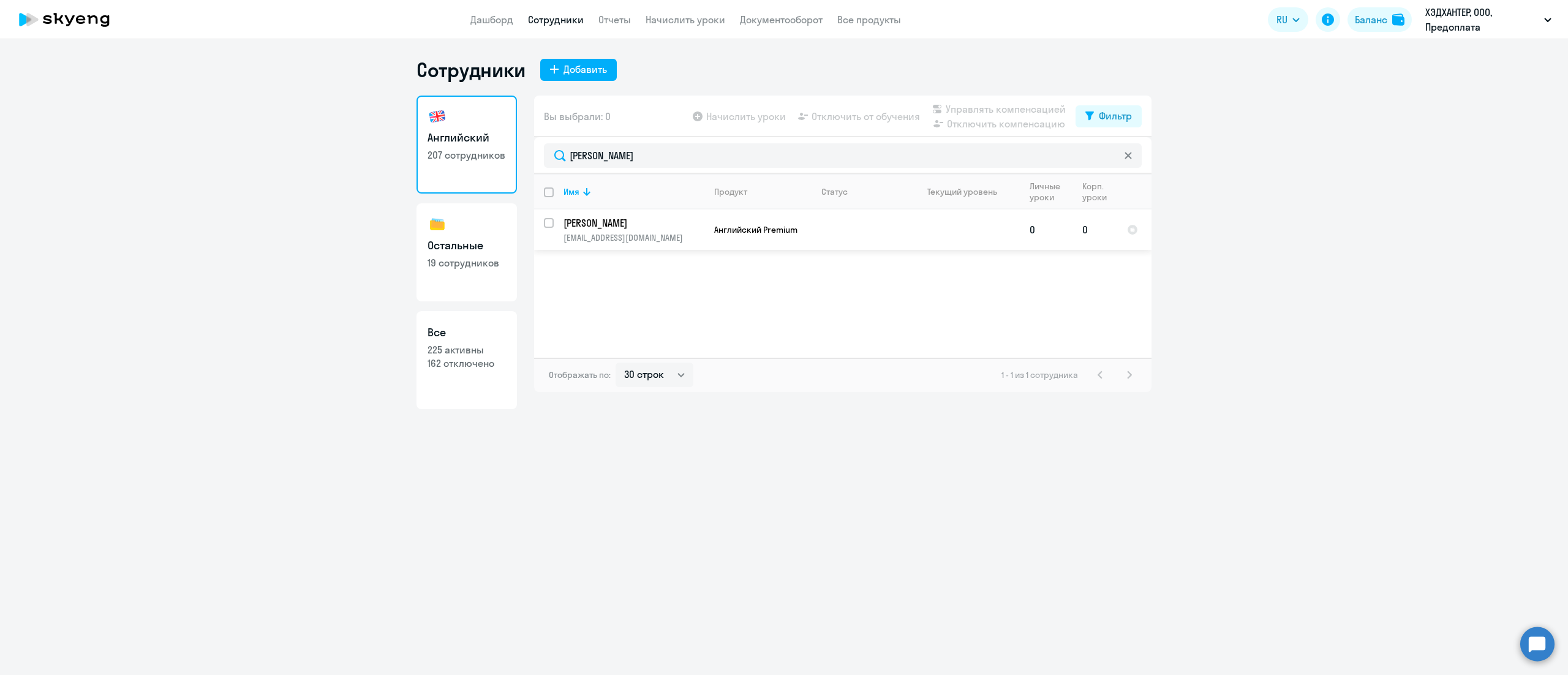
click at [550, 224] on input "select row 38741617" at bounding box center [556, 231] width 24 height 24
checkbox input "true"
click at [1020, 105] on span "Управлять компенсацией" at bounding box center [1005, 108] width 120 height 15
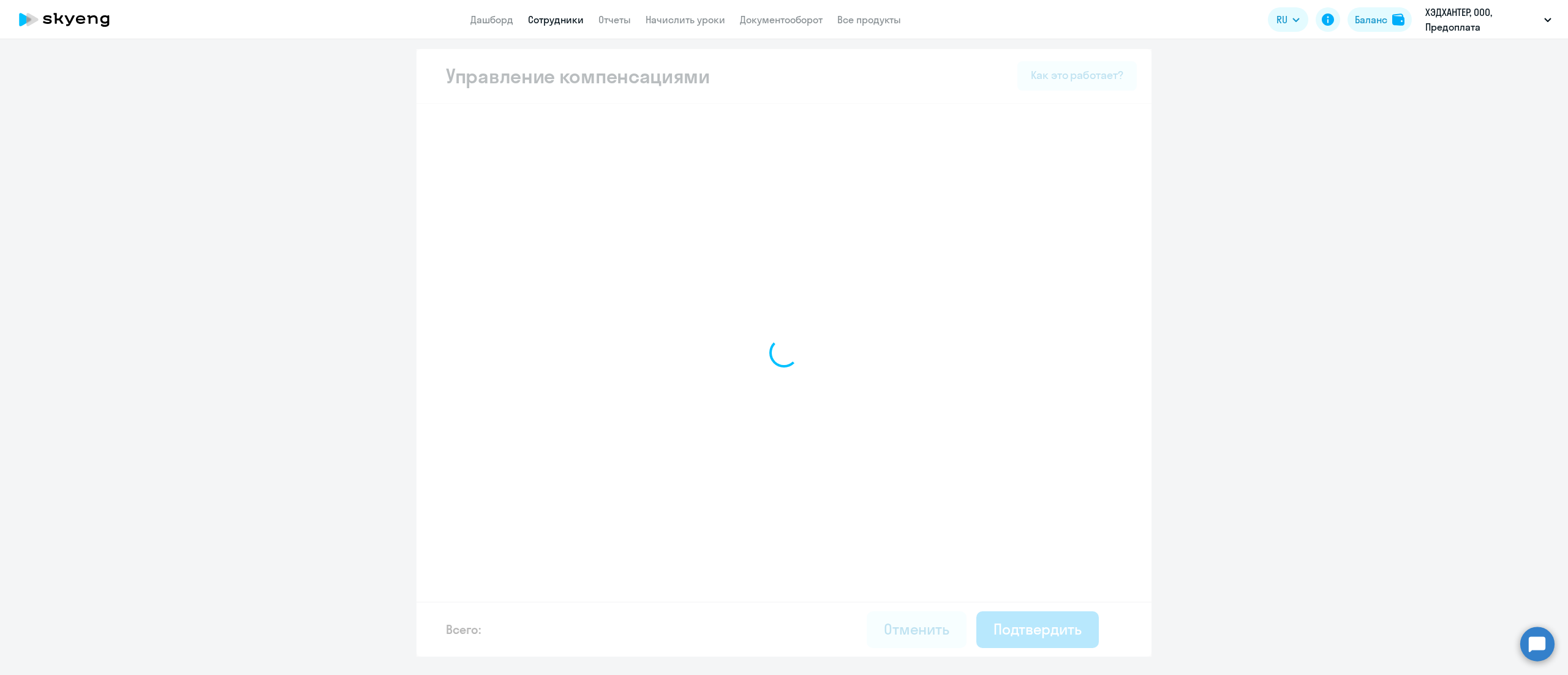
select select "MONTHLY"
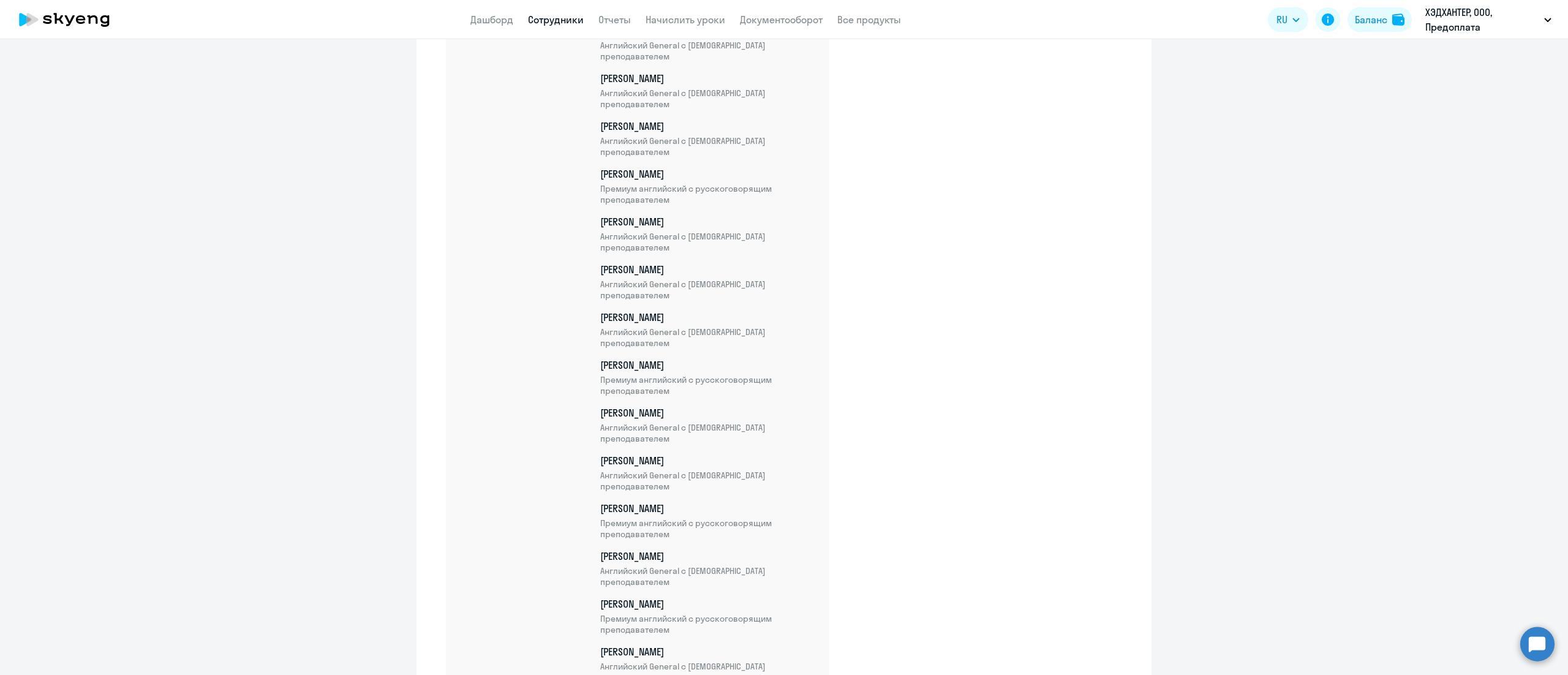
scroll to position [9531, 0]
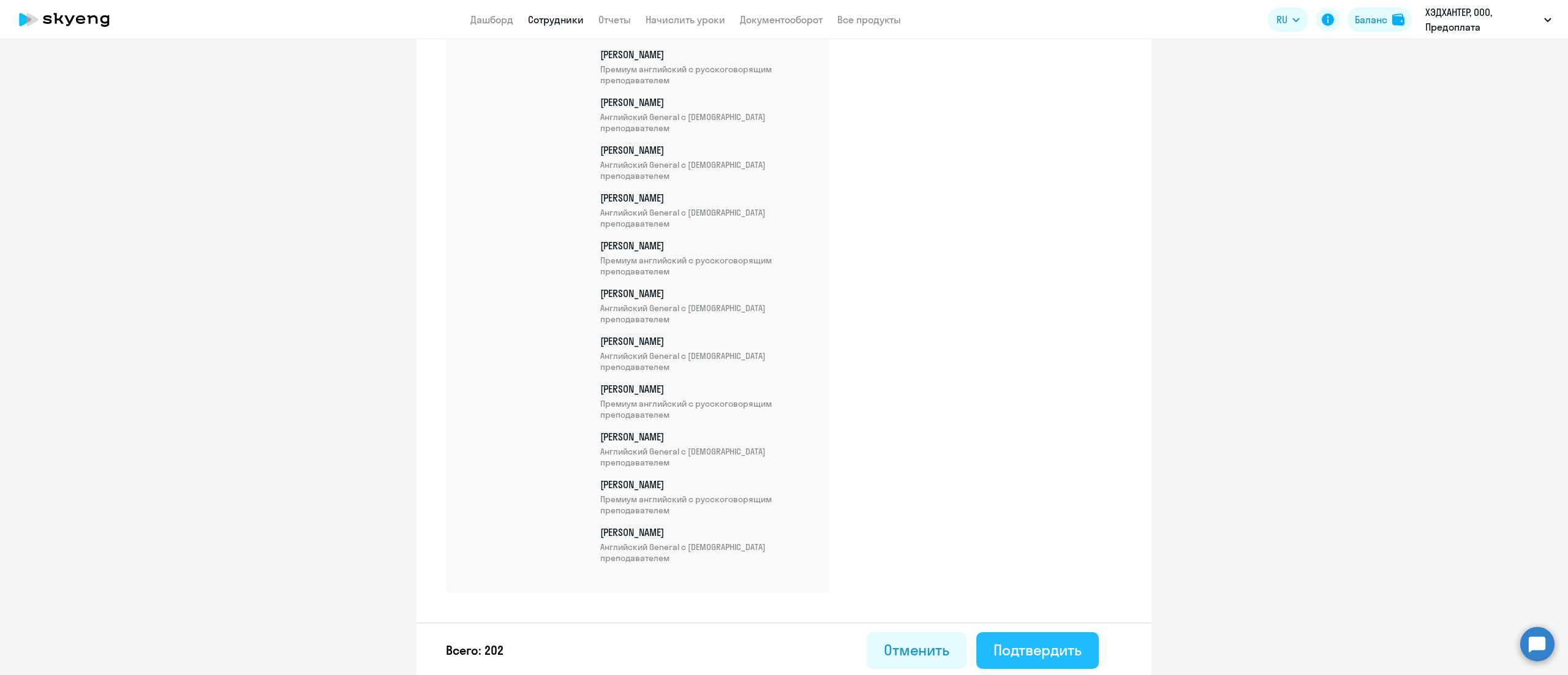
click at [1067, 637] on button "Подтвердить" at bounding box center [1037, 651] width 122 height 37
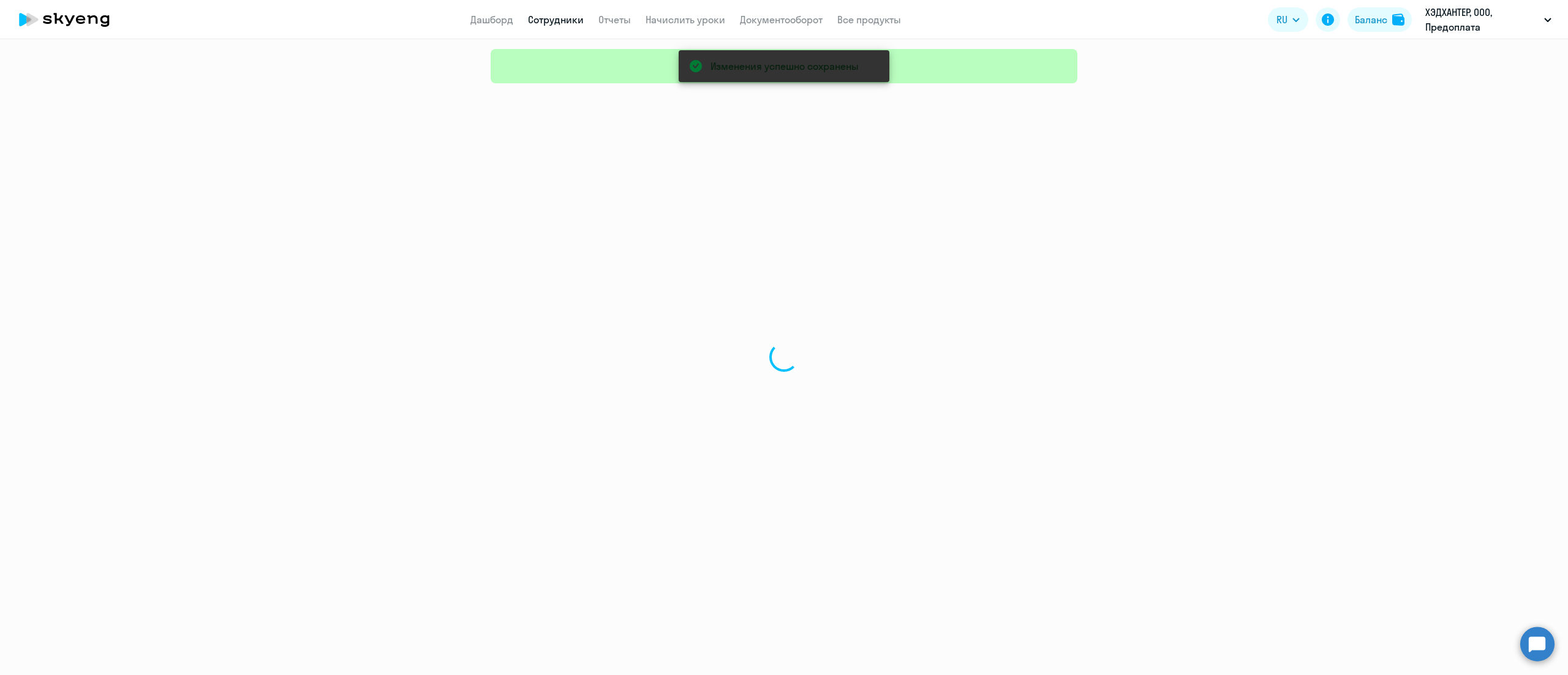
select select "30"
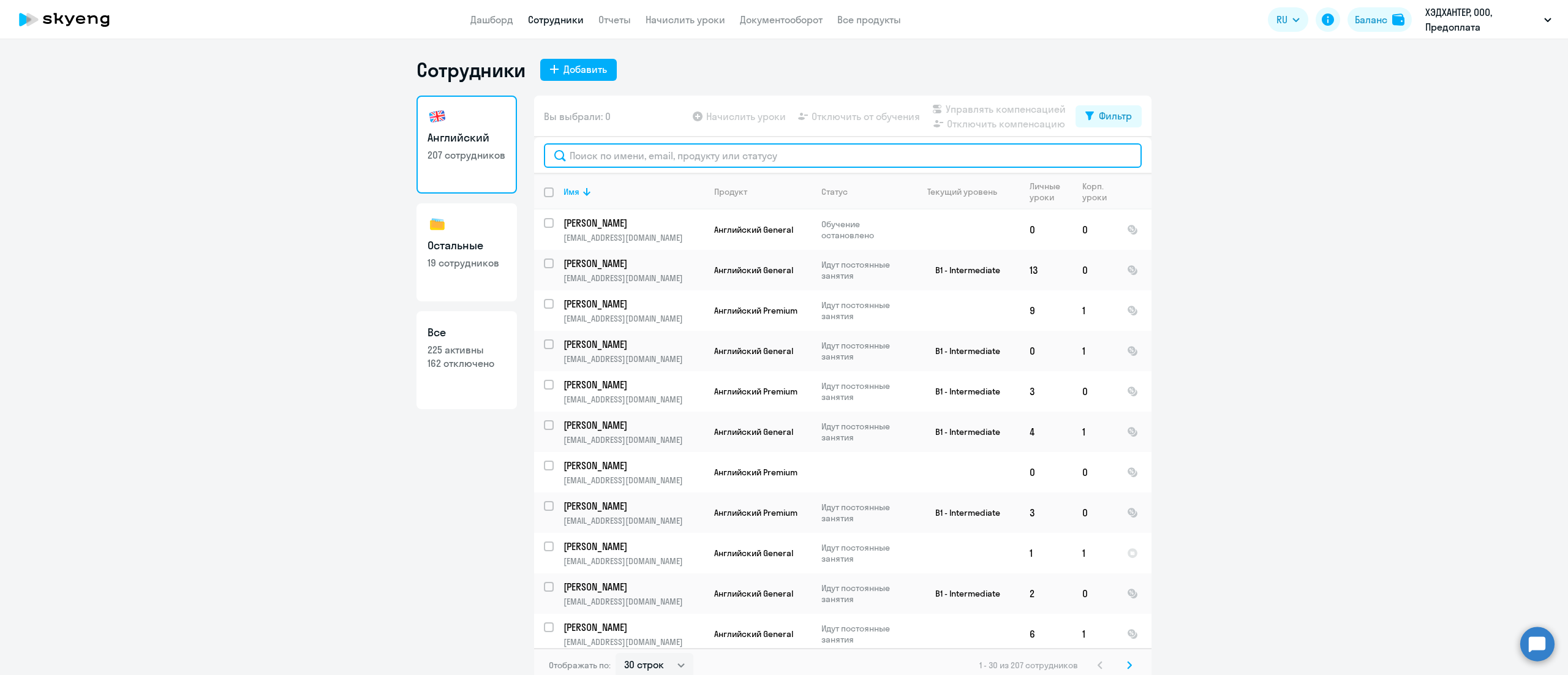
click at [606, 158] on input "text" at bounding box center [842, 155] width 598 height 24
paste input "Юсов"
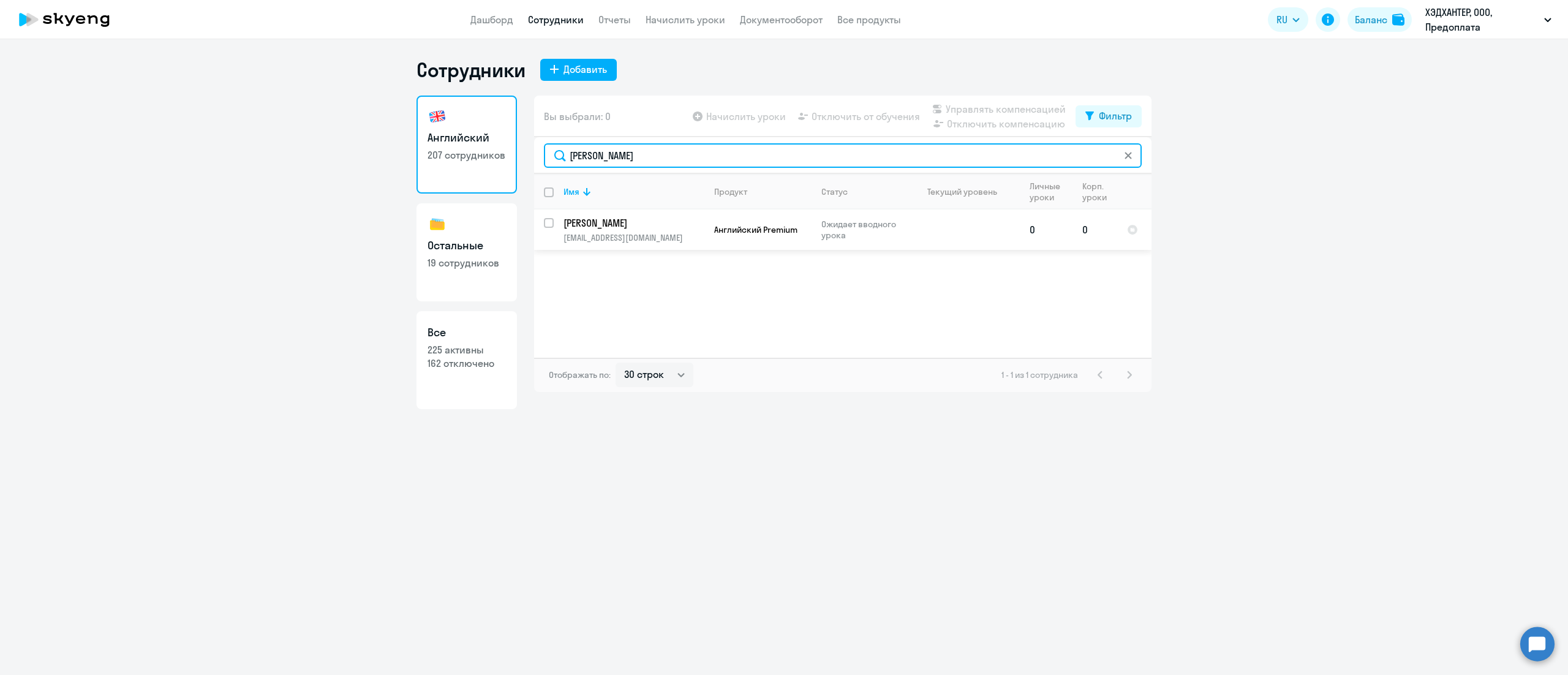
type input "Юсов"
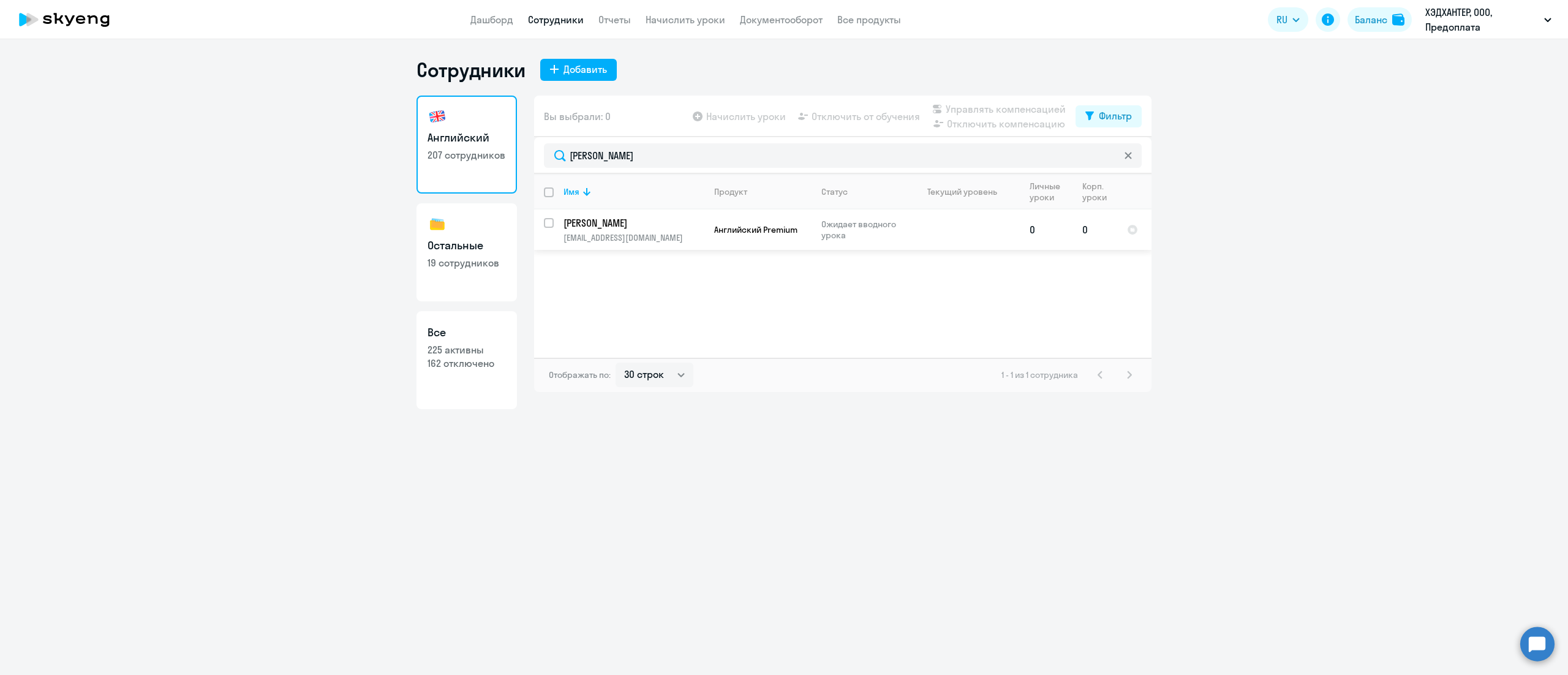
click at [551, 223] on input "select row 42907433" at bounding box center [556, 231] width 24 height 24
checkbox input "true"
click at [973, 112] on span "Управлять компенсацией" at bounding box center [1005, 108] width 120 height 15
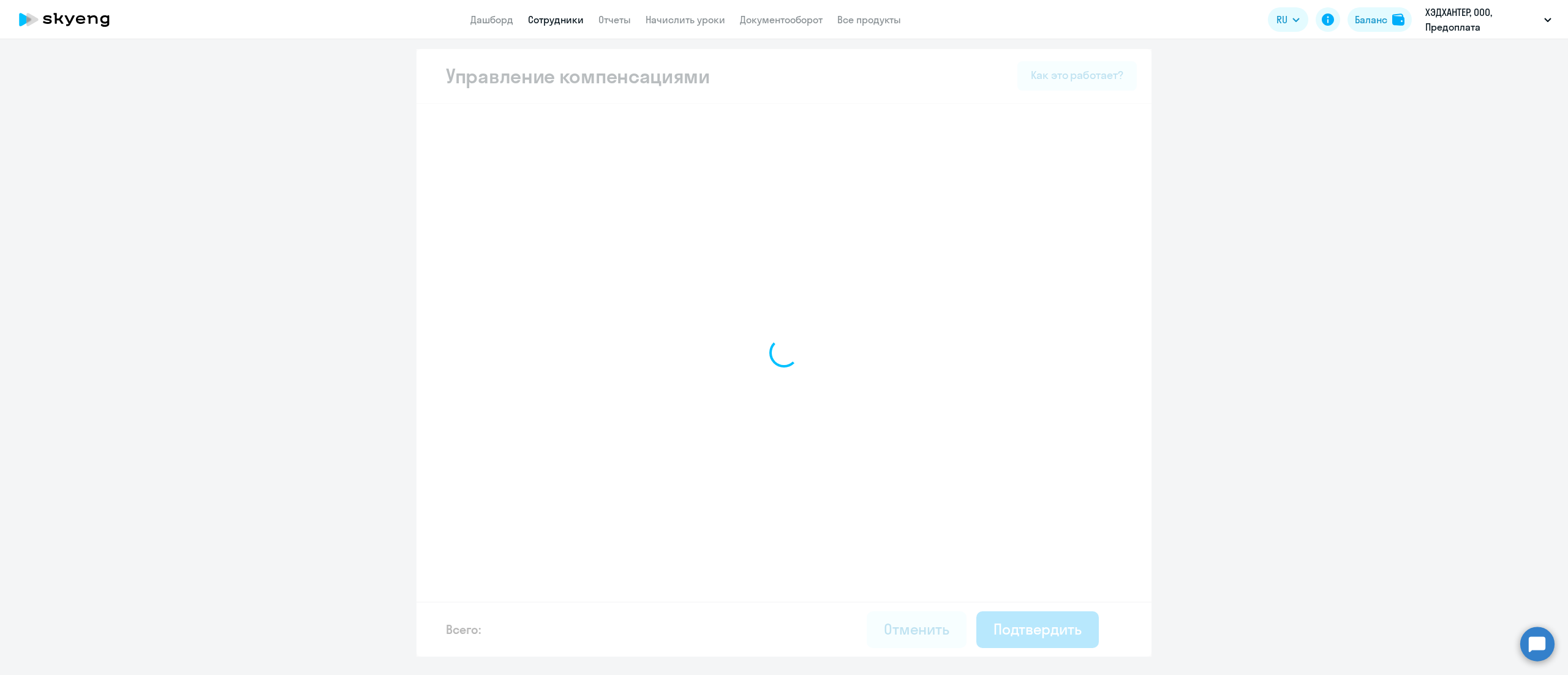
select select "MONTHLY"
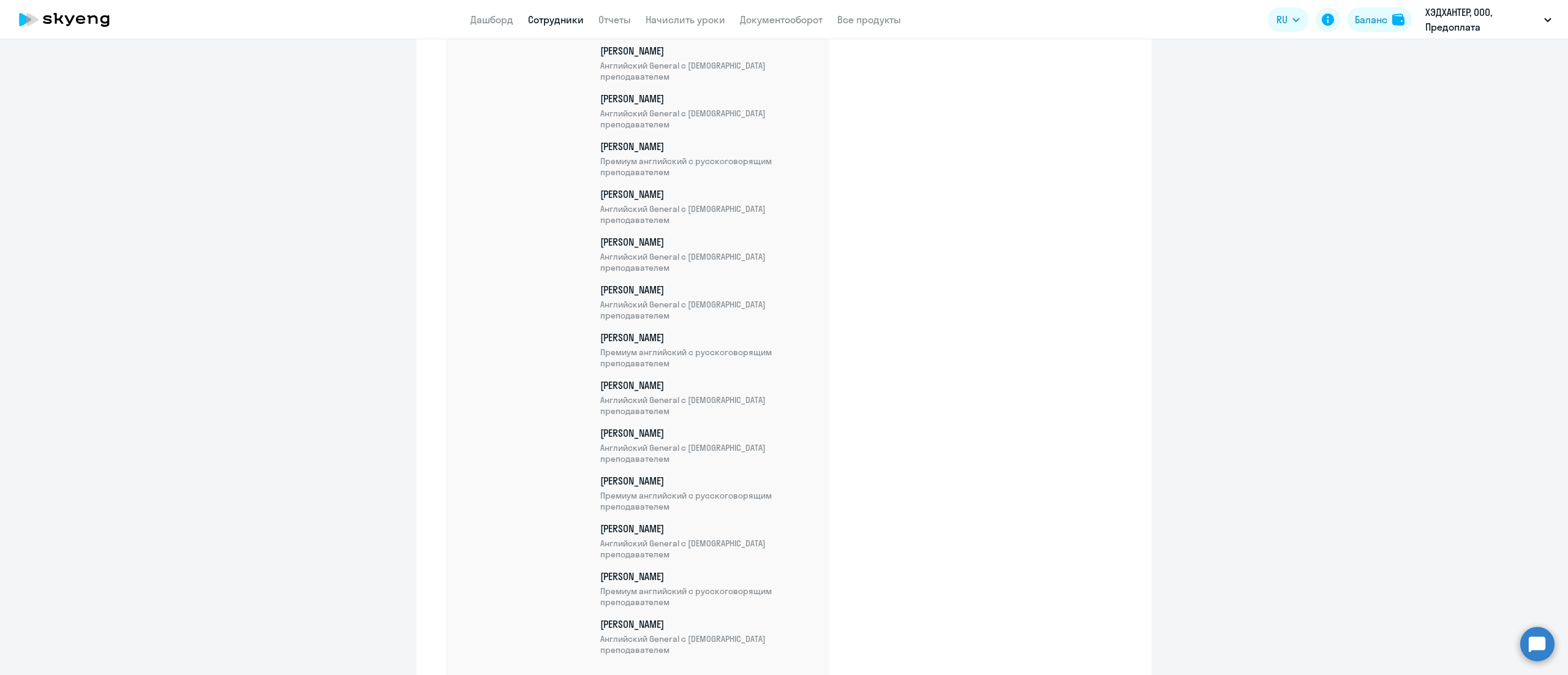
scroll to position [9578, 0]
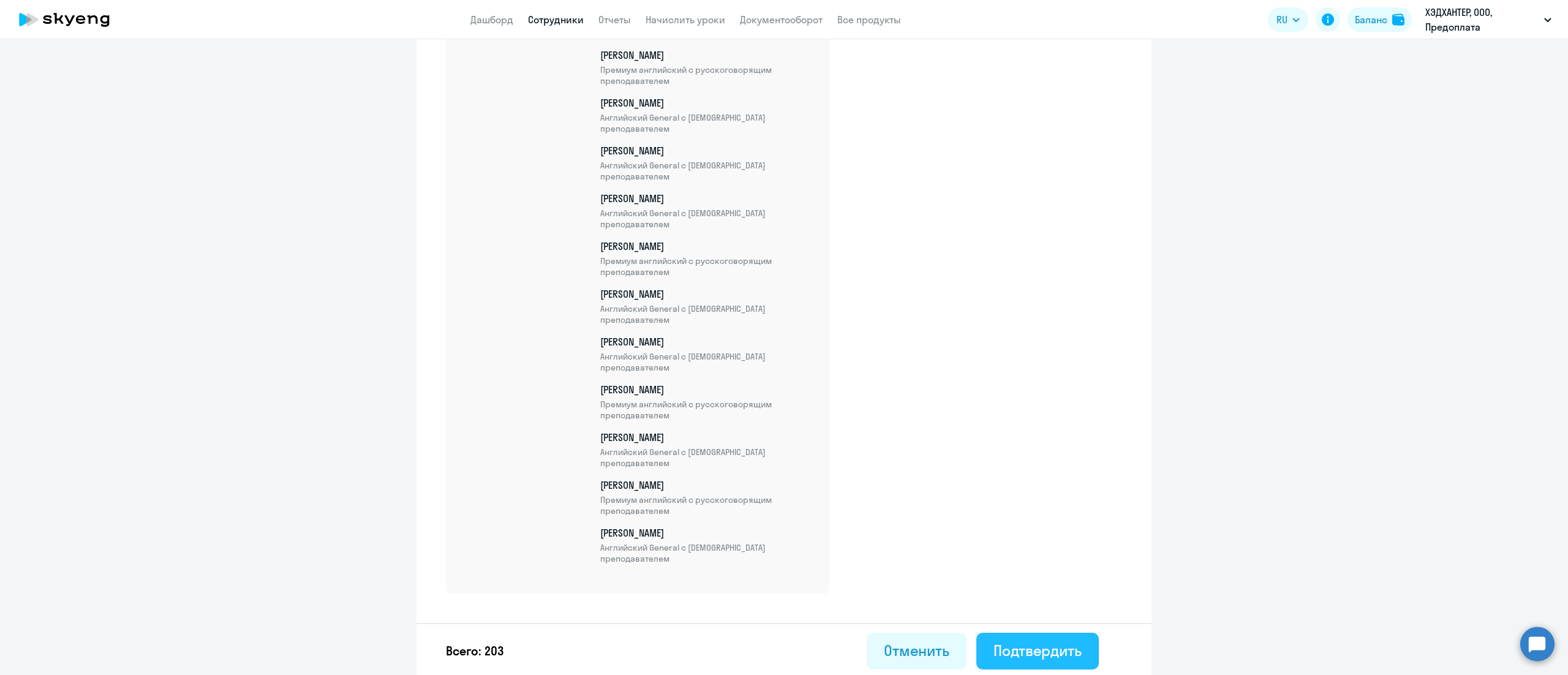
click at [1068, 644] on div "Подтвердить" at bounding box center [1037, 651] width 88 height 19
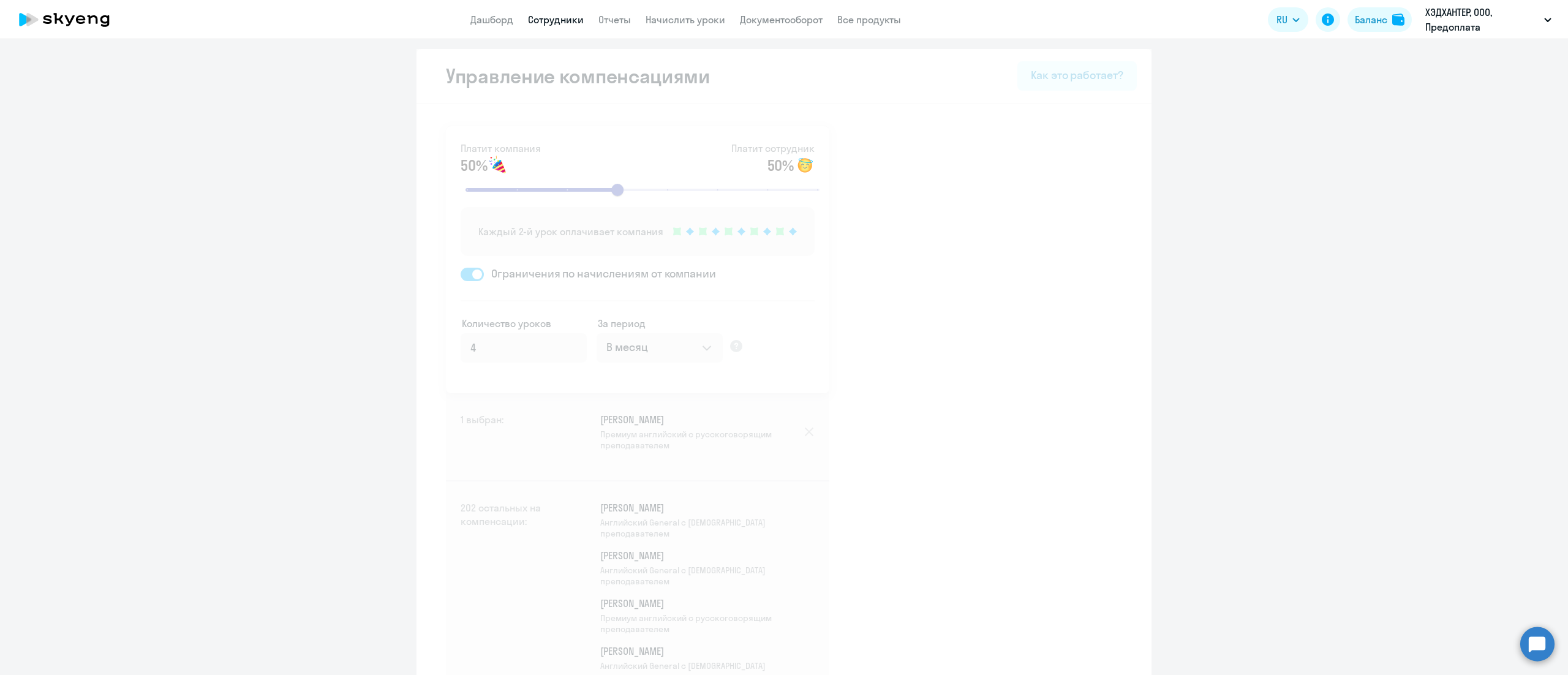
select select "30"
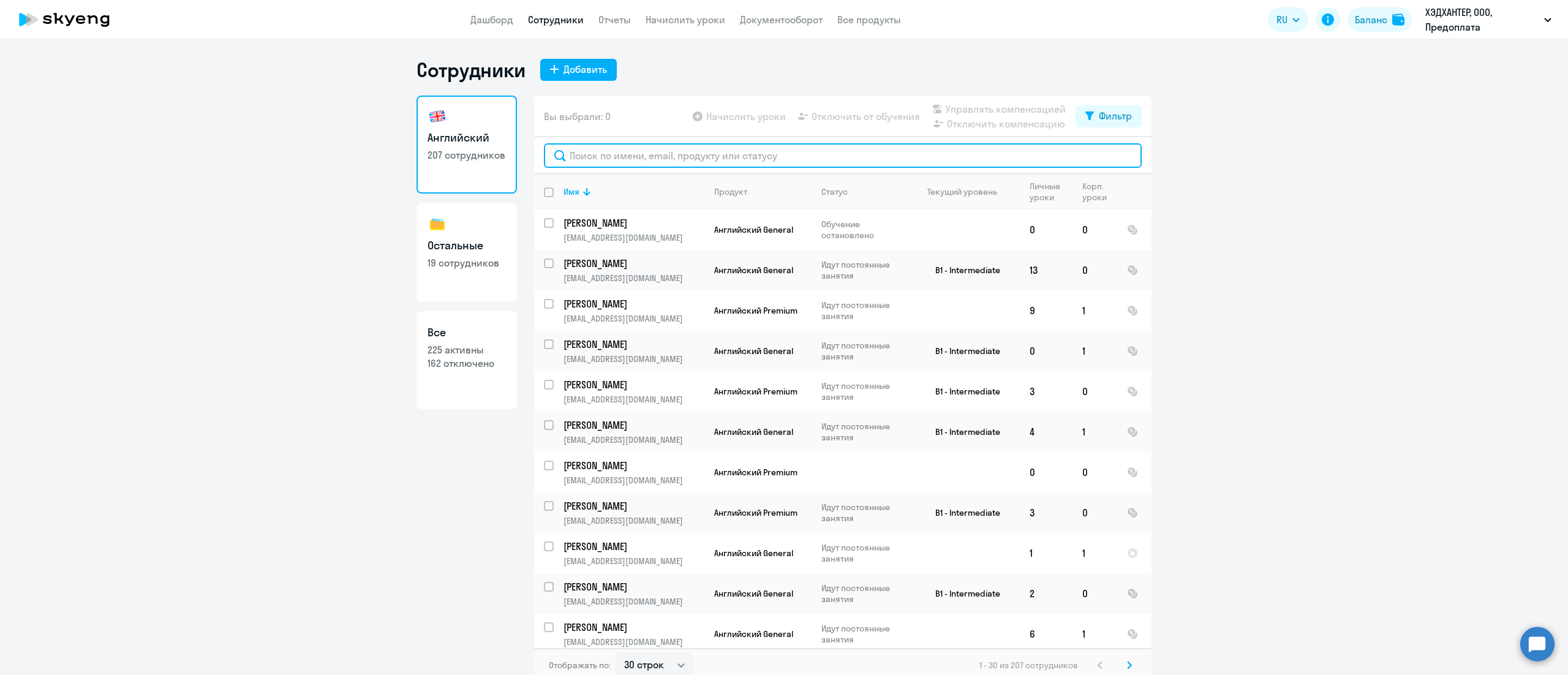
click at [777, 149] on input "text" at bounding box center [842, 155] width 598 height 24
paste input "ann.kozlova@hh.ru"
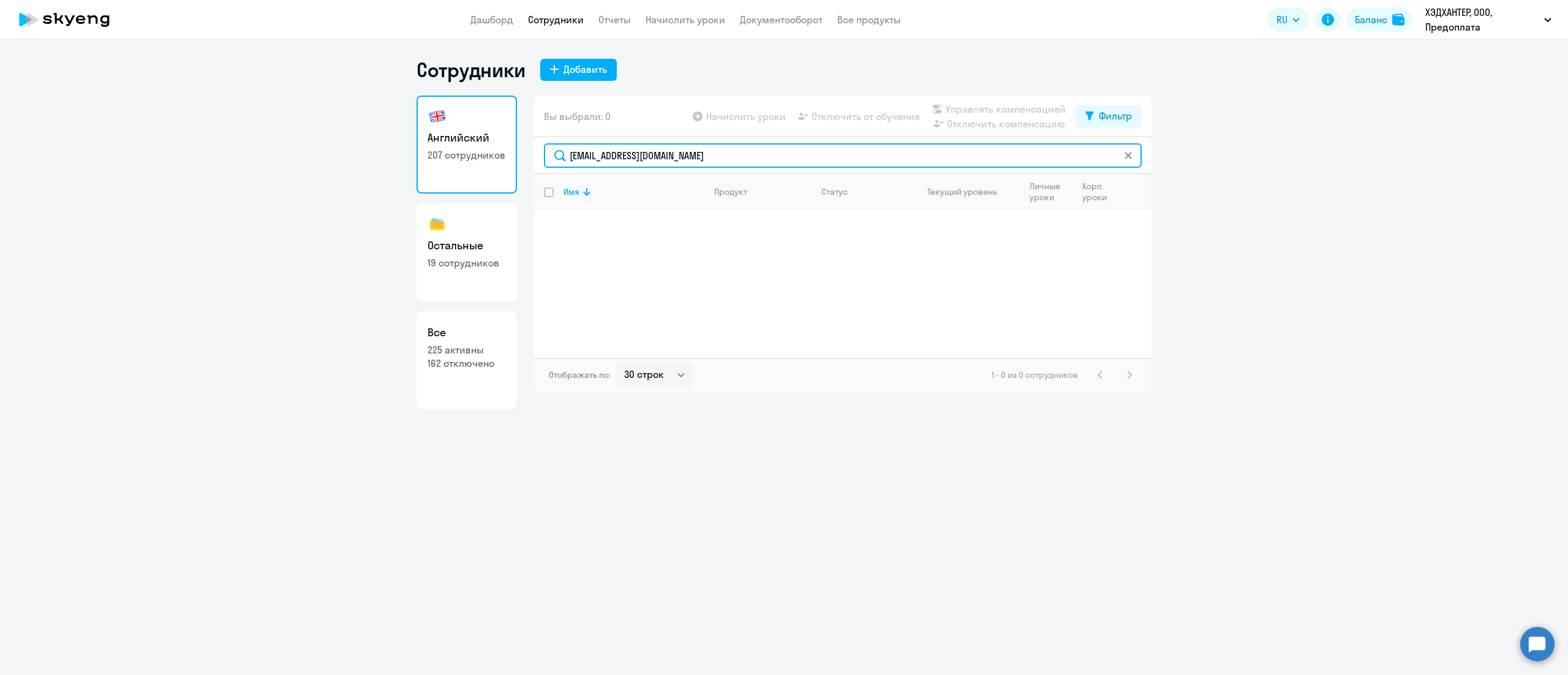
click at [674, 163] on input "ann.kozlova@hh.ru" at bounding box center [842, 155] width 598 height 24
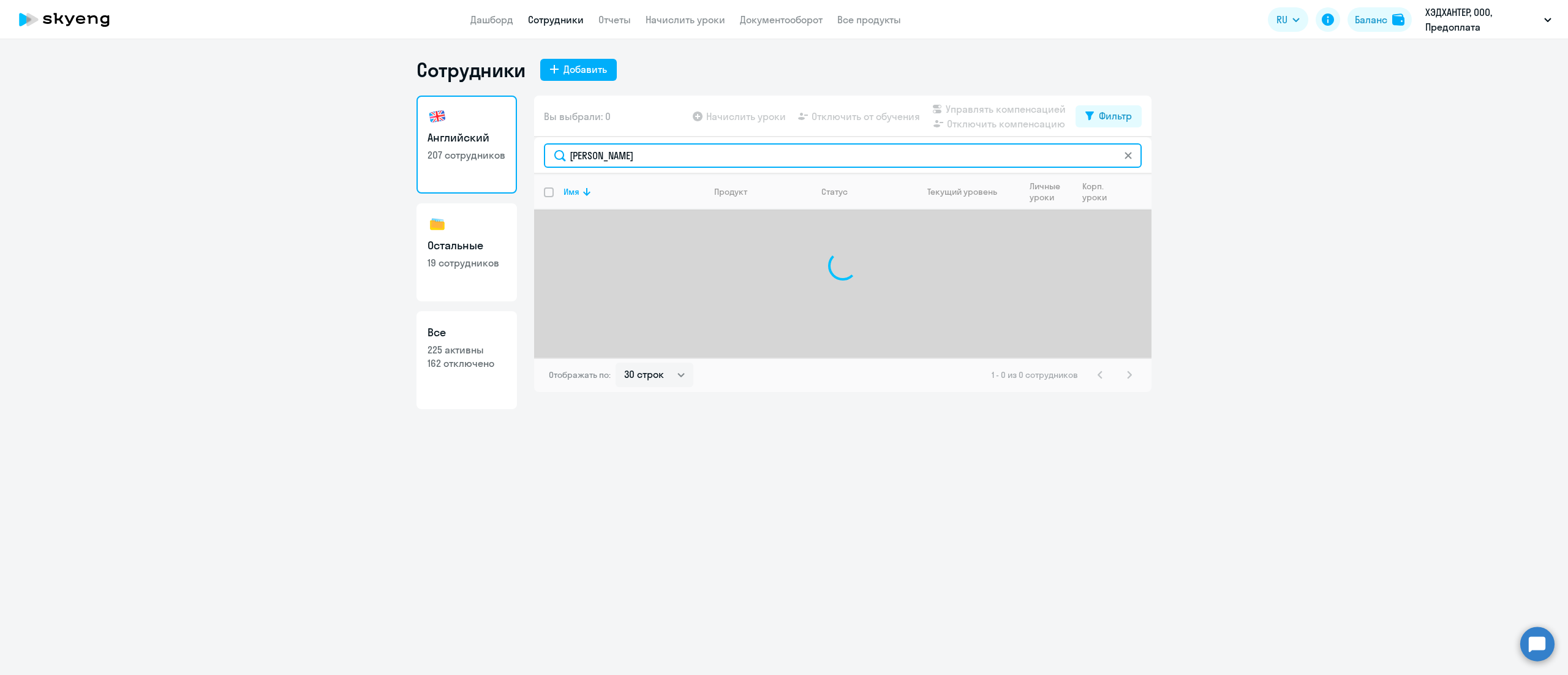
type input "козлова"
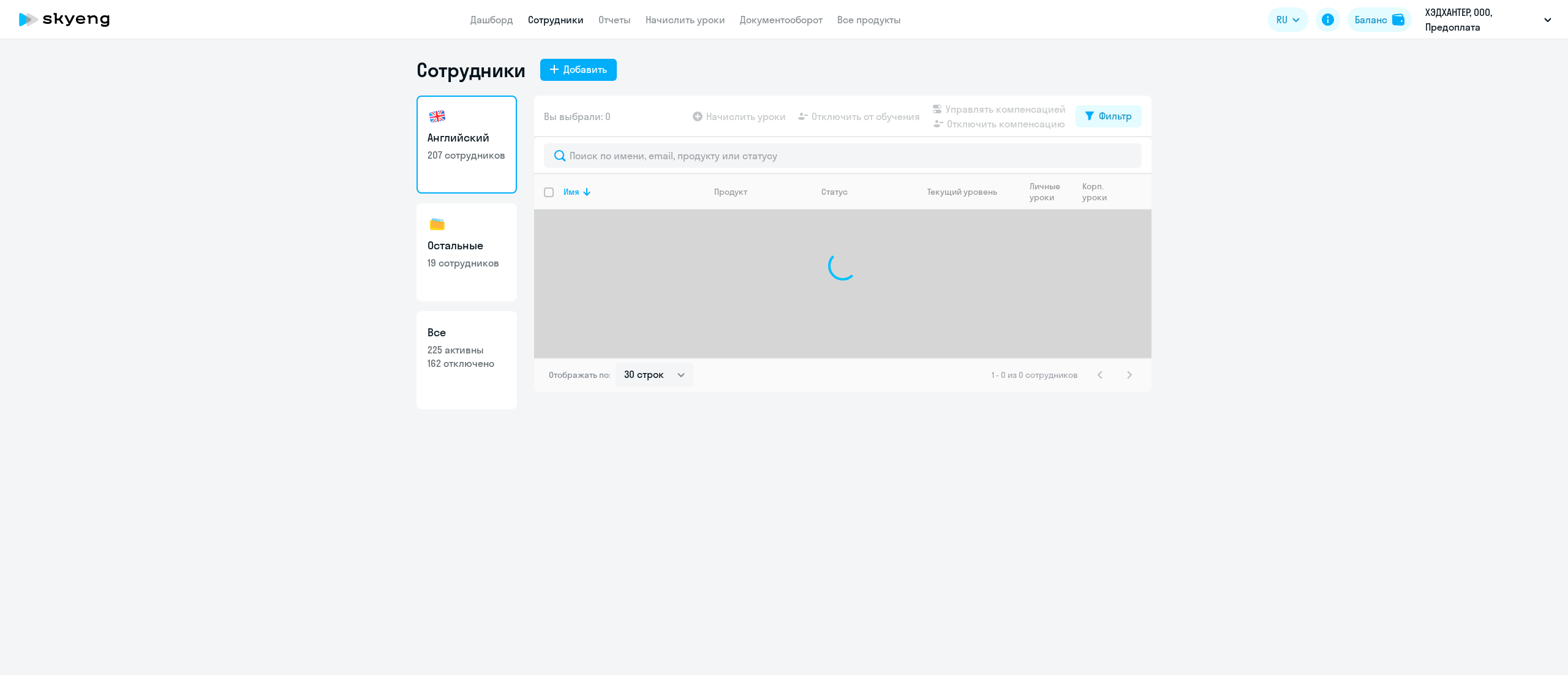
select select "30"
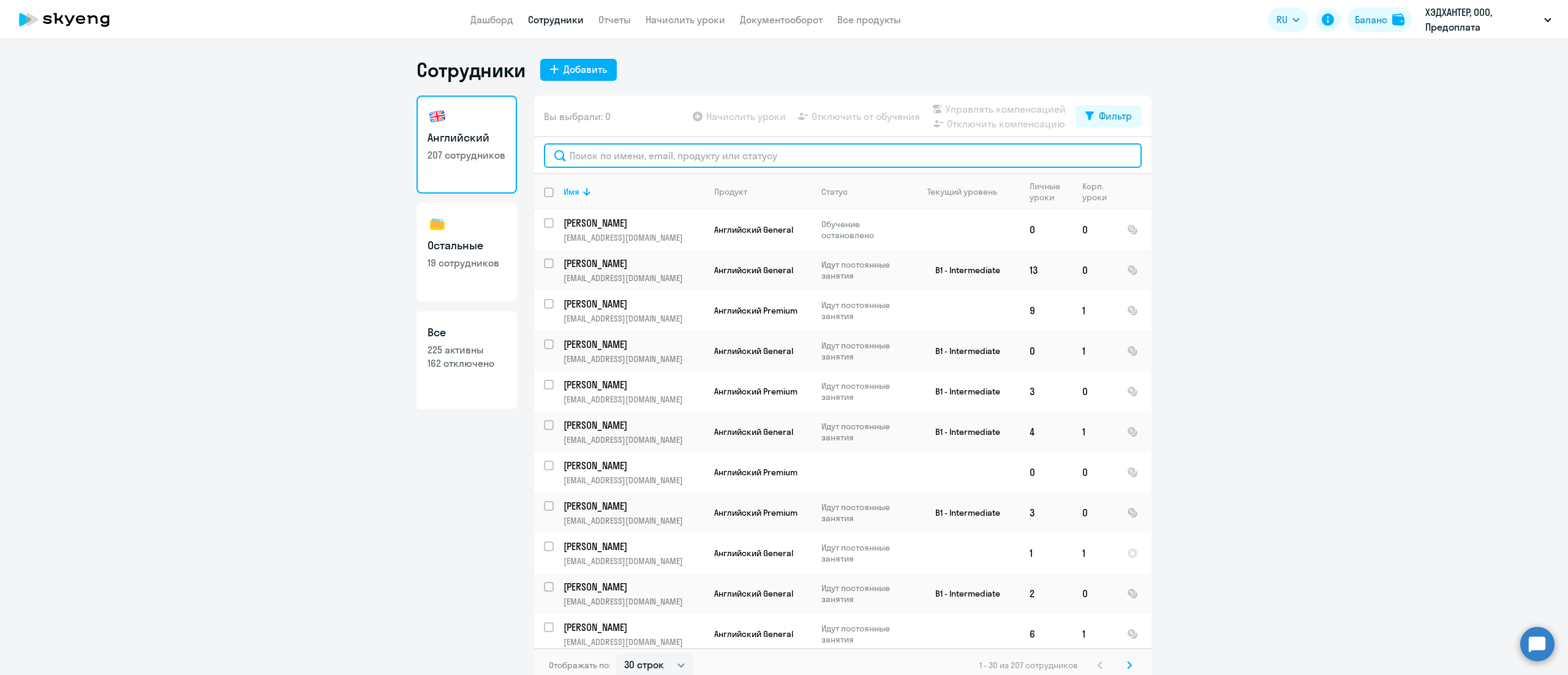
click at [828, 155] on input "text" at bounding box center [842, 155] width 598 height 24
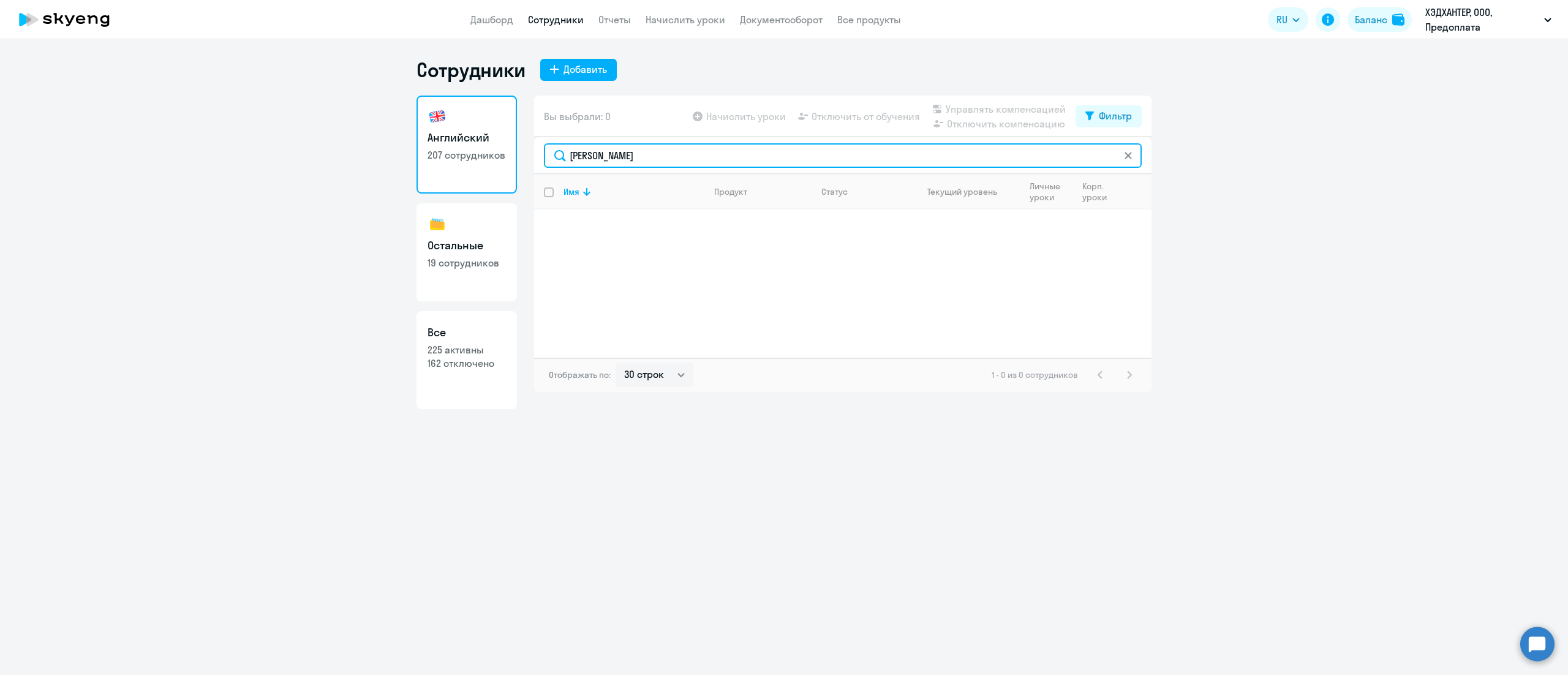
type input "[PERSON_NAME]"
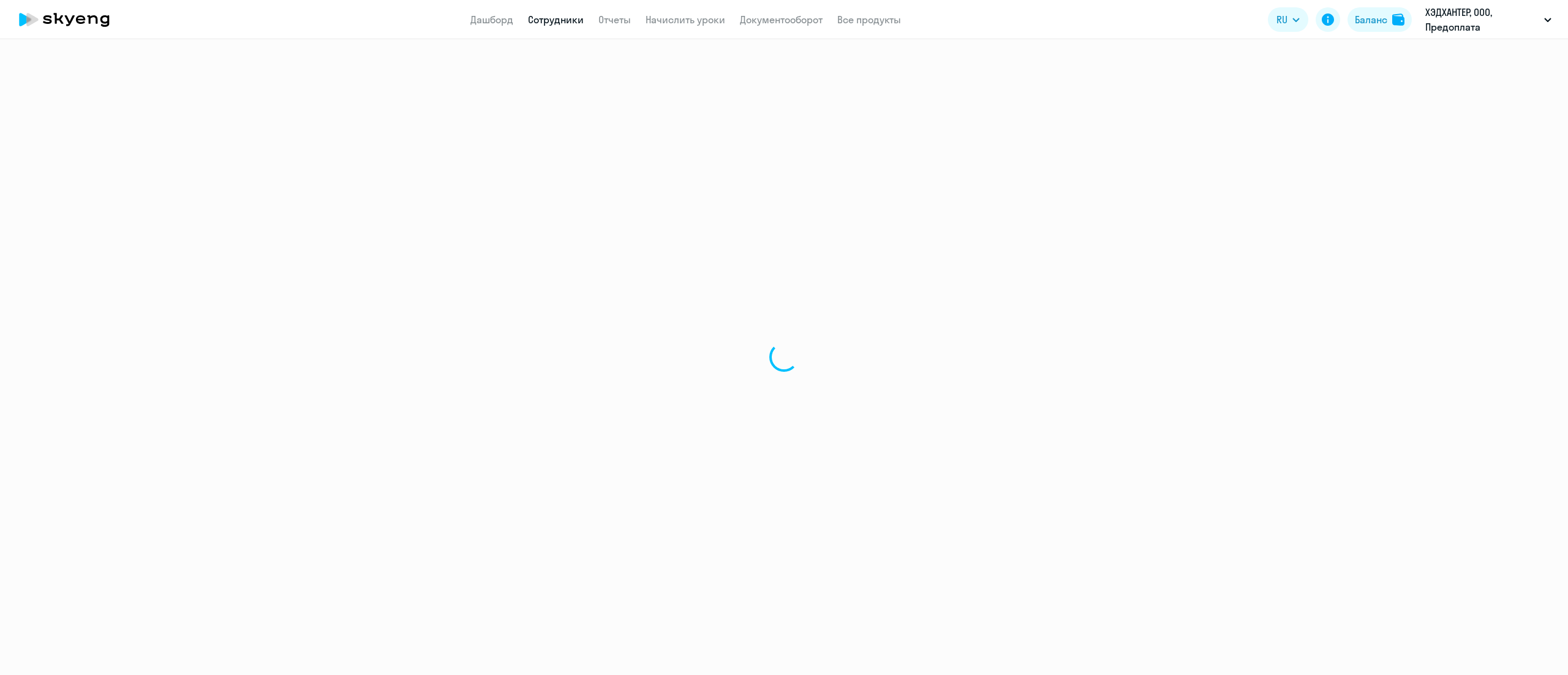
select select "30"
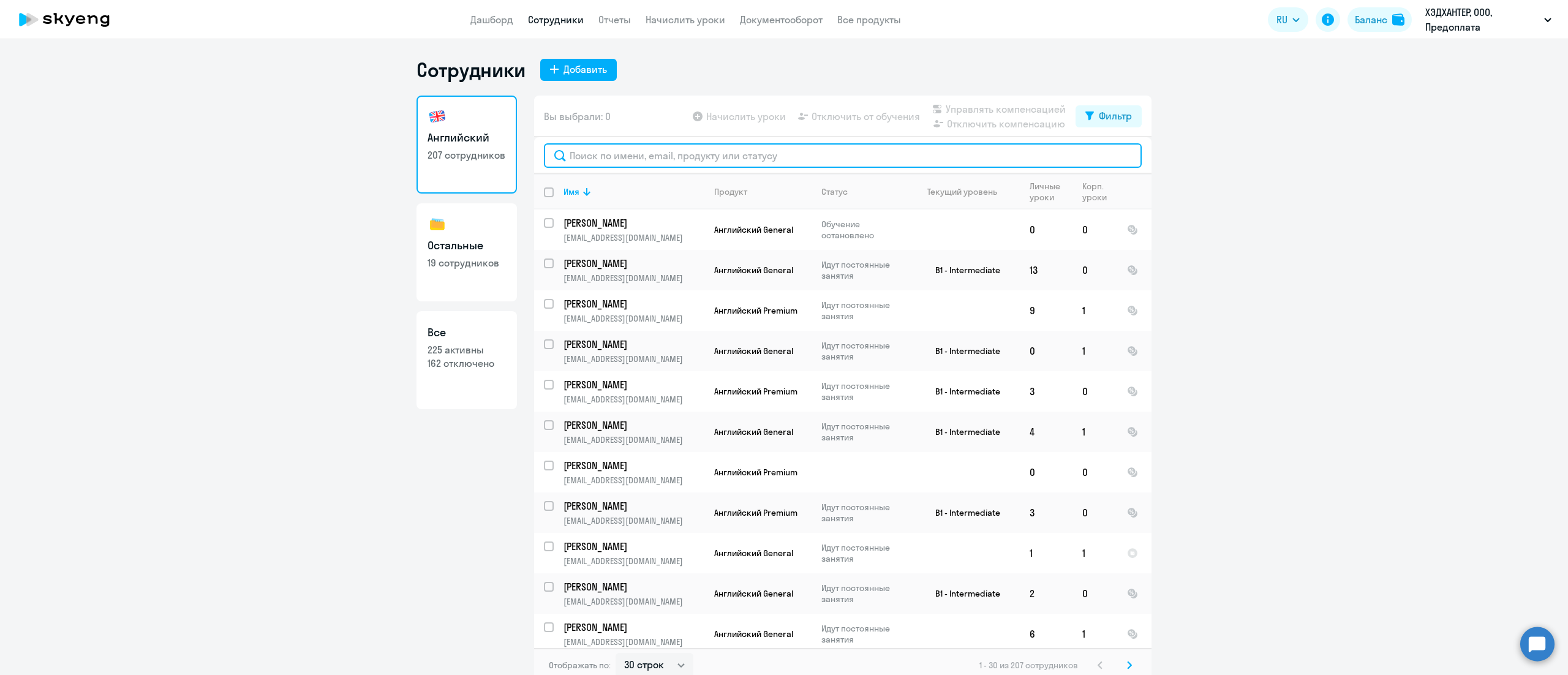
click at [705, 158] on input "text" at bounding box center [842, 155] width 598 height 24
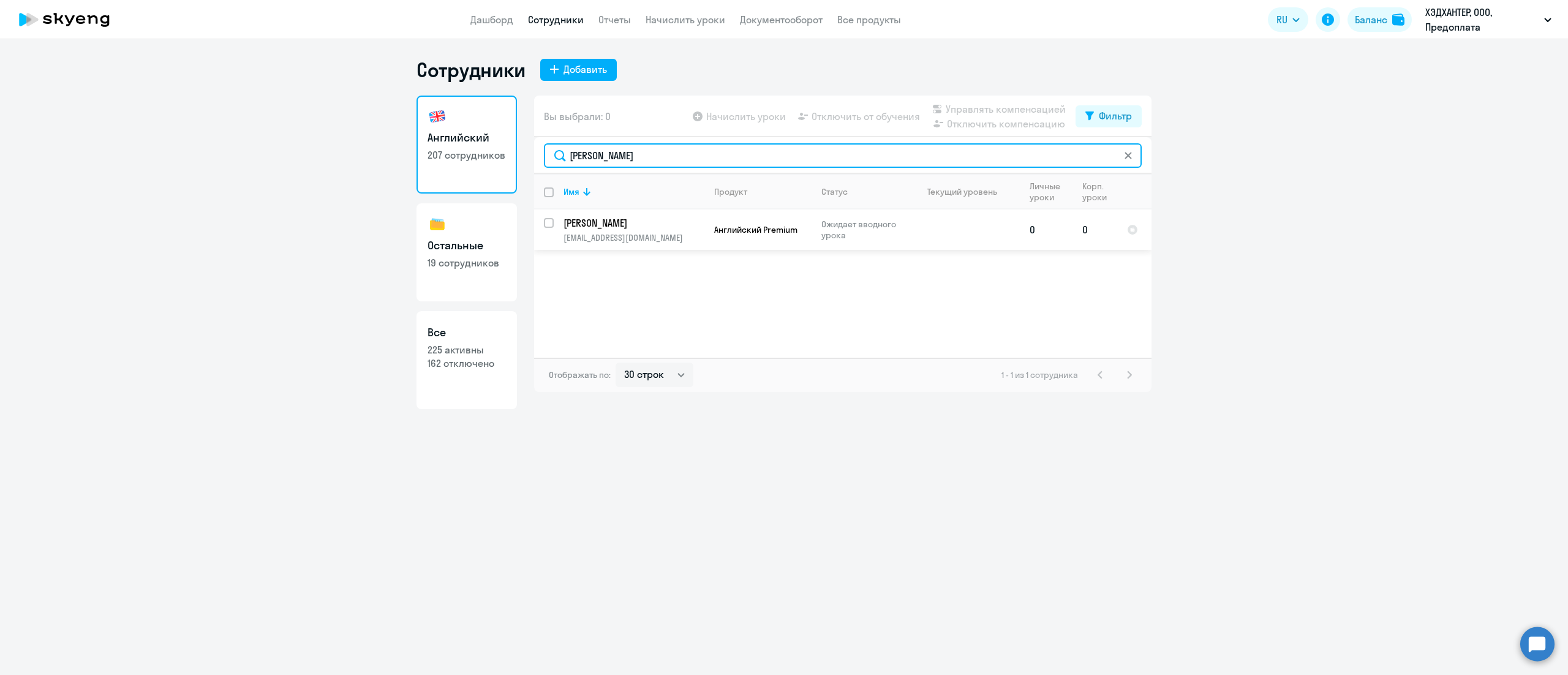
type input "[PERSON_NAME]"
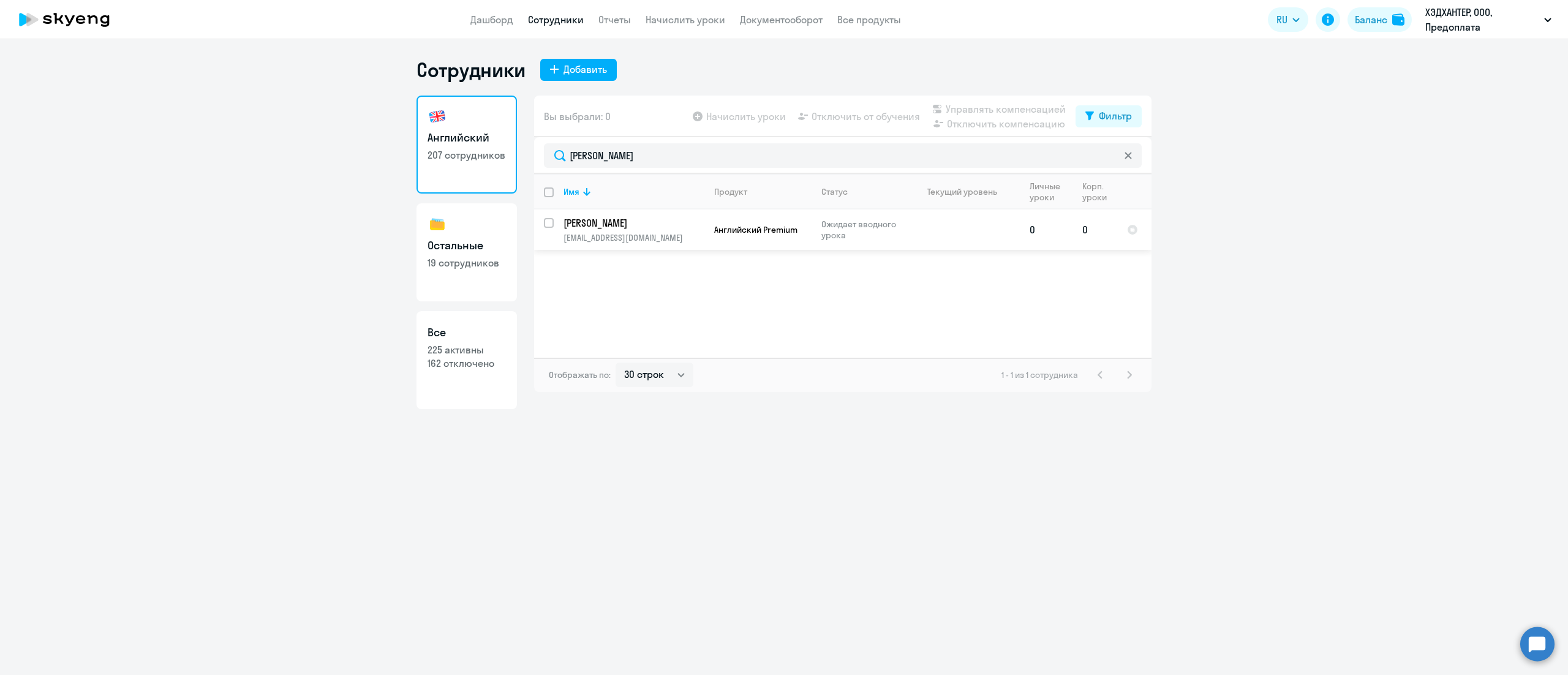
click at [549, 223] on input "select row 11217081" at bounding box center [556, 231] width 24 height 24
checkbox input "true"
click at [1042, 114] on span "Управлять компенсацией" at bounding box center [1005, 108] width 120 height 15
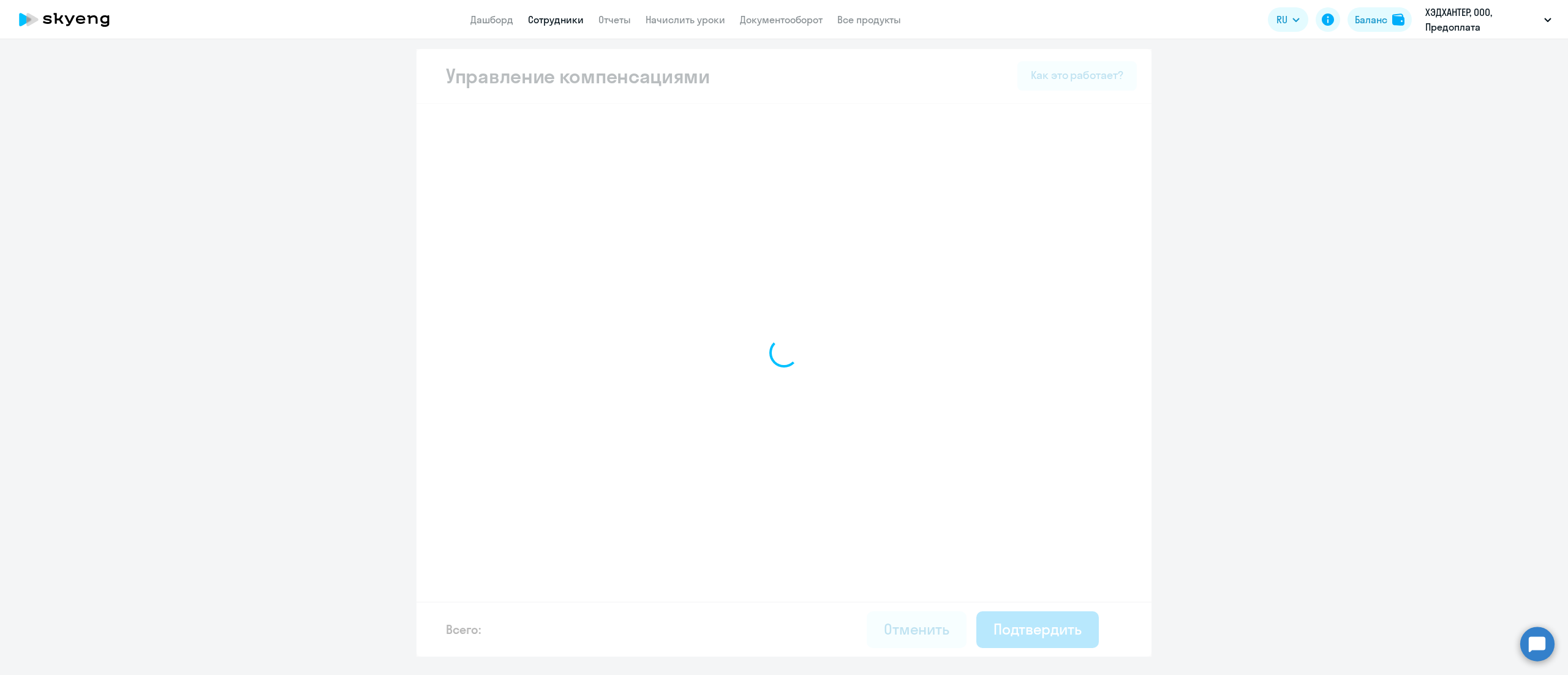
select select "MONTHLY"
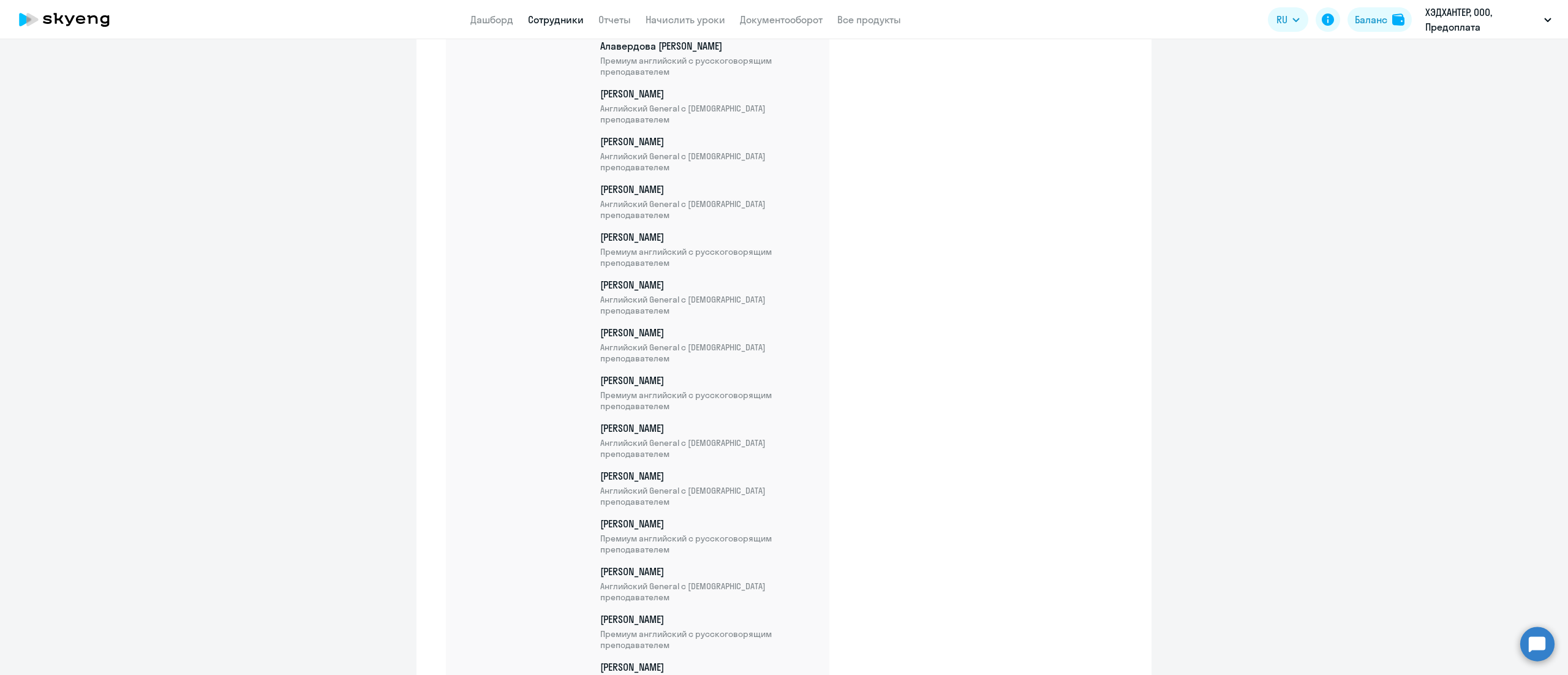
scroll to position [9626, 0]
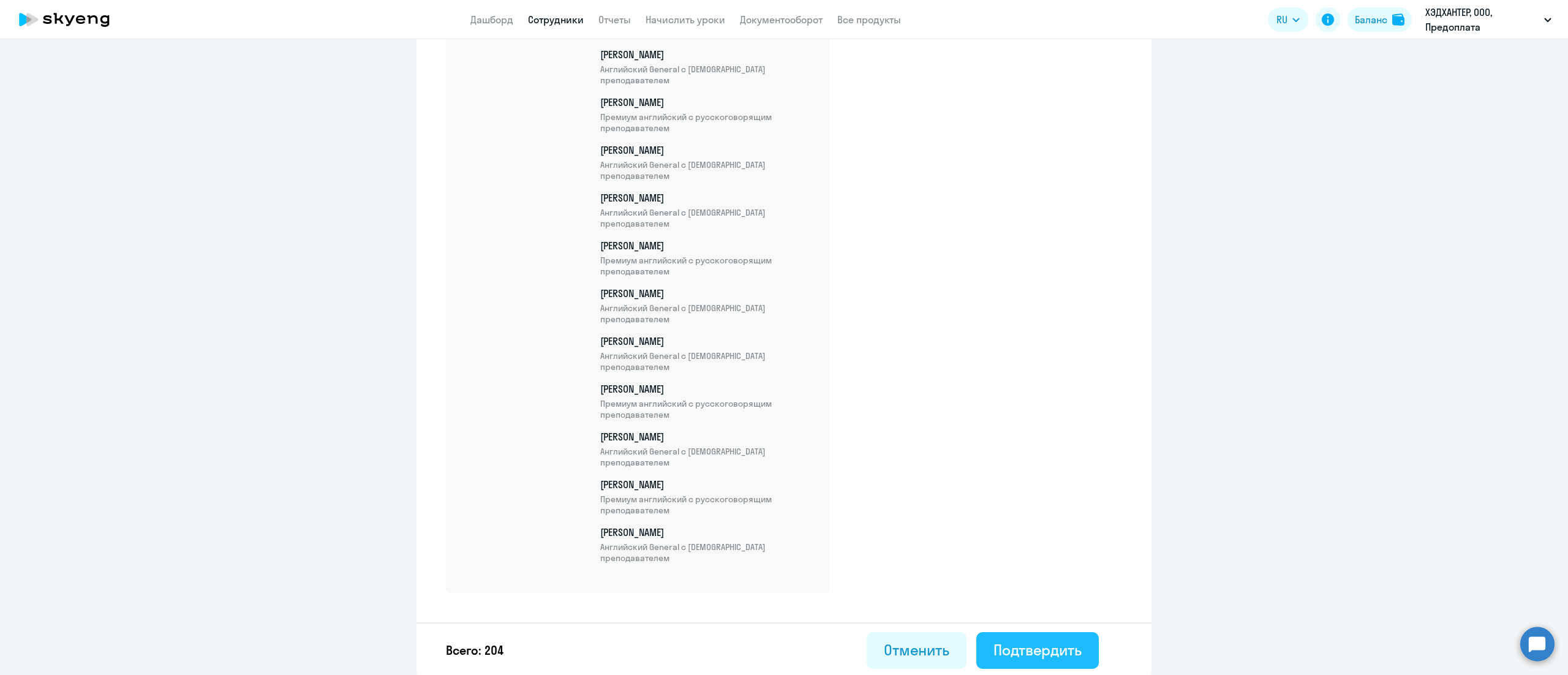
click at [1046, 641] on div "Подтвердить" at bounding box center [1037, 650] width 88 height 19
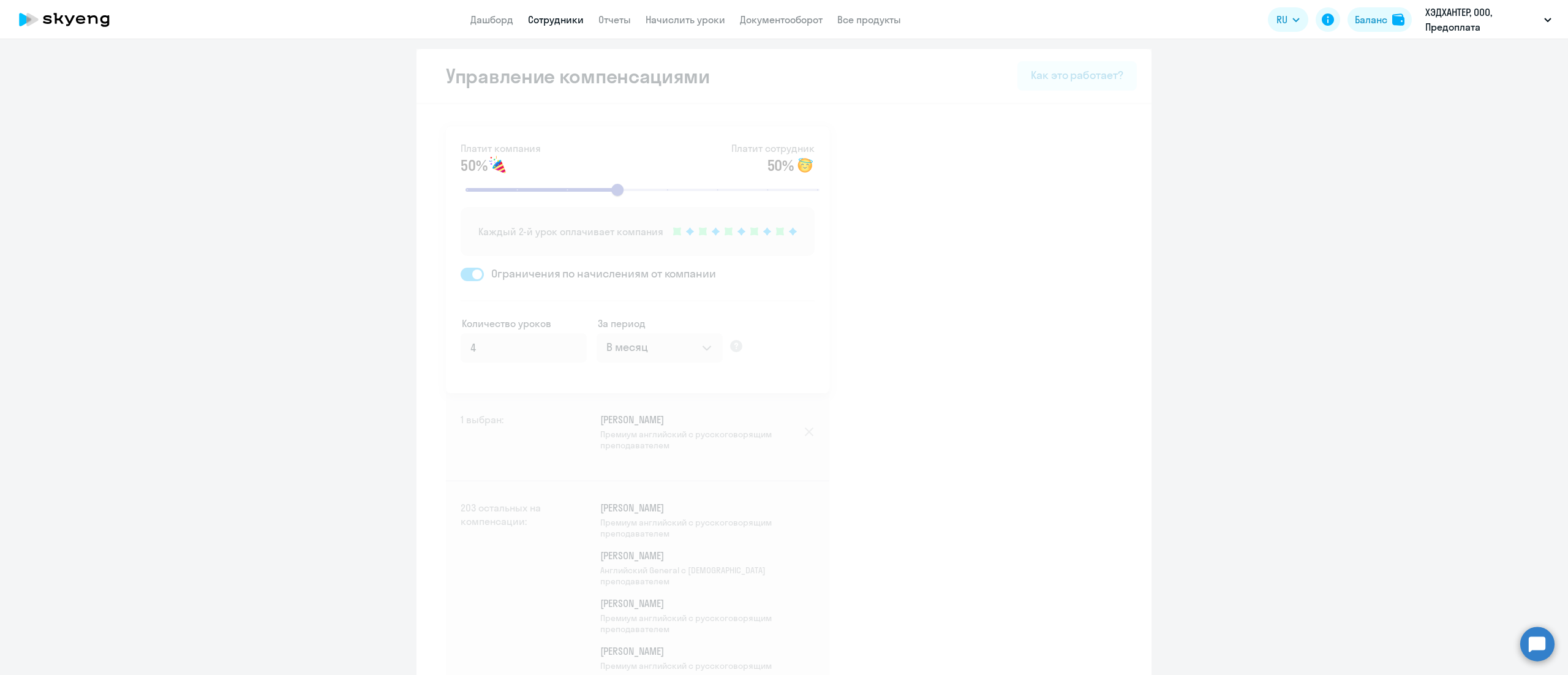
select select "30"
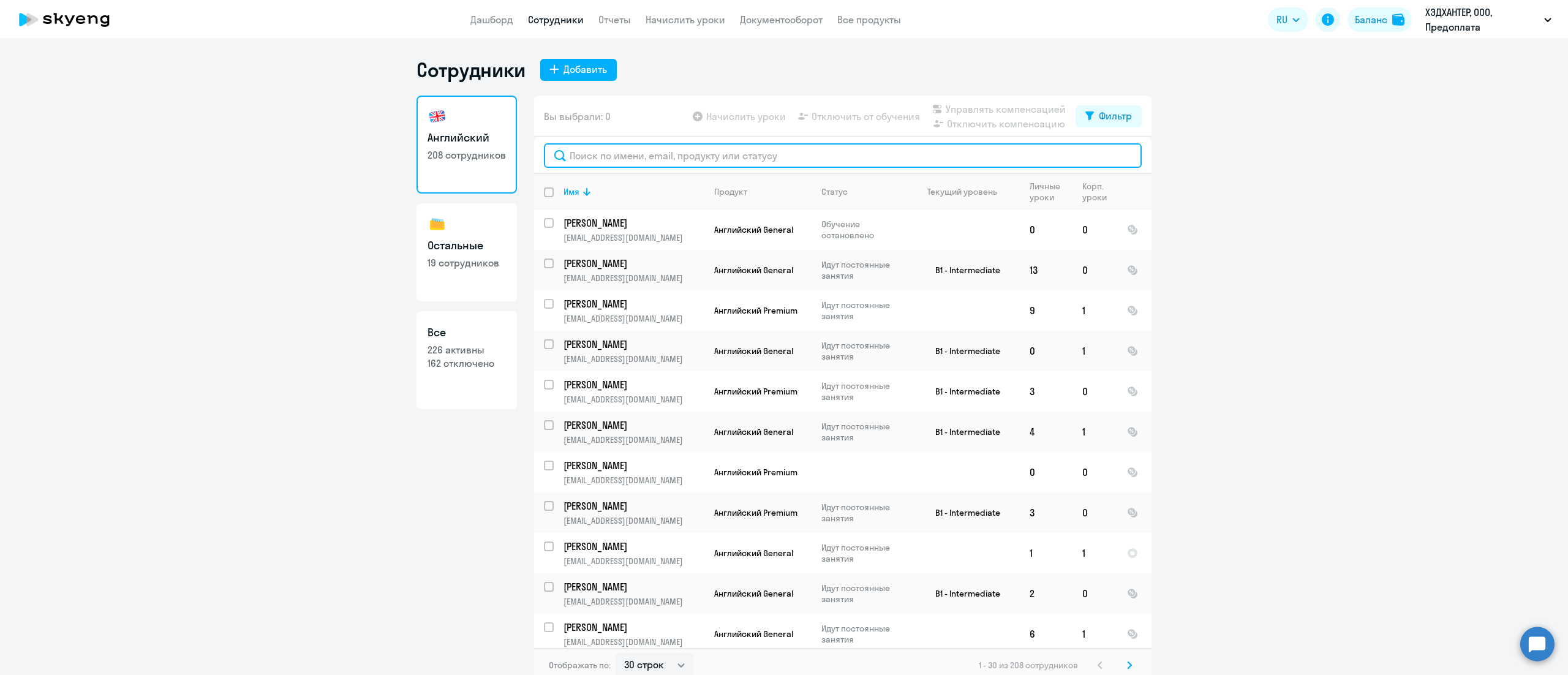
click at [711, 155] on input "text" at bounding box center [842, 155] width 598 height 24
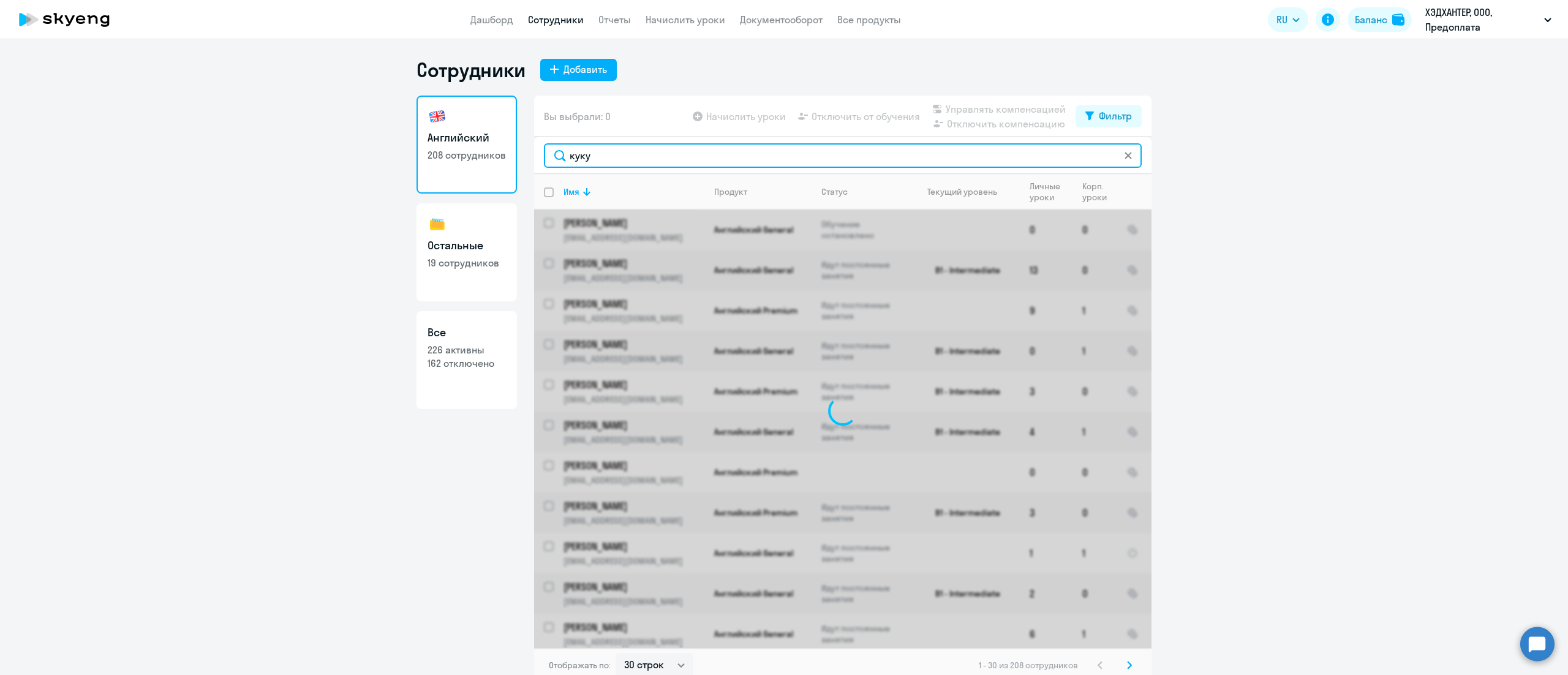
type input "кукуш"
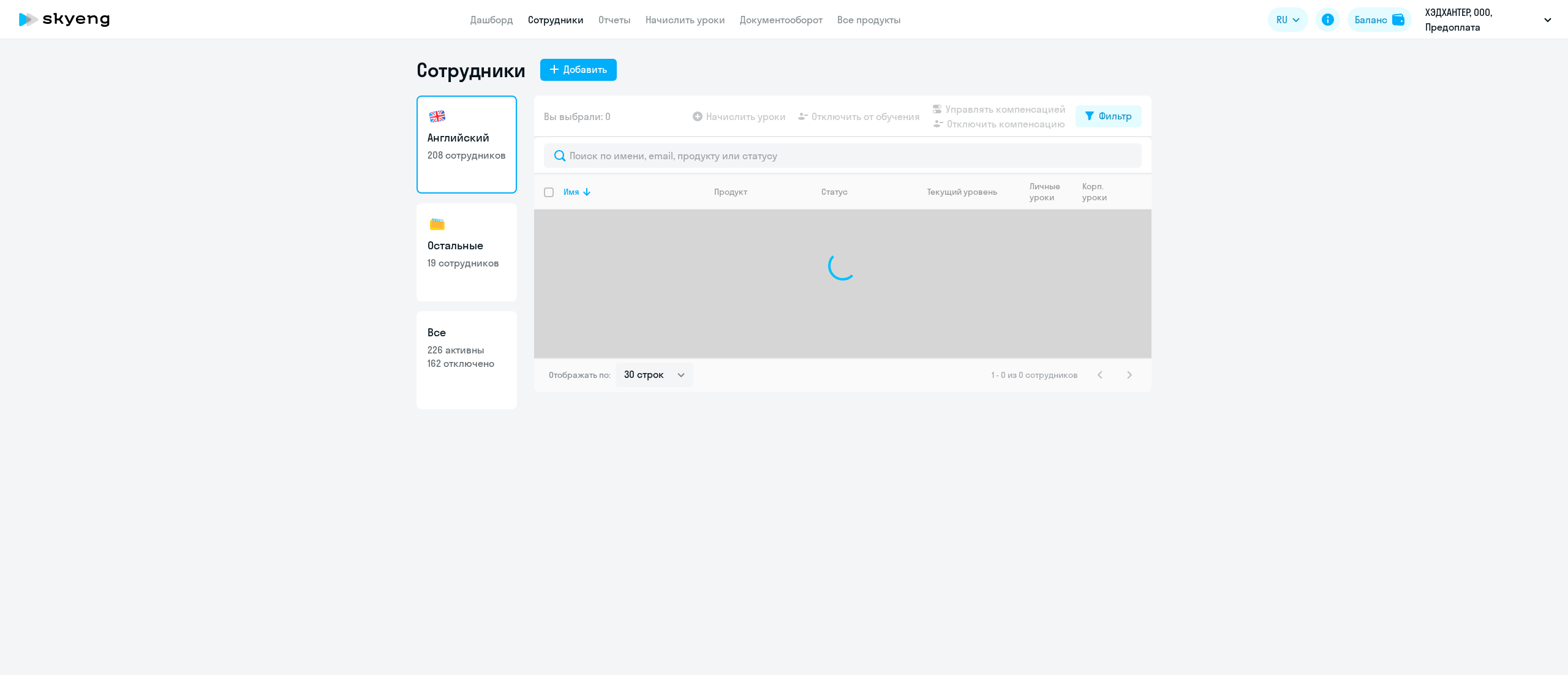
select select "30"
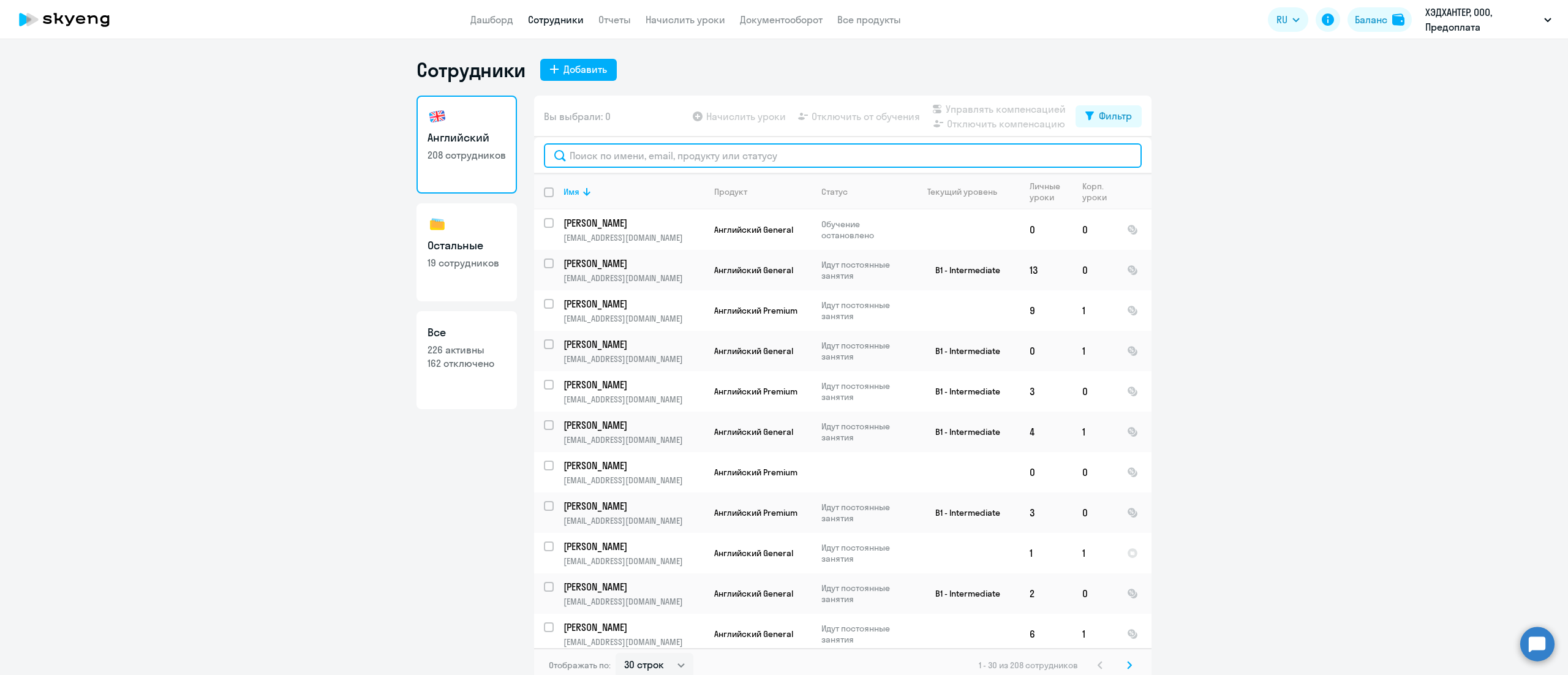
click at [629, 159] on input "text" at bounding box center [842, 155] width 598 height 24
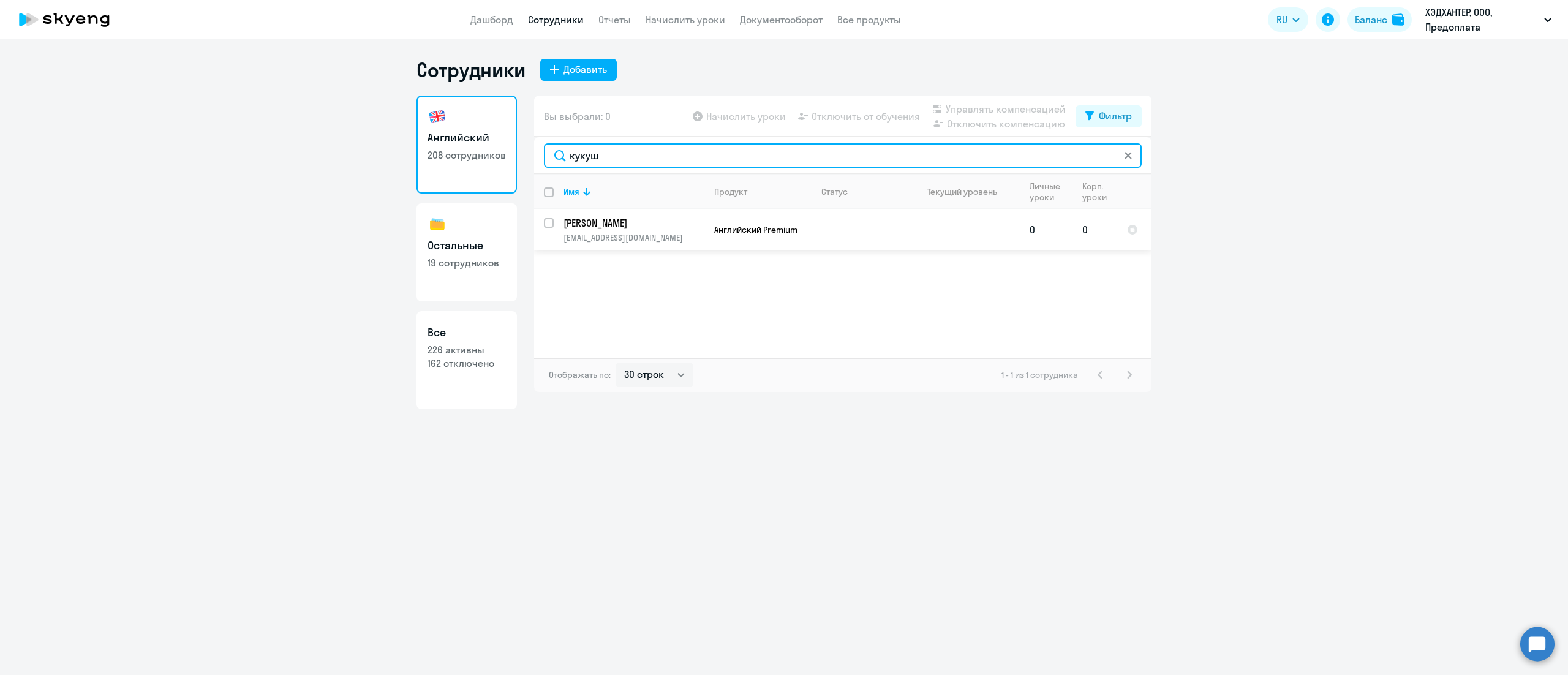
type input "кукуш"
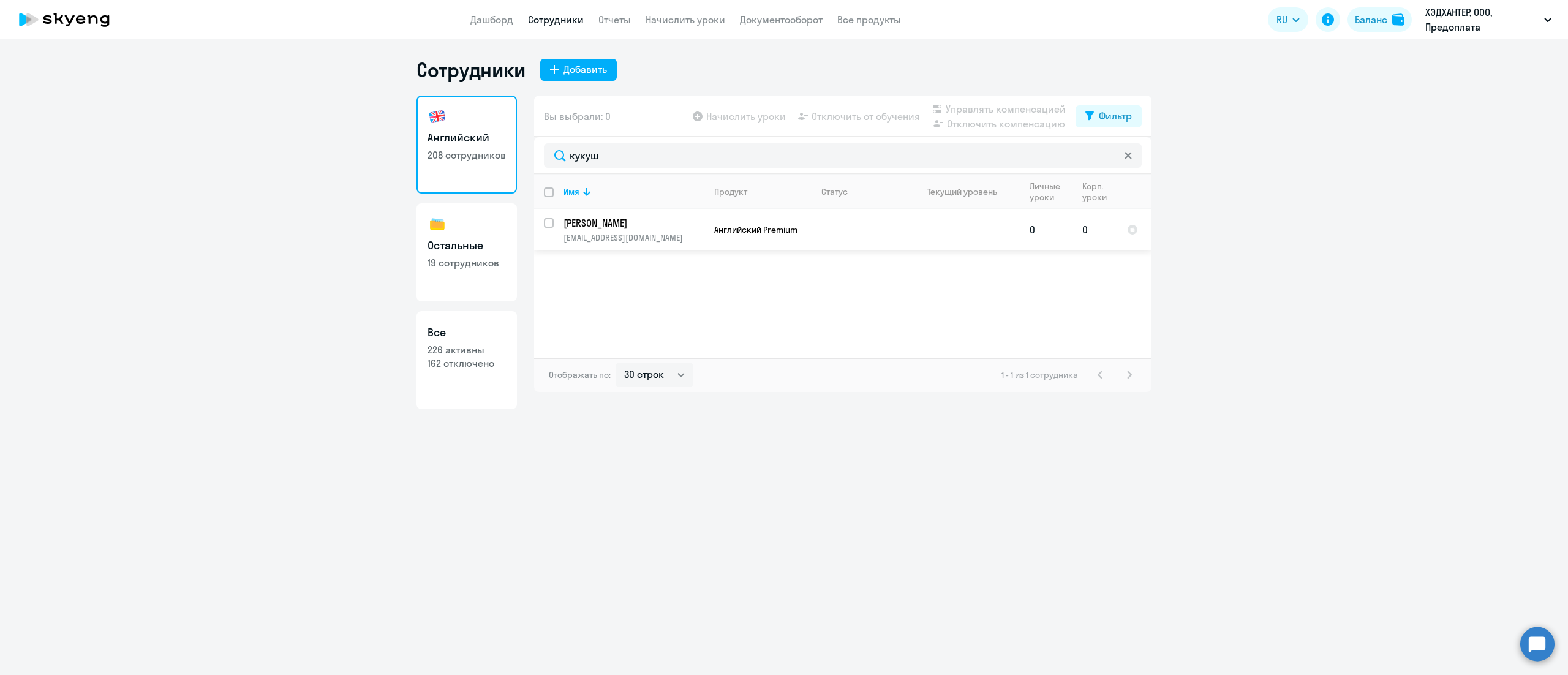
click at [549, 223] on input "select row 17997474" at bounding box center [556, 231] width 24 height 24
checkbox input "true"
click at [966, 102] on span "Управлять компенсацией" at bounding box center [1005, 108] width 120 height 15
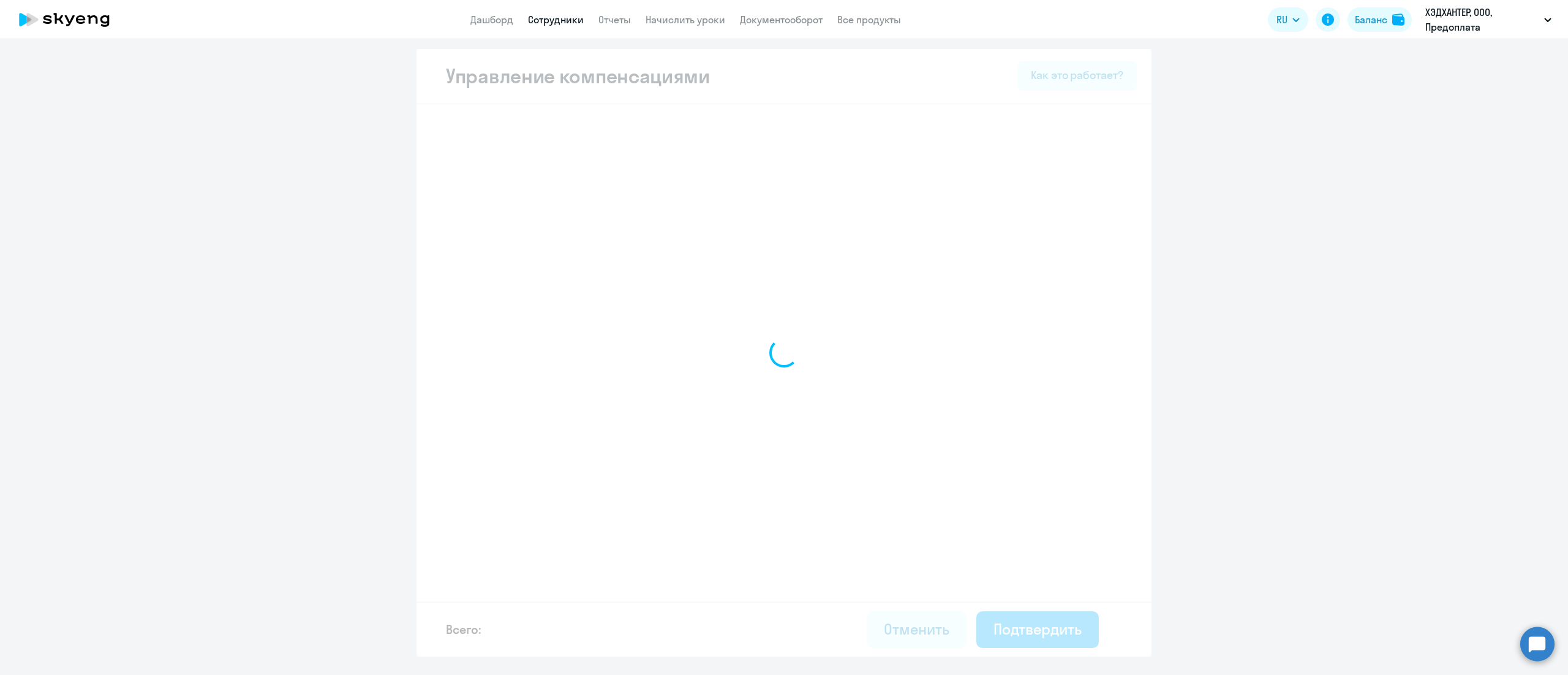
select select "MONTHLY"
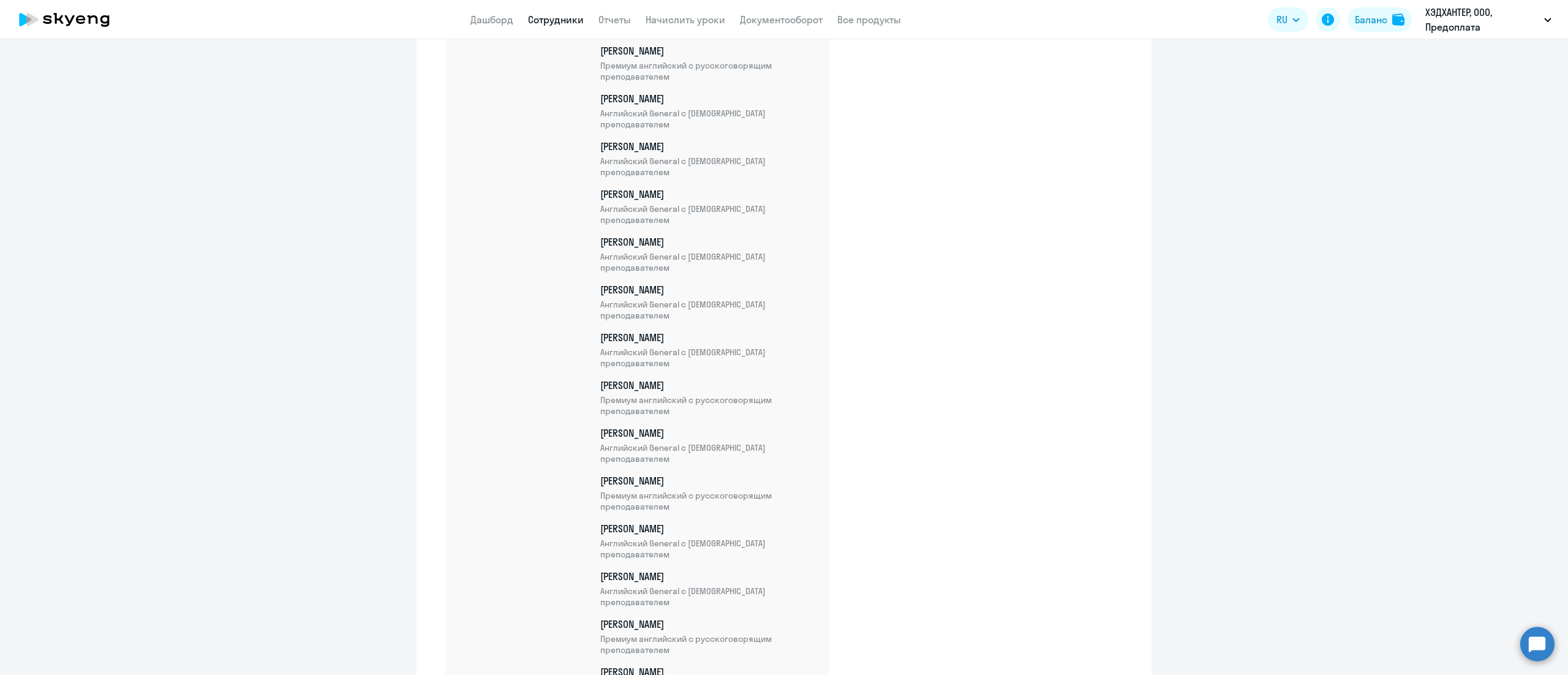
scroll to position [9674, 0]
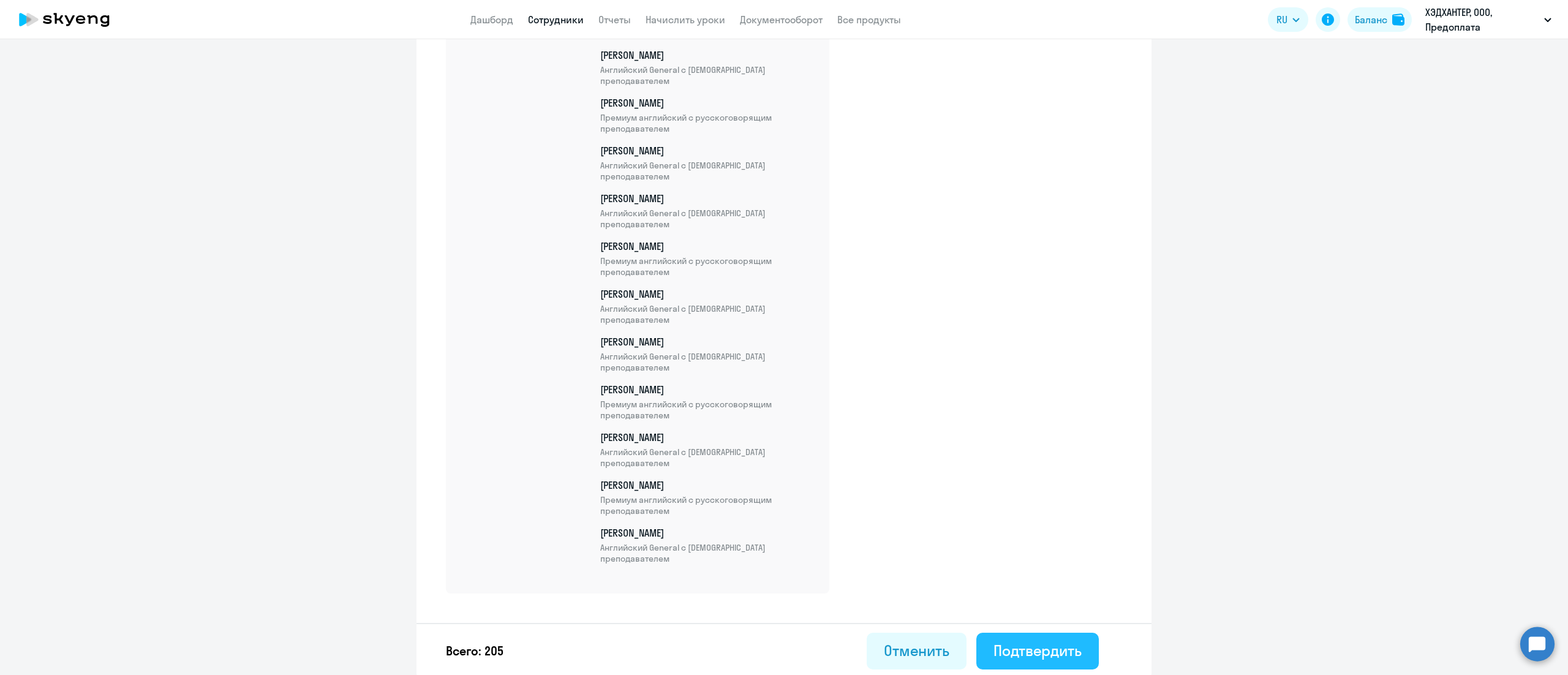
click at [1055, 641] on div "Подтвердить" at bounding box center [1037, 651] width 88 height 19
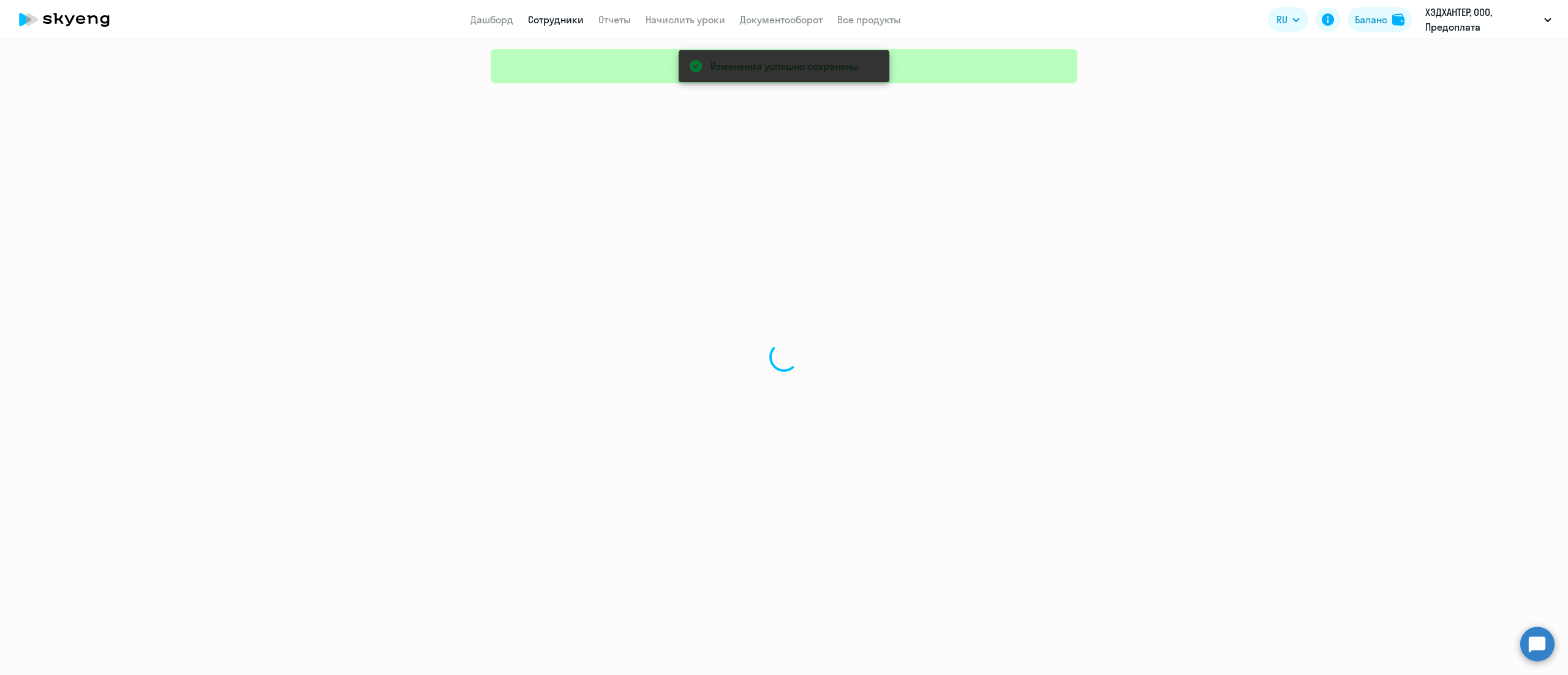
select select "30"
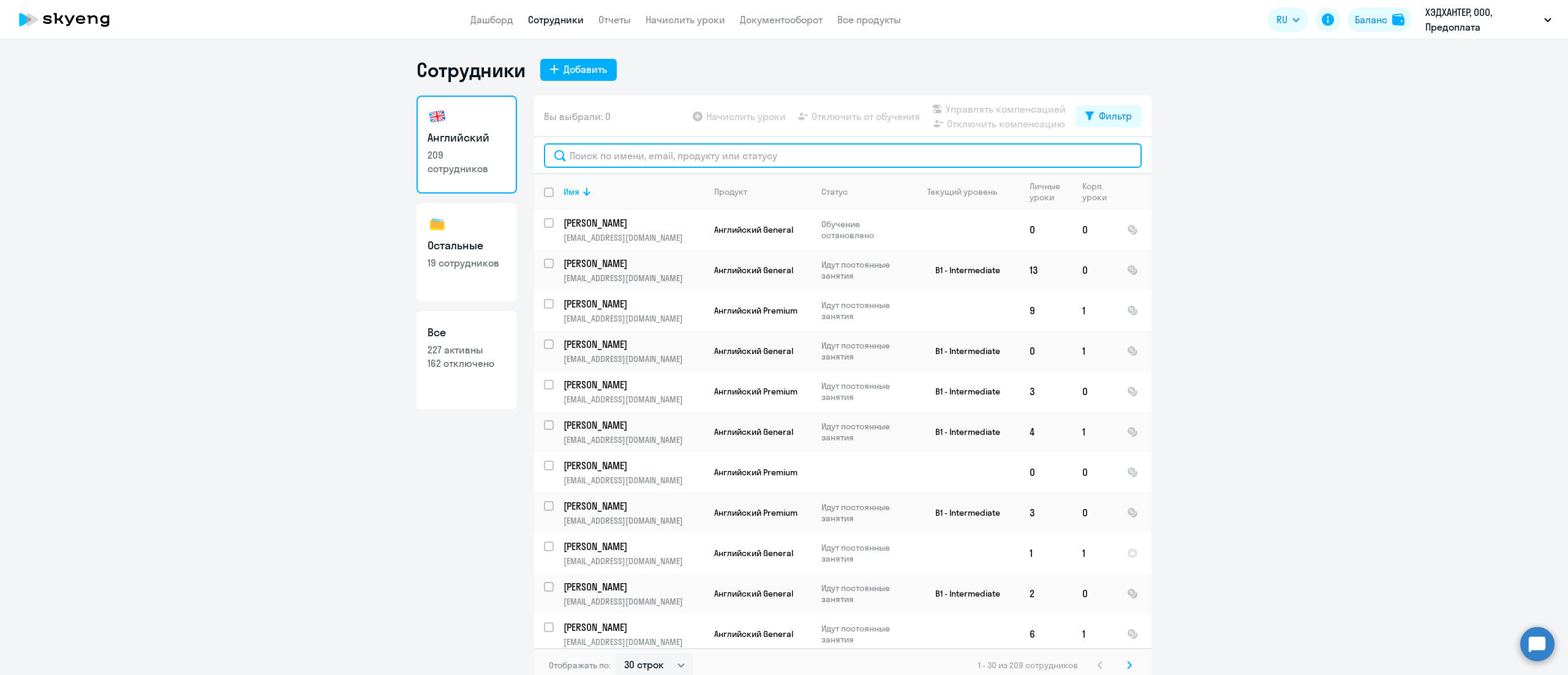
click at [664, 154] on input "text" at bounding box center [842, 155] width 598 height 24
paste input "[PERSON_NAME]"
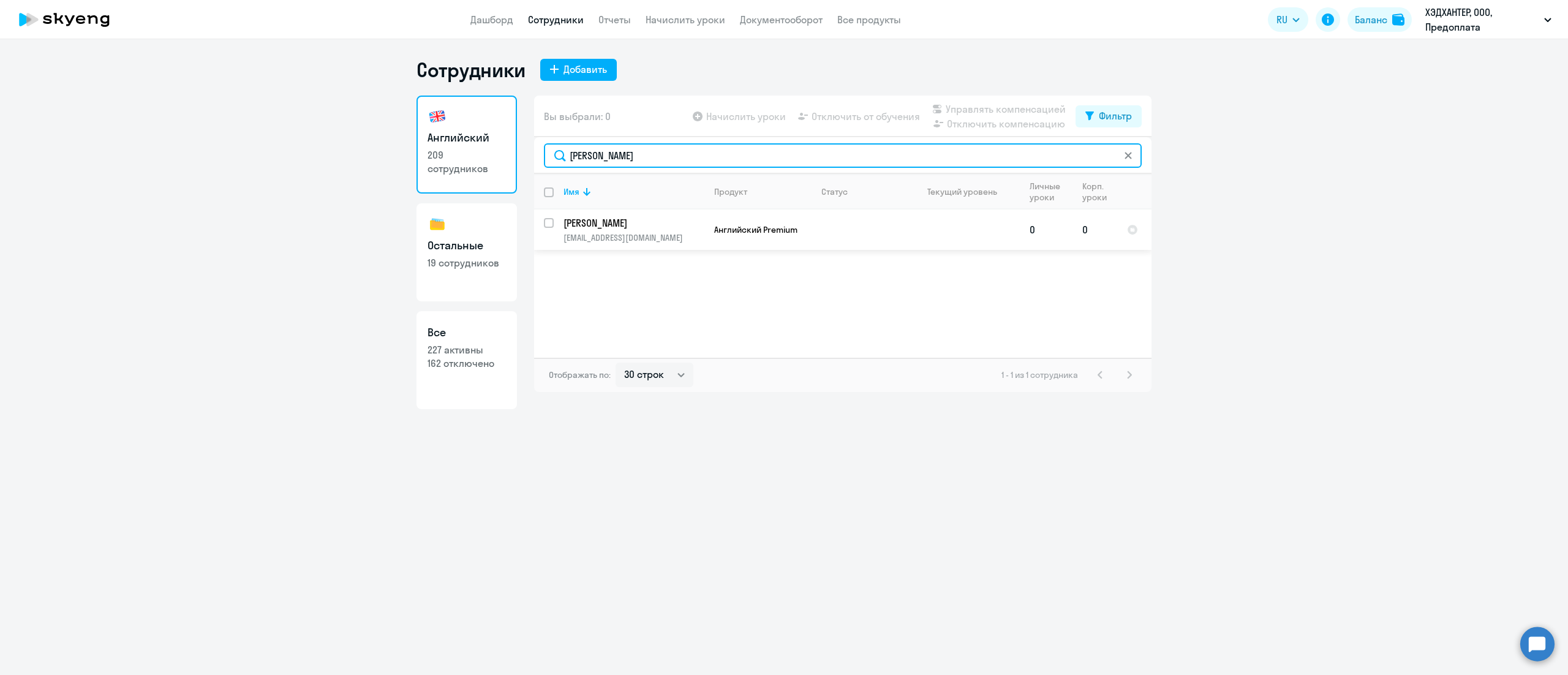
type input "[PERSON_NAME]"
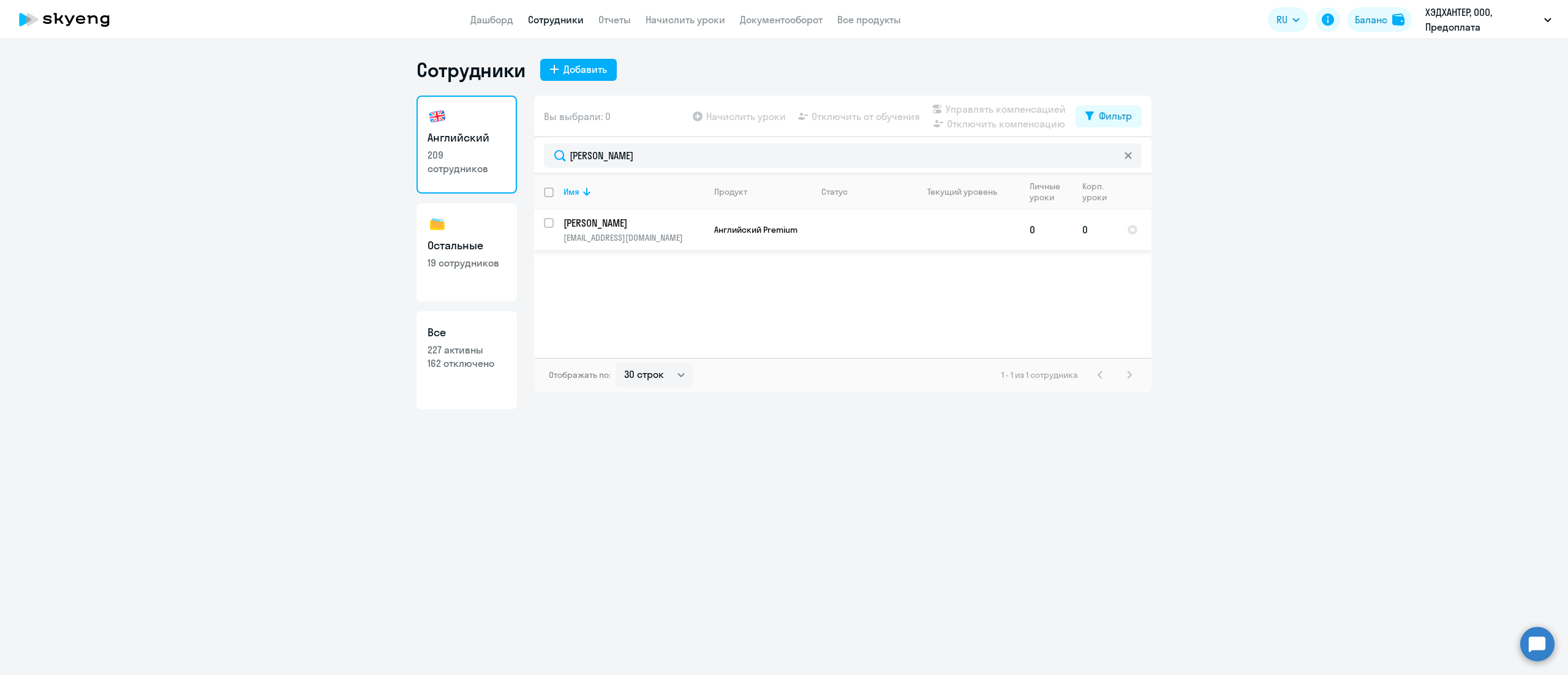
click at [547, 225] on input "select row 6642153" at bounding box center [556, 231] width 24 height 24
checkbox input "true"
click at [997, 112] on span "Управлять компенсацией" at bounding box center [1005, 108] width 120 height 15
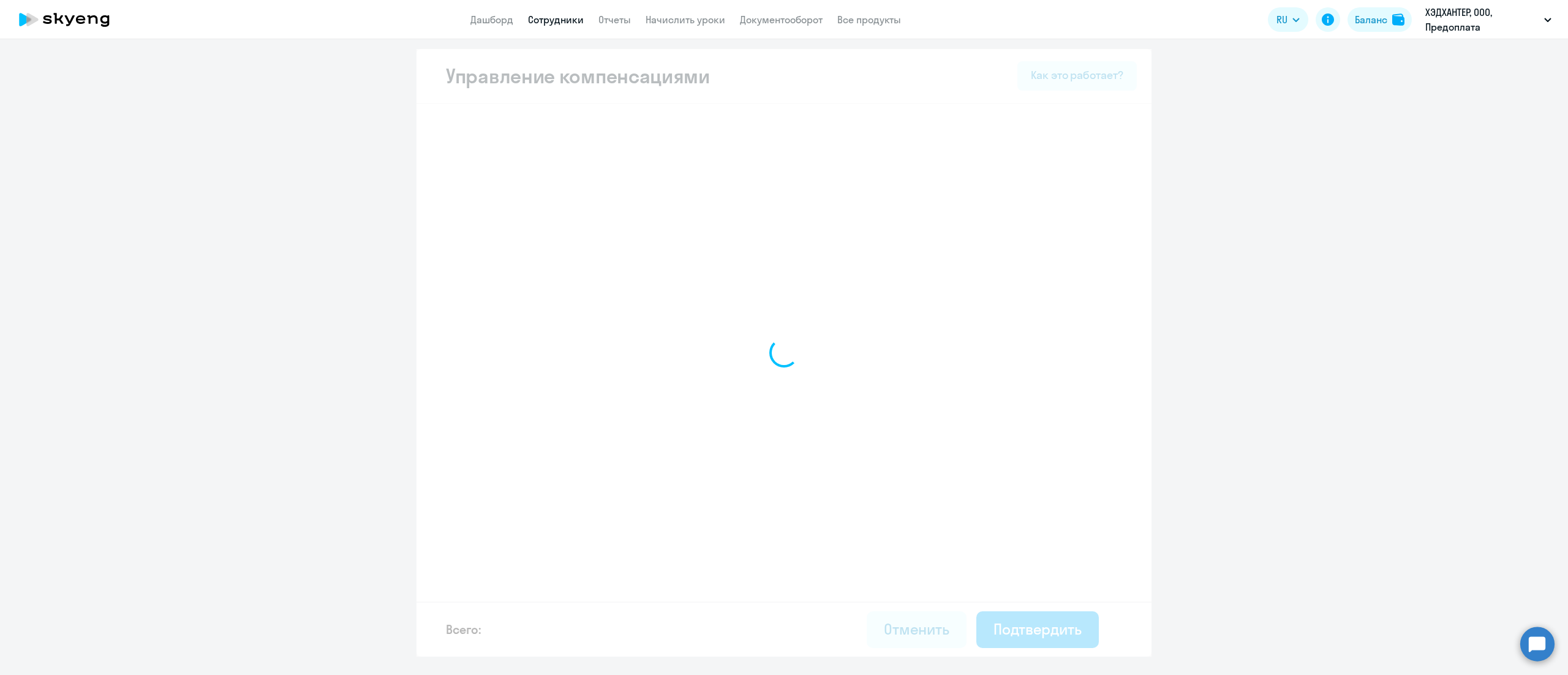
select select "MONTHLY"
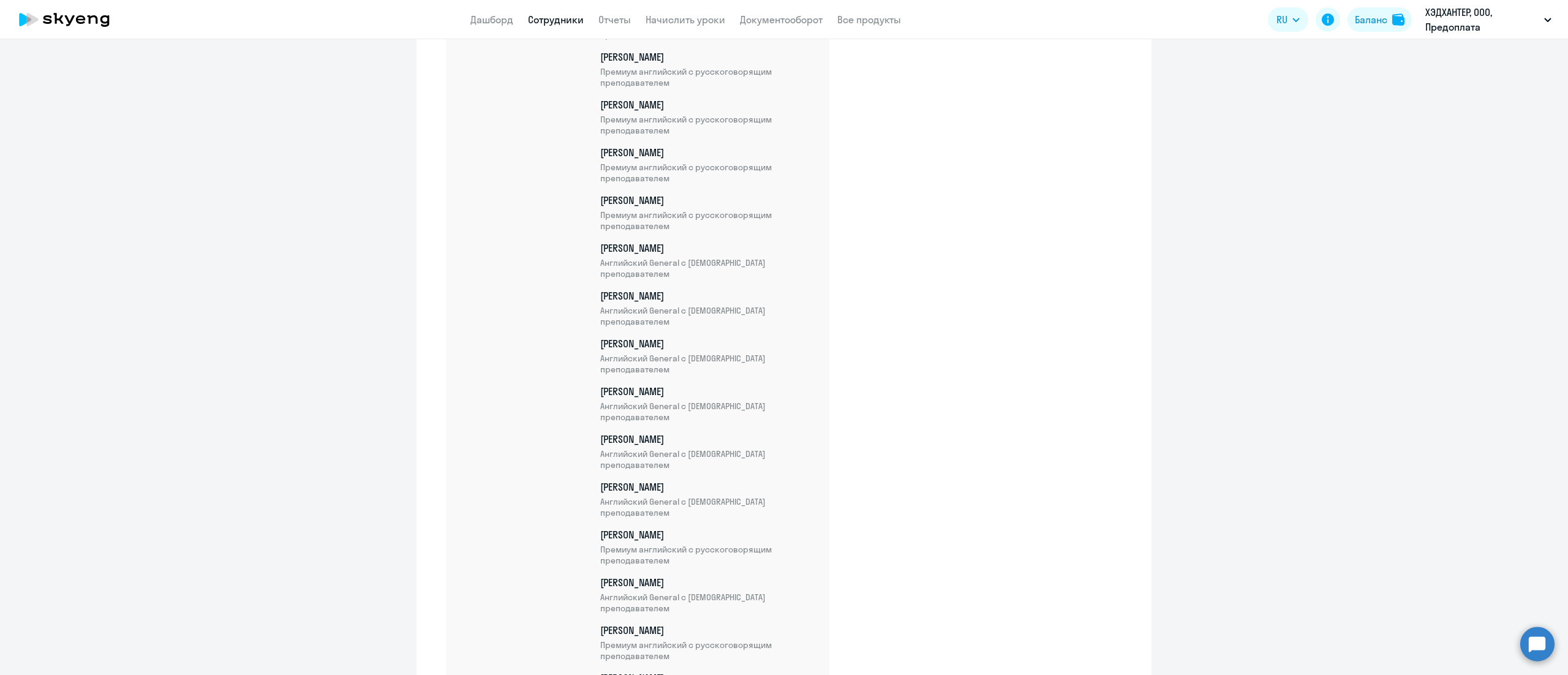
scroll to position [9722, 0]
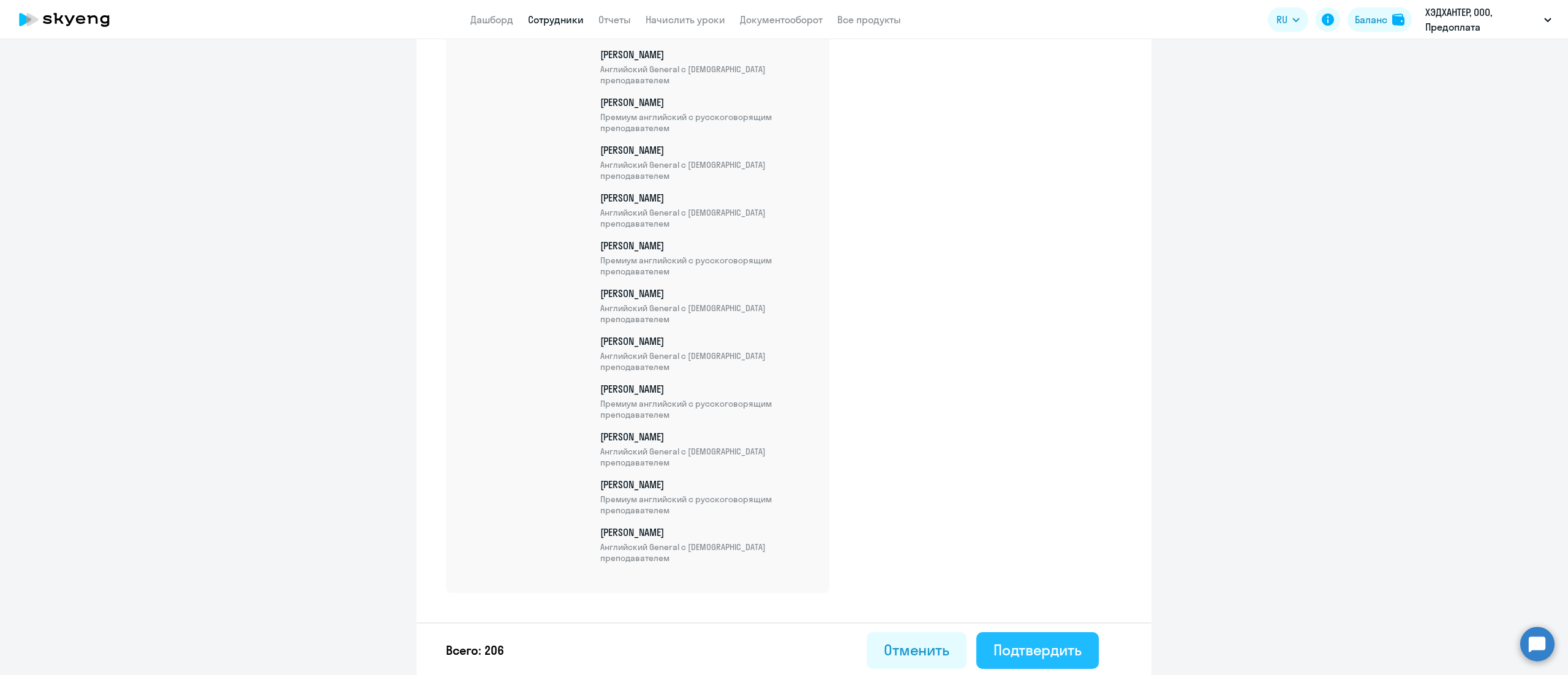
click at [1051, 640] on div "Подтвердить" at bounding box center [1037, 650] width 88 height 19
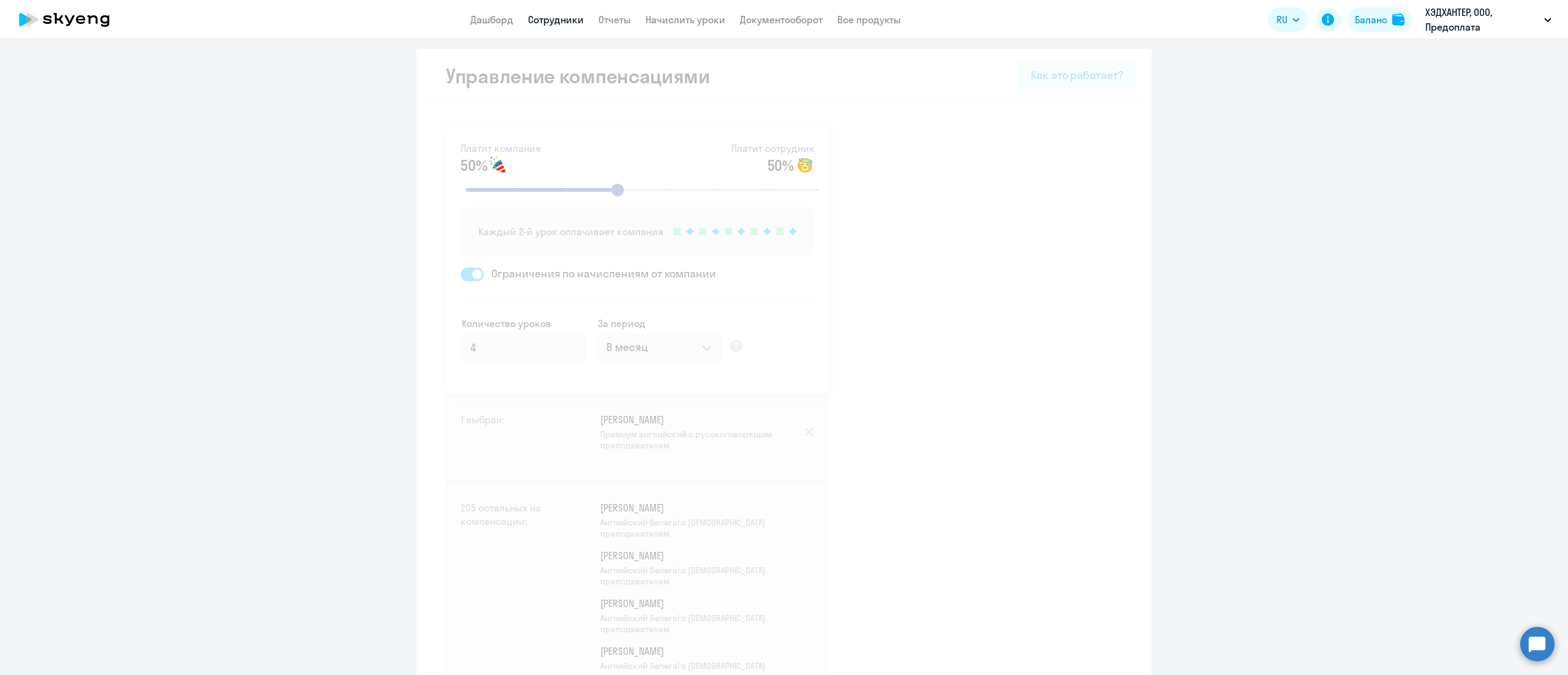
select select "30"
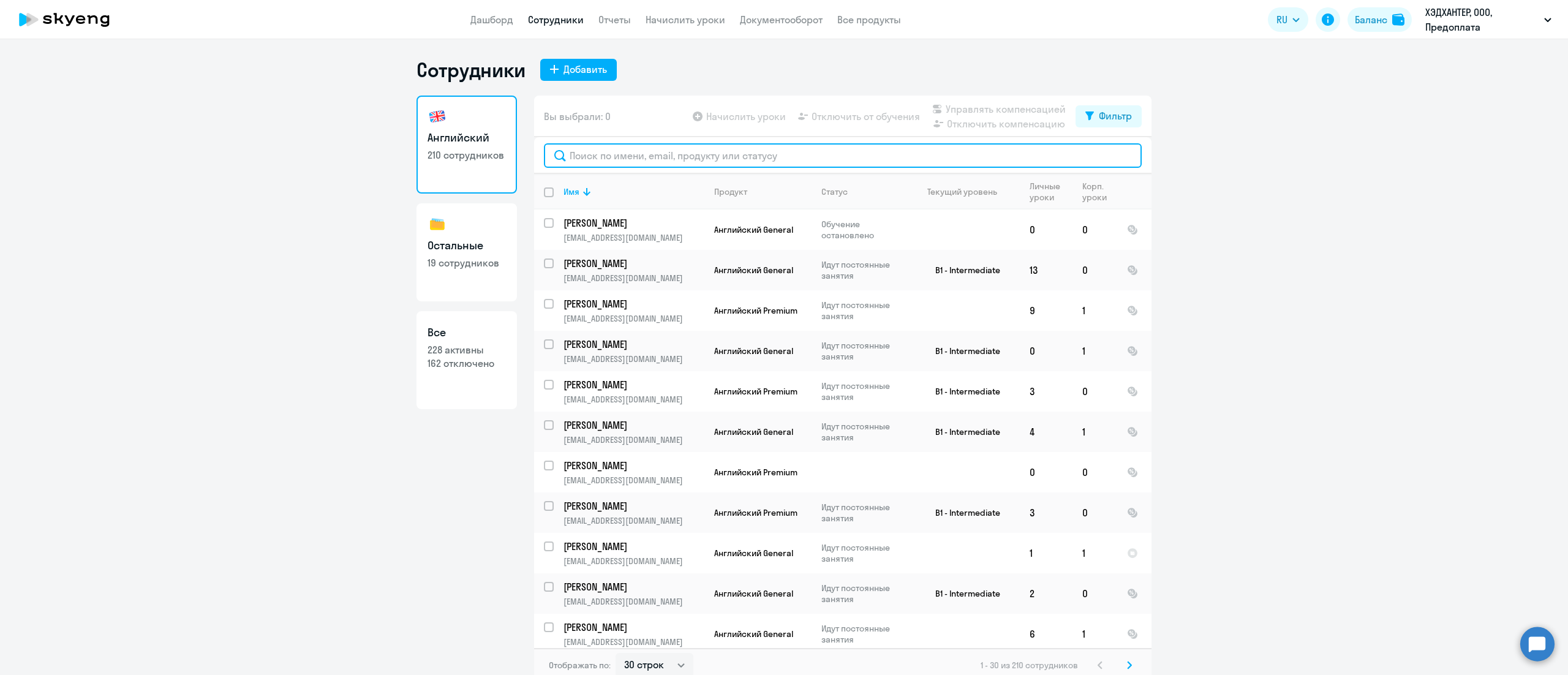
click at [781, 146] on input "text" at bounding box center [842, 155] width 598 height 24
paste input "15476717"
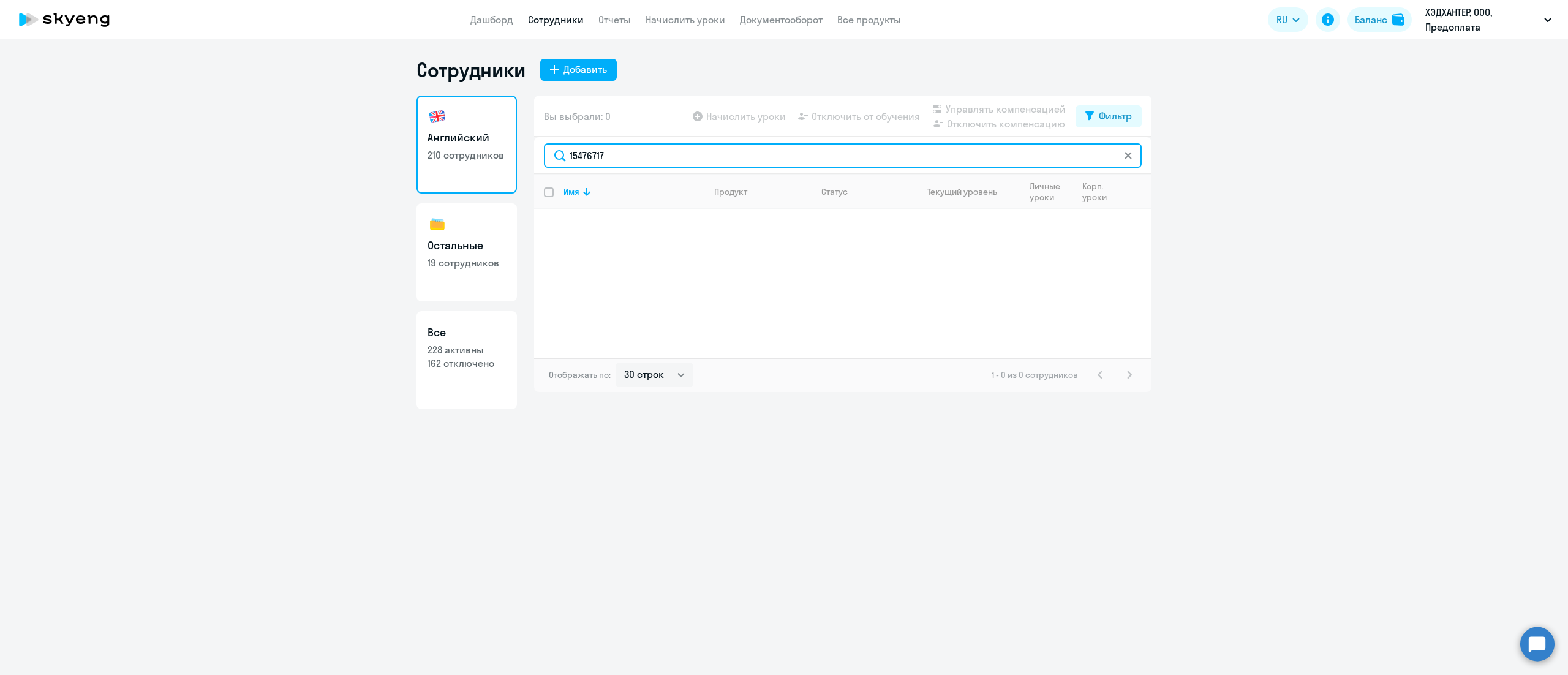
click at [762, 146] on input "15476717" at bounding box center [842, 155] width 598 height 24
paste input "[PERSON_NAME]"
type input "Межетдино"
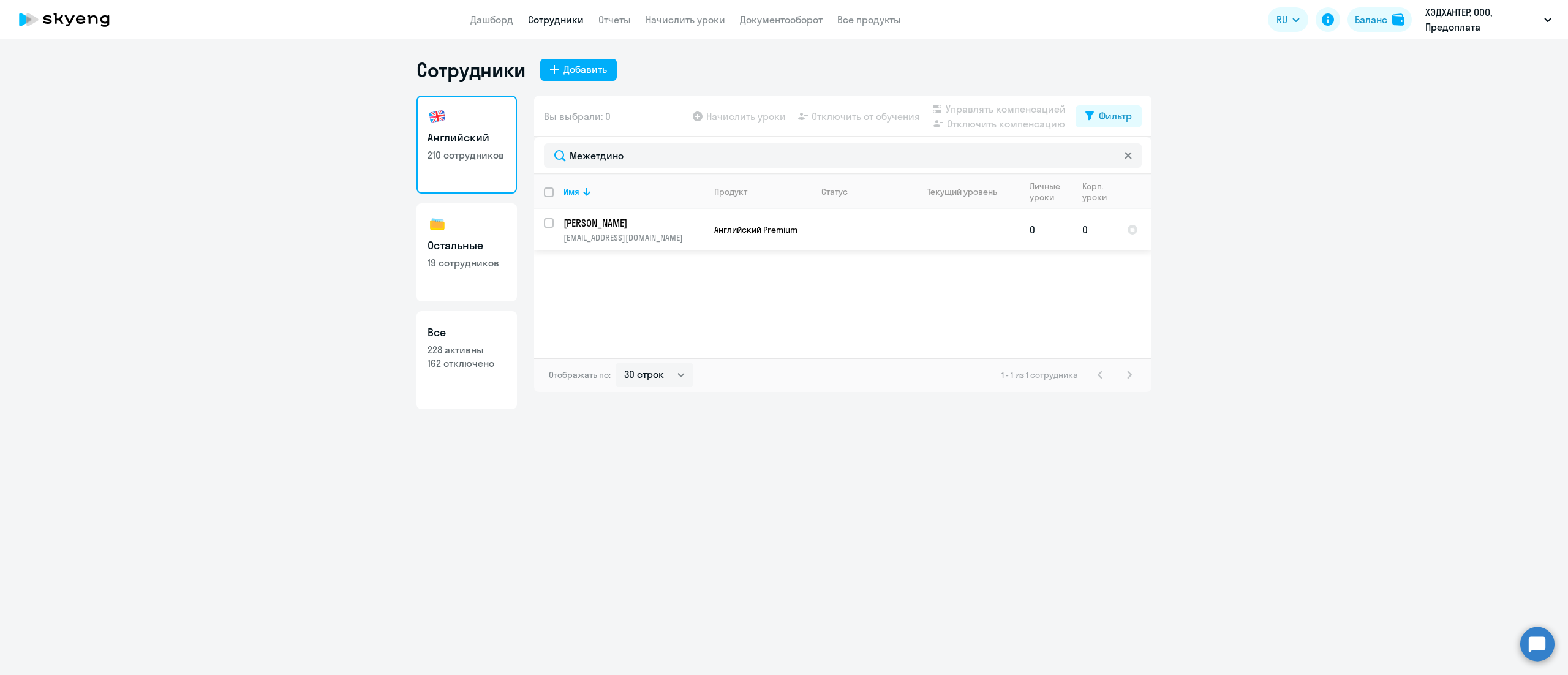
drag, startPoint x: 552, startPoint y: 227, endPoint x: 569, endPoint y: 232, distance: 17.7
click at [551, 227] on input "select row 15476717" at bounding box center [556, 231] width 24 height 24
checkbox input "true"
click at [959, 107] on span "Управлять компенсацией" at bounding box center [1005, 108] width 120 height 15
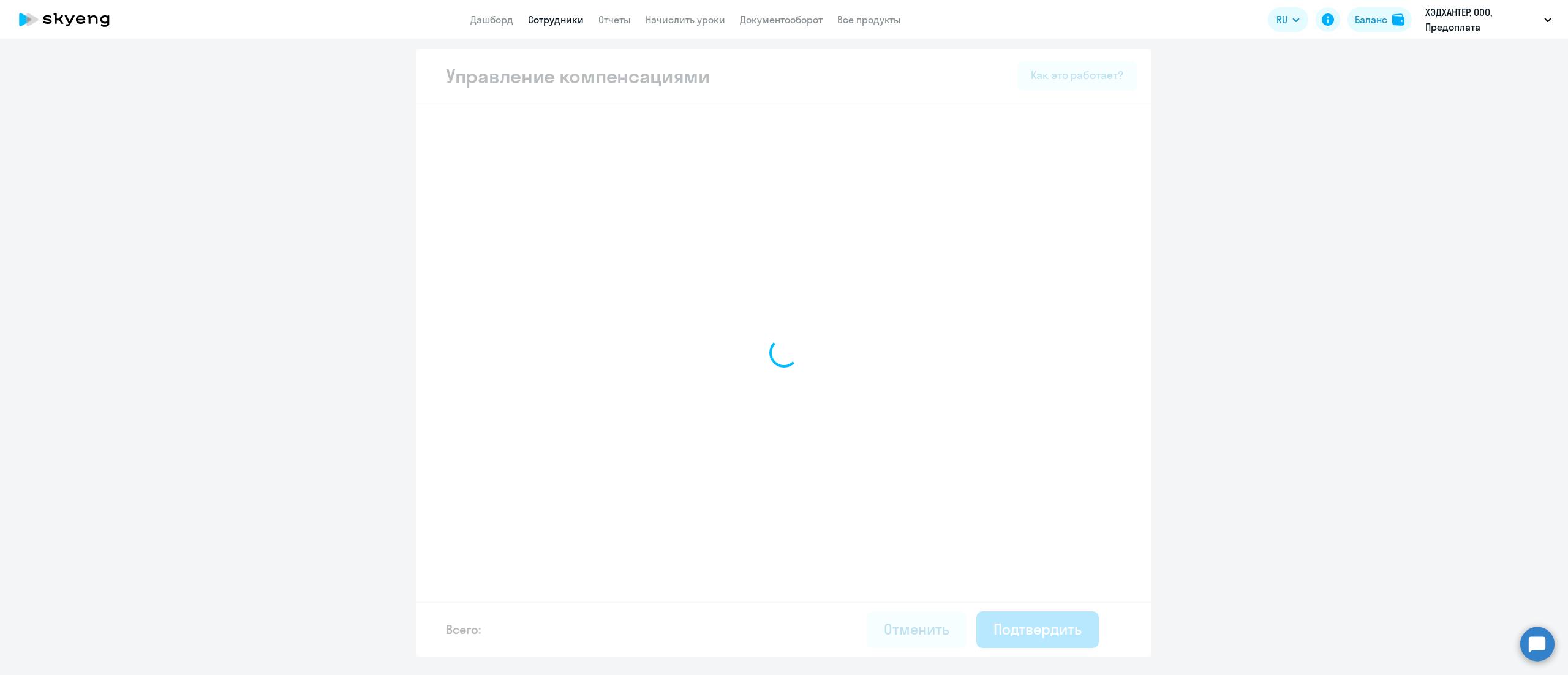
select select "MONTHLY"
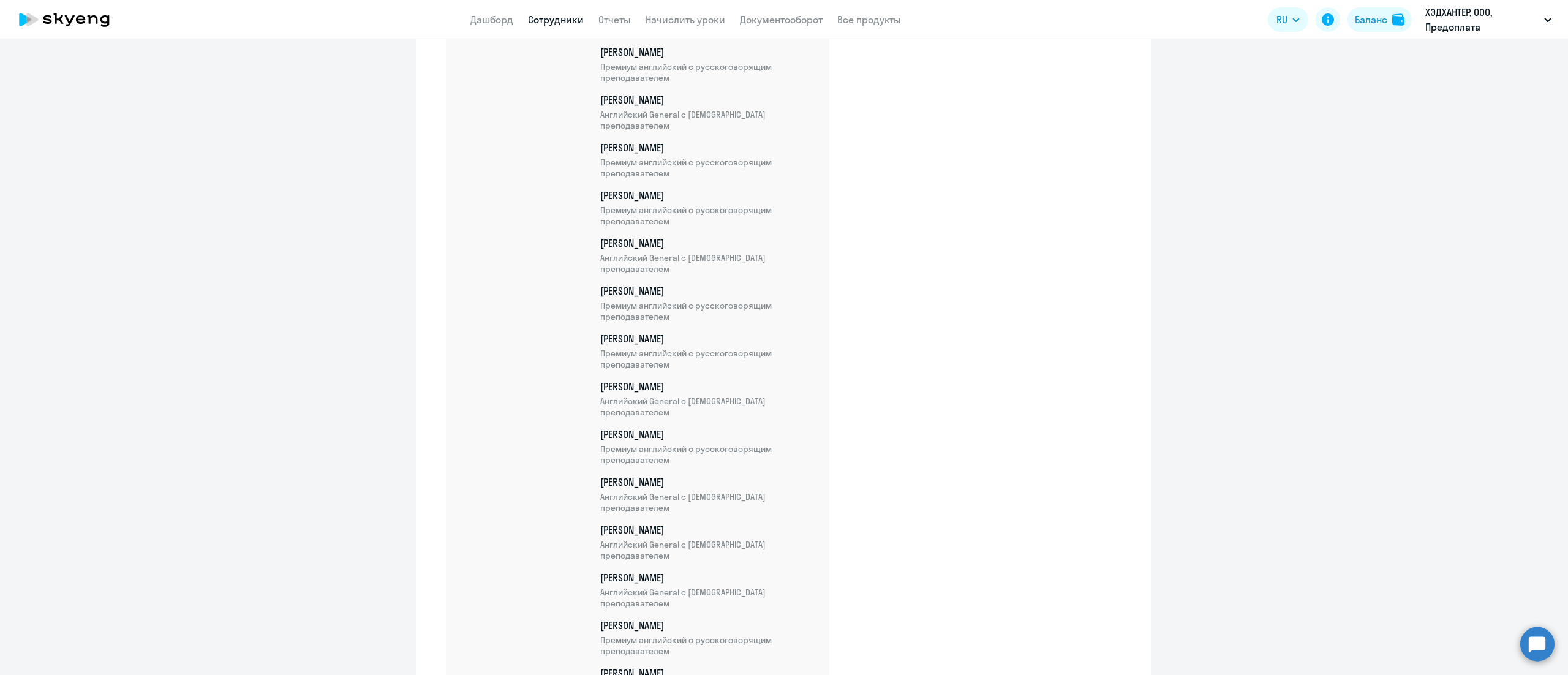
scroll to position [9770, 0]
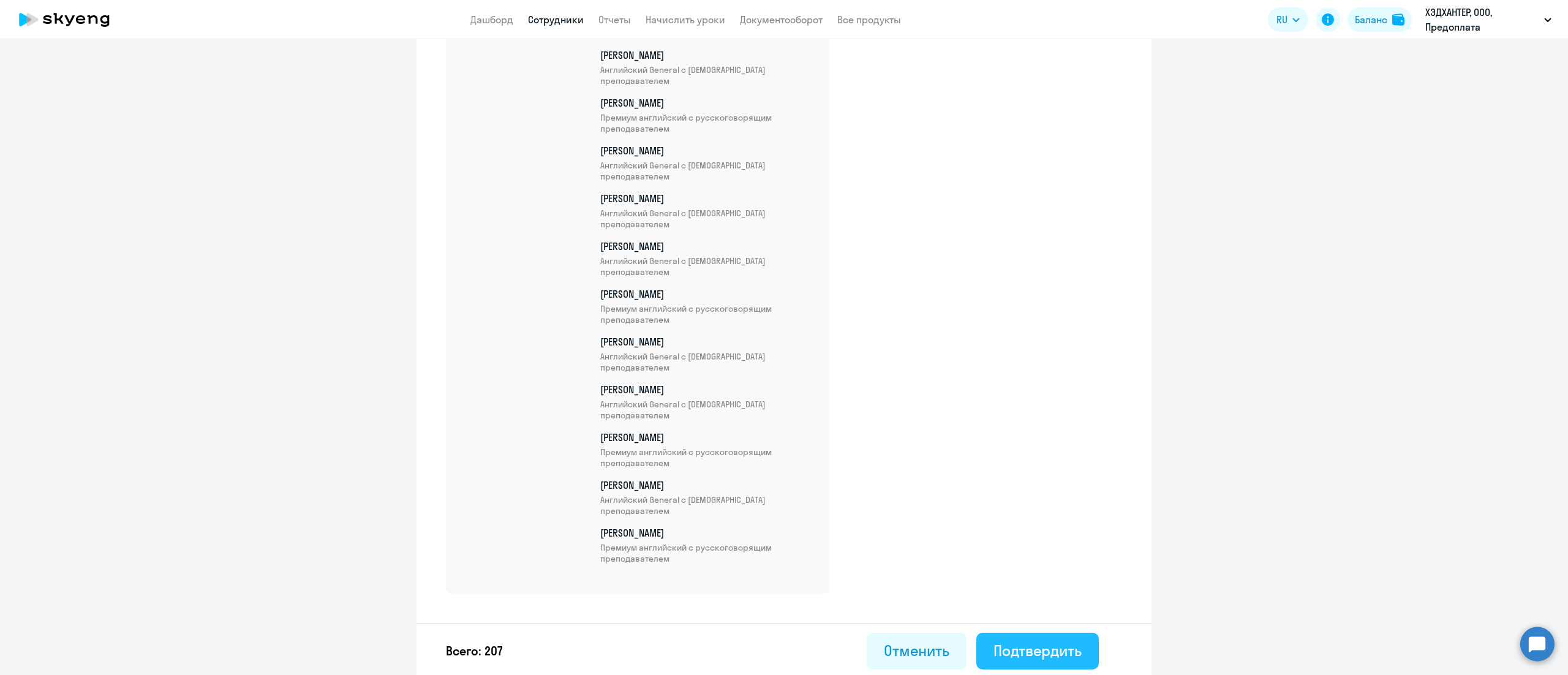
click at [1025, 637] on button "Подтвердить" at bounding box center [1037, 651] width 122 height 37
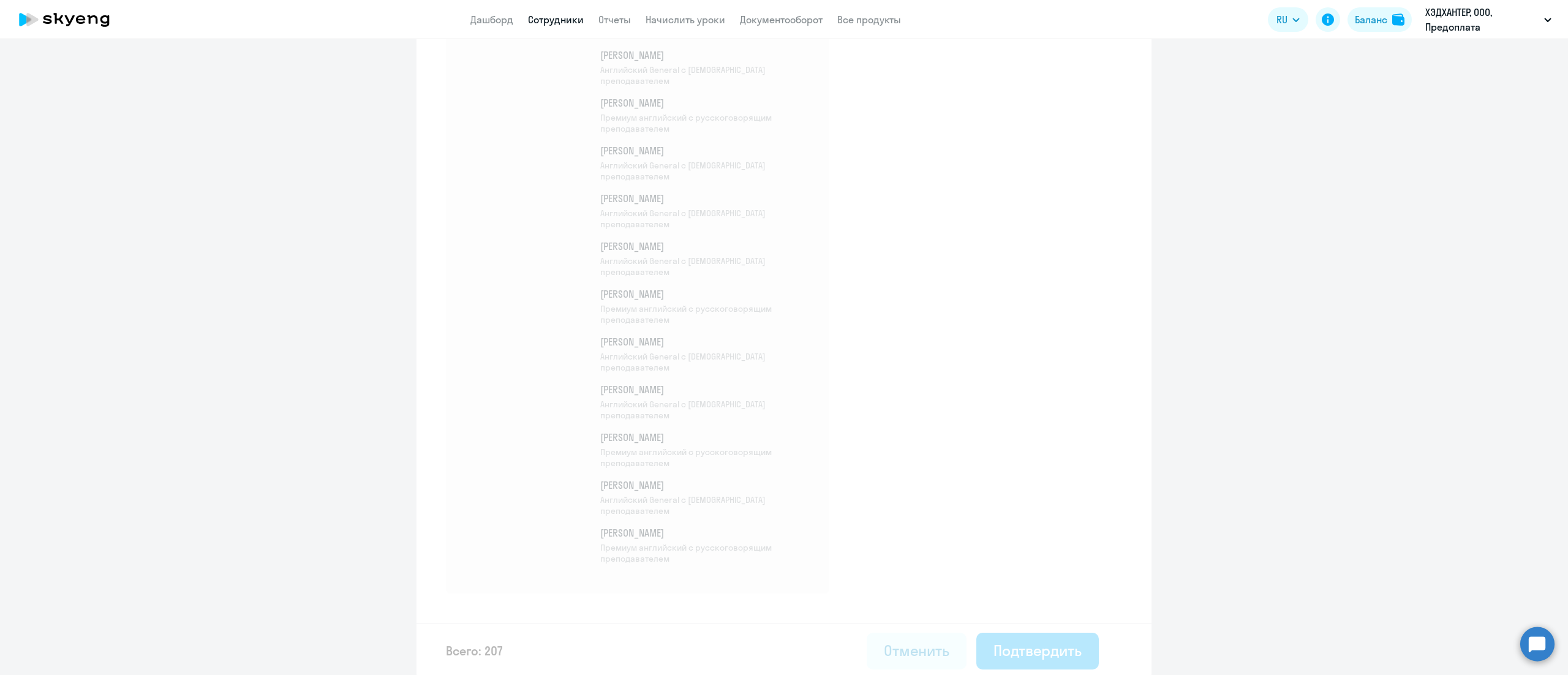
select select "30"
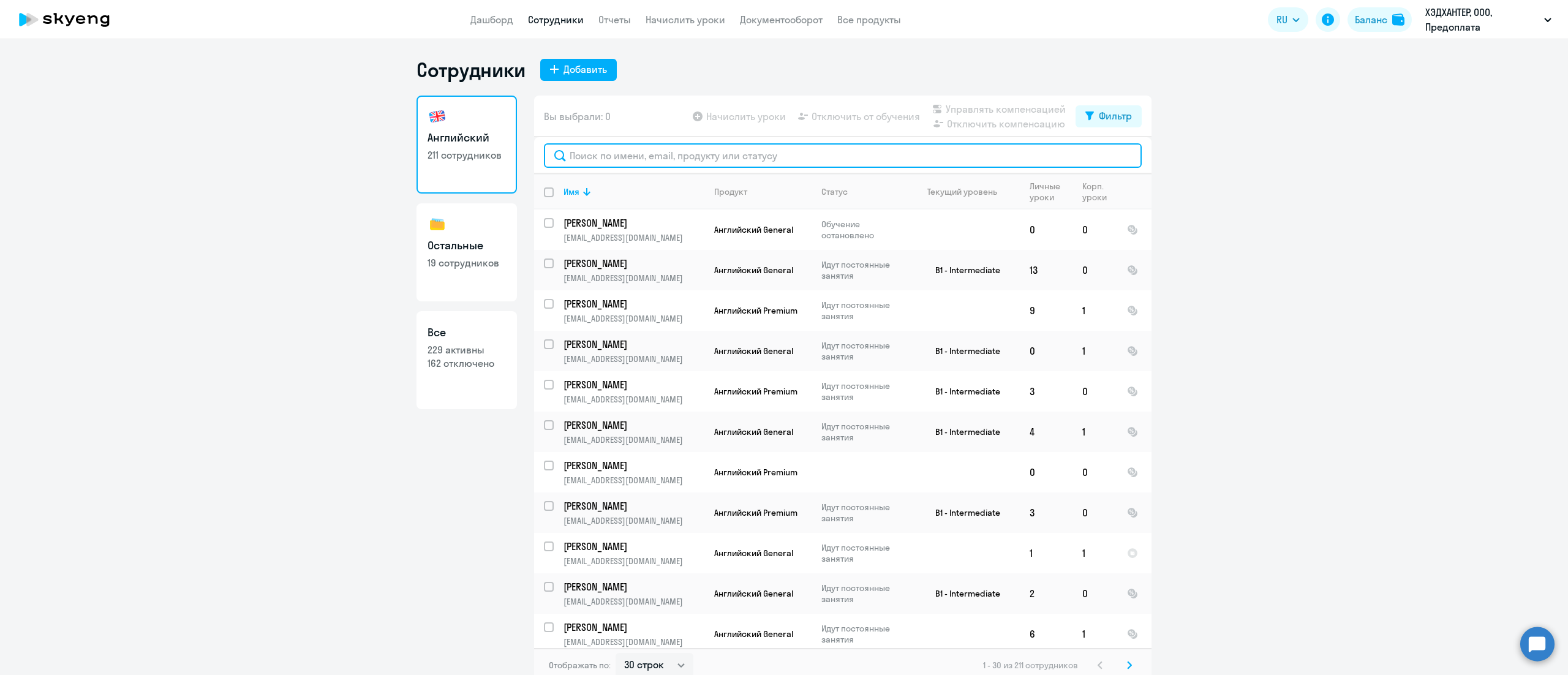
click at [787, 156] on input "text" at bounding box center [842, 155] width 598 height 24
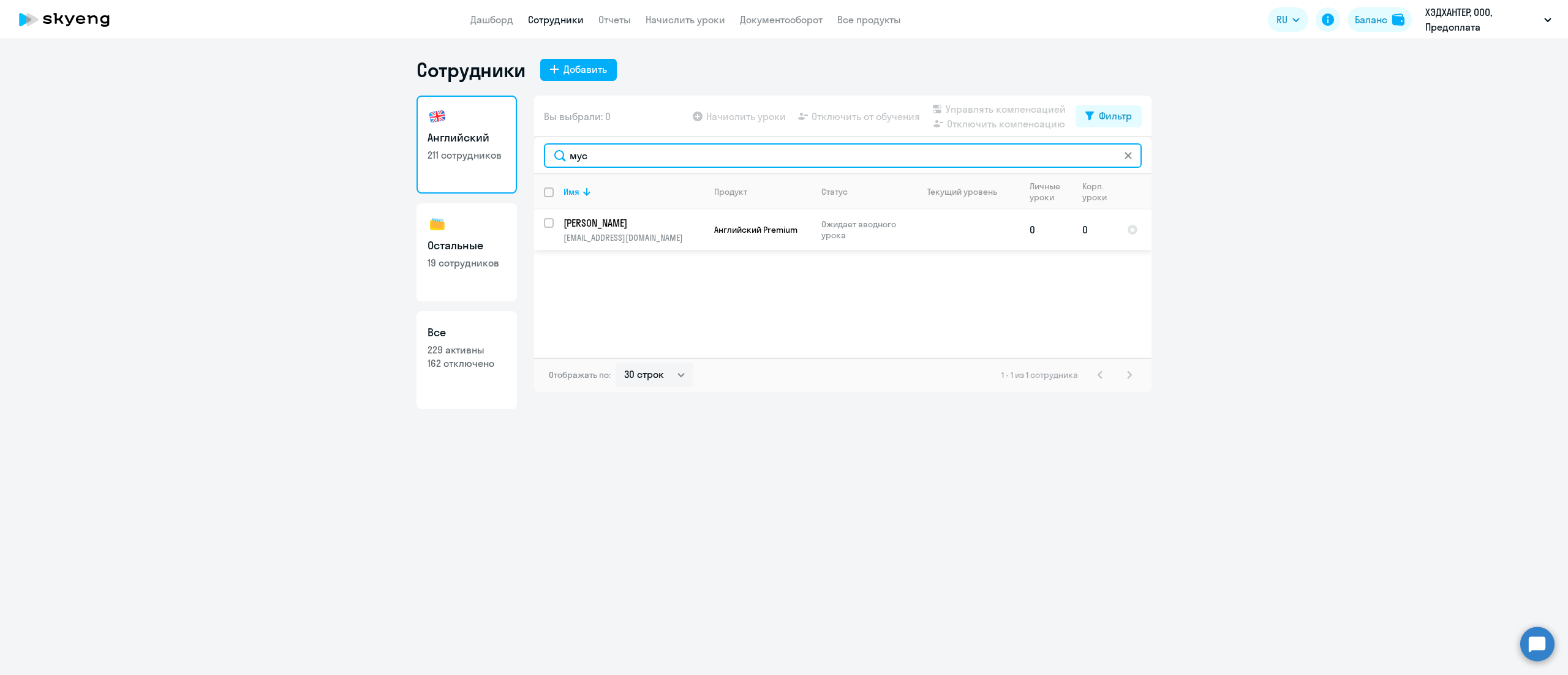
type input "мус"
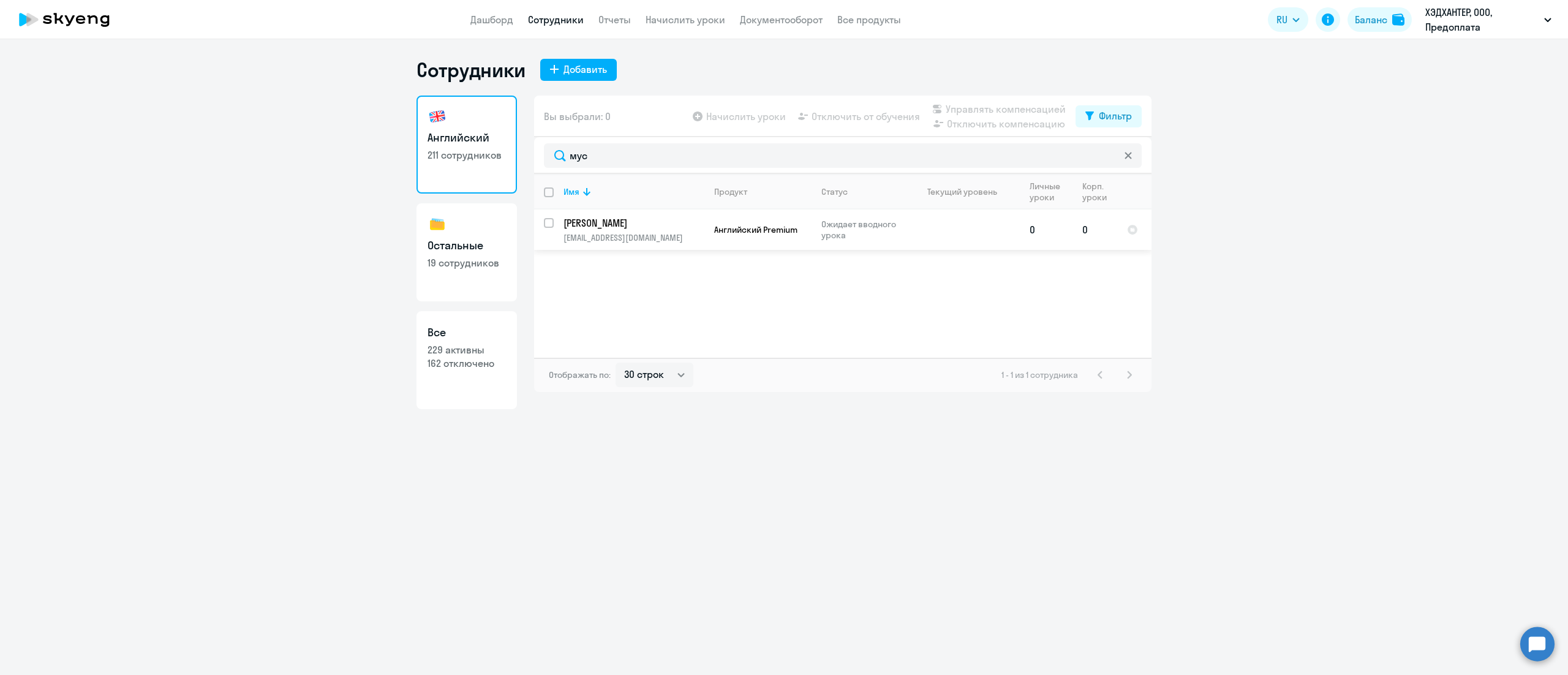
click at [547, 223] on input "select row 30167971" at bounding box center [556, 231] width 24 height 24
checkbox input "true"
click at [981, 109] on span "Управлять компенсацией" at bounding box center [1005, 108] width 120 height 15
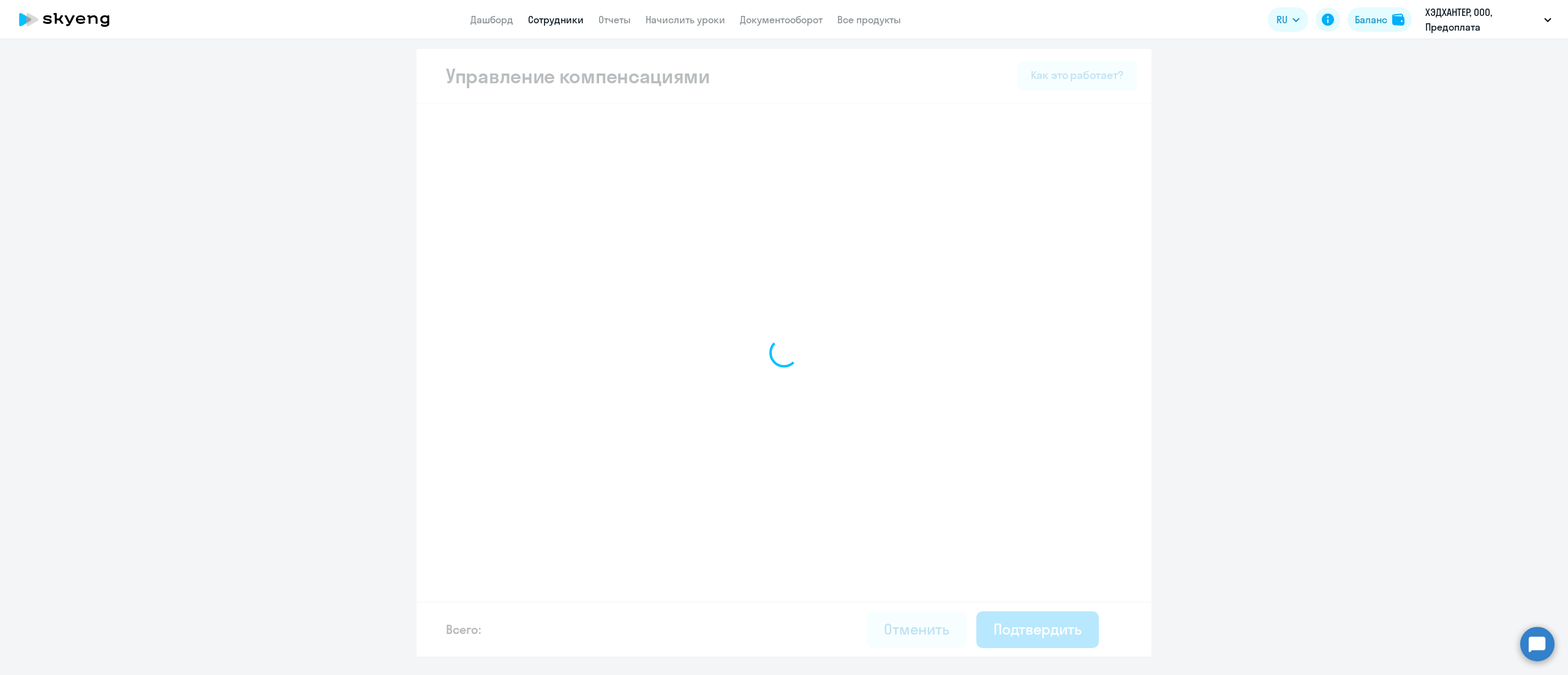
select select "MONTHLY"
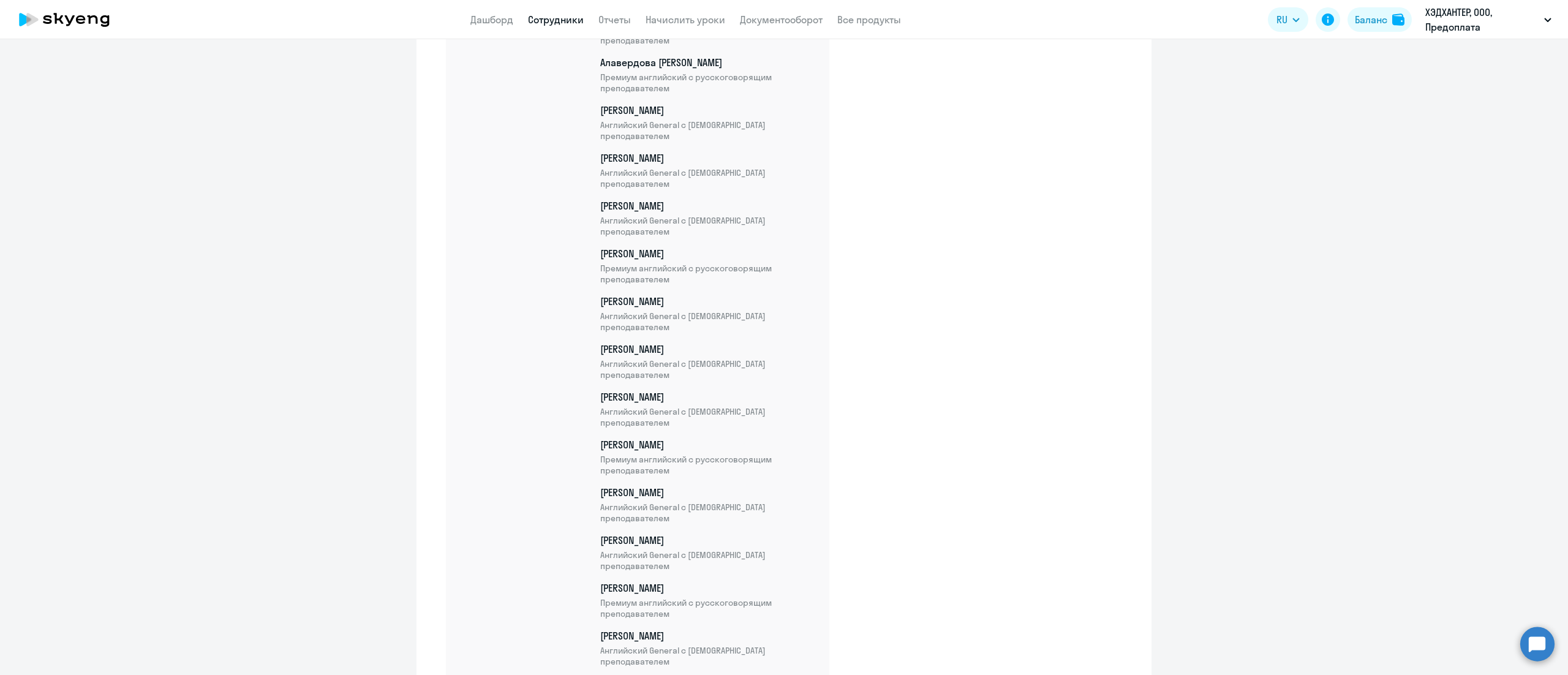
scroll to position [9818, 0]
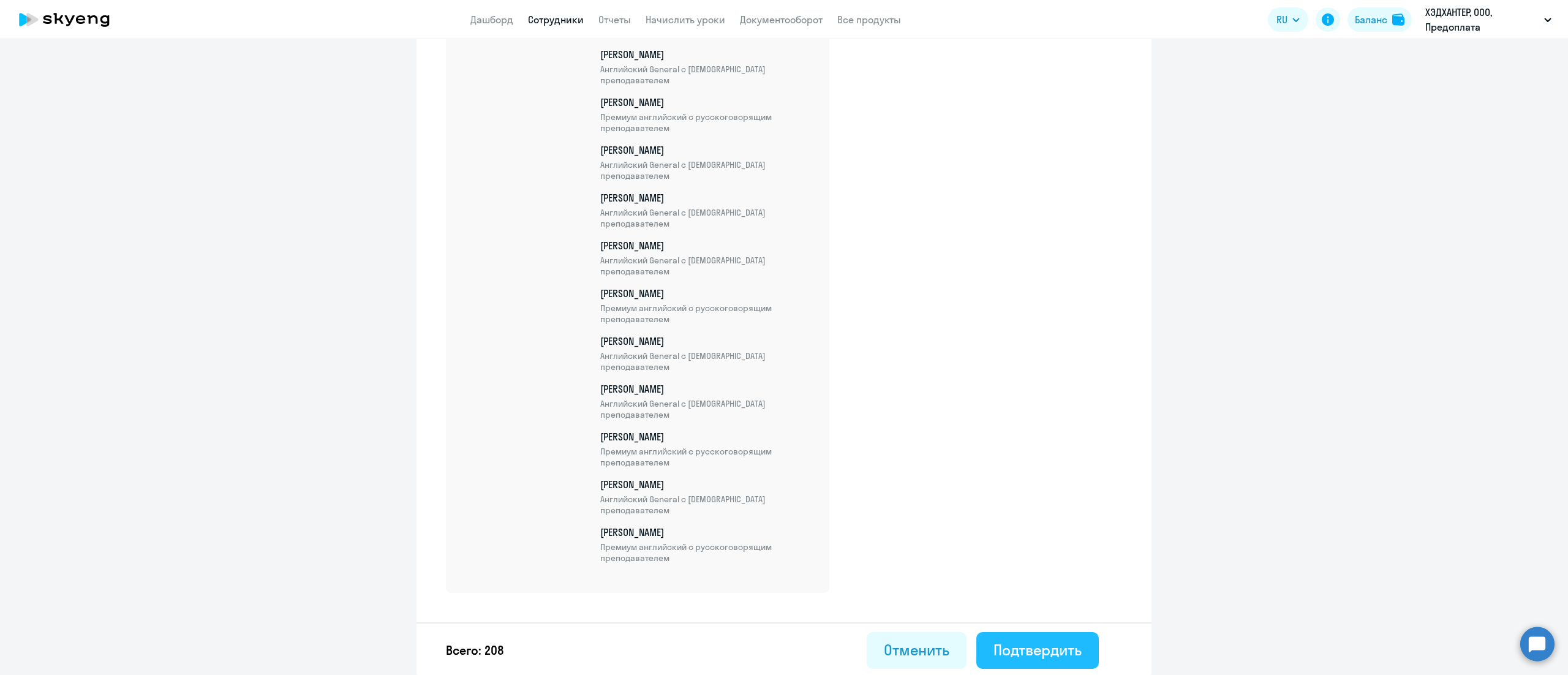
click at [1062, 640] on div "Подтвердить" at bounding box center [1037, 650] width 88 height 19
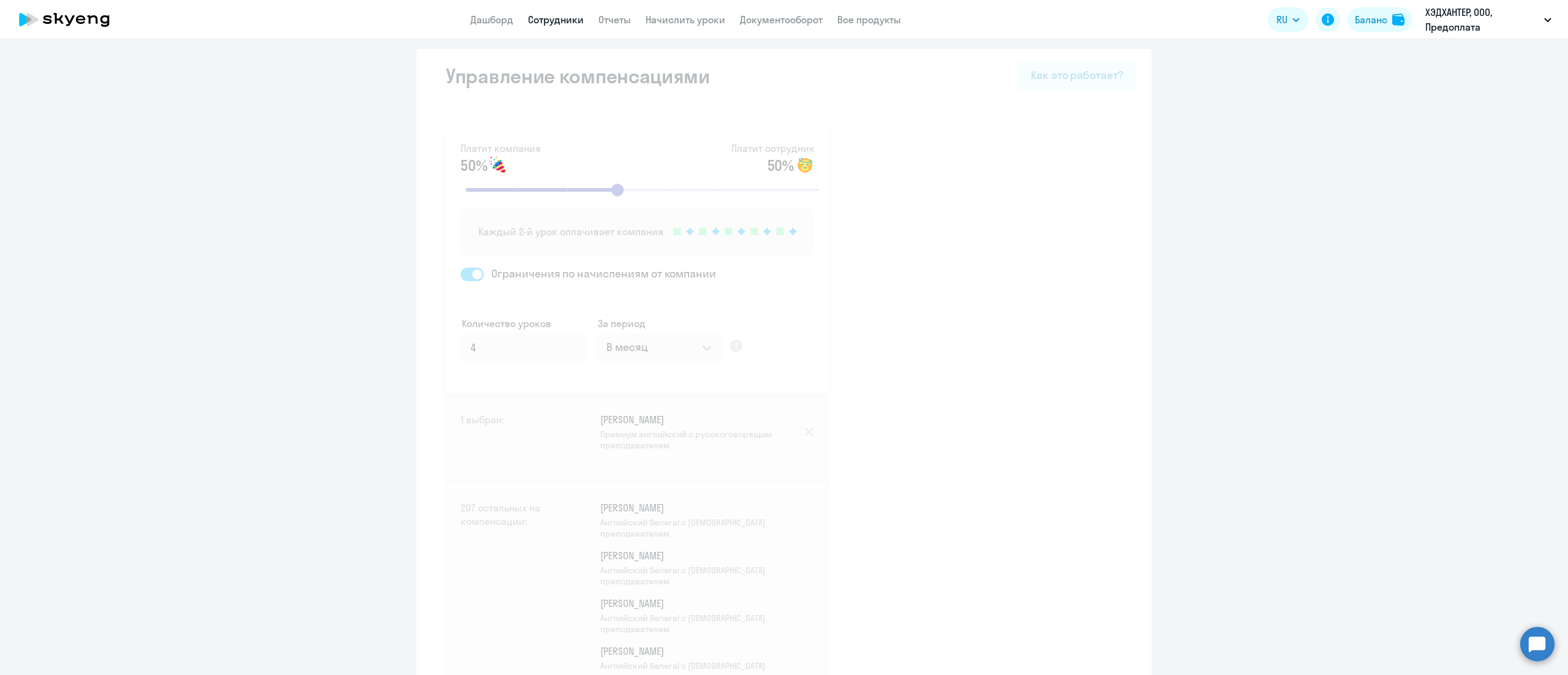
select select "30"
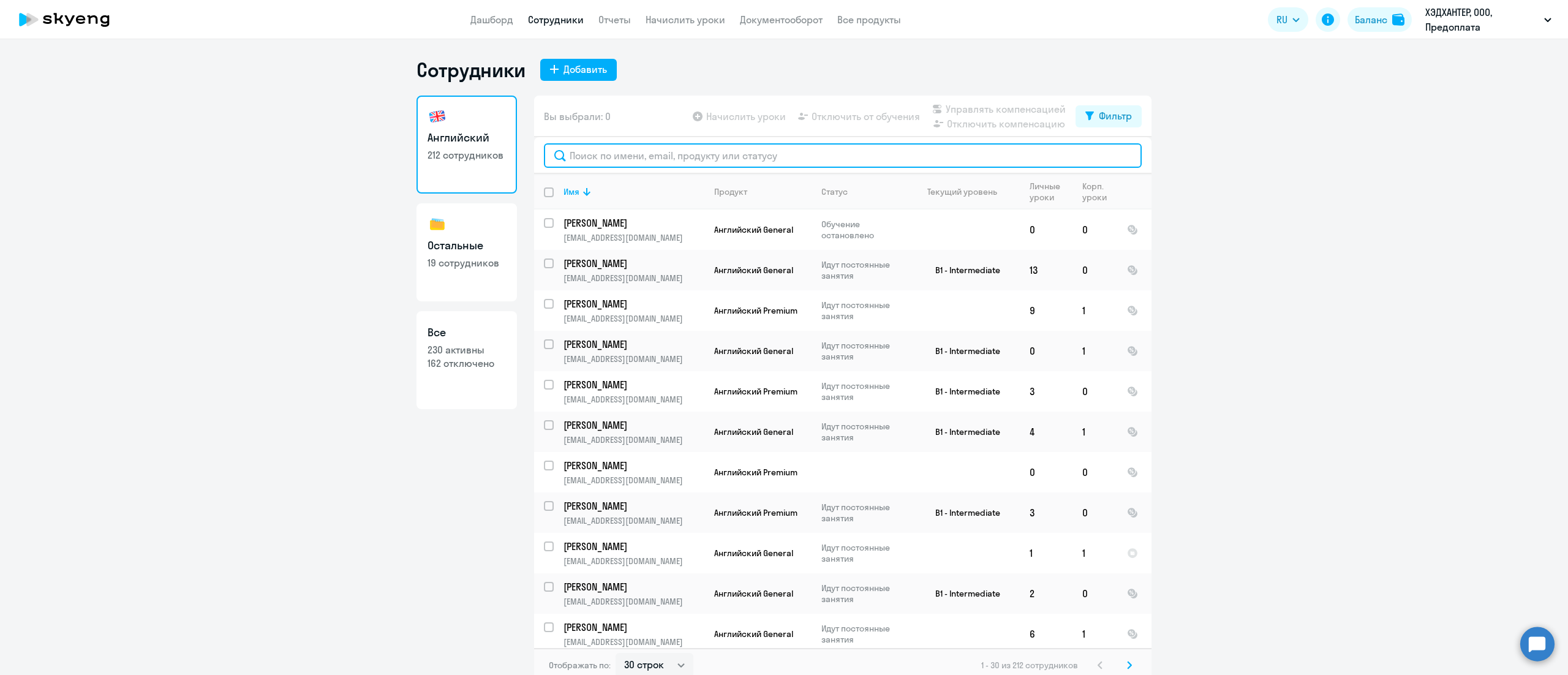
click at [750, 151] on input "text" at bounding box center [842, 155] width 598 height 24
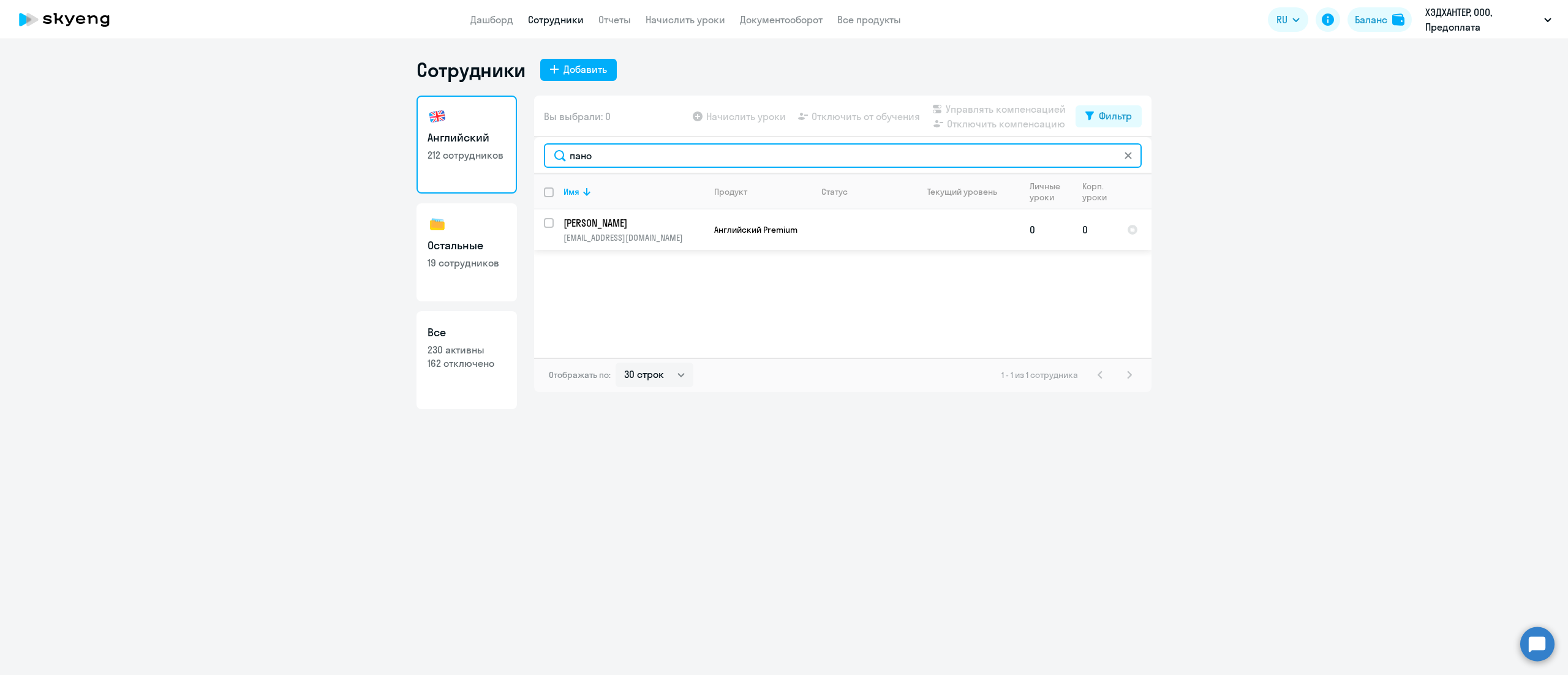
type input "пано"
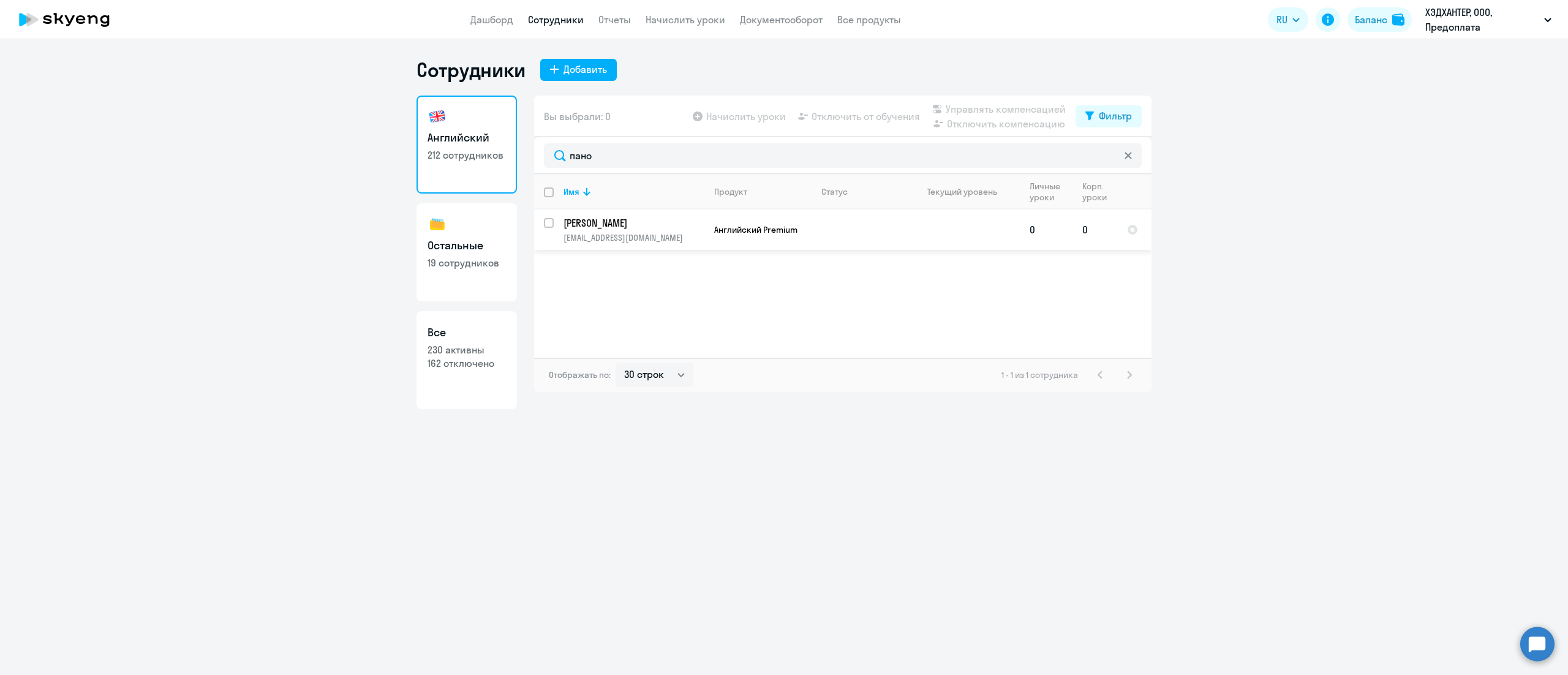
click at [551, 223] on input "select row 10527538" at bounding box center [556, 231] width 24 height 24
checkbox input "true"
click at [967, 107] on span "Управлять компенсацией" at bounding box center [1005, 108] width 120 height 15
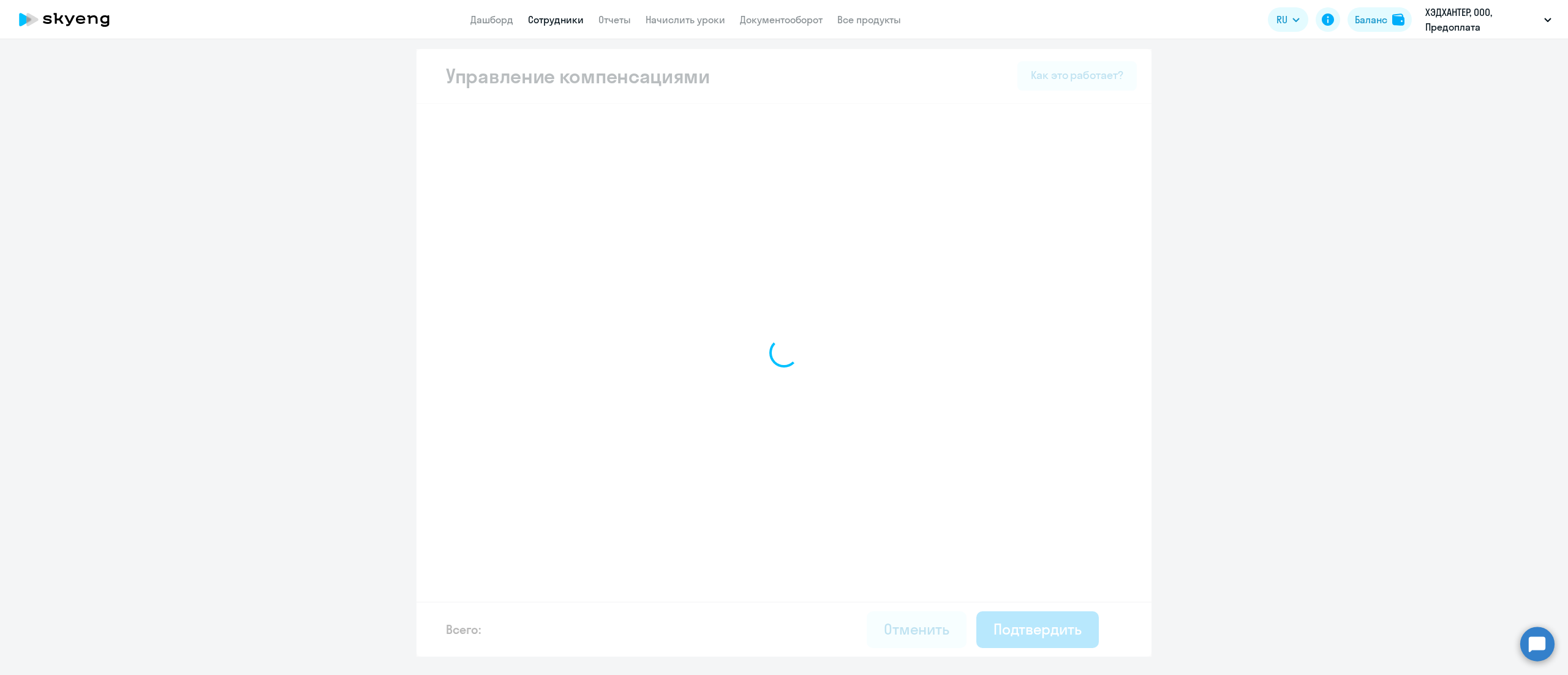
select select "MONTHLY"
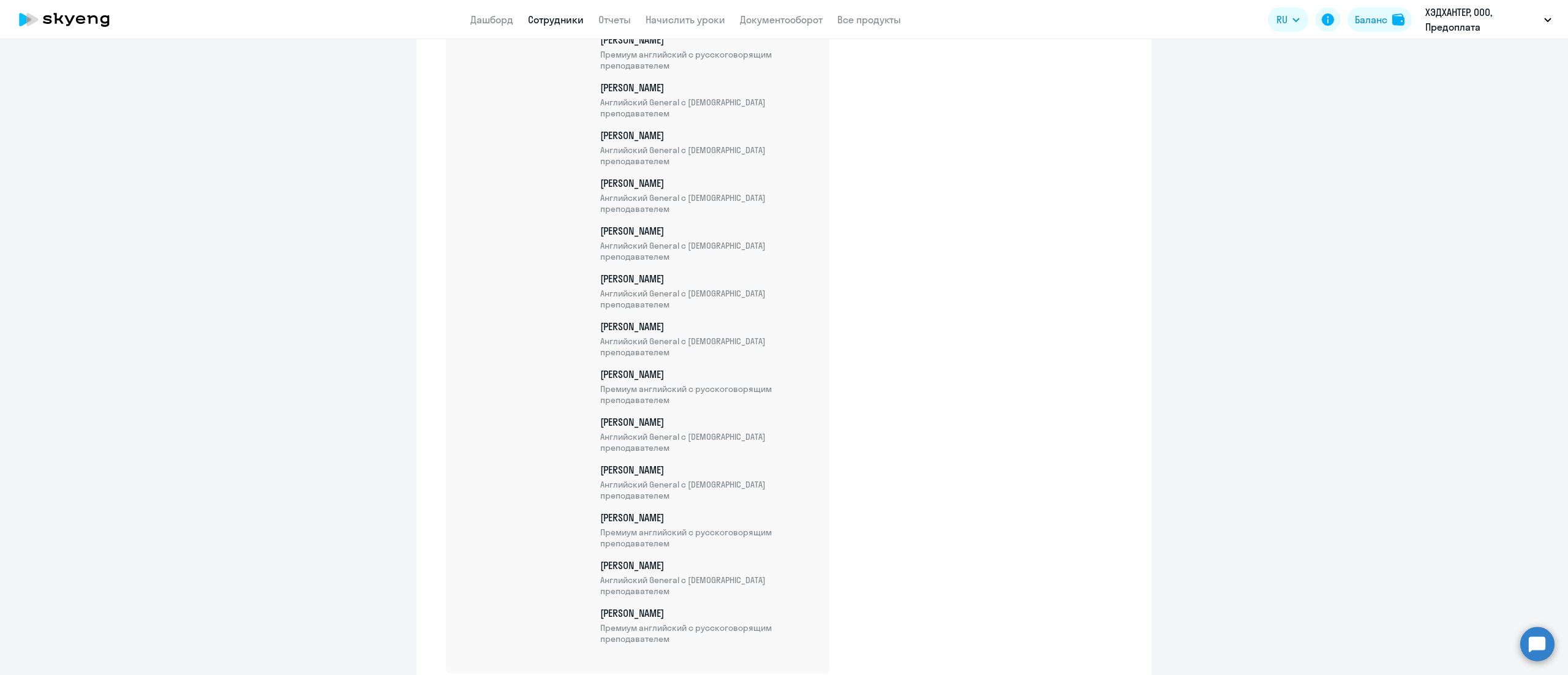
scroll to position [9865, 0]
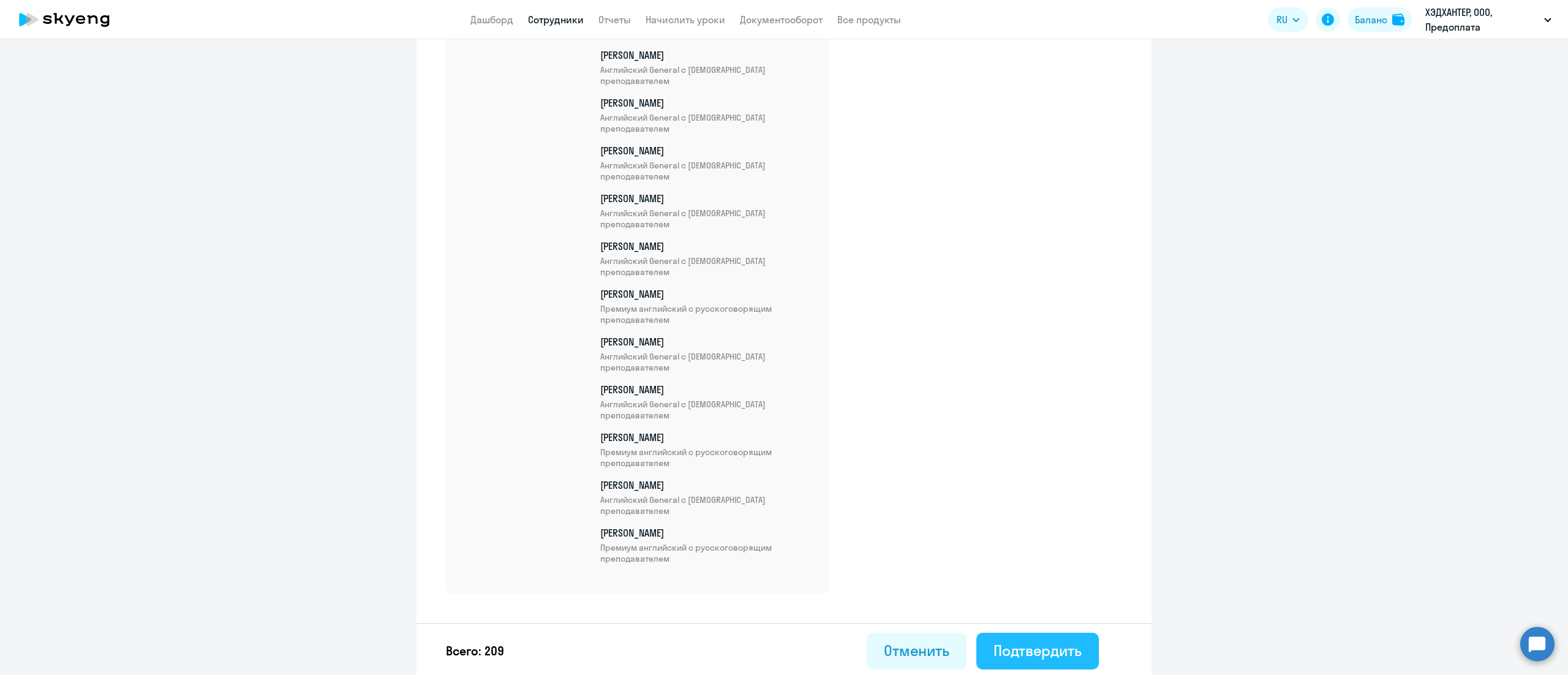
click at [1074, 644] on button "Подтвердить" at bounding box center [1037, 651] width 122 height 37
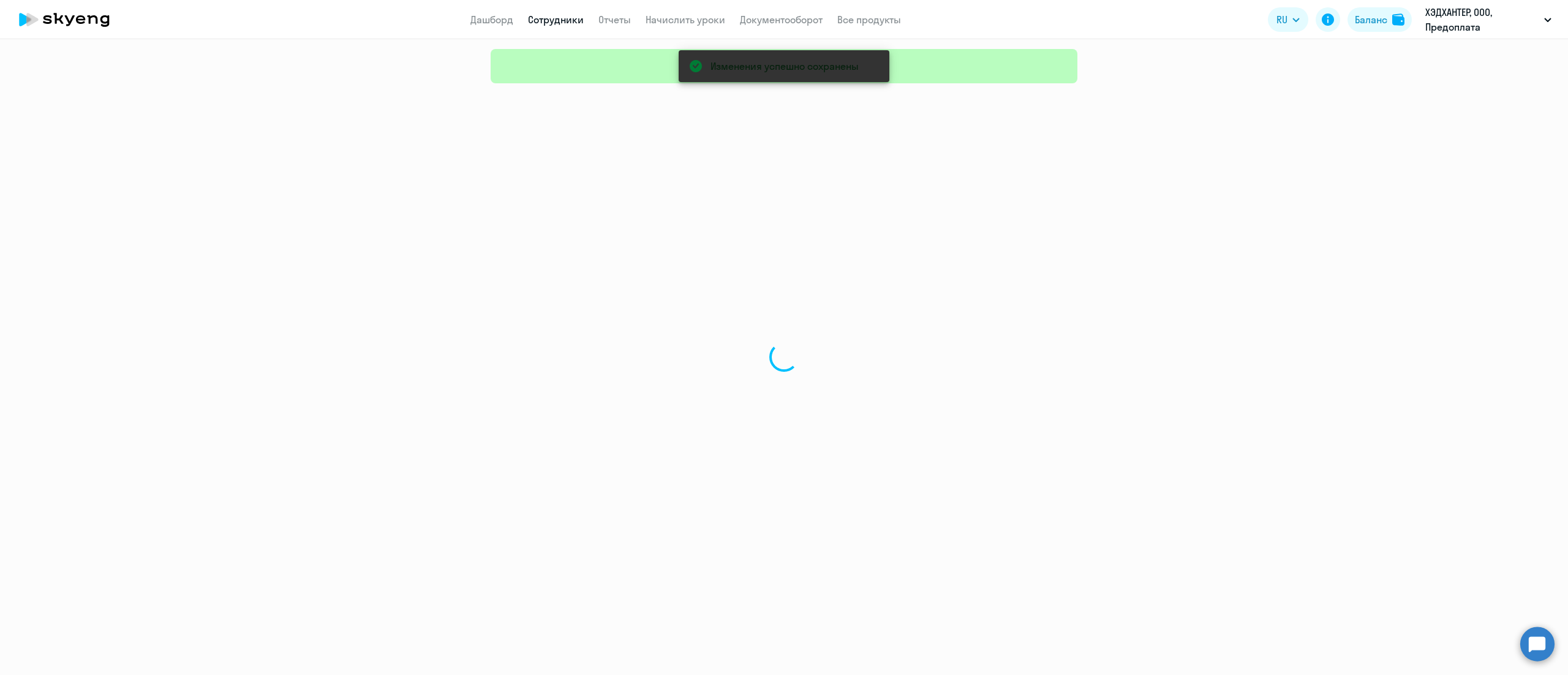
select select "30"
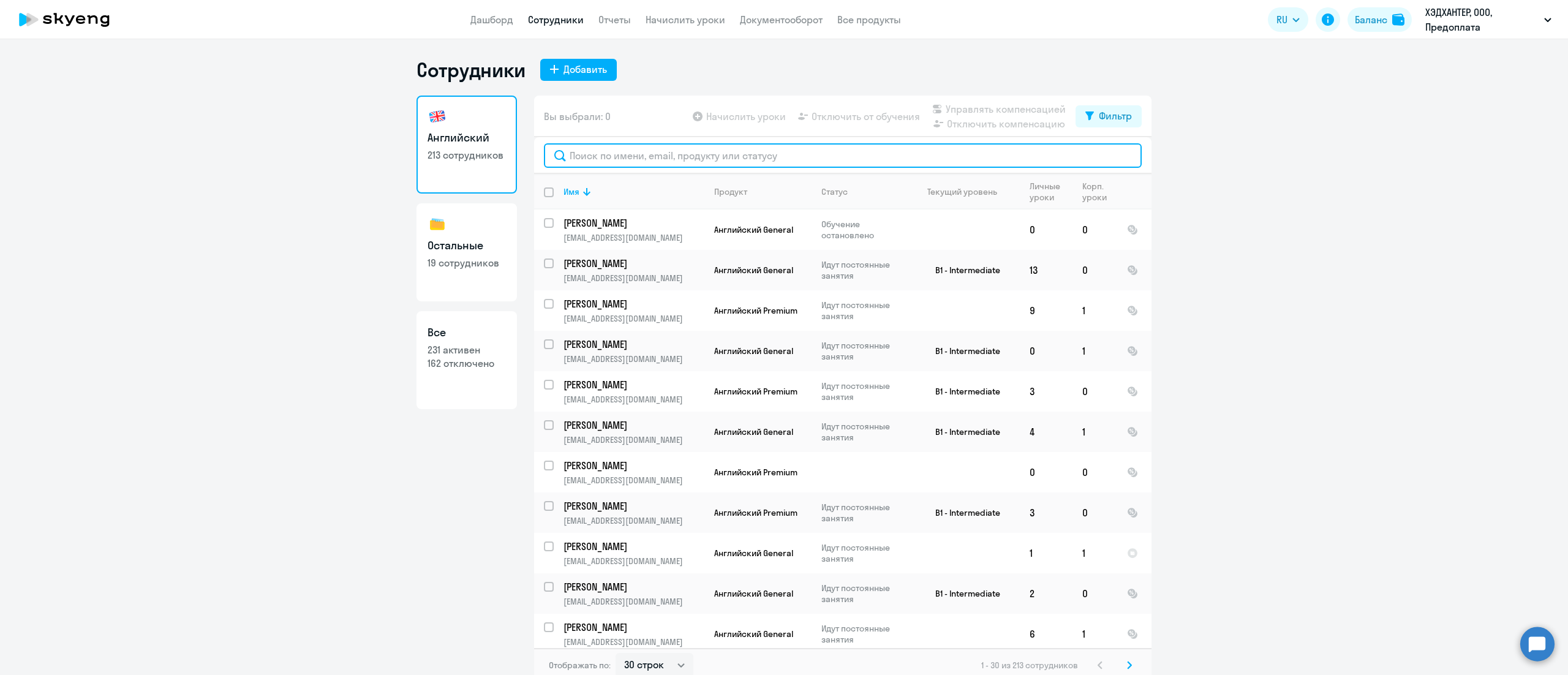
click at [728, 162] on input "text" at bounding box center [842, 155] width 598 height 24
paste input "[PERSON_NAME]"
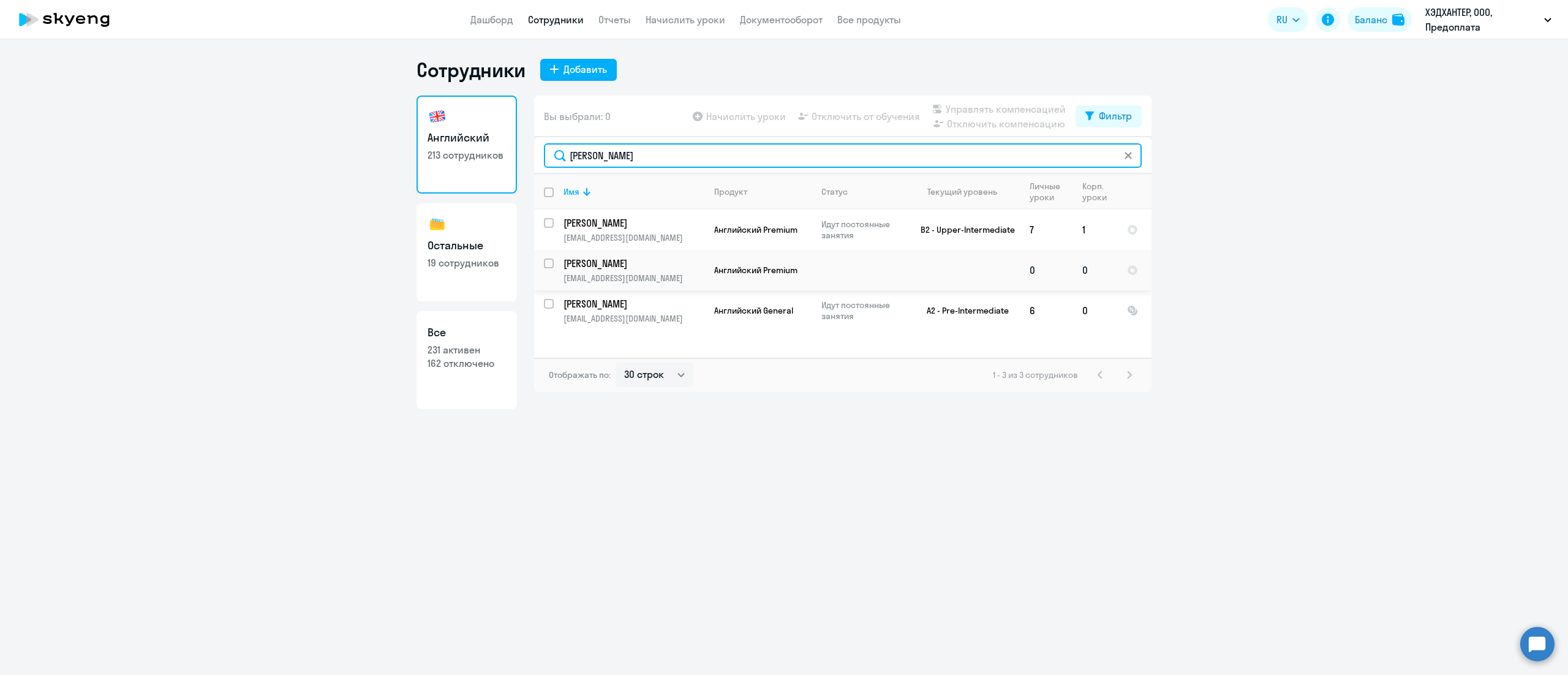
type input "[PERSON_NAME]"
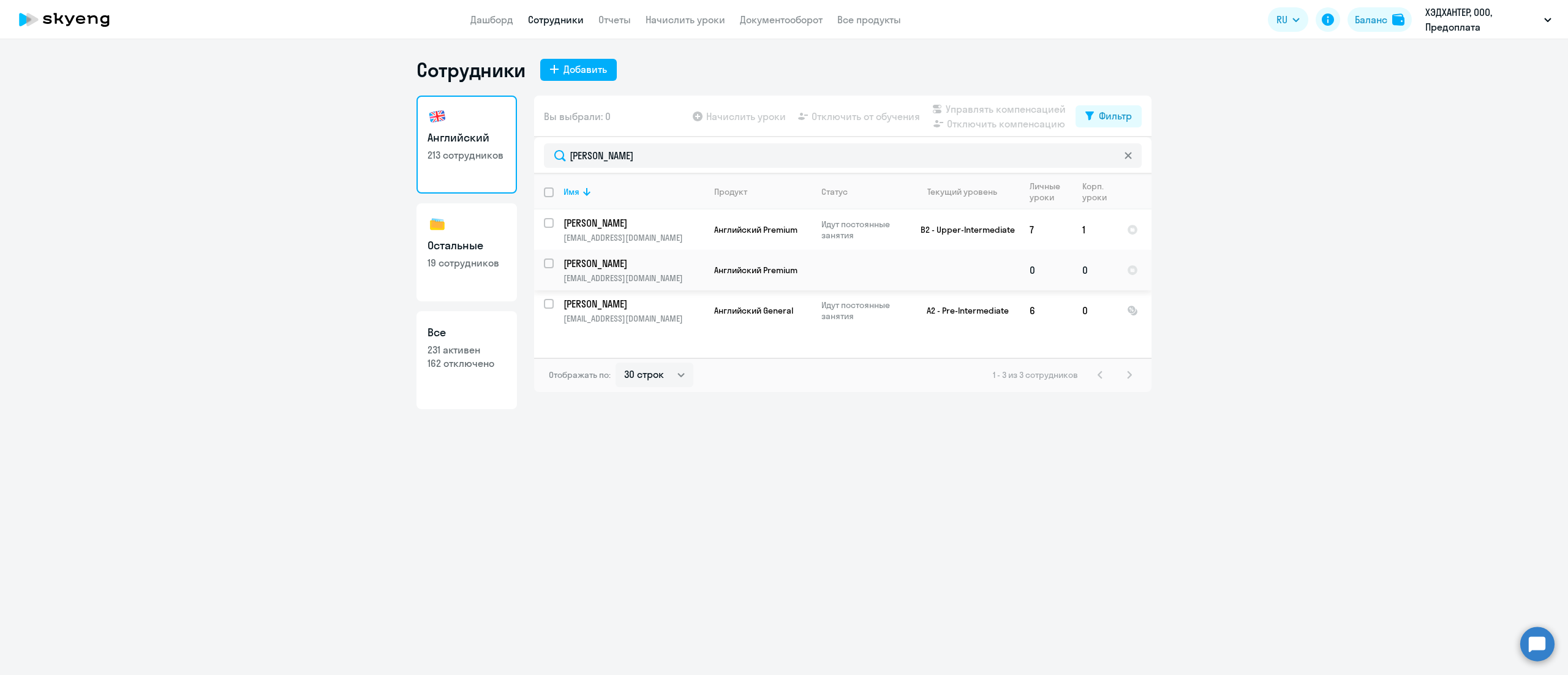
click at [549, 265] on input "select row 32176" at bounding box center [556, 271] width 24 height 24
checkbox input "true"
click at [972, 105] on span "Управлять компенсацией" at bounding box center [1005, 108] width 120 height 15
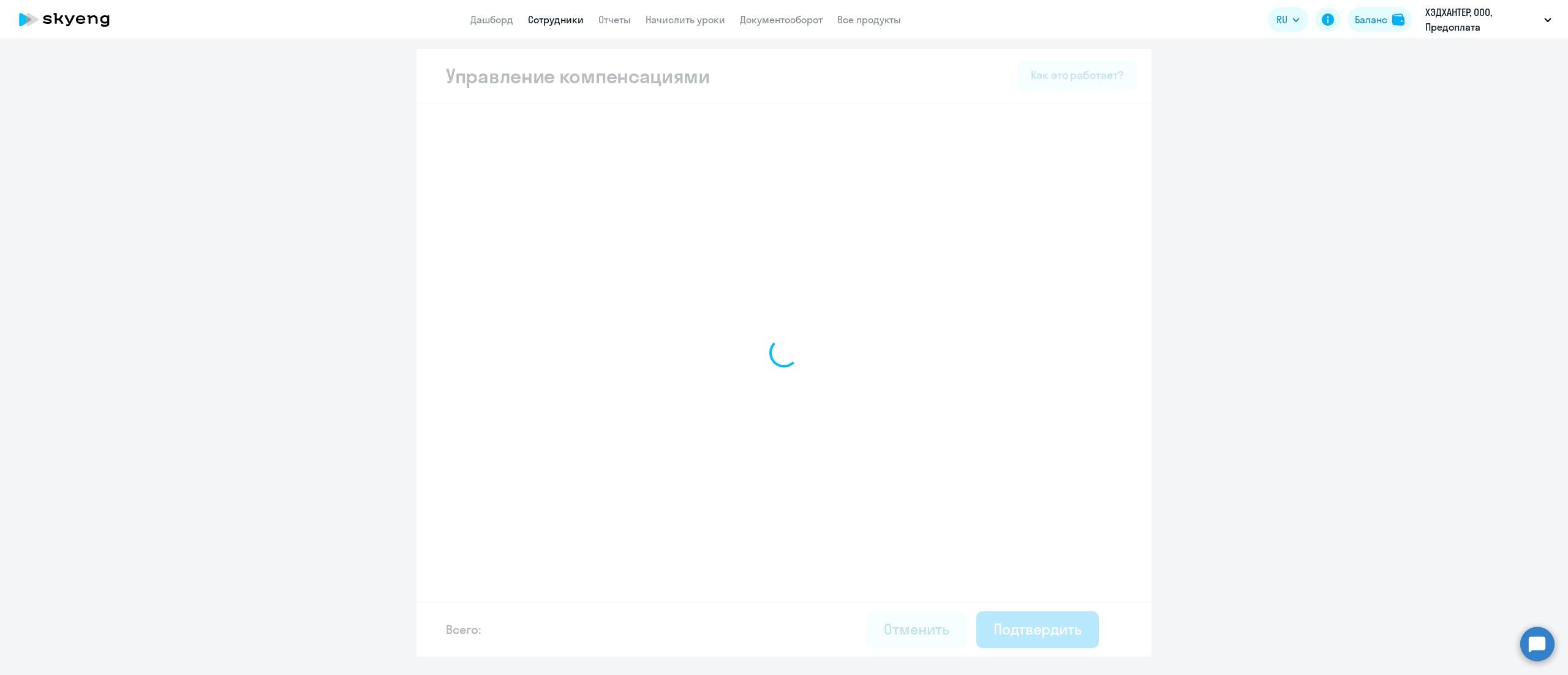
select select "MONTHLY"
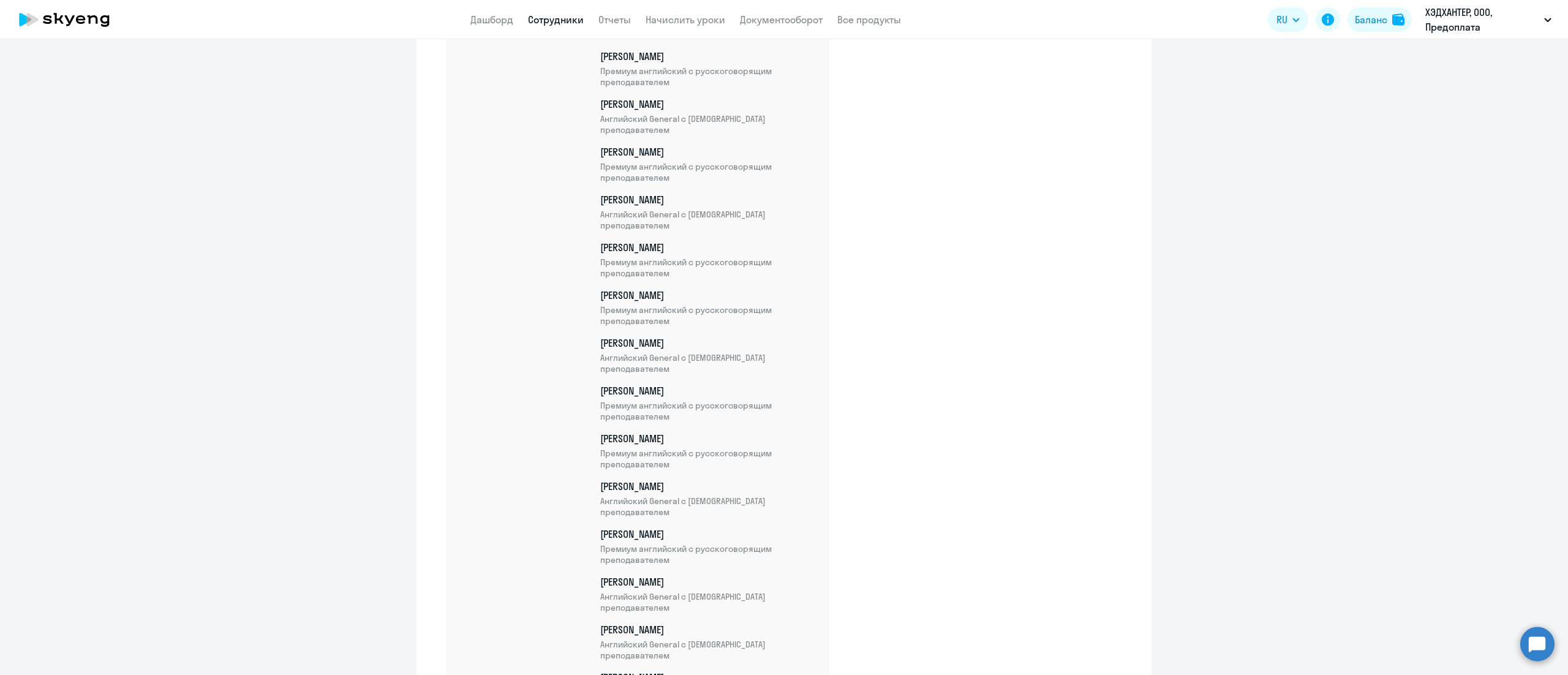
scroll to position [9913, 0]
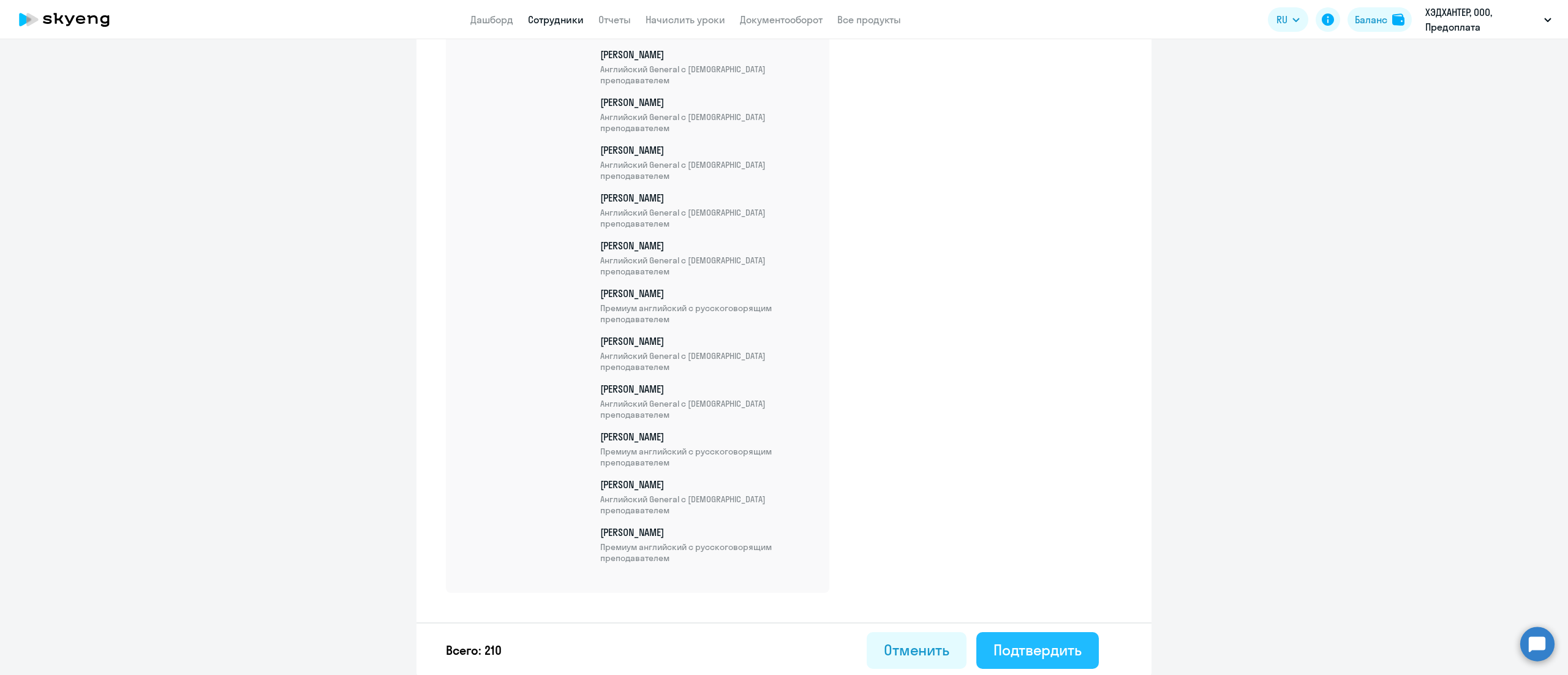
click at [1062, 650] on div "Подтвердить" at bounding box center [1037, 650] width 88 height 19
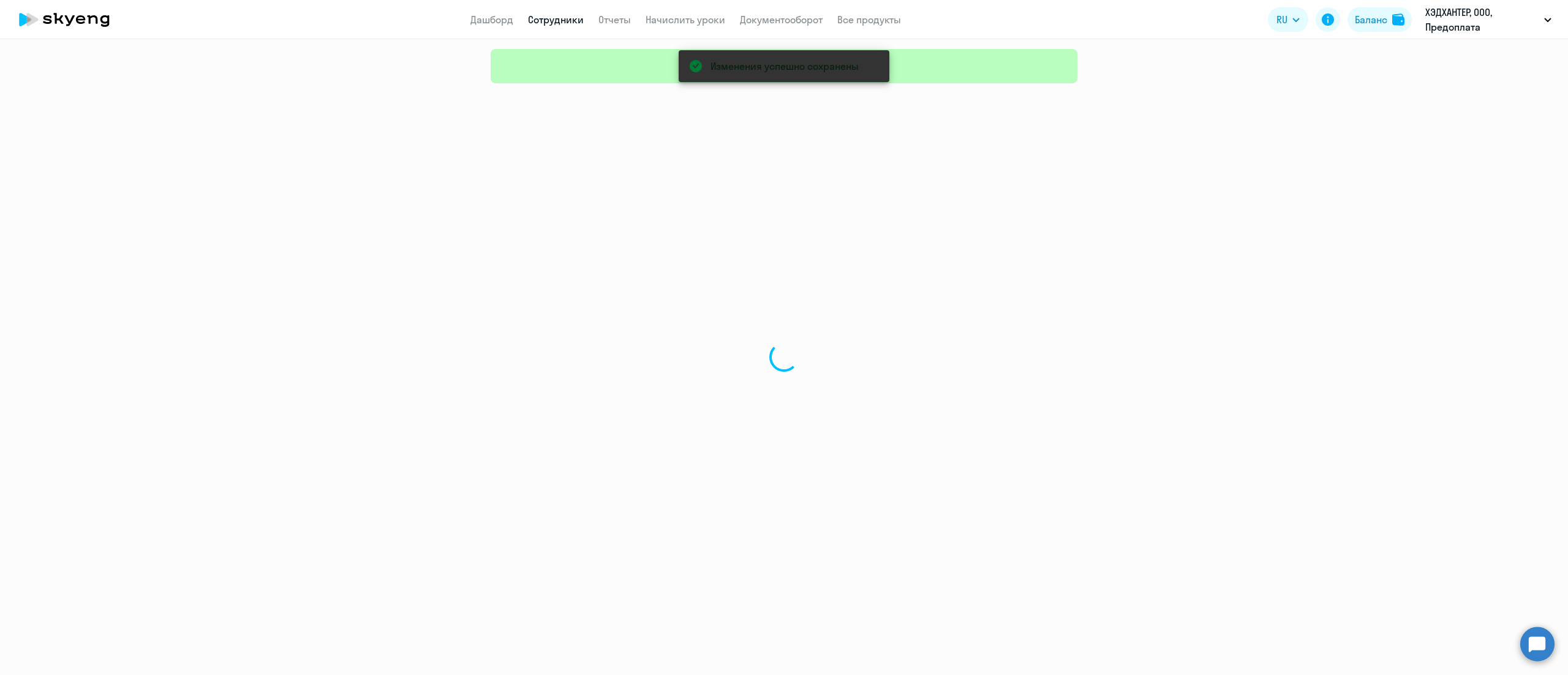
select select "30"
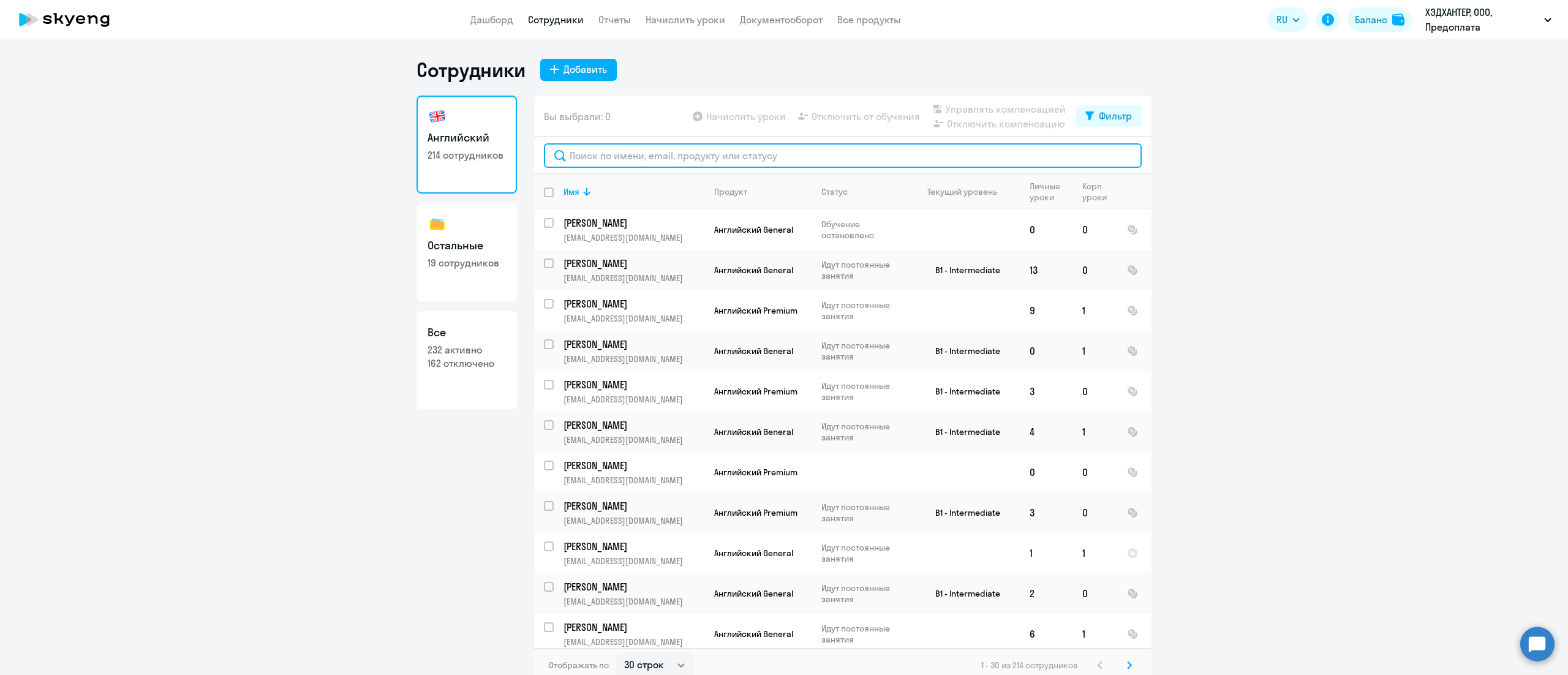
click at [824, 147] on input "text" at bounding box center [842, 155] width 598 height 24
paste input "Черкасова"
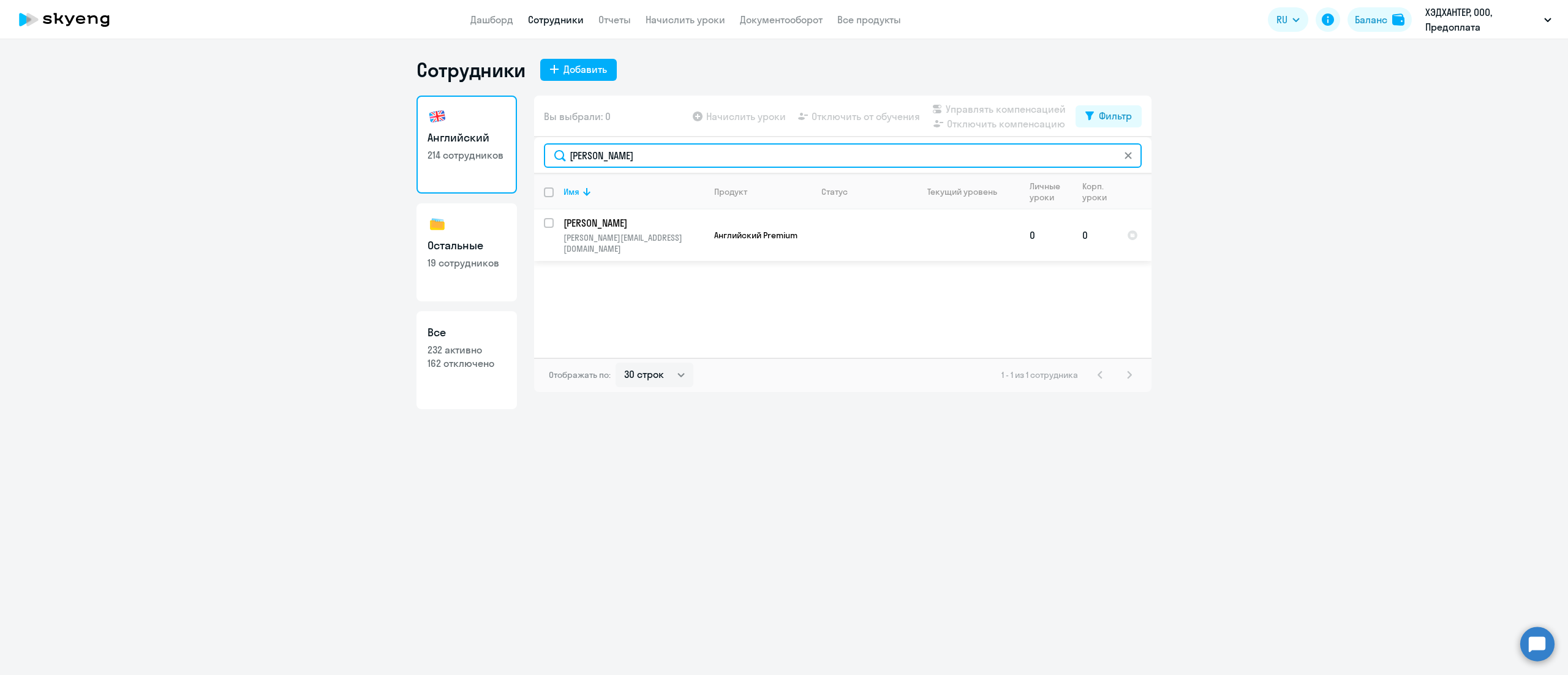
type input "Черкасова"
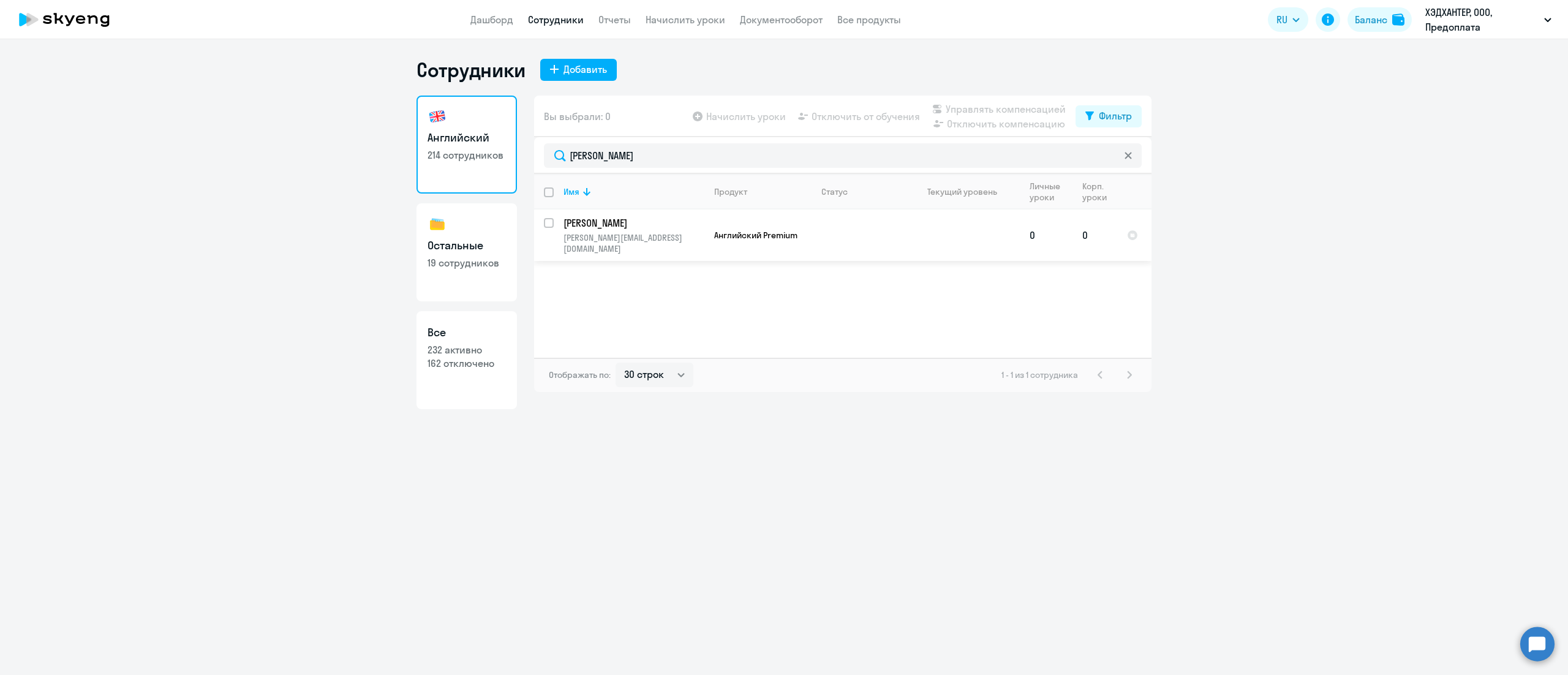
click at [554, 223] on td "Черкасова Анастасия anastasiya.cherkasova1@ingka.ikea.com" at bounding box center [629, 235] width 151 height 52
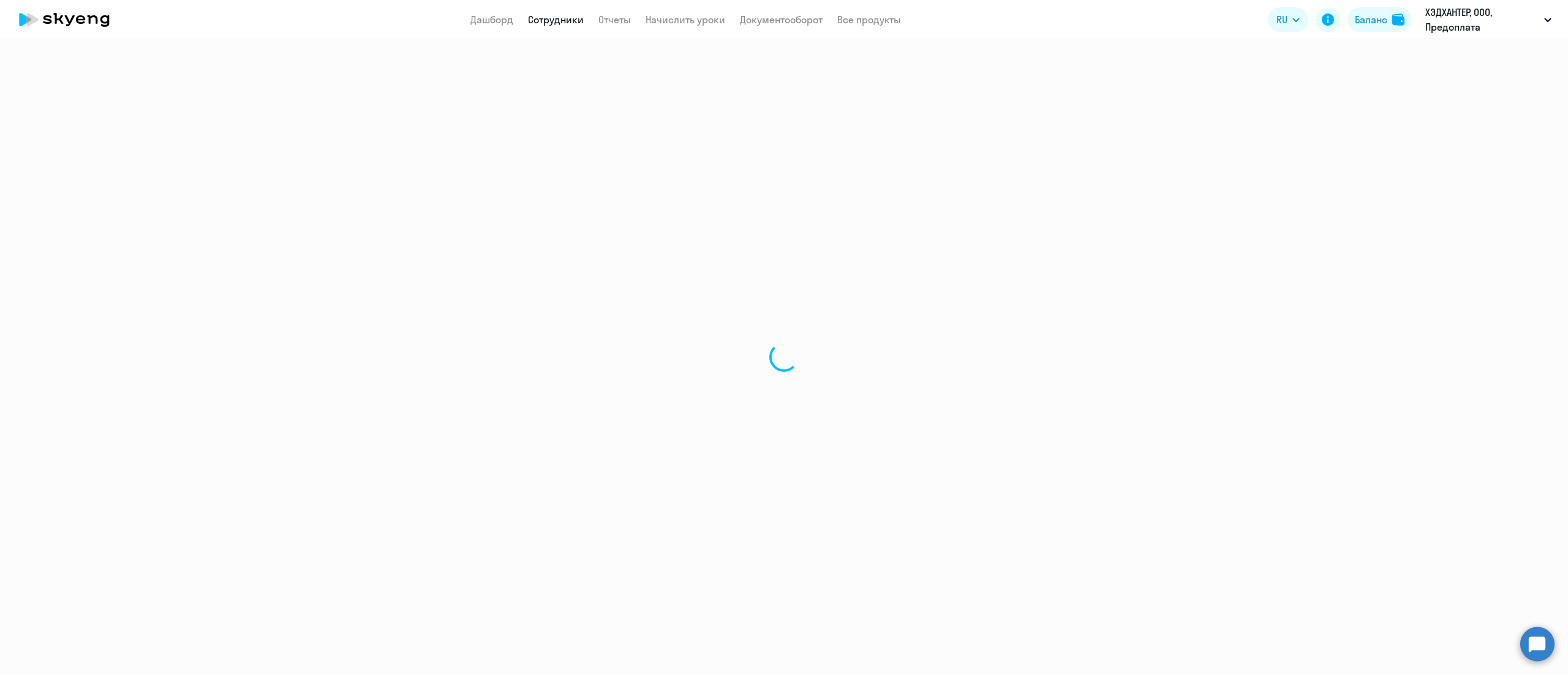
select select "english"
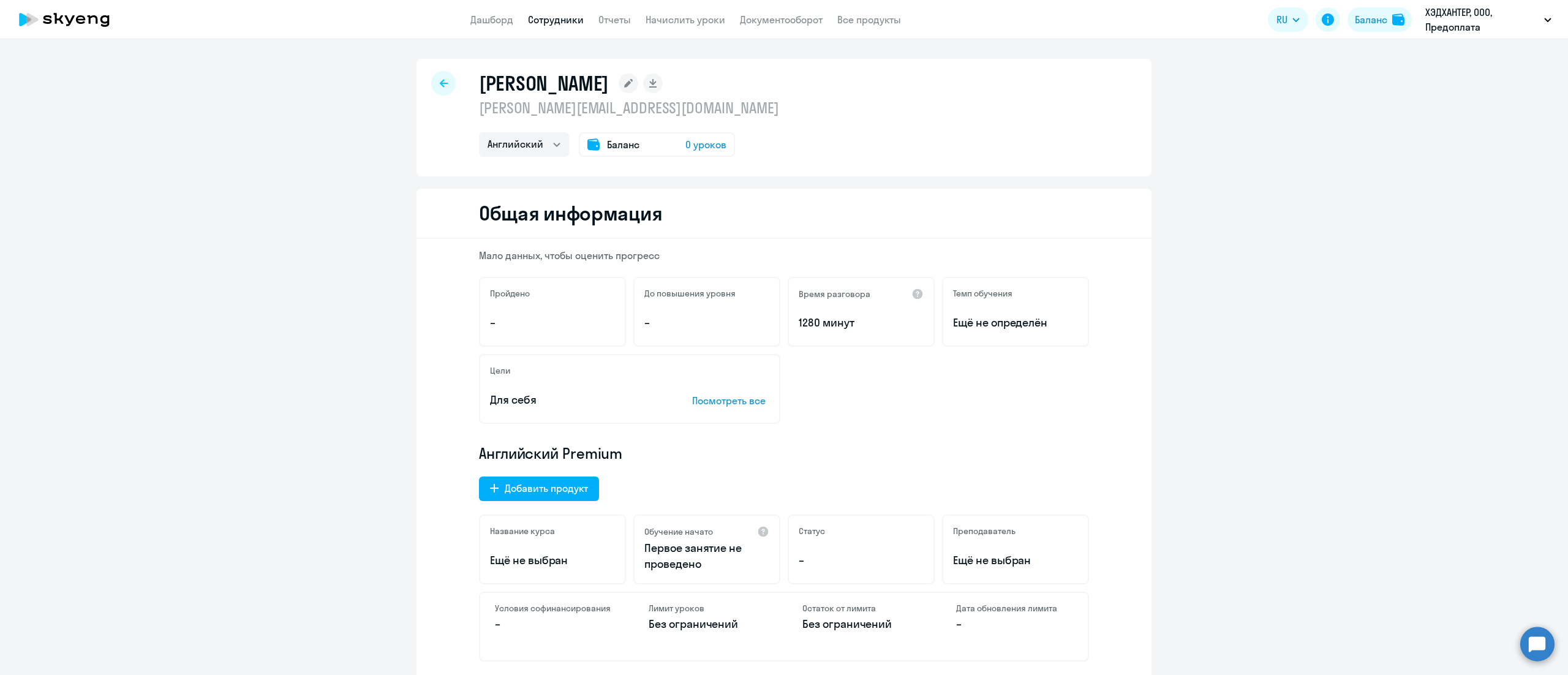
click at [444, 86] on div at bounding box center [444, 83] width 24 height 24
select select "30"
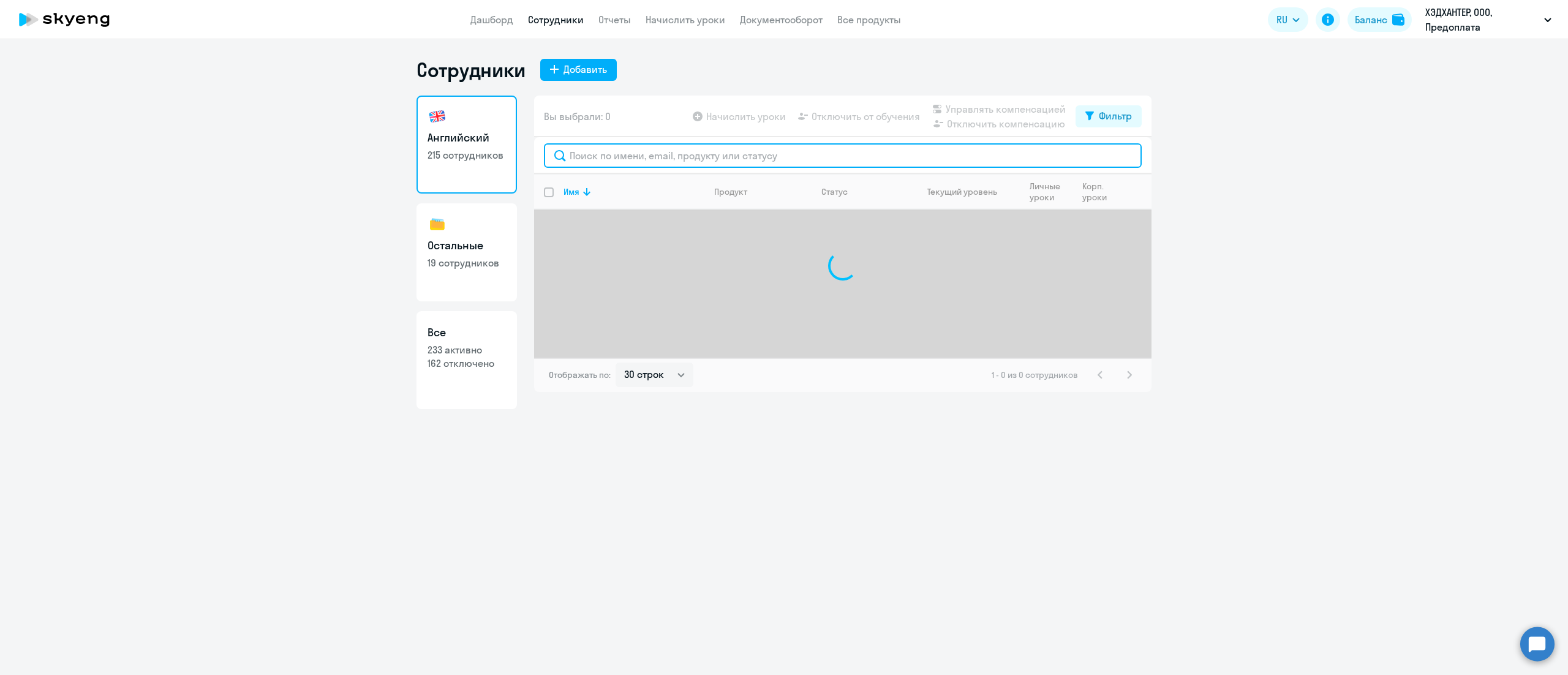
click at [627, 159] on input "text" at bounding box center [842, 155] width 598 height 24
paste input "Черкасова"
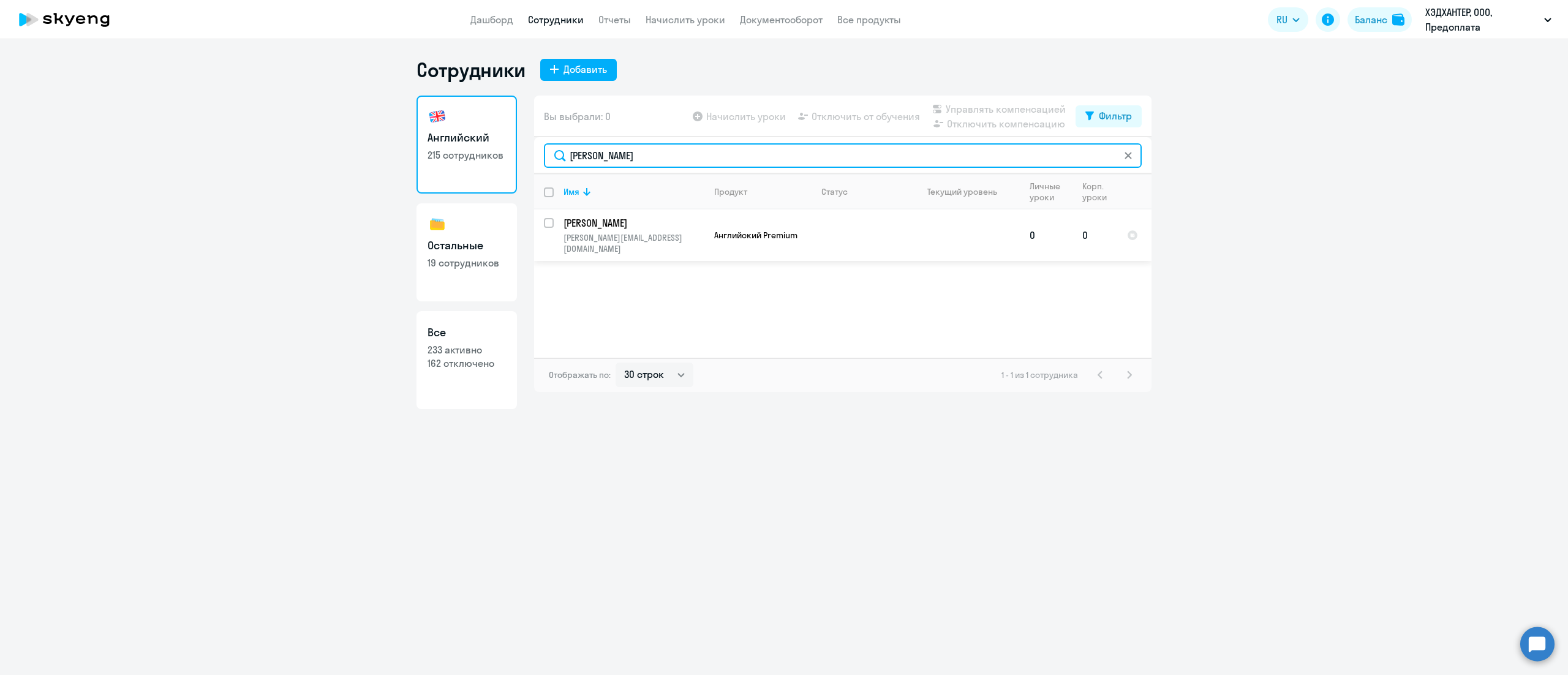
type input "Черкасова"
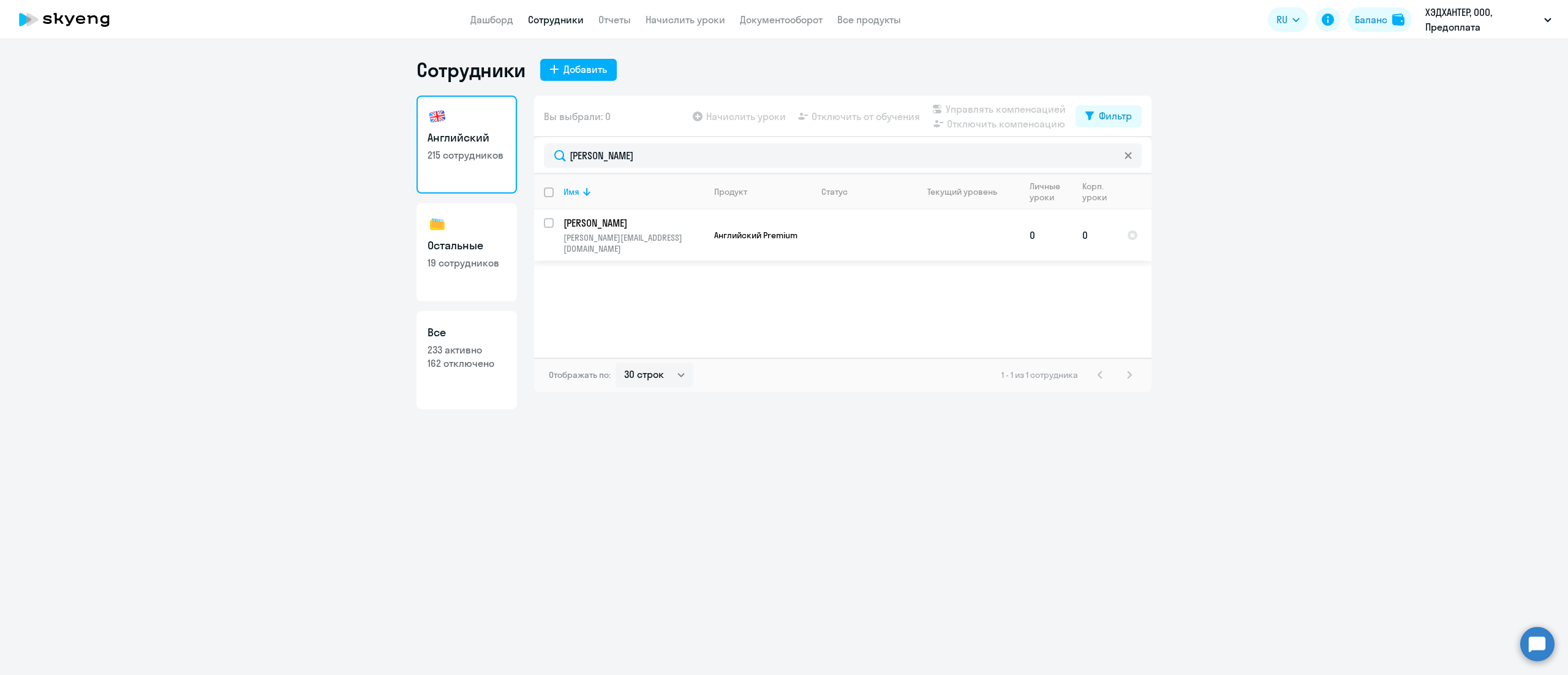
click at [547, 221] on input "select row 10733305" at bounding box center [556, 231] width 24 height 24
checkbox input "true"
click at [967, 107] on span "Управлять компенсацией" at bounding box center [1005, 108] width 120 height 15
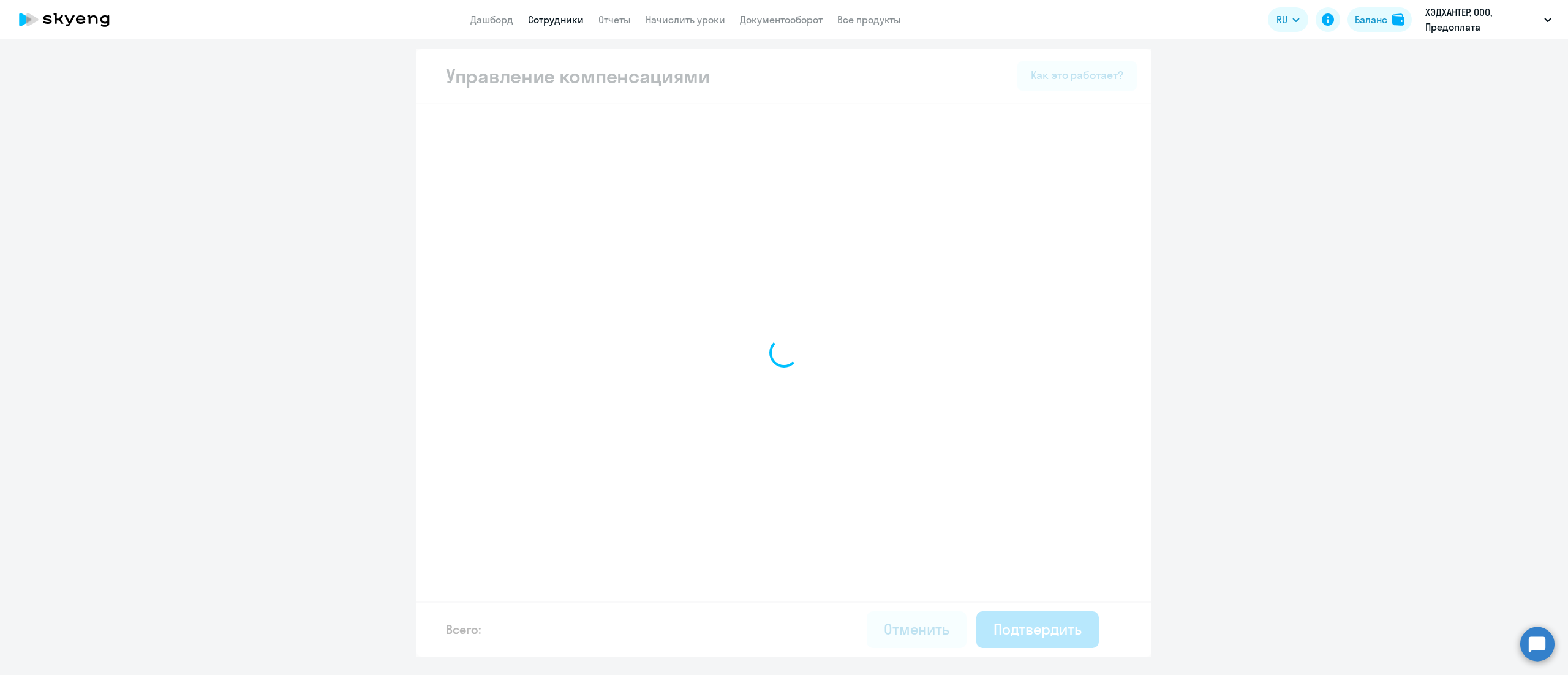
select select "MONTHLY"
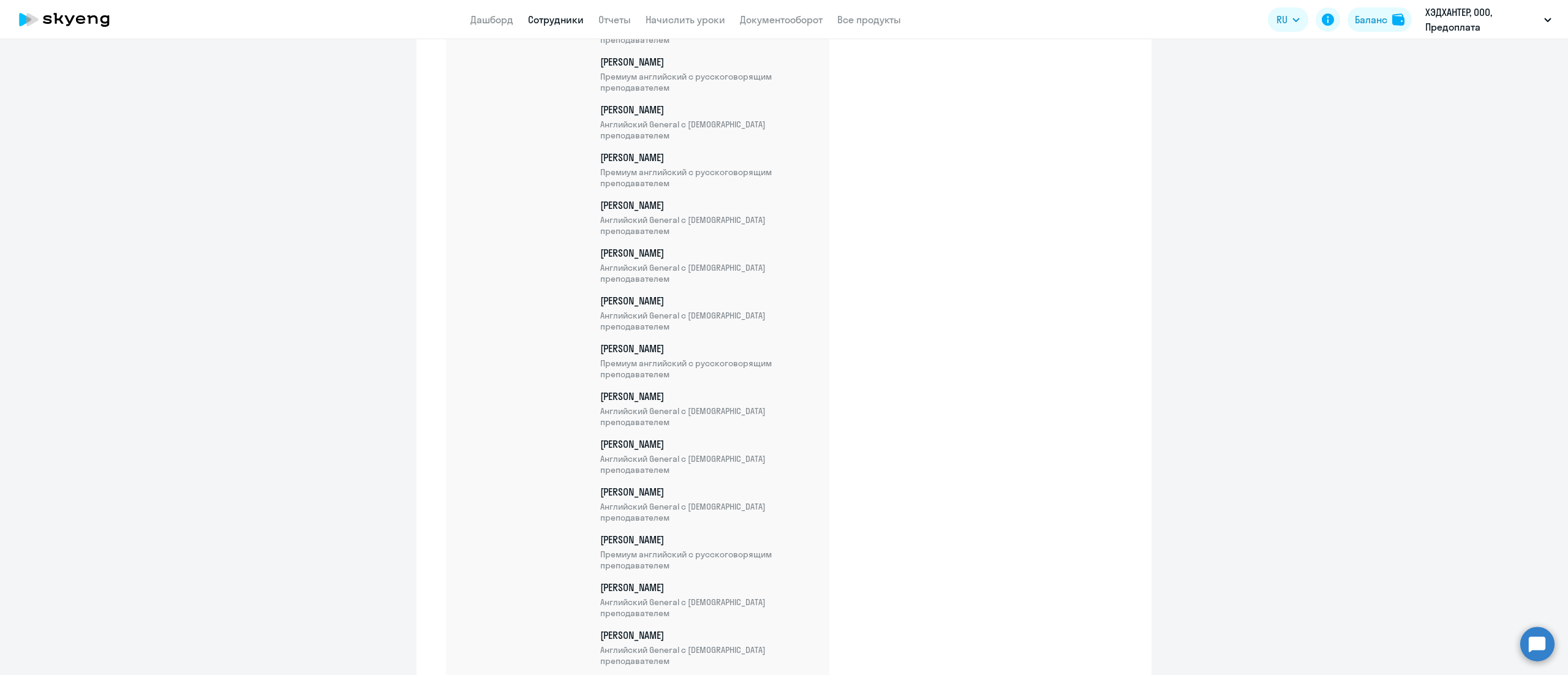
scroll to position [9960, 0]
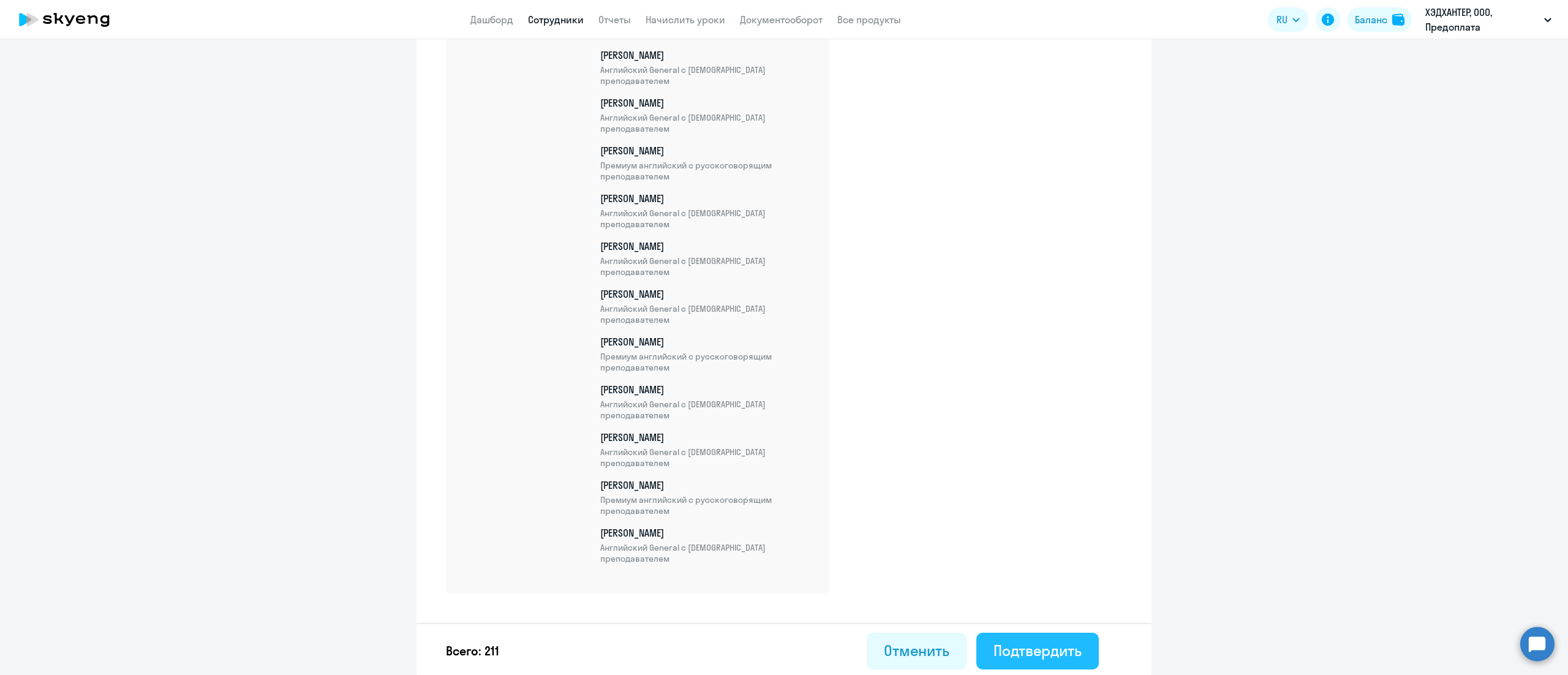
click at [1051, 647] on div "Подтвердить" at bounding box center [1037, 651] width 88 height 19
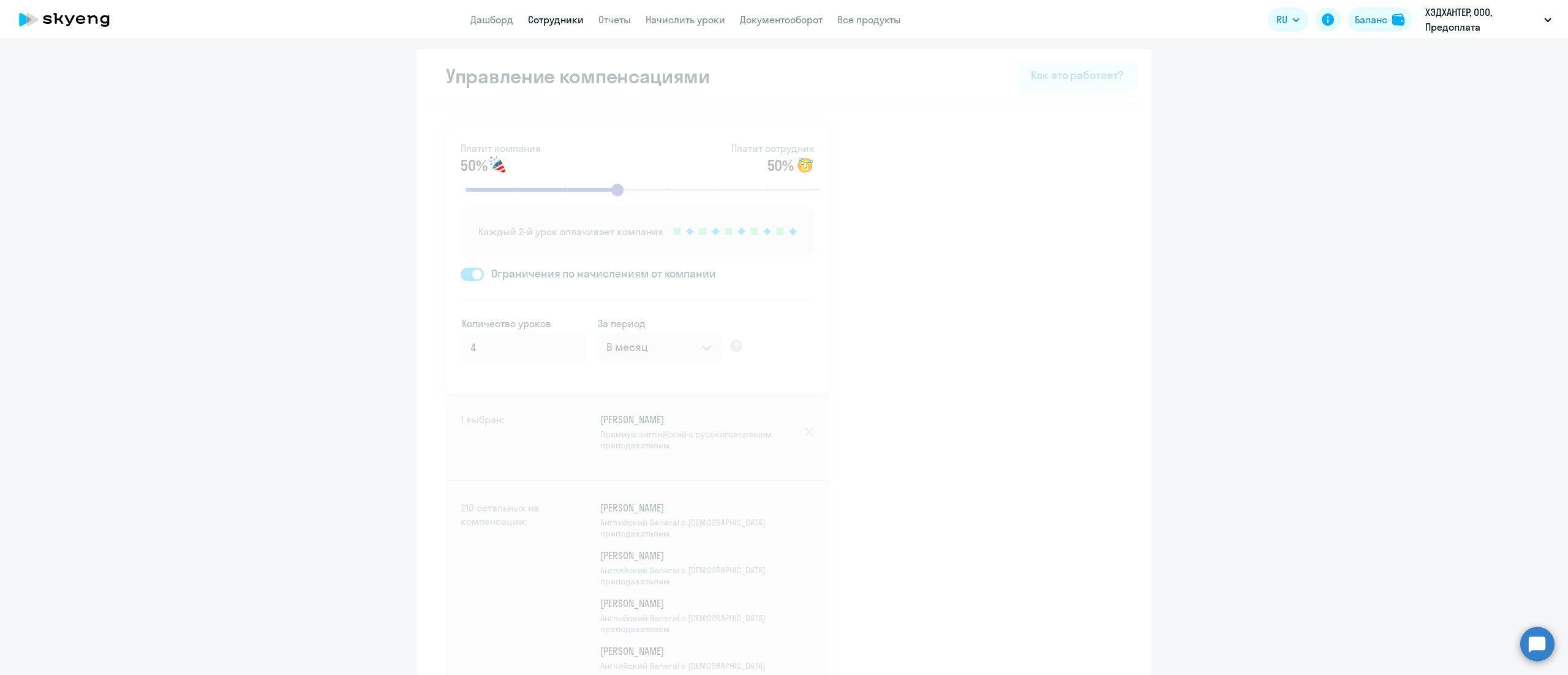
select select "30"
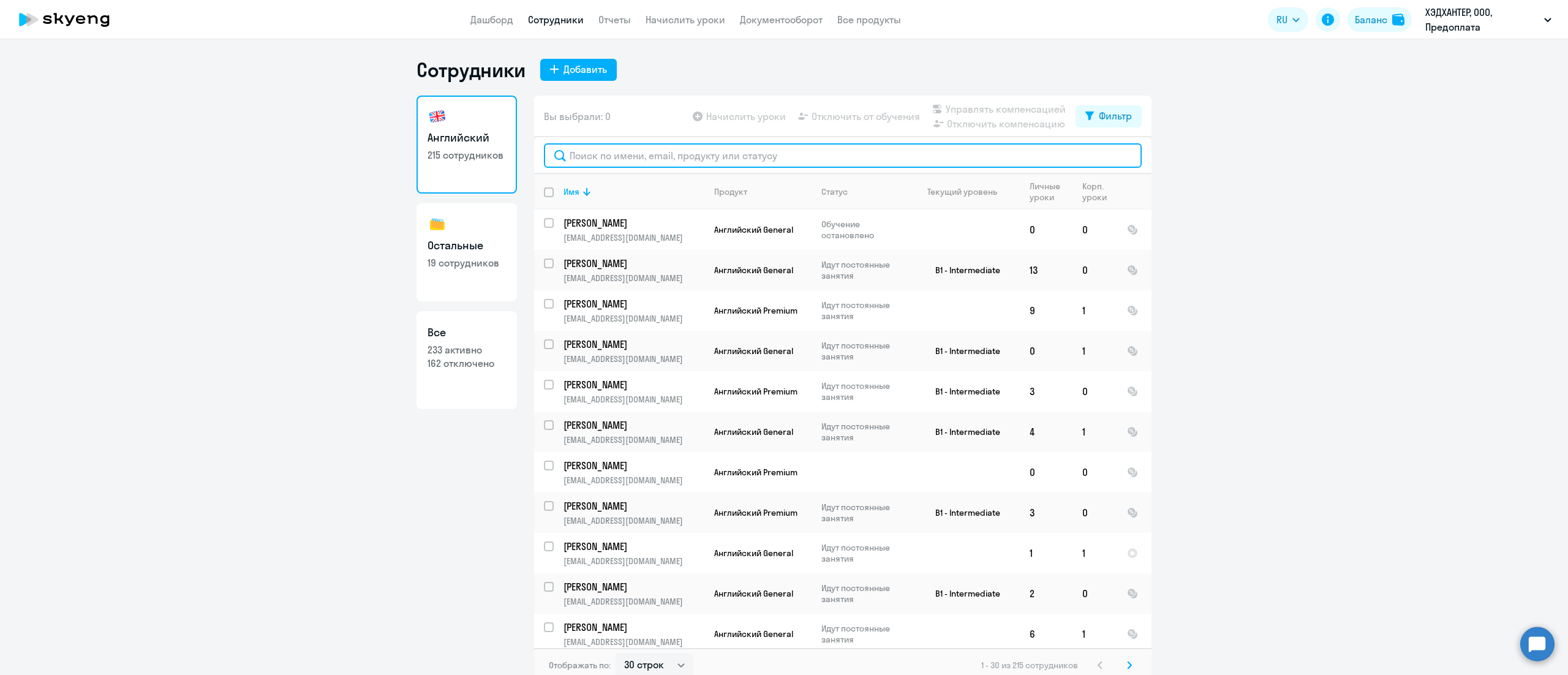
click at [760, 159] on input "text" at bounding box center [842, 155] width 598 height 24
paste input "Сайфулин"
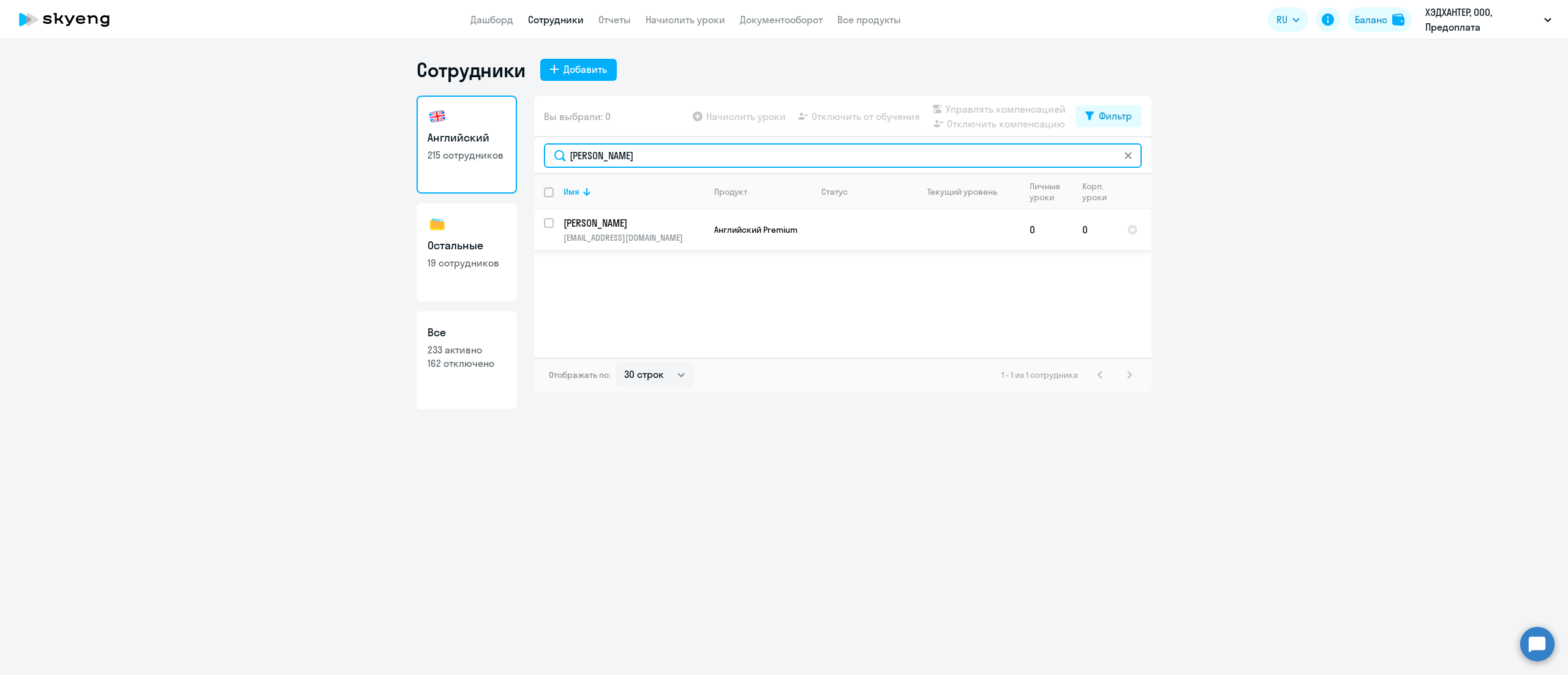
type input "Сайфулин"
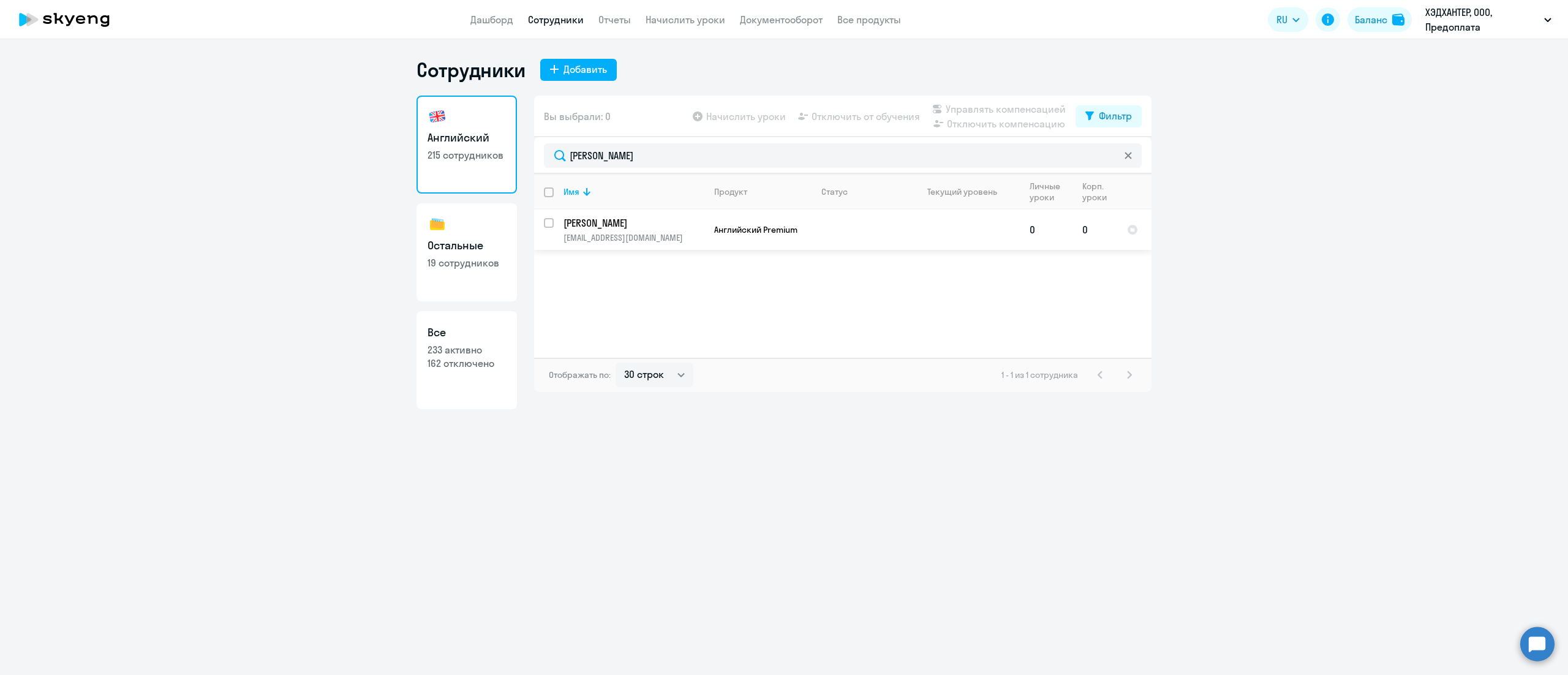
click at [547, 223] on input "select row 1010123" at bounding box center [556, 231] width 24 height 24
checkbox input "true"
click at [1027, 107] on span "Управлять компенсацией" at bounding box center [1005, 108] width 120 height 15
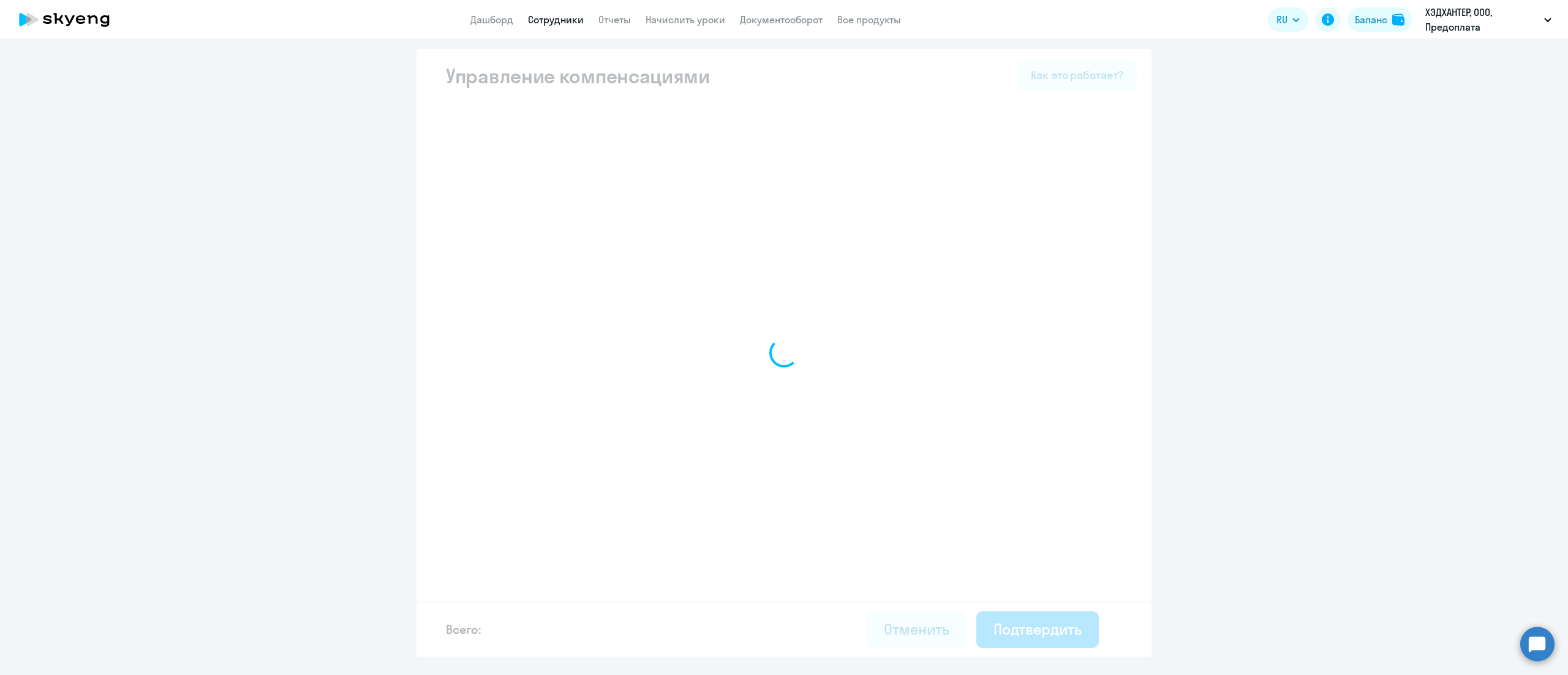
select select "MONTHLY"
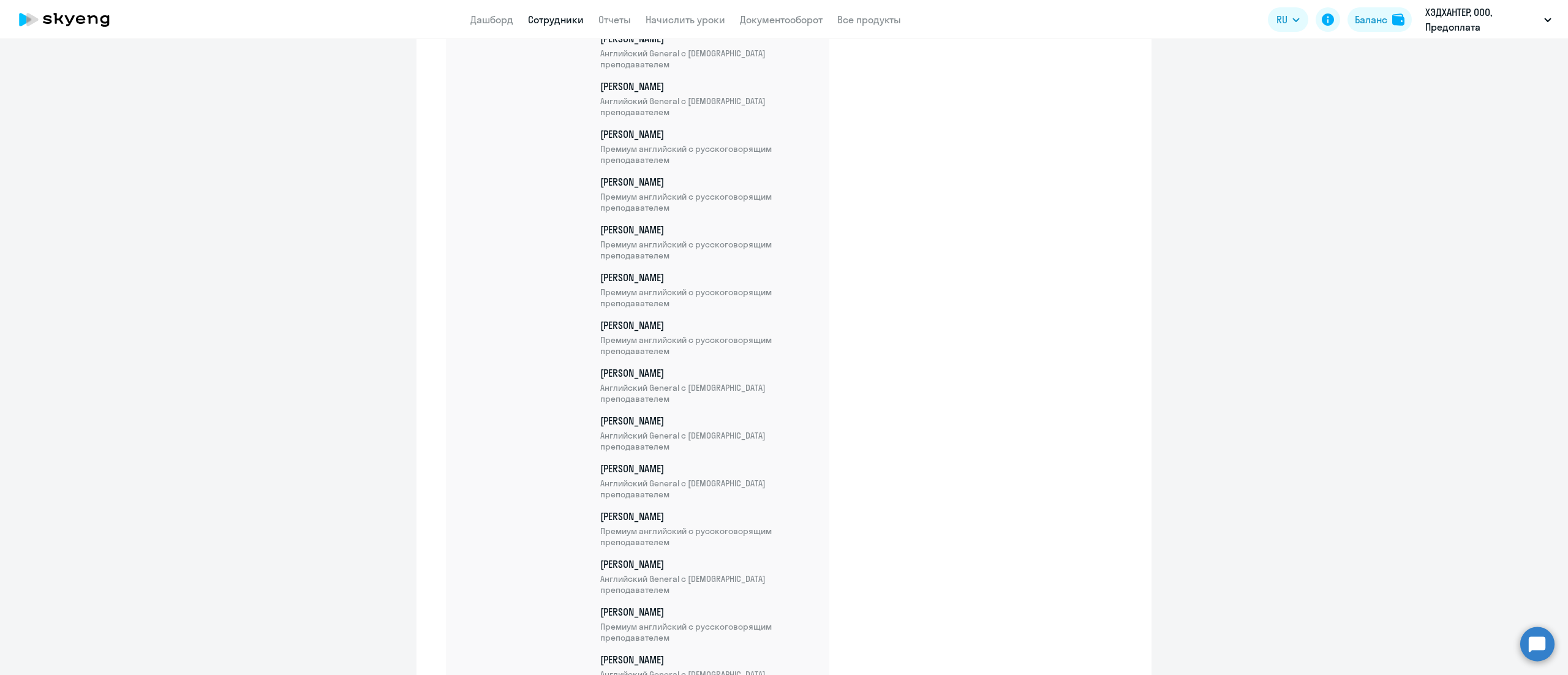
scroll to position [10009, 0]
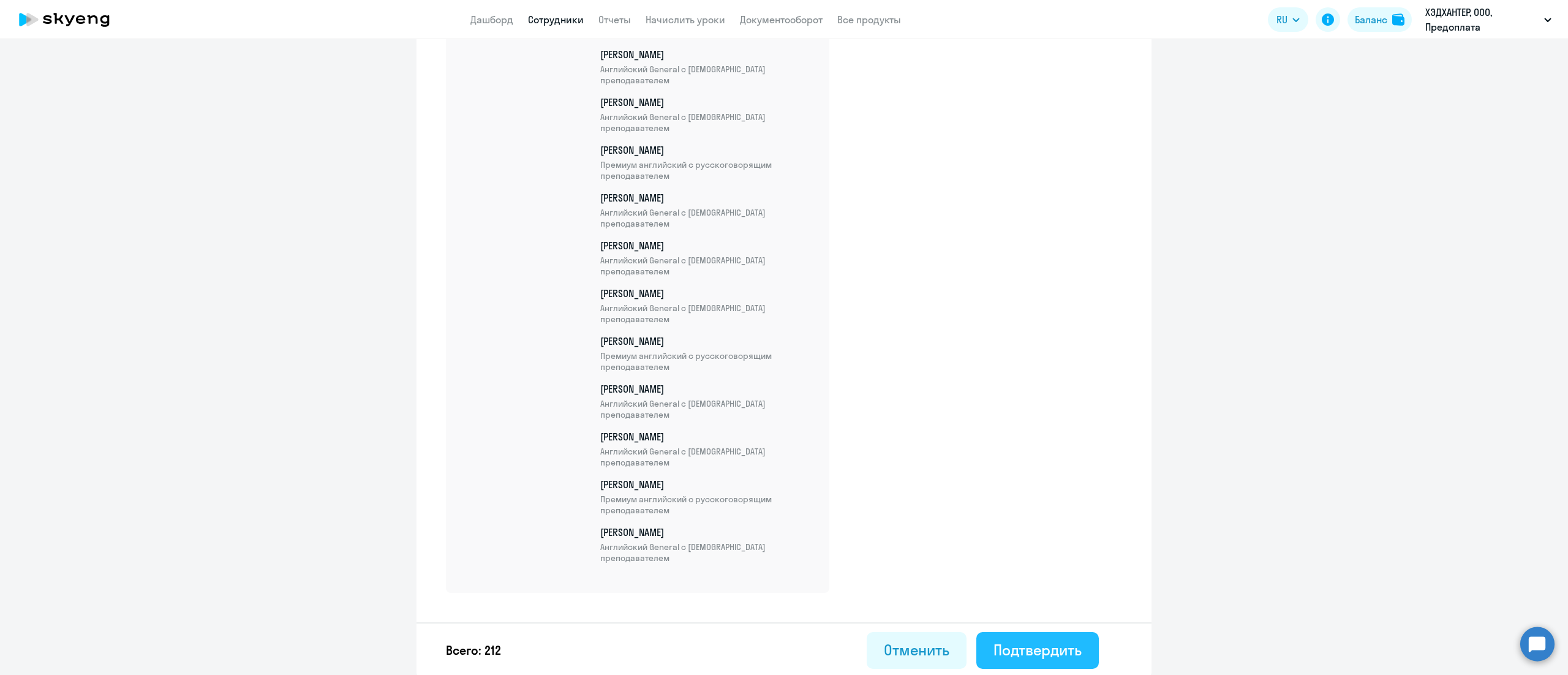
click at [1049, 650] on div "Подтвердить" at bounding box center [1037, 650] width 88 height 19
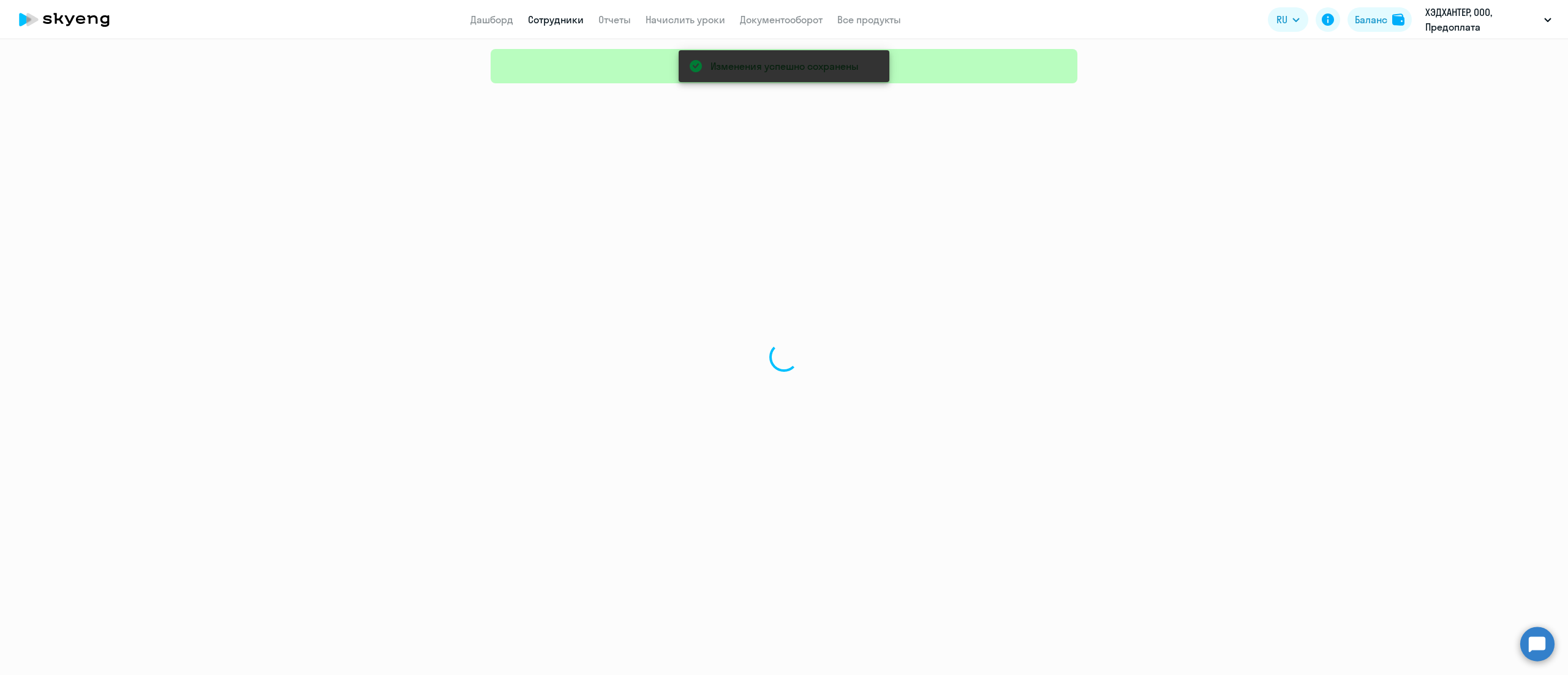
select select "30"
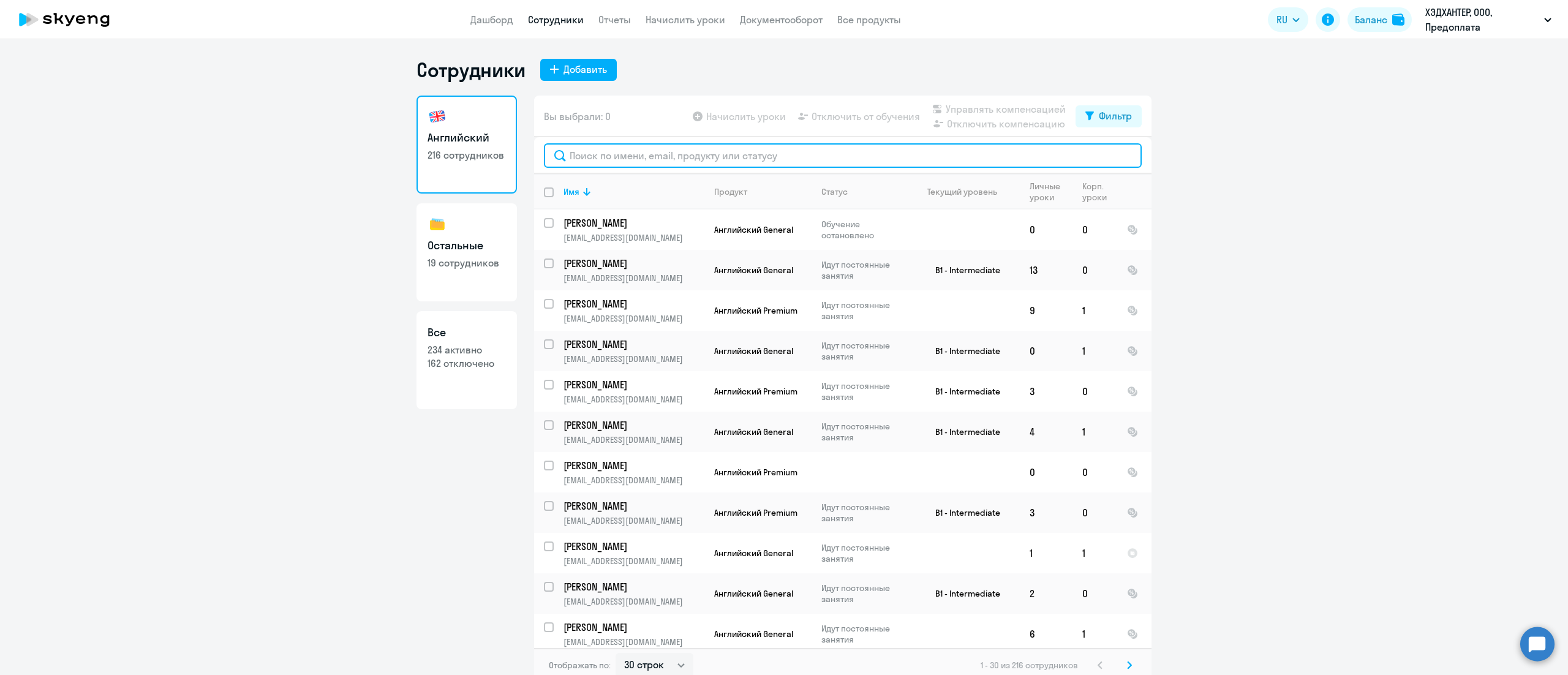
click at [629, 159] on input "text" at bounding box center [842, 155] width 598 height 24
paste input "Степанова"
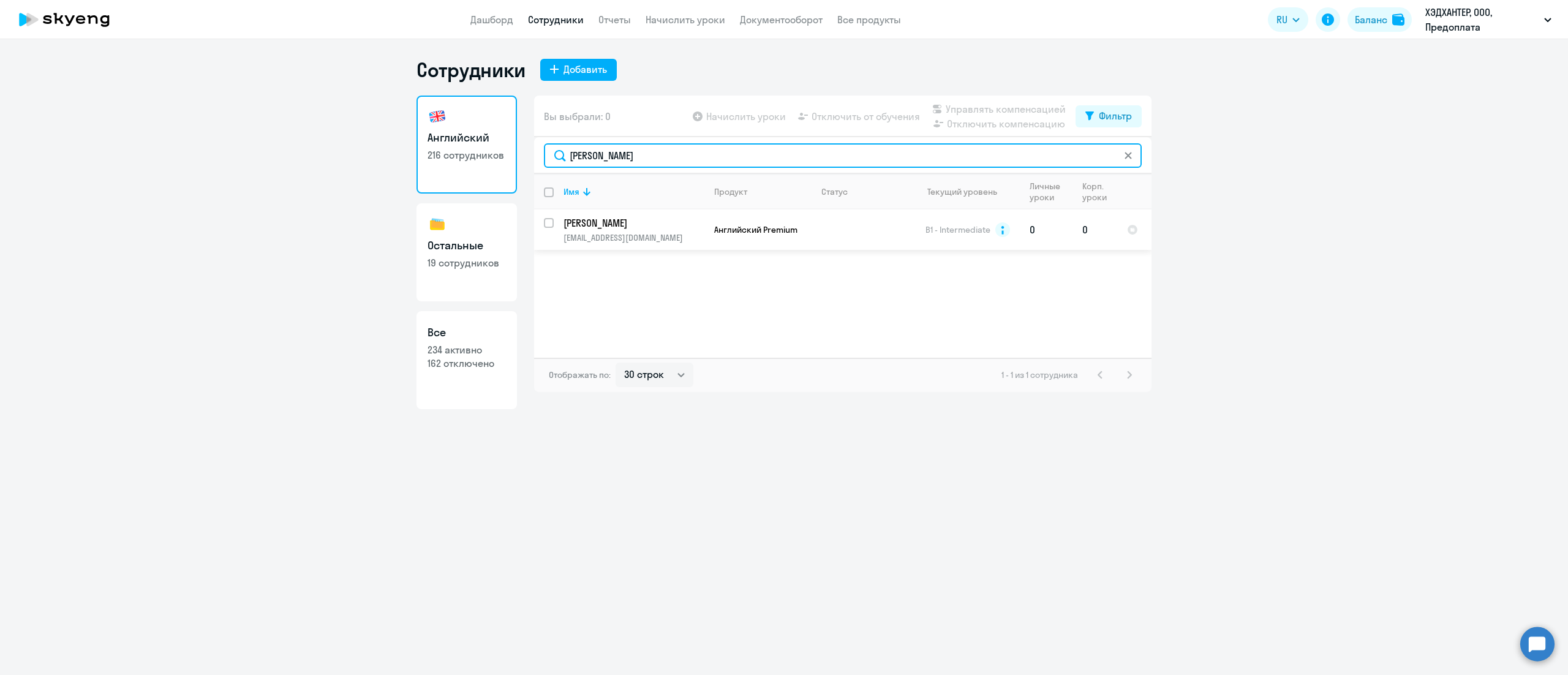
type input "Степанова"
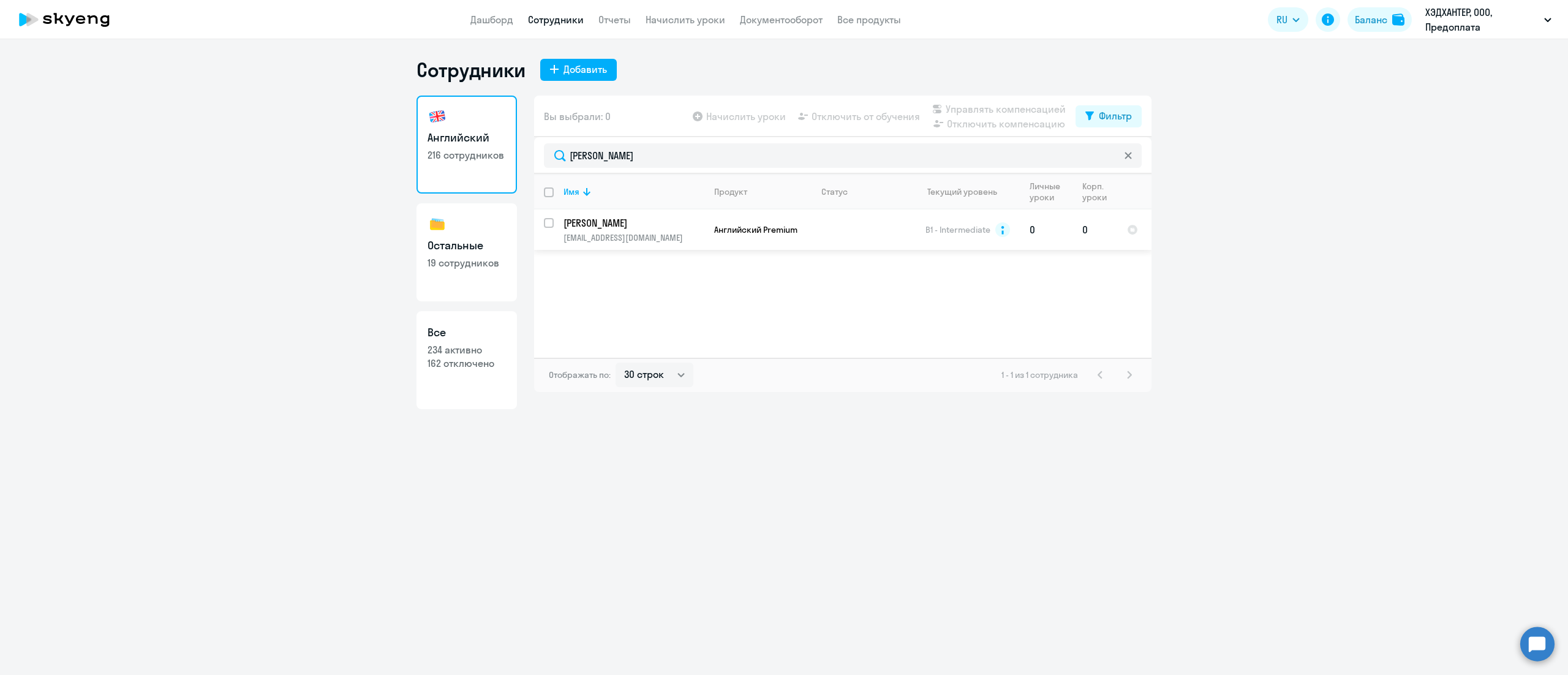
drag, startPoint x: 547, startPoint y: 222, endPoint x: 794, endPoint y: 304, distance: 260.3
click at [547, 223] on input "select row 37325" at bounding box center [556, 231] width 24 height 24
checkbox input "true"
click at [1028, 106] on span "Управлять компенсацией" at bounding box center [1005, 108] width 120 height 15
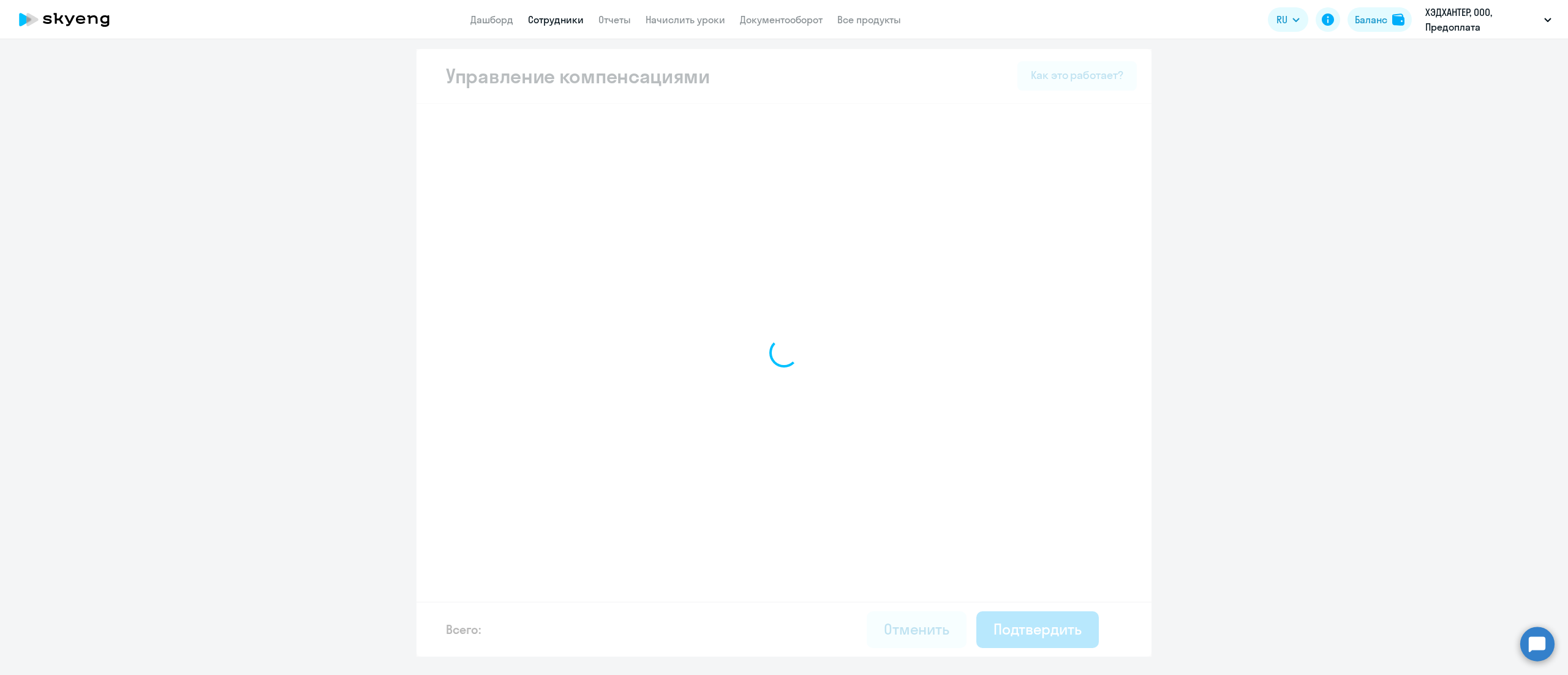
select select "MONTHLY"
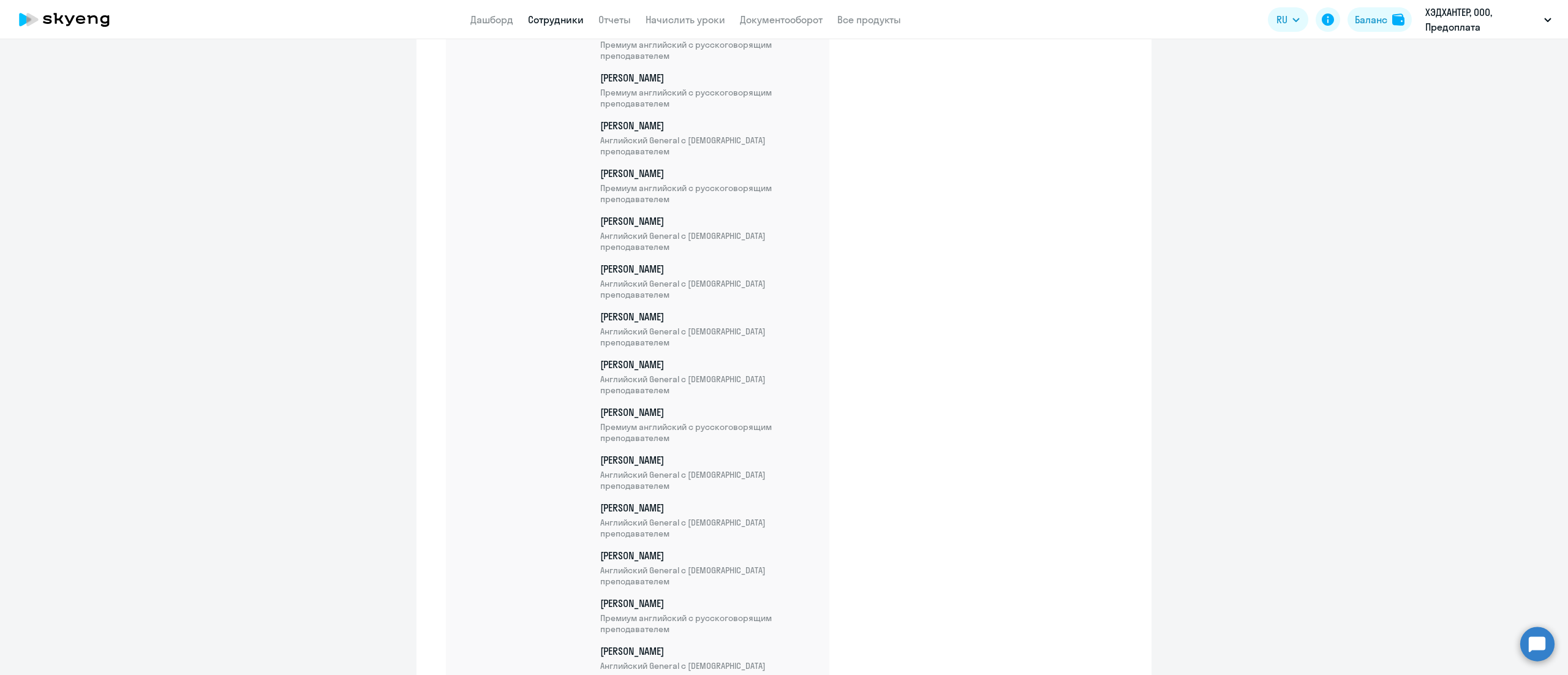
scroll to position [10056, 0]
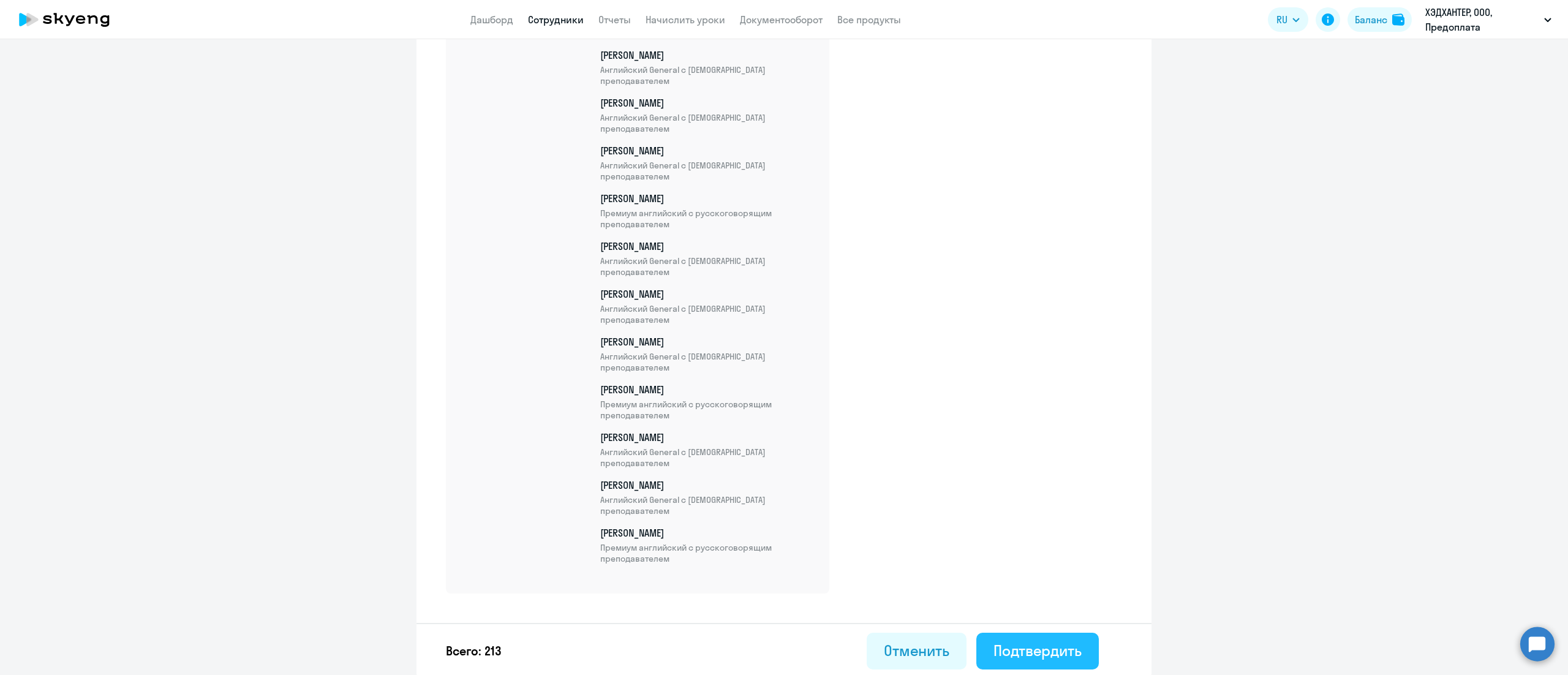
click at [1052, 635] on button "Подтвердить" at bounding box center [1037, 651] width 122 height 37
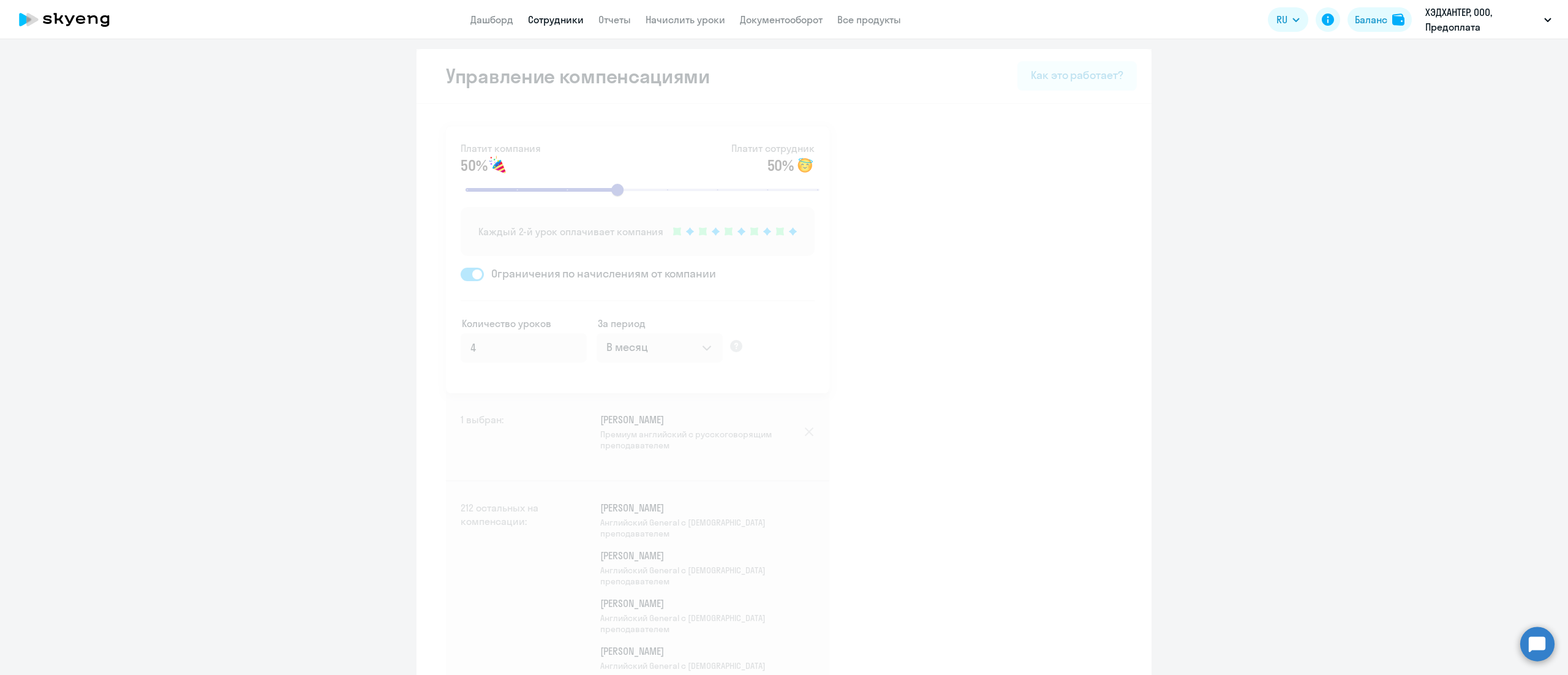
select select "30"
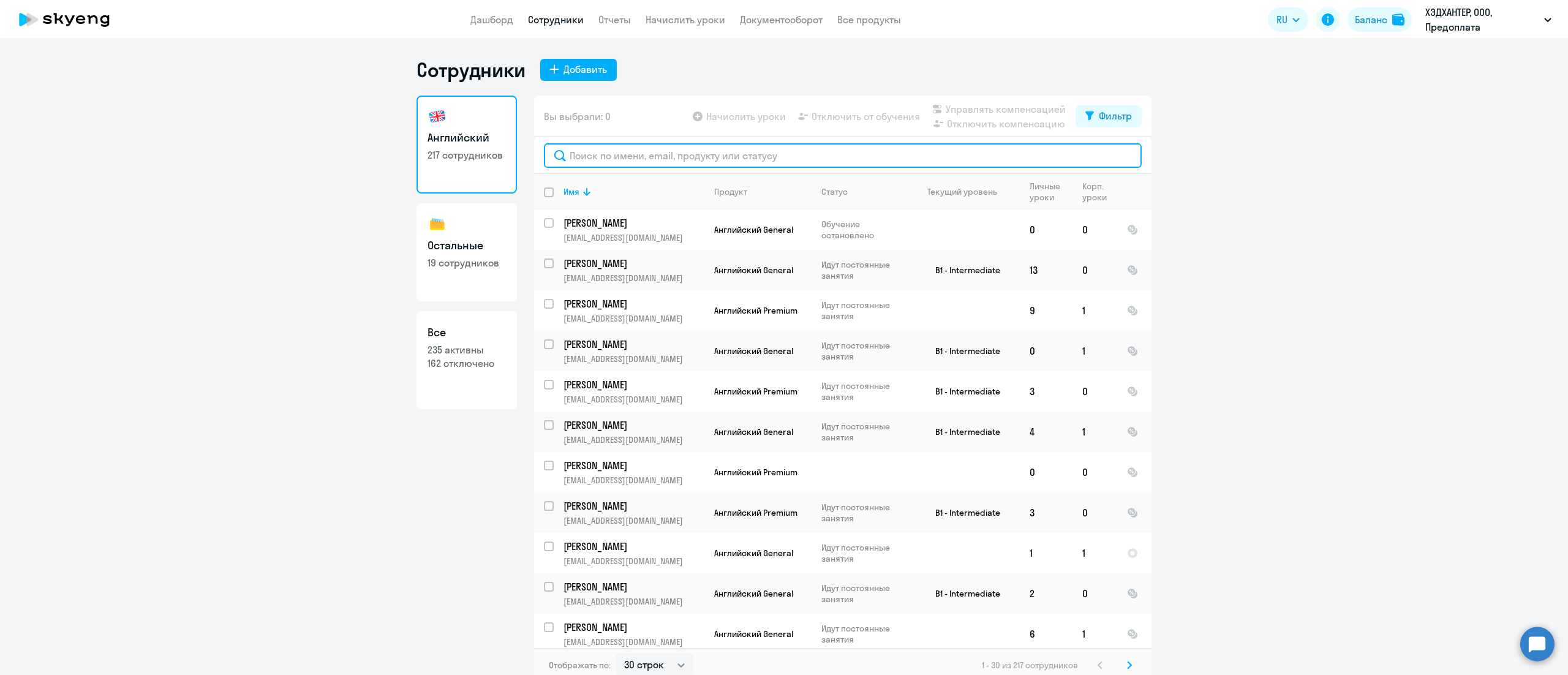
click at [772, 161] on input "text" at bounding box center [842, 155] width 598 height 24
paste input "Тимохов"
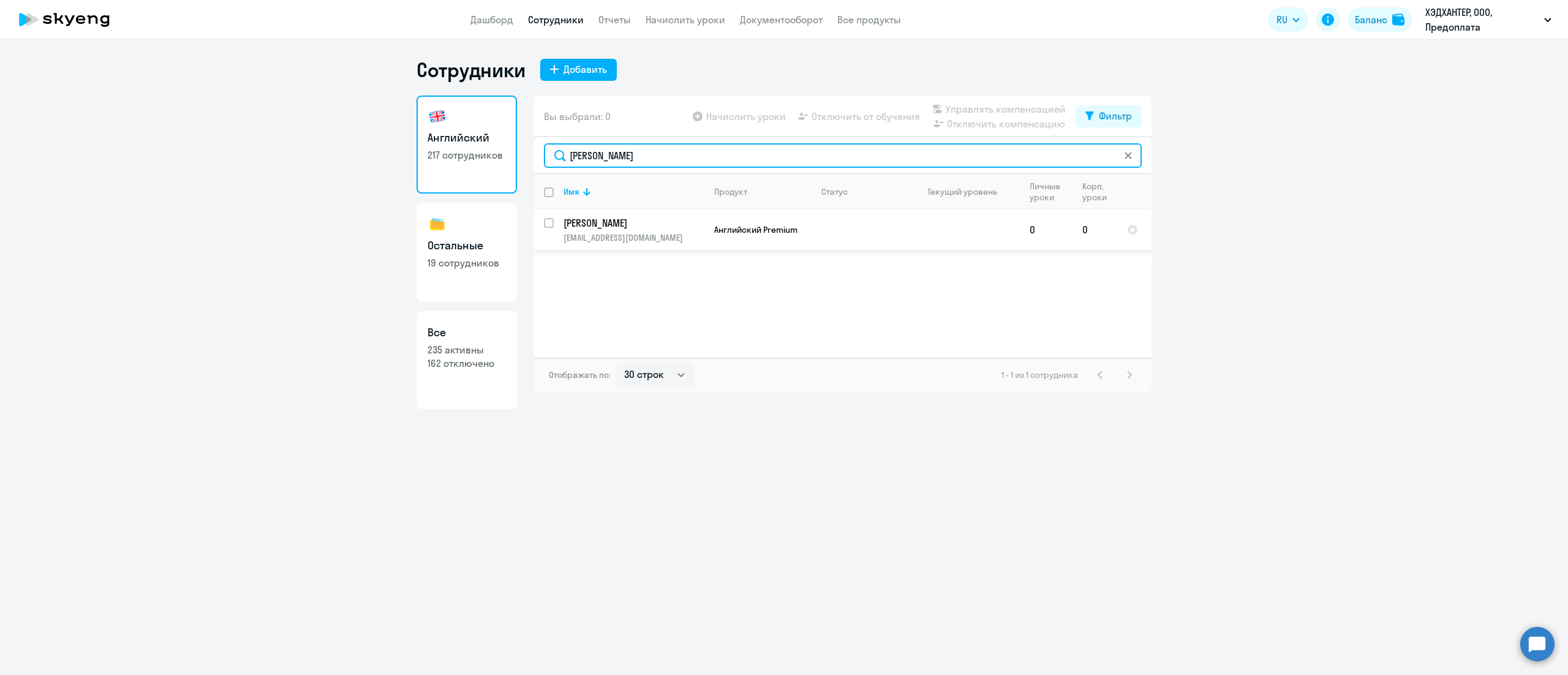
type input "Тимохов"
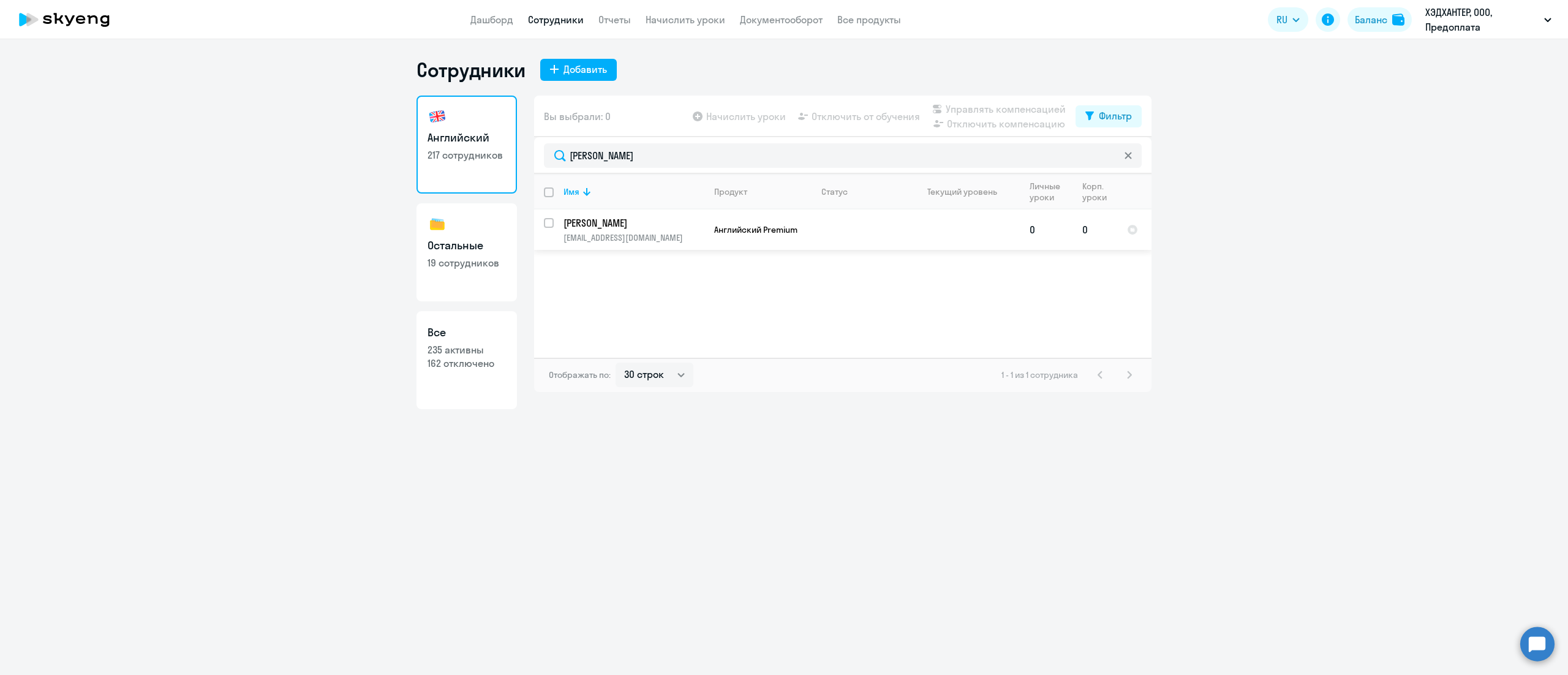
click at [549, 224] on input "select row 38605258" at bounding box center [556, 231] width 24 height 24
checkbox input "true"
click at [1035, 109] on span "Управлять компенсацией" at bounding box center [1005, 108] width 120 height 15
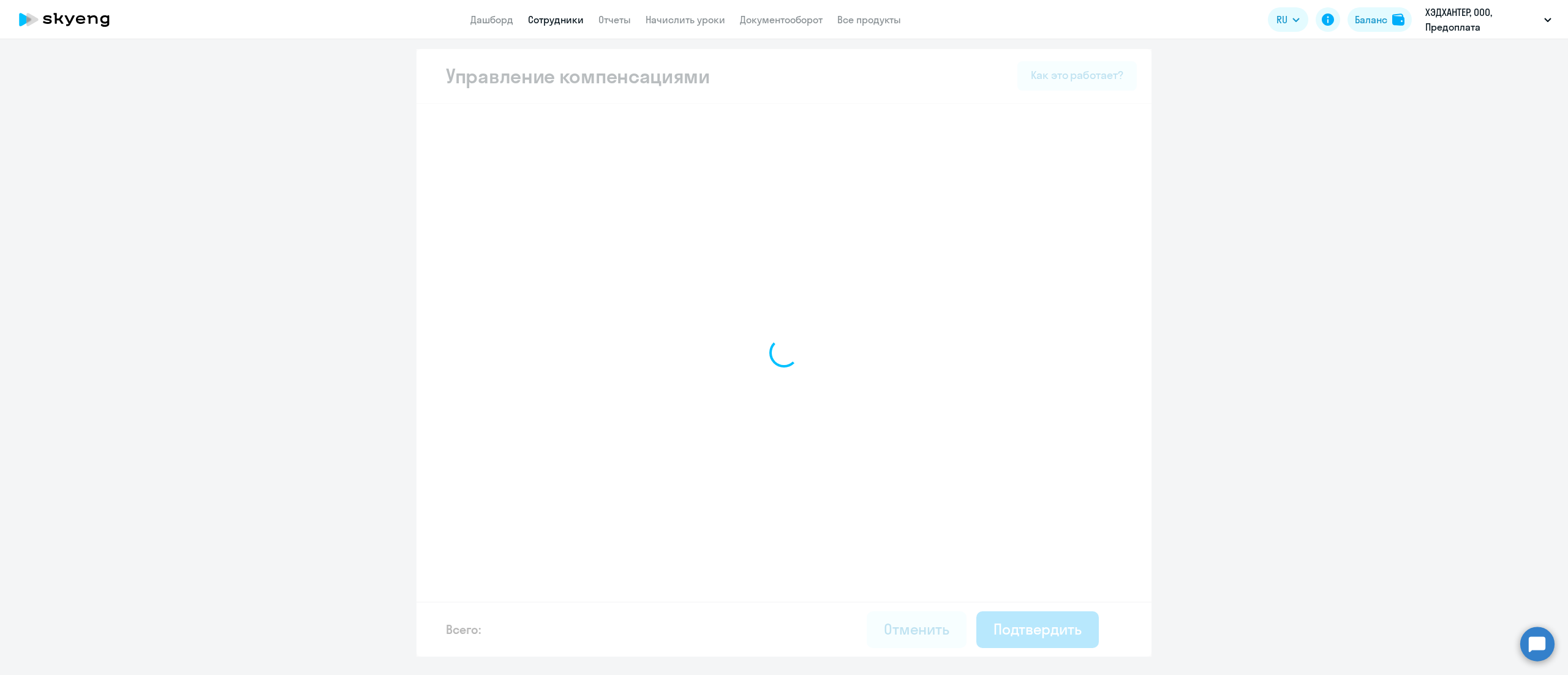
select select "MONTHLY"
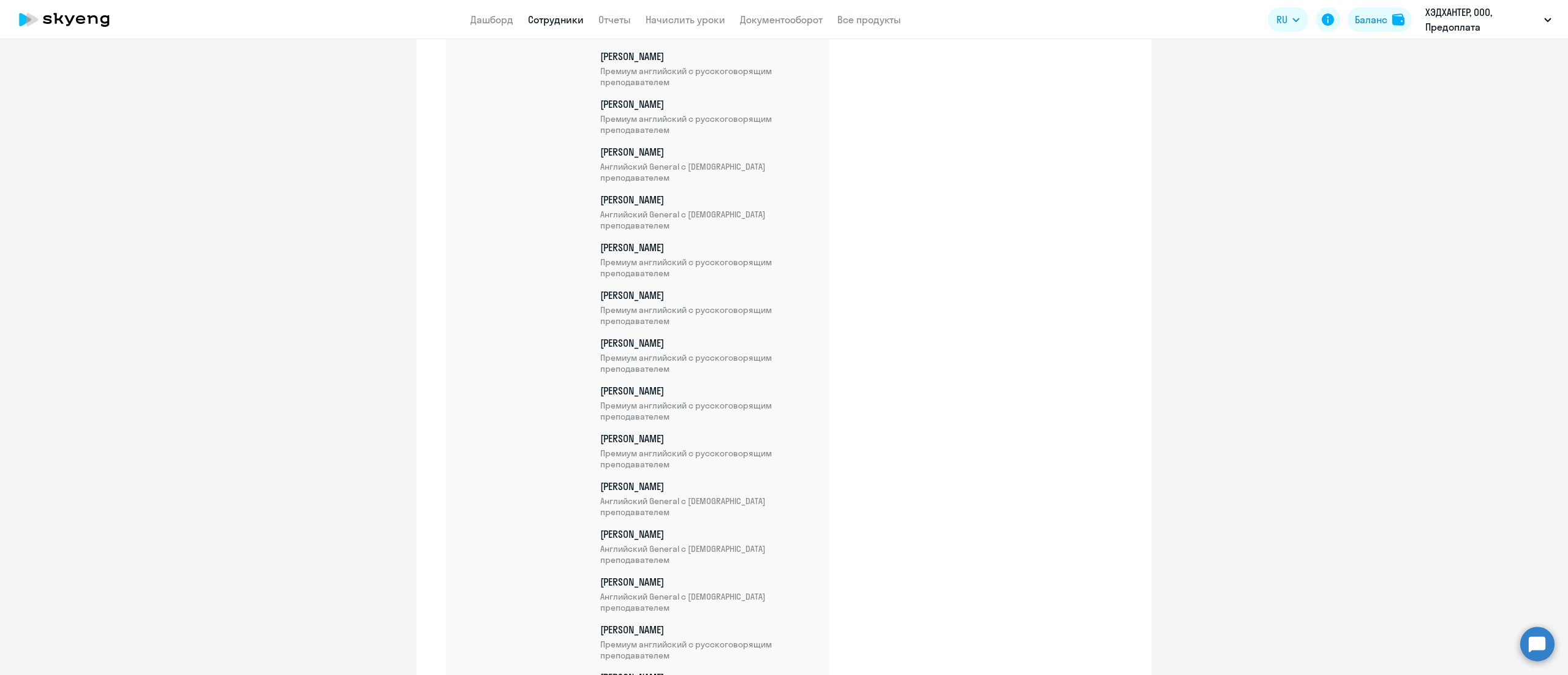
scroll to position [10104, 0]
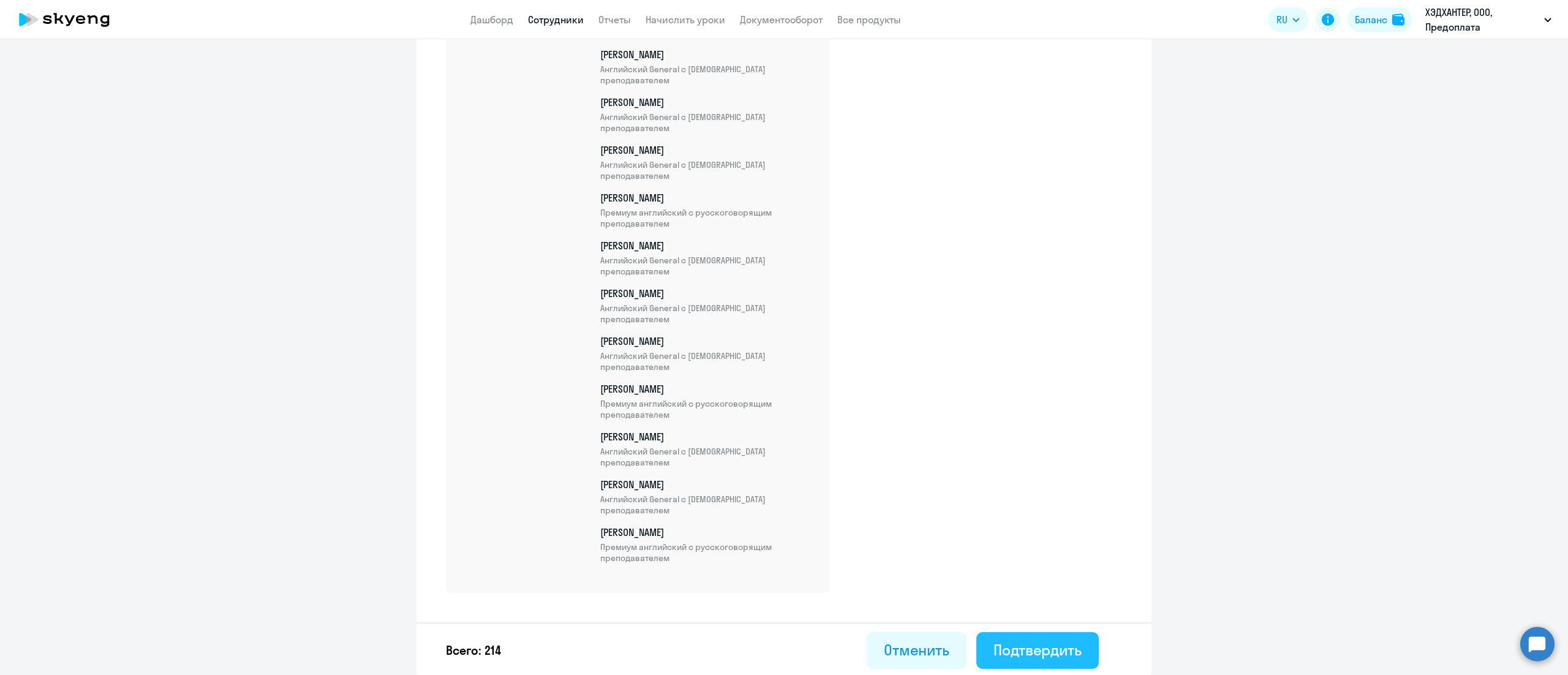
click at [1049, 645] on div "Подтвердить" at bounding box center [1037, 650] width 88 height 19
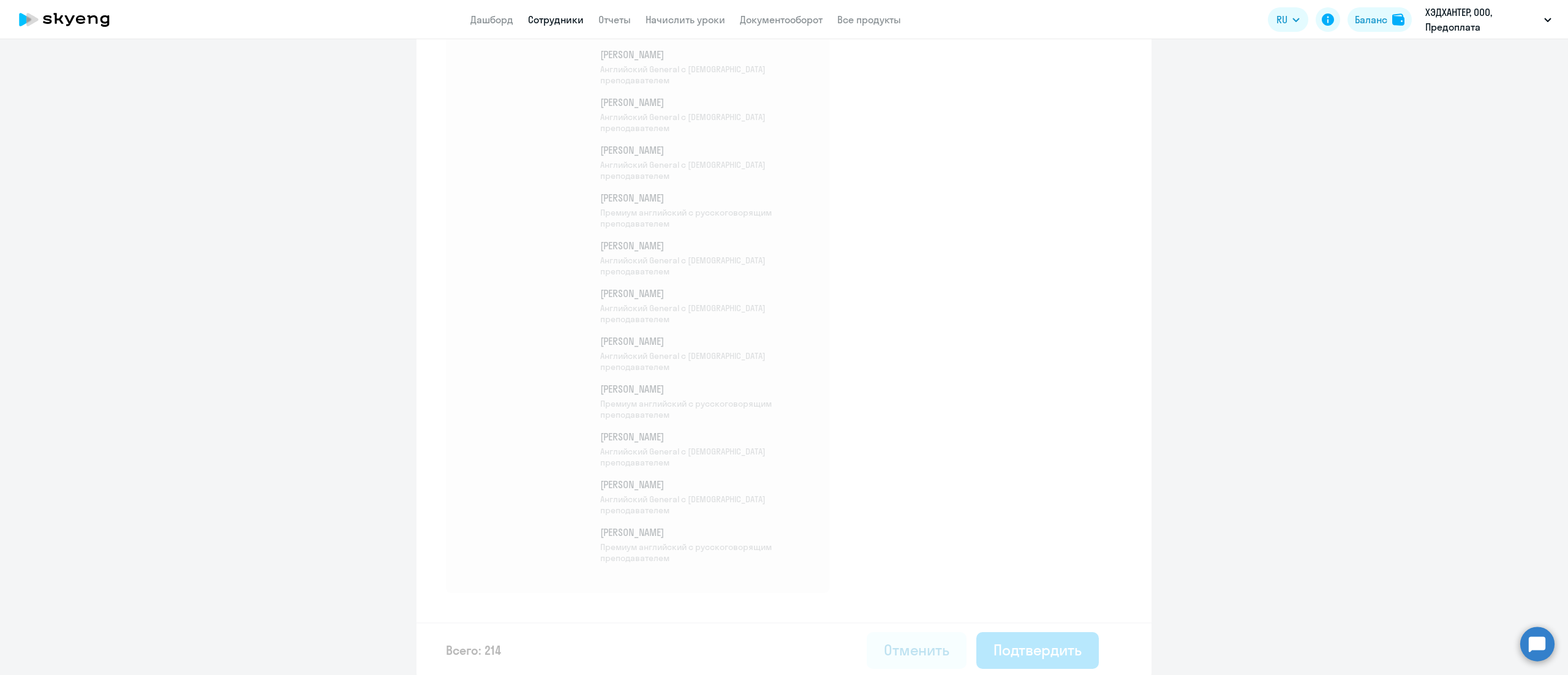
select select "30"
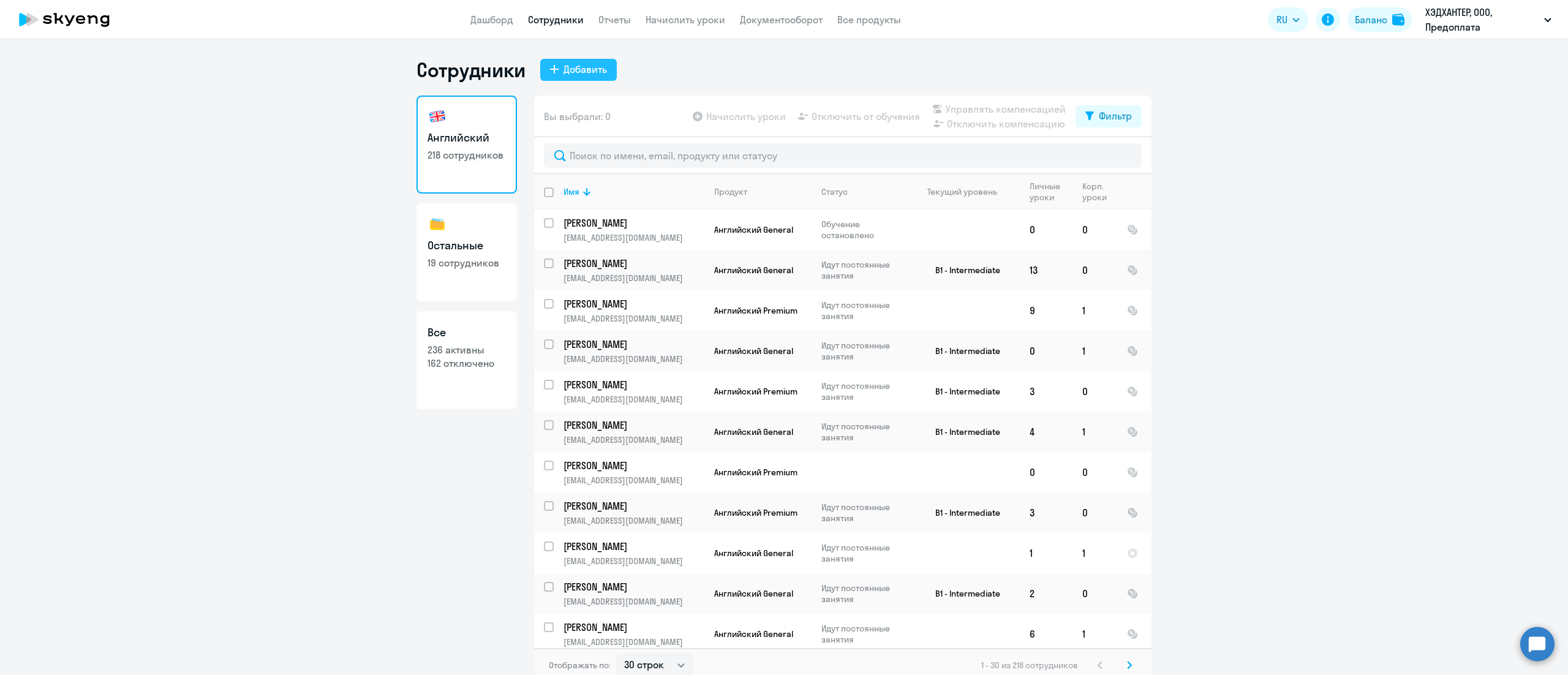
click at [574, 75] on div "Добавить" at bounding box center [585, 69] width 44 height 15
select select "english_adult_not_native_speaker"
select select "3"
select select "english_adult_not_native_speaker"
select select "3"
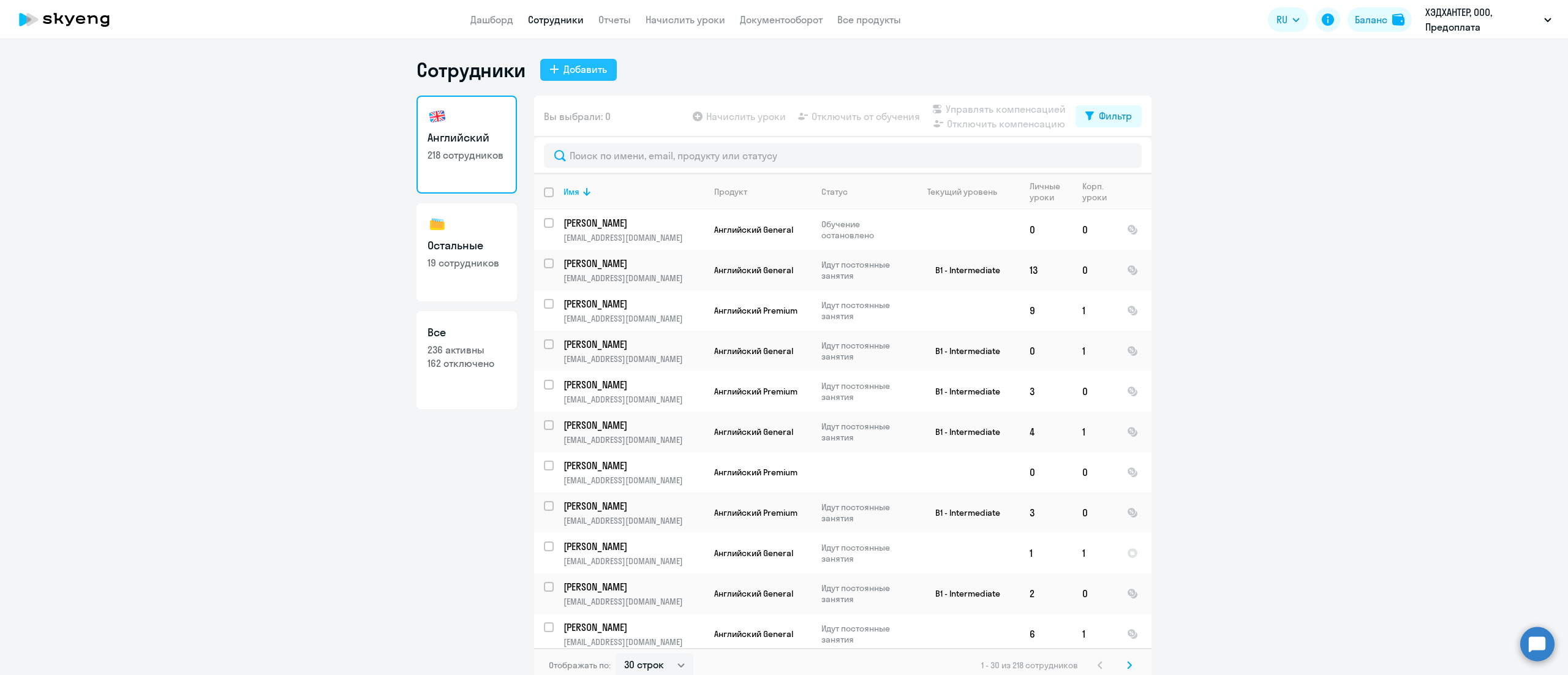
select select "english_adult_not_native_speaker"
select select "3"
select select "english_adult_not_native_speaker"
select select "3"
select select "english_adult_not_native_speaker"
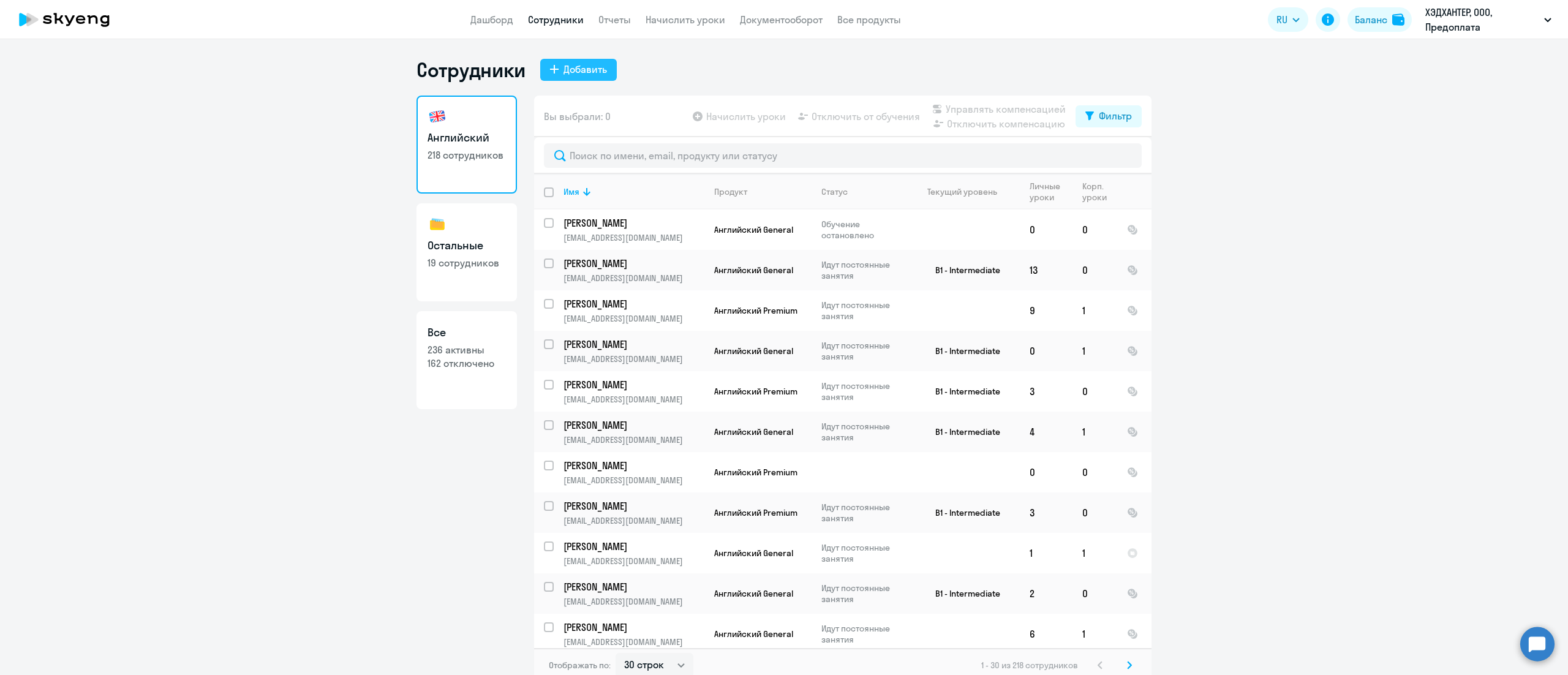
select select "3"
select select "english_adult_not_native_speaker"
select select "3"
select select "english_adult_not_native_speaker"
select select "3"
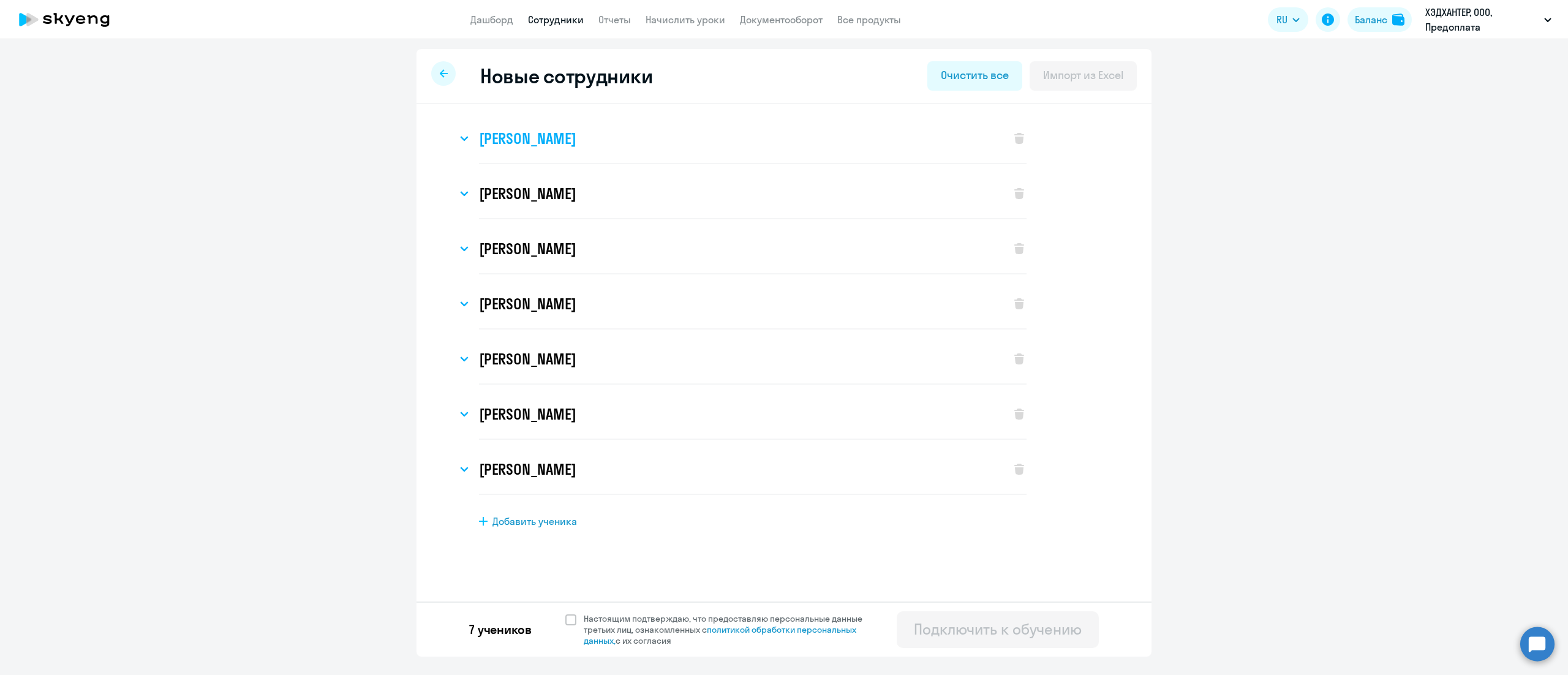
click at [575, 143] on h3 "[PERSON_NAME]" at bounding box center [527, 138] width 97 height 19
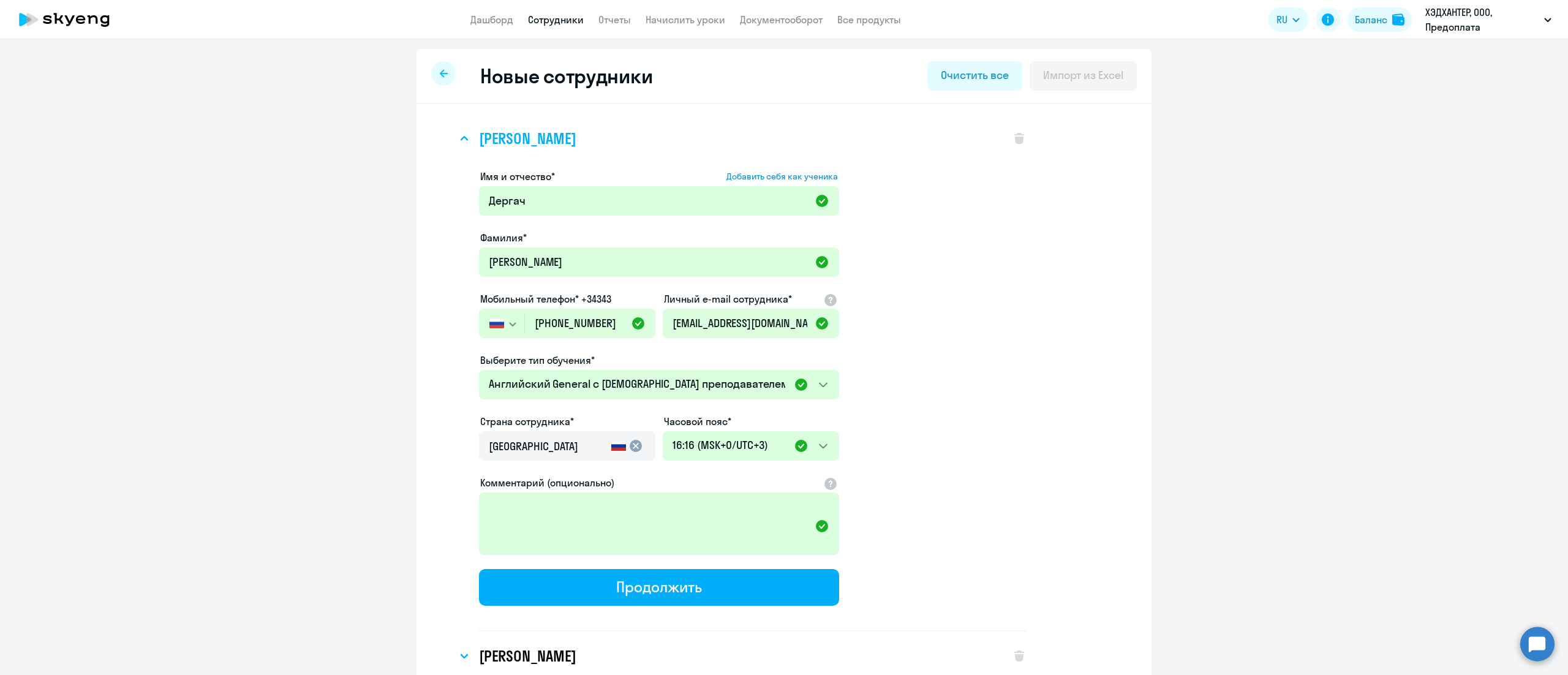
click at [575, 143] on h3 "[PERSON_NAME]" at bounding box center [527, 138] width 97 height 19
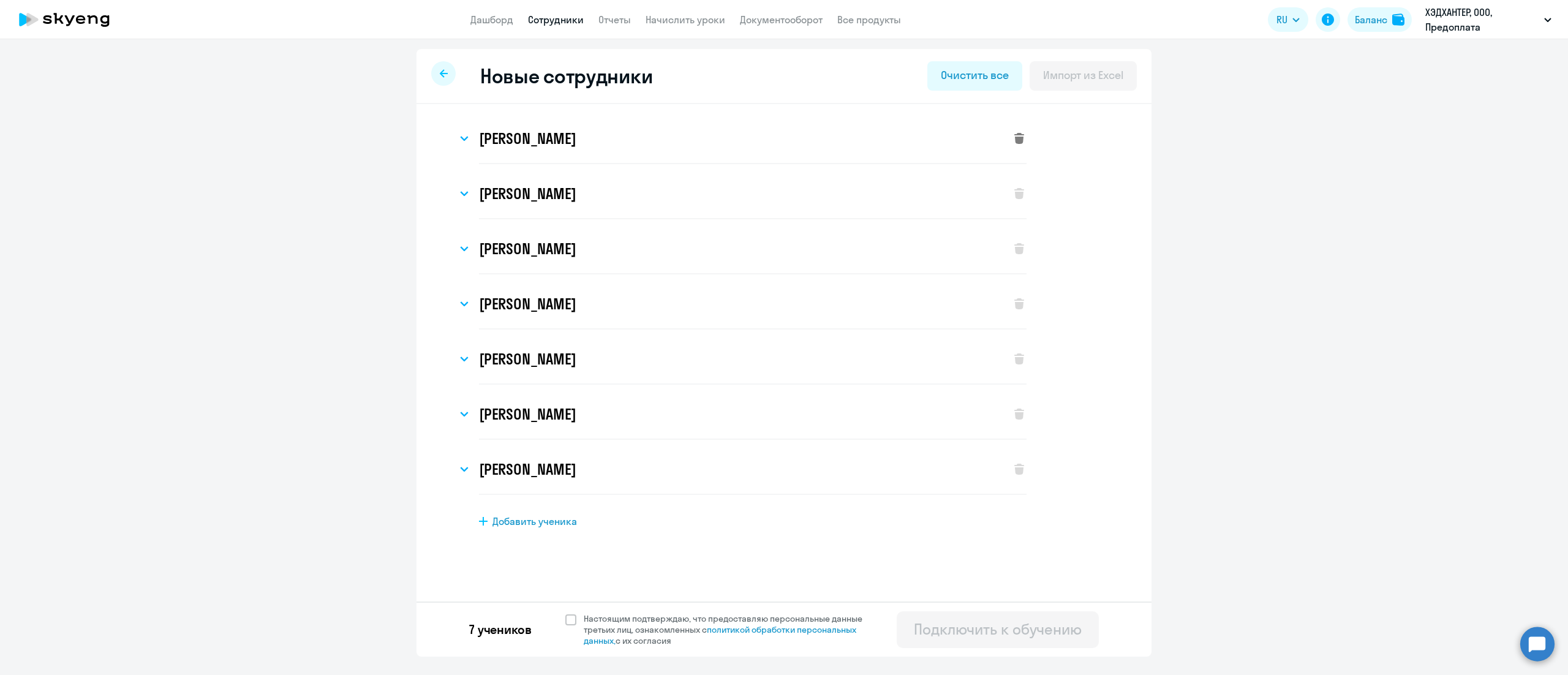
click at [1021, 139] on icon at bounding box center [1019, 138] width 10 height 11
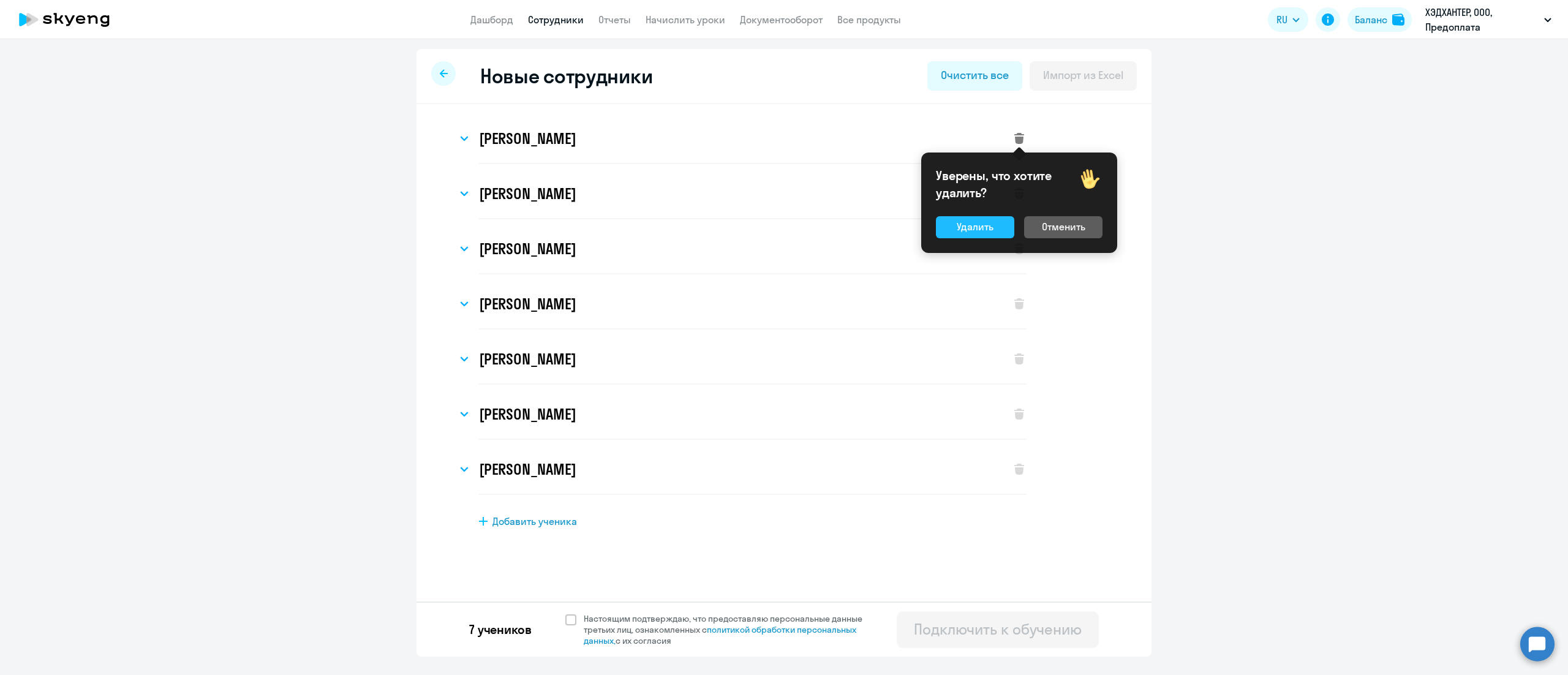
click at [995, 228] on button "Удалить" at bounding box center [975, 227] width 79 height 22
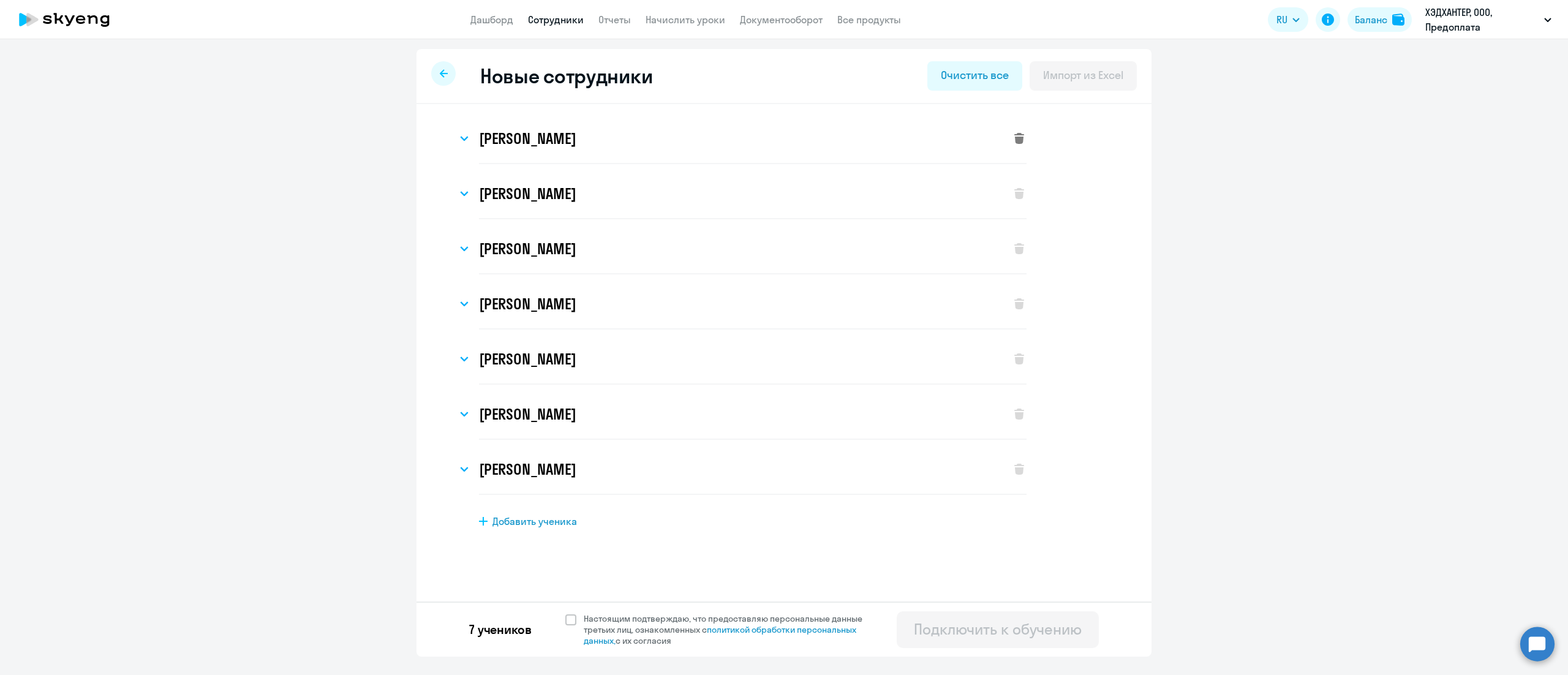
select select "english_adult_not_native_speaker"
select select "3"
select select "english_adult_not_native_speaker"
select select "3"
select select "english_adult_not_native_speaker"
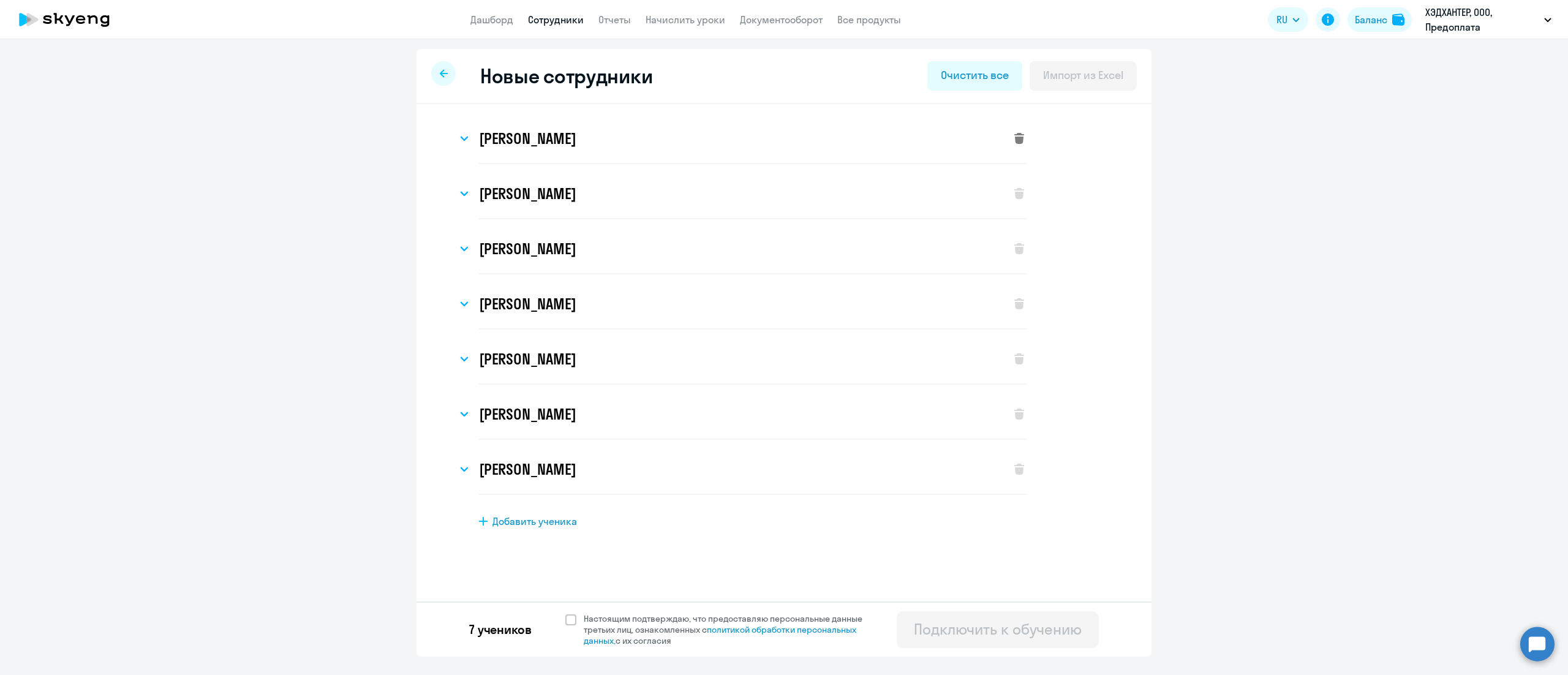
select select "3"
select select "english_adult_not_native_speaker"
select select "3"
select select "english_adult_not_native_speaker"
select select "3"
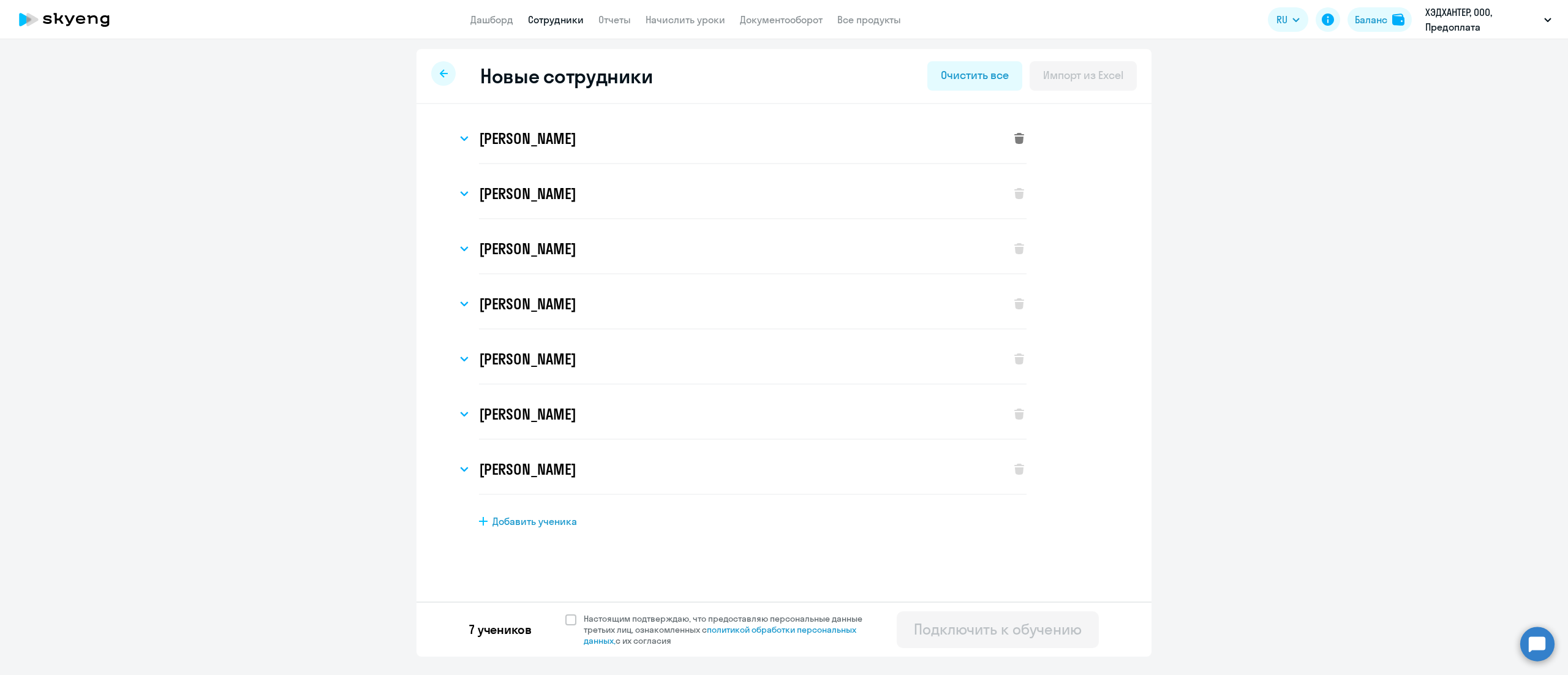
select select "english_adult_not_native_speaker"
select select "3"
click at [705, 148] on div "[PERSON_NAME]" at bounding box center [727, 138] width 541 height 49
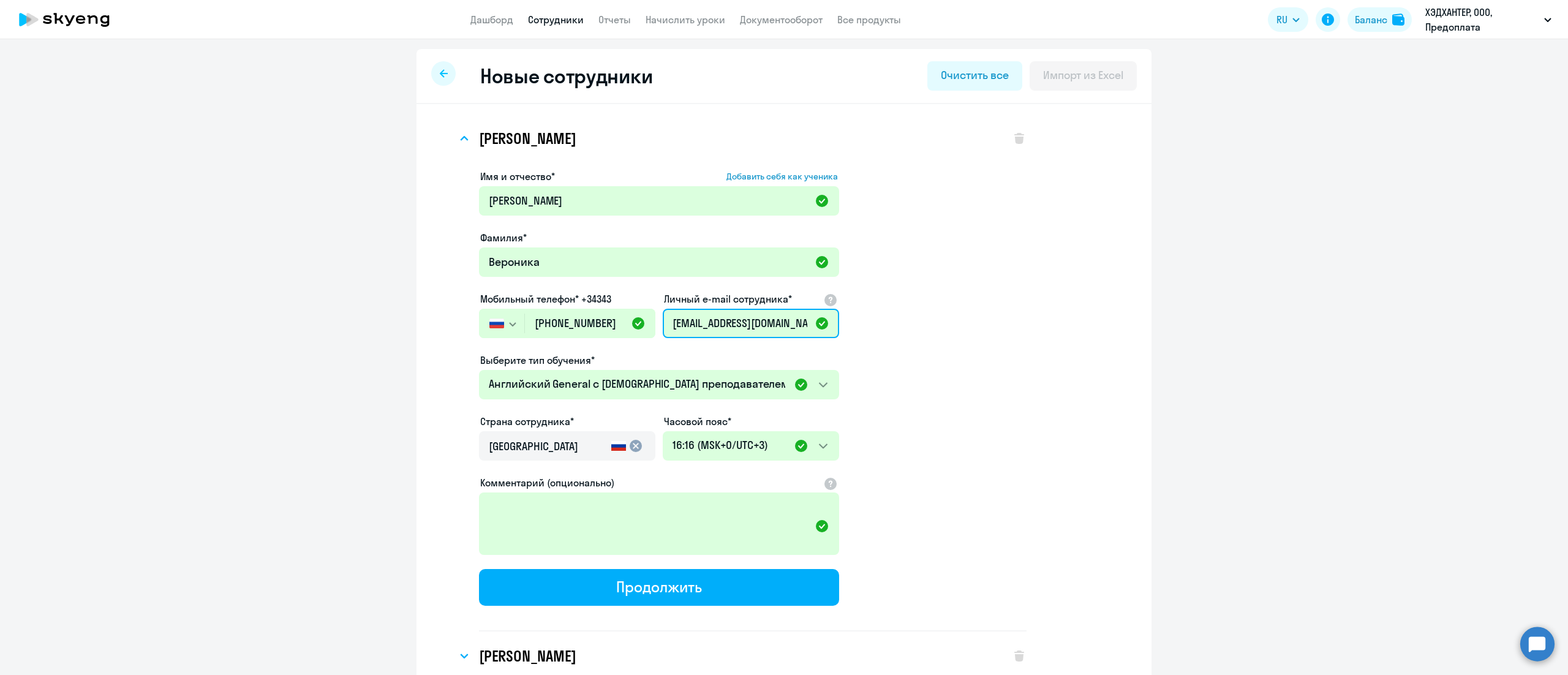
click at [696, 327] on input "v.ismailova@hh.ru" at bounding box center [751, 324] width 176 height 30
click at [564, 325] on input "+7 985 419-26-00" at bounding box center [589, 324] width 130 height 30
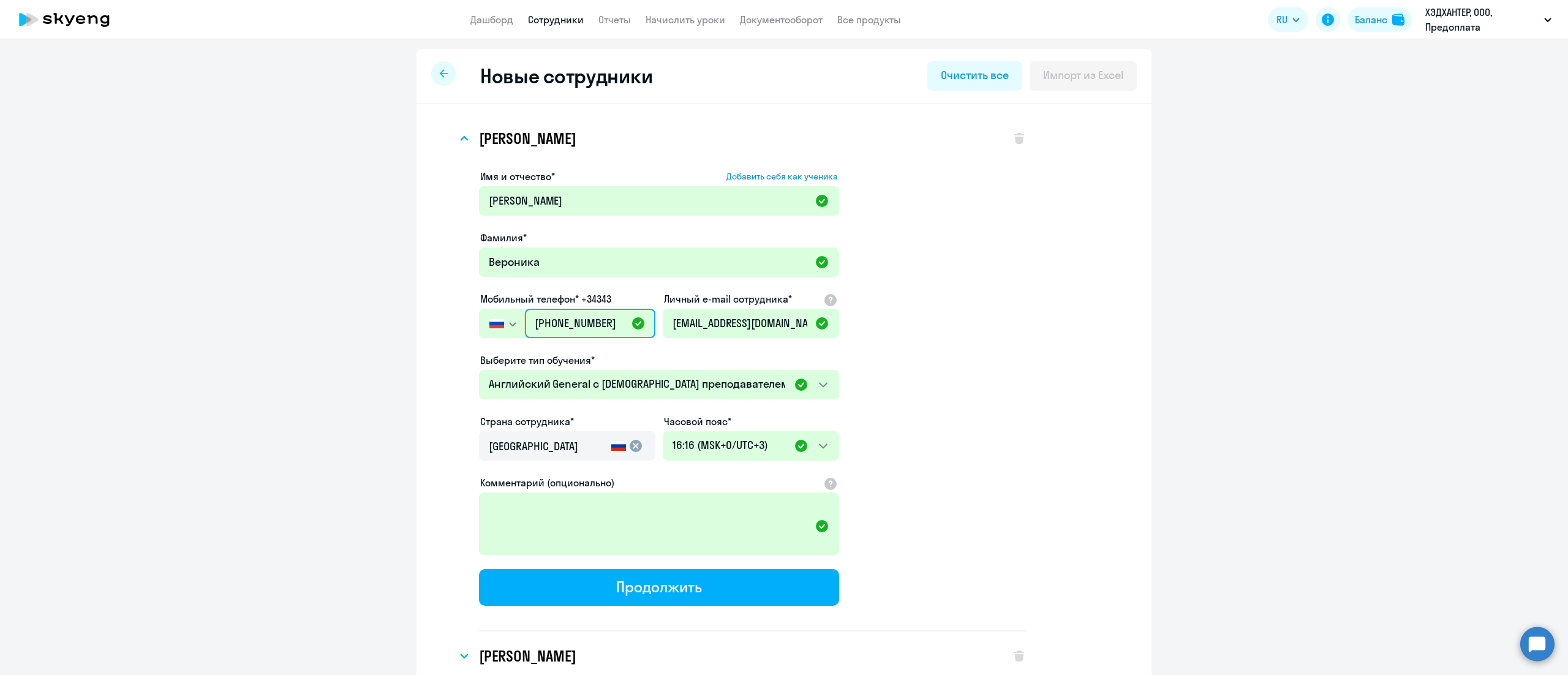
click at [564, 325] on input "+7 985 419-26-00" at bounding box center [589, 324] width 130 height 30
click at [554, 130] on h3 "[PERSON_NAME]" at bounding box center [527, 138] width 97 height 19
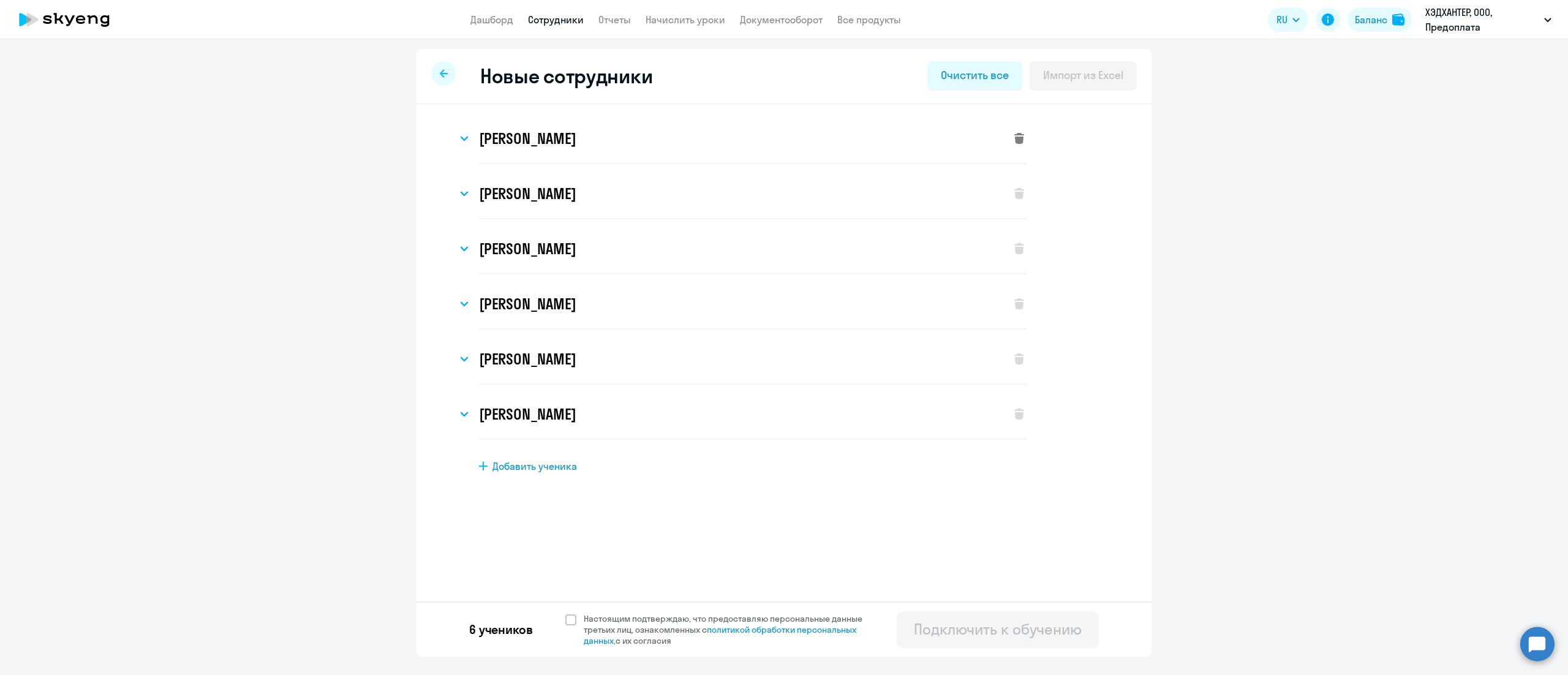
click at [1013, 136] on svg-icon at bounding box center [1019, 138] width 15 height 15
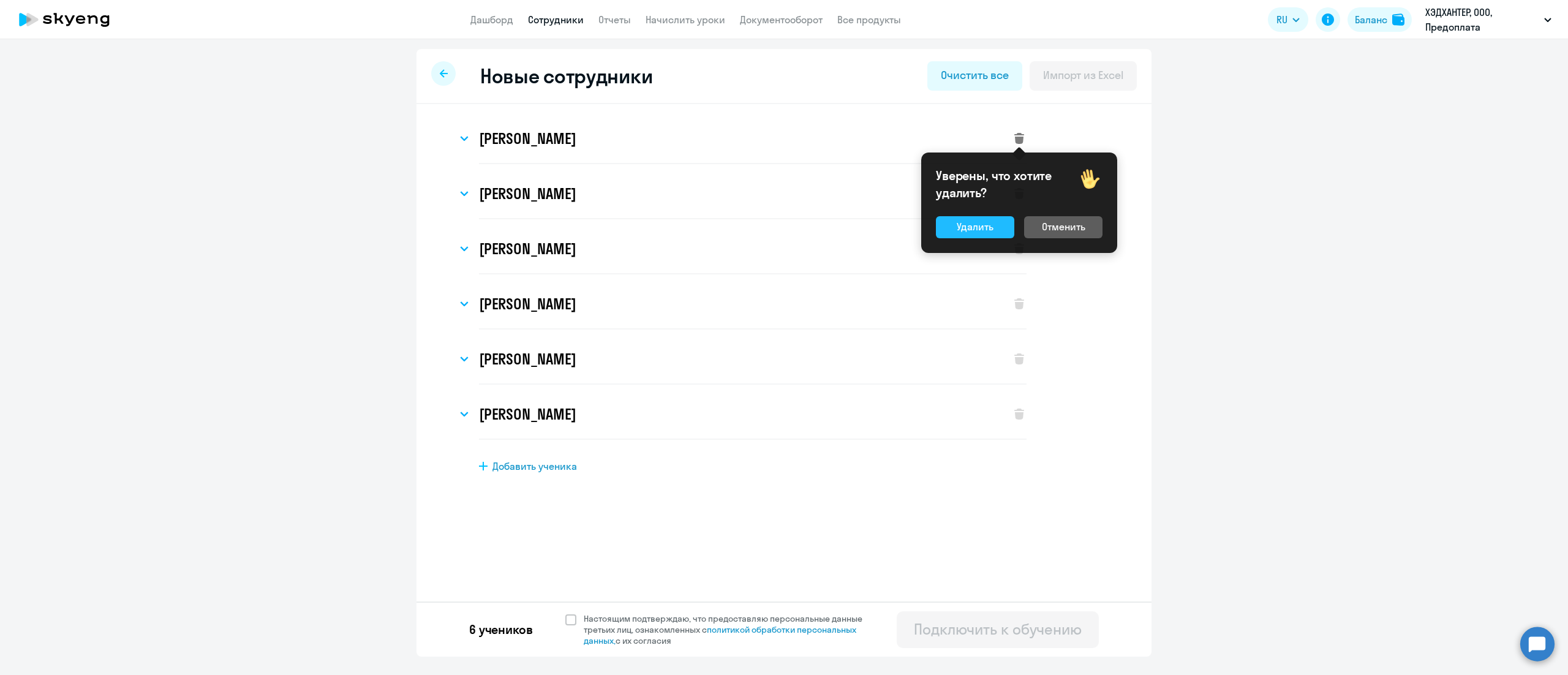
drag, startPoint x: 1014, startPoint y: 230, endPoint x: 939, endPoint y: 237, distance: 75.3
click at [1010, 232] on div "Удалить Отменить" at bounding box center [1019, 227] width 167 height 22
click at [959, 227] on div "Удалить" at bounding box center [975, 226] width 37 height 15
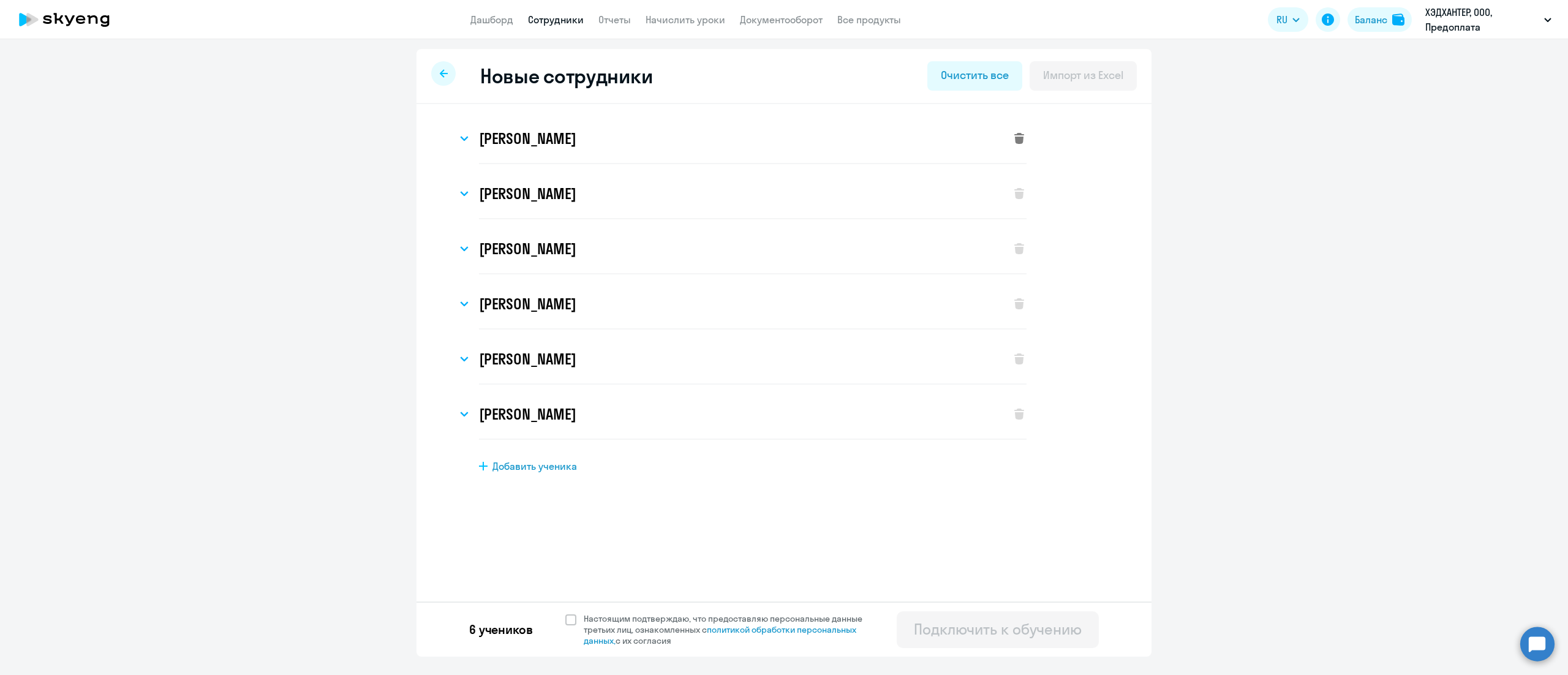
select select "english_adult_not_native_speaker"
select select "3"
select select "english_adult_not_native_speaker"
select select "3"
select select "english_adult_not_native_speaker"
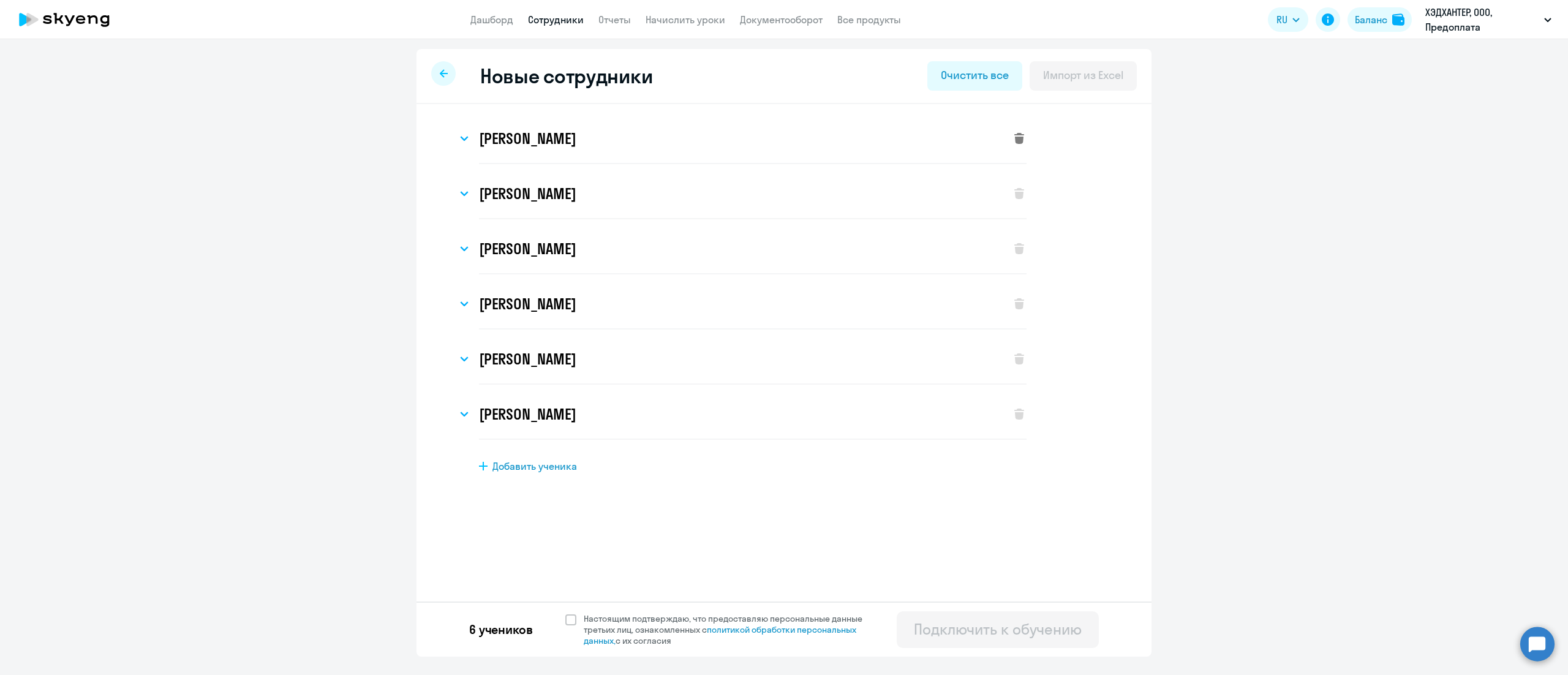
select select "3"
select select "english_adult_not_native_speaker"
select select "3"
select select "english_adult_not_native_speaker"
select select "3"
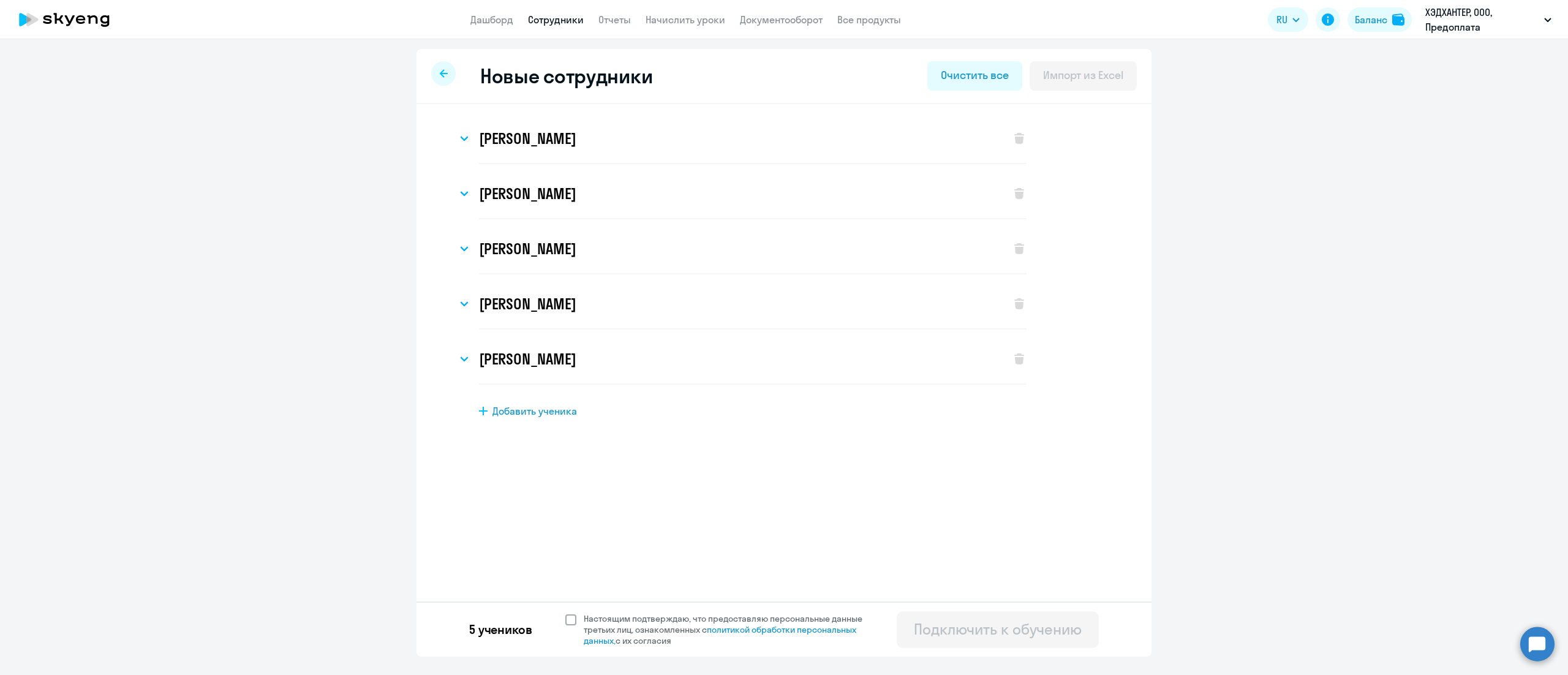
click at [572, 622] on span at bounding box center [570, 620] width 11 height 11
click at [565, 613] on input "Настоящим подтверждаю, что предоставляю персональные данные третьих лиц, ознако…" at bounding box center [565, 612] width 1 height 1
checkbox input "true"
click at [969, 623] on div "Подключить к обучению" at bounding box center [998, 629] width 168 height 19
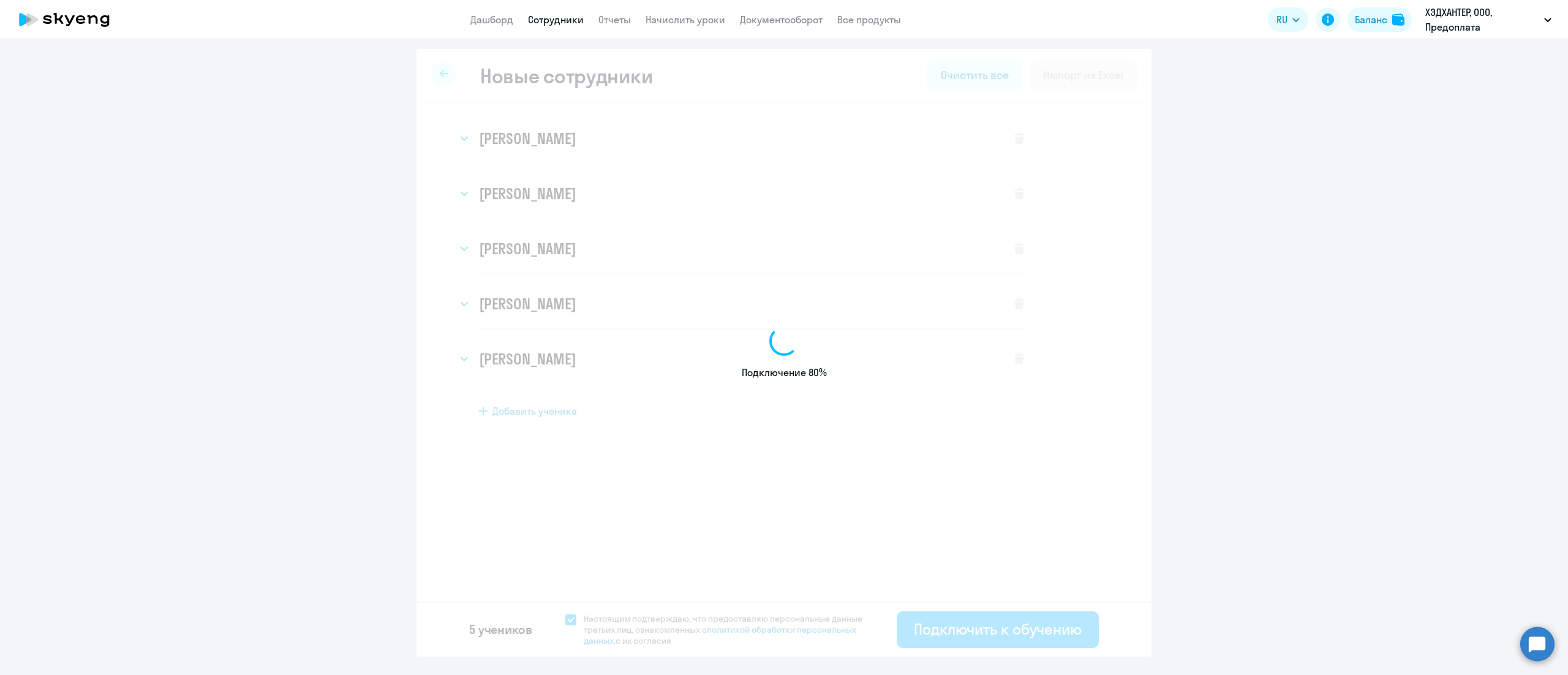
select select "english_adult_not_native_speaker"
select select "3"
select select "english_adult_not_native_speaker"
select select "3"
select select "english_adult_not_native_speaker"
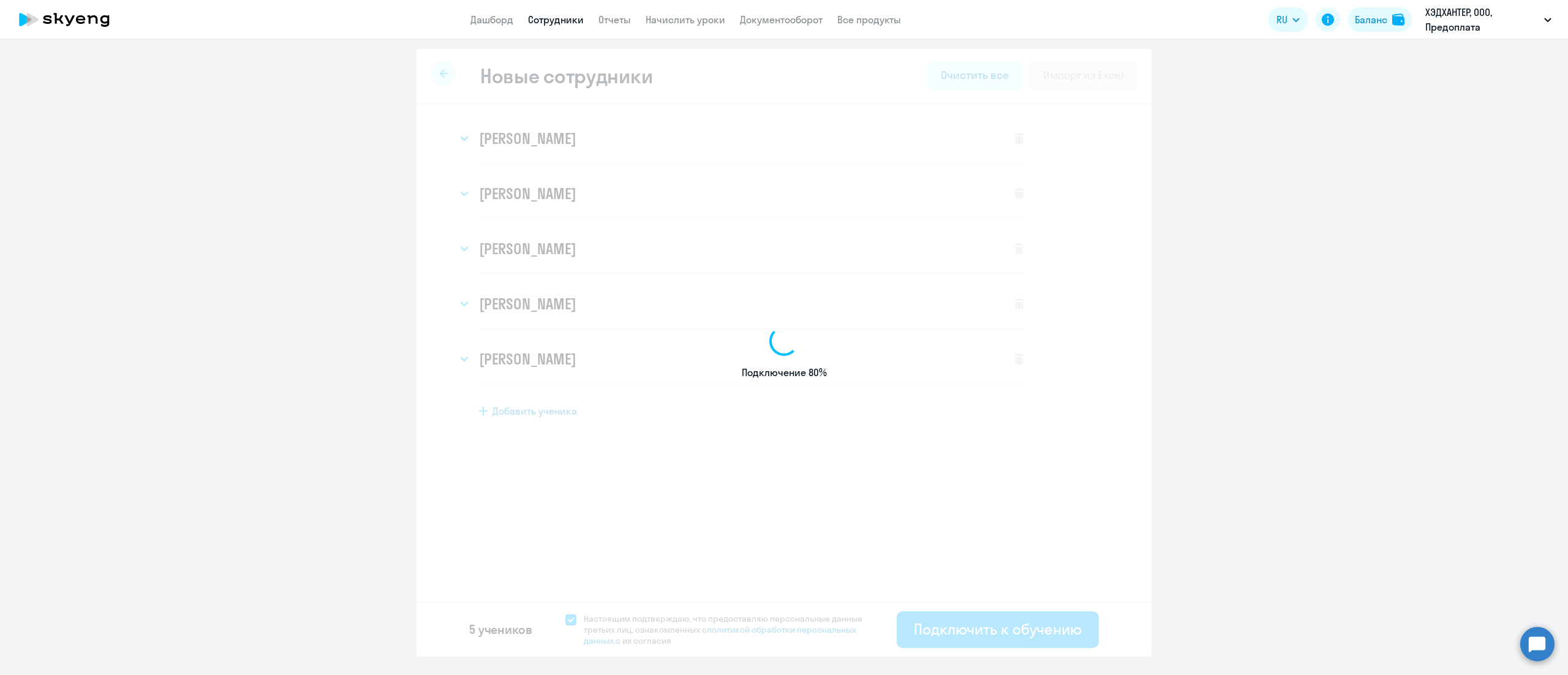
select select "3"
select select "english_adult_not_native_speaker"
select select "3"
select select "english_adult_not_native_speaker"
select select "3"
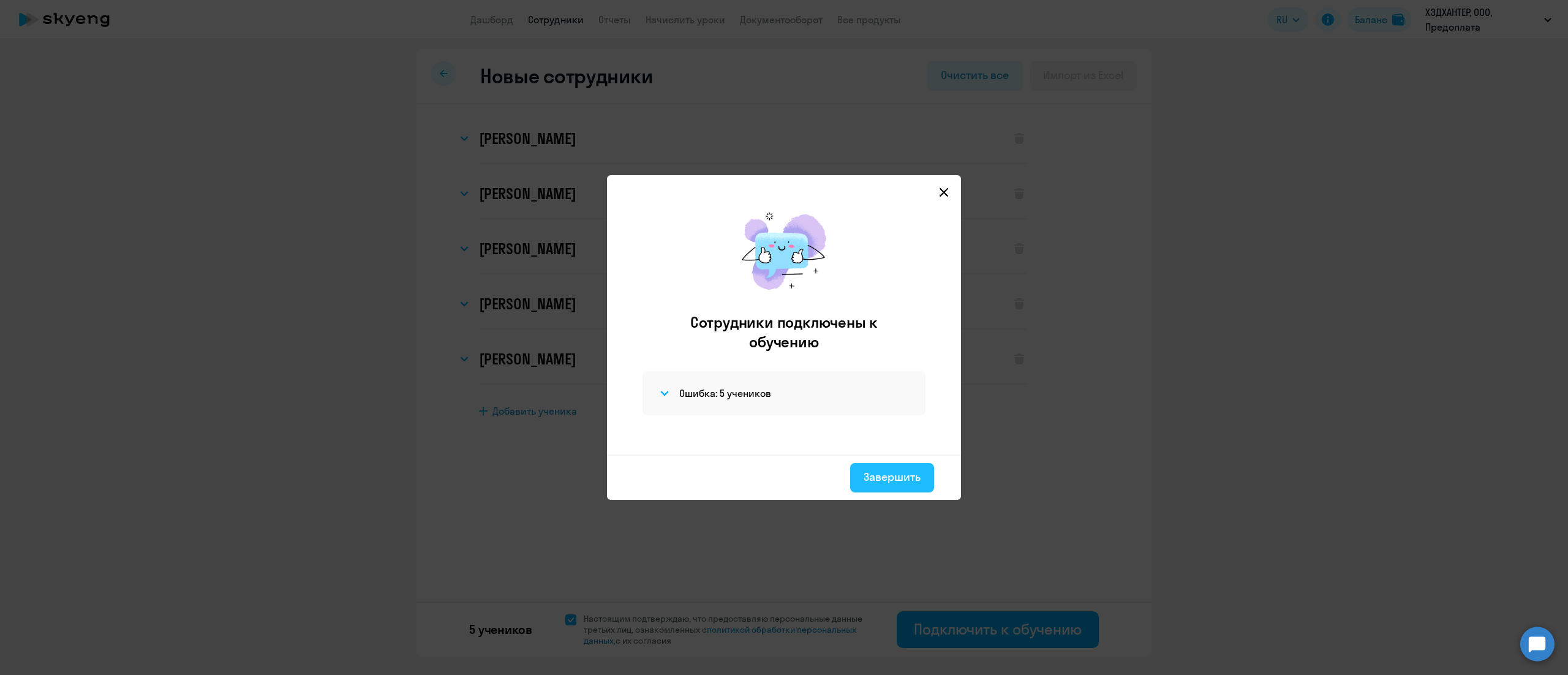
click at [918, 485] on div "Завершить" at bounding box center [891, 477] width 57 height 16
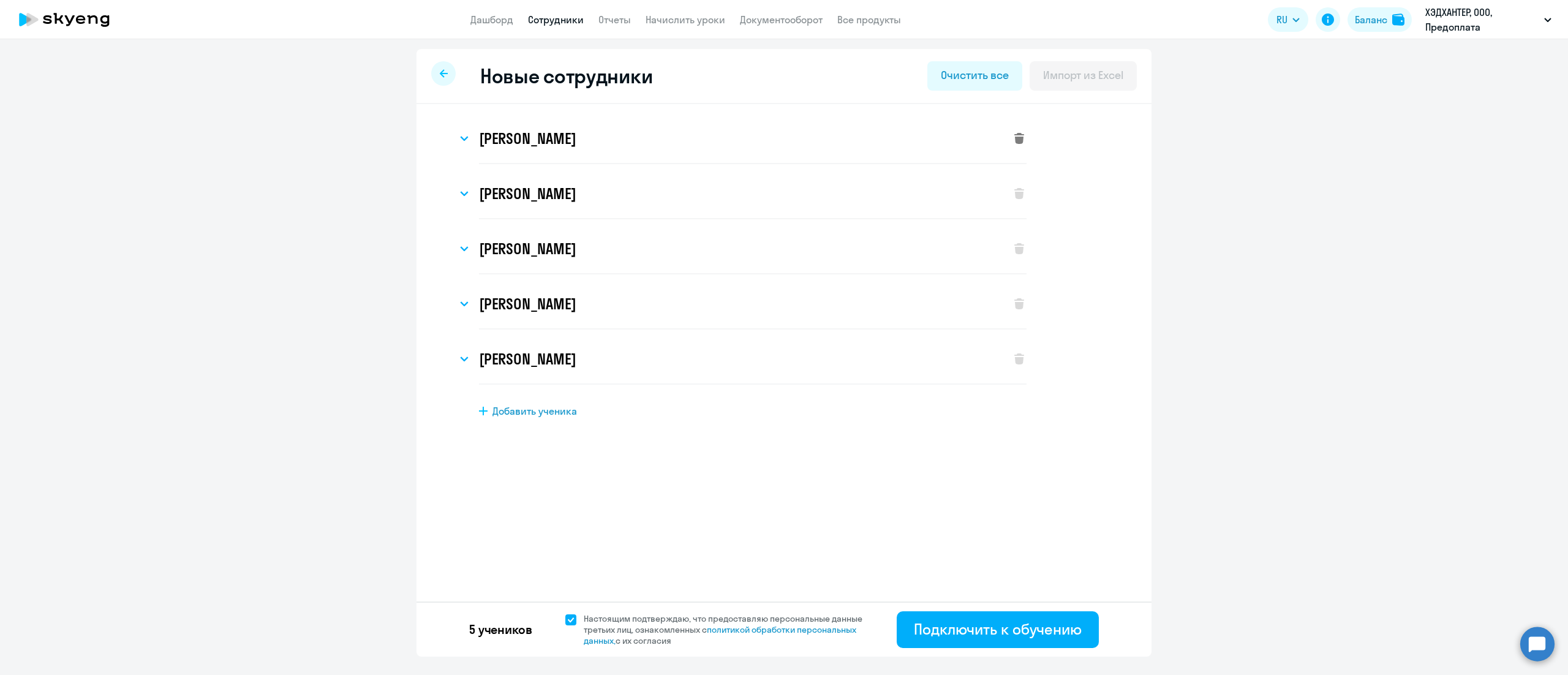
click at [1022, 140] on icon at bounding box center [1019, 138] width 10 height 11
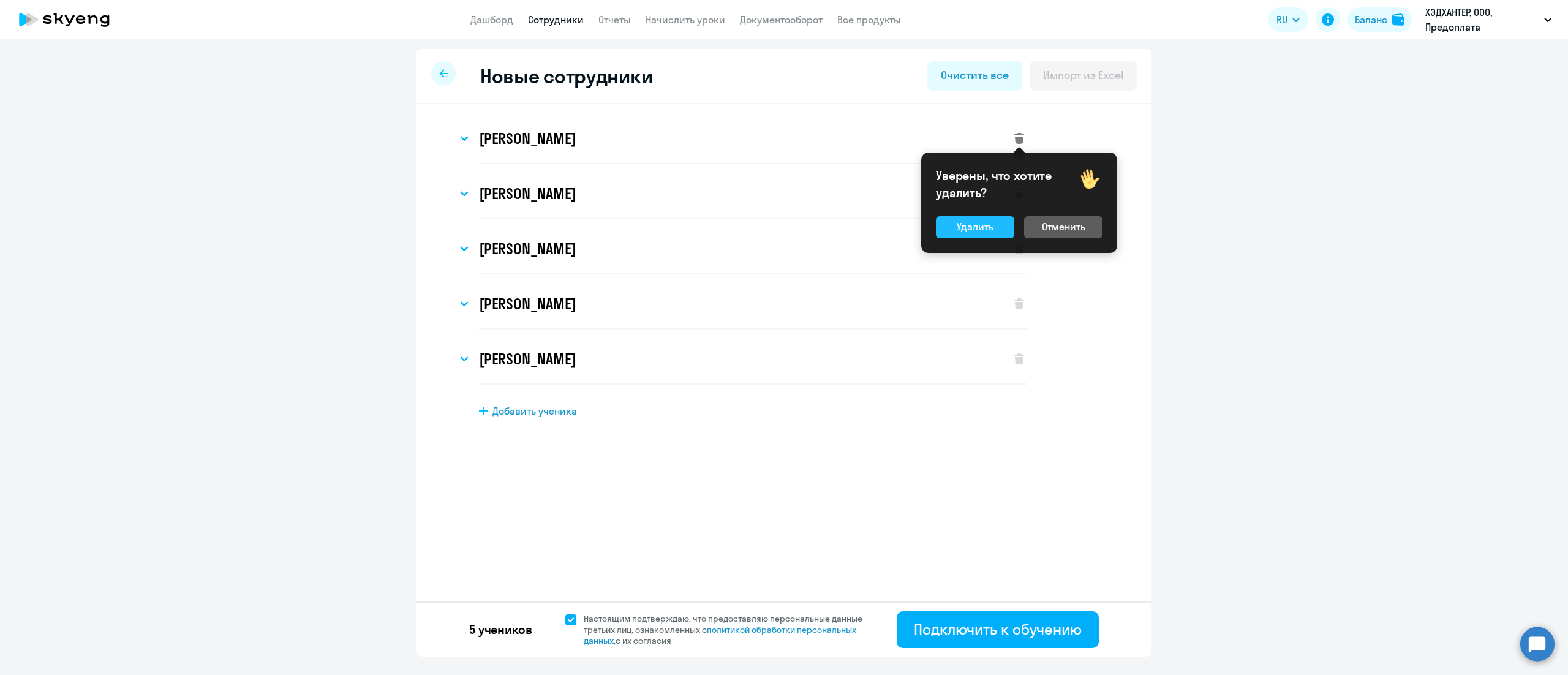
click at [975, 237] on button "Удалить" at bounding box center [975, 227] width 79 height 22
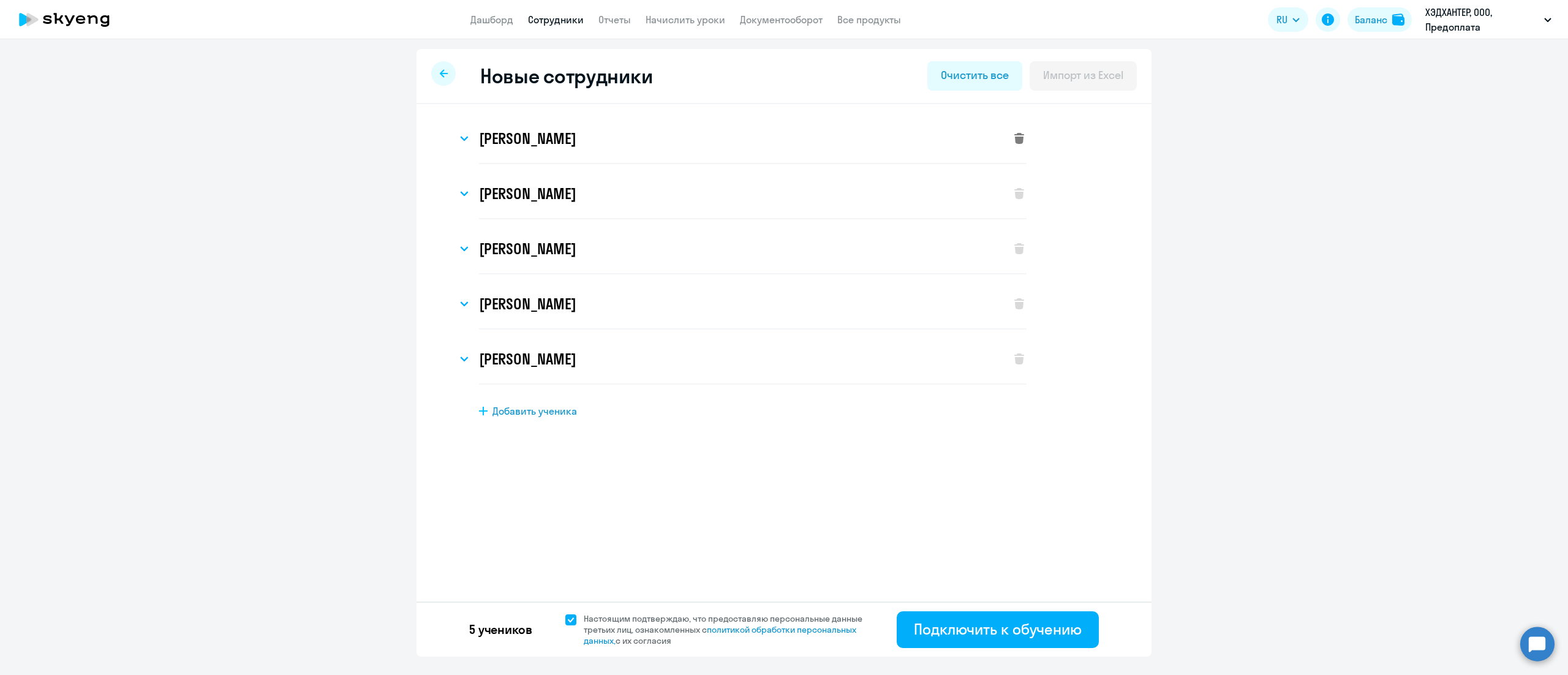
select select "english_adult_not_native_speaker"
select select "3"
select select "english_adult_not_native_speaker"
select select "3"
select select "english_adult_not_native_speaker"
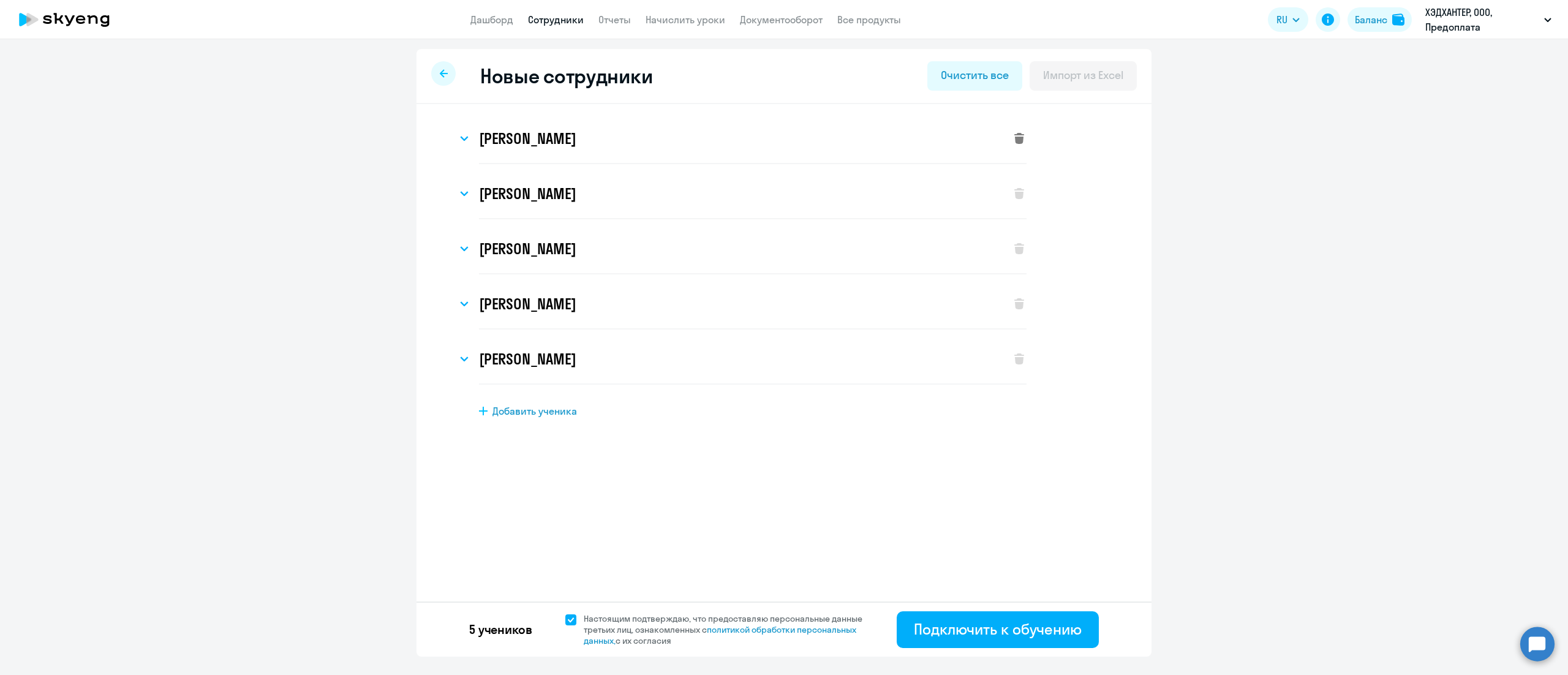
select select "3"
select select "english_adult_not_native_speaker"
select select "3"
click at [1019, 139] on icon at bounding box center [1019, 138] width 10 height 11
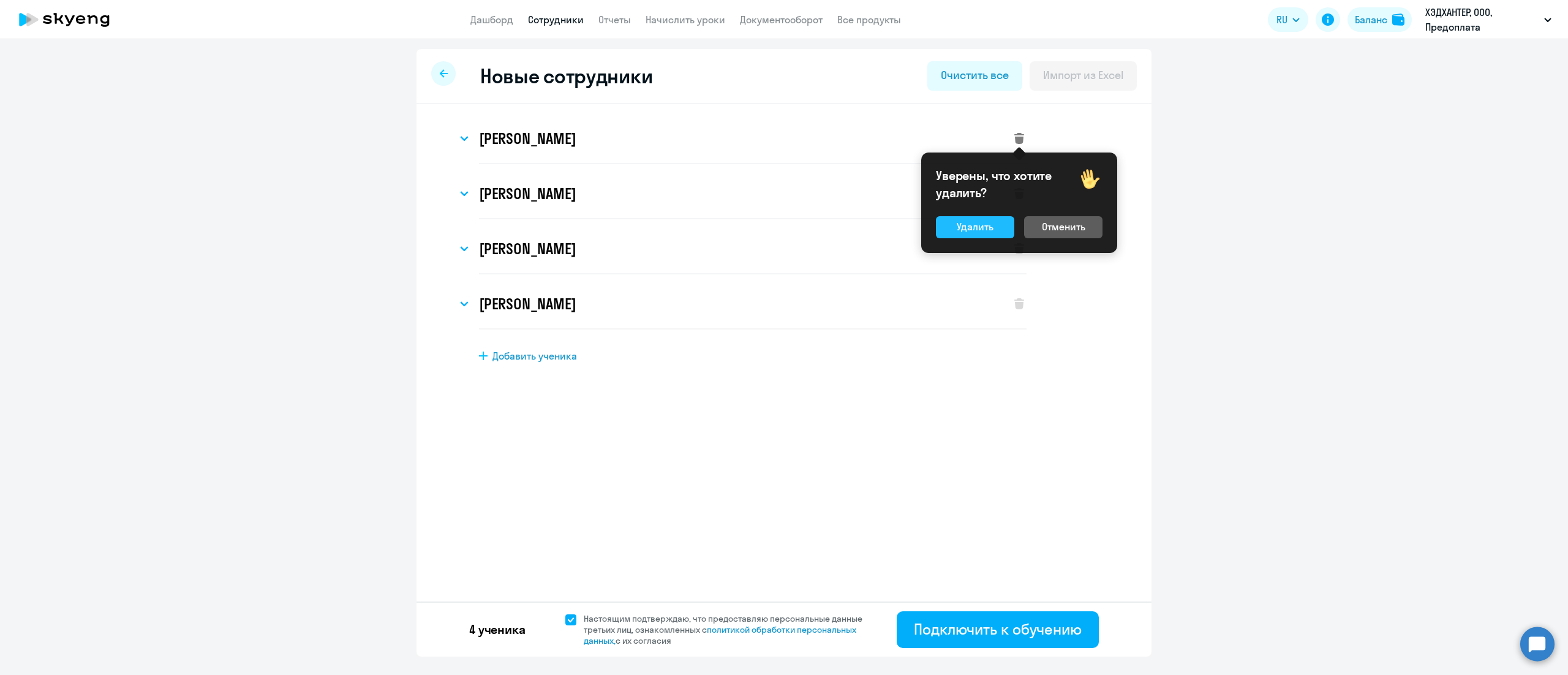
click at [1001, 228] on button "Удалить" at bounding box center [975, 227] width 79 height 22
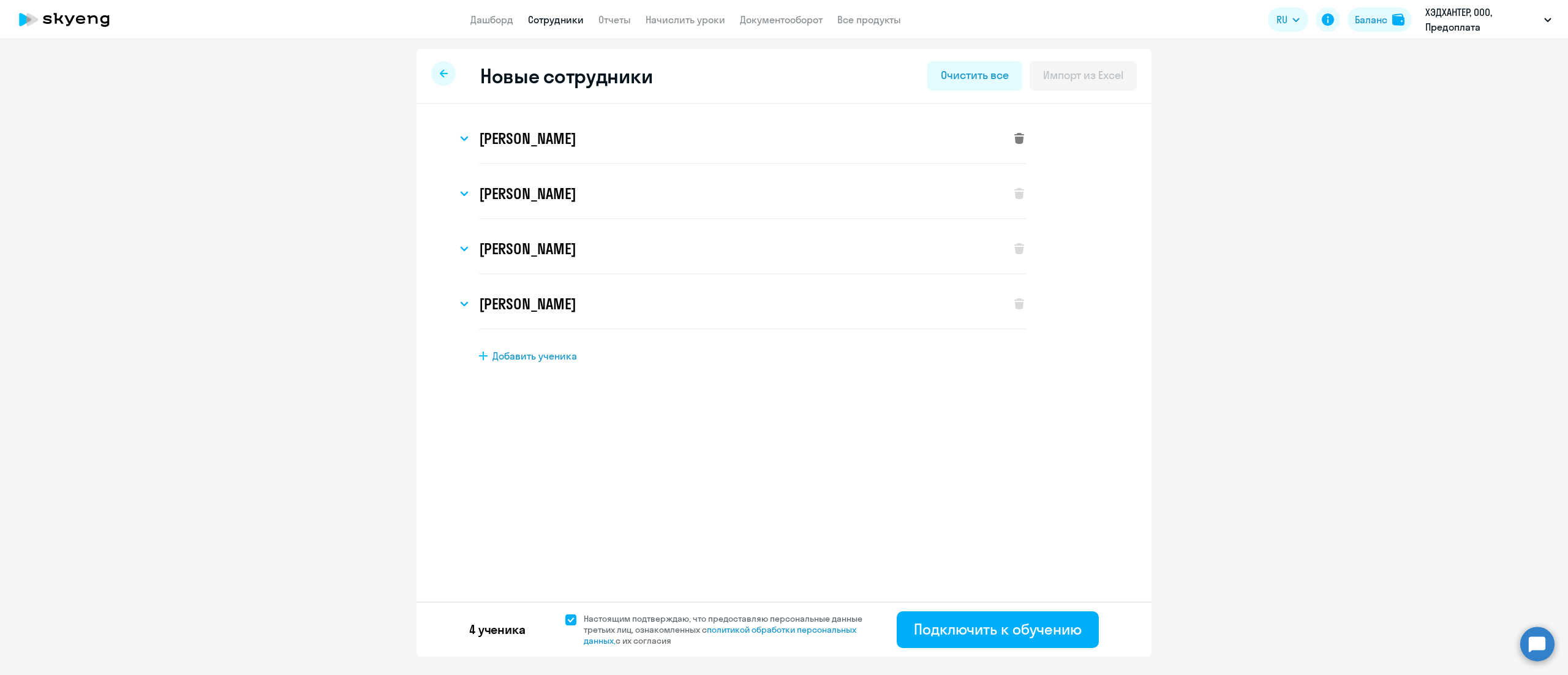
select select "english_adult_not_native_speaker"
select select "3"
select select "english_adult_not_native_speaker"
select select "3"
select select "english_adult_not_native_speaker"
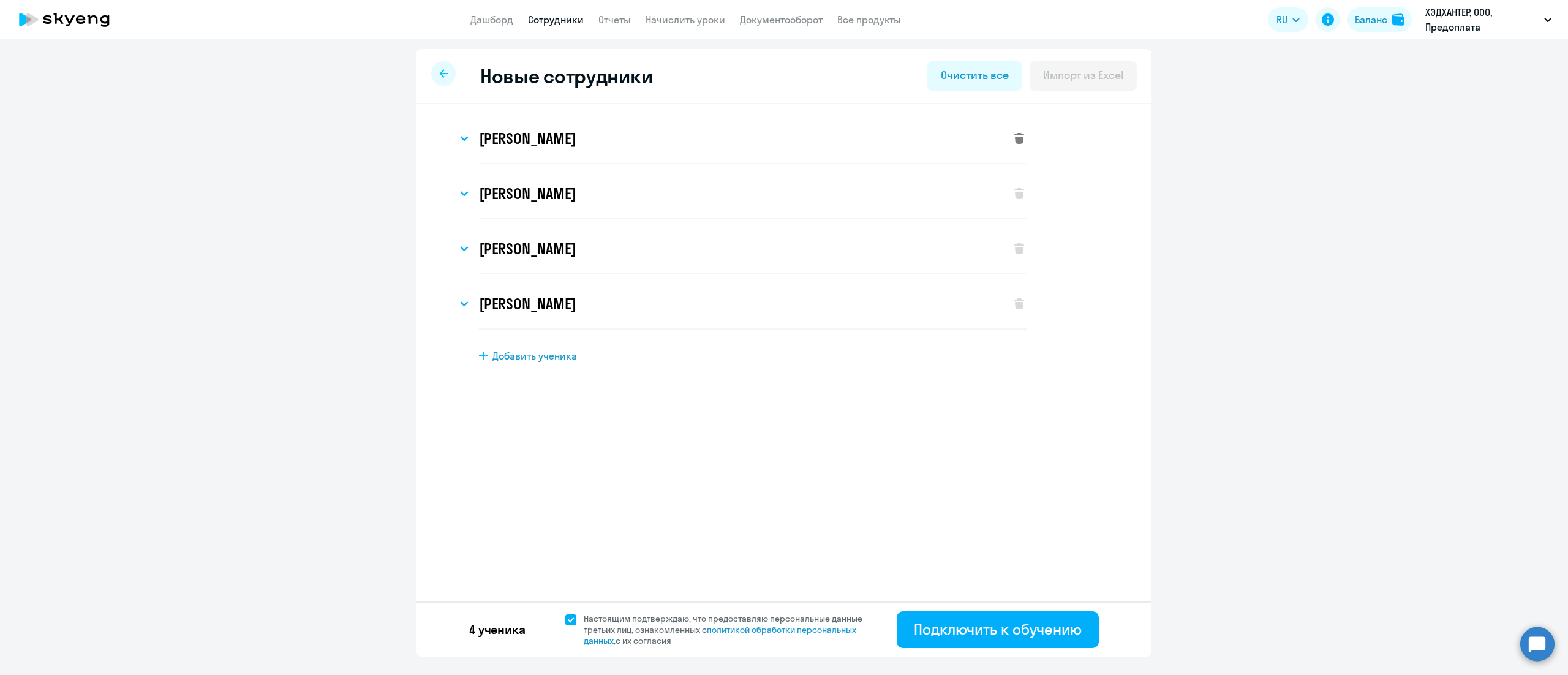
select select "3"
click at [1024, 133] on svg-icon at bounding box center [1019, 138] width 15 height 15
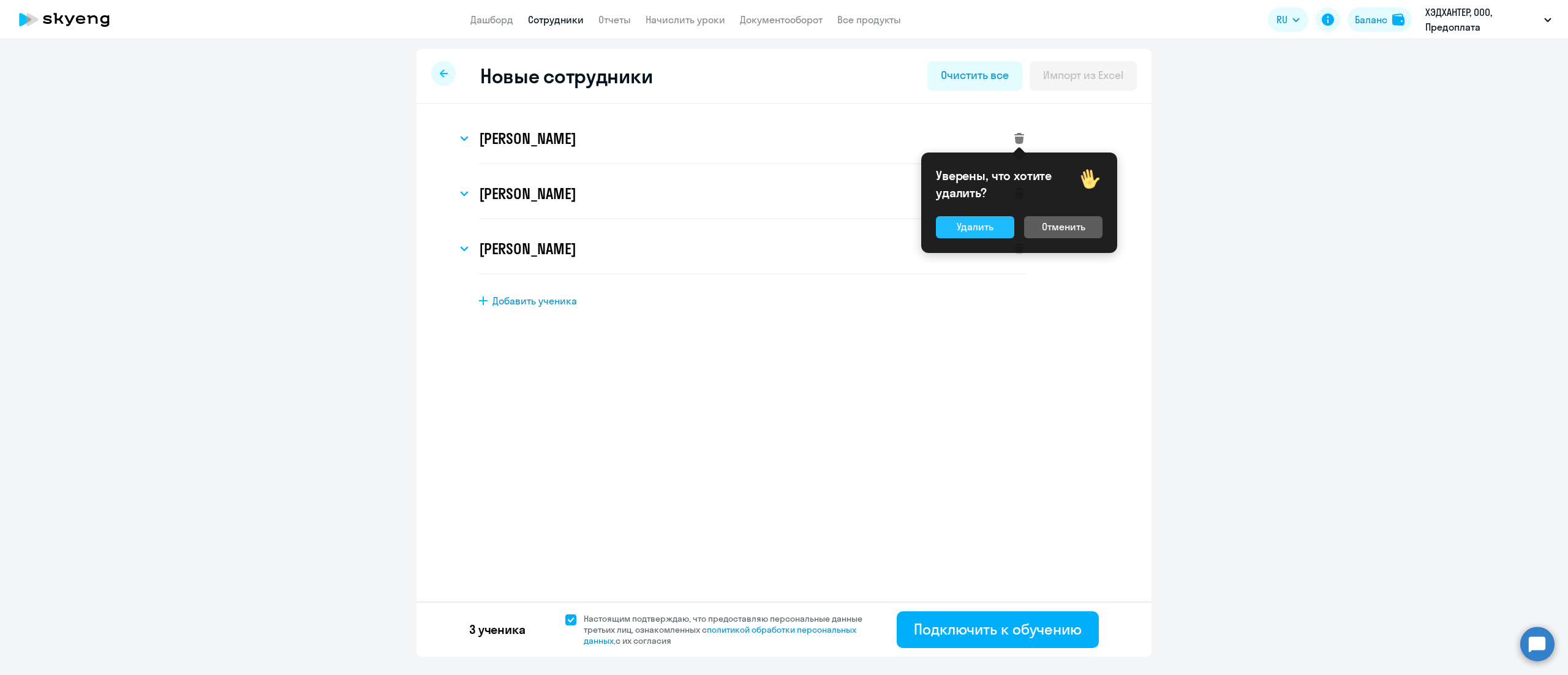
click at [980, 229] on div "Удалить" at bounding box center [975, 226] width 37 height 15
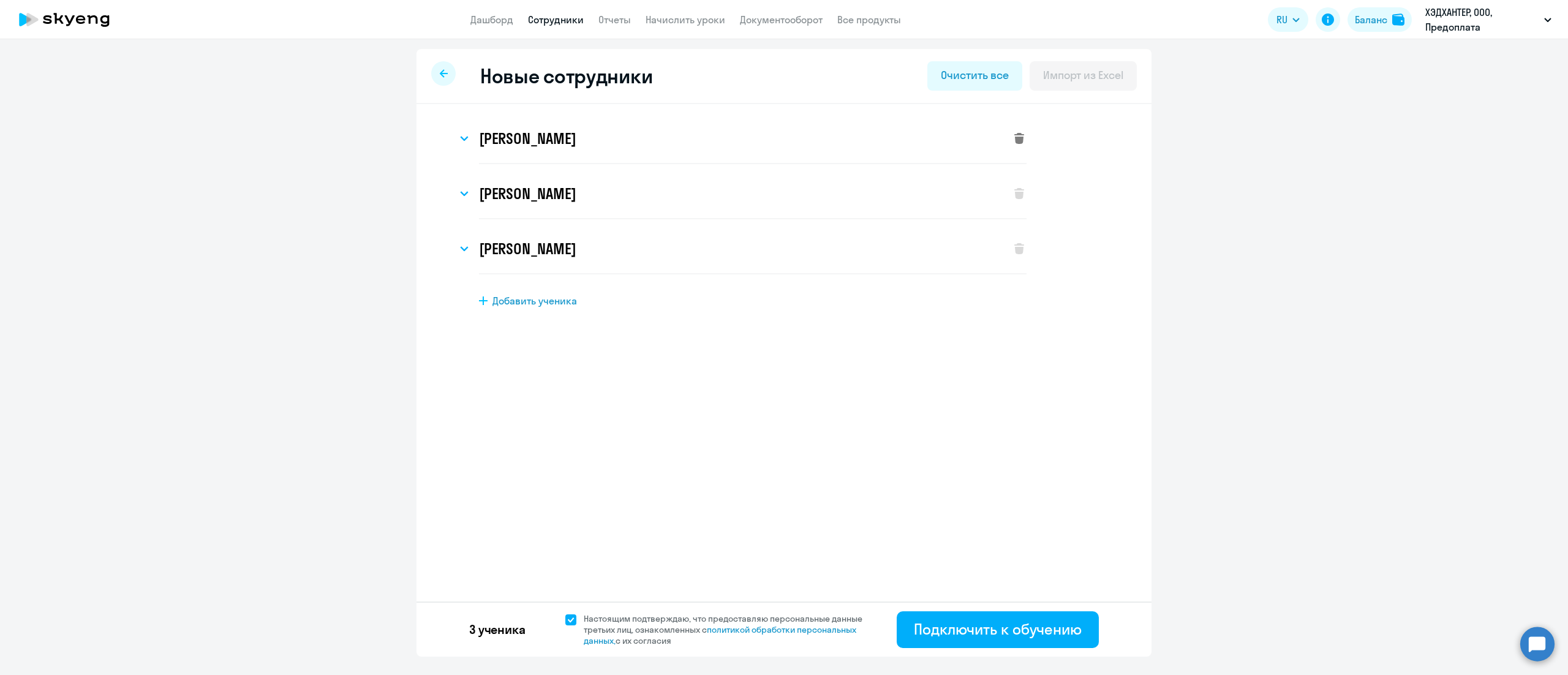
select select "english_adult_not_native_speaker"
select select "3"
select select "english_adult_not_native_speaker"
select select "3"
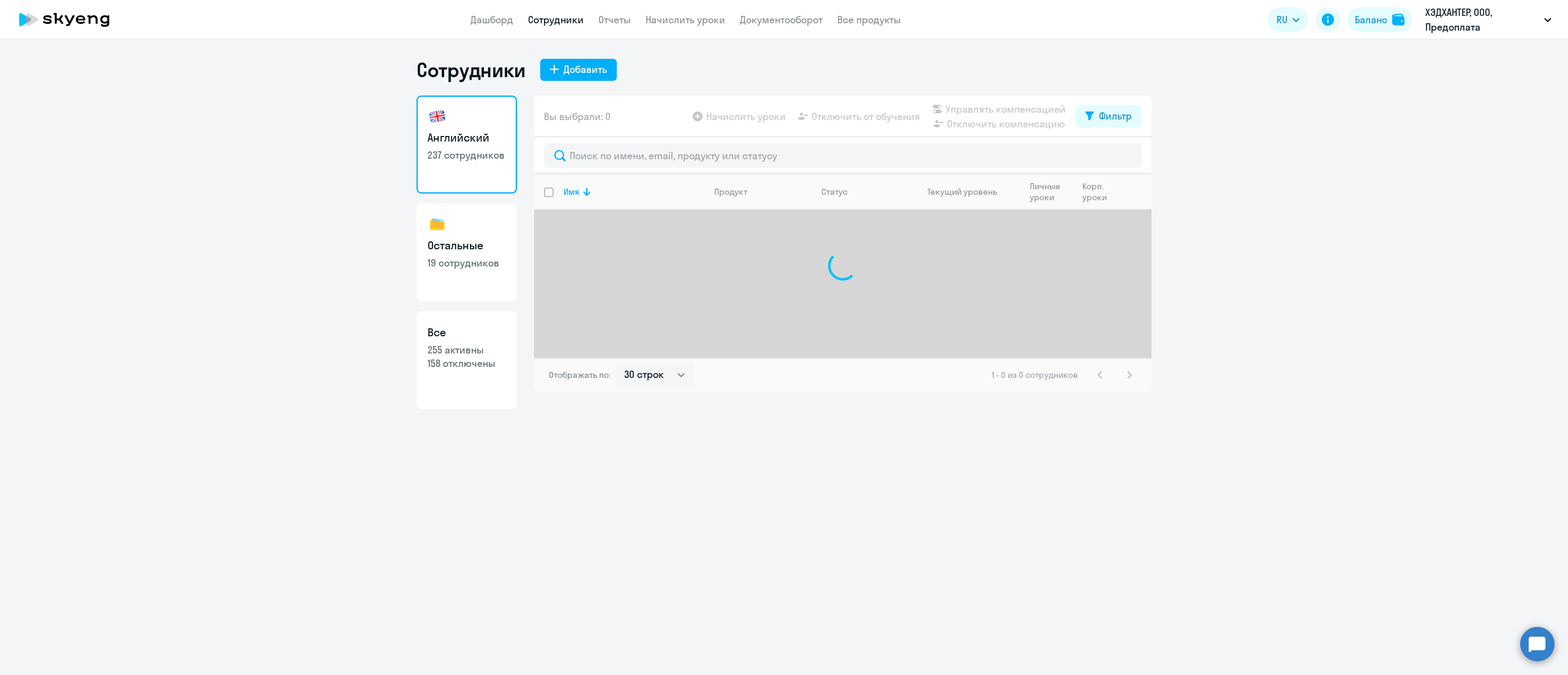
select select "30"
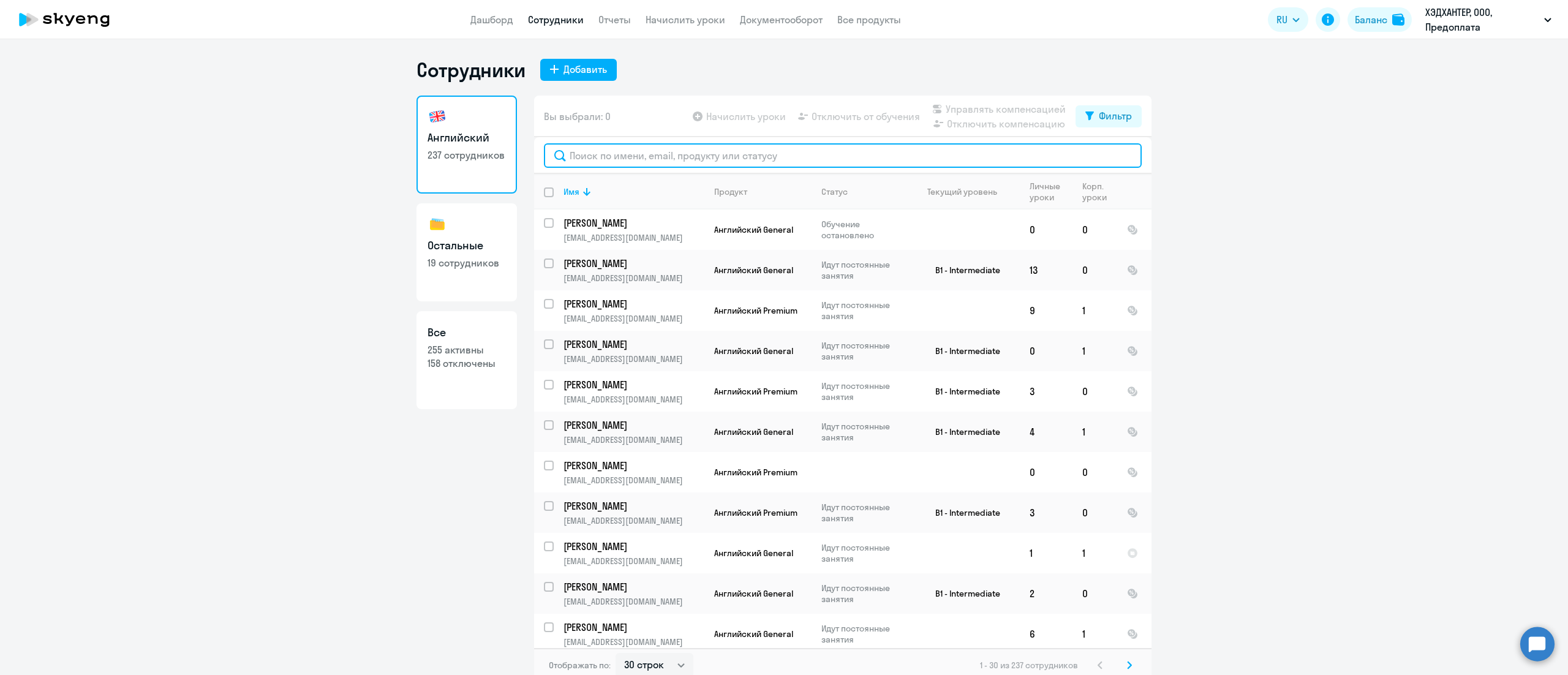
click at [717, 159] on input "text" at bounding box center [842, 155] width 598 height 24
paste input "[PERSON_NAME]"
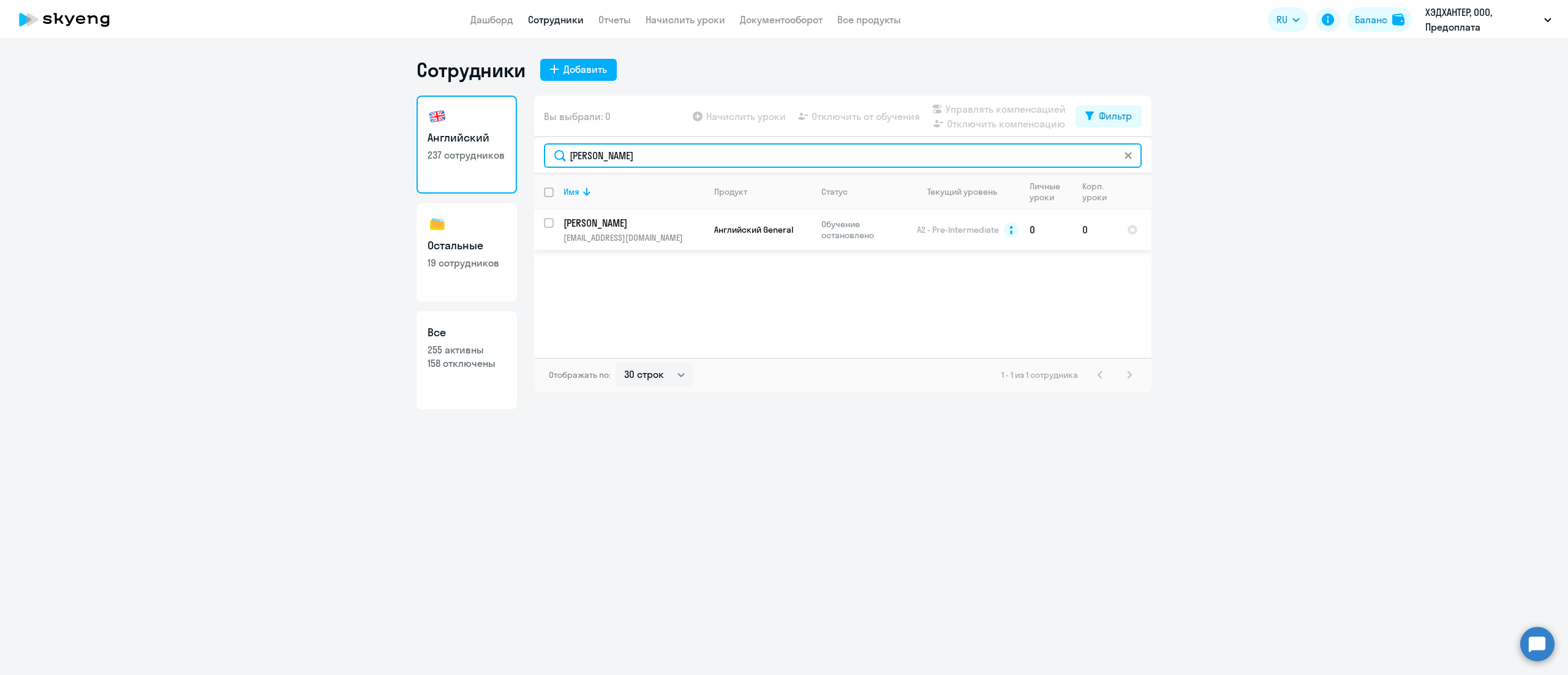
type input "[PERSON_NAME]"
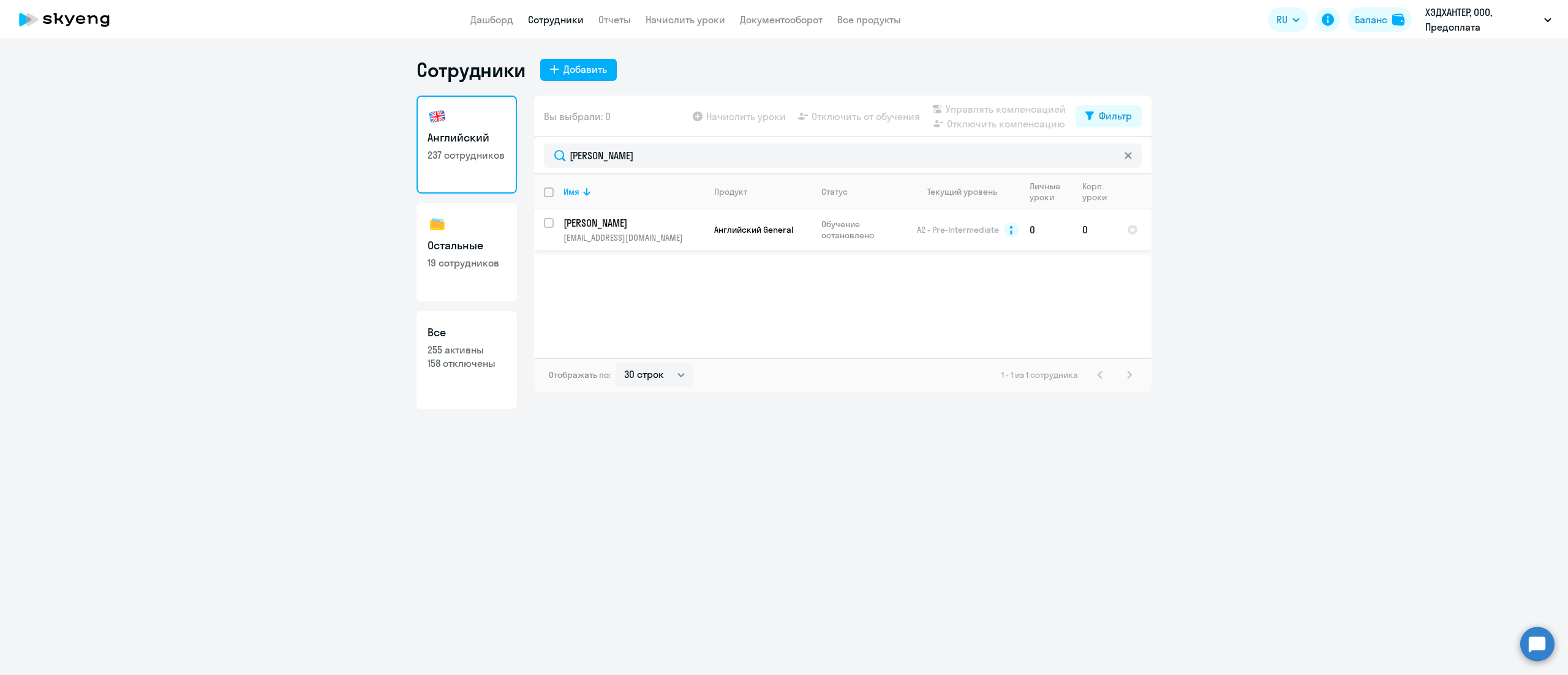
click at [547, 225] on input "select row 1650731" at bounding box center [556, 231] width 24 height 24
checkbox input "true"
click at [1008, 110] on span "Управлять компенсацией" at bounding box center [1005, 108] width 120 height 15
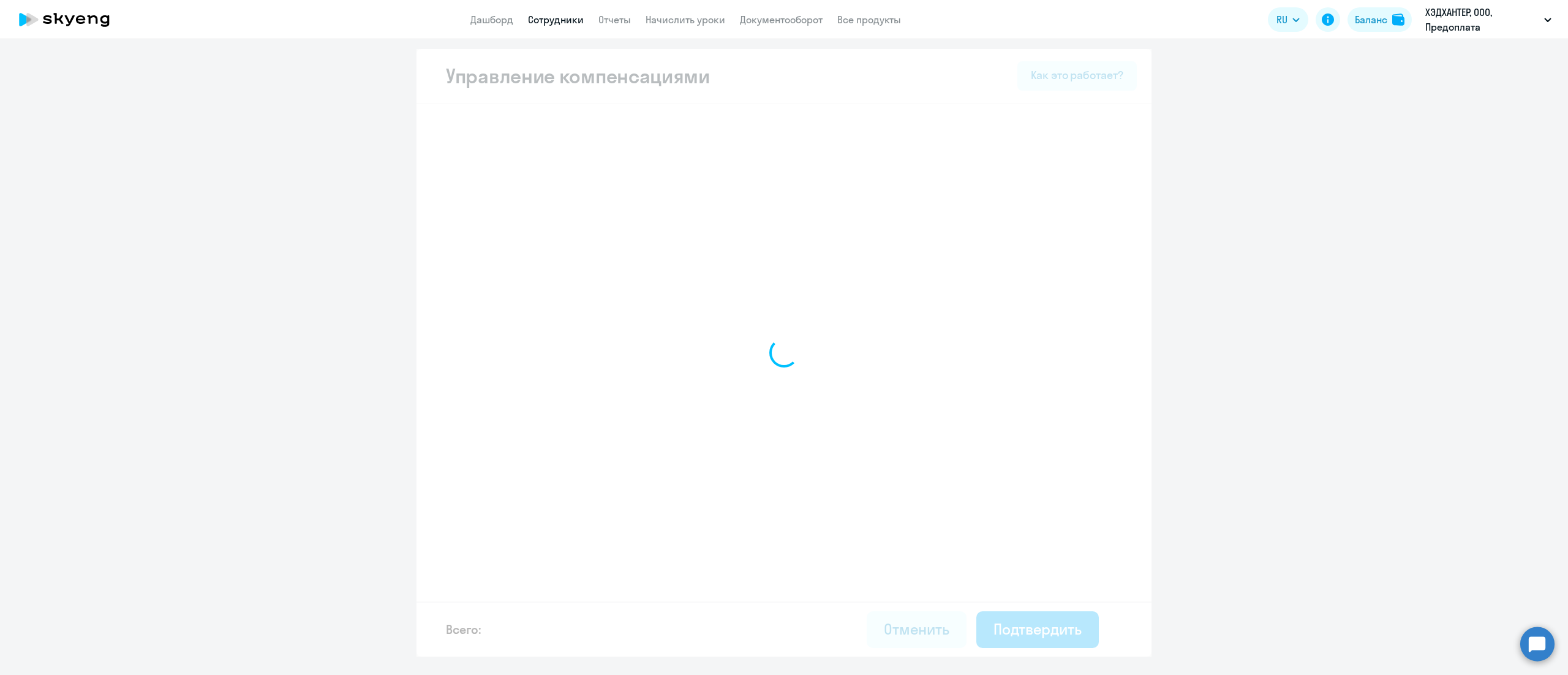
select select "MONTHLY"
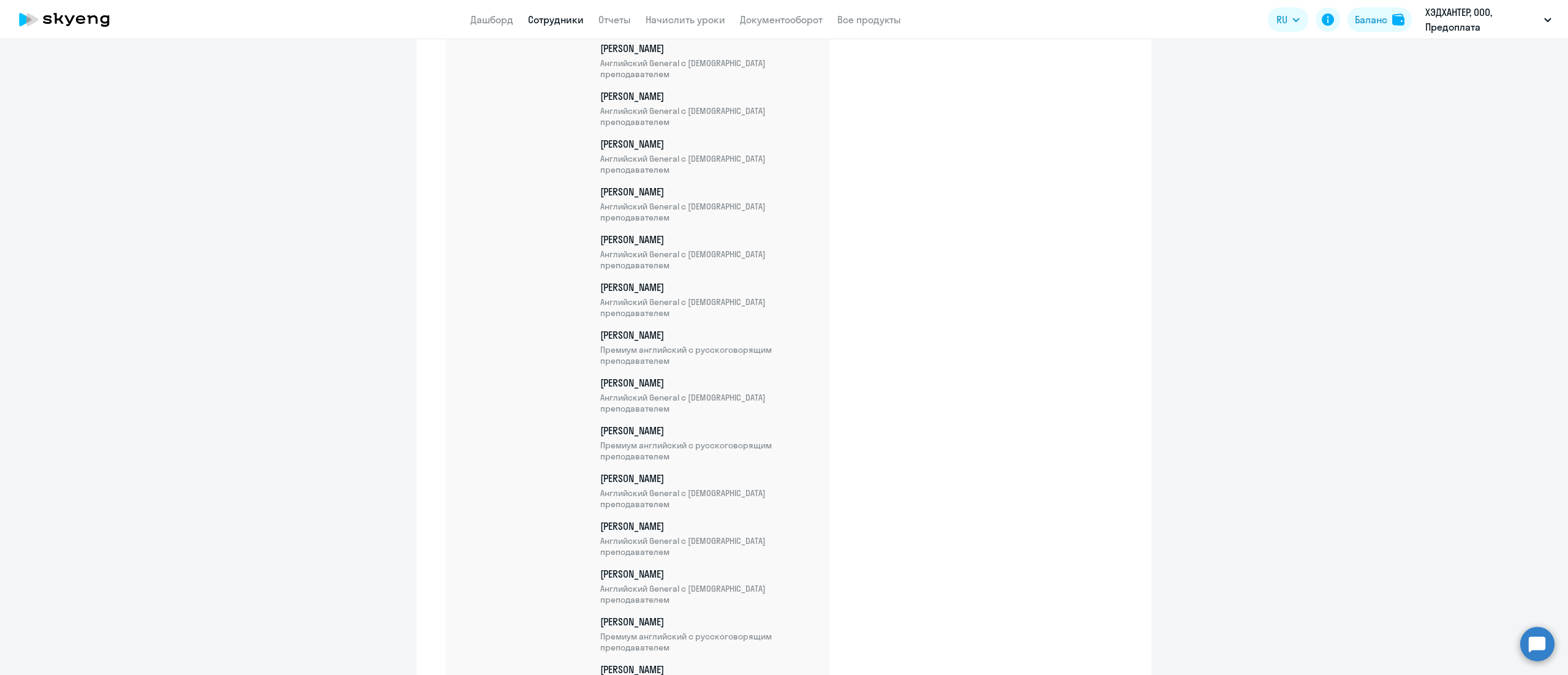
scroll to position [11011, 0]
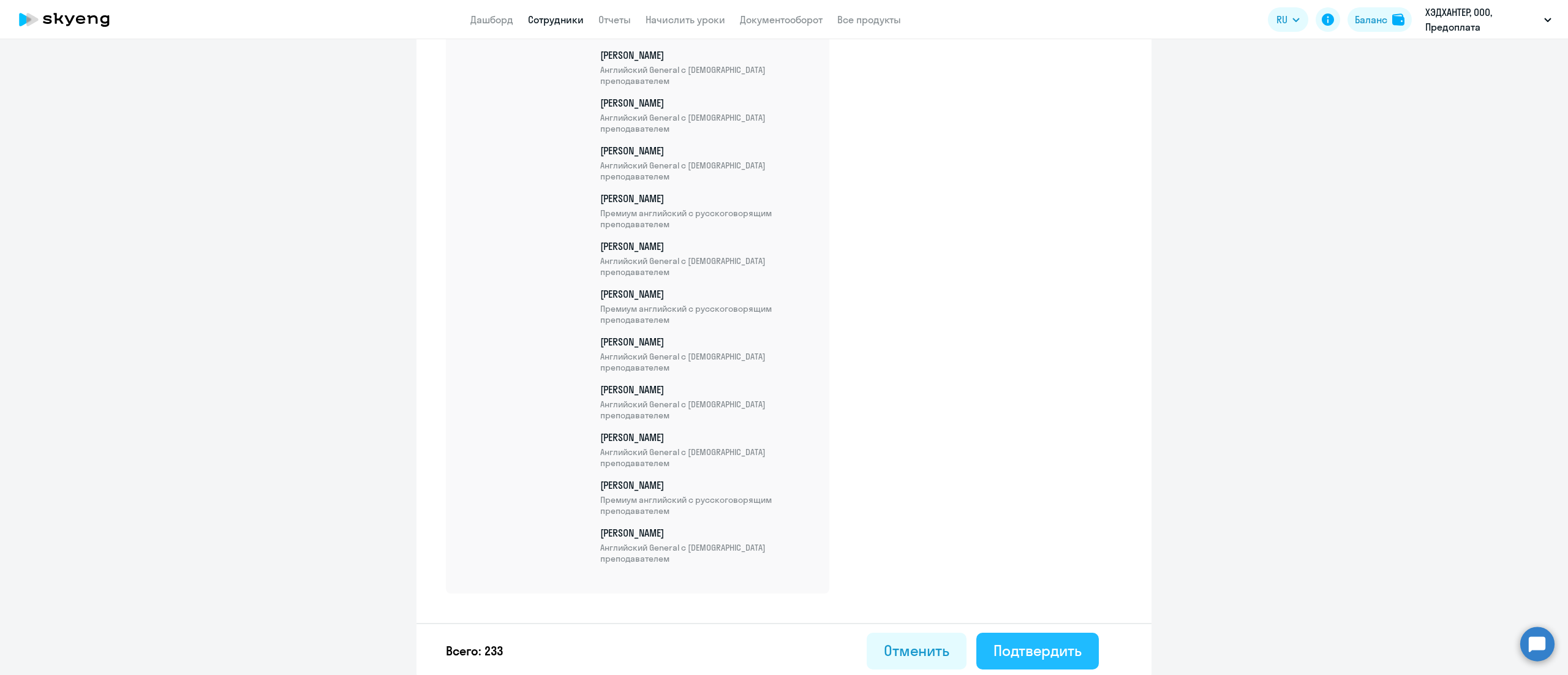
click at [1044, 637] on button "Подтвердить" at bounding box center [1037, 651] width 122 height 37
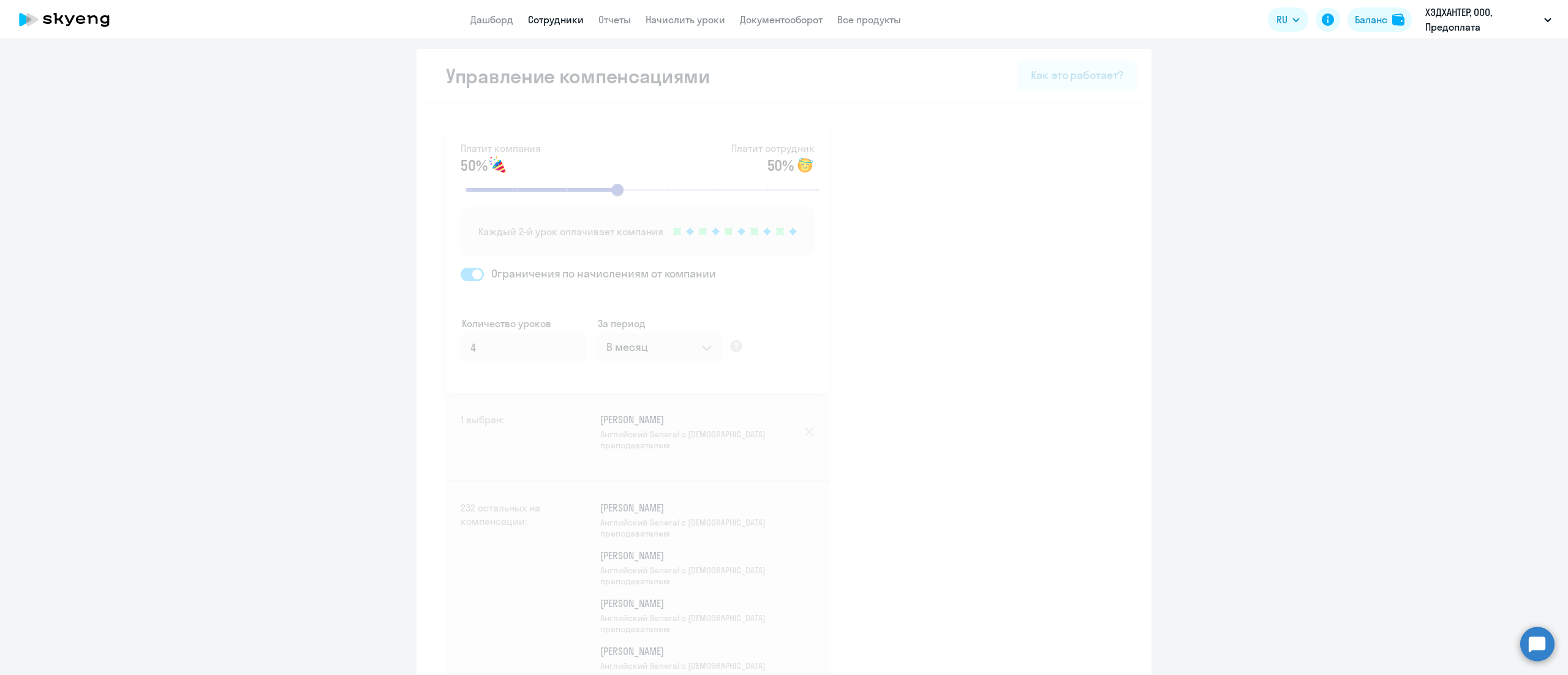
select select "30"
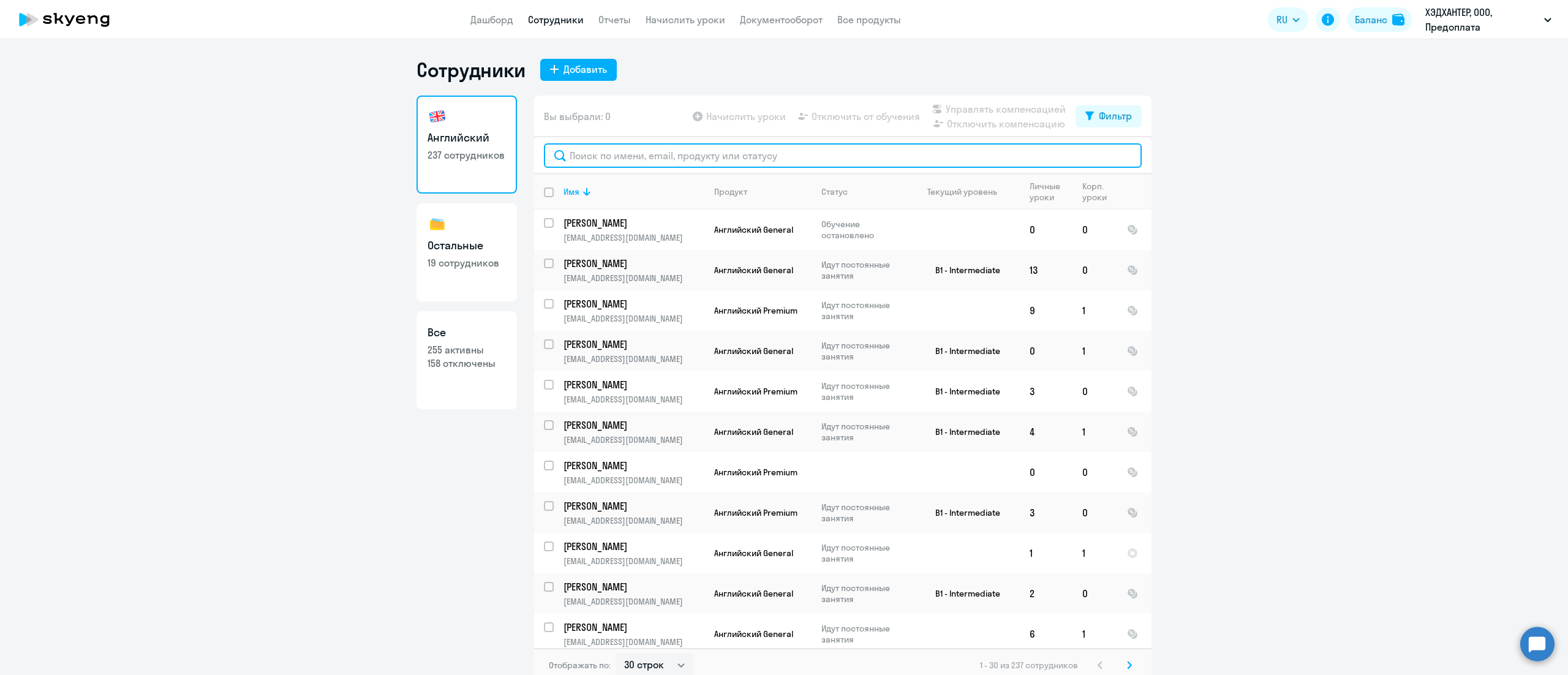
click at [628, 147] on input "text" at bounding box center [842, 155] width 598 height 24
paste input "Лесов"
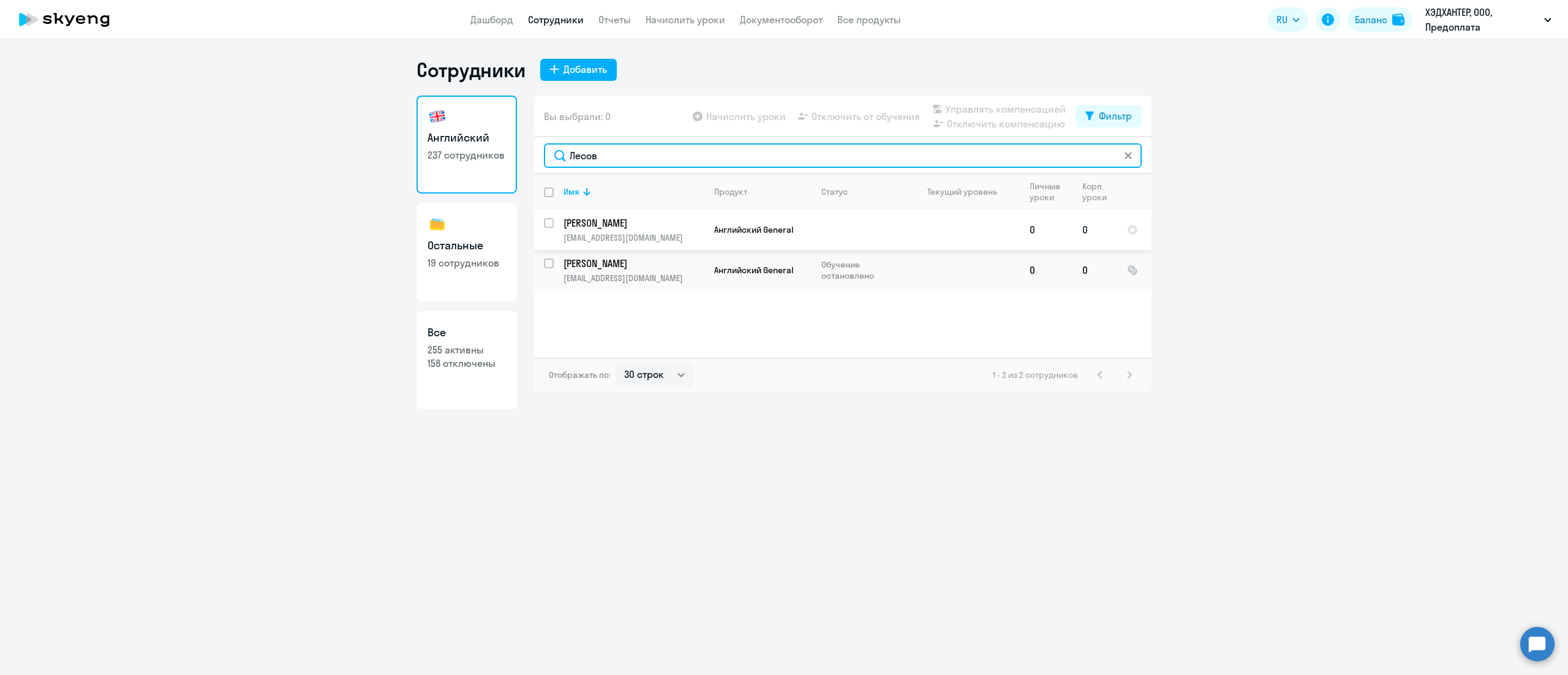
type input "Лесов"
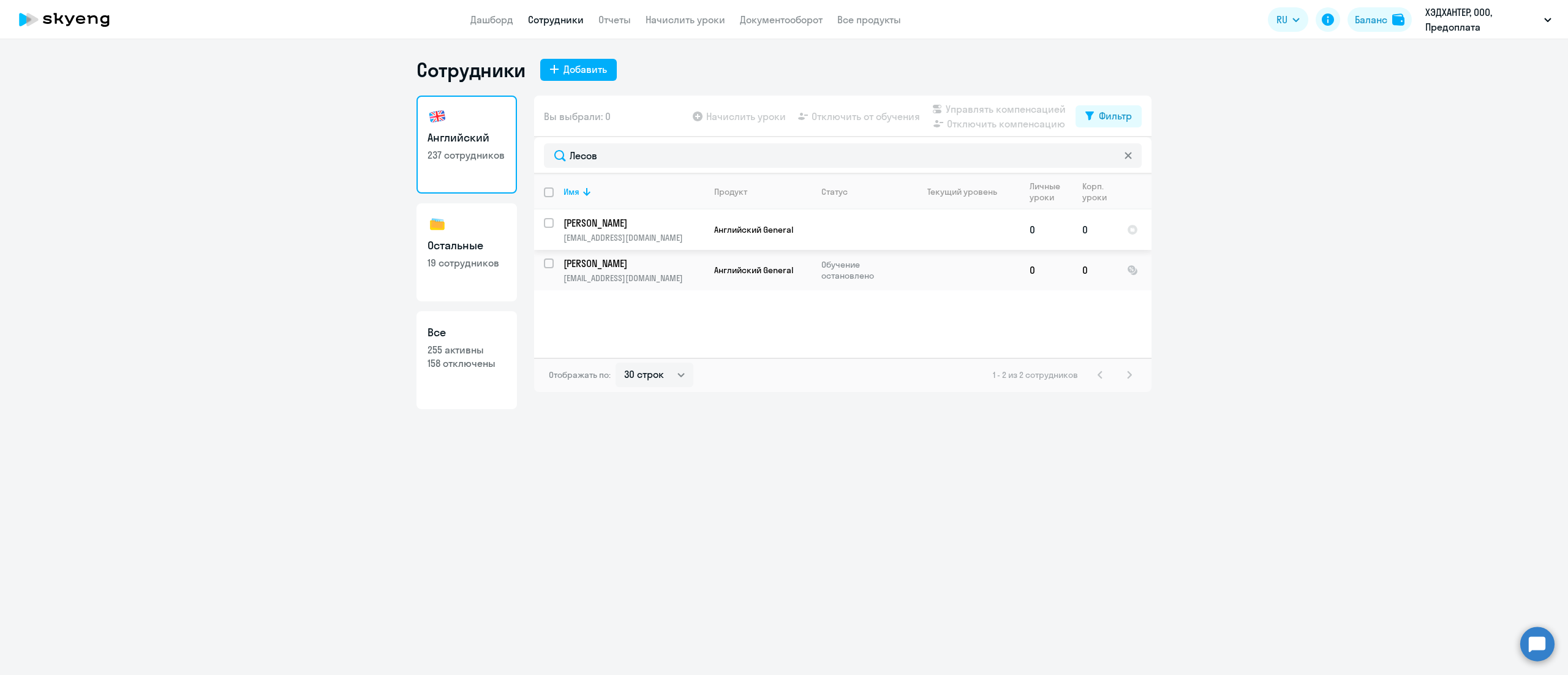
click at [550, 224] on input "select row 14498742" at bounding box center [556, 231] width 24 height 24
checkbox input "true"
click at [1003, 110] on span "Управлять компенсацией" at bounding box center [1005, 108] width 120 height 15
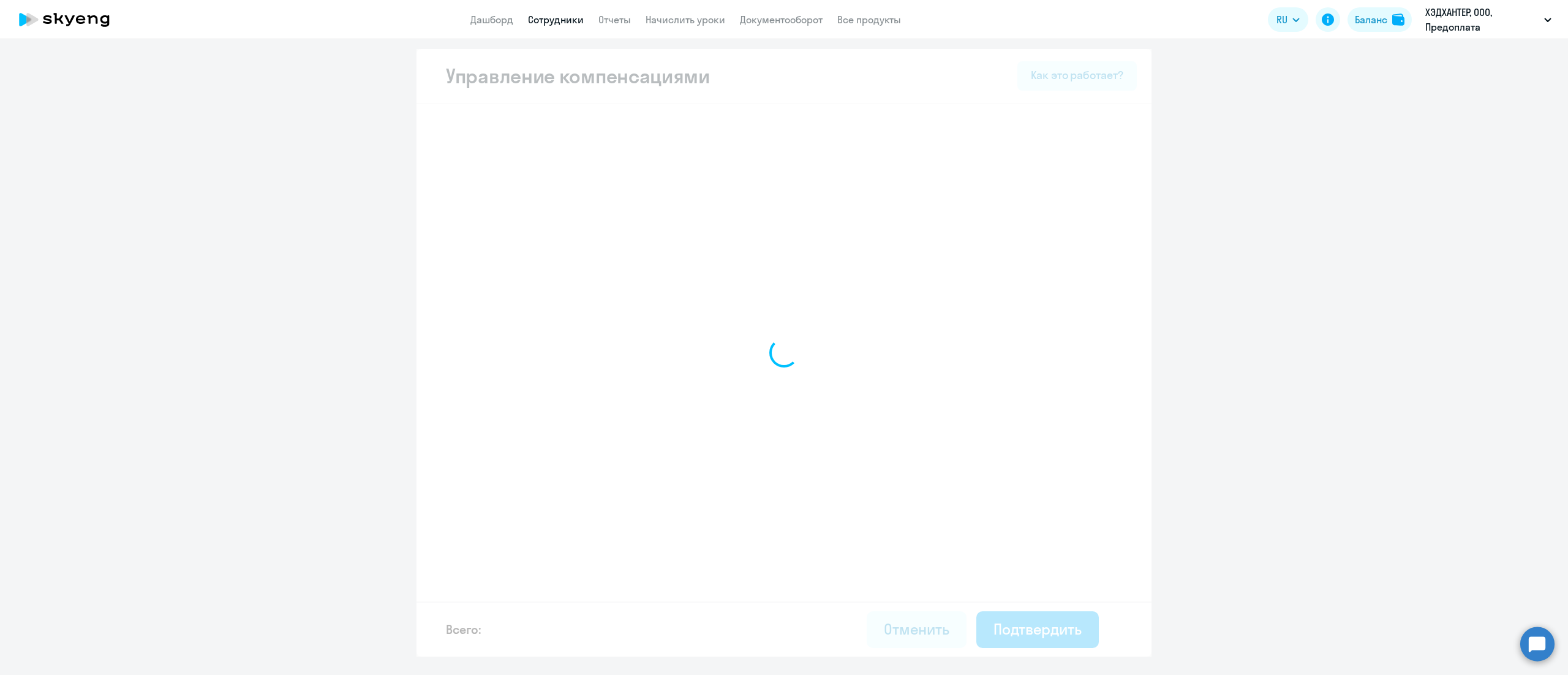
select select "MONTHLY"
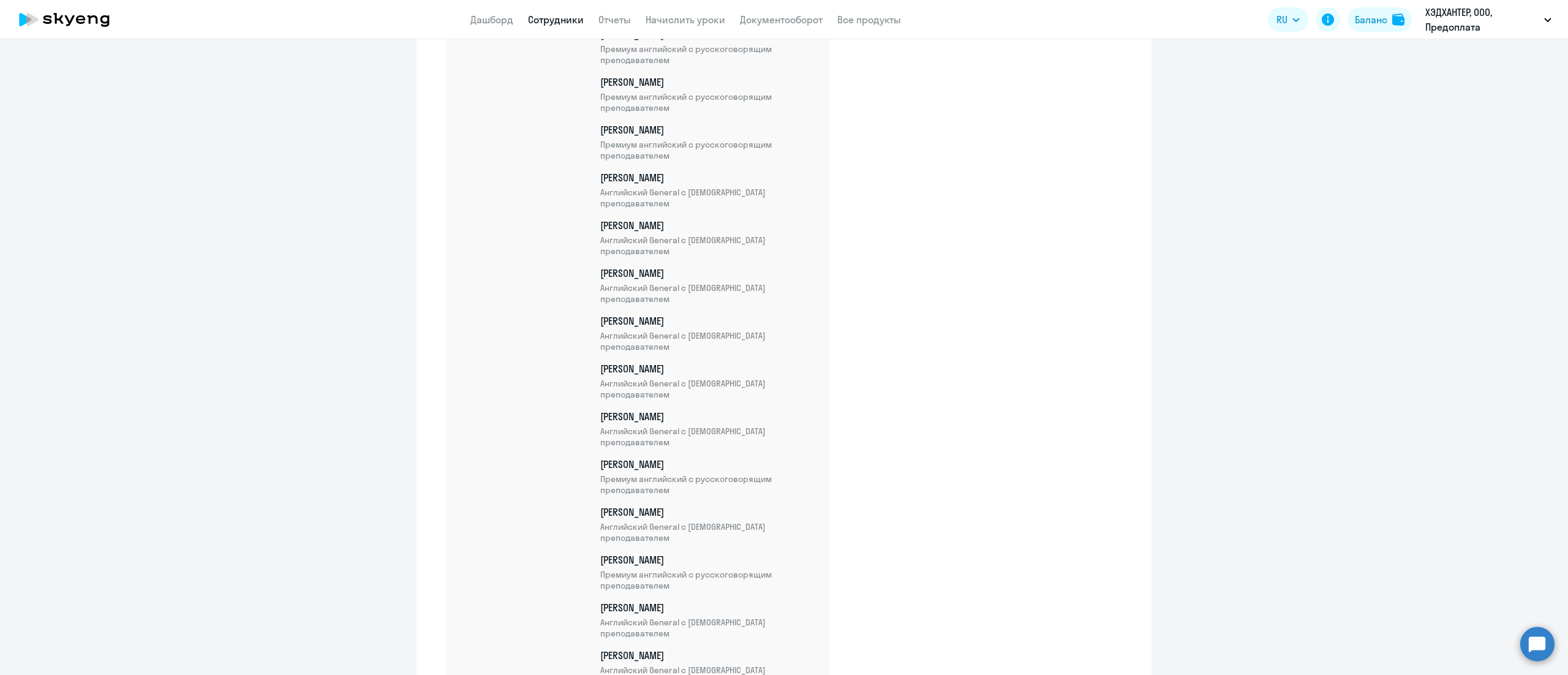
scroll to position [11060, 0]
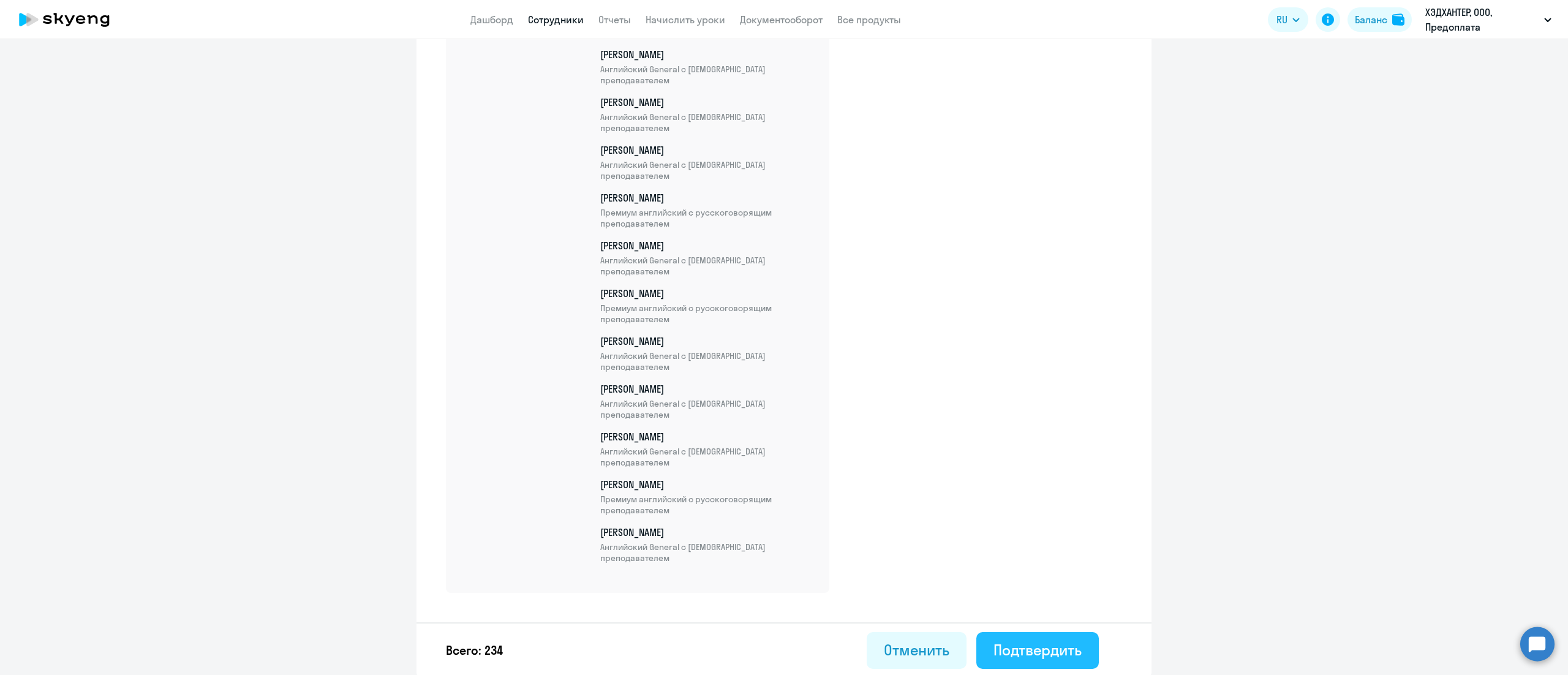
click at [1000, 644] on div "Подтвердить" at bounding box center [1037, 650] width 88 height 19
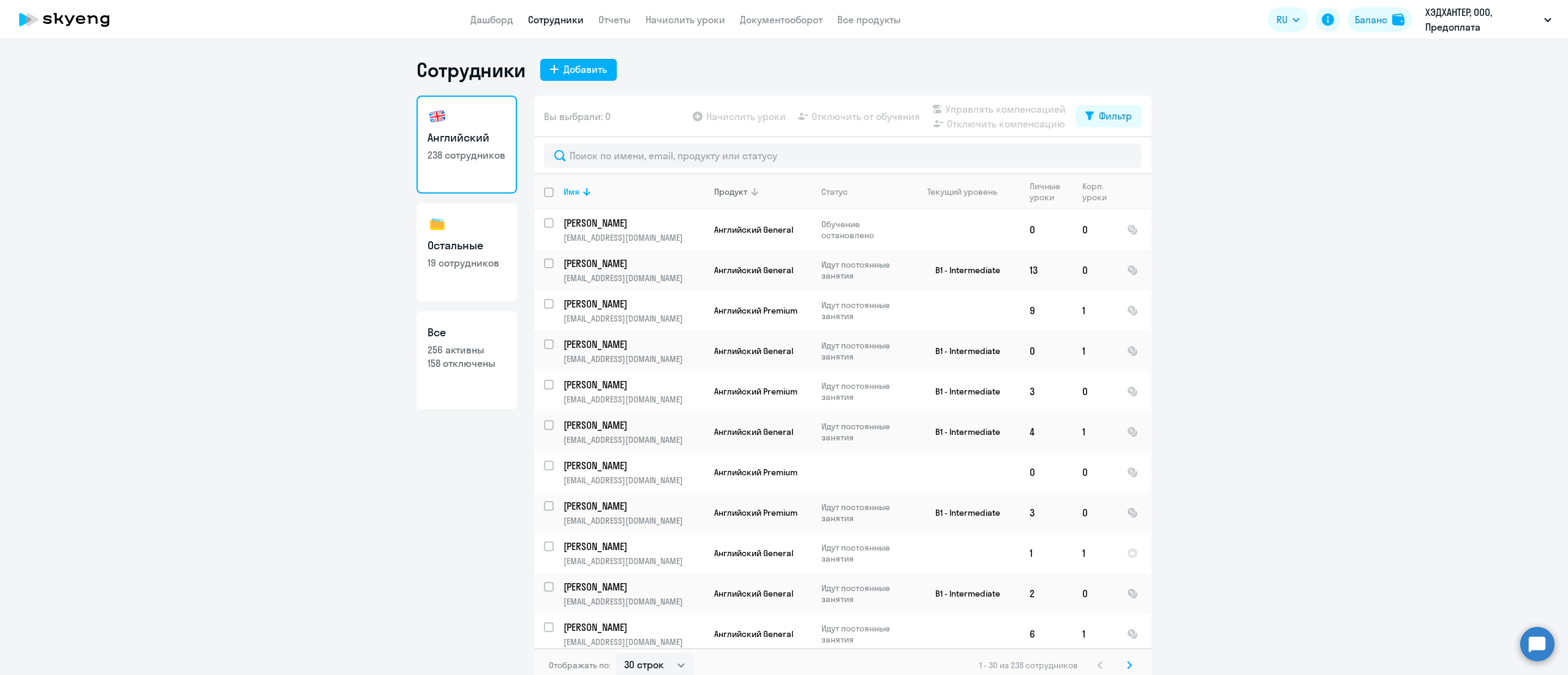
click at [747, 189] on icon at bounding box center [754, 191] width 15 height 15
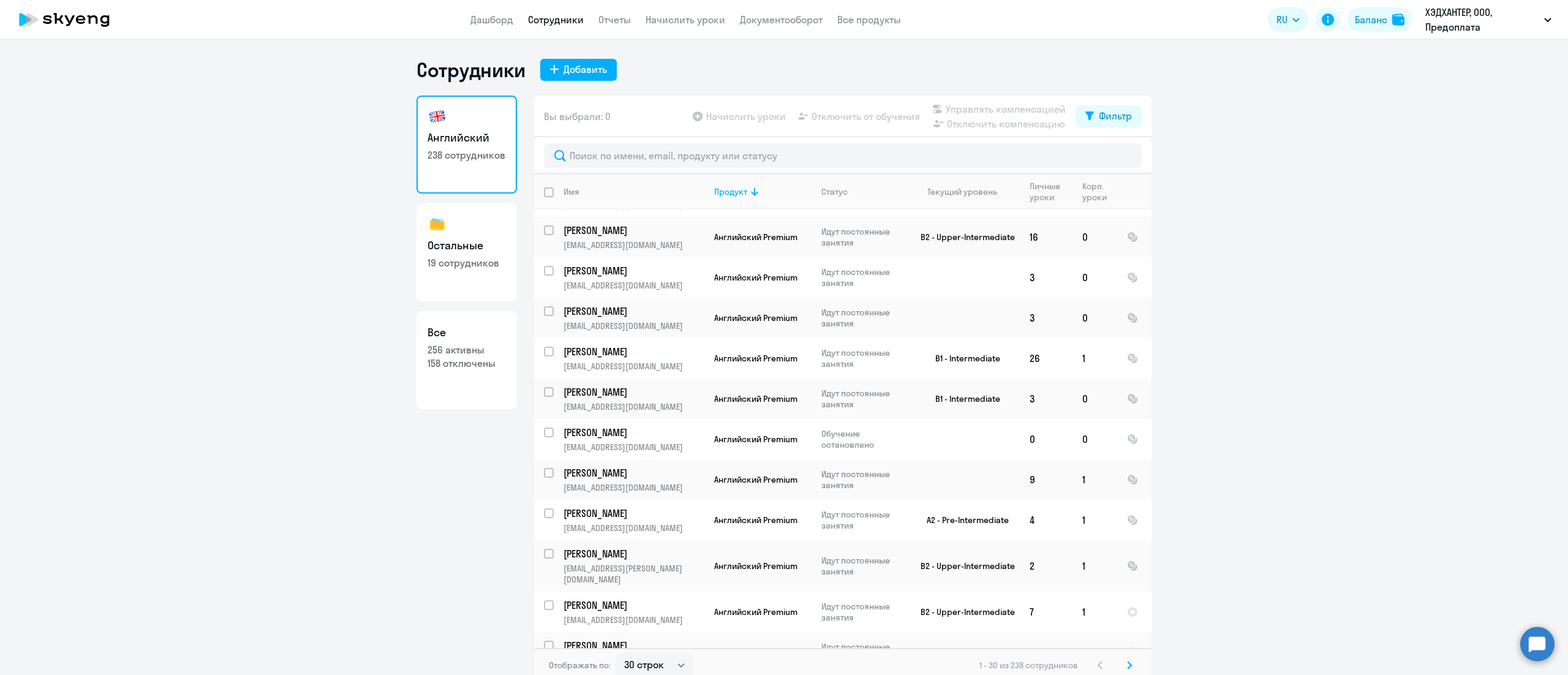
scroll to position [787, 0]
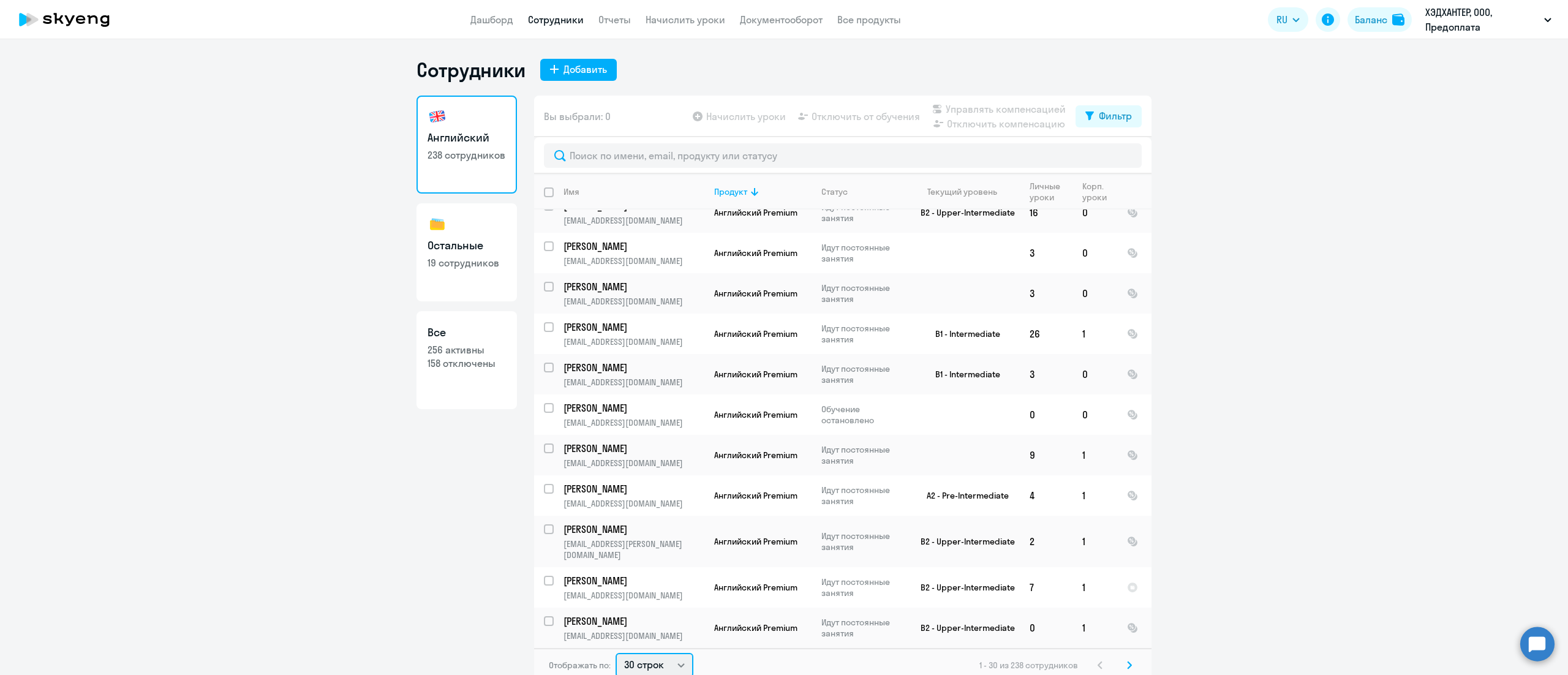
click at [666, 662] on select "30 строк 50 строк 100 строк" at bounding box center [654, 665] width 78 height 24
select select "100"
click at [616, 651] on select "30 строк 50 строк 100 строк" at bounding box center [654, 663] width 78 height 24
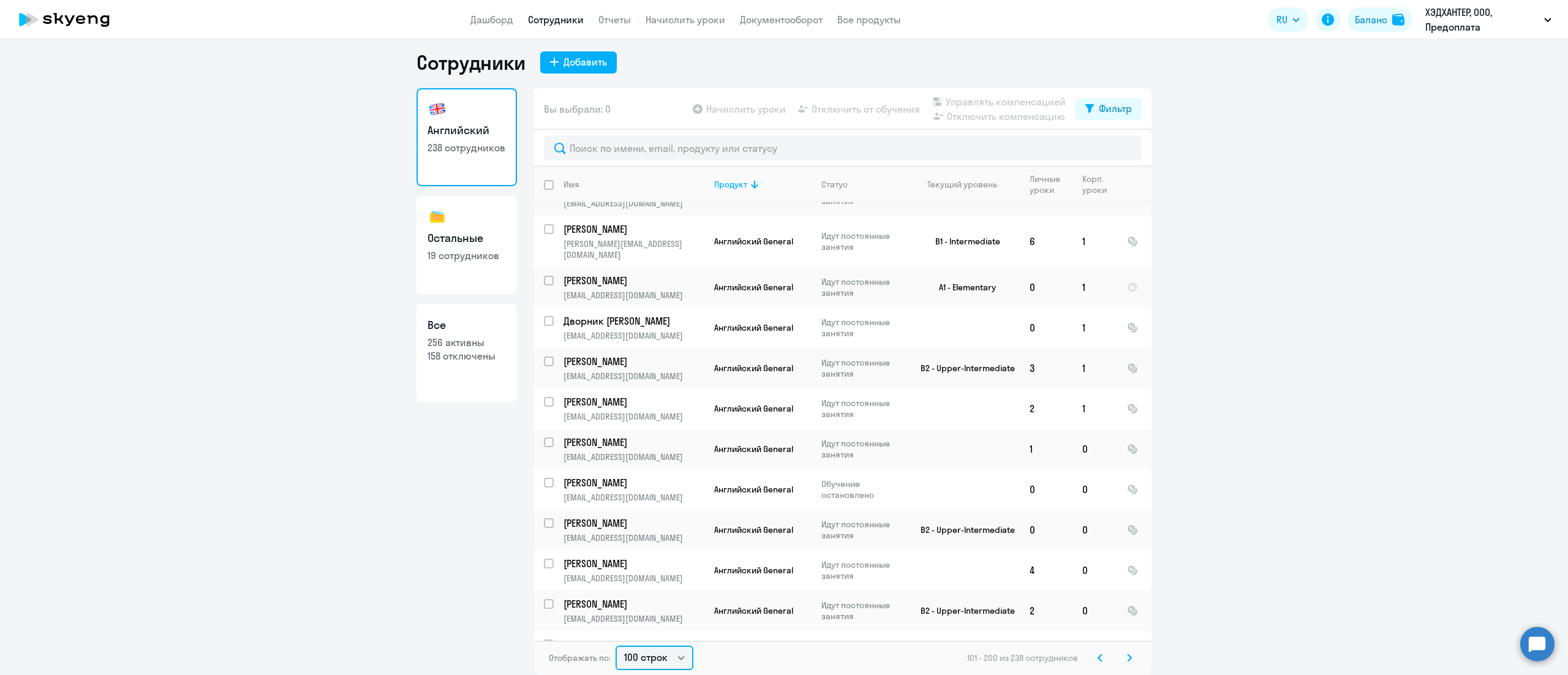
scroll to position [1593, 0]
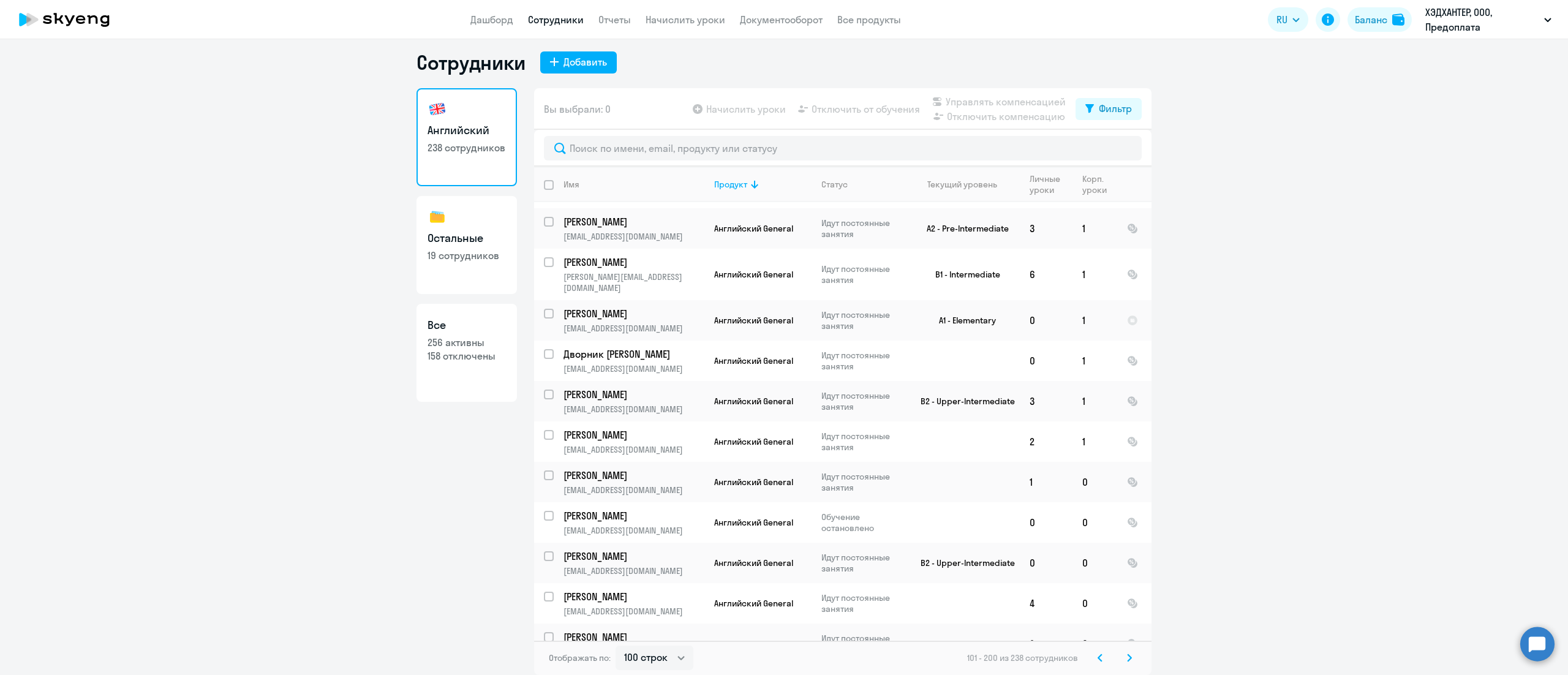
click at [544, 183] on input "deselect all" at bounding box center [556, 192] width 24 height 24
checkbox input "true"
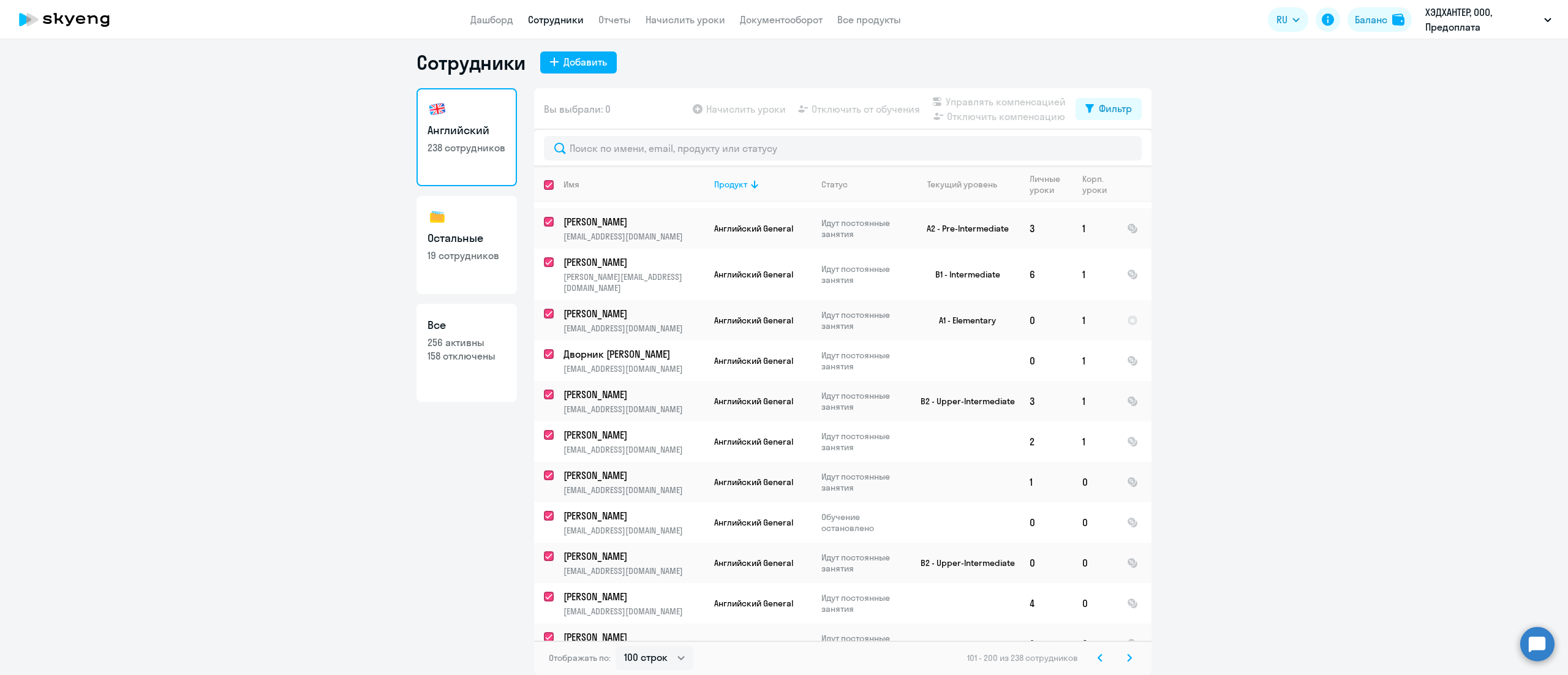
checkbox input "true"
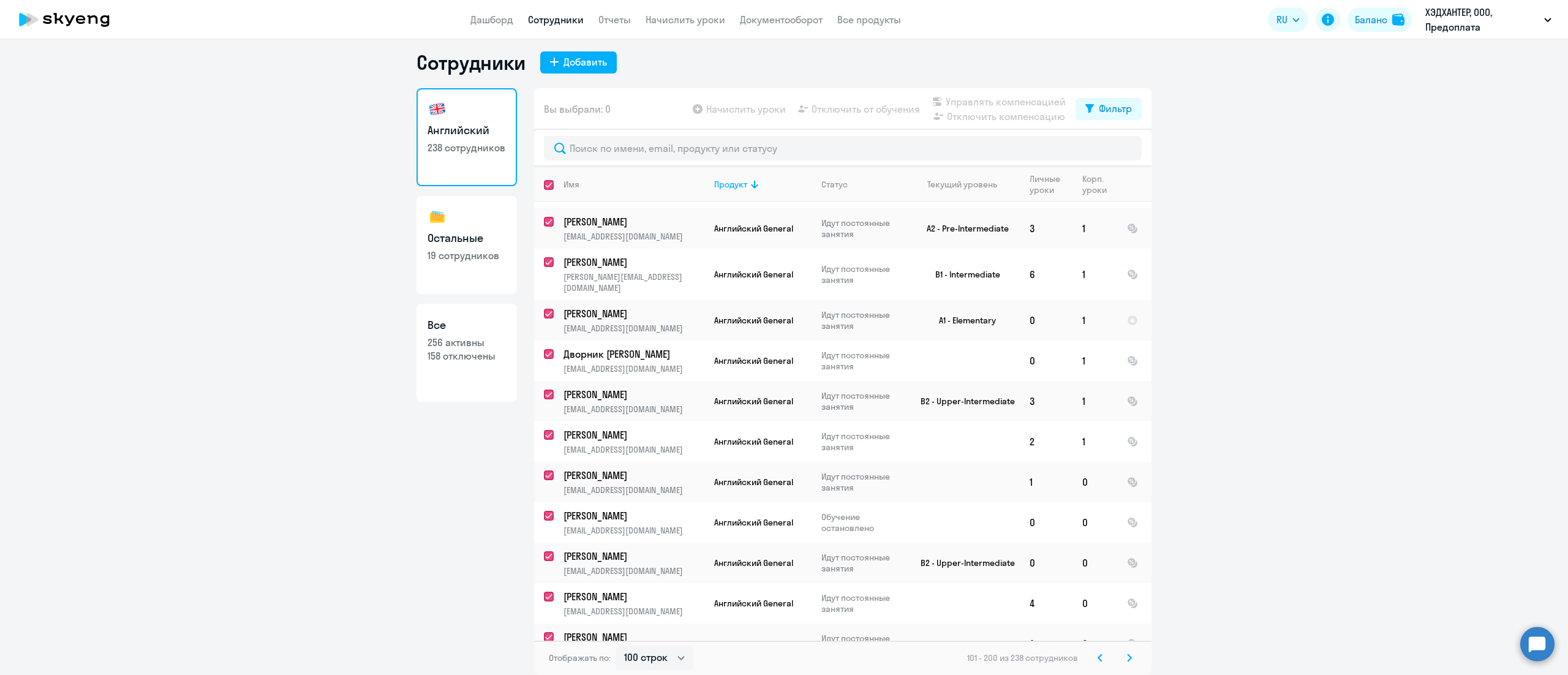
checkbox input "true"
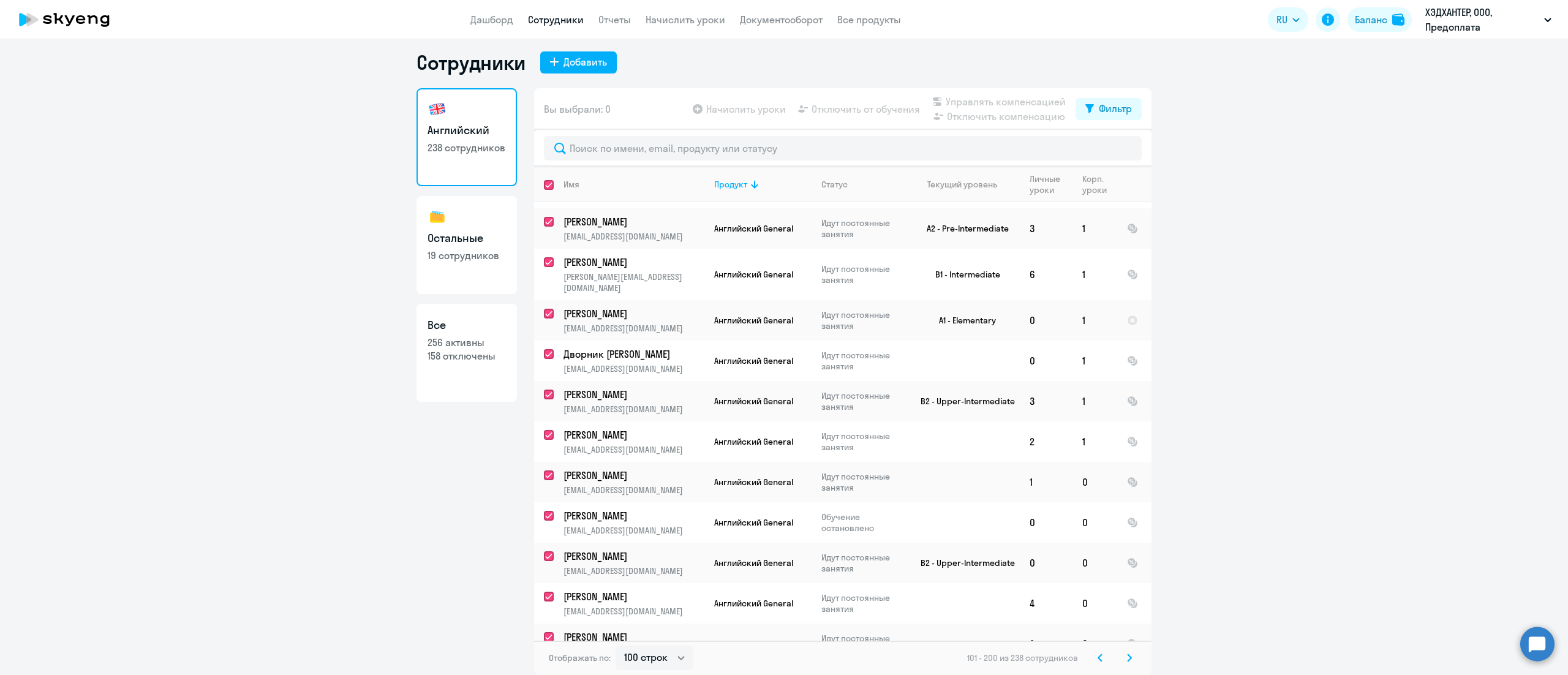
checkbox input "true"
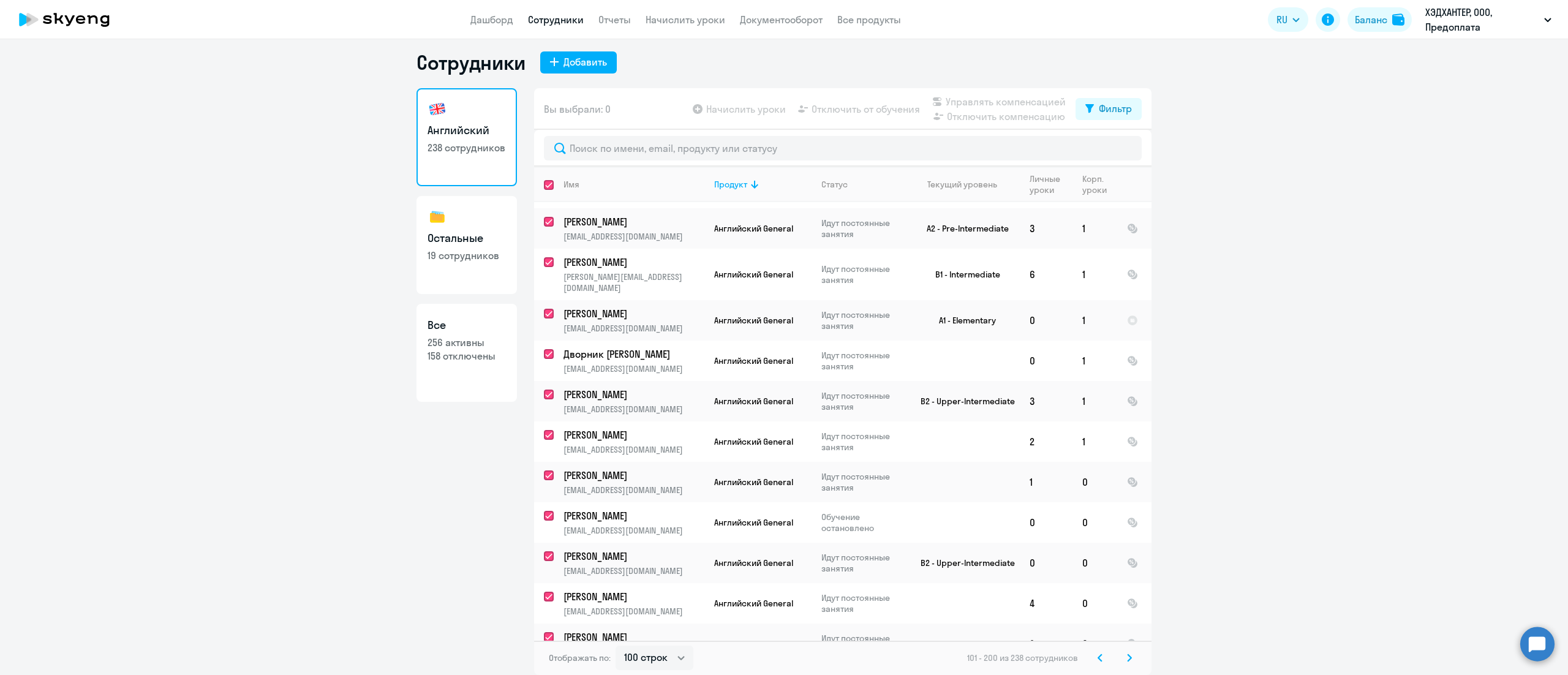
checkbox input "true"
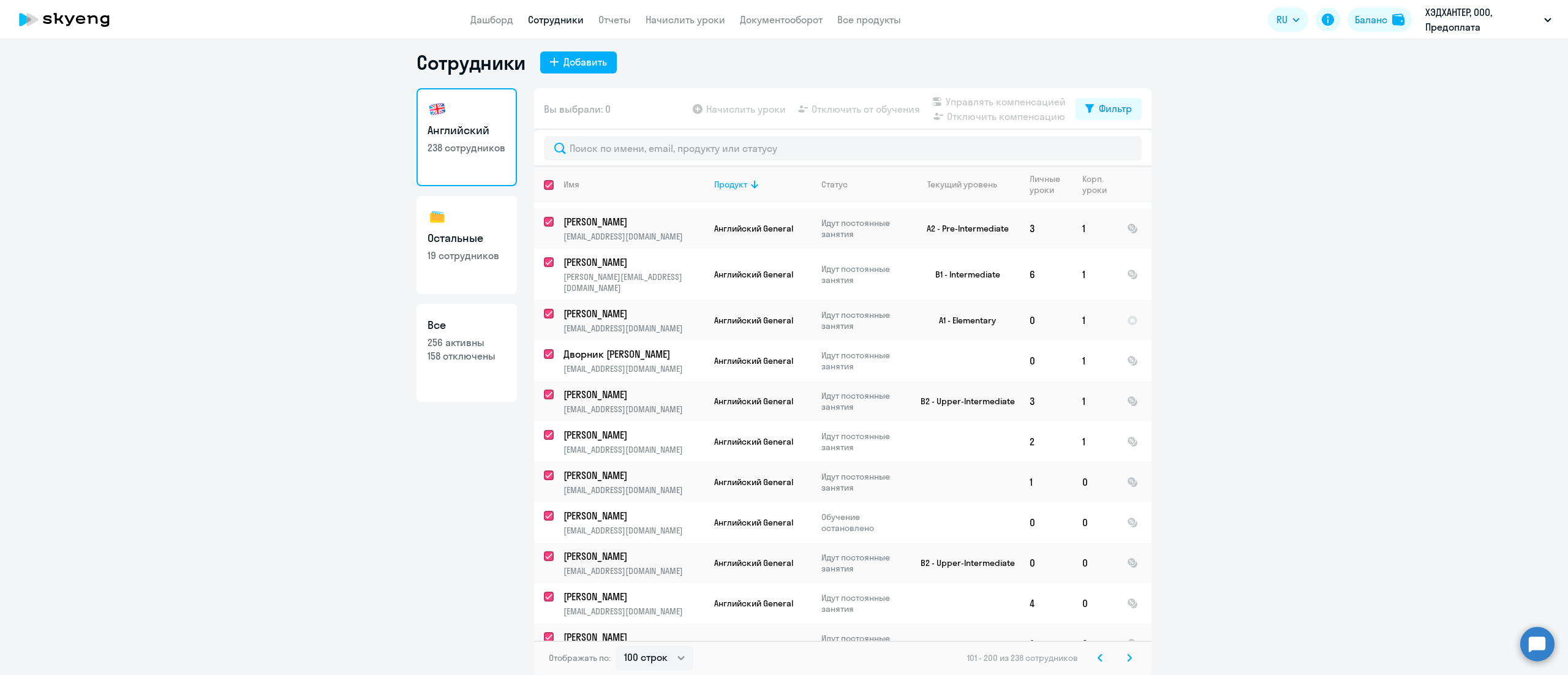
checkbox input "true"
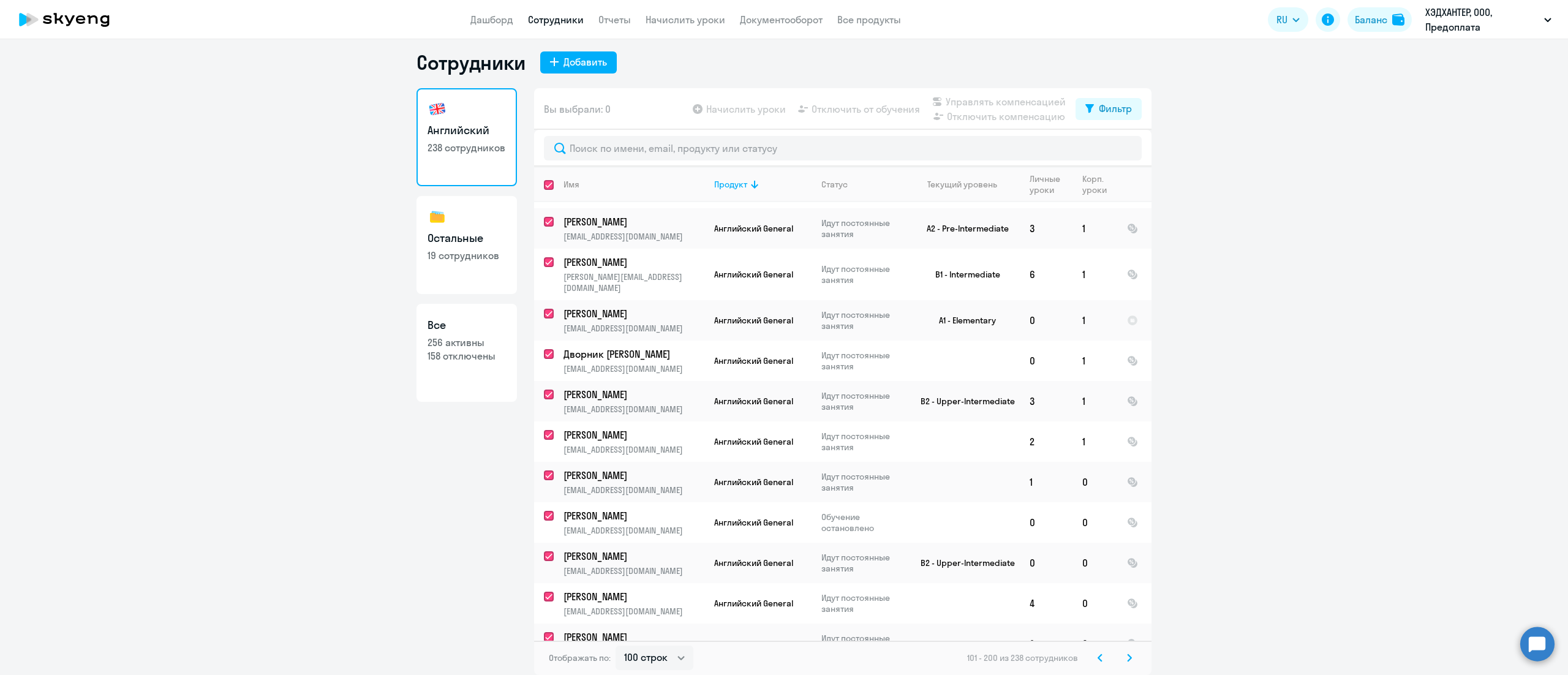
checkbox input "true"
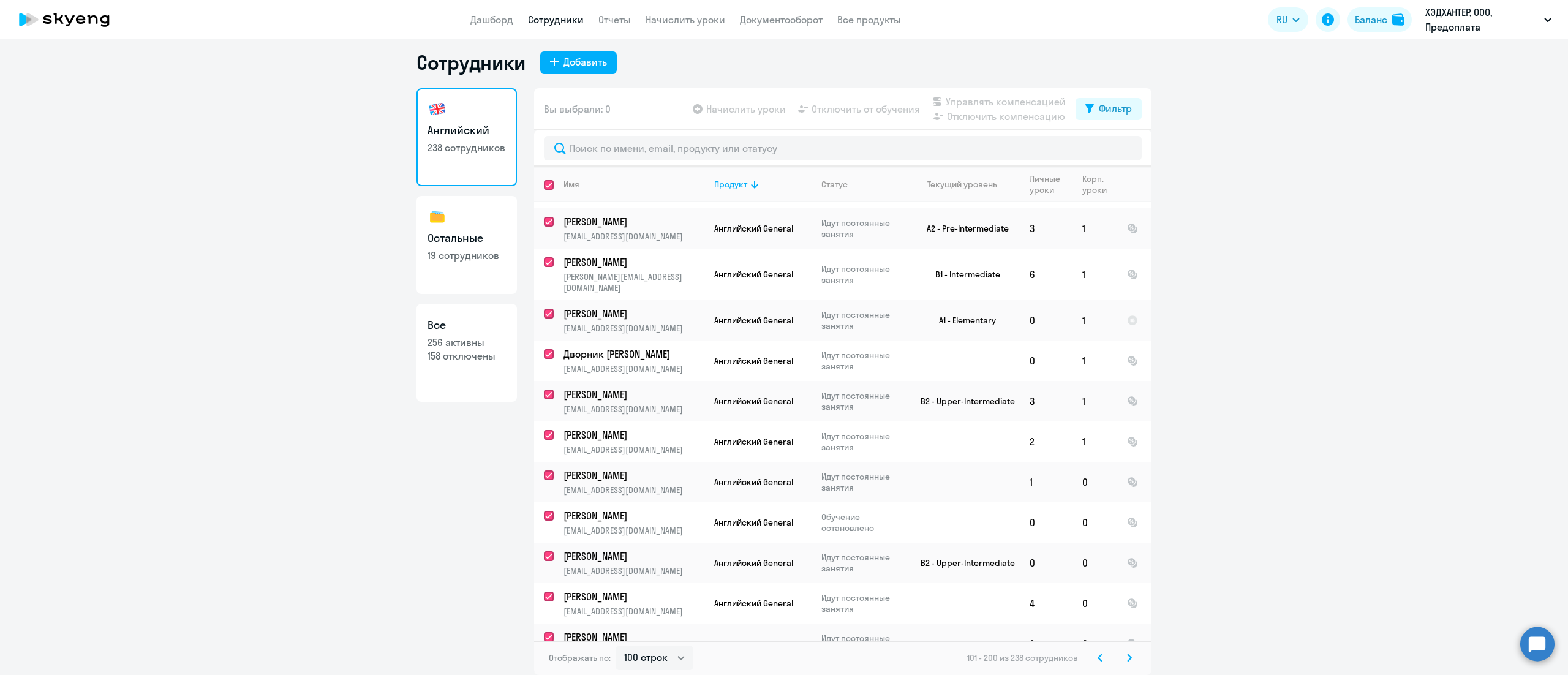
checkbox input "true"
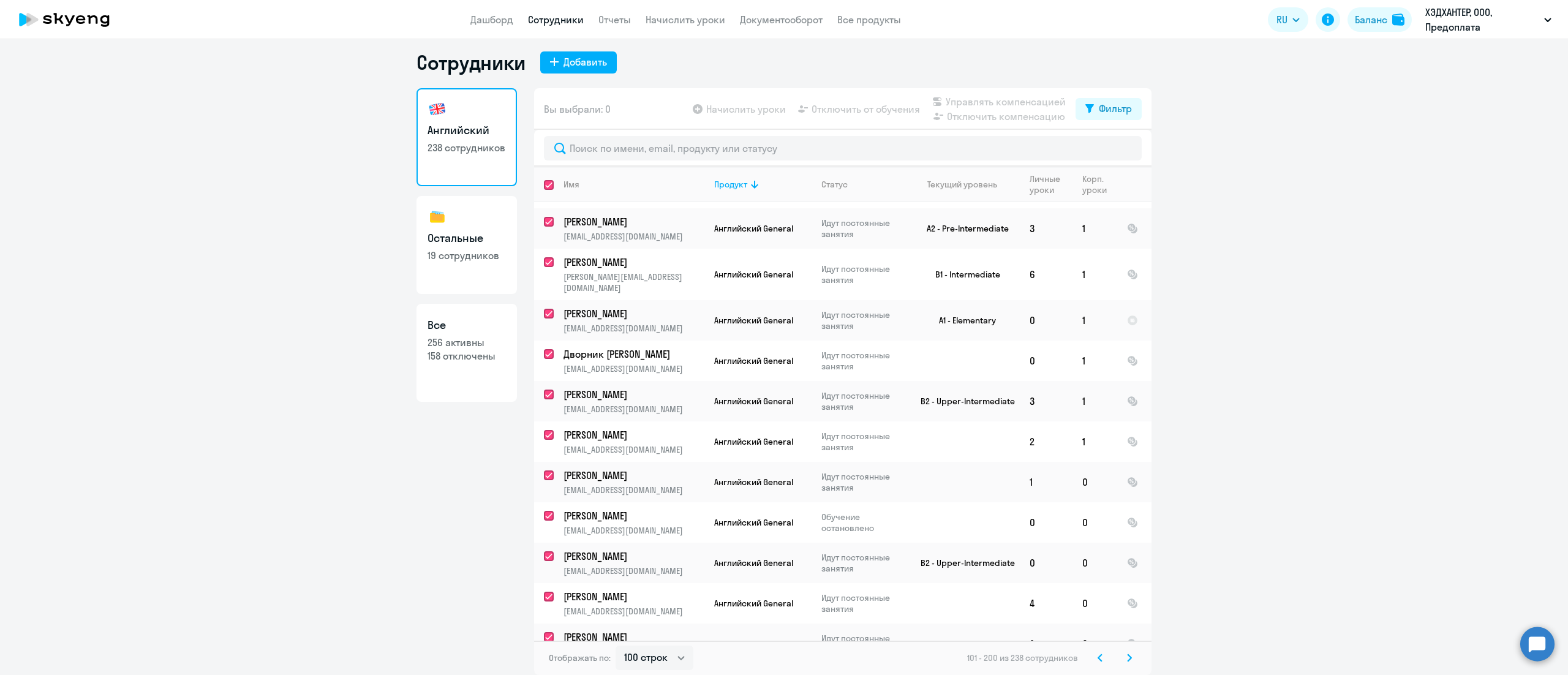
checkbox input "true"
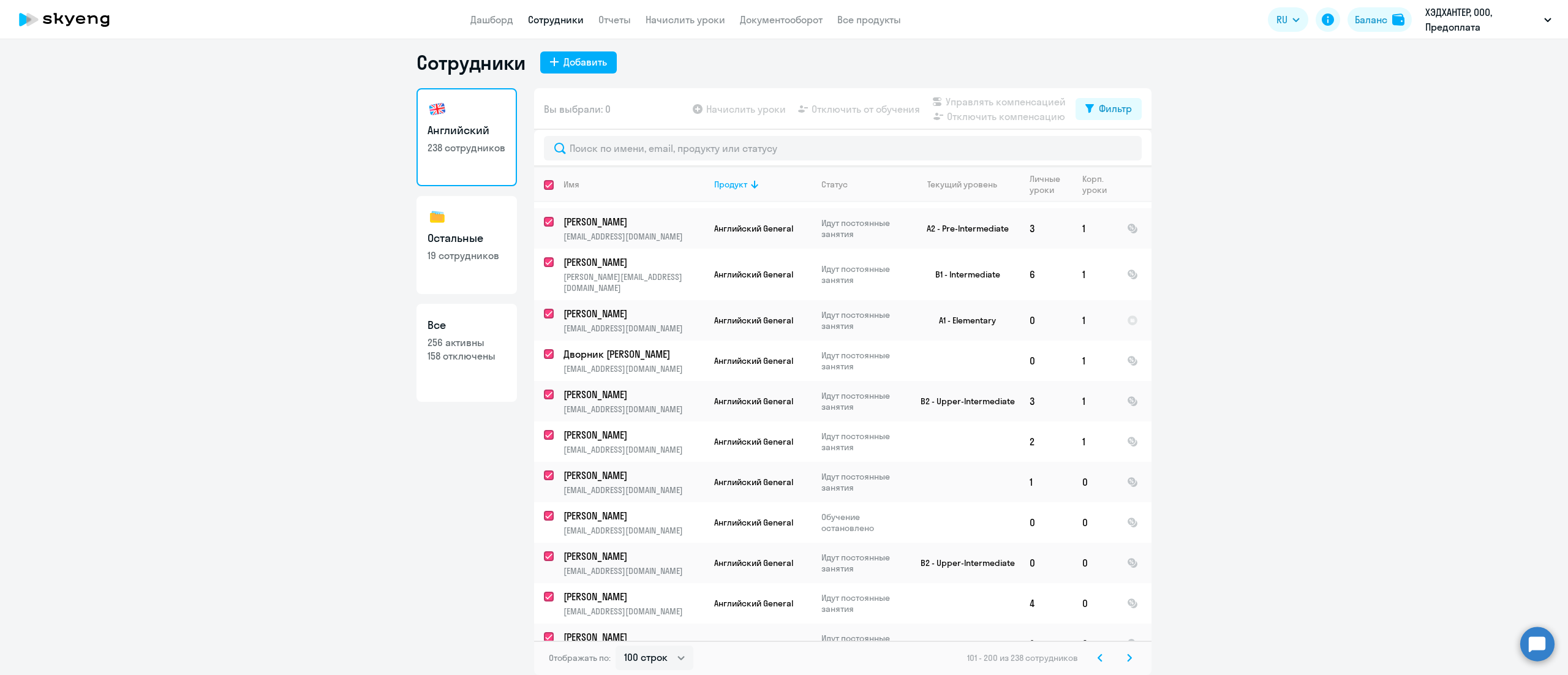
checkbox input "true"
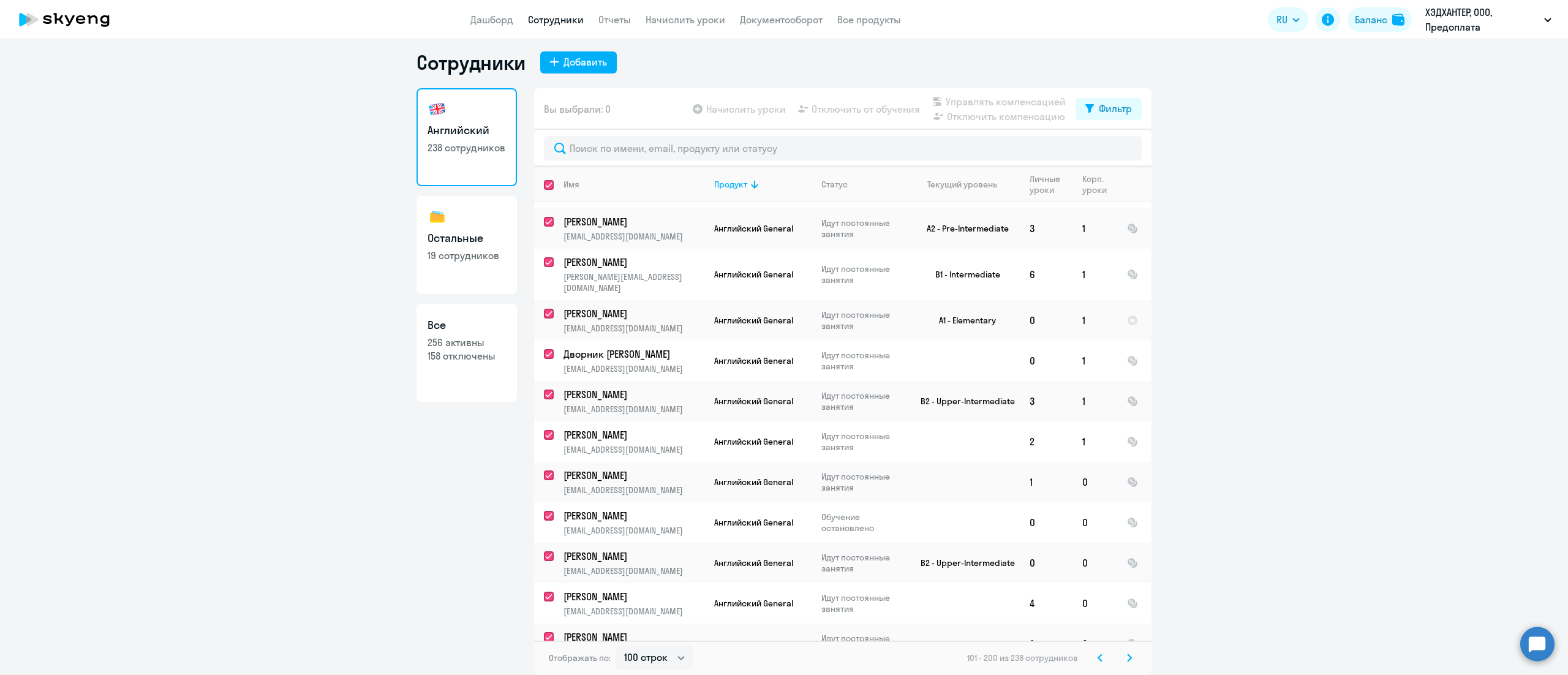
checkbox input "true"
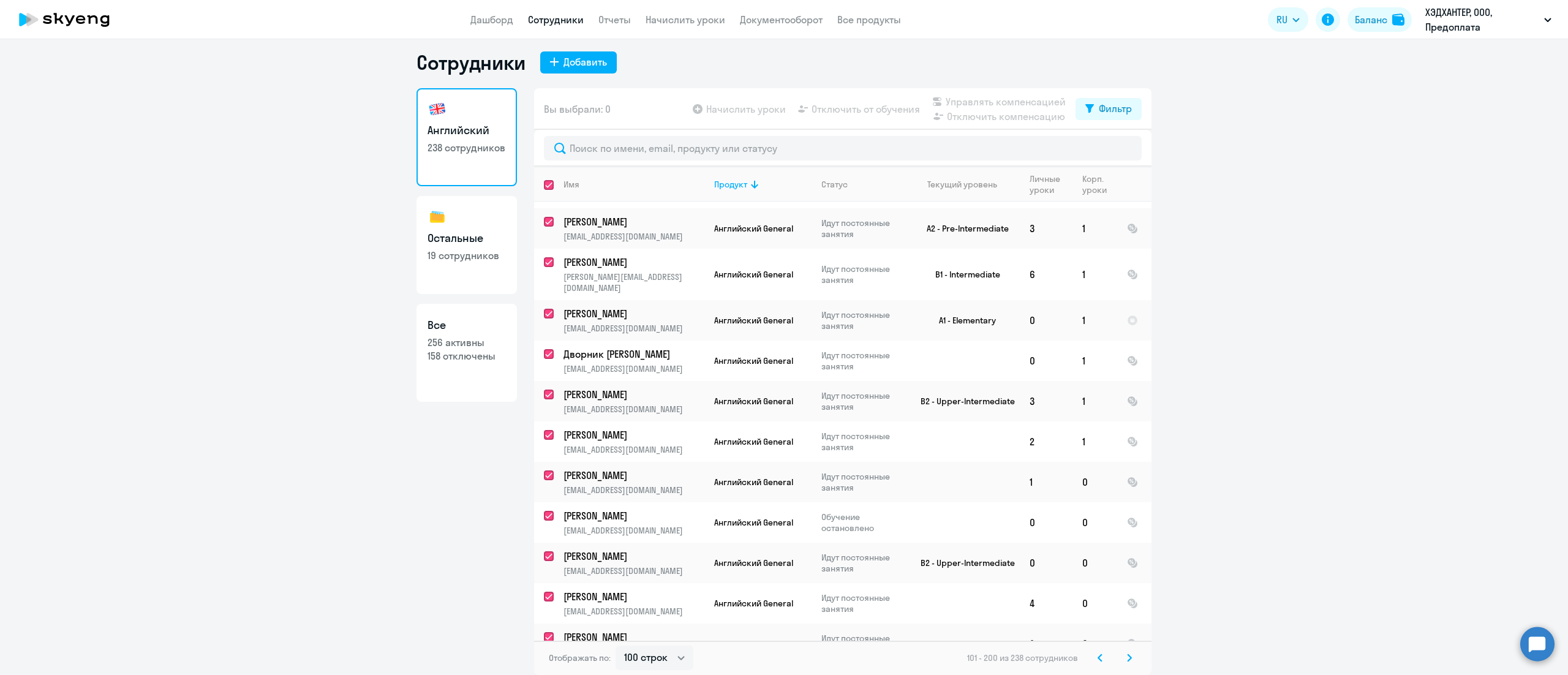
checkbox input "true"
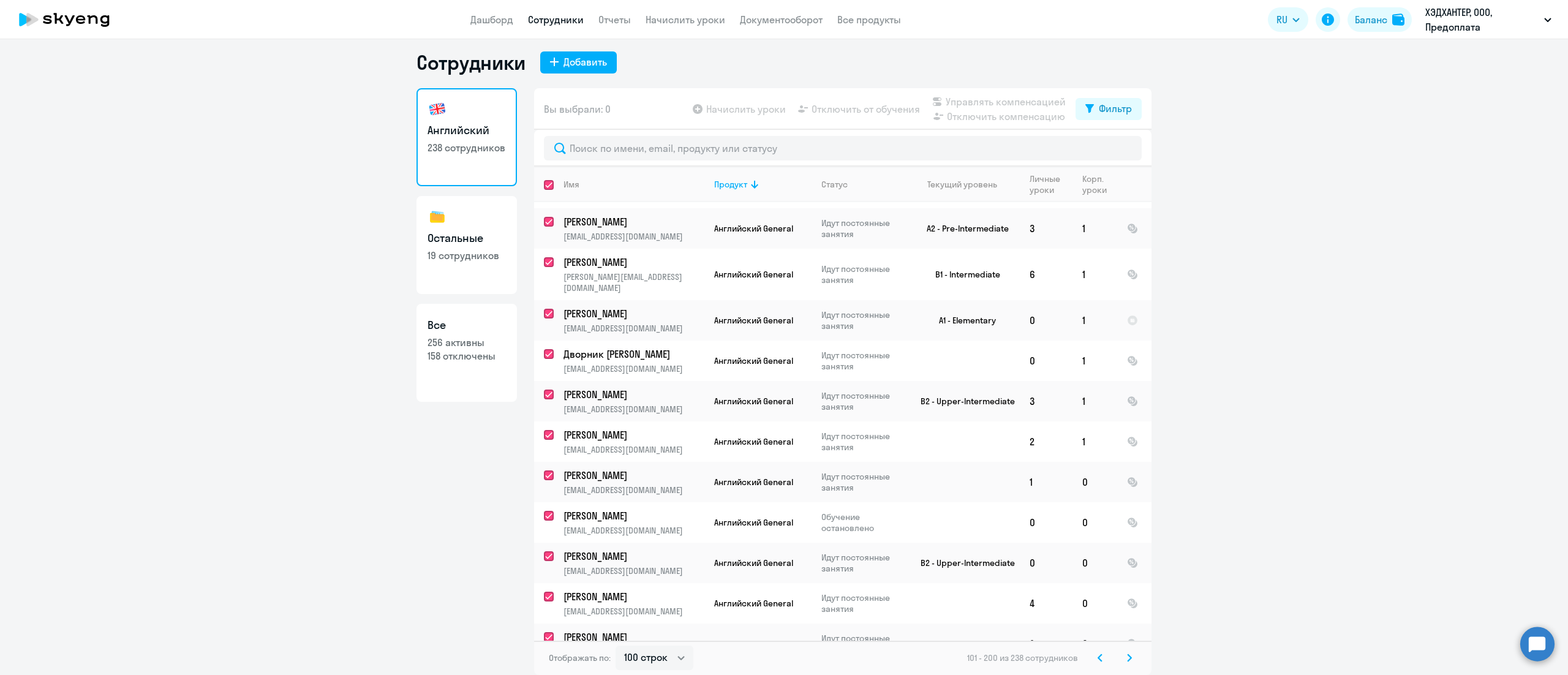
checkbox input "true"
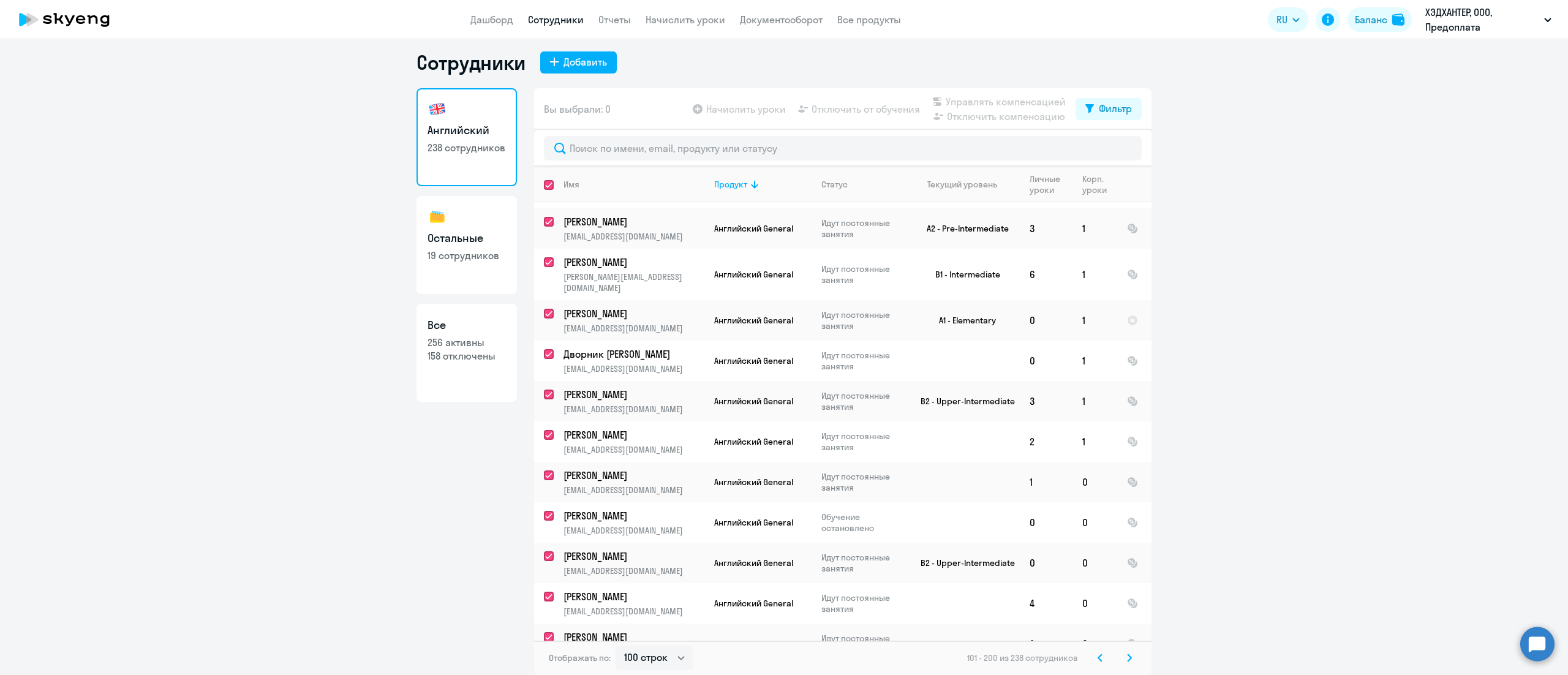
checkbox input "true"
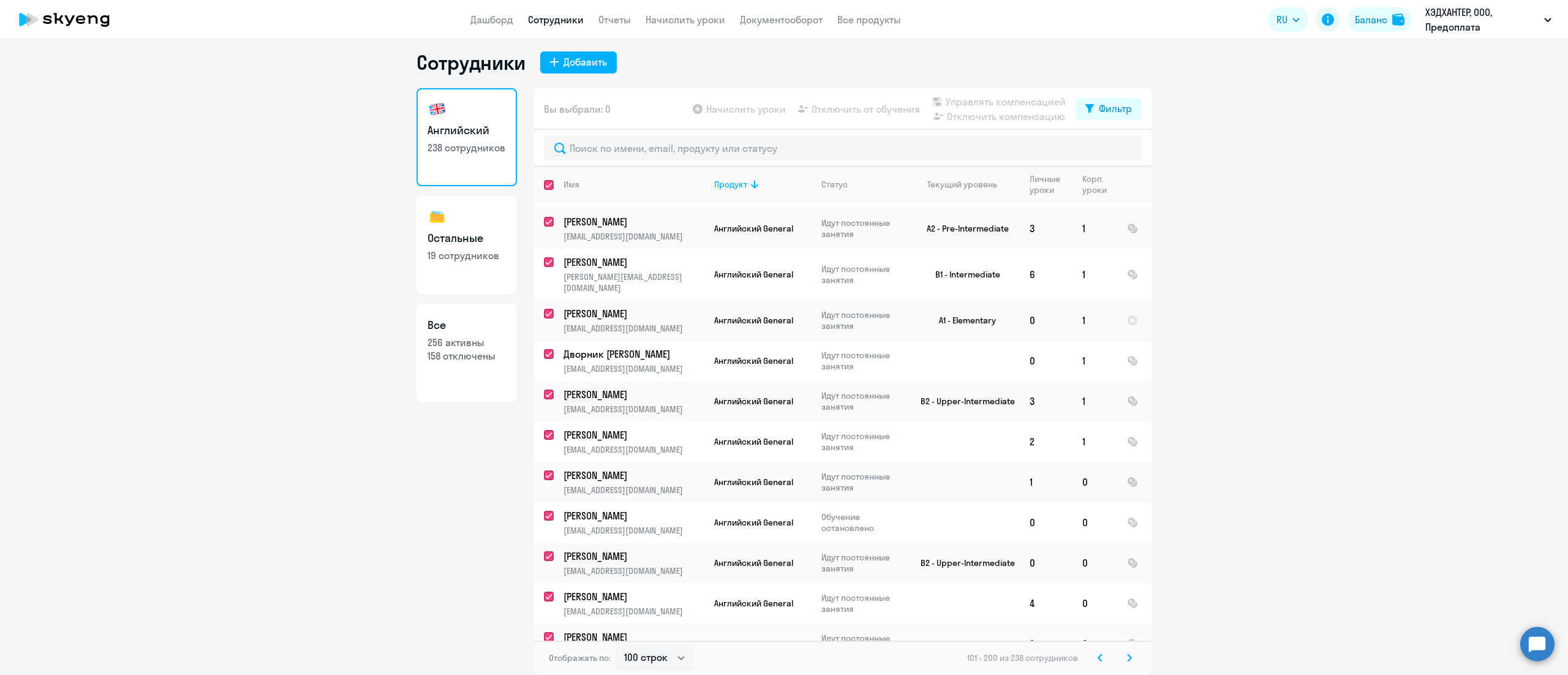
checkbox input "true"
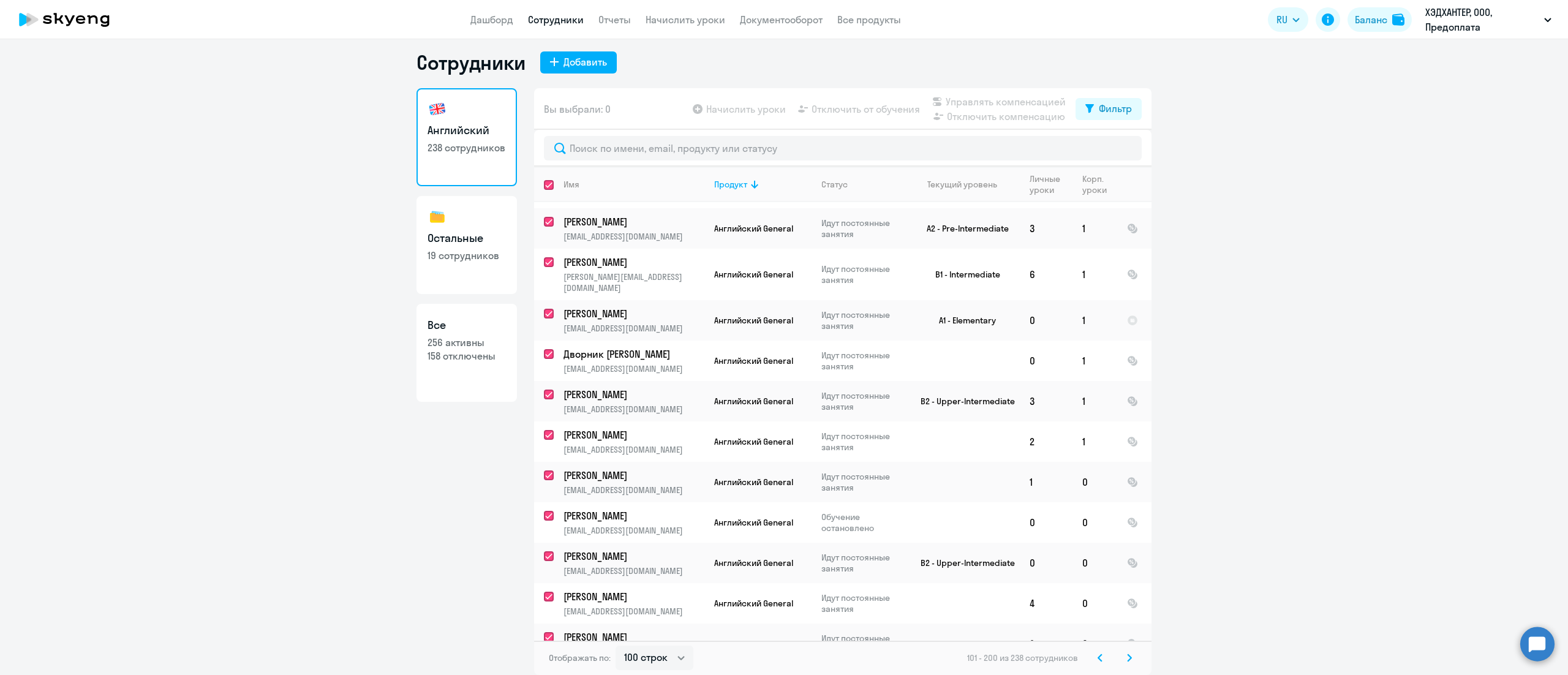
checkbox input "true"
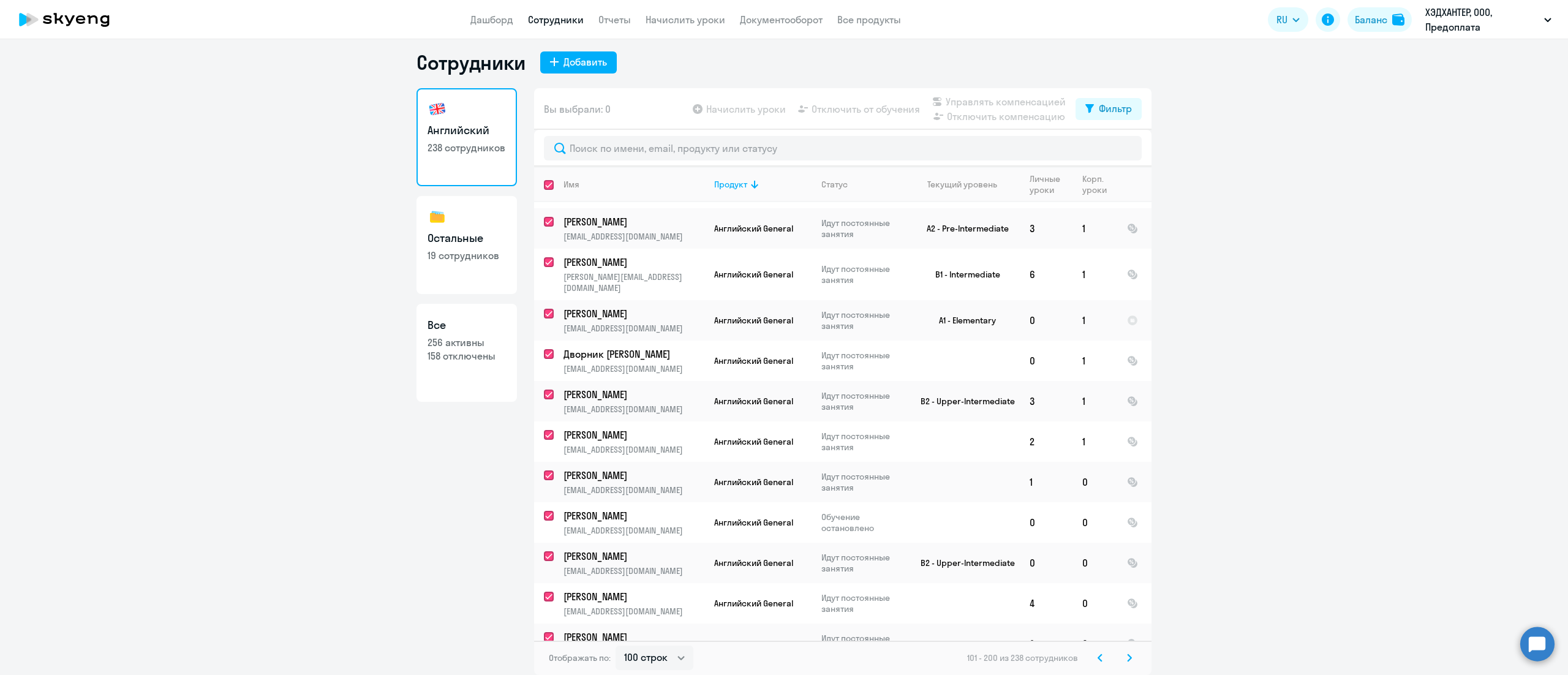
checkbox input "true"
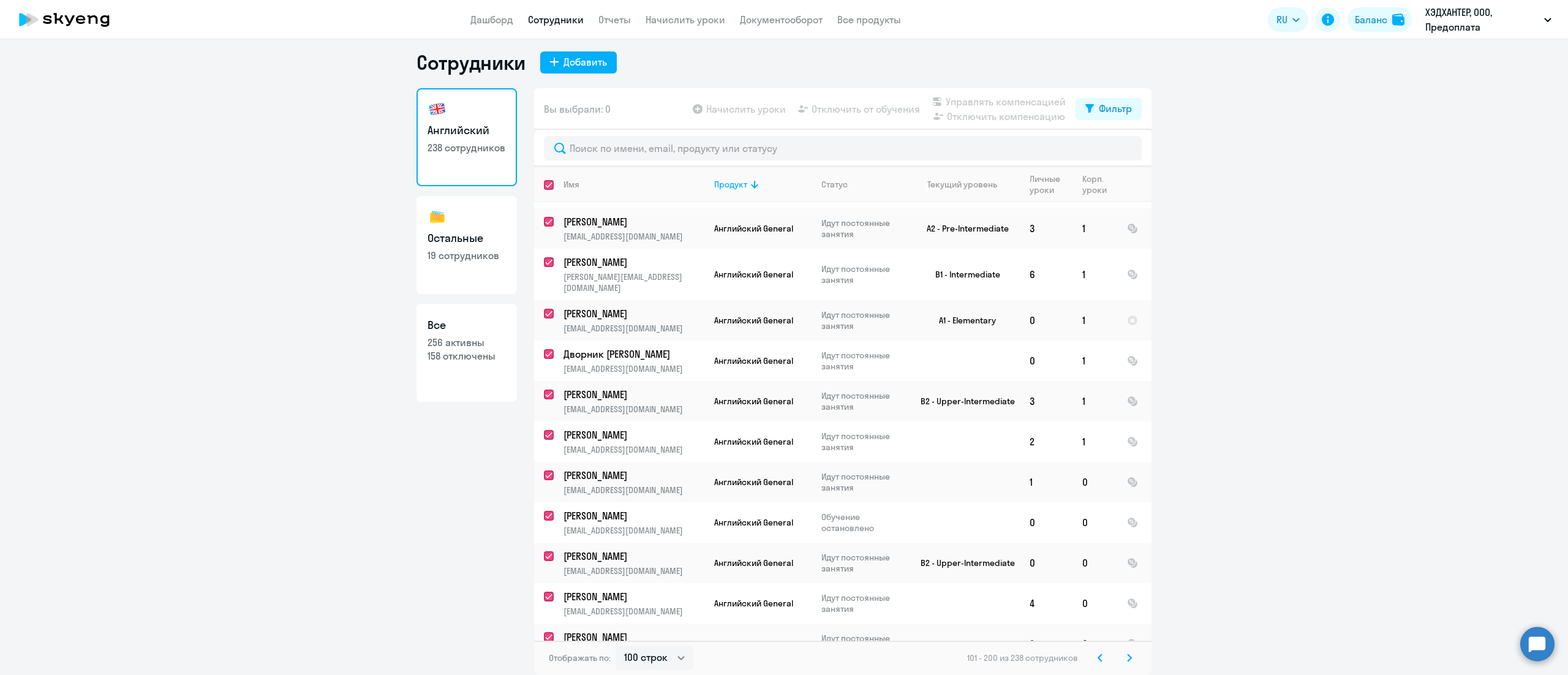
checkbox input "true"
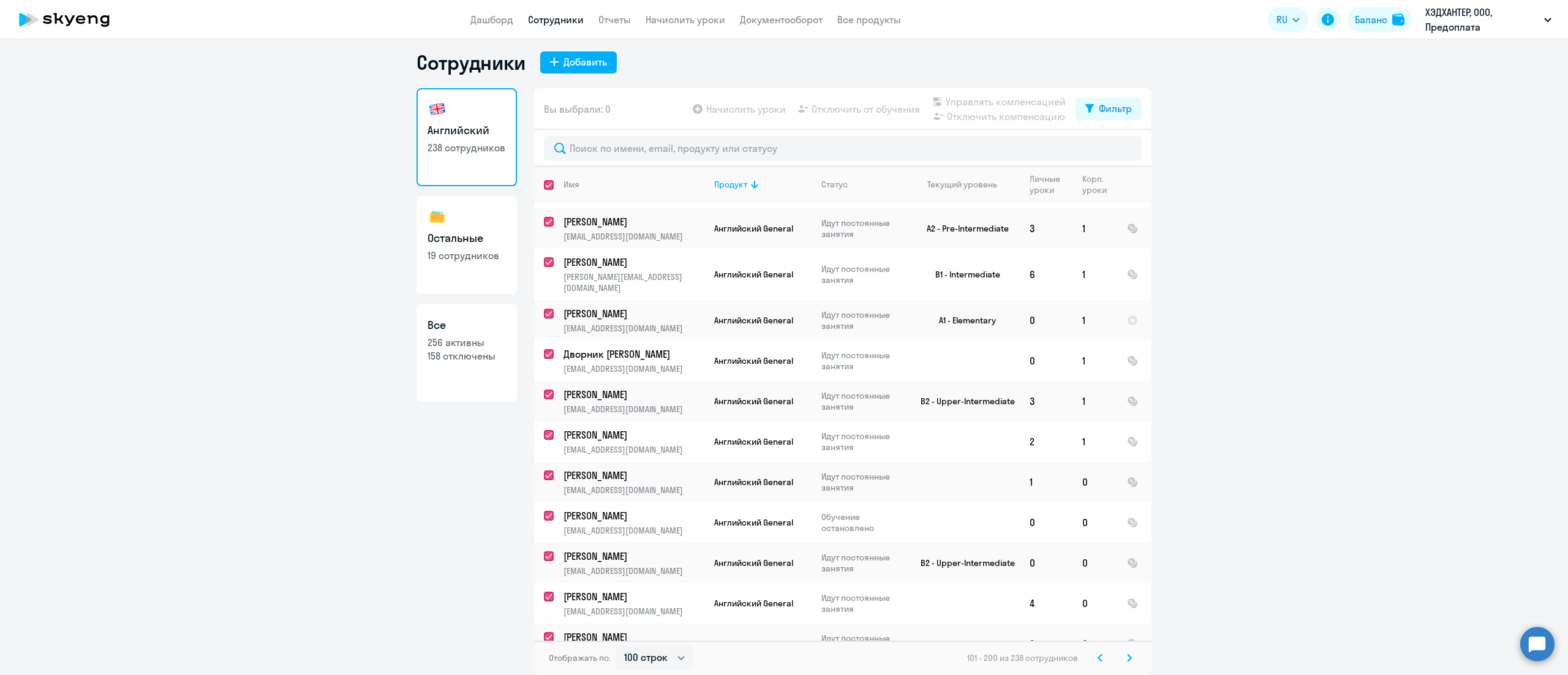
checkbox input "true"
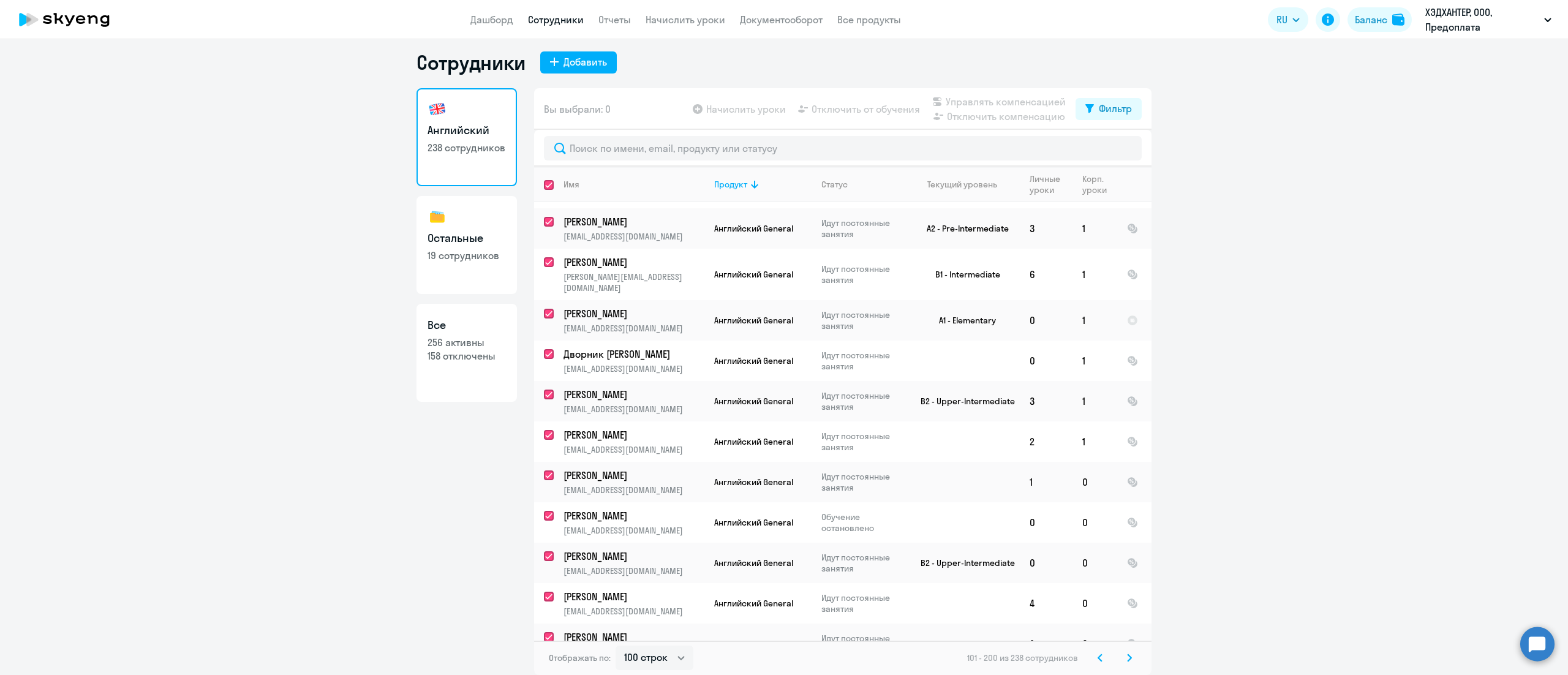
checkbox input "true"
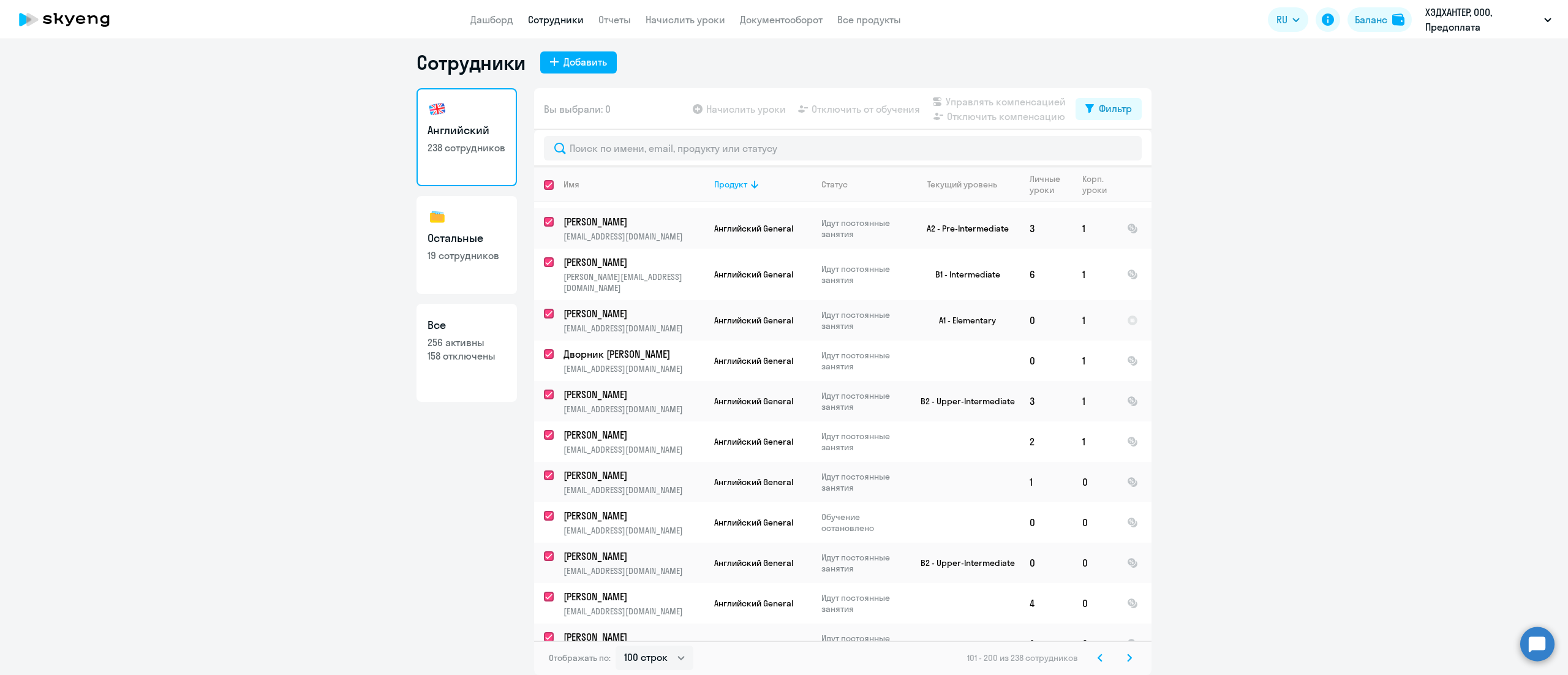
checkbox input "true"
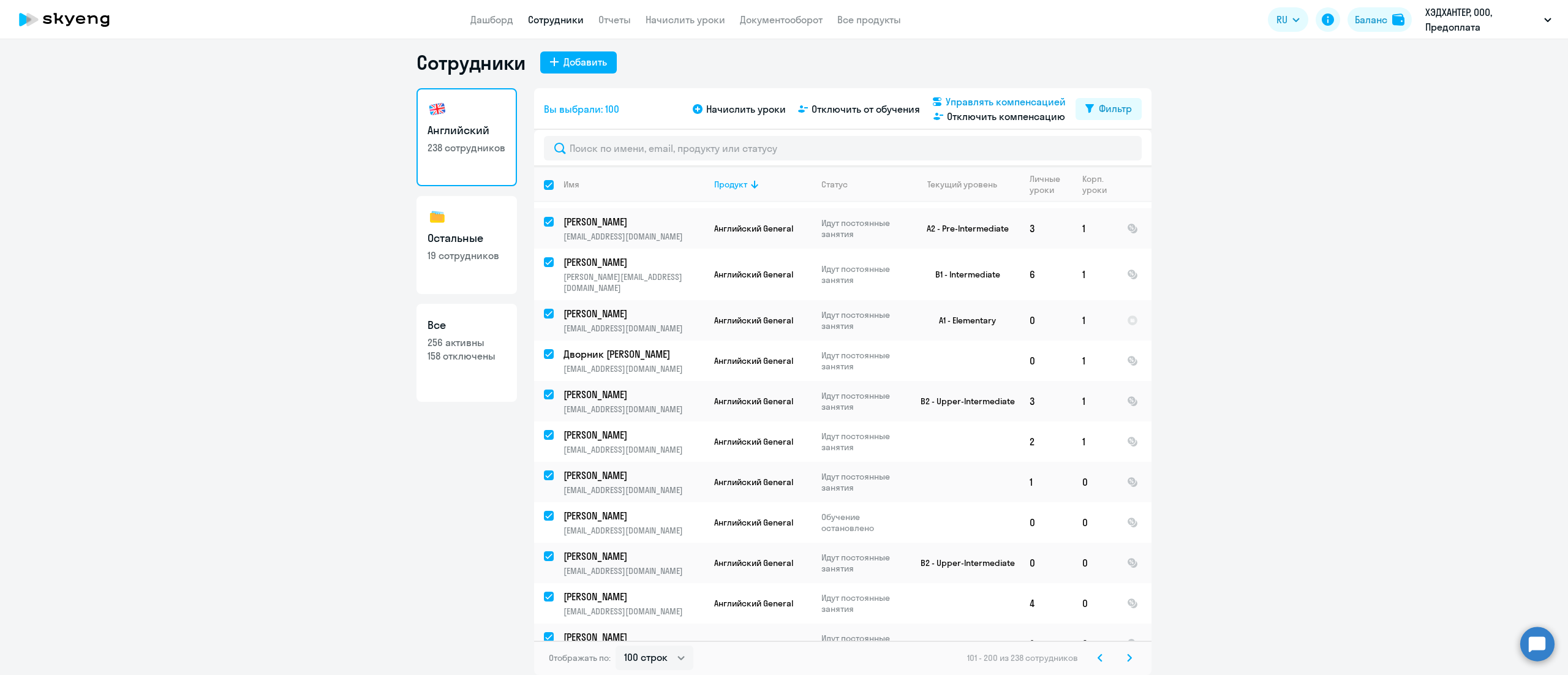
click at [970, 95] on span "Управлять компенсацией" at bounding box center [1005, 101] width 120 height 15
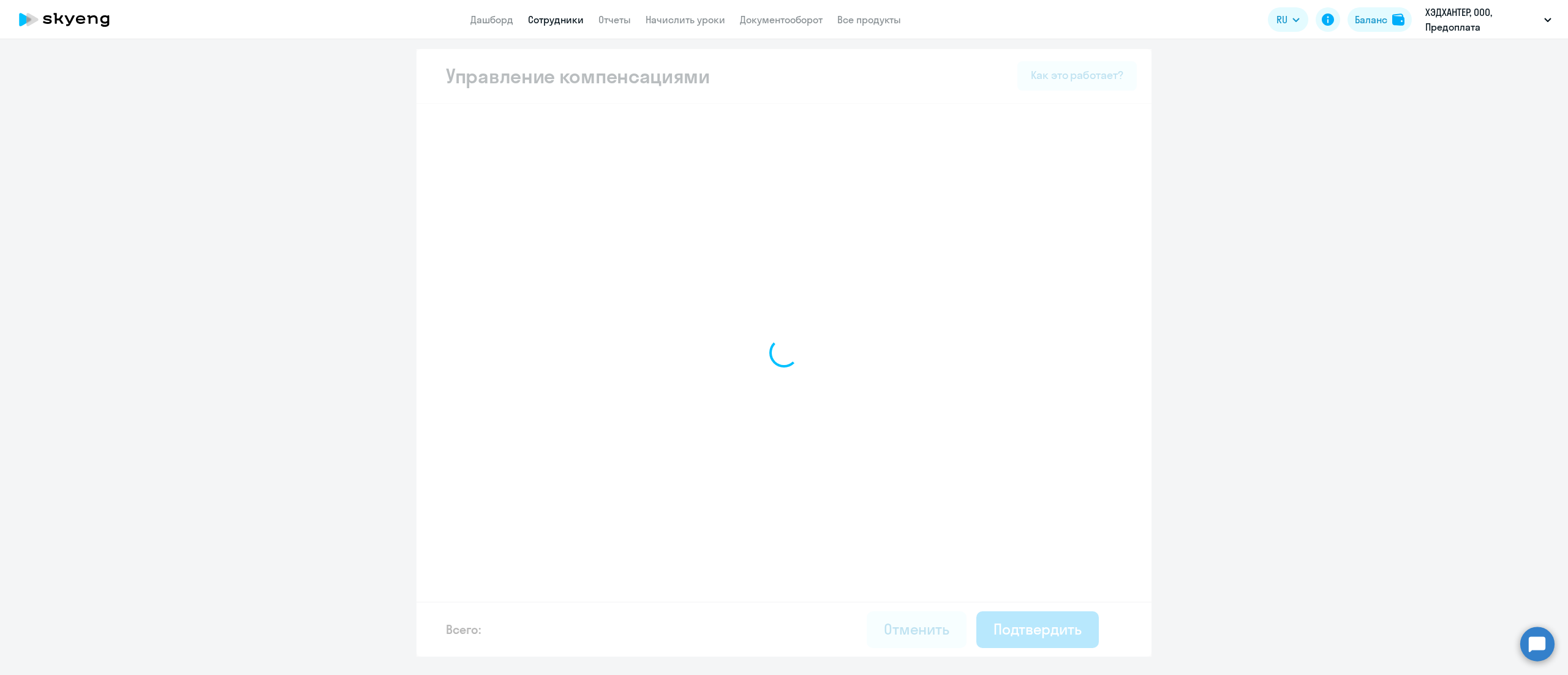
select select "MONTHLY"
select select "30"
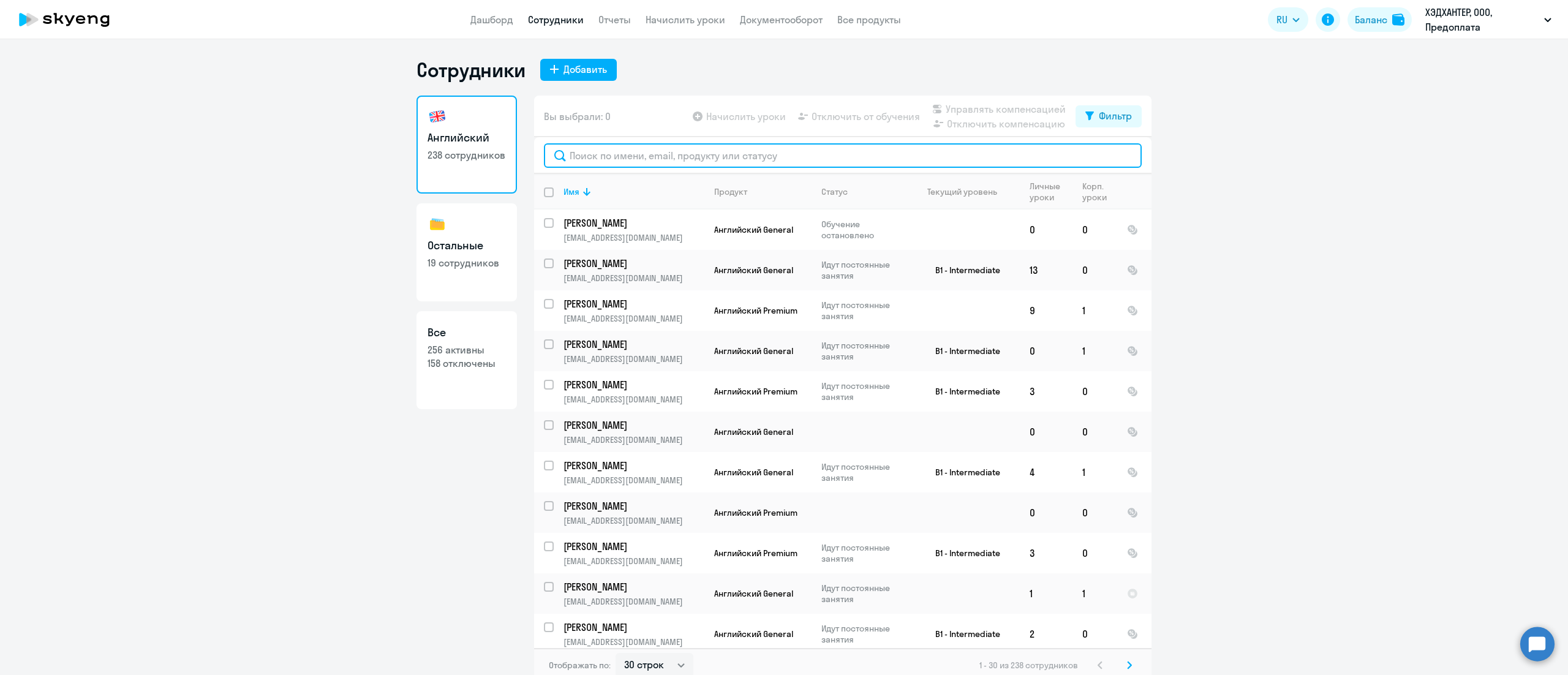
click at [697, 145] on input "text" at bounding box center [842, 155] width 598 height 24
paste input "Алавердова"
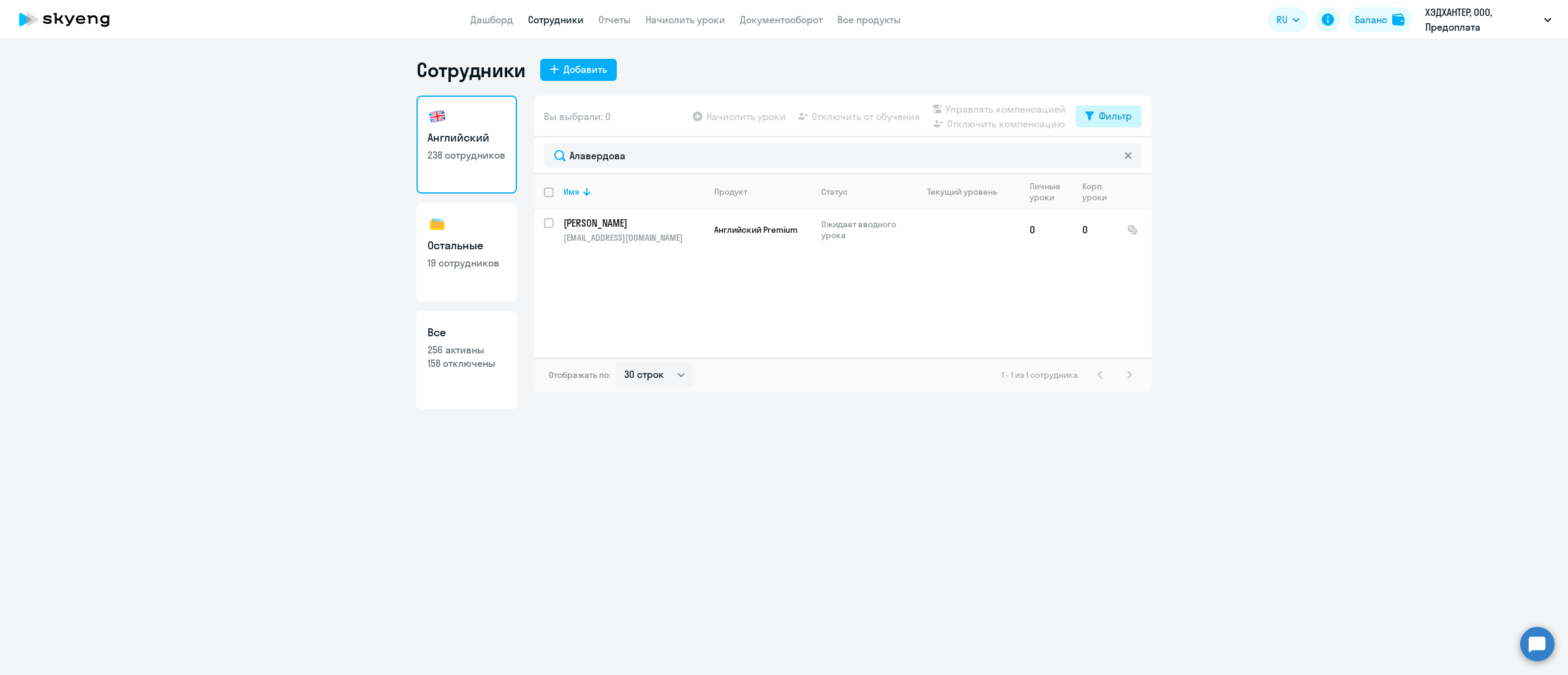
click at [1125, 120] on div "Фильтр" at bounding box center [1115, 115] width 33 height 15
click at [1214, 186] on ng-component "Сотрудники Добавить Английский 238 сотрудников Остальные 19 сотрудников Все 256…" at bounding box center [784, 233] width 1568 height 352
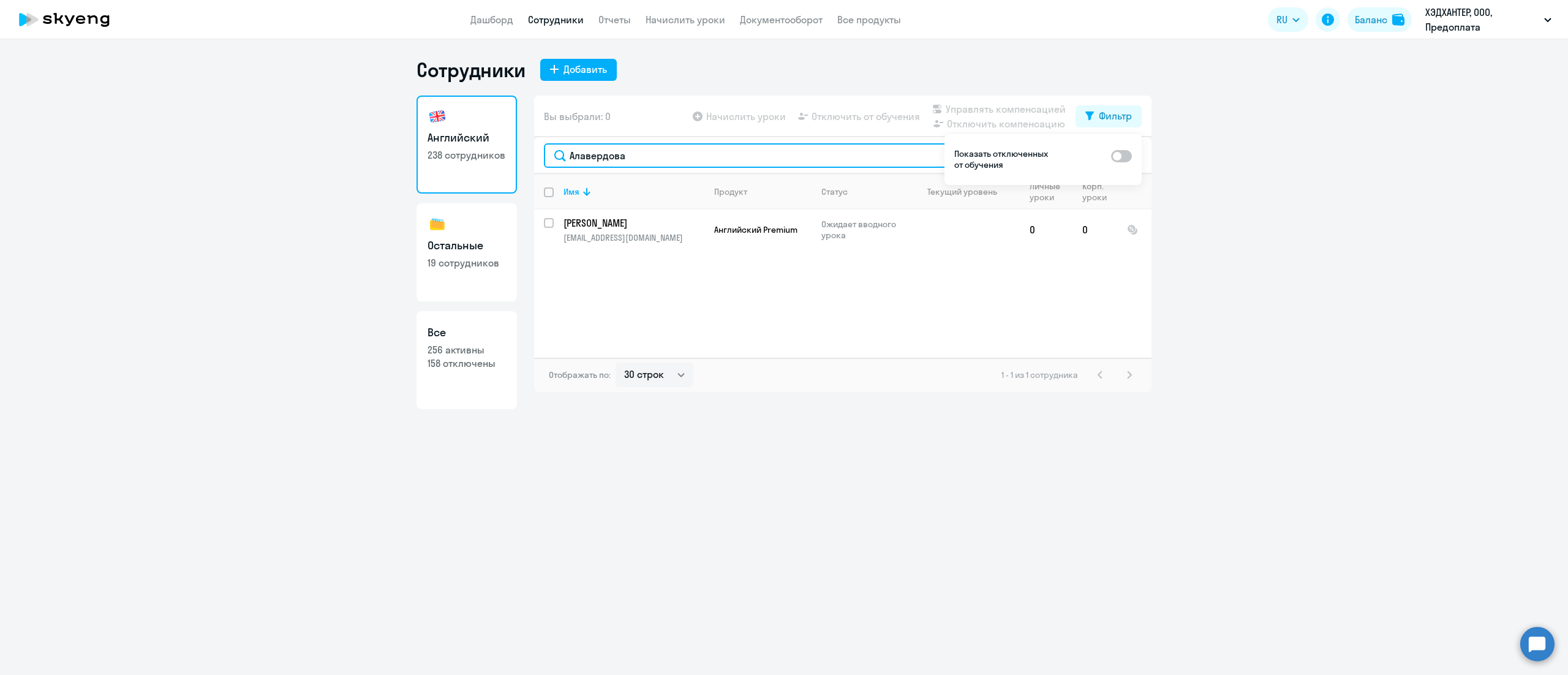
click at [599, 155] on input "Алавердова" at bounding box center [842, 155] width 598 height 24
paste input "орст"
click at [808, 486] on div "Сотрудники Добавить Английский 238 сотрудников Остальные 19 сотрудников Все 256…" at bounding box center [784, 357] width 1568 height 636
click at [1125, 120] on div "Фильтр" at bounding box center [1115, 115] width 33 height 15
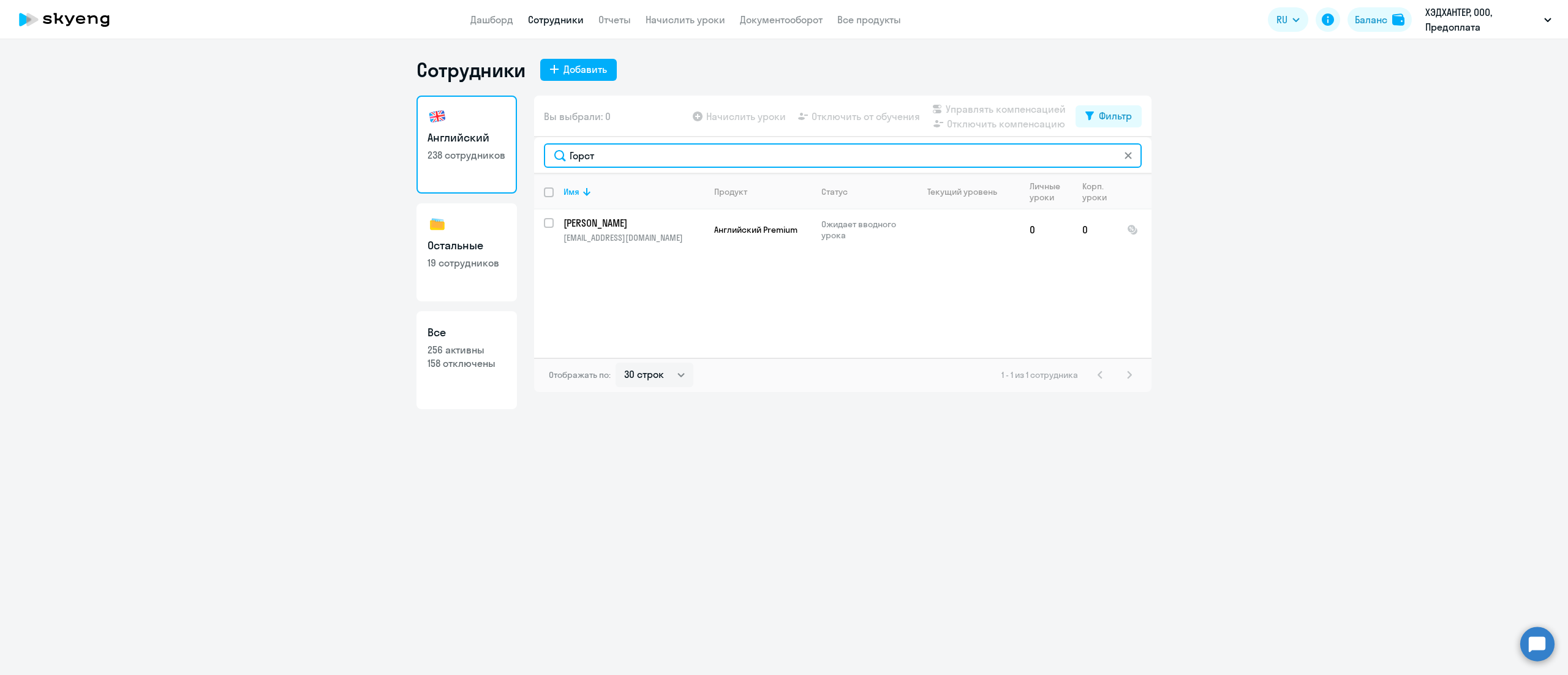
click at [621, 148] on input "Горст" at bounding box center [842, 155] width 598 height 24
click at [610, 151] on input "Горст" at bounding box center [842, 155] width 598 height 24
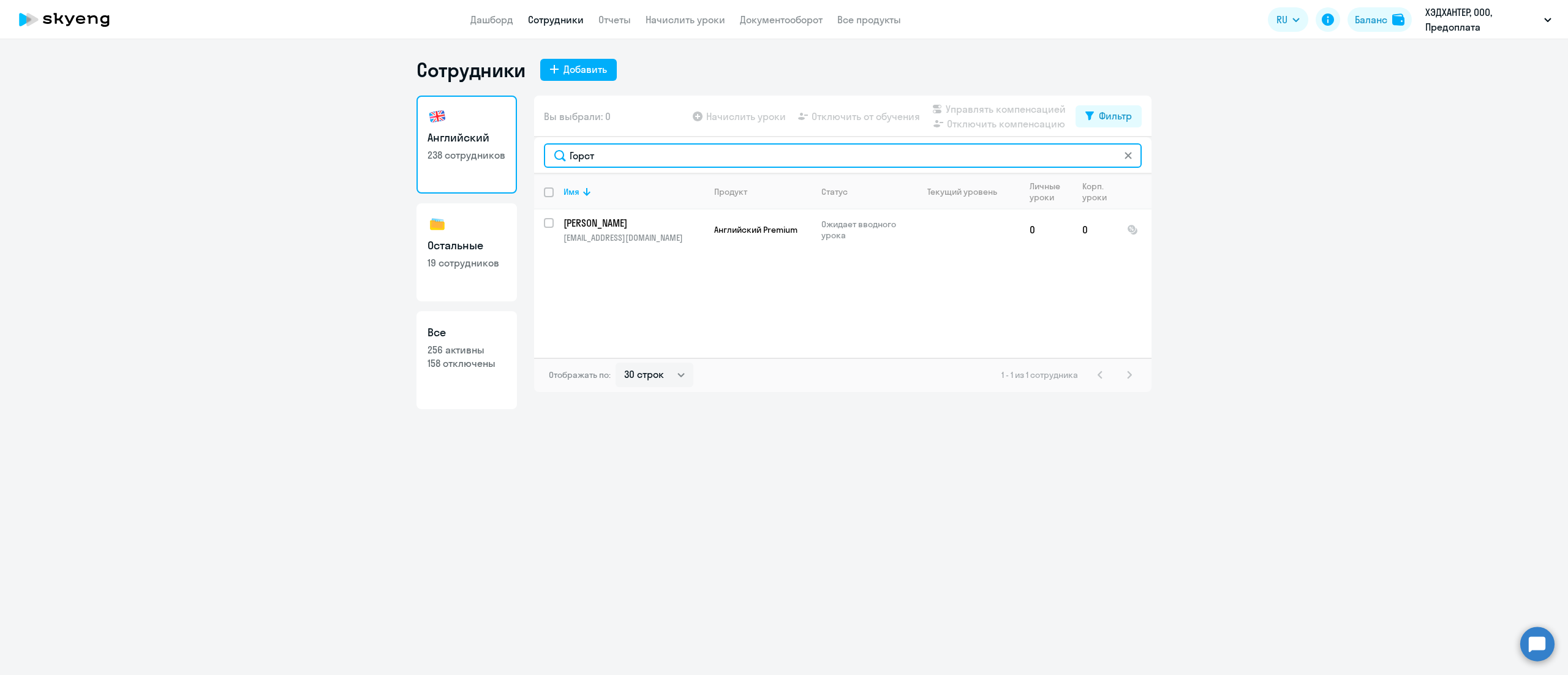
paste input "авришян"
click at [686, 157] on input "Давришян" at bounding box center [842, 155] width 598 height 24
paste input "еленский"
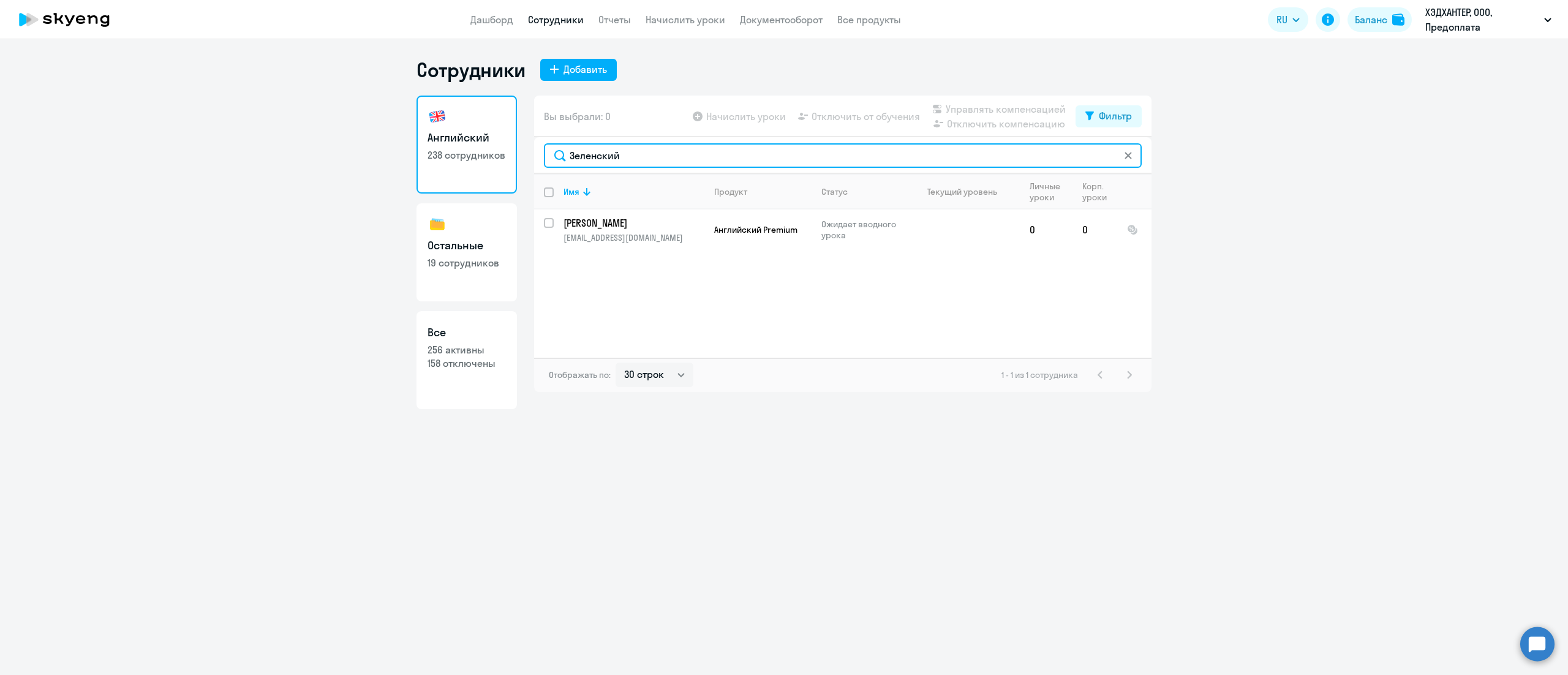
click at [742, 161] on input "Зеленский" at bounding box center [842, 155] width 598 height 24
paste input "люхина"
click at [679, 161] on input "Илюхина" at bounding box center [842, 155] width 598 height 24
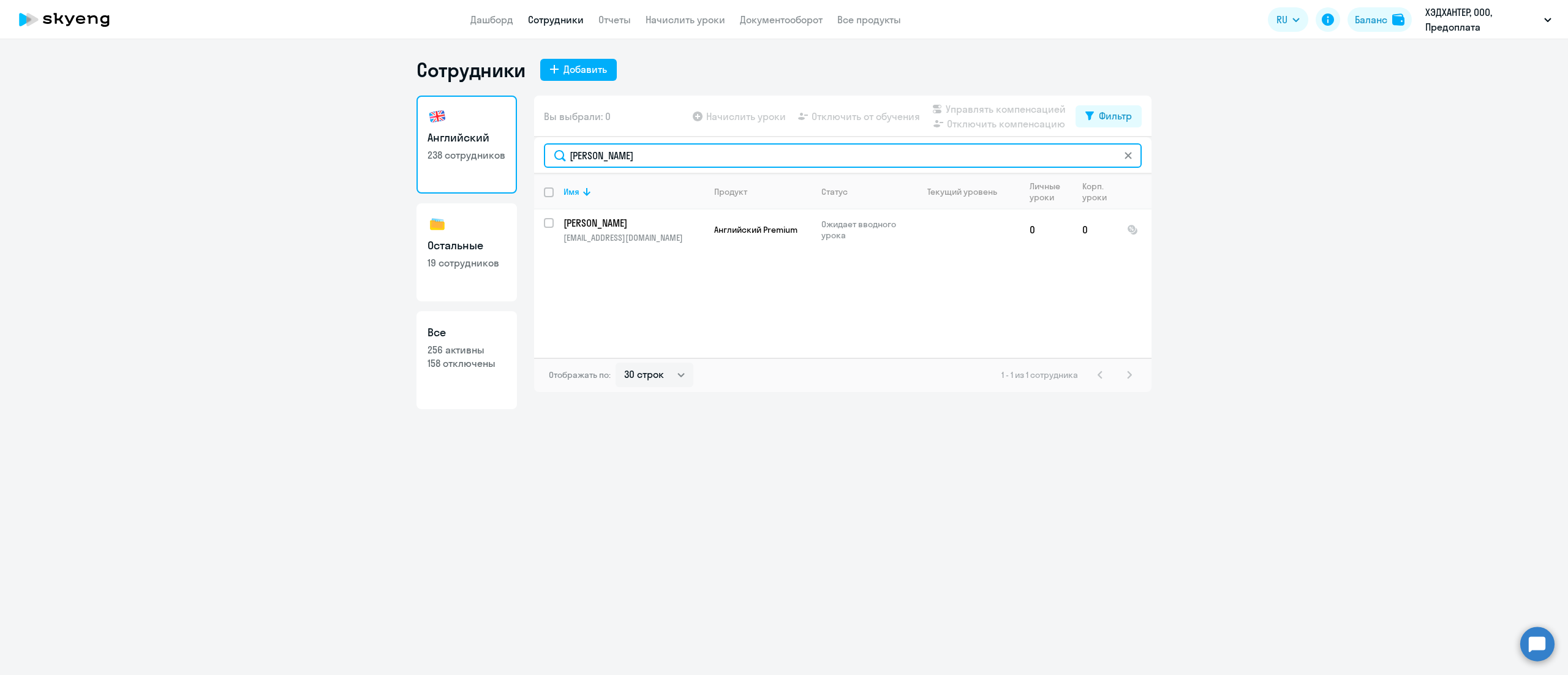
click at [679, 161] on input "Илюхина" at bounding box center [842, 155] width 598 height 24
paste input "акушев"
type input "Какушев"
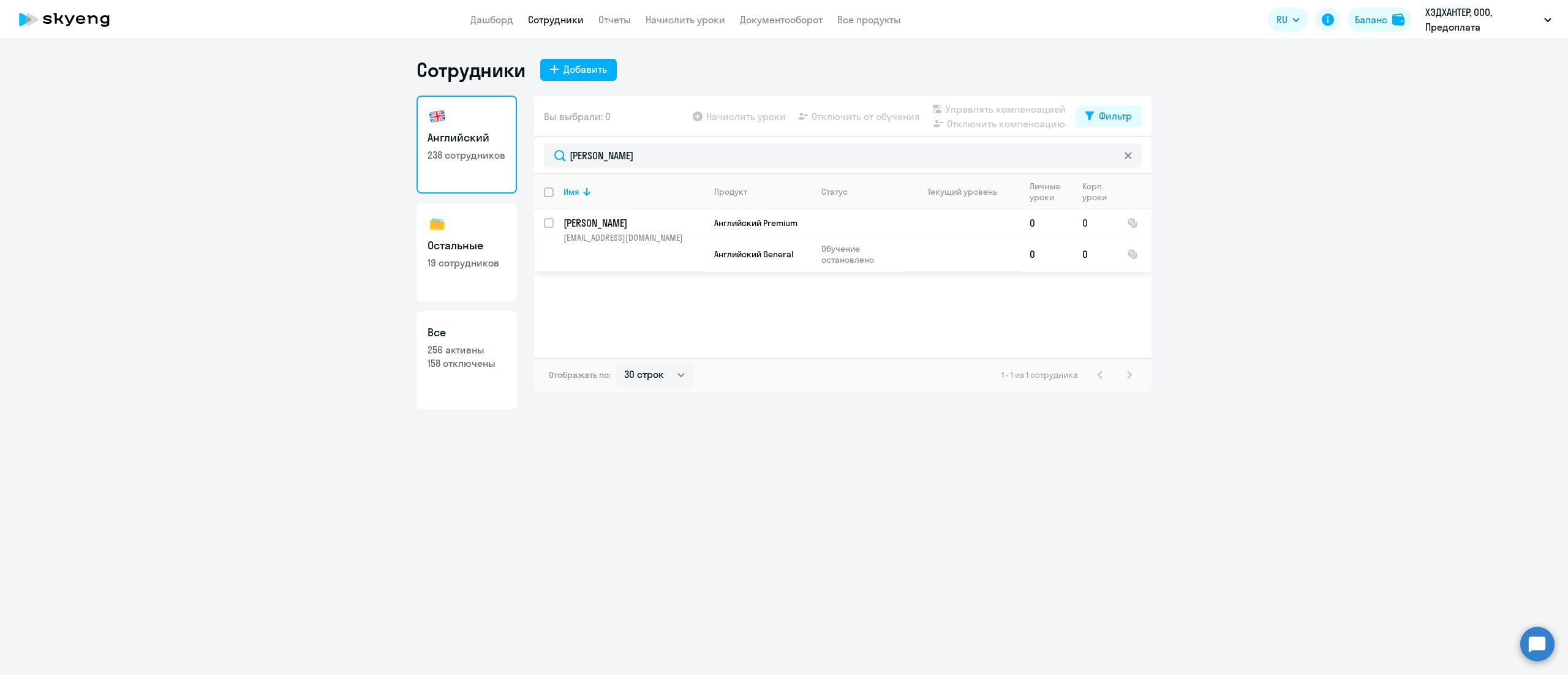
click at [547, 224] on input "select row 42023428" at bounding box center [556, 231] width 24 height 24
click at [549, 223] on input "deselect row 42023428" at bounding box center [556, 231] width 24 height 24
checkbox input "false"
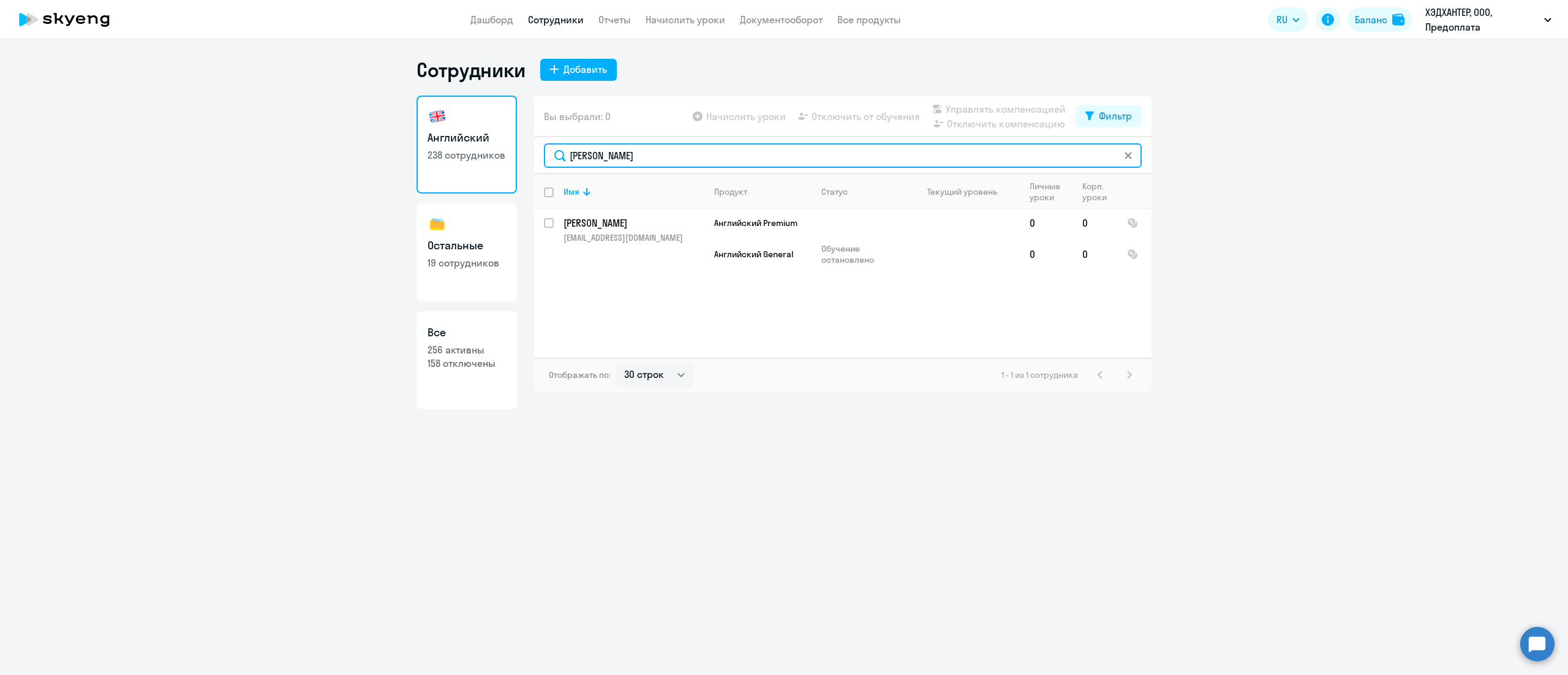
click at [603, 151] on input "Какушев" at bounding box center [842, 155] width 598 height 24
paste input "раж"
click at [671, 157] on input "Каражев" at bounding box center [842, 155] width 598 height 24
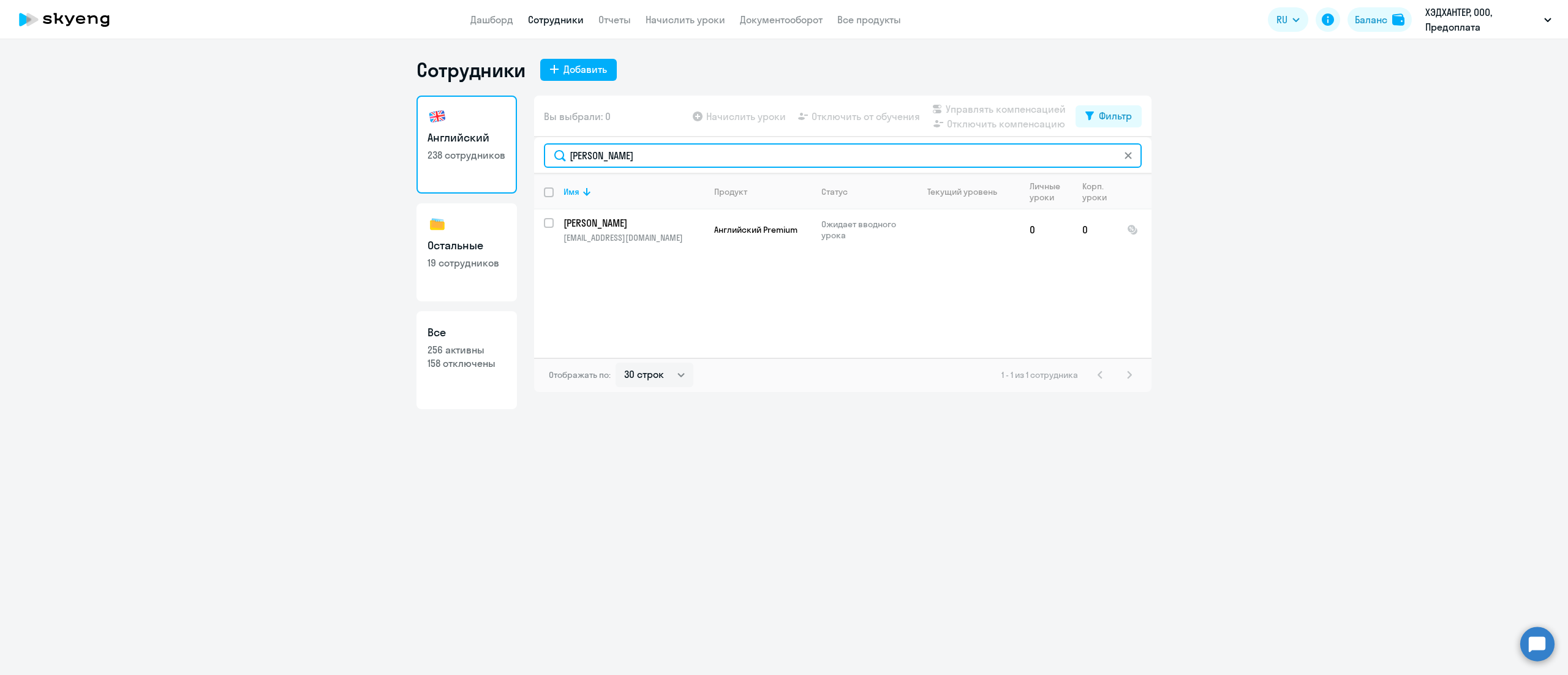
click at [671, 157] on input "Каражев" at bounding box center [842, 155] width 598 height 24
paste input "злова"
click at [642, 151] on input "Козлова" at bounding box center [842, 155] width 598 height 24
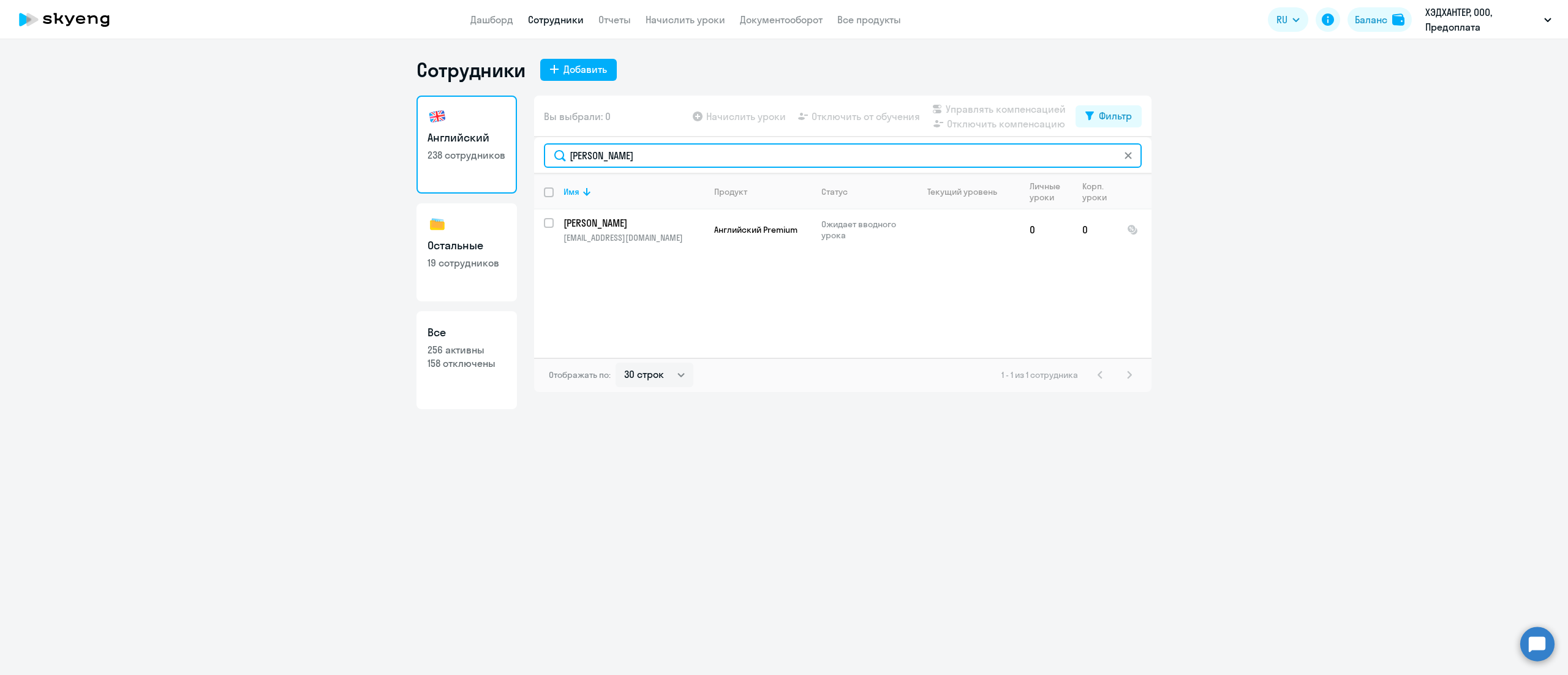
click at [642, 151] on input "Козлова" at bounding box center [842, 155] width 598 height 24
paste input "рае"
click at [578, 158] on input "Краева" at bounding box center [842, 155] width 598 height 24
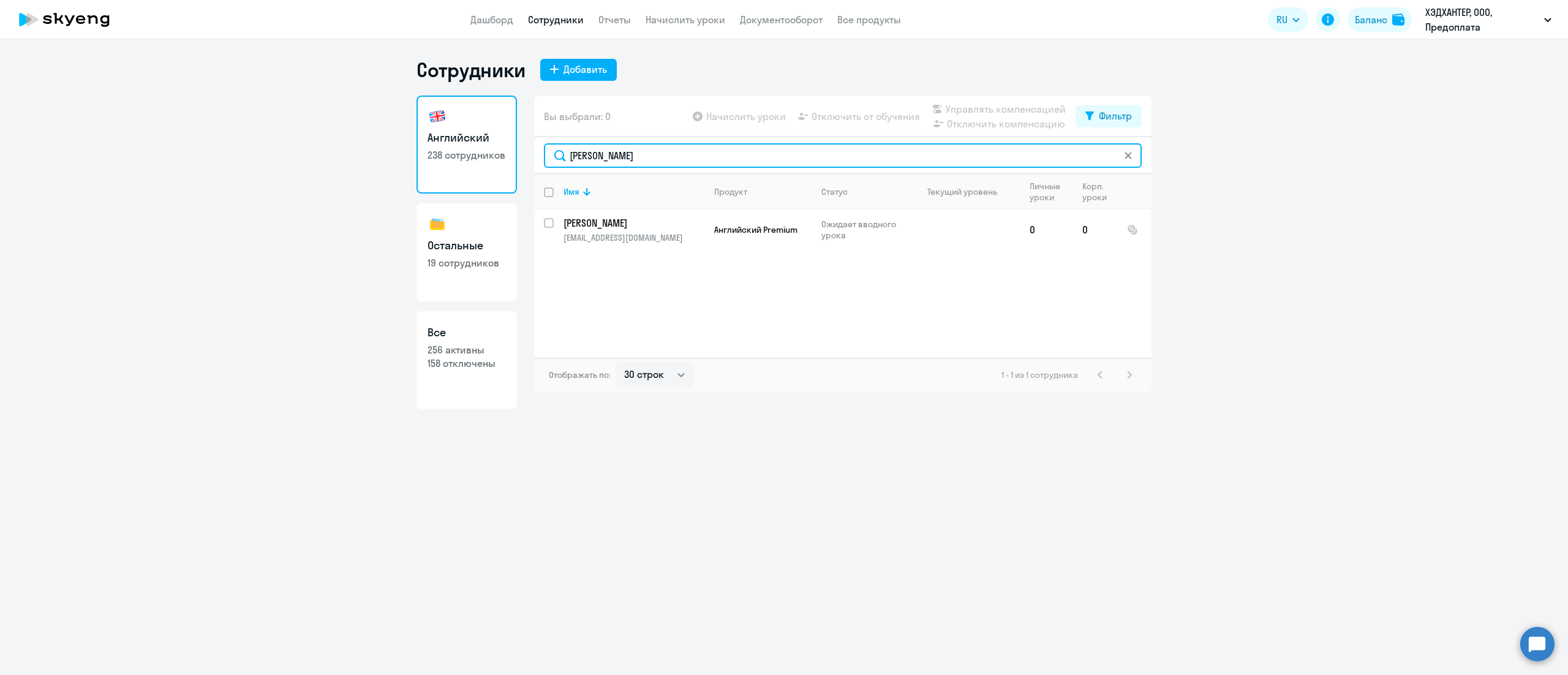
click at [578, 158] on input "Краева" at bounding box center [842, 155] width 598 height 24
paste input "ернышев"
click at [643, 152] on input "Чернышев" at bounding box center [842, 155] width 598 height 24
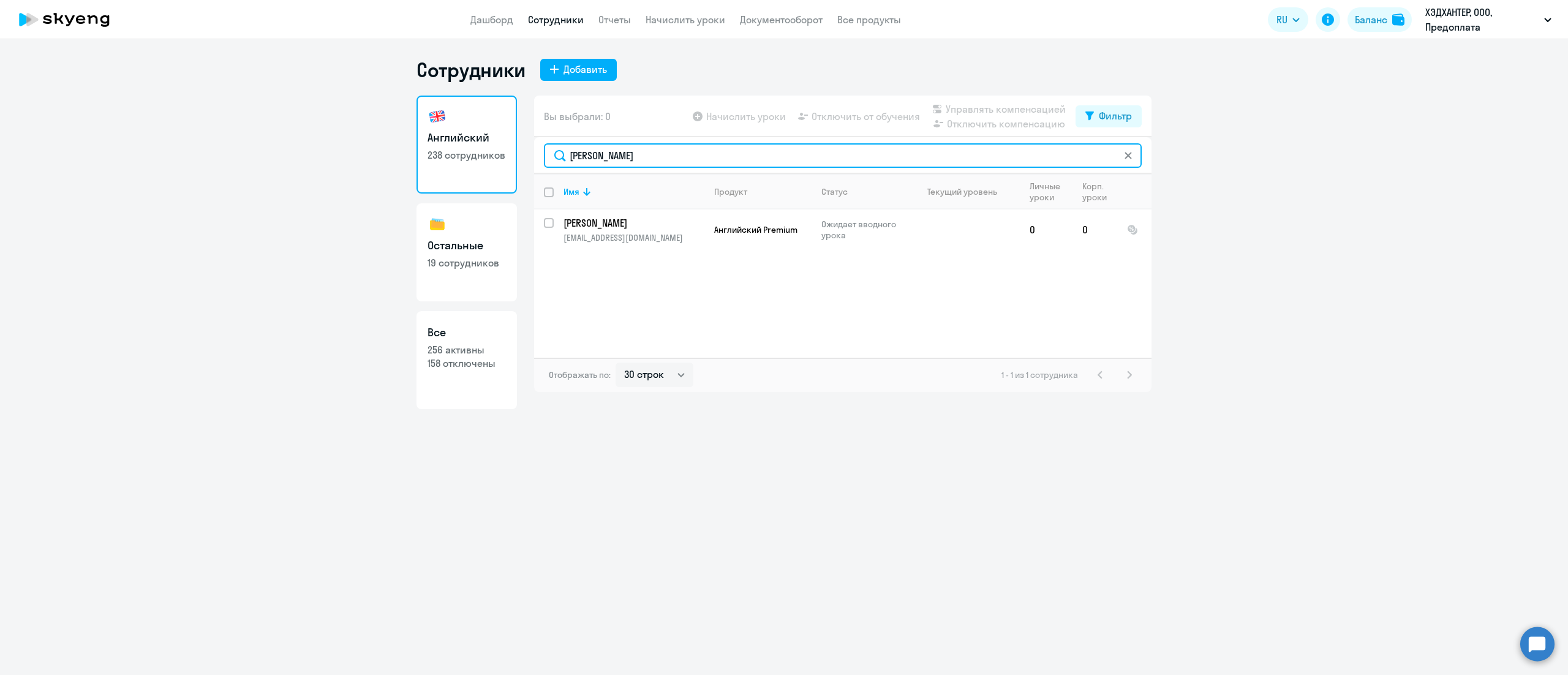
paste input "усскин"
click at [656, 146] on input "Русскин" at bounding box center [842, 155] width 598 height 24
paste input "анова"
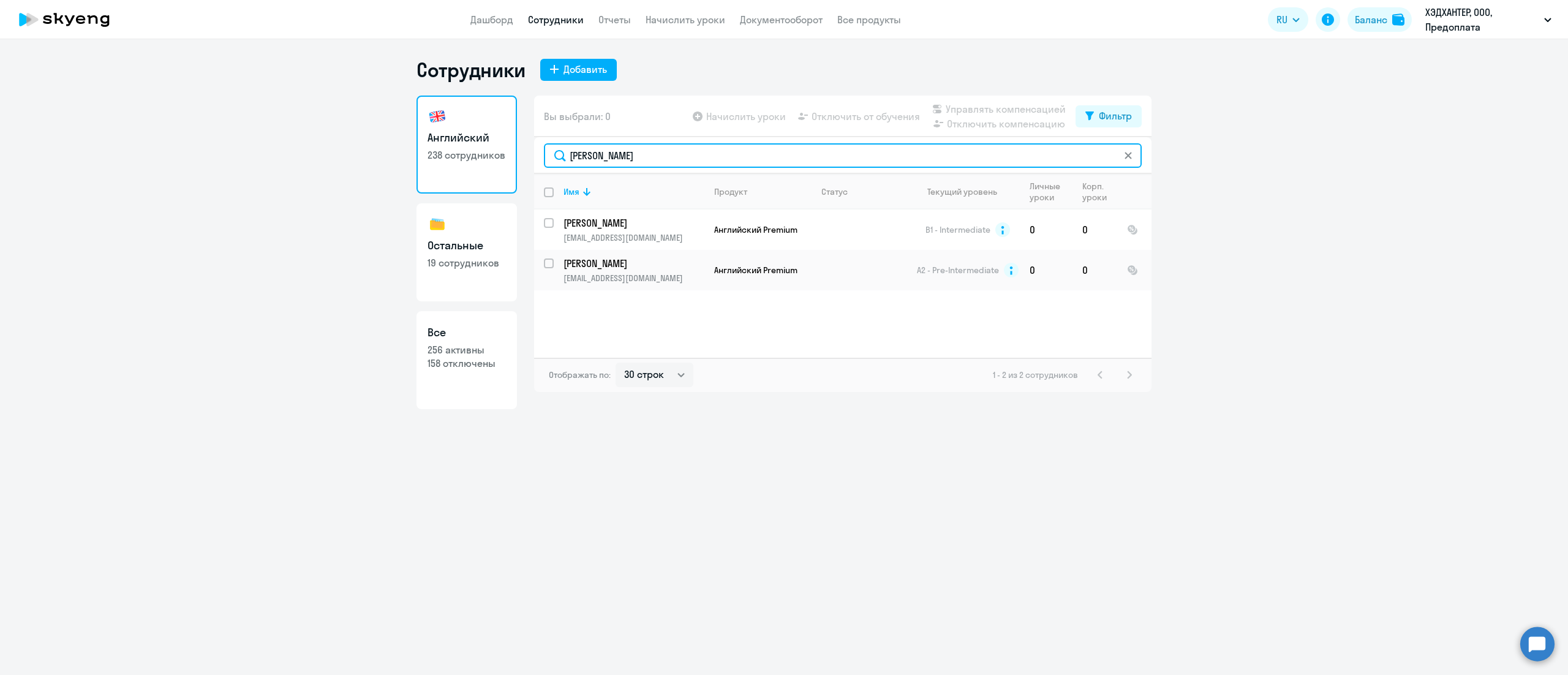
type input "Панова"
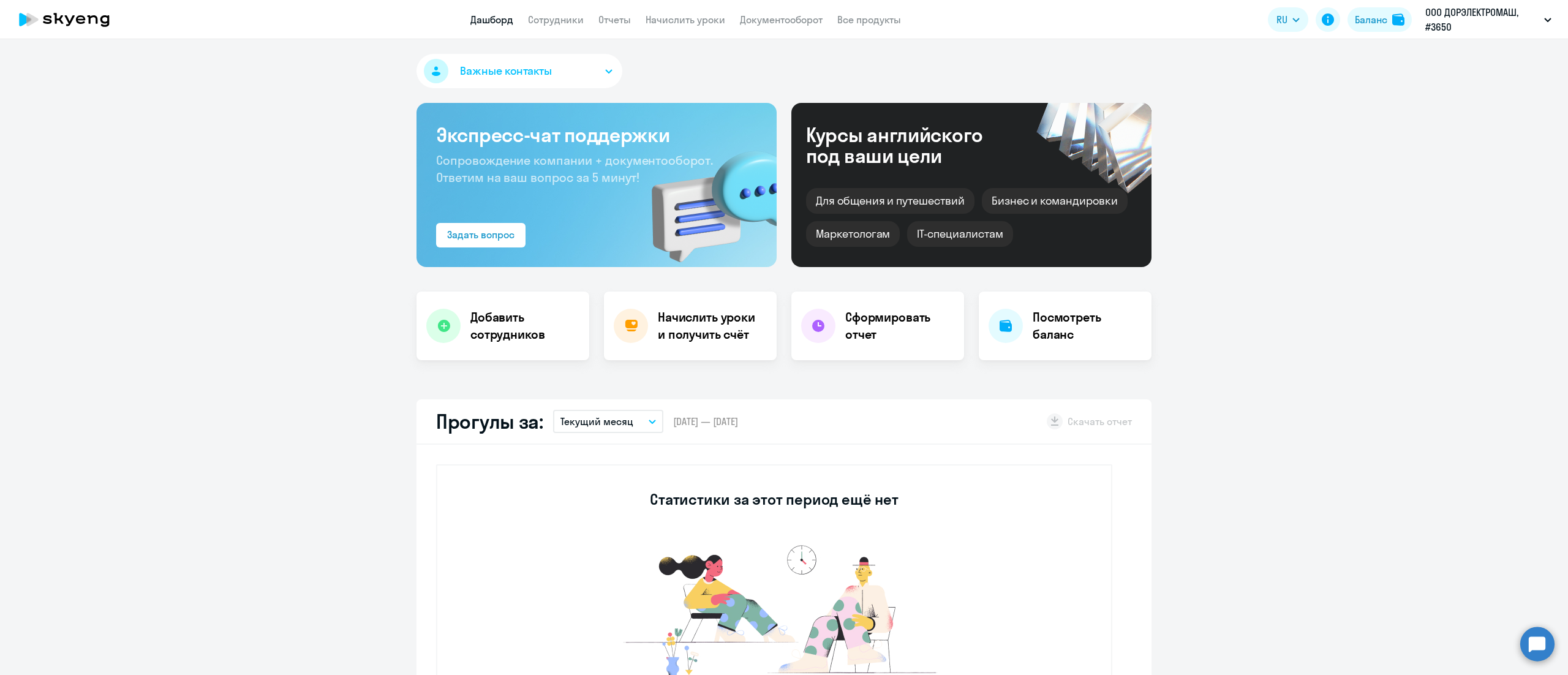
select select "30"
click at [1363, 25] on div "Баланс" at bounding box center [1371, 19] width 32 height 15
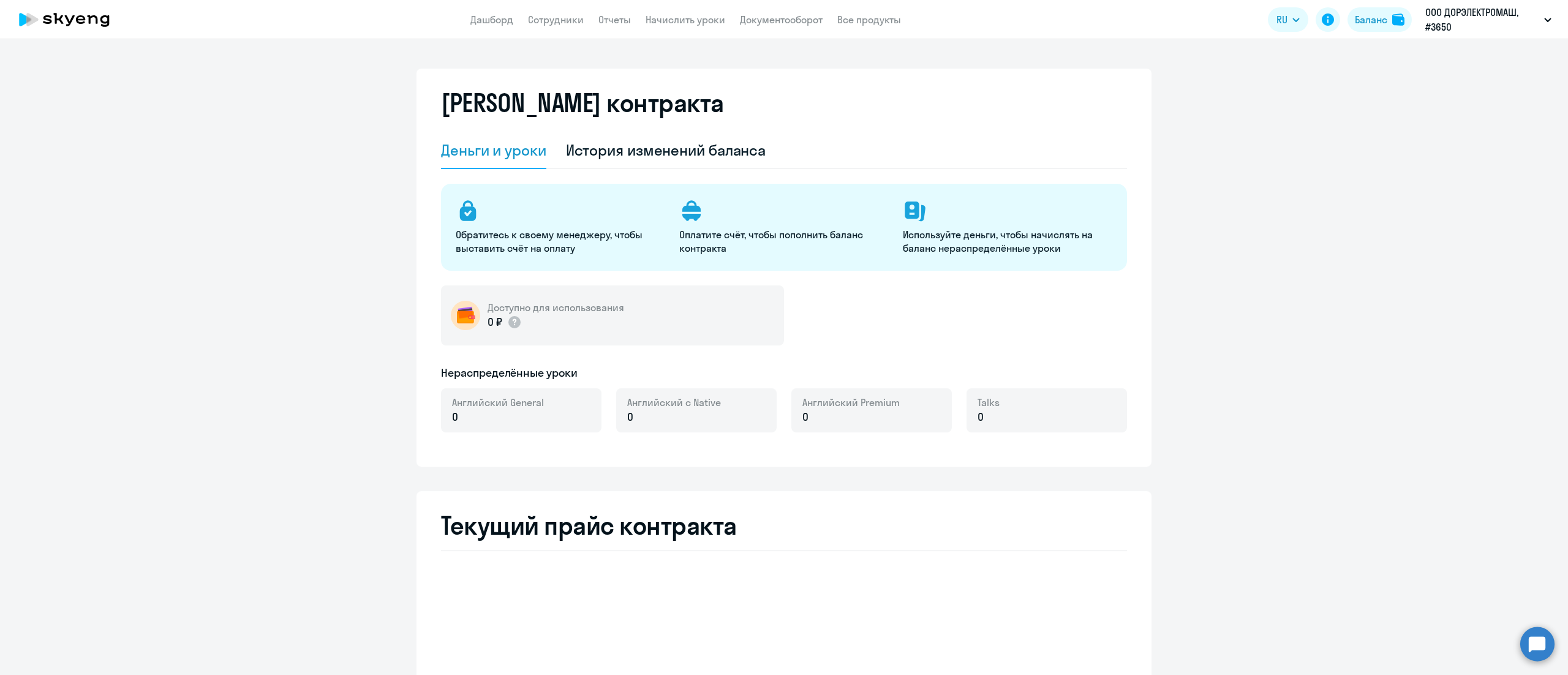
select select "english_adult_not_native_speaker"
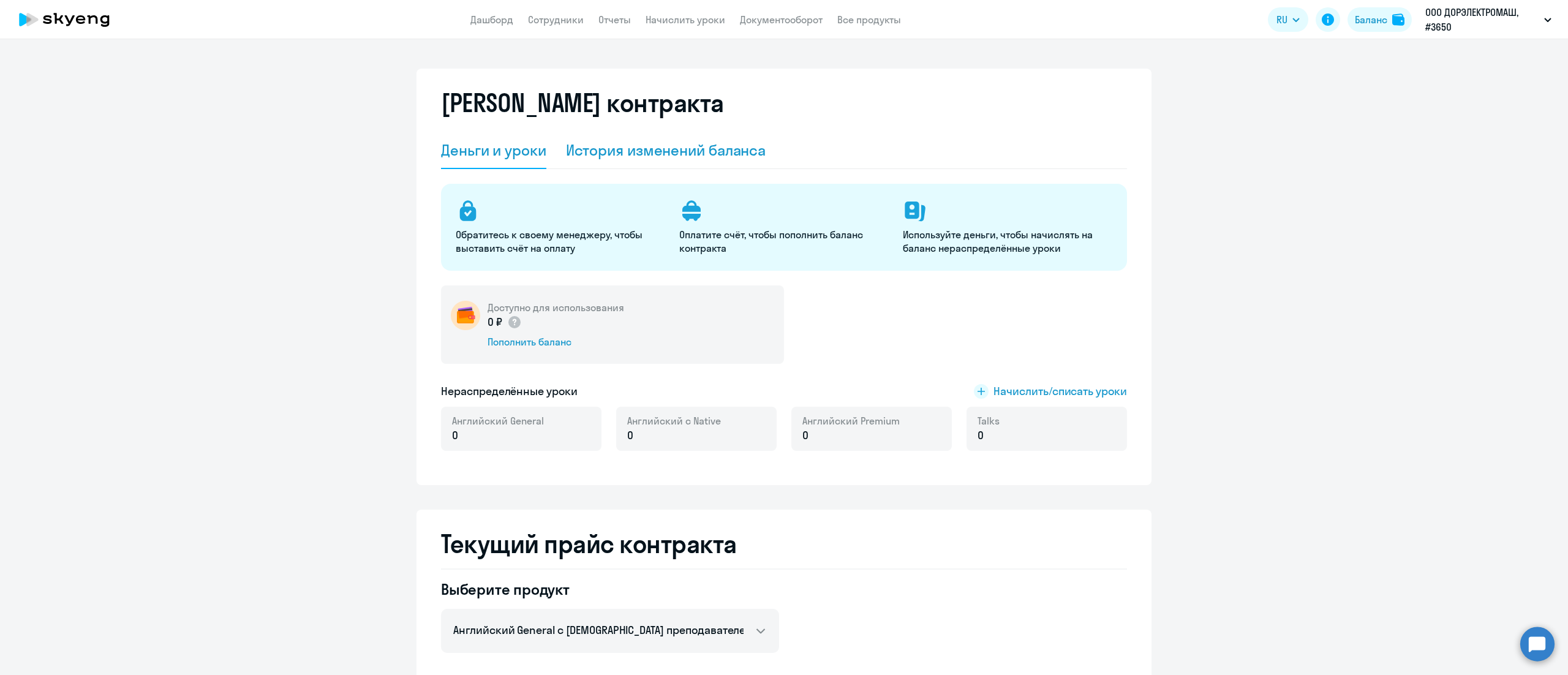
click at [595, 134] on div "История изменений баланса" at bounding box center [665, 151] width 200 height 37
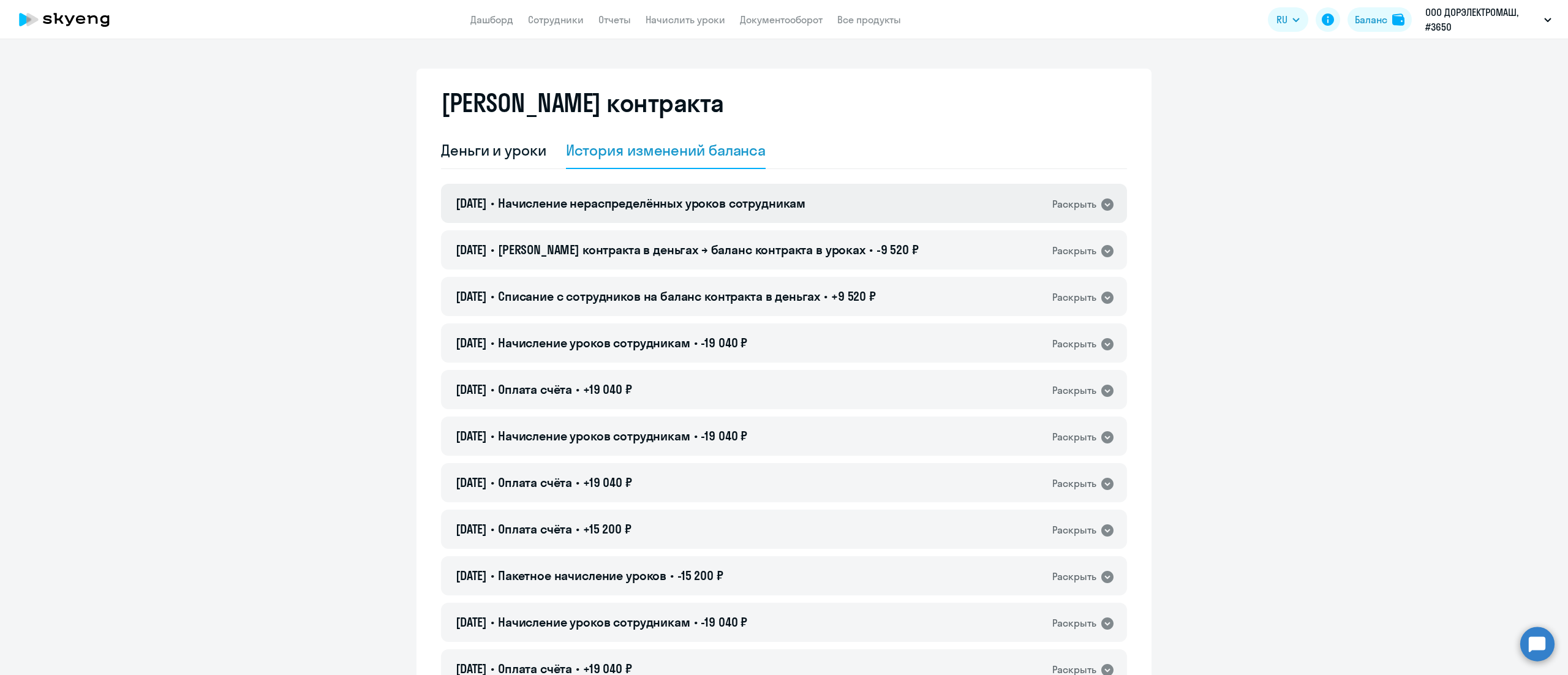
click at [672, 198] on span "Начисление нераспределённых уроков сотрудникам" at bounding box center [651, 203] width 307 height 16
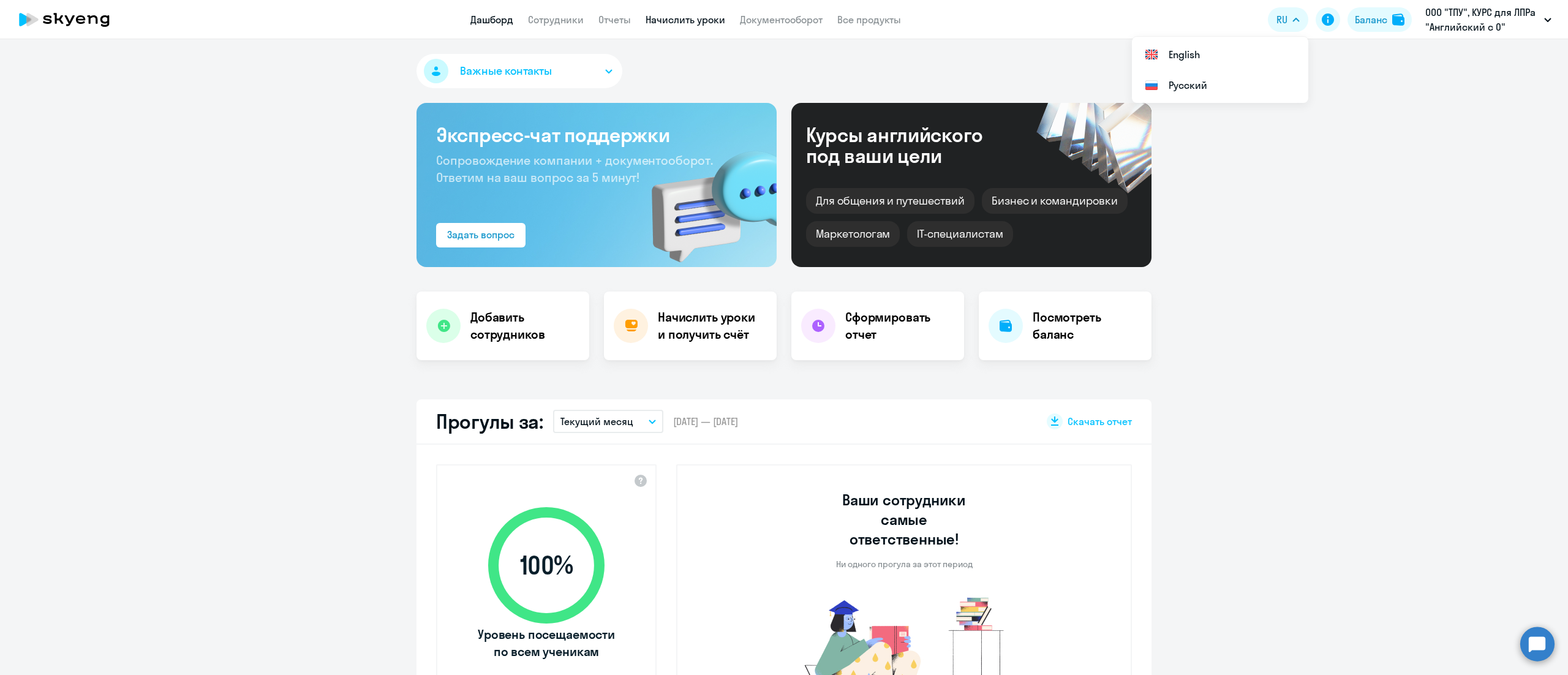
click at [670, 24] on link "Начислить уроки" at bounding box center [684, 19] width 79 height 12
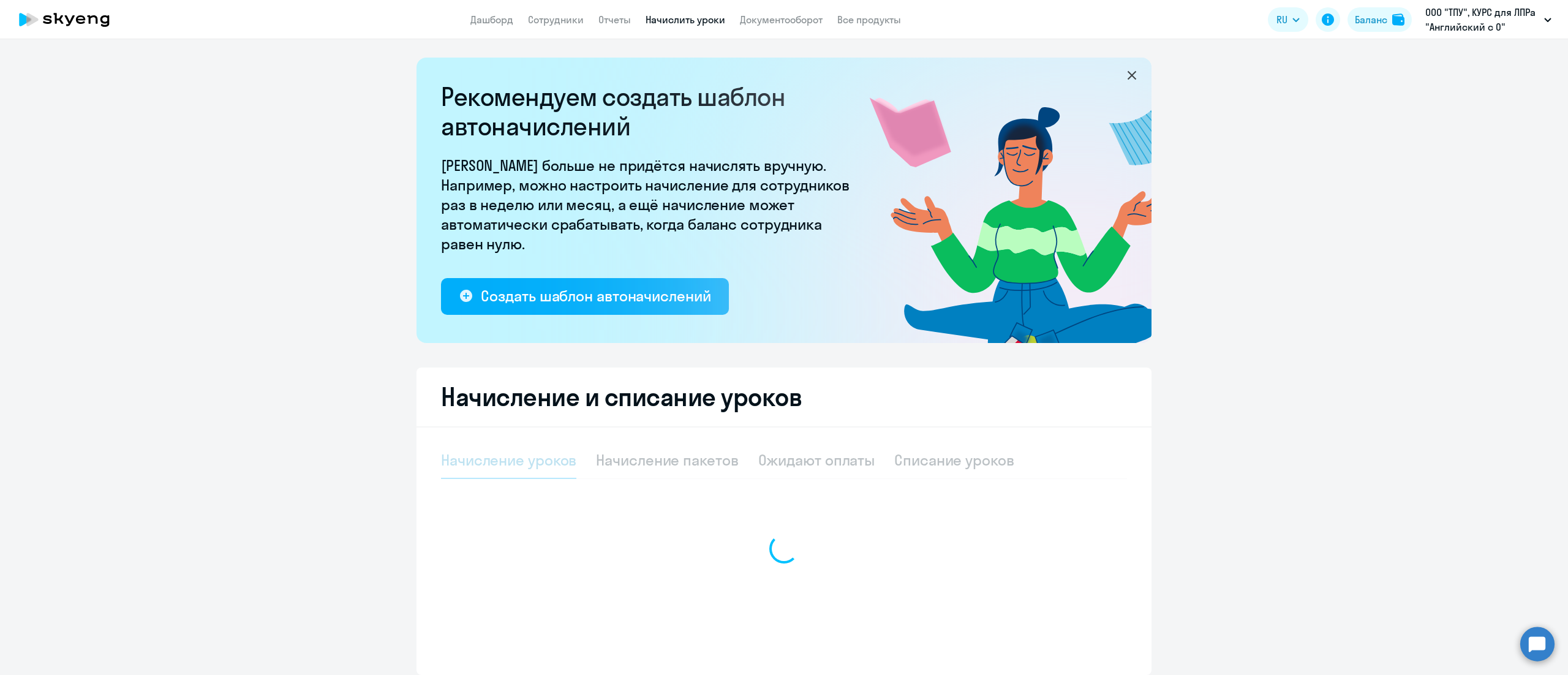
select select "10"
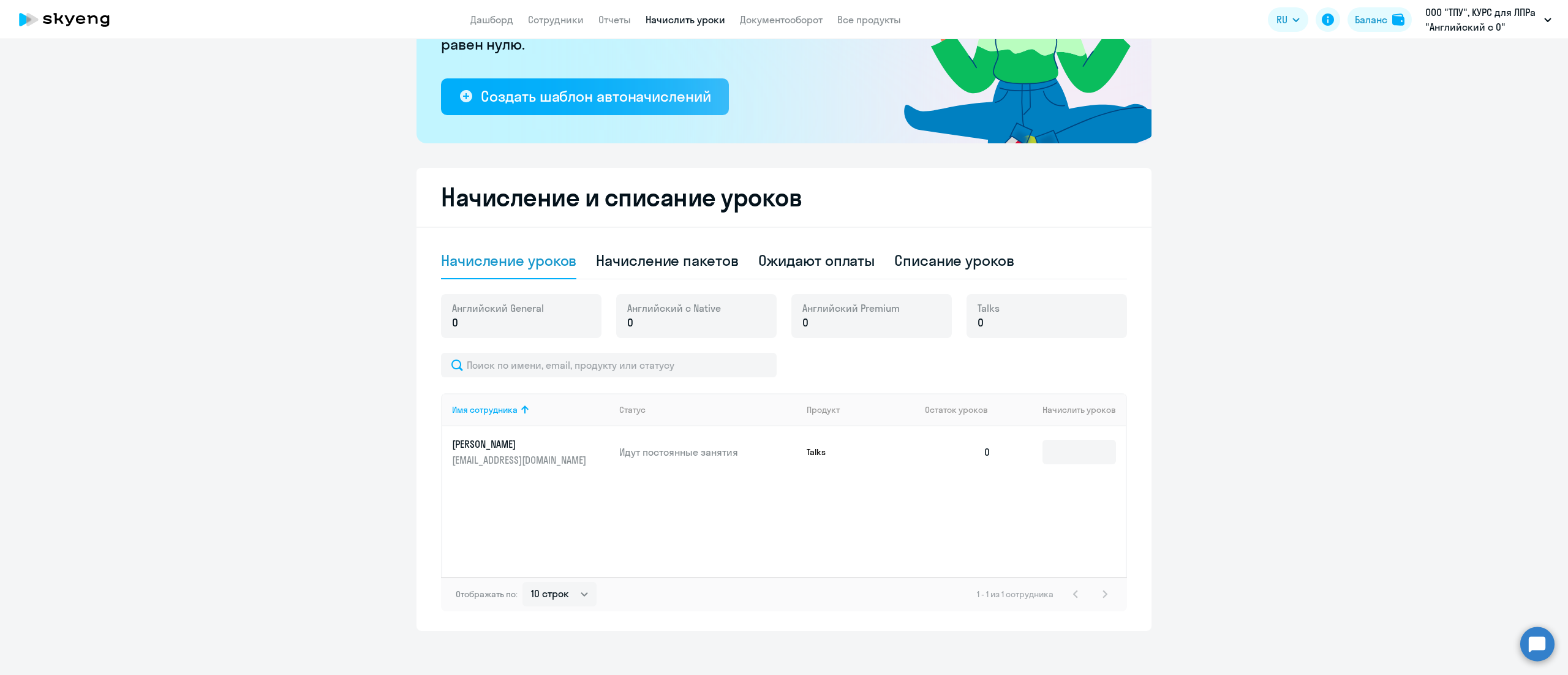
scroll to position [204, 0]
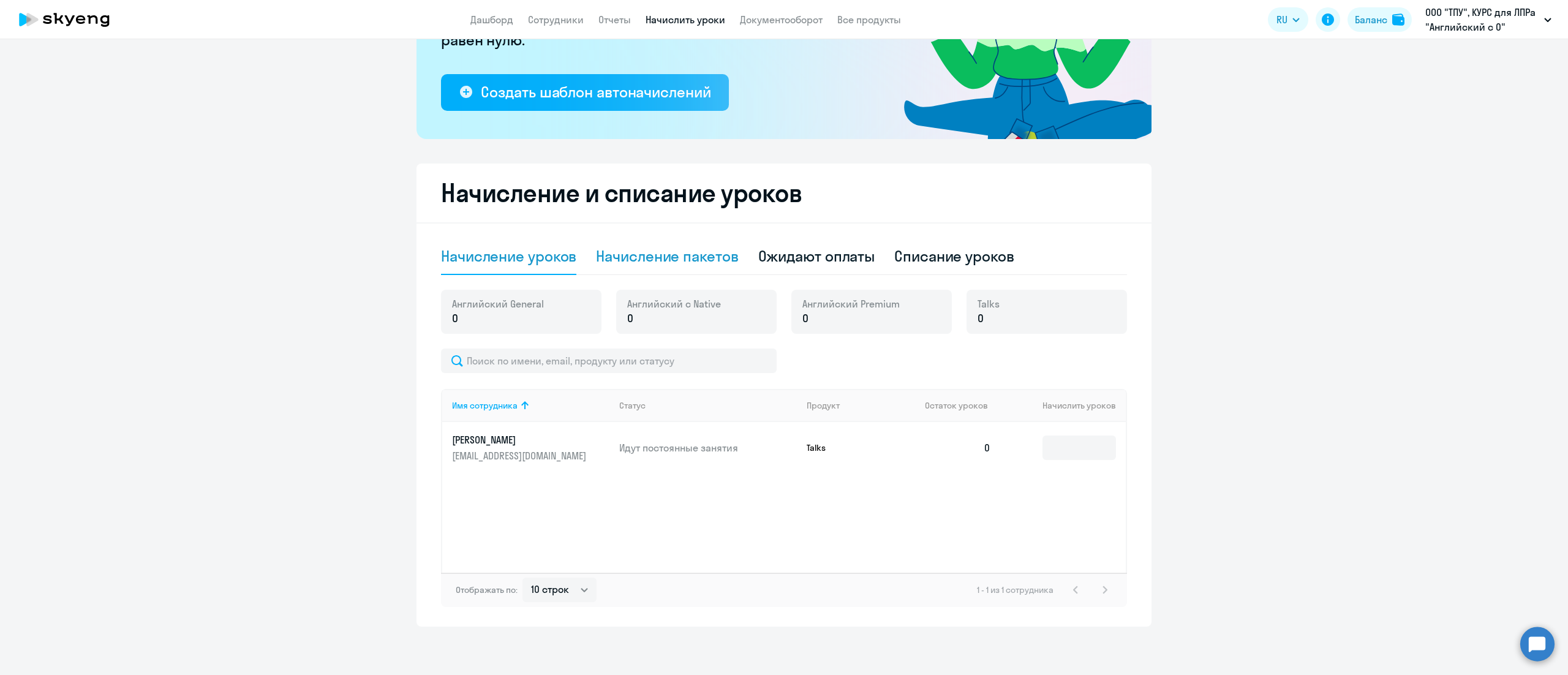
click at [678, 256] on div "Начисление пакетов" at bounding box center [667, 256] width 142 height 19
select select "10"
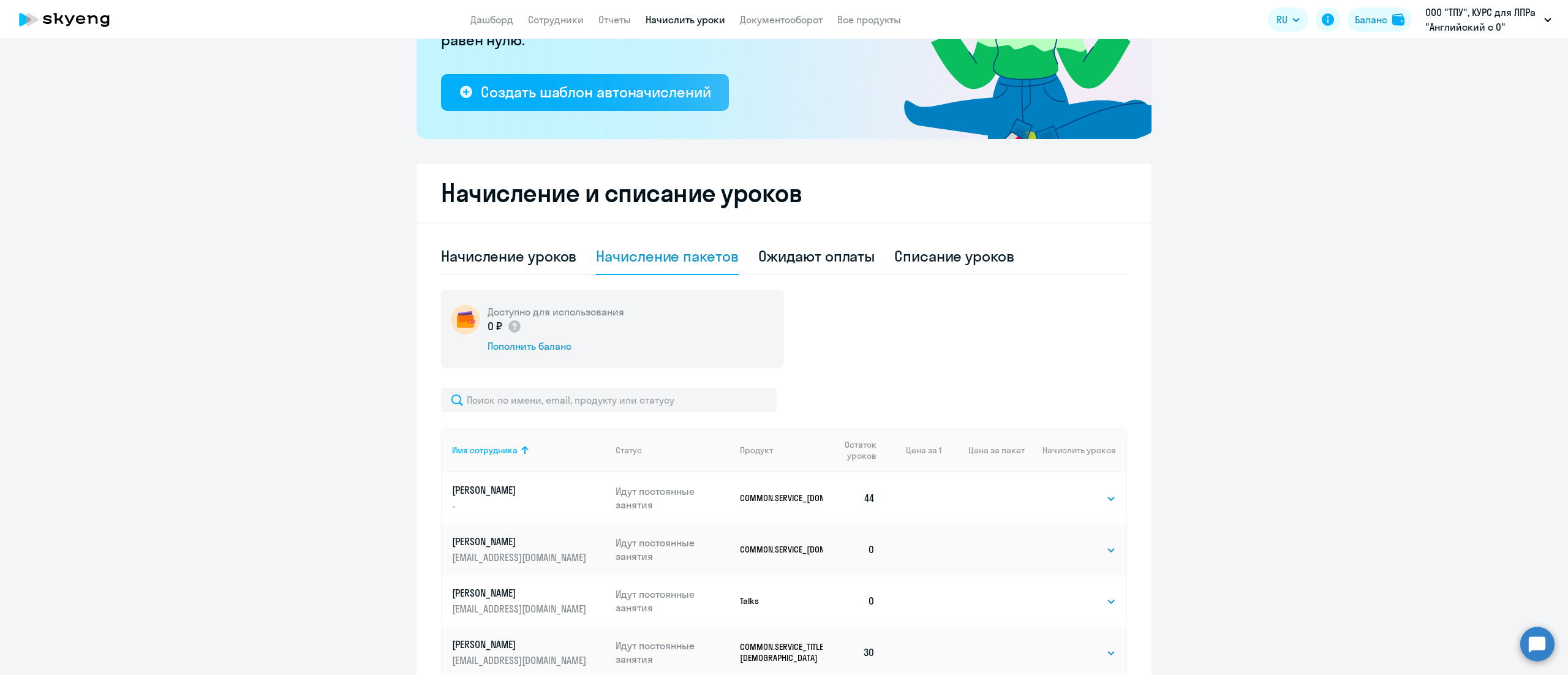
scroll to position [309, 0]
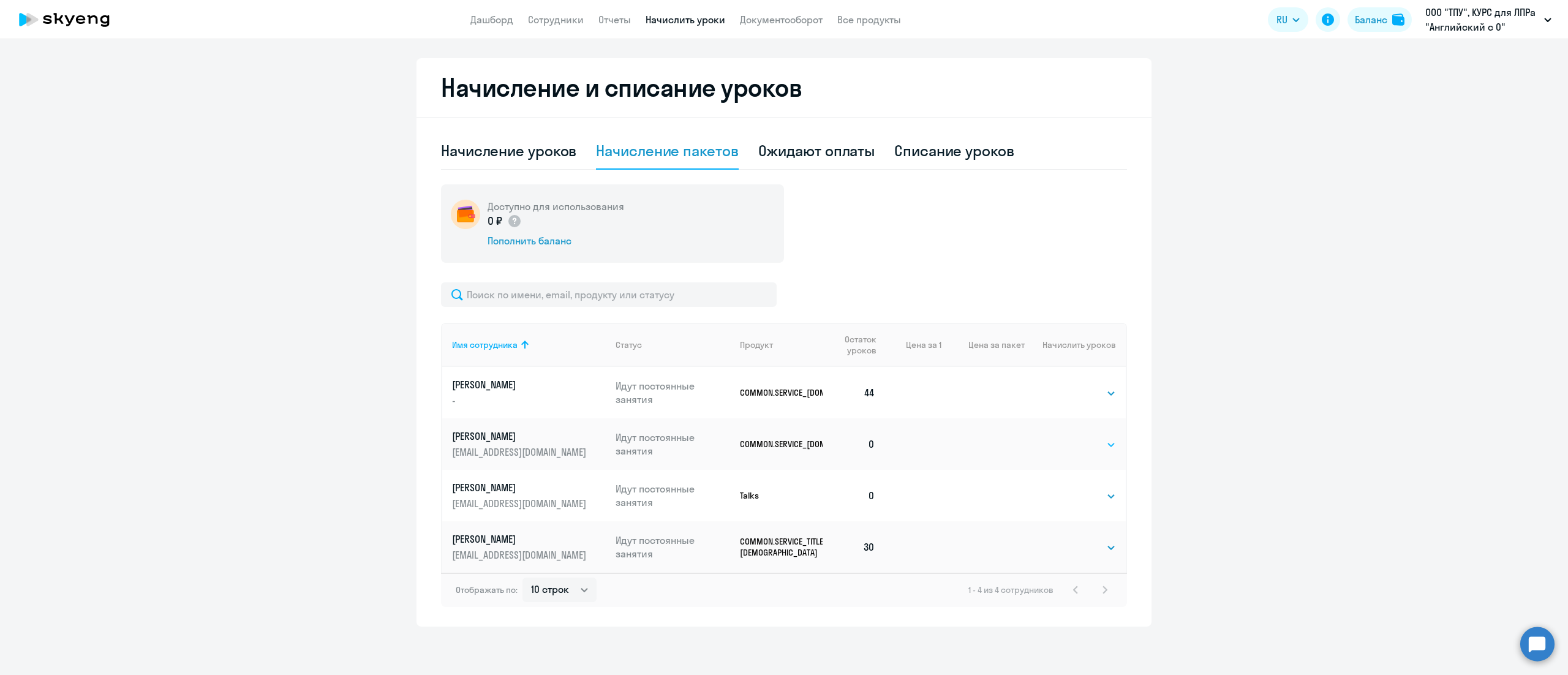
click at [1090, 440] on select "Выбрать 24 36 48 72 96 108 144 192" at bounding box center [1091, 444] width 51 height 15
select select "108"
click at [1066, 437] on select "Выбрать 24 36 48 72 96 108 144 192" at bounding box center [1091, 444] width 51 height 15
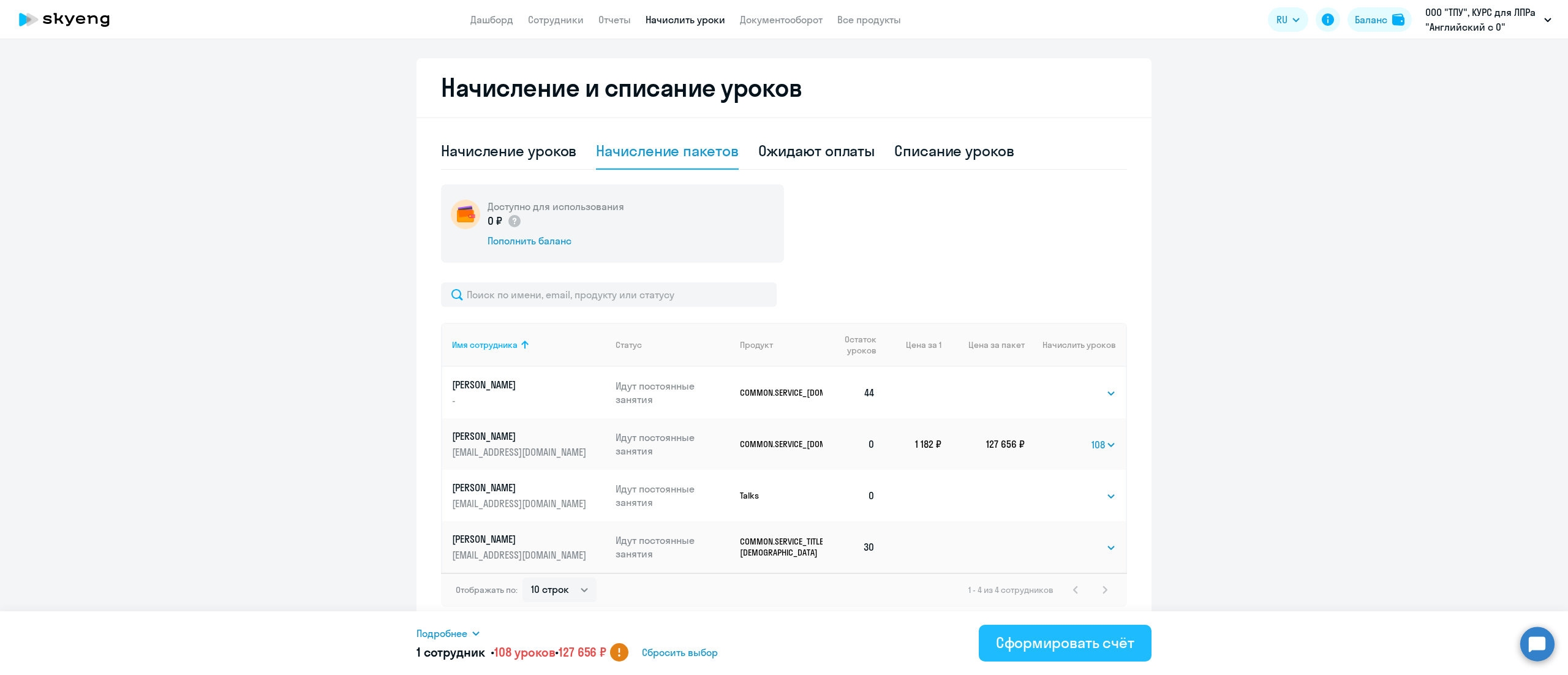
click at [1074, 644] on div "Сформировать счёт" at bounding box center [1065, 643] width 139 height 19
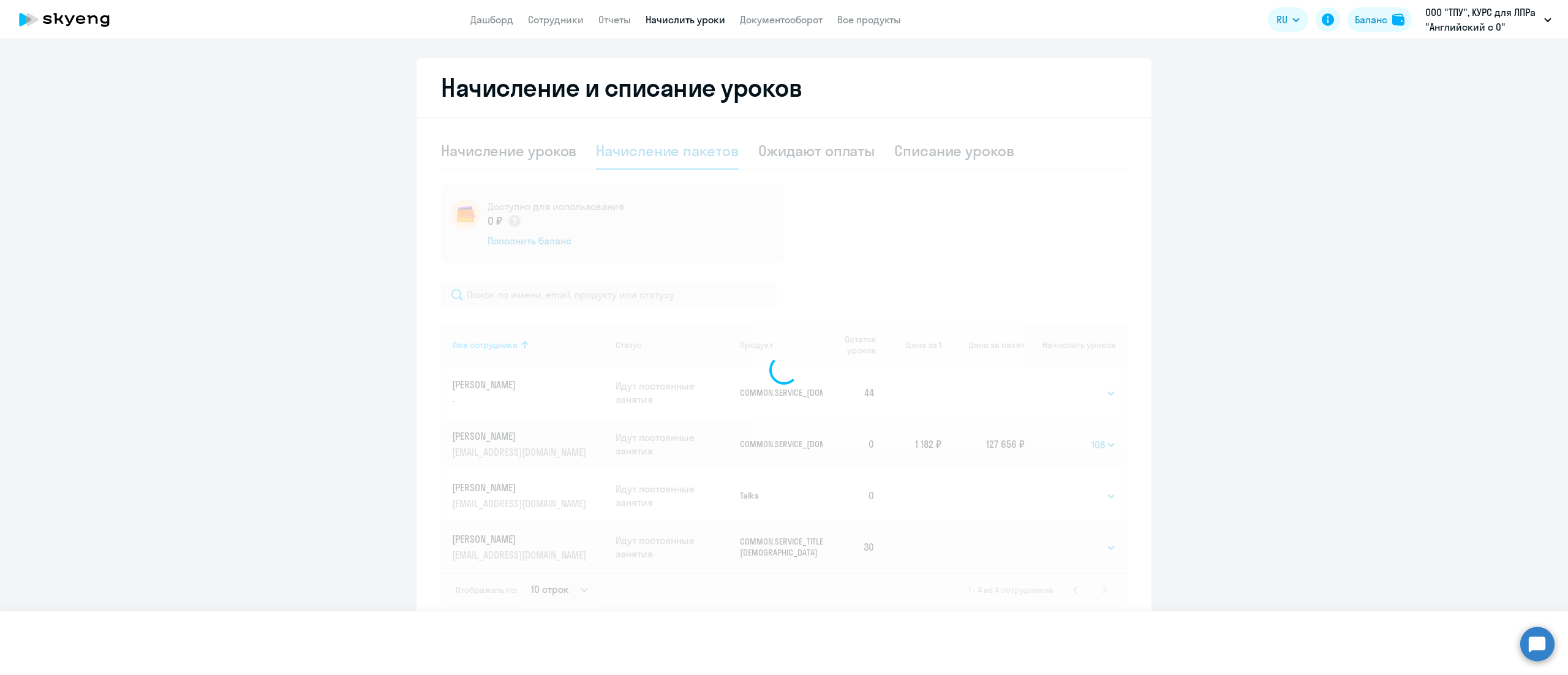
select select
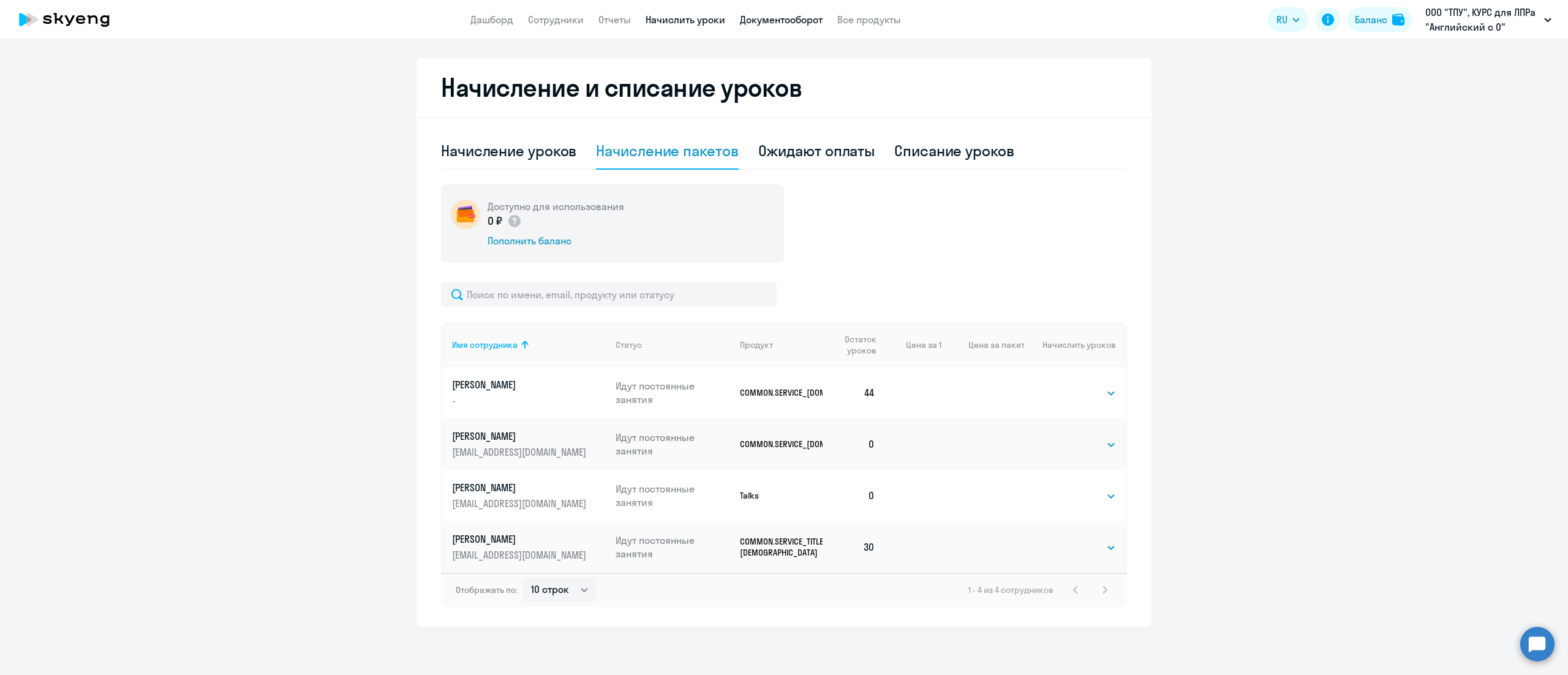
click at [773, 19] on link "Документооборот" at bounding box center [781, 19] width 83 height 12
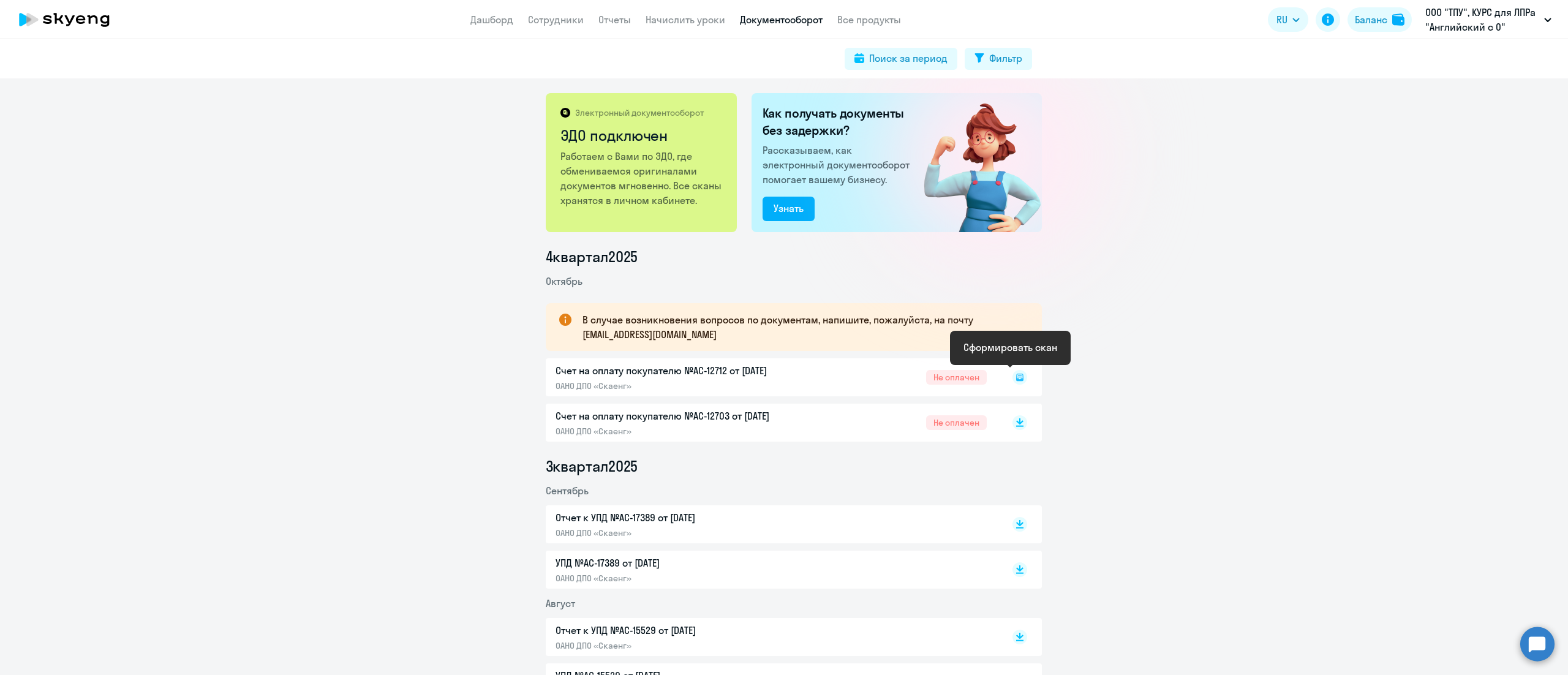
click at [1016, 379] on icon at bounding box center [1020, 377] width 7 height 7
click at [1016, 376] on icon at bounding box center [1020, 375] width 7 height 6
